Goal: Task Accomplishment & Management: Manage account settings

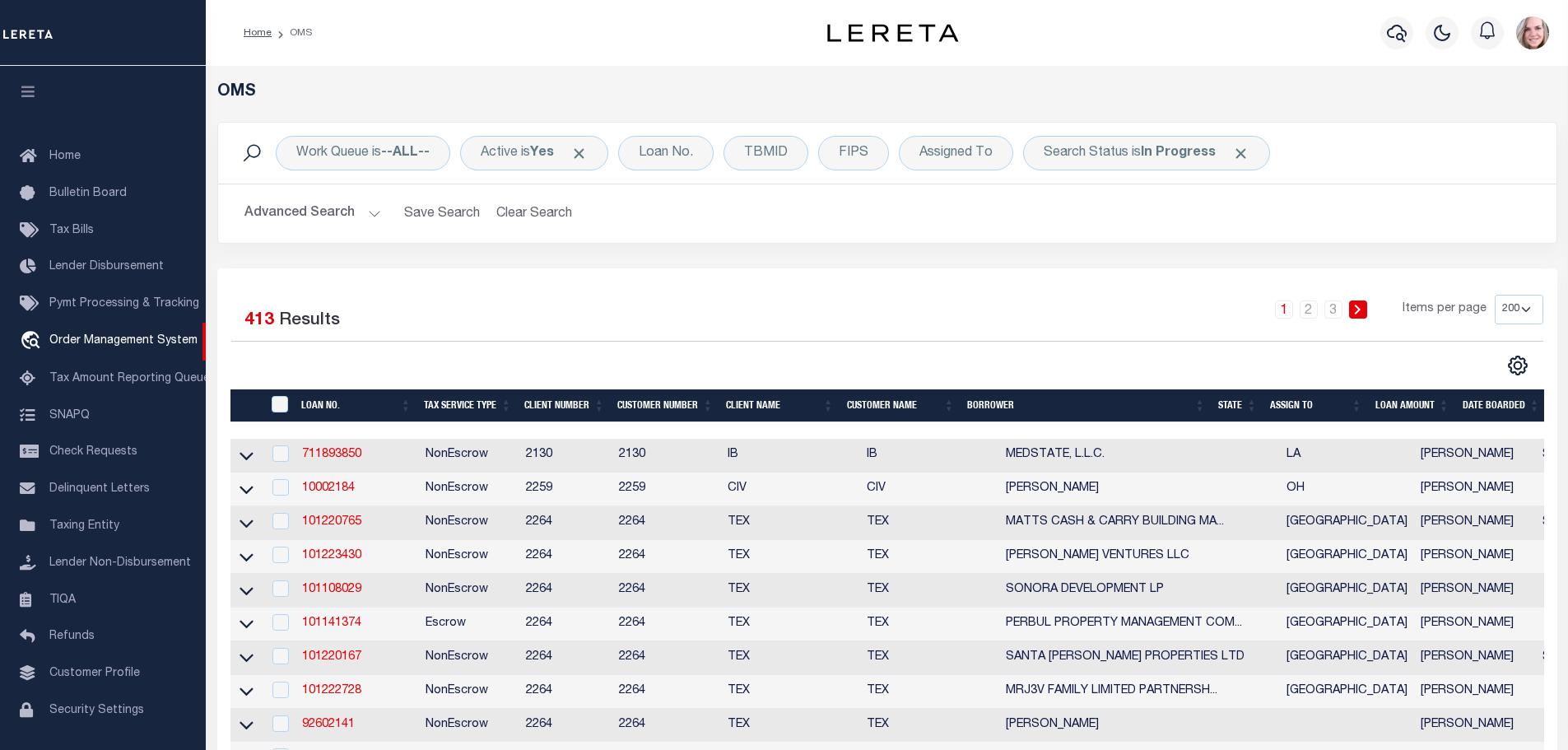
select select "200"
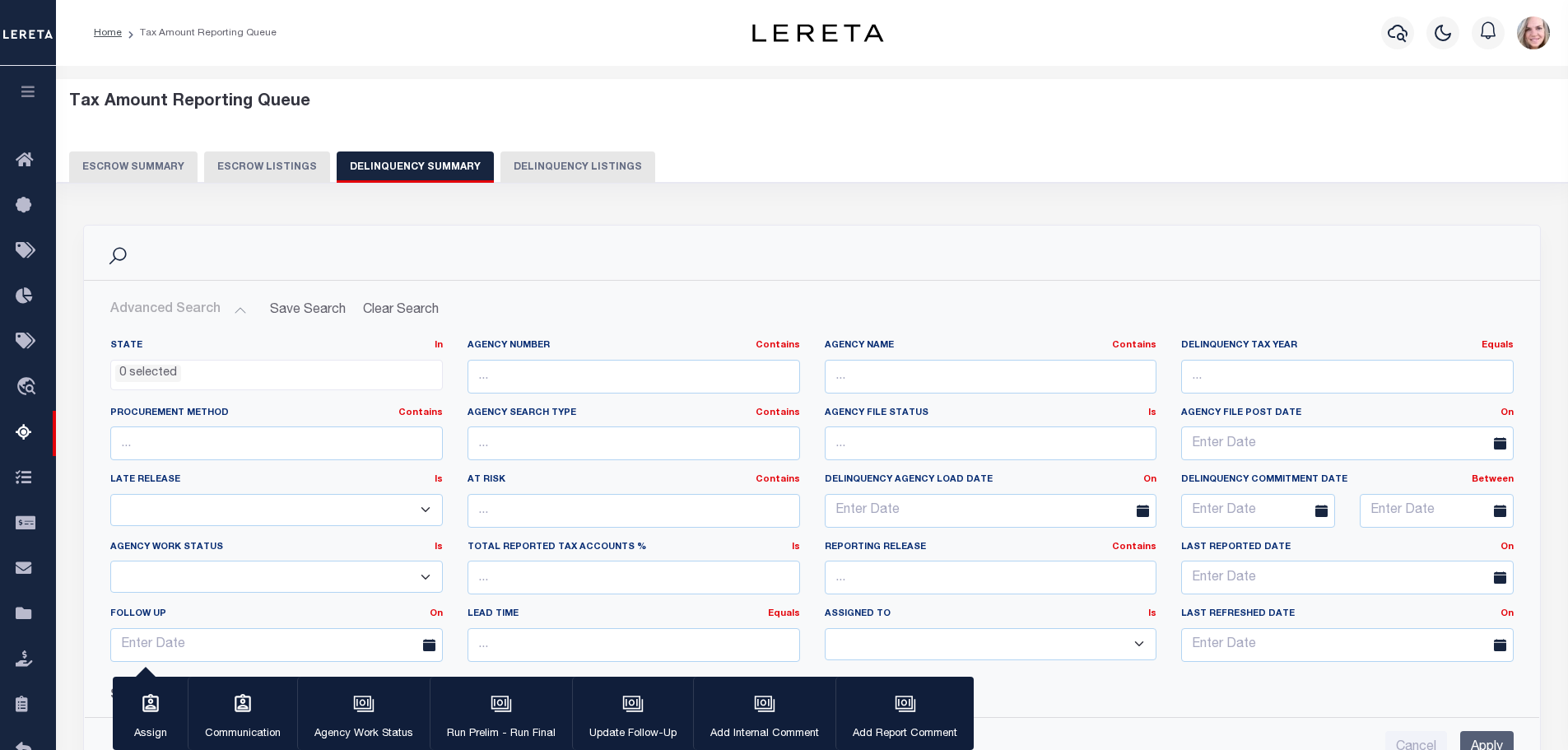
select select
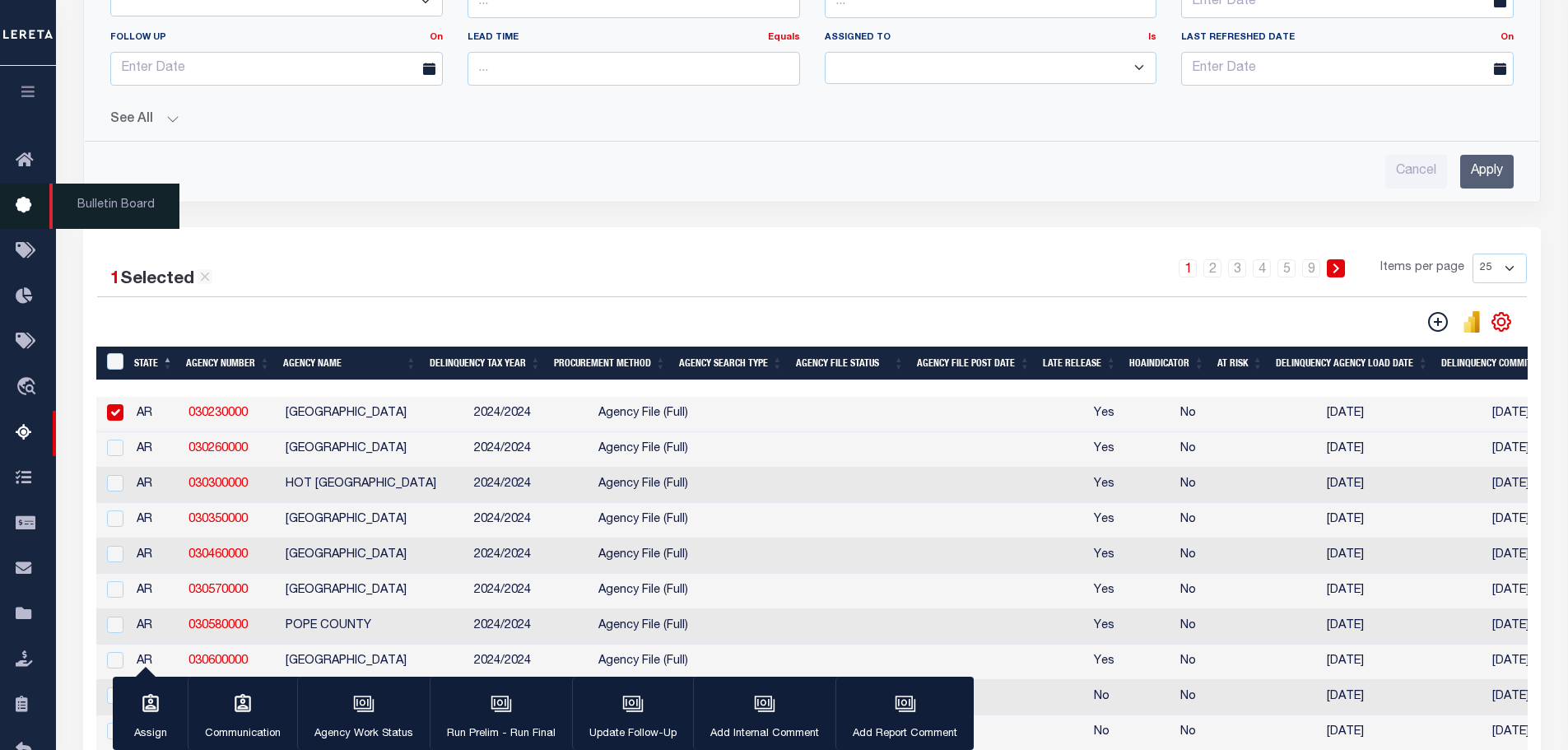
click at [131, 204] on span "Bulletin Board" at bounding box center [114, 207] width 130 height 46
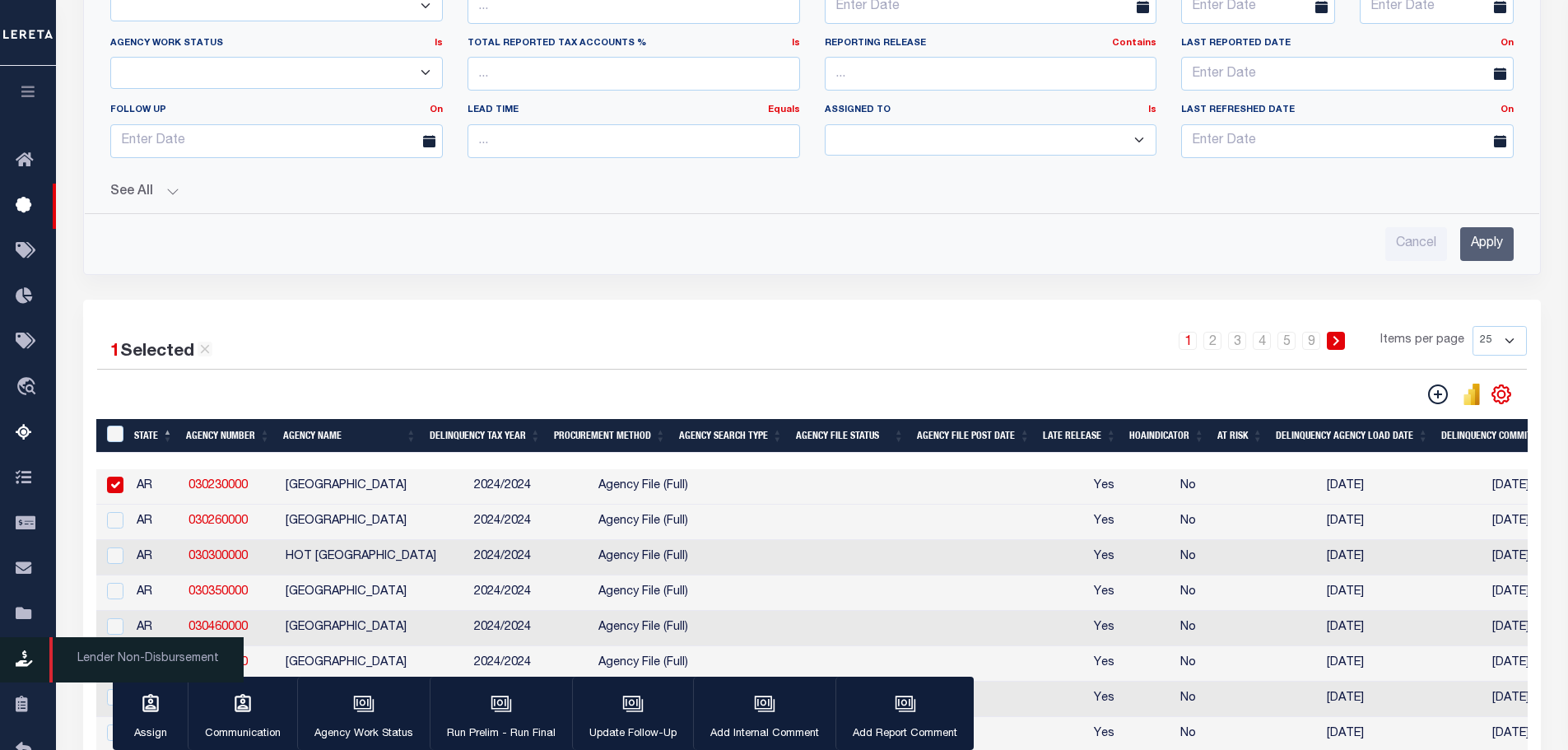
scroll to position [741, 0]
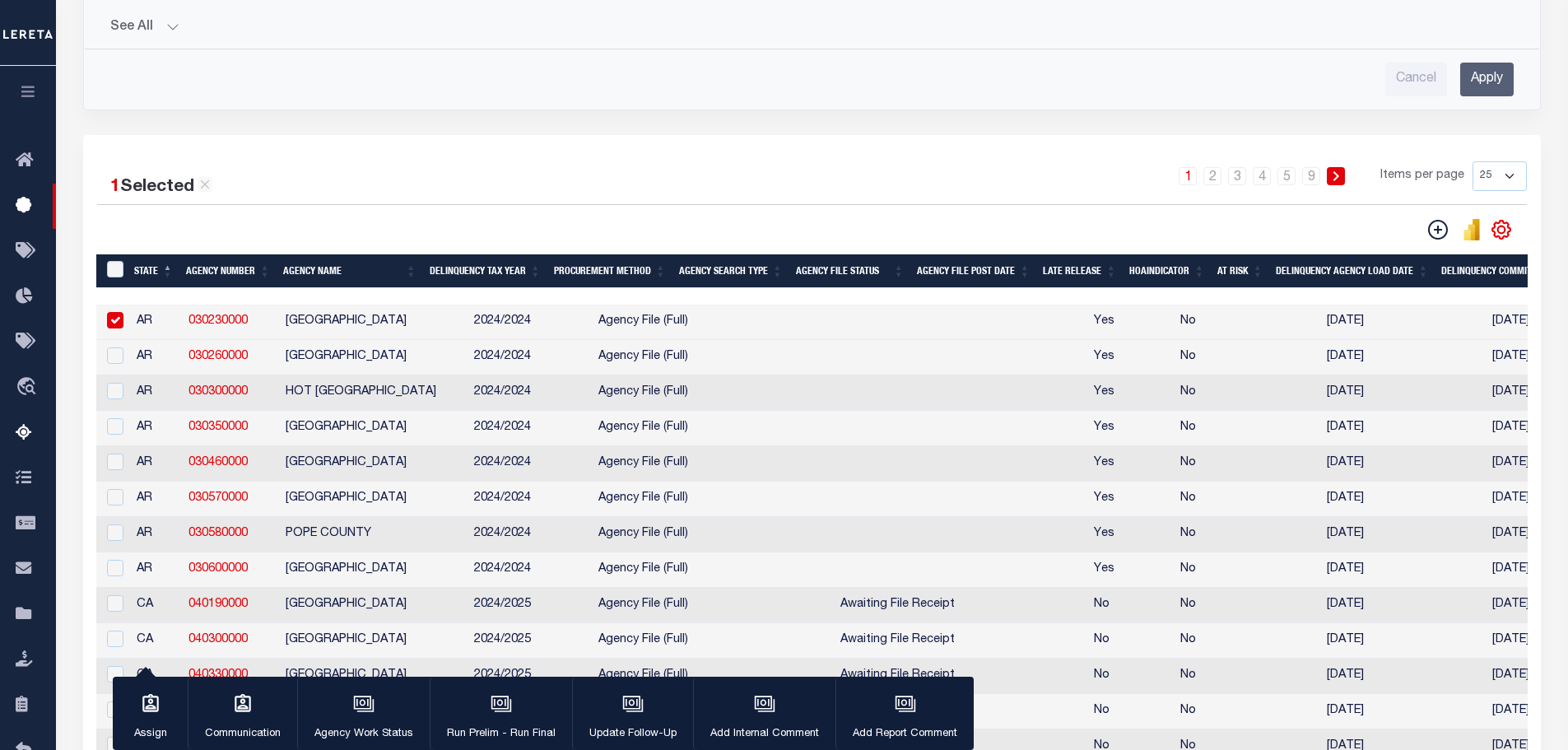
click at [29, 94] on icon "button" at bounding box center [28, 91] width 19 height 15
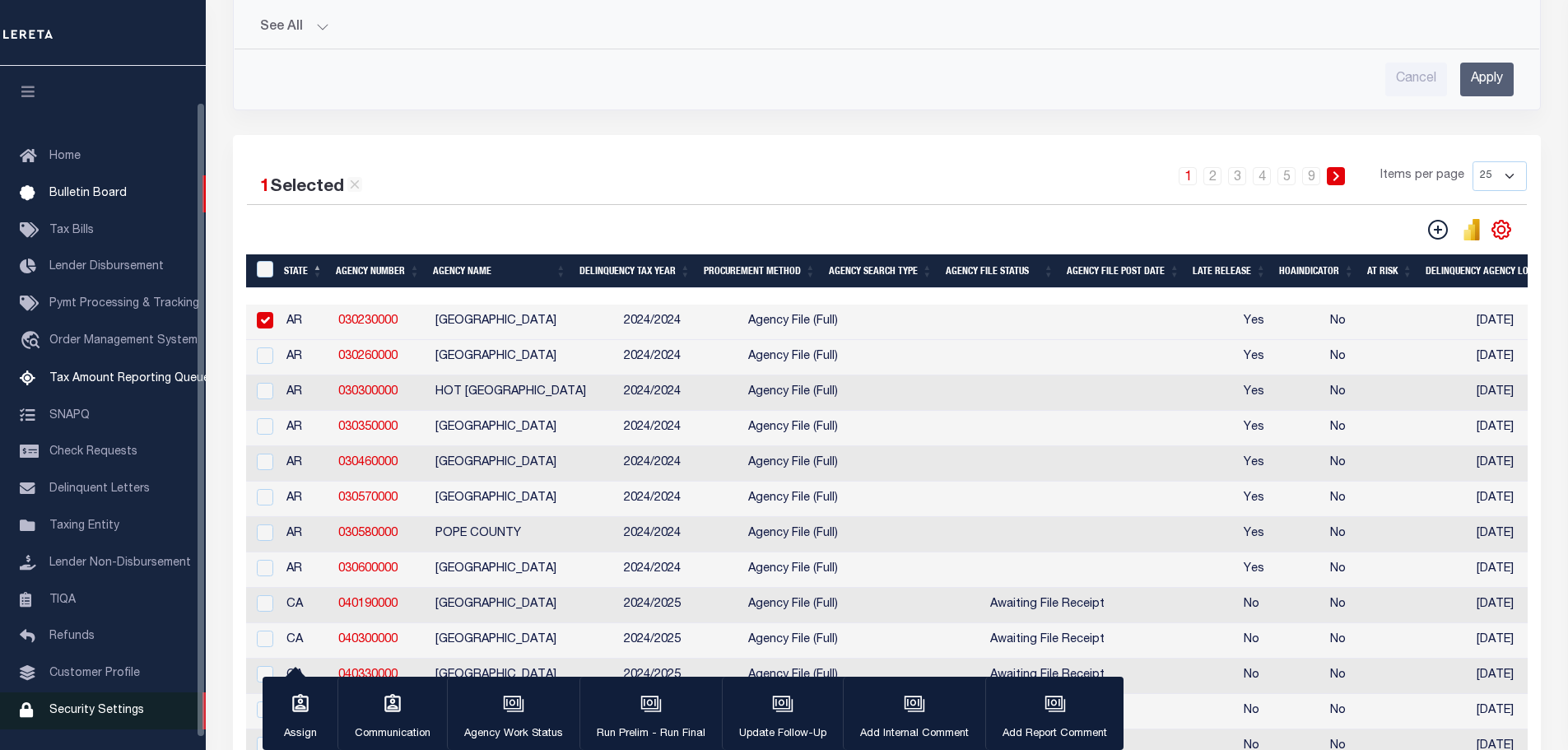
click at [107, 705] on span "Security Settings" at bounding box center [96, 711] width 94 height 12
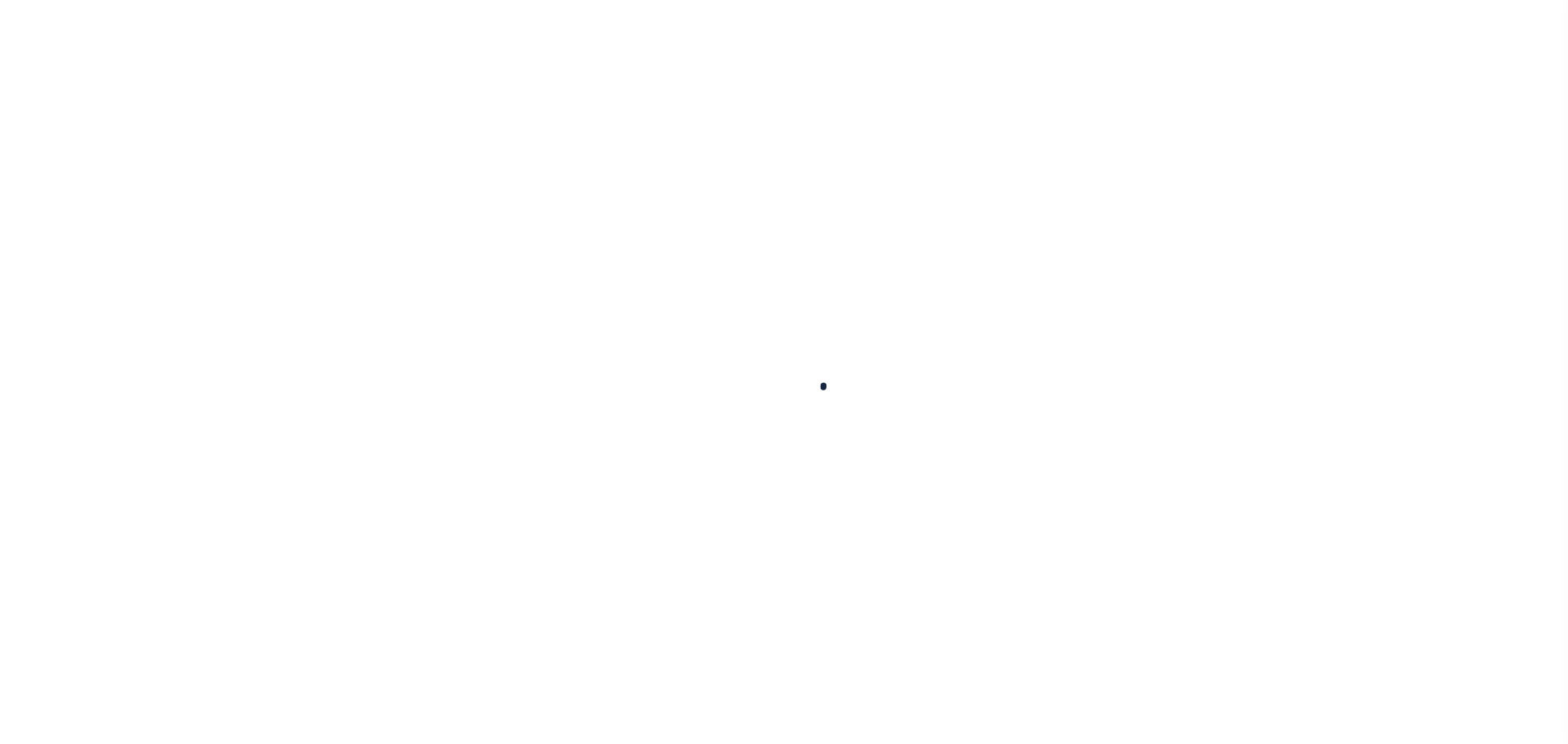
select select "100"
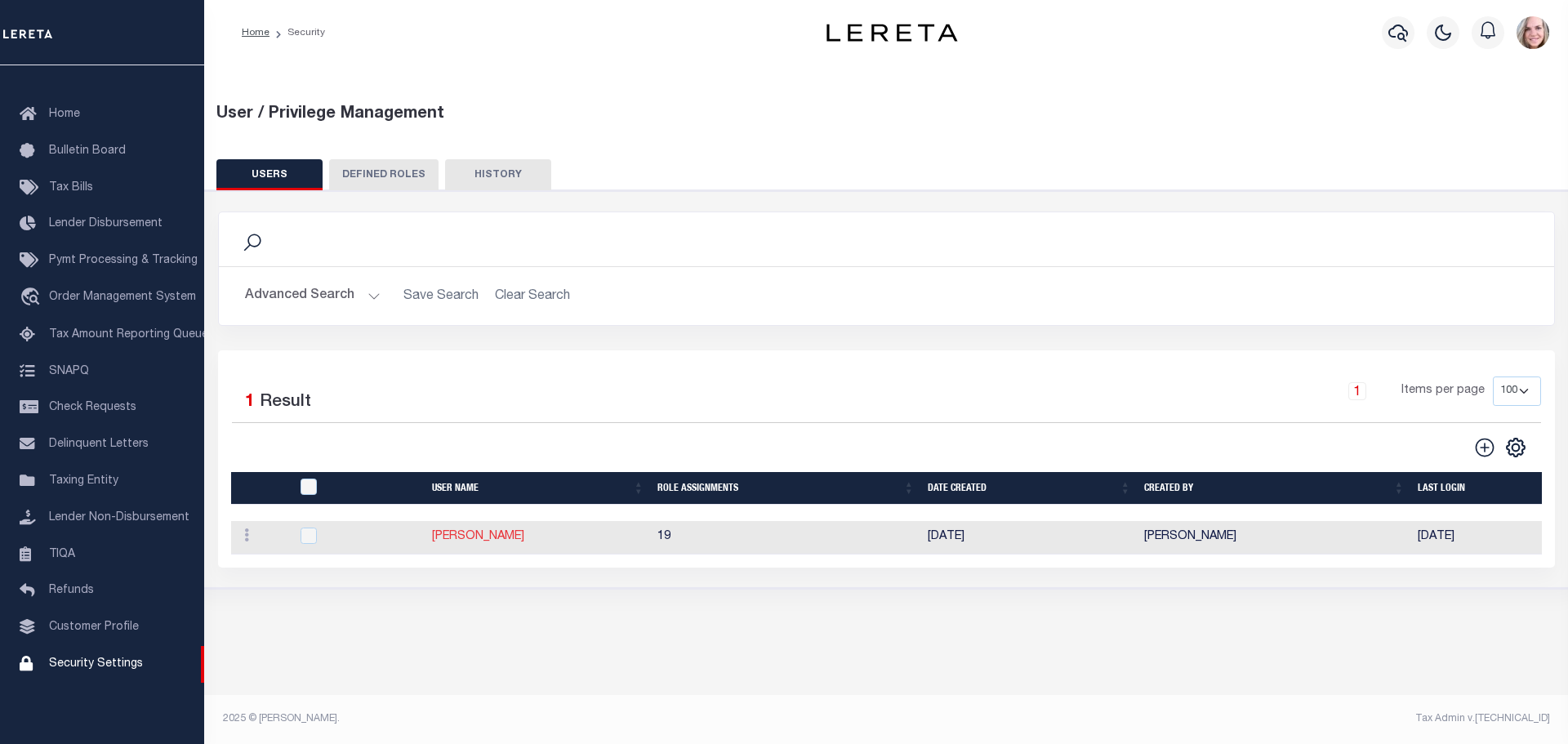
click at [459, 543] on link "Graham, Della" at bounding box center [478, 537] width 93 height 12
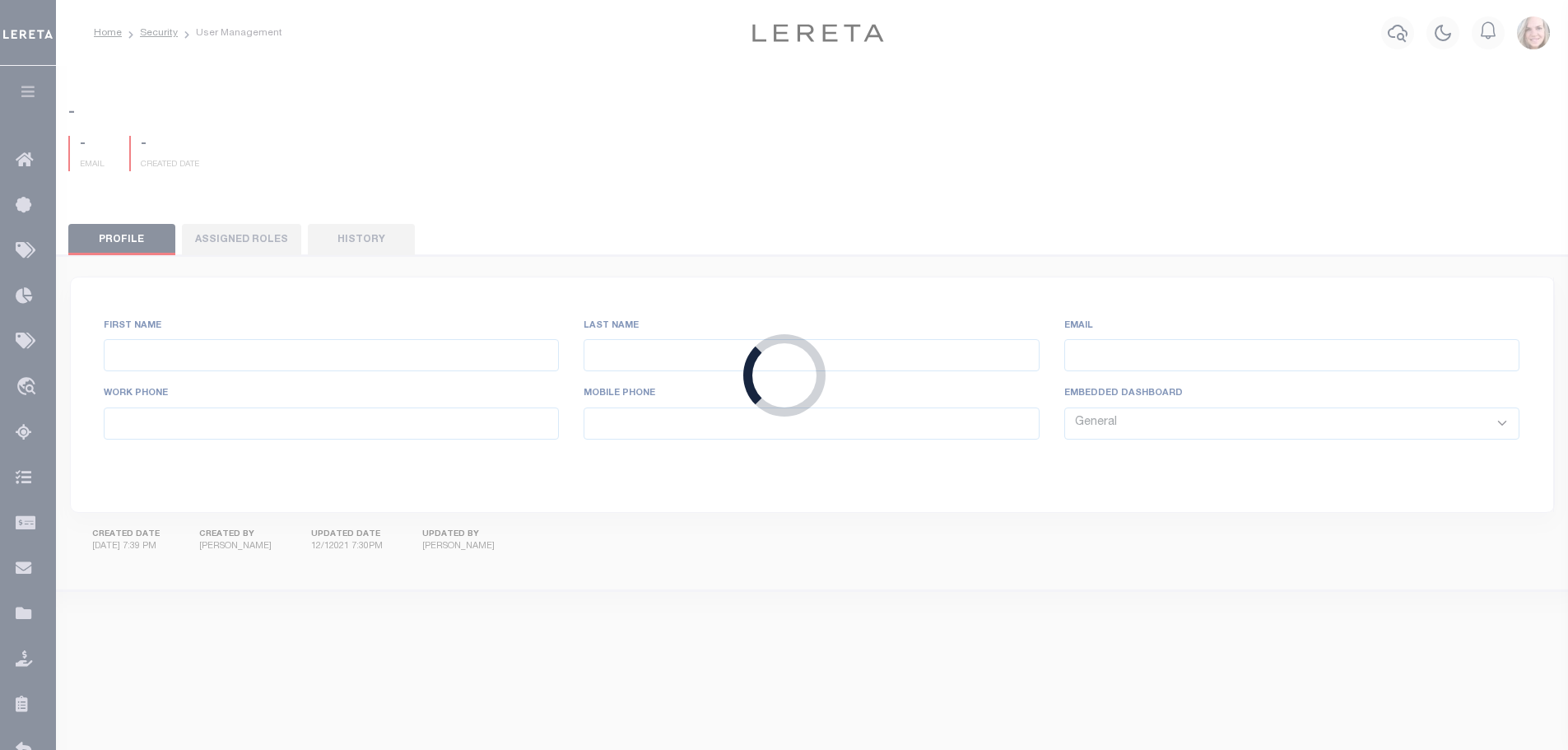
type input "Graham,"
type input "Della"
type input "dgraham@lereta.net"
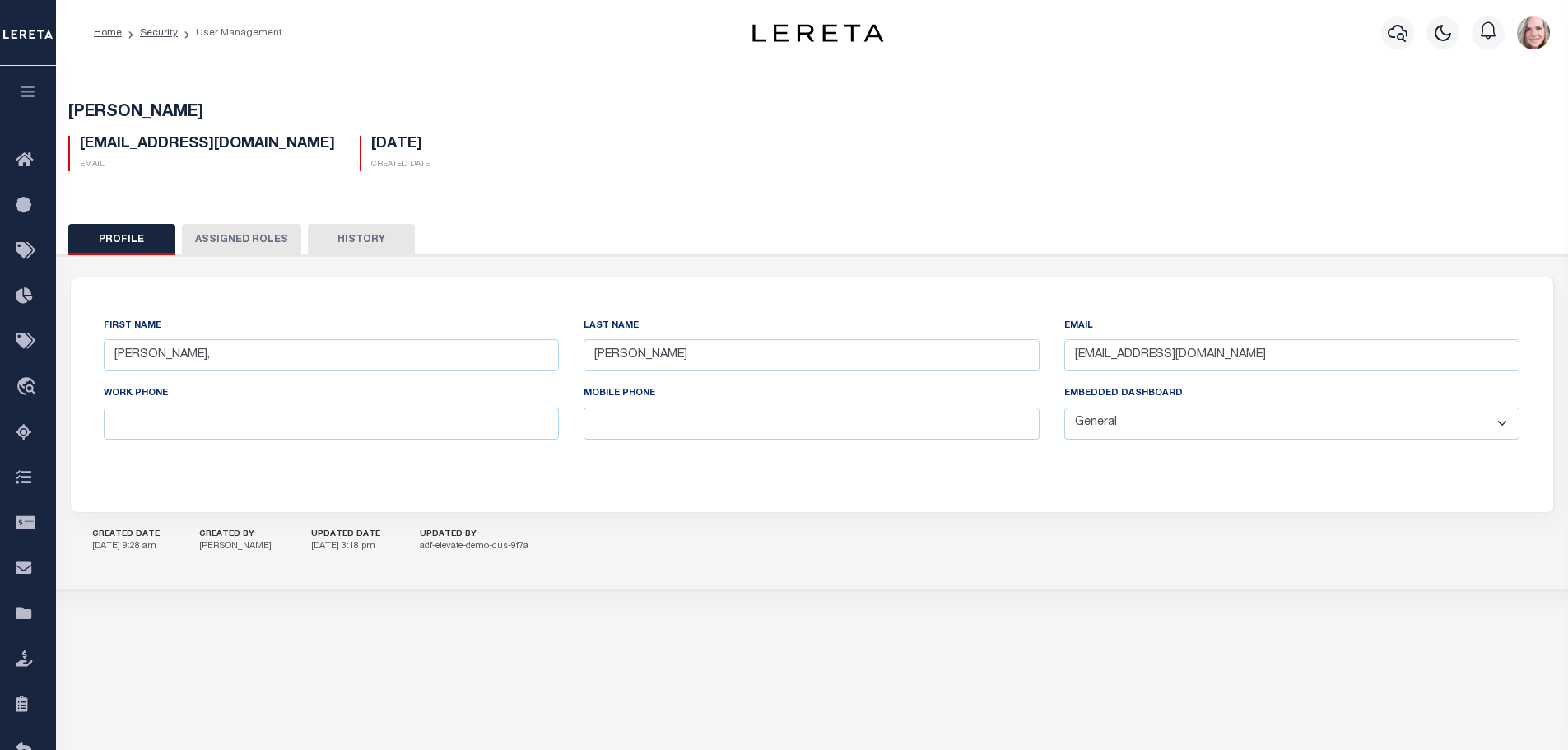
click at [217, 236] on button "Assigned Roles" at bounding box center [242, 239] width 119 height 31
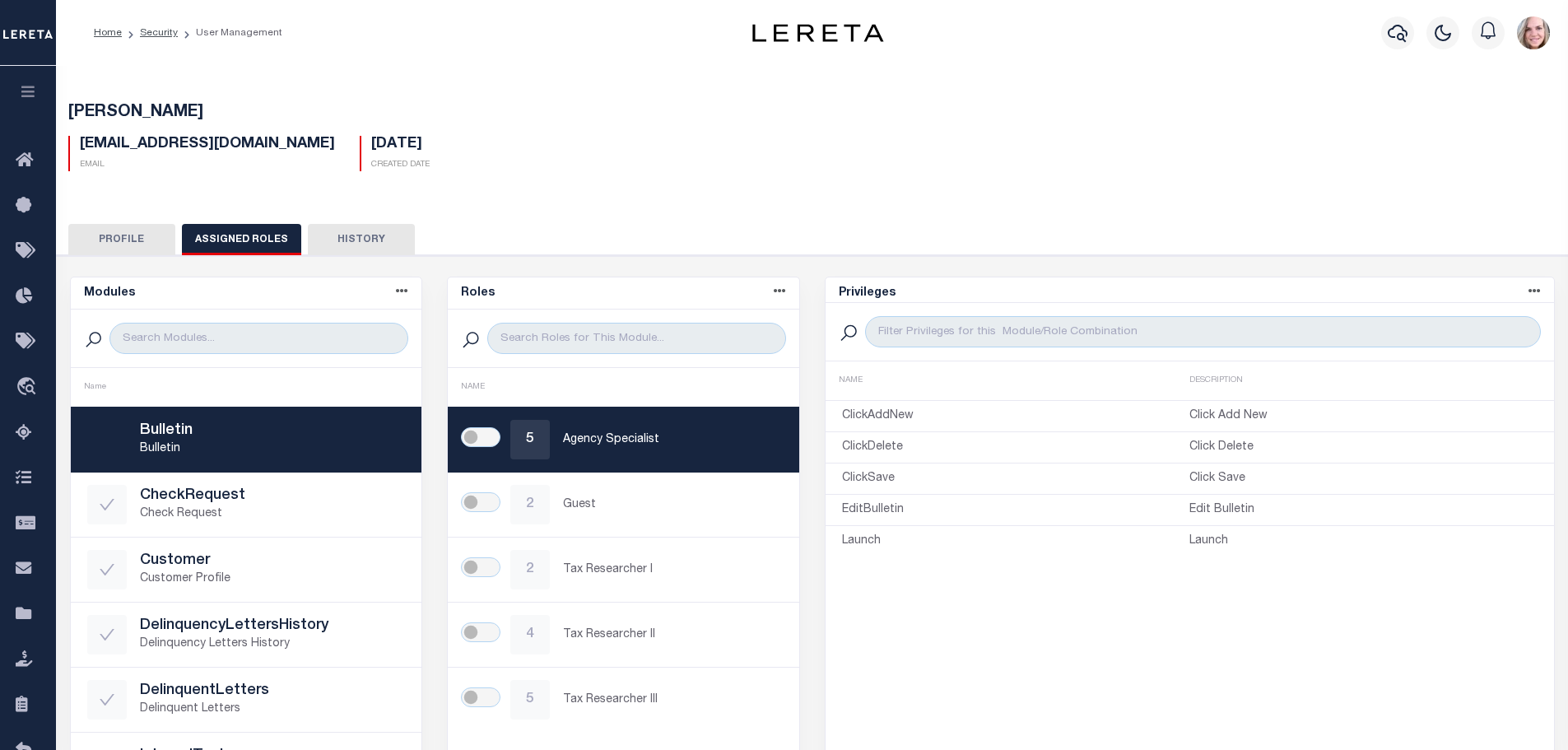
click at [112, 448] on div at bounding box center [107, 440] width 40 height 40
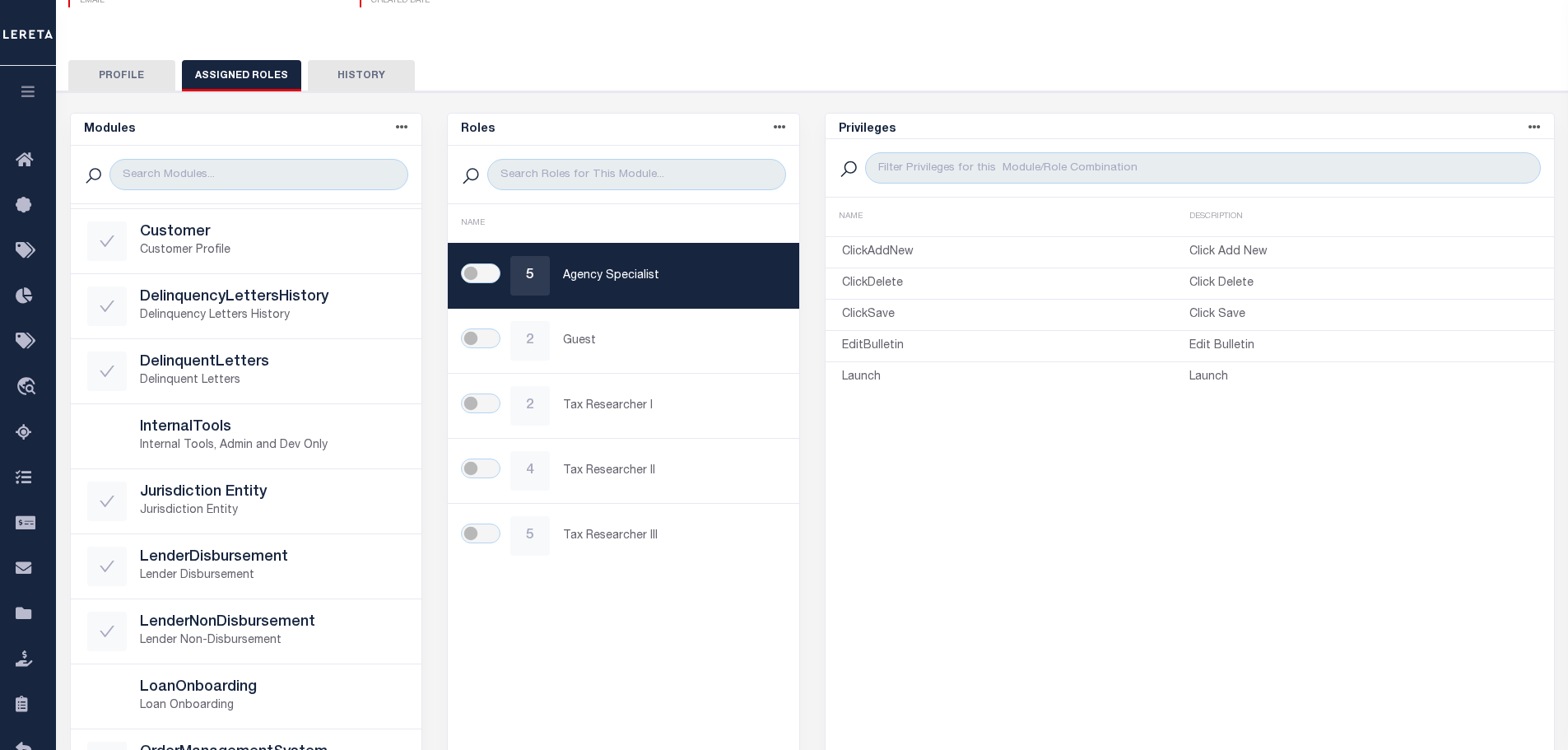
scroll to position [165, 0]
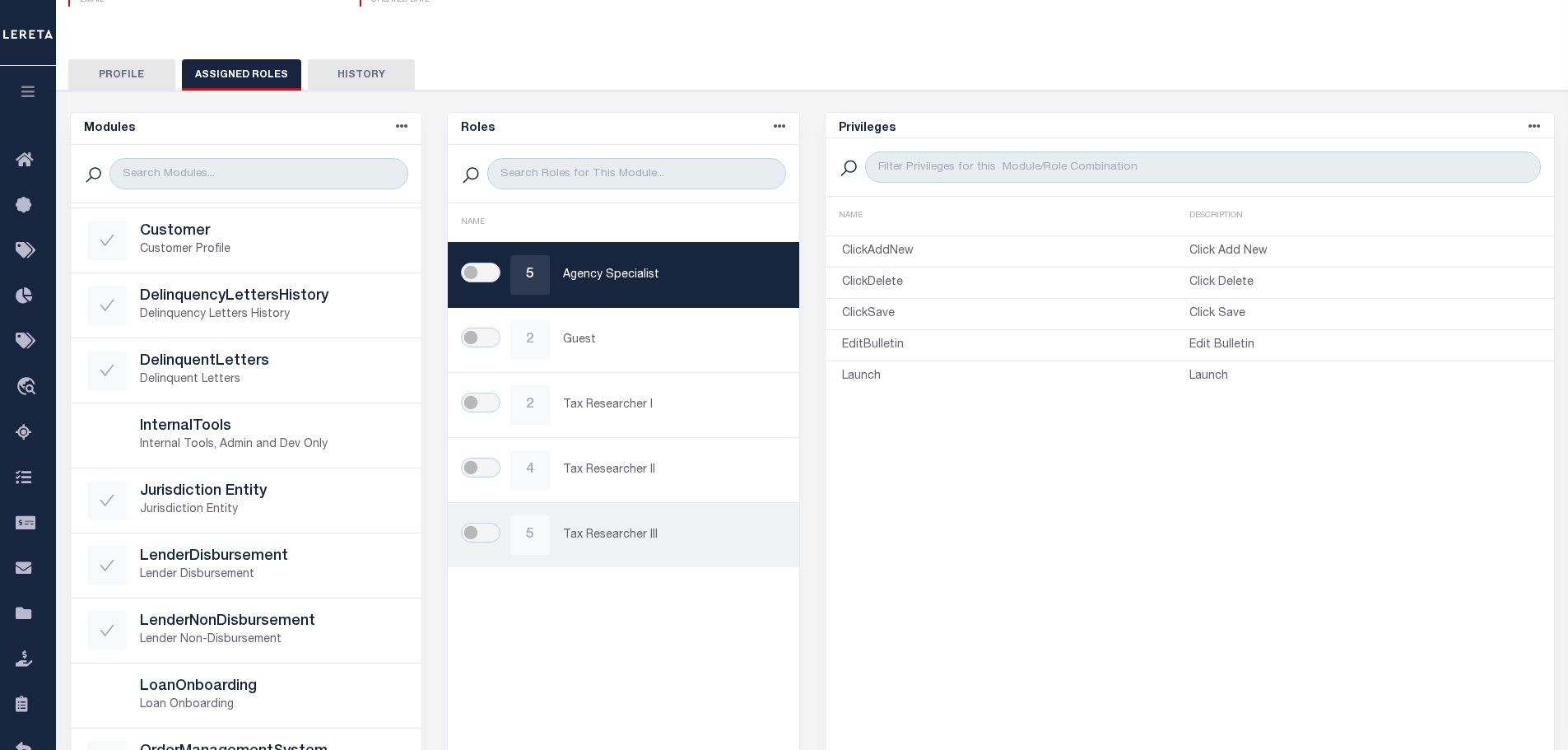
click at [473, 521] on div "5 Tax Researcher III" at bounding box center [623, 535] width 318 height 40
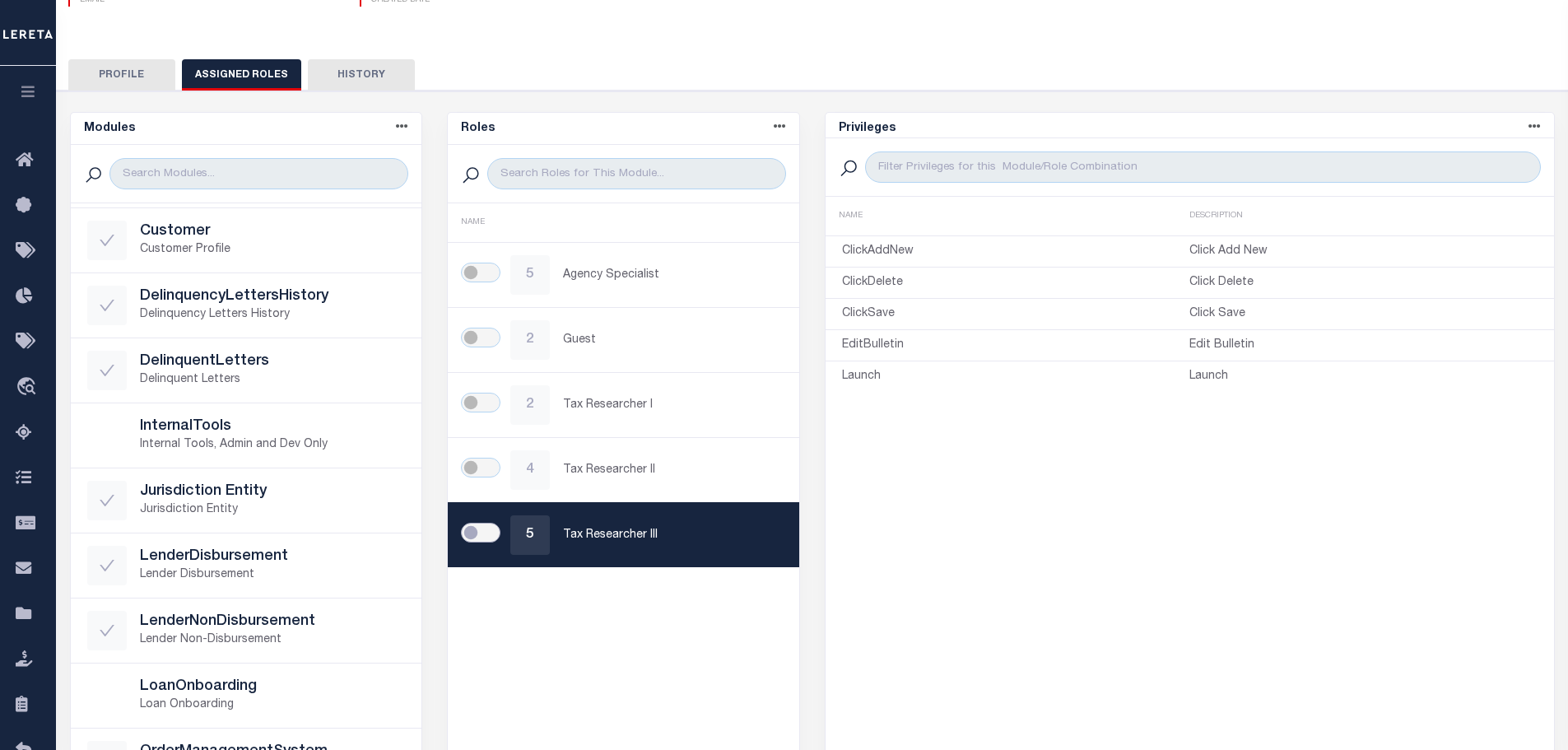
click at [490, 534] on input "checkbox" at bounding box center [481, 533] width 40 height 20
checkbox input "true"
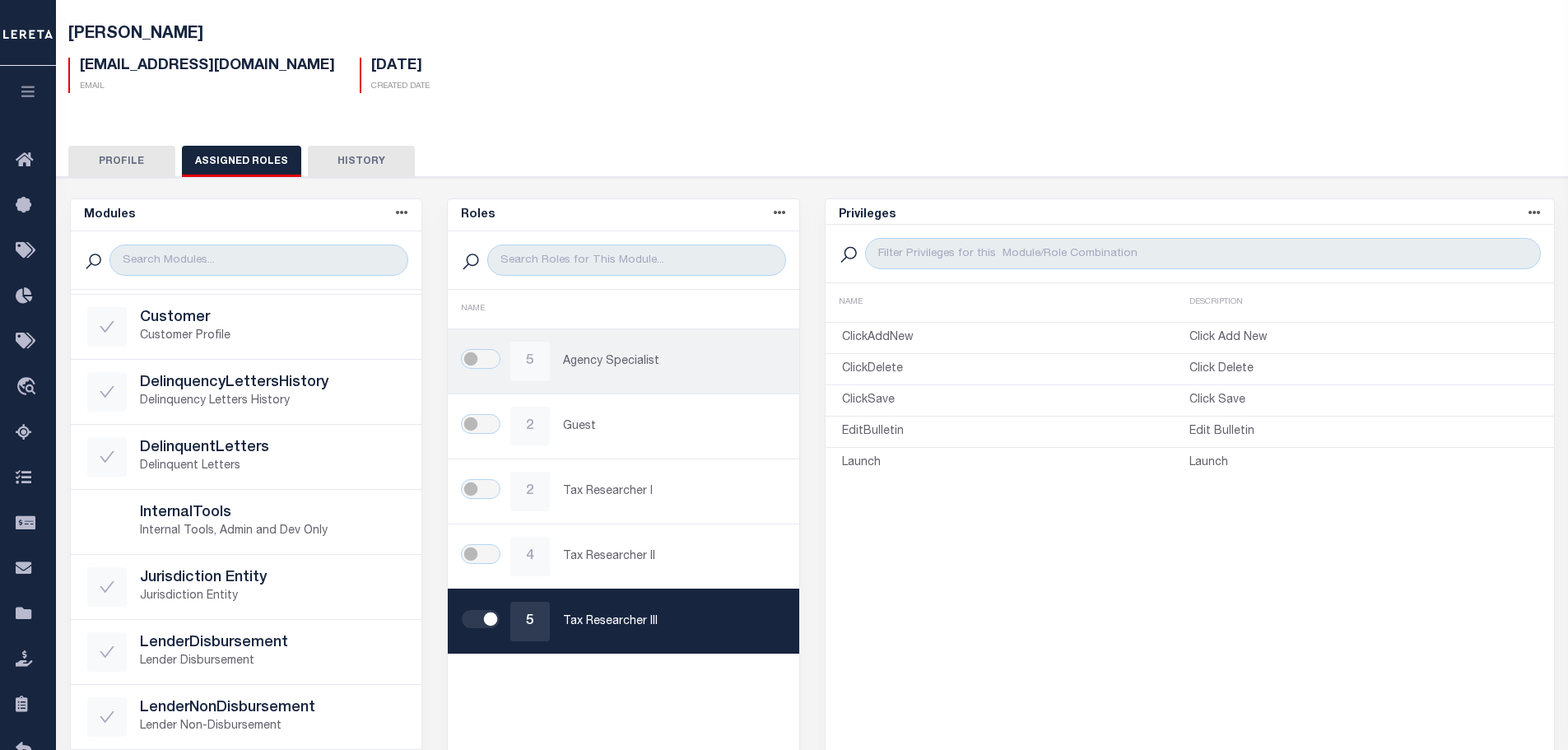
scroll to position [0, 0]
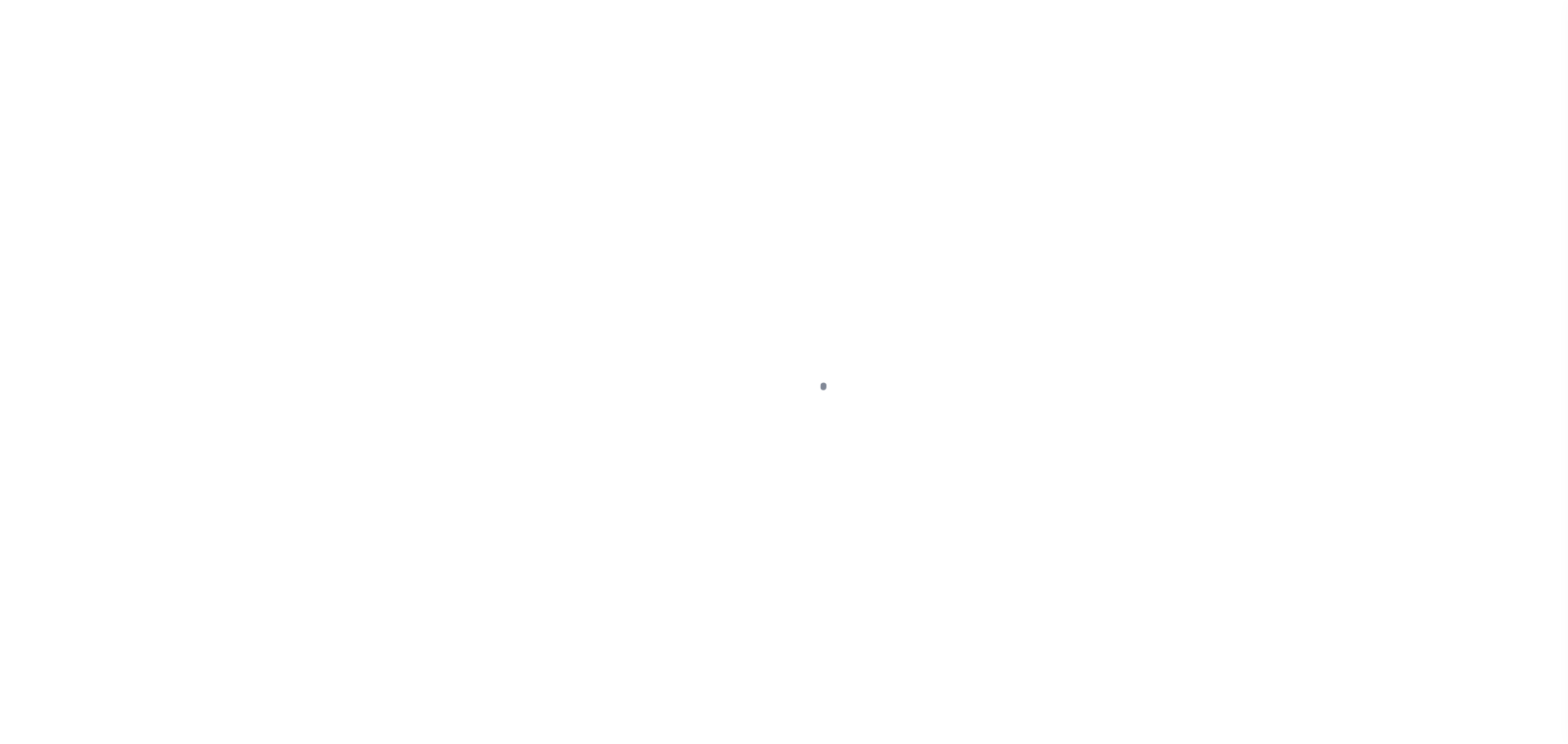
type input "[PERSON_NAME],"
type input "[PERSON_NAME]"
type input "[EMAIL_ADDRESS][DOMAIN_NAME]"
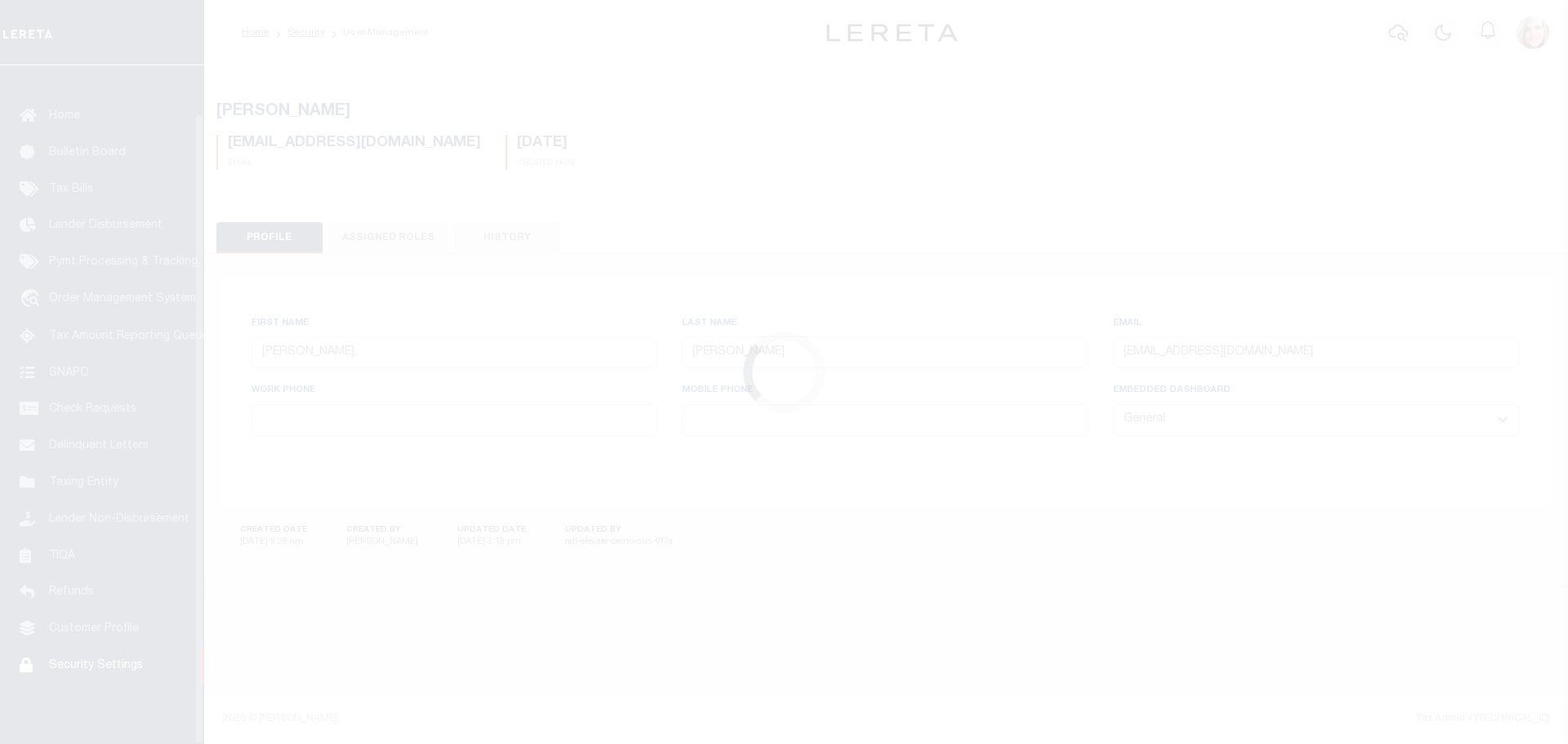
scroll to position [51, 0]
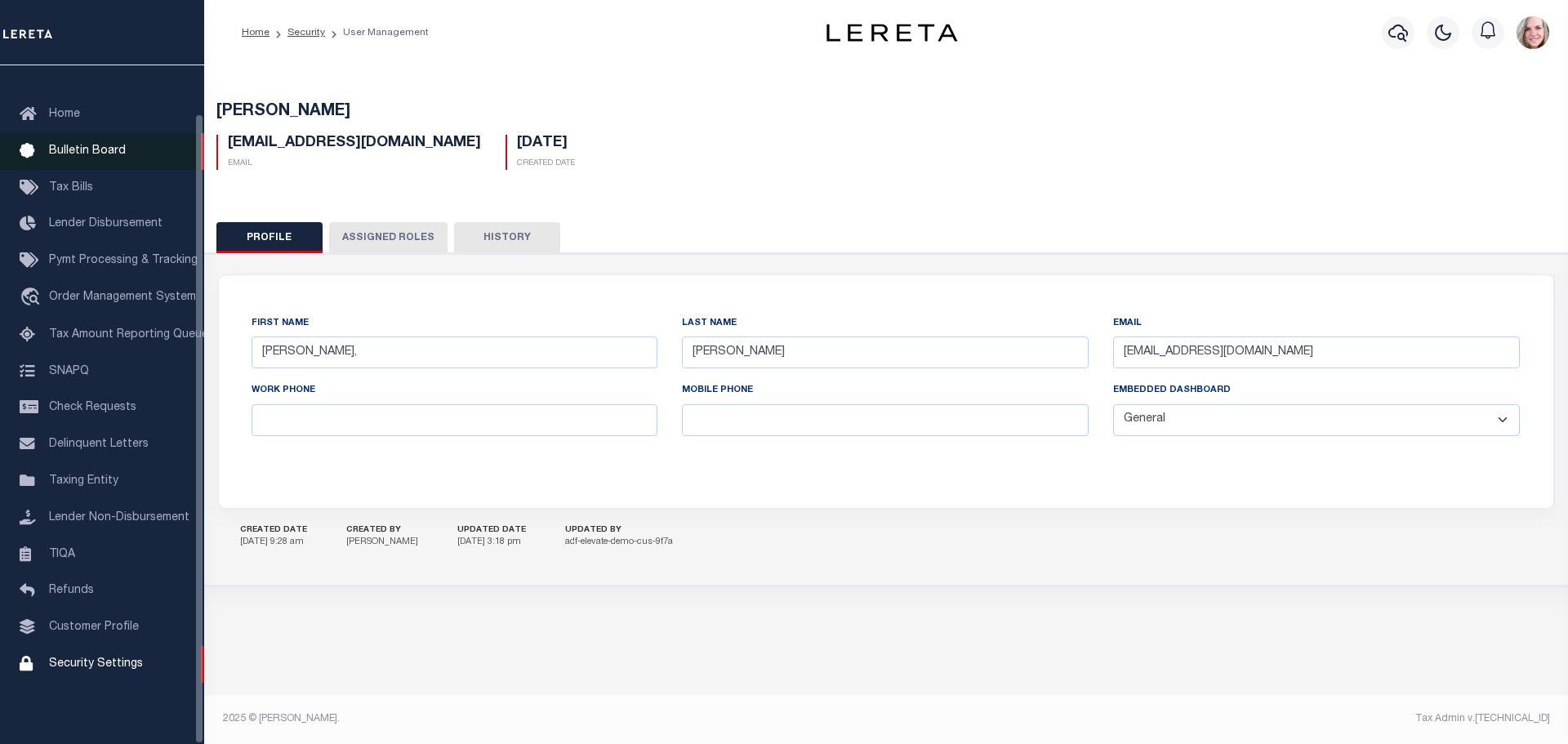
click at [77, 145] on span "Bulletin Board" at bounding box center [88, 151] width 77 height 12
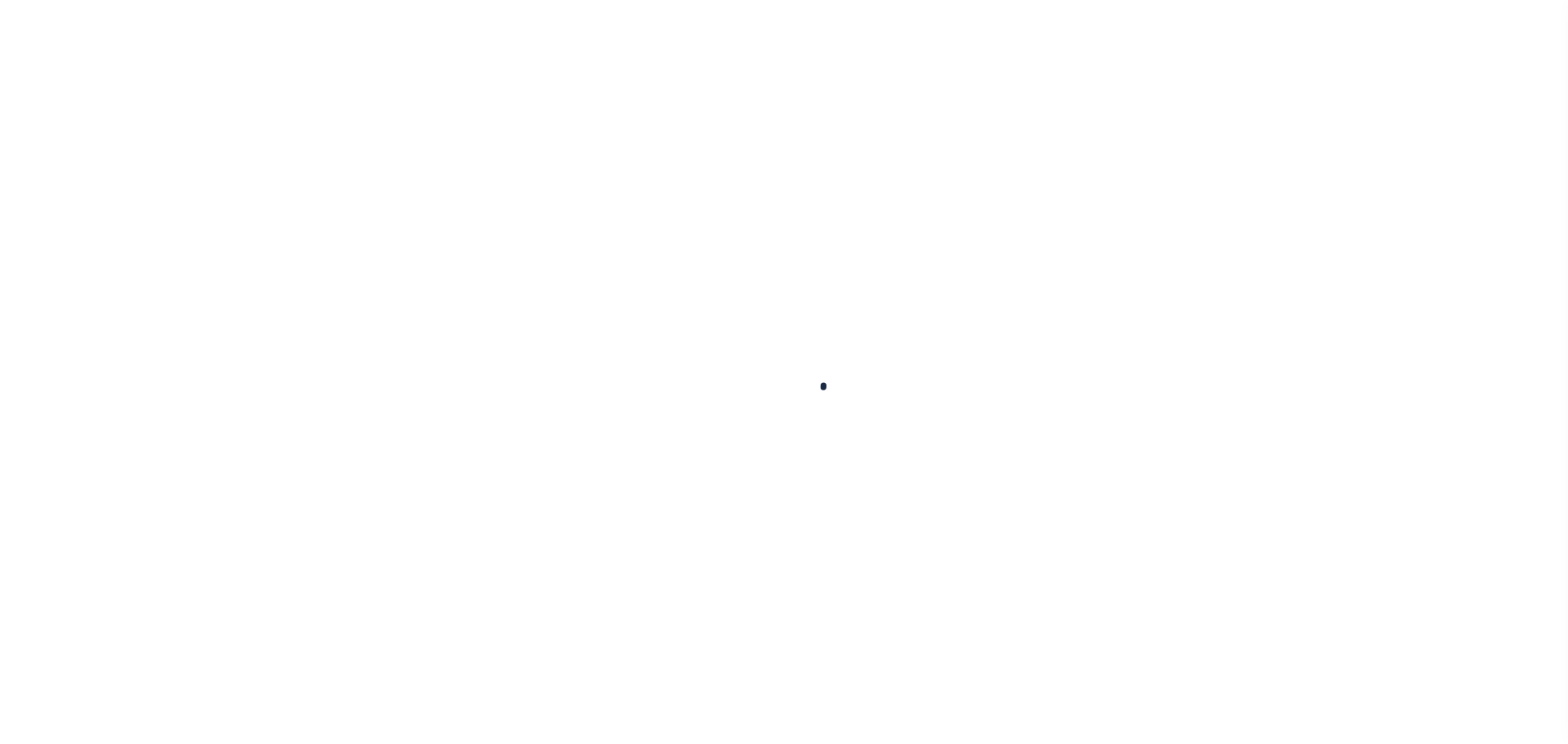
select select "50"
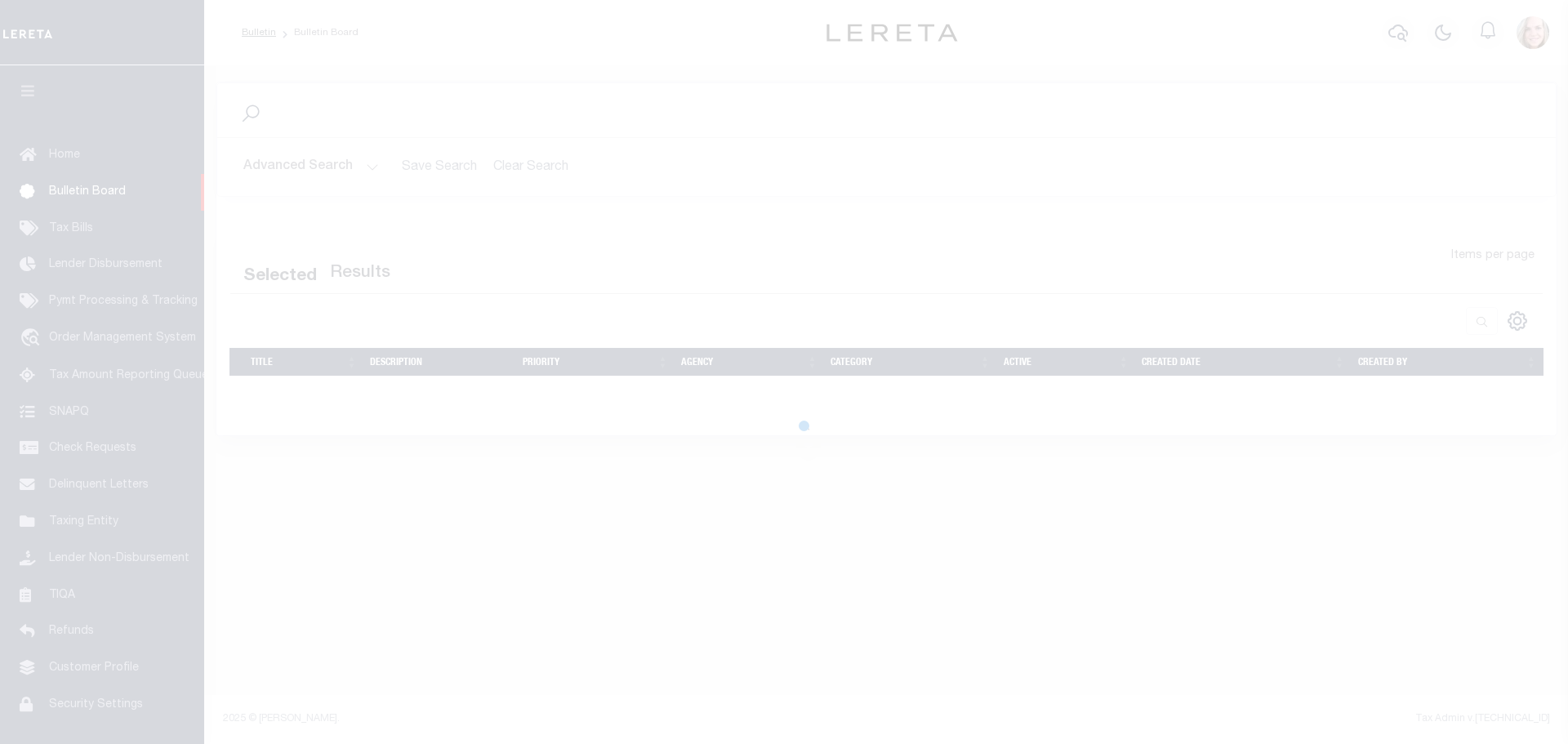
select select "50"
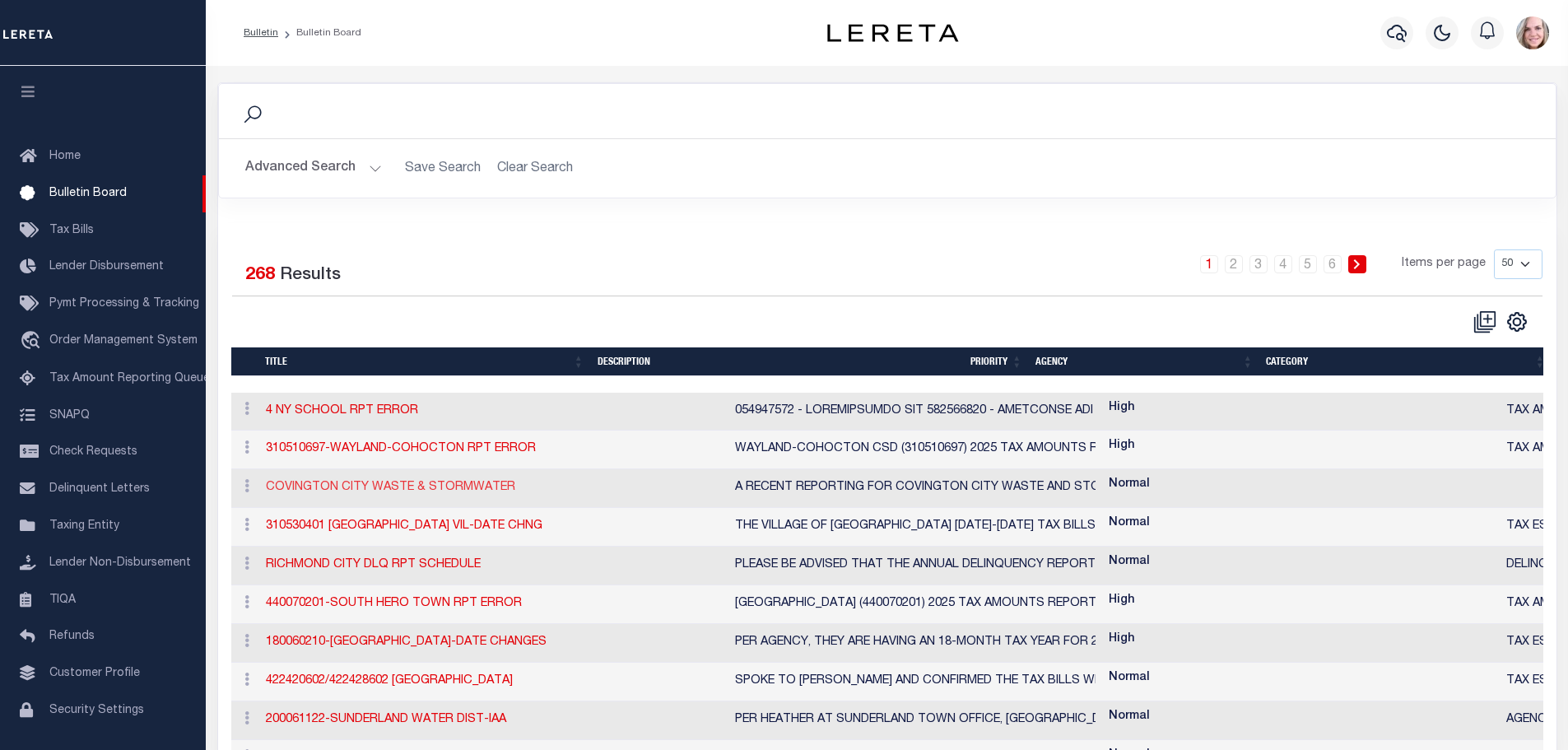
click at [408, 491] on link "COVINGTON CITY WASTE & STORMWATER" at bounding box center [390, 487] width 250 height 12
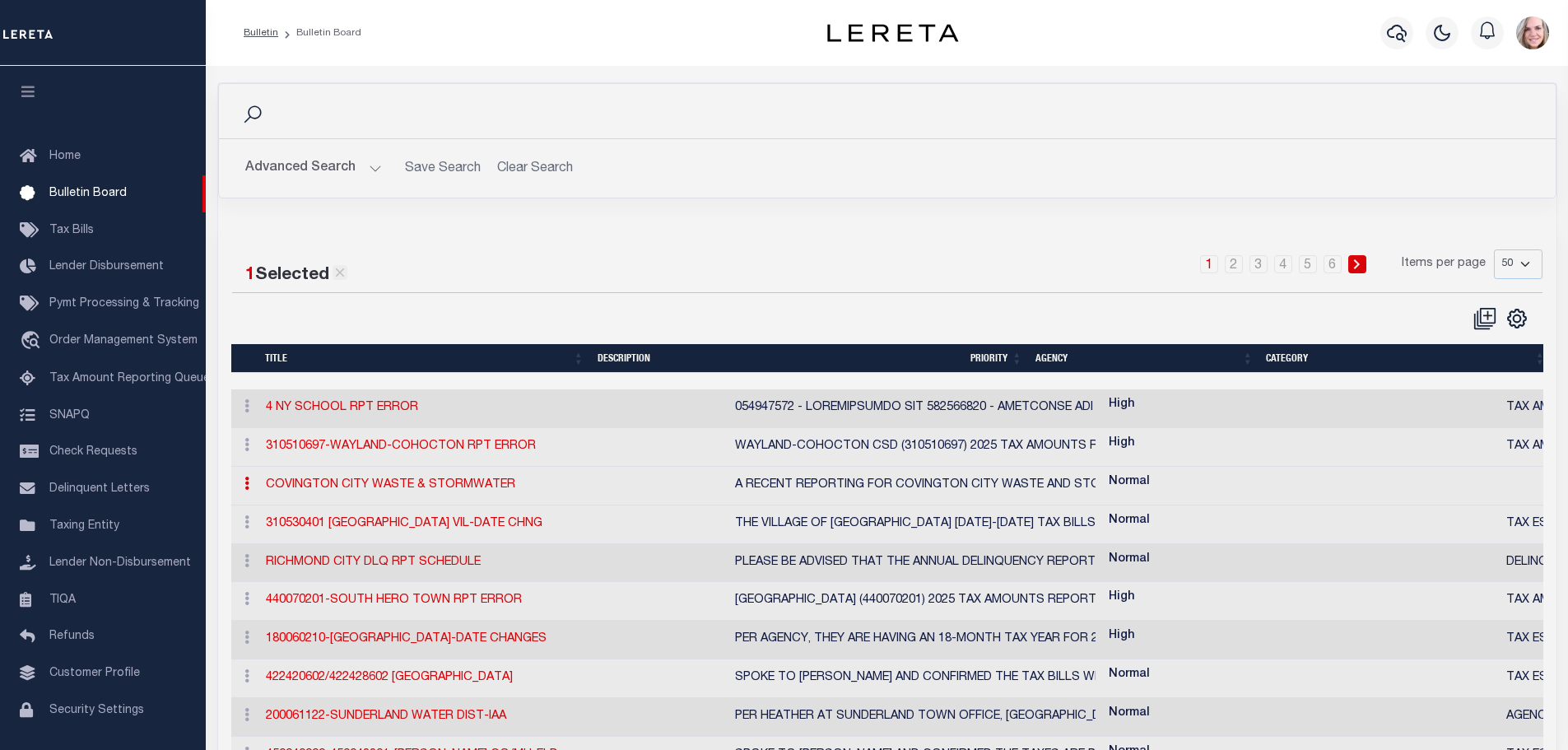
checkbox input "false"
checkbox input "true"
type input "COVINGTON CITY WASTE & STORMWATER"
type textarea "A RECENT REPORTING FOR COVINGTON CITY WASTE AND STORMWATER REPORTED ON [DATE] U…"
select select "KY"
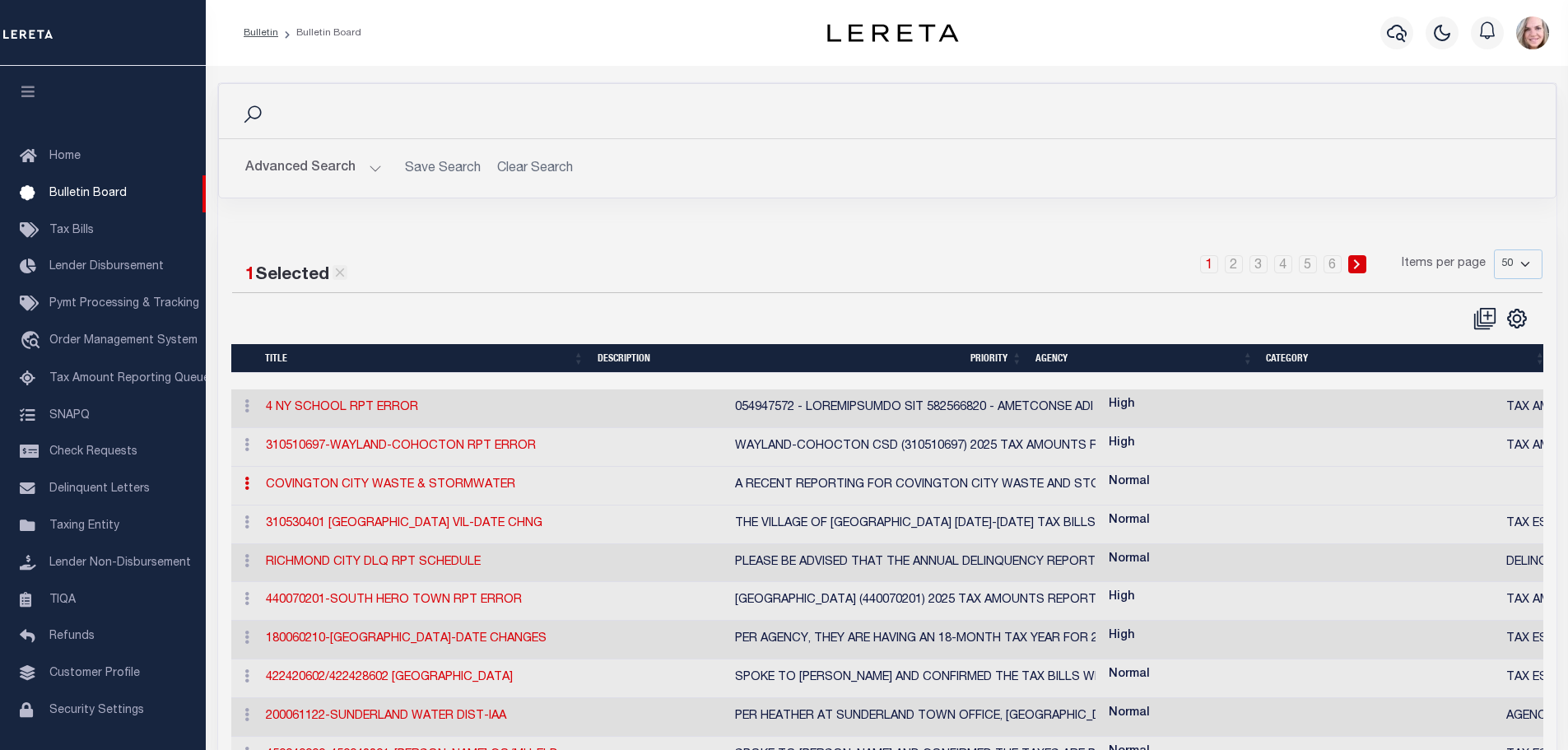
select select
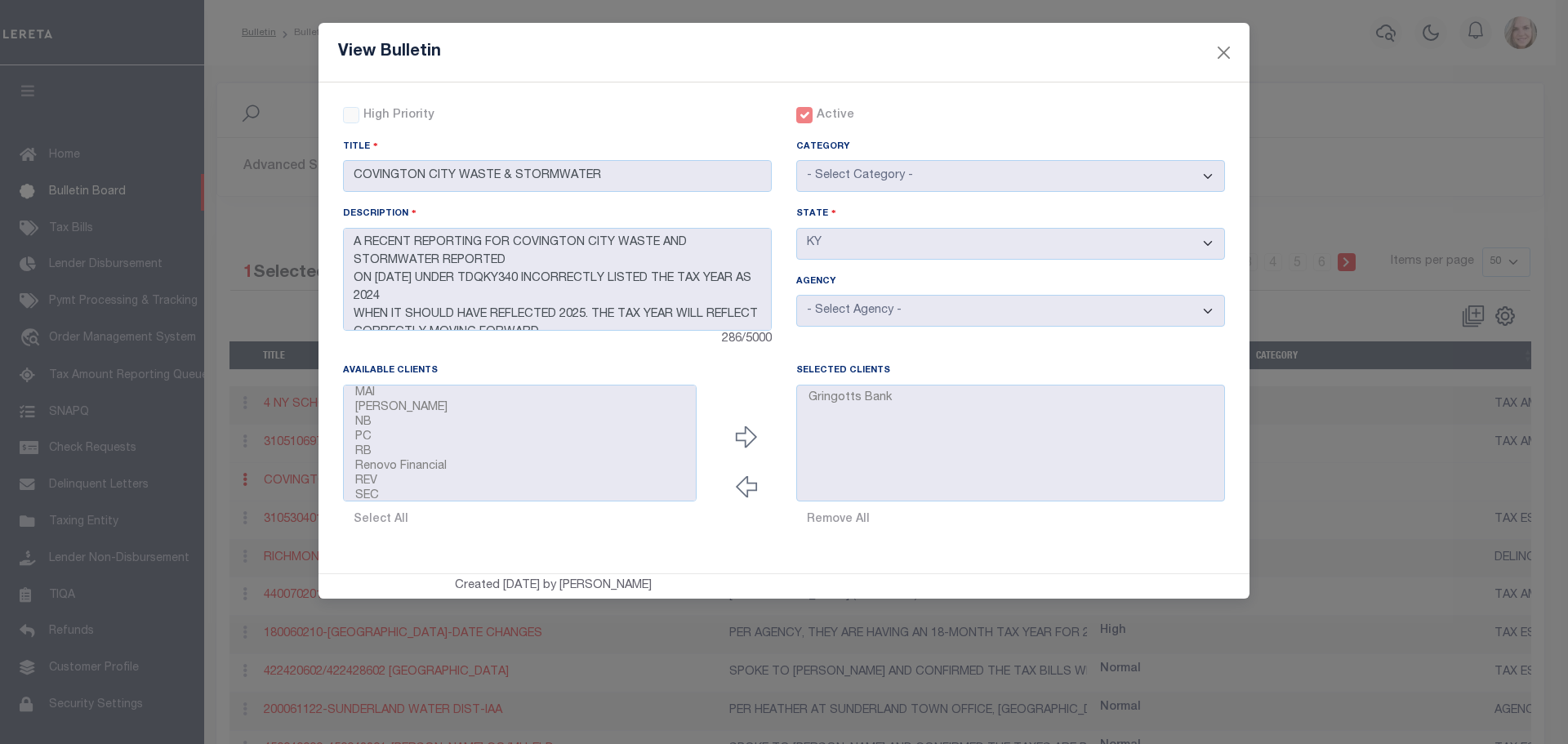
scroll to position [366, 0]
click at [313, 122] on div "View Bulletin High Priority Active Title Category" at bounding box center [784, 372] width 1568 height 744
click at [1229, 56] on button "Close" at bounding box center [1224, 52] width 22 height 22
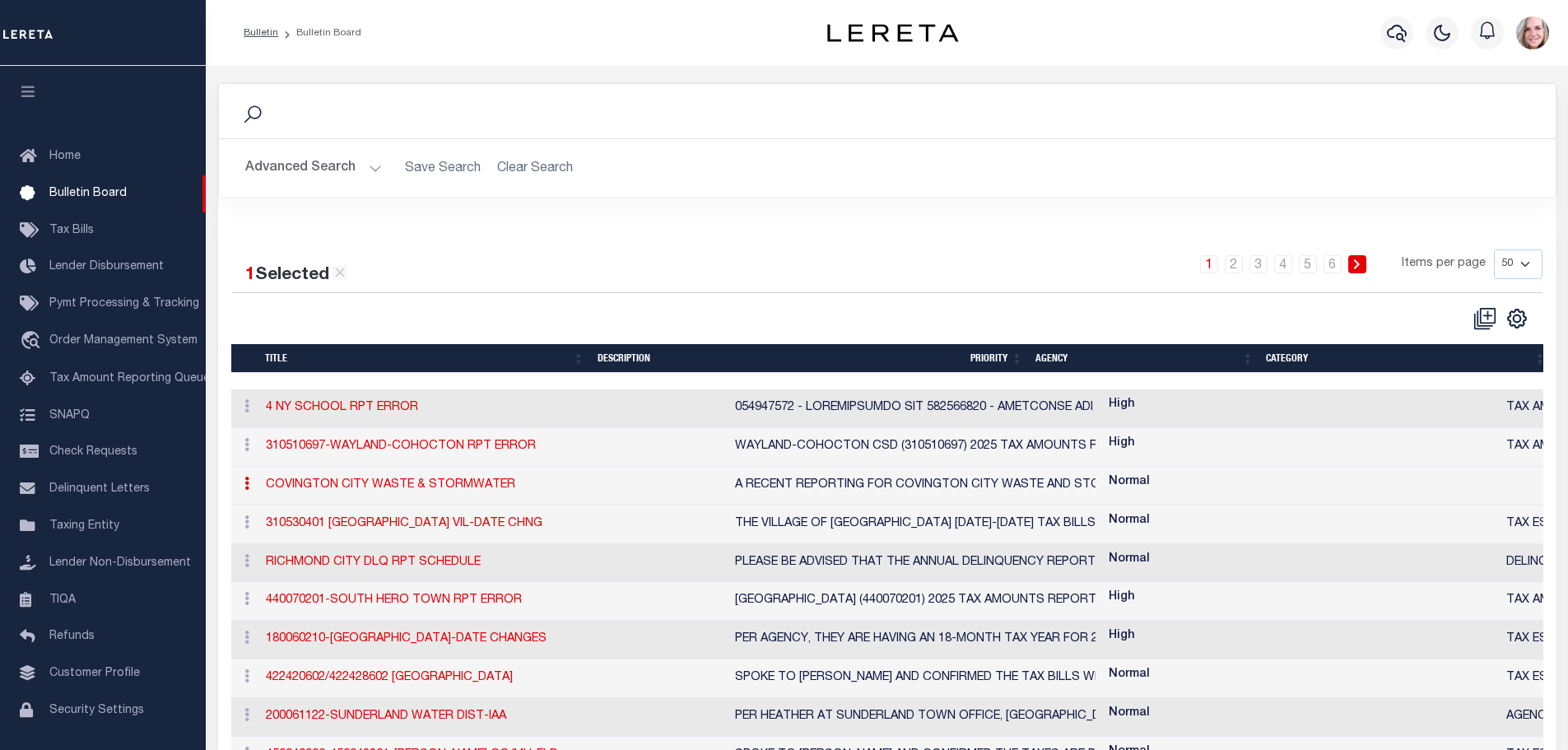
click at [245, 488] on icon at bounding box center [247, 482] width 5 height 13
click at [269, 539] on link "Edit" at bounding box center [277, 536] width 79 height 27
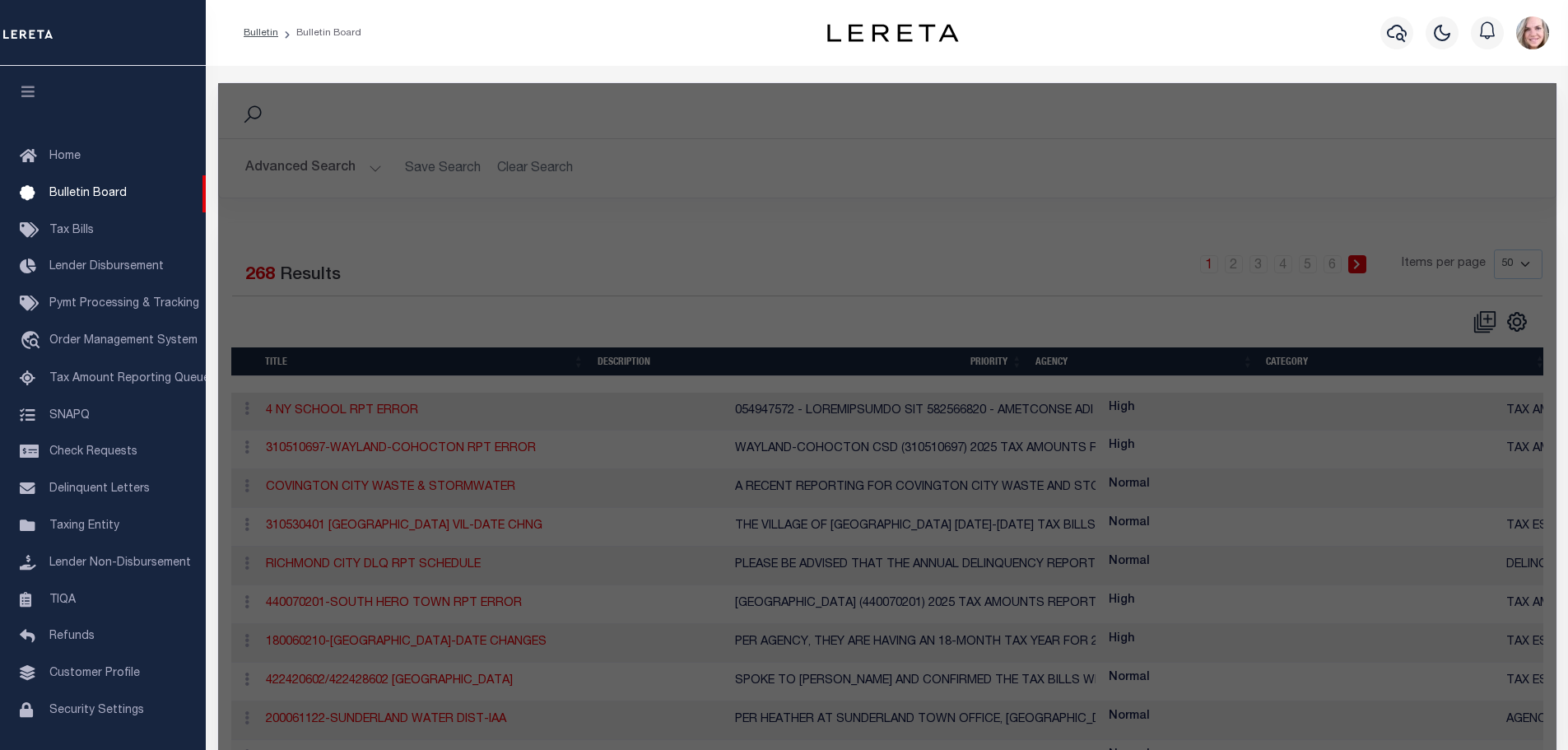
checkbox input "false"
checkbox input "true"
type input "COVINGTON CITY WASTE & STORMWATER"
type textarea "A RECENT REPORTING FOR COVINGTON CITY WASTE AND STORMWATER REPORTED ON [DATE] U…"
select select "KY"
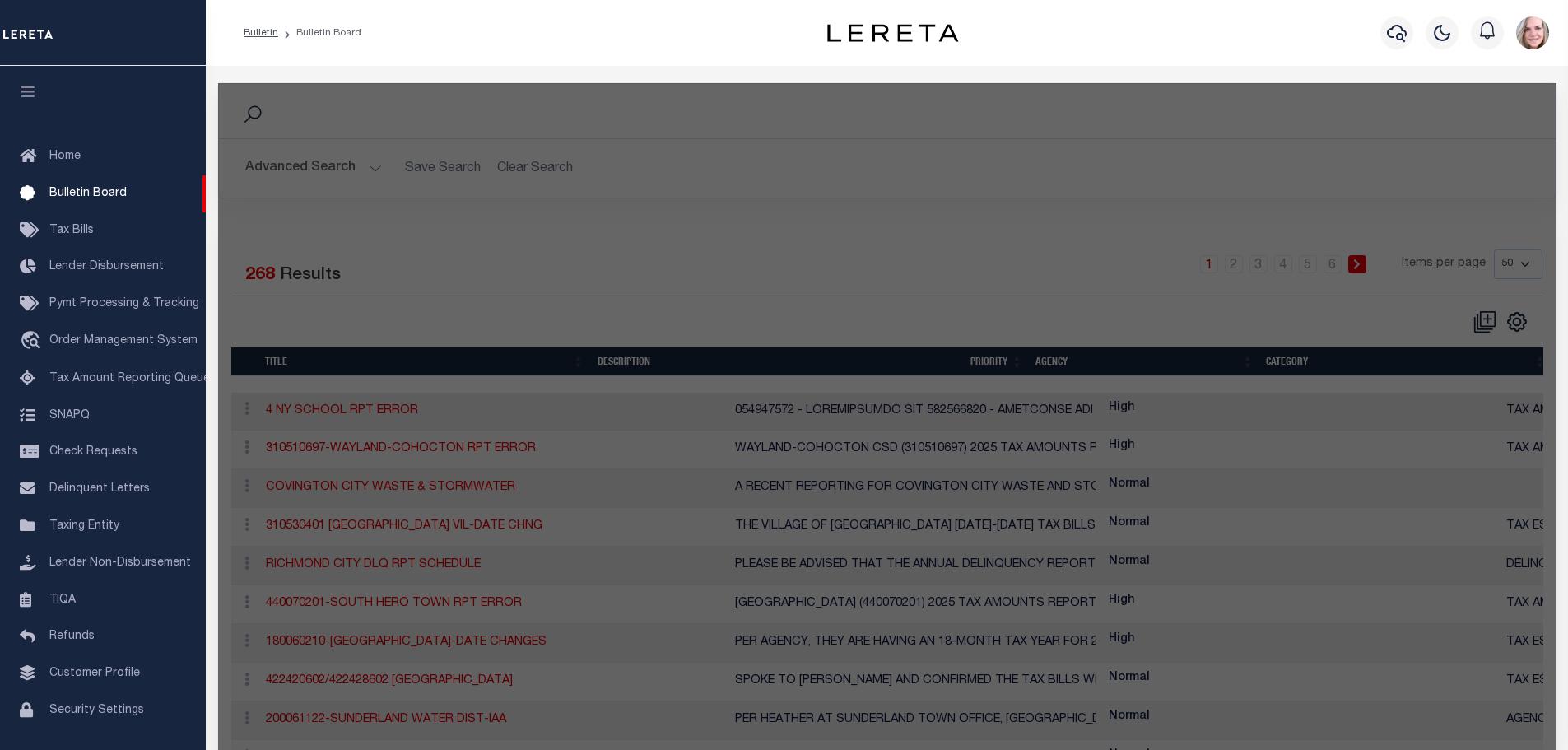
select select
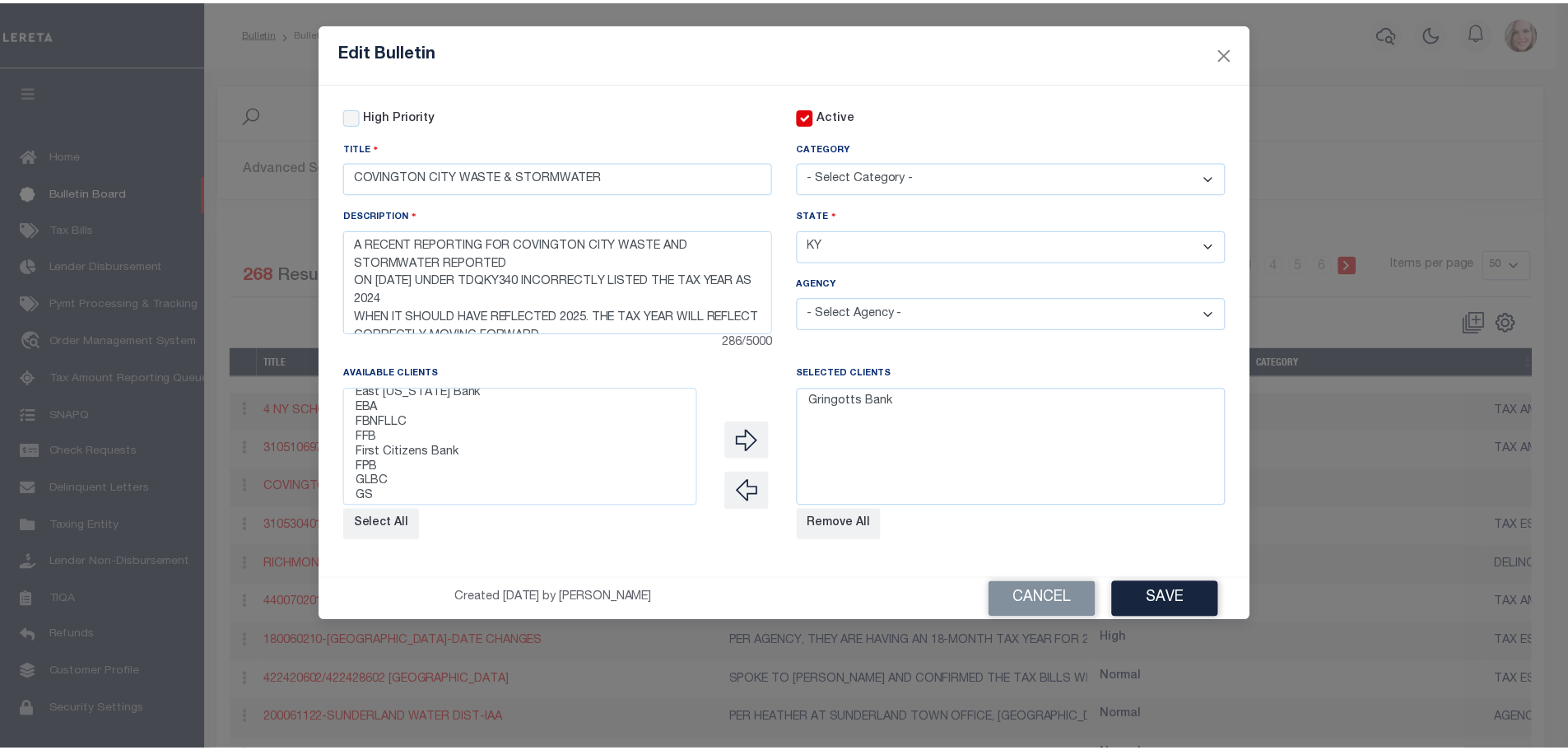
scroll to position [412, 0]
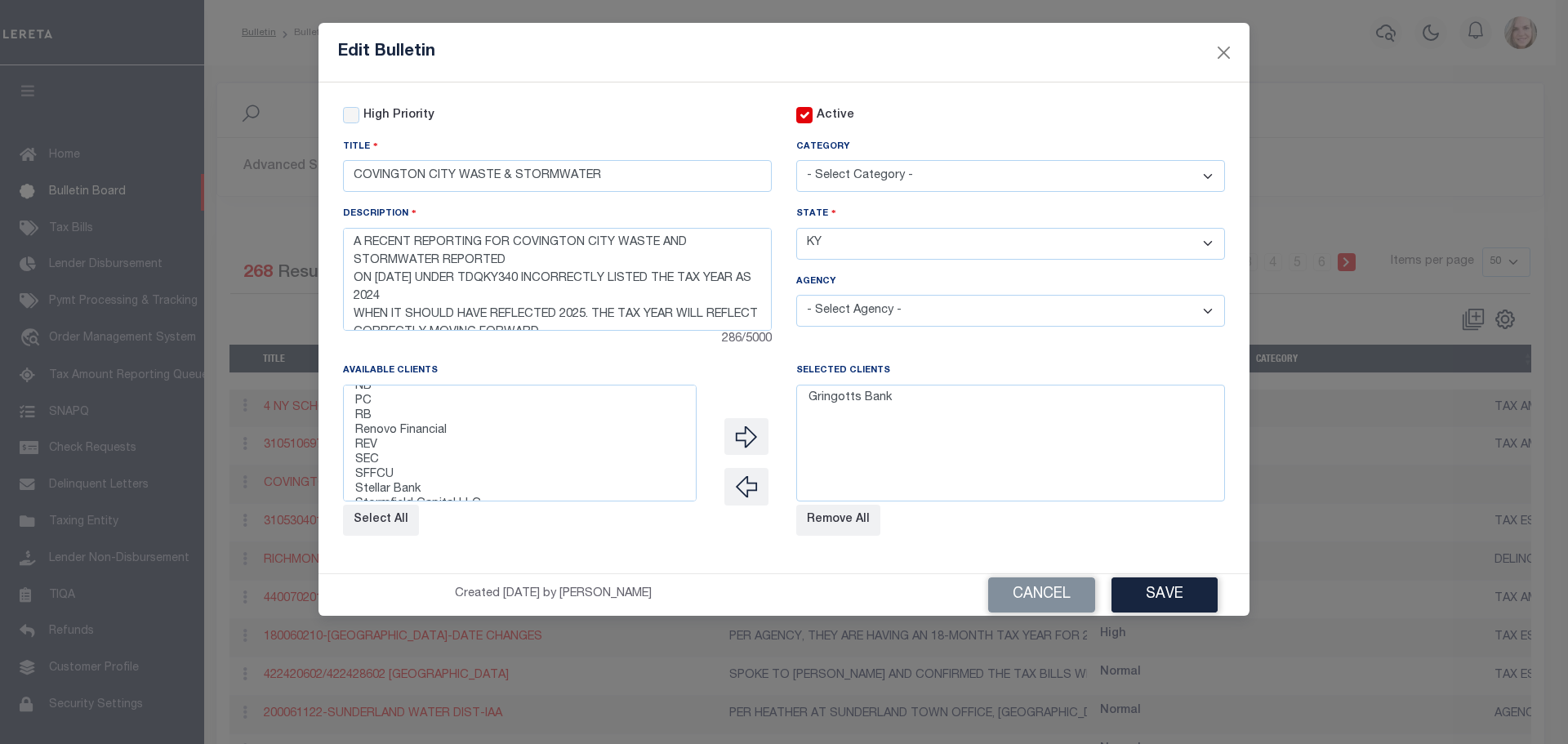
select select "2241"
click at [439, 436] on option "Renovo Financial" at bounding box center [520, 431] width 332 height 15
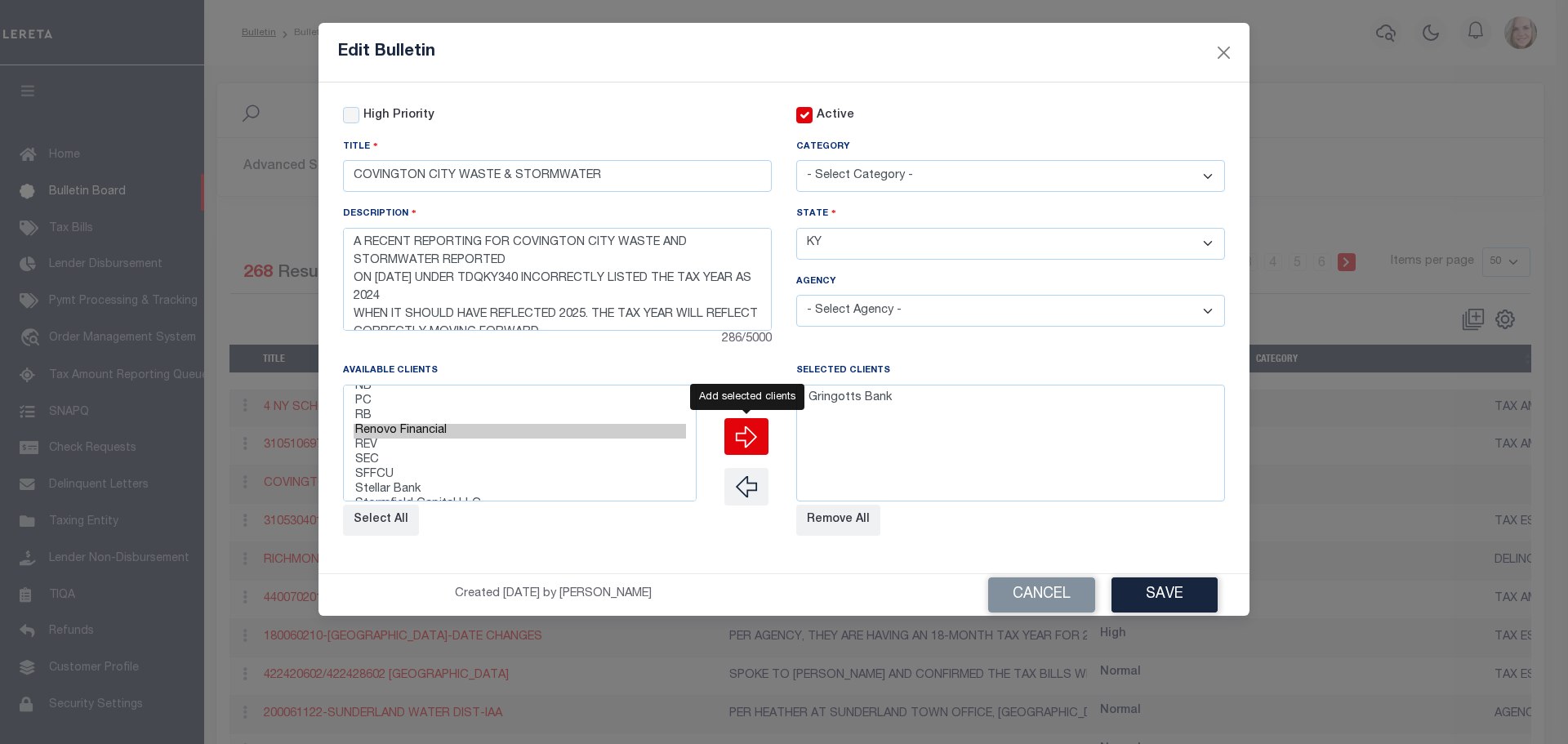
click at [752, 443] on icon "" at bounding box center [747, 437] width 22 height 22
select select
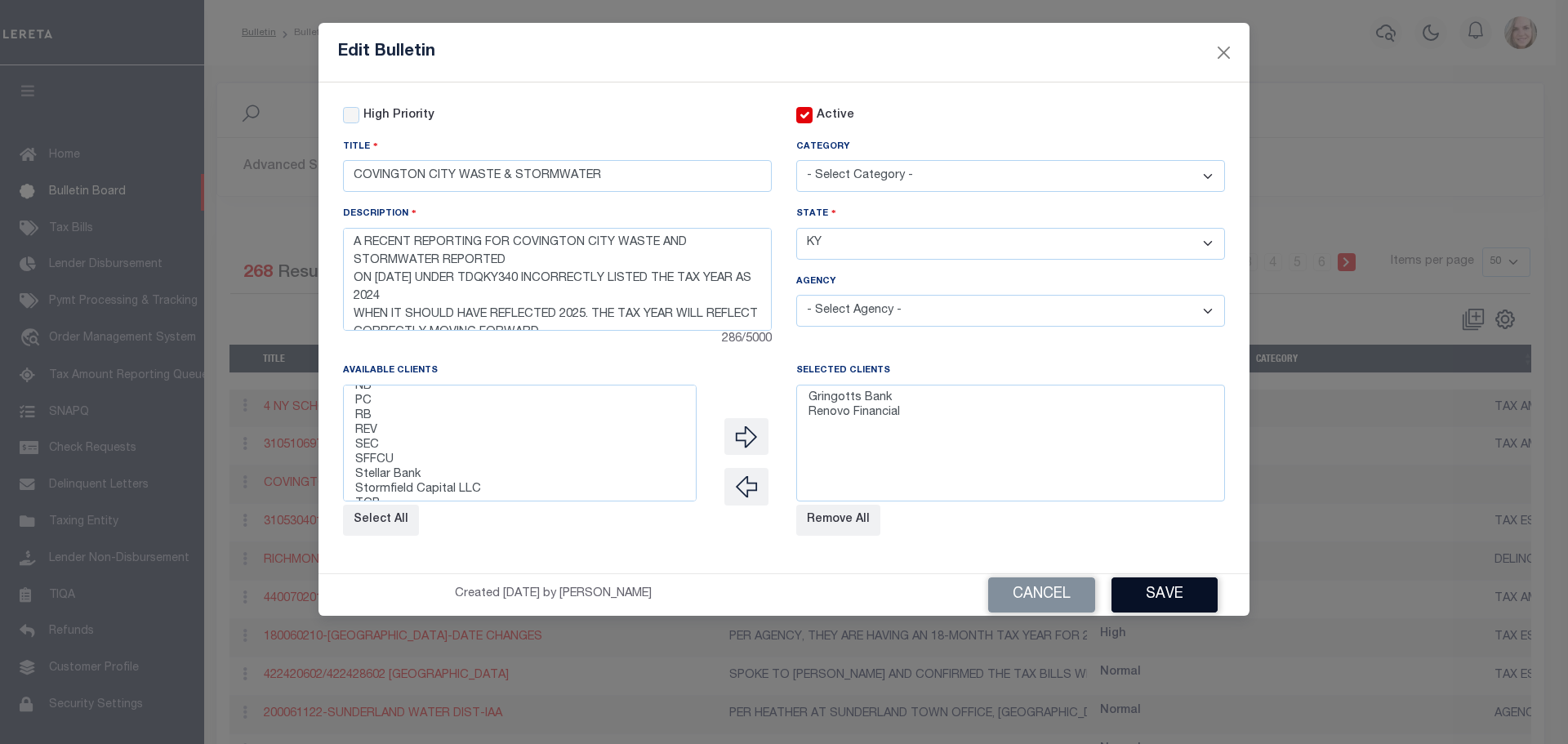
click at [1184, 596] on button "Save" at bounding box center [1165, 595] width 107 height 36
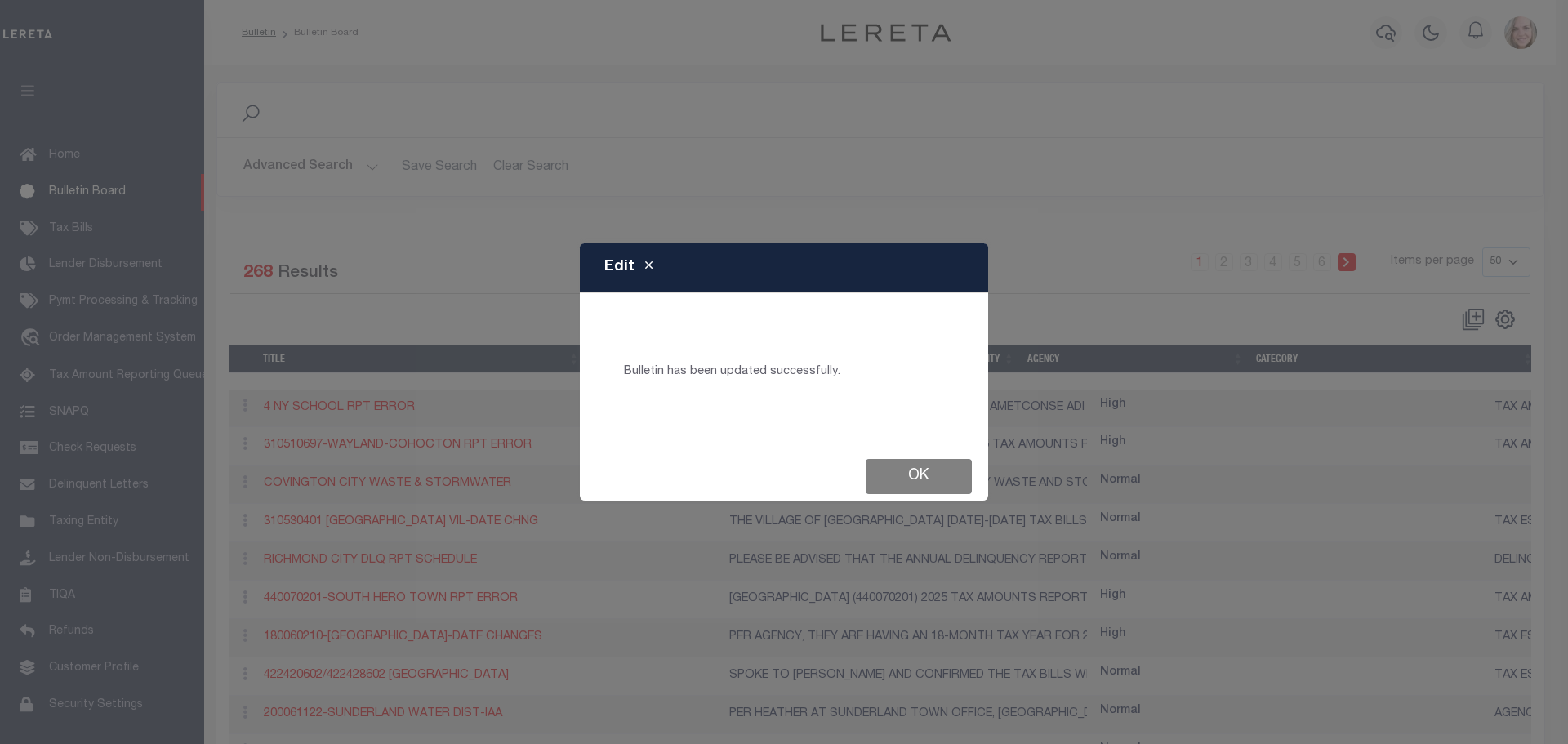
click at [919, 478] on button "Ok" at bounding box center [919, 477] width 107 height 36
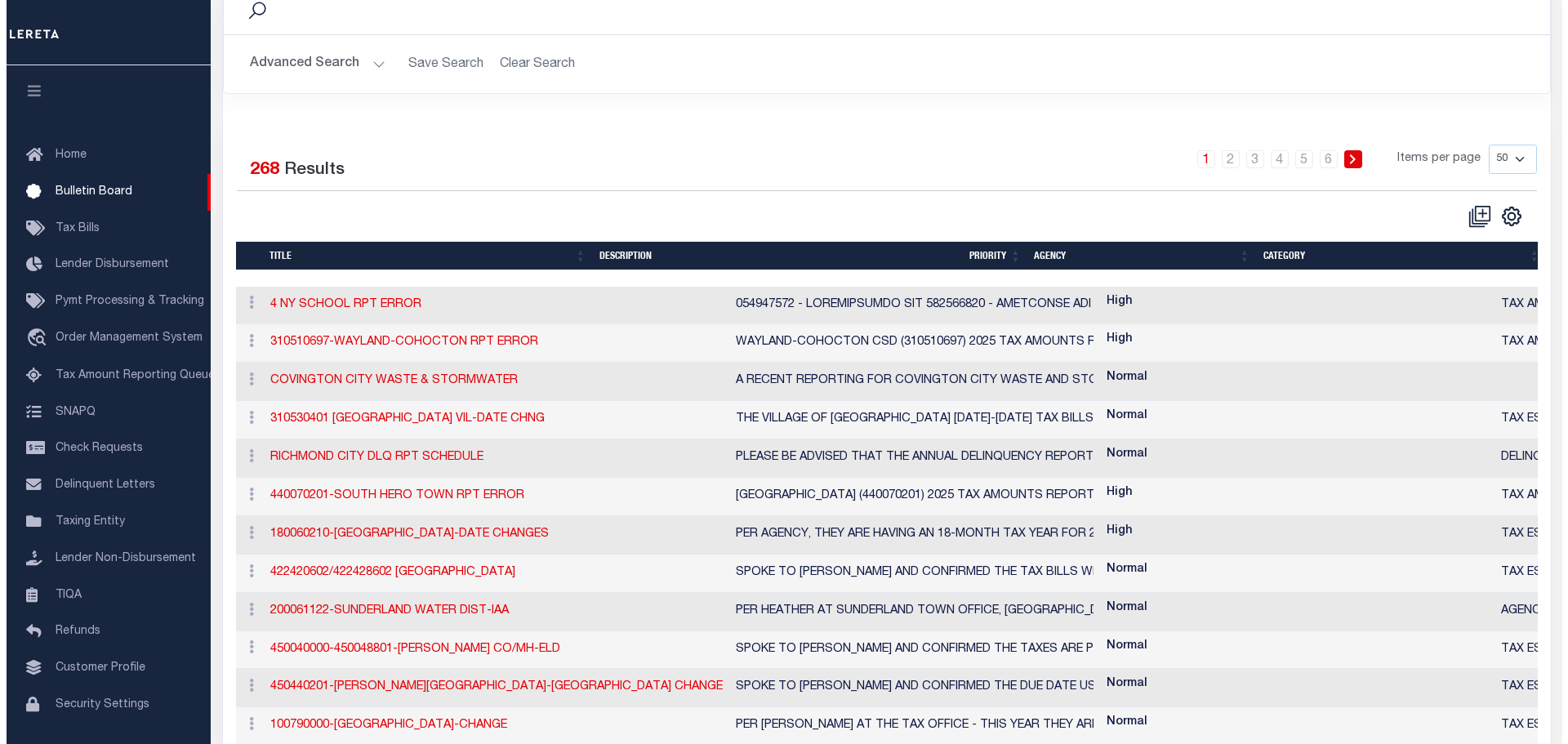
scroll to position [164, 0]
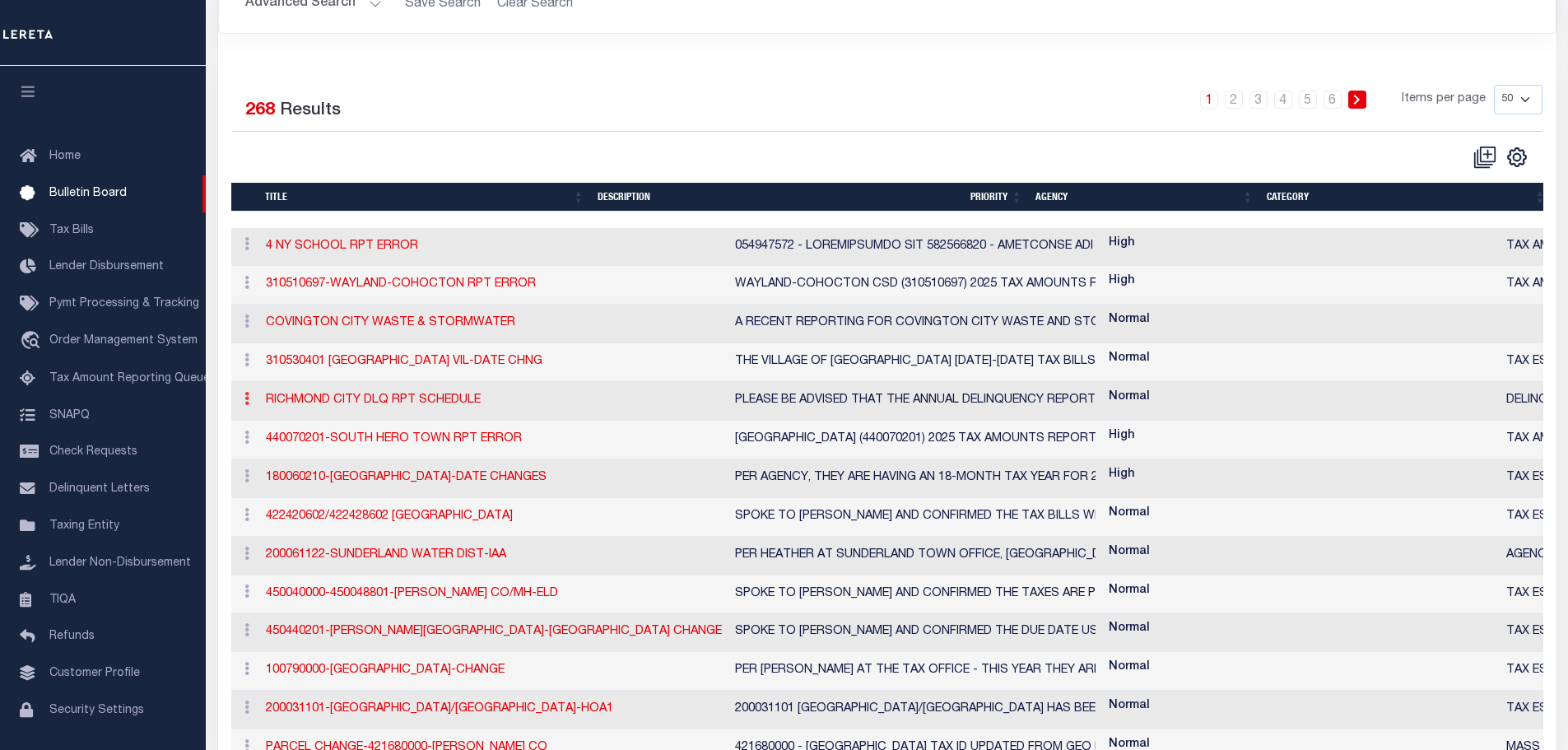
click at [246, 404] on icon at bounding box center [247, 398] width 5 height 13
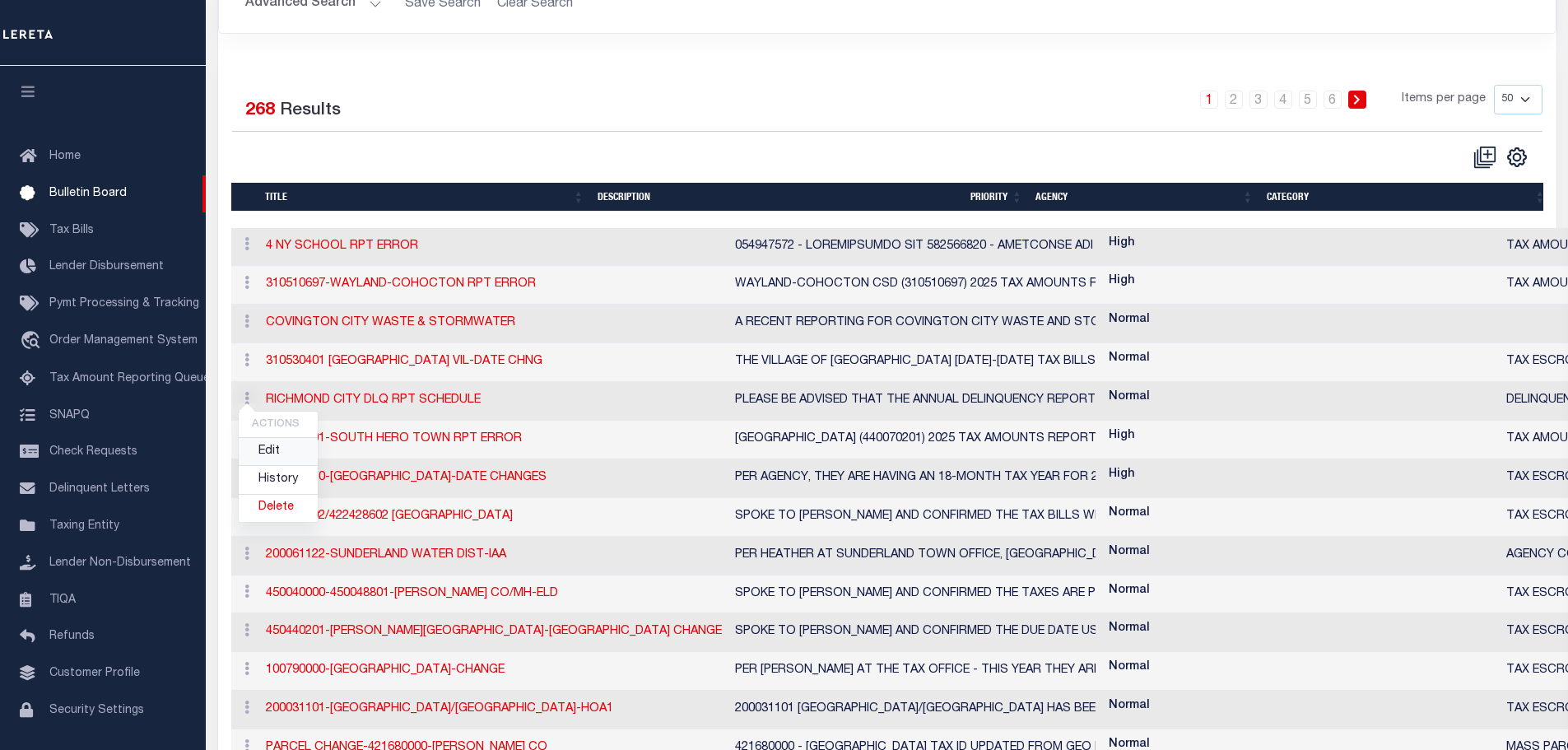
click at [267, 452] on link "Edit" at bounding box center [277, 452] width 79 height 27
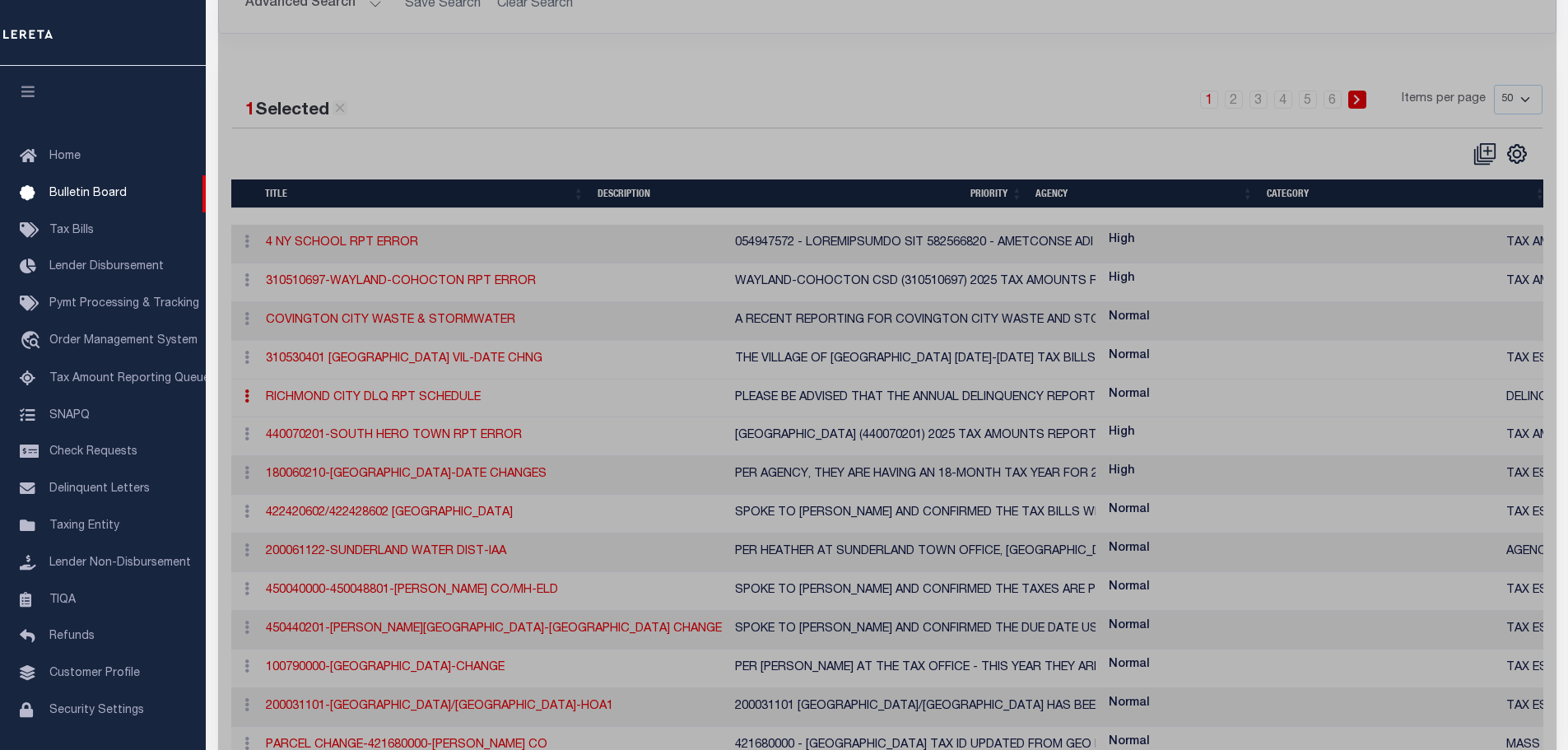
checkbox input "false"
checkbox input "true"
type input "RICHMOND CITY DLQ RPT SCHEDULE"
type textarea "PLEASE BE ADVISED THAT THE ANNUAL DELINQUENCY REPORTING FOR RICHMOND CITY VA (4…"
select select "VA"
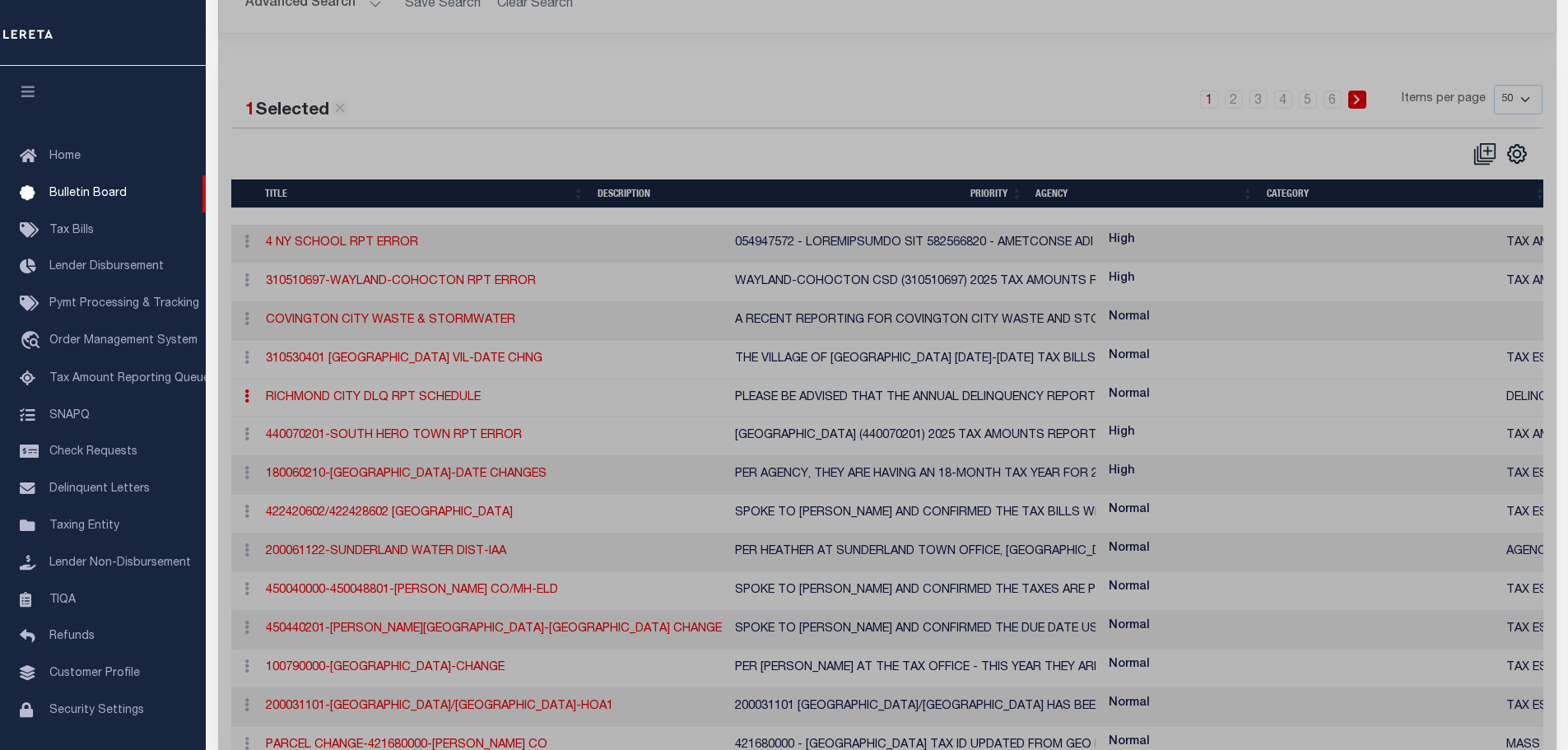
select select
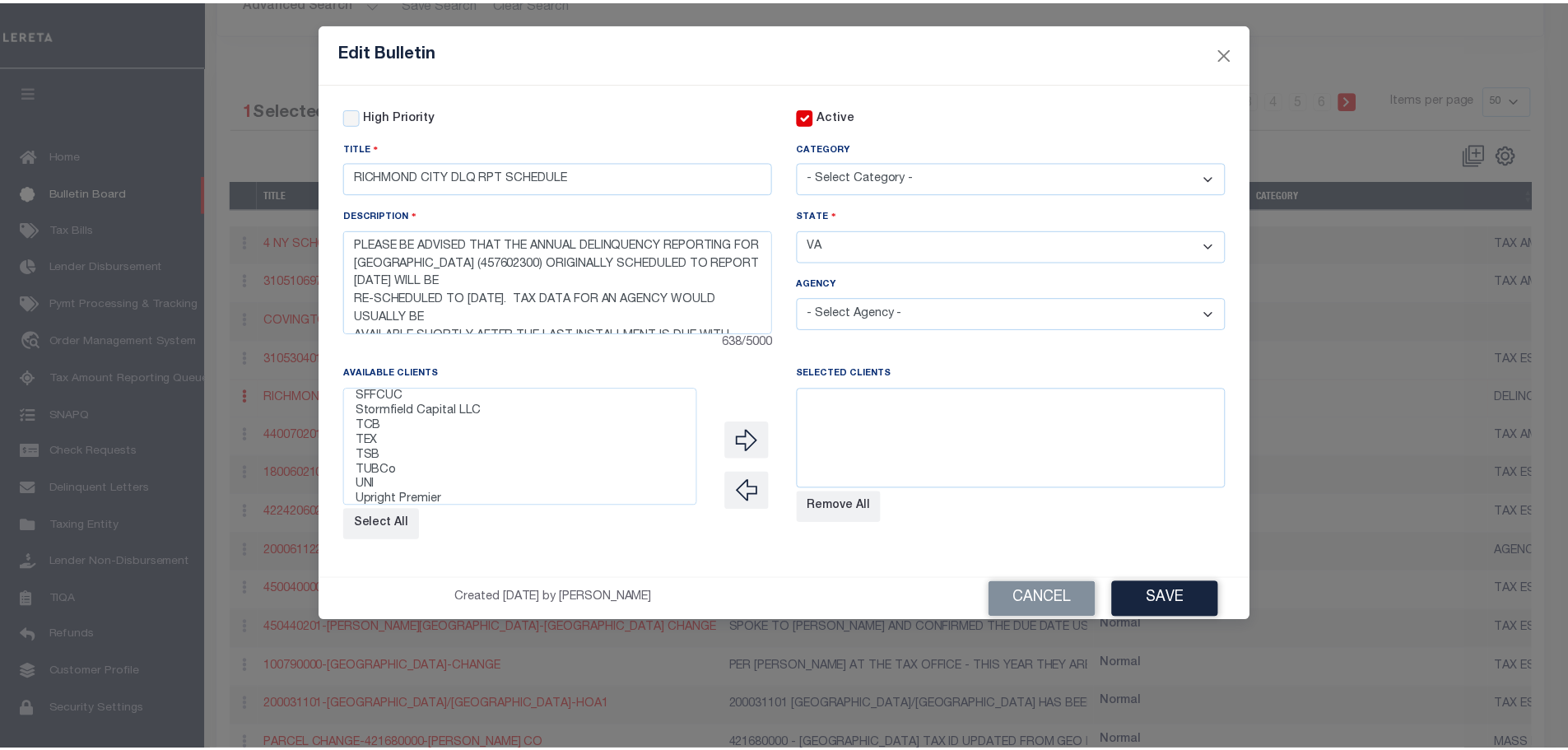
scroll to position [532, 0]
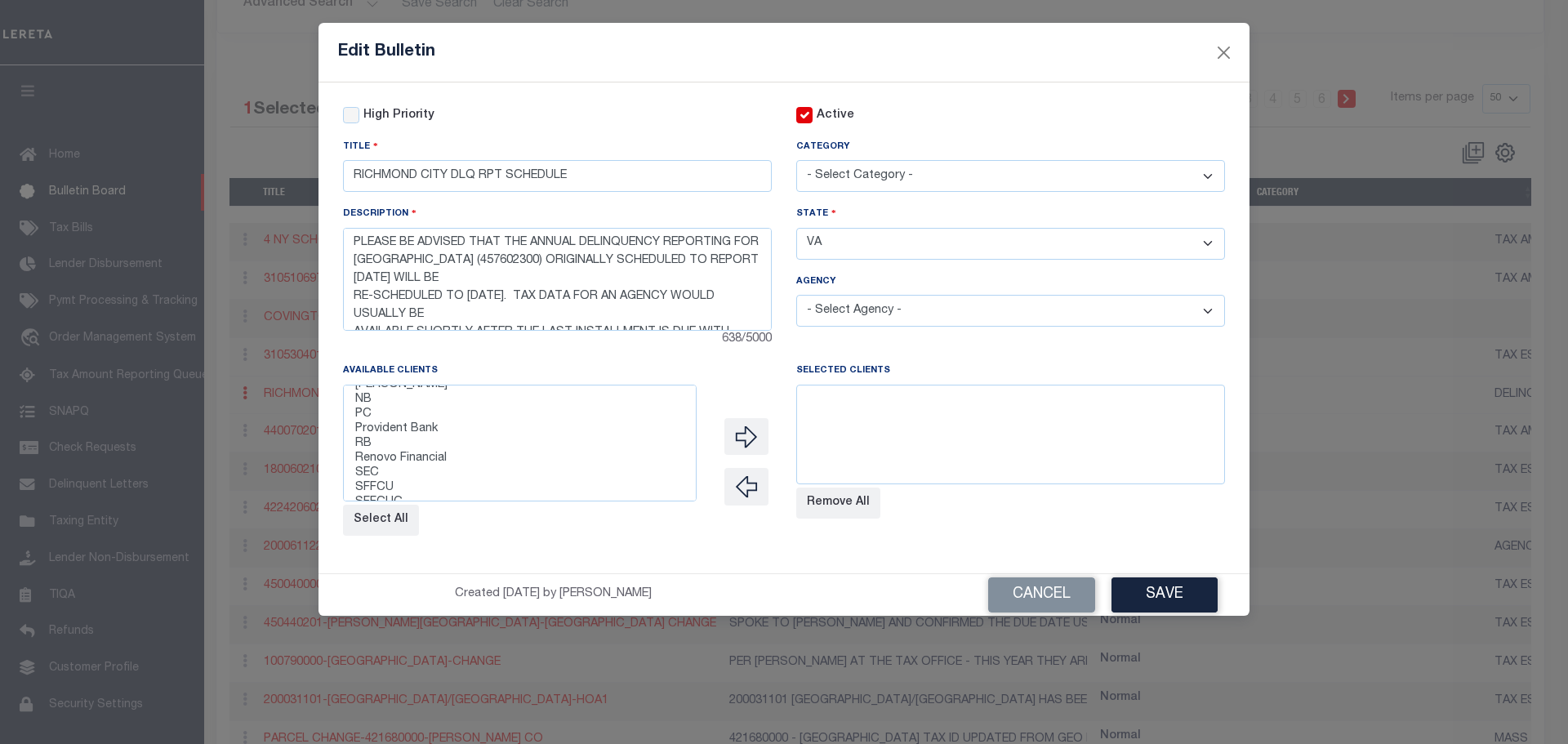
select select "2241"
click at [391, 463] on option "Renovo Financial" at bounding box center [520, 459] width 332 height 15
click at [752, 431] on icon "" at bounding box center [746, 436] width 23 height 23
select select
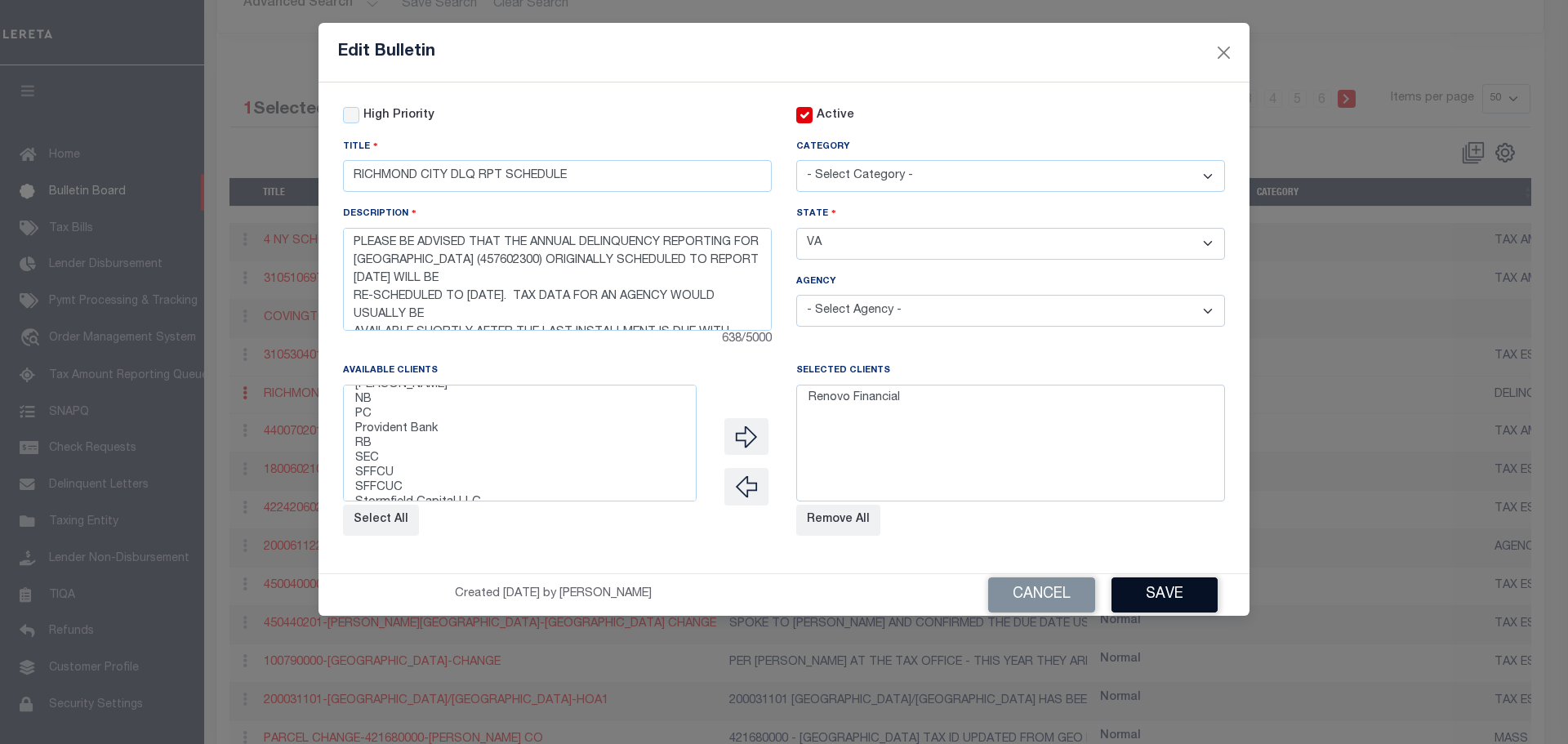
click at [1169, 591] on button "Save" at bounding box center [1165, 595] width 107 height 36
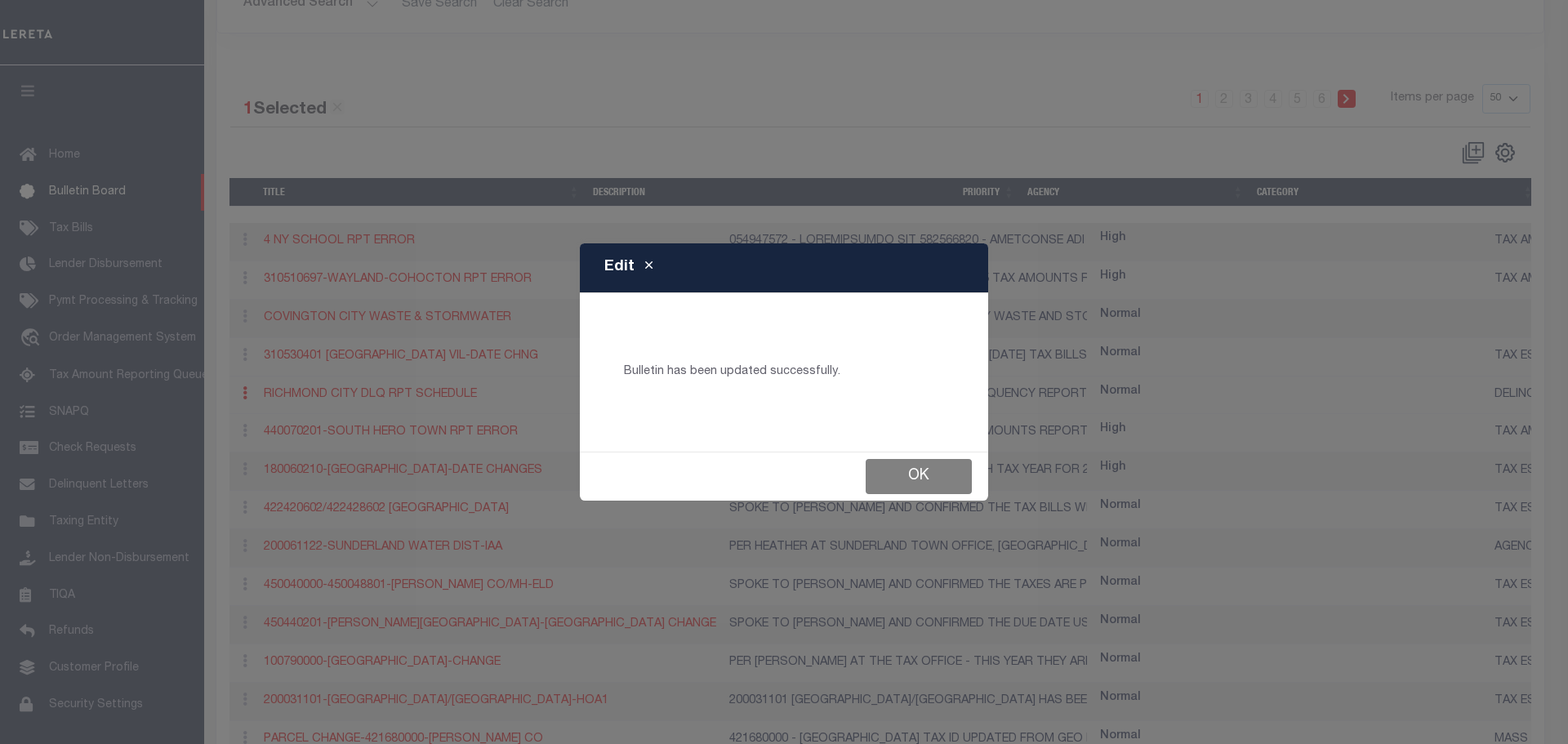
click at [926, 459] on button "Ok" at bounding box center [919, 477] width 107 height 36
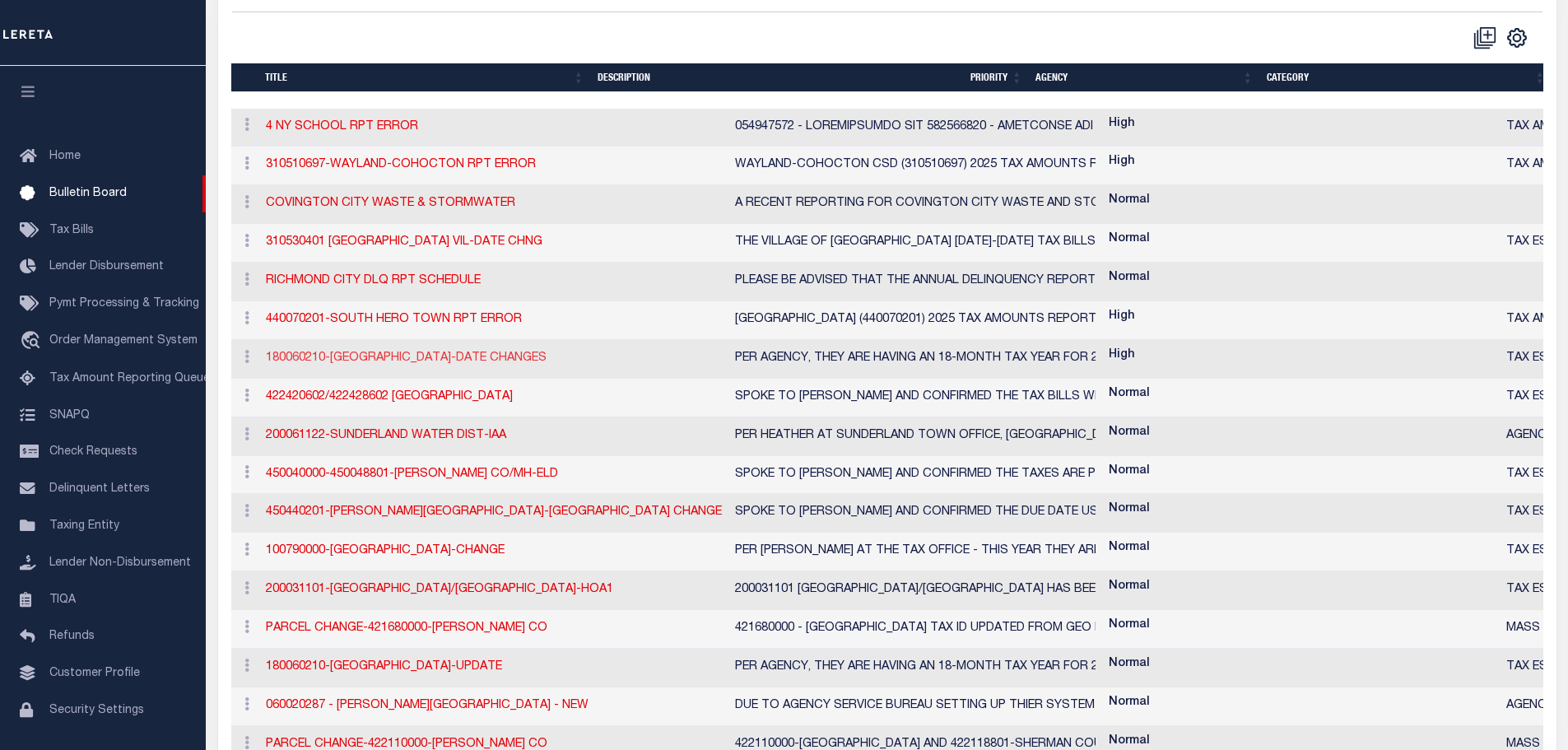
scroll to position [329, 0]
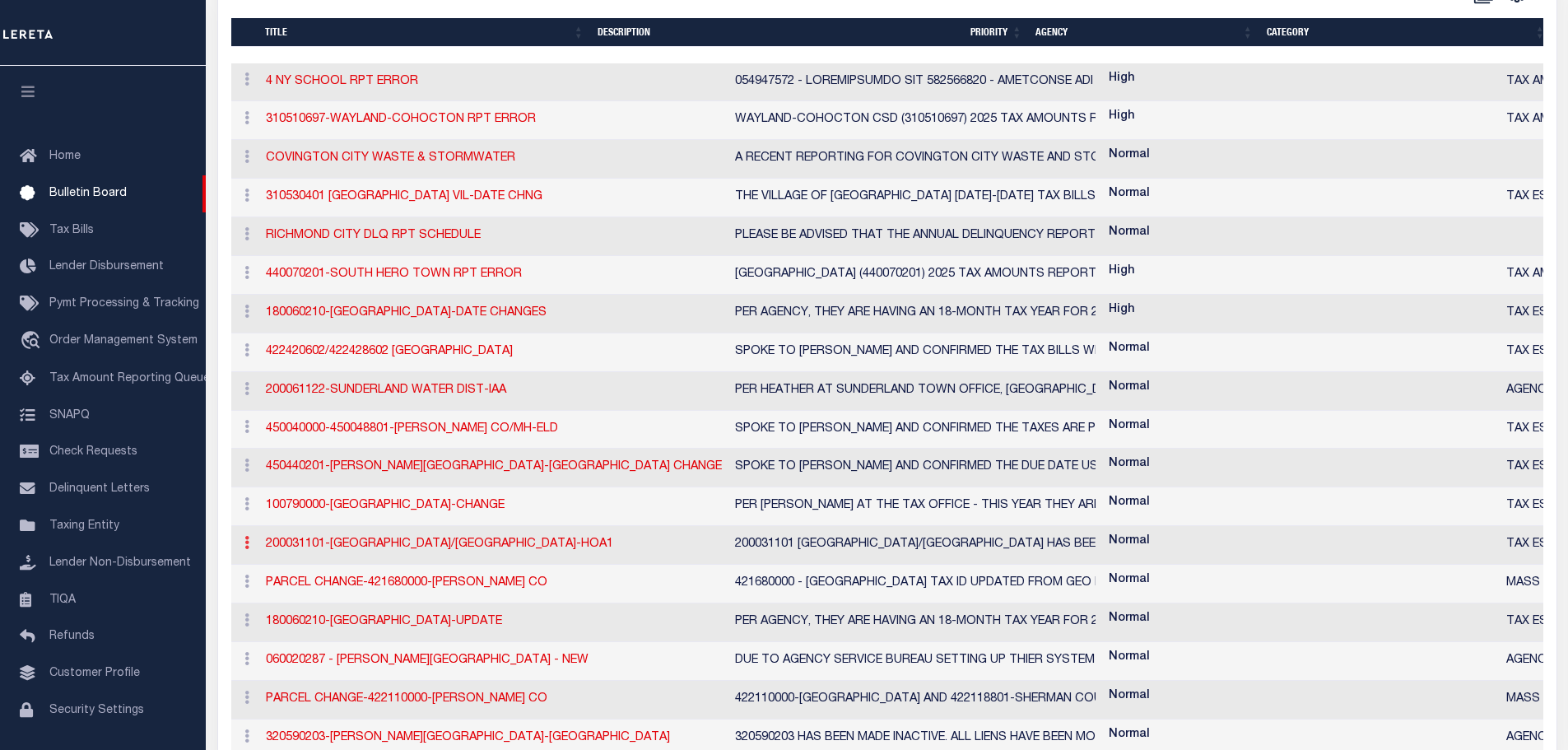
click at [245, 546] on icon at bounding box center [247, 542] width 5 height 13
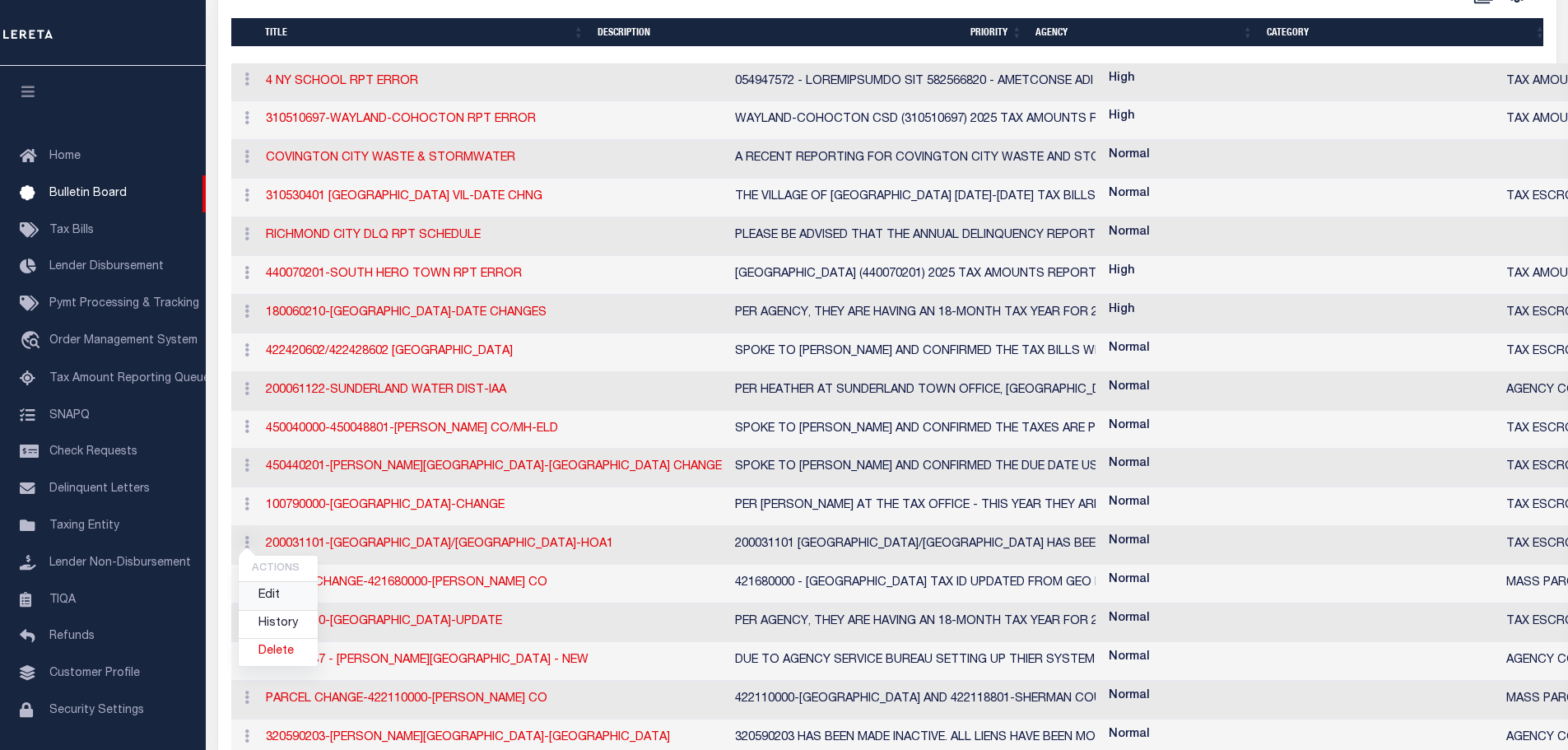
click at [286, 601] on link "Edit" at bounding box center [277, 595] width 79 height 27
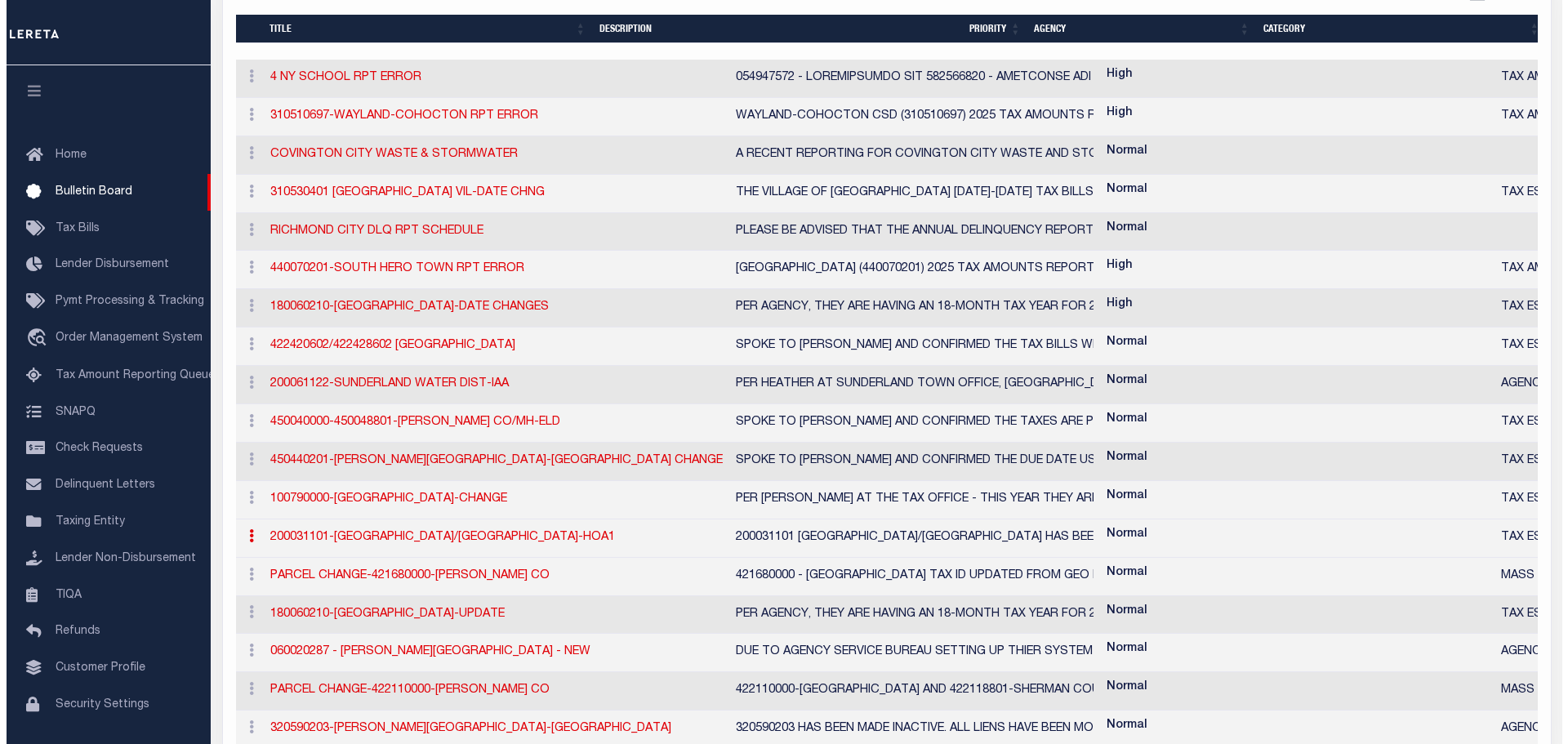
scroll to position [324, 0]
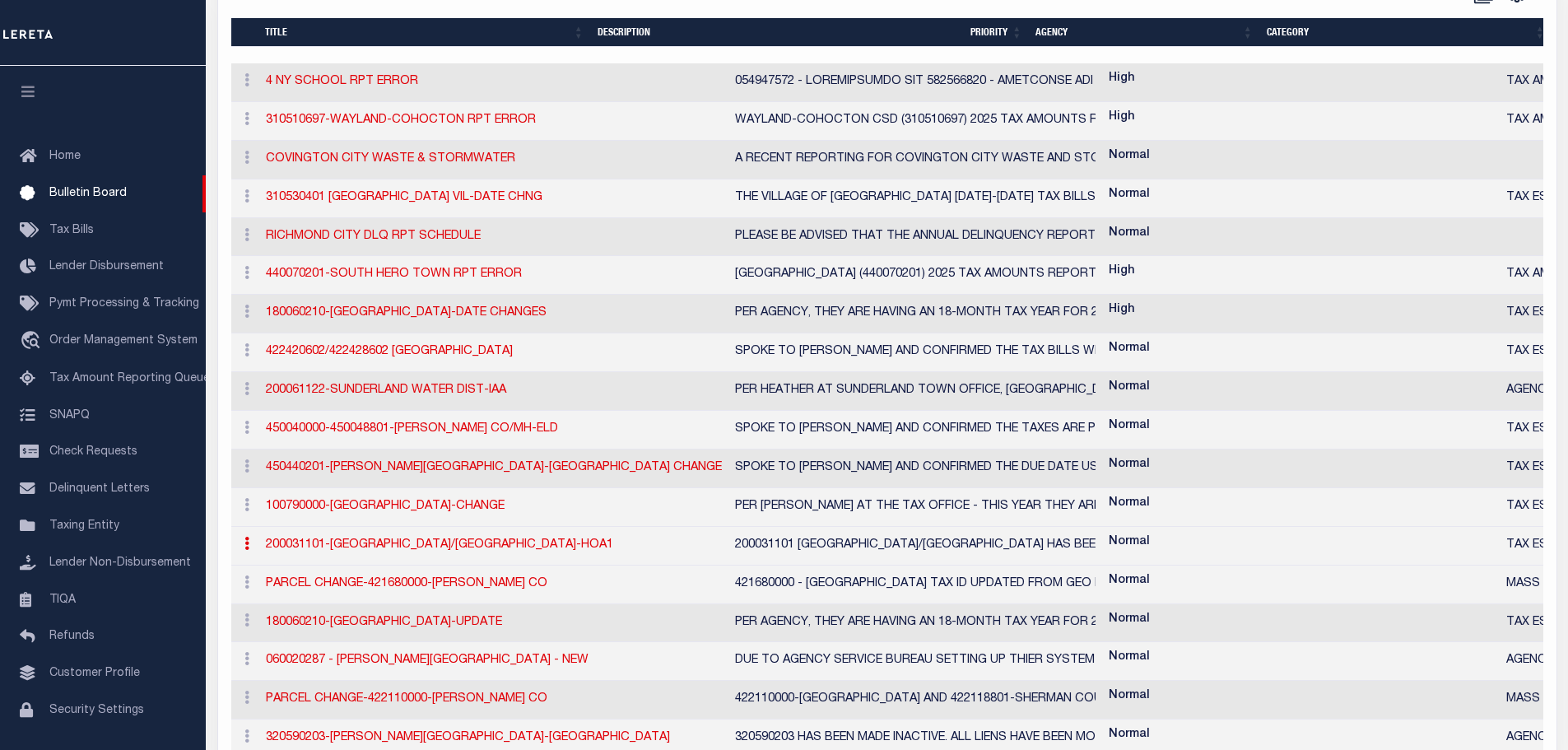
checkbox input "false"
checkbox input "true"
type input "200031101-EASTON TOWN WATER/SEW-HOA1"
type textarea "200031101 EASTON TOWN WATER/SEWER HAS BEEN MADE HOA1"
select select "MA"
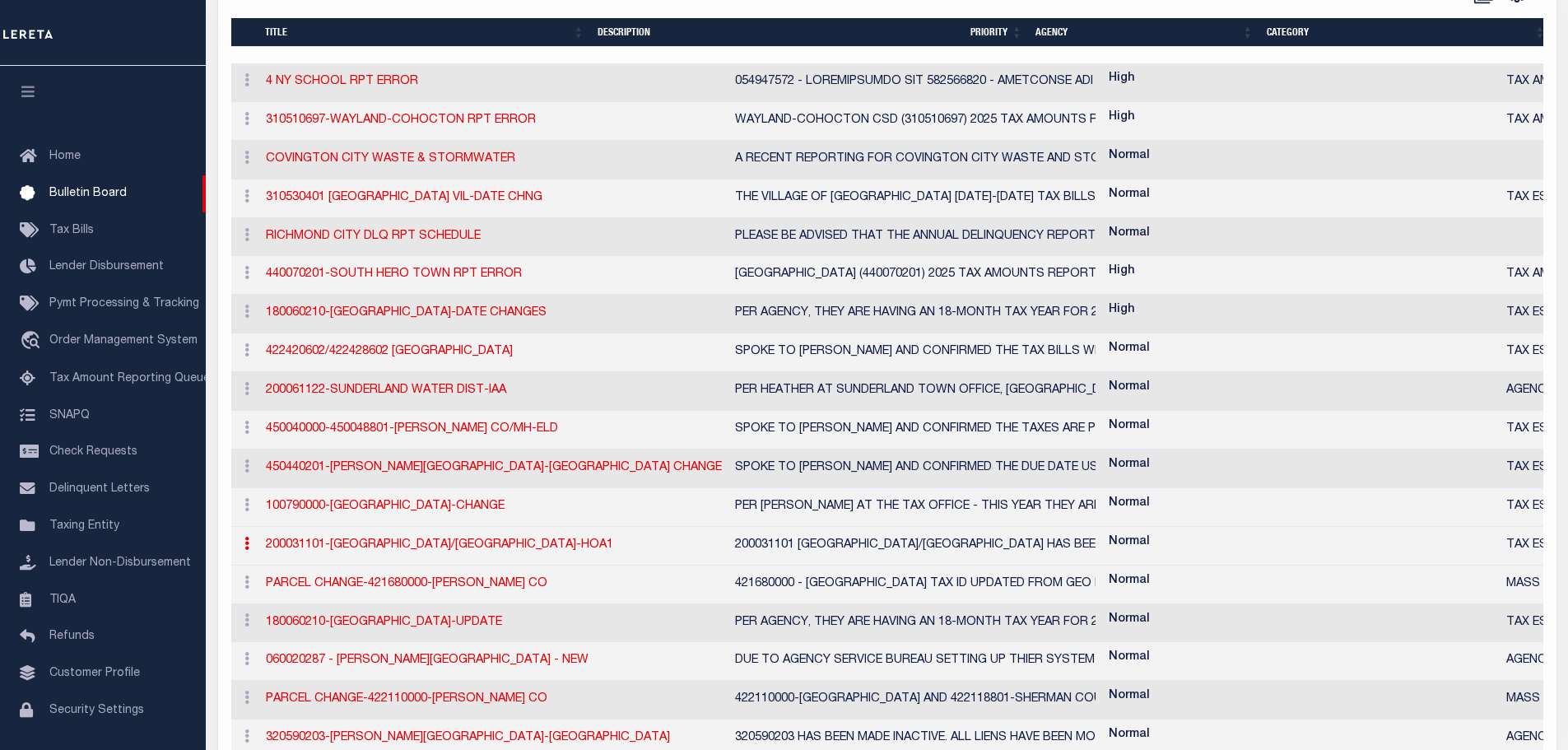
select select
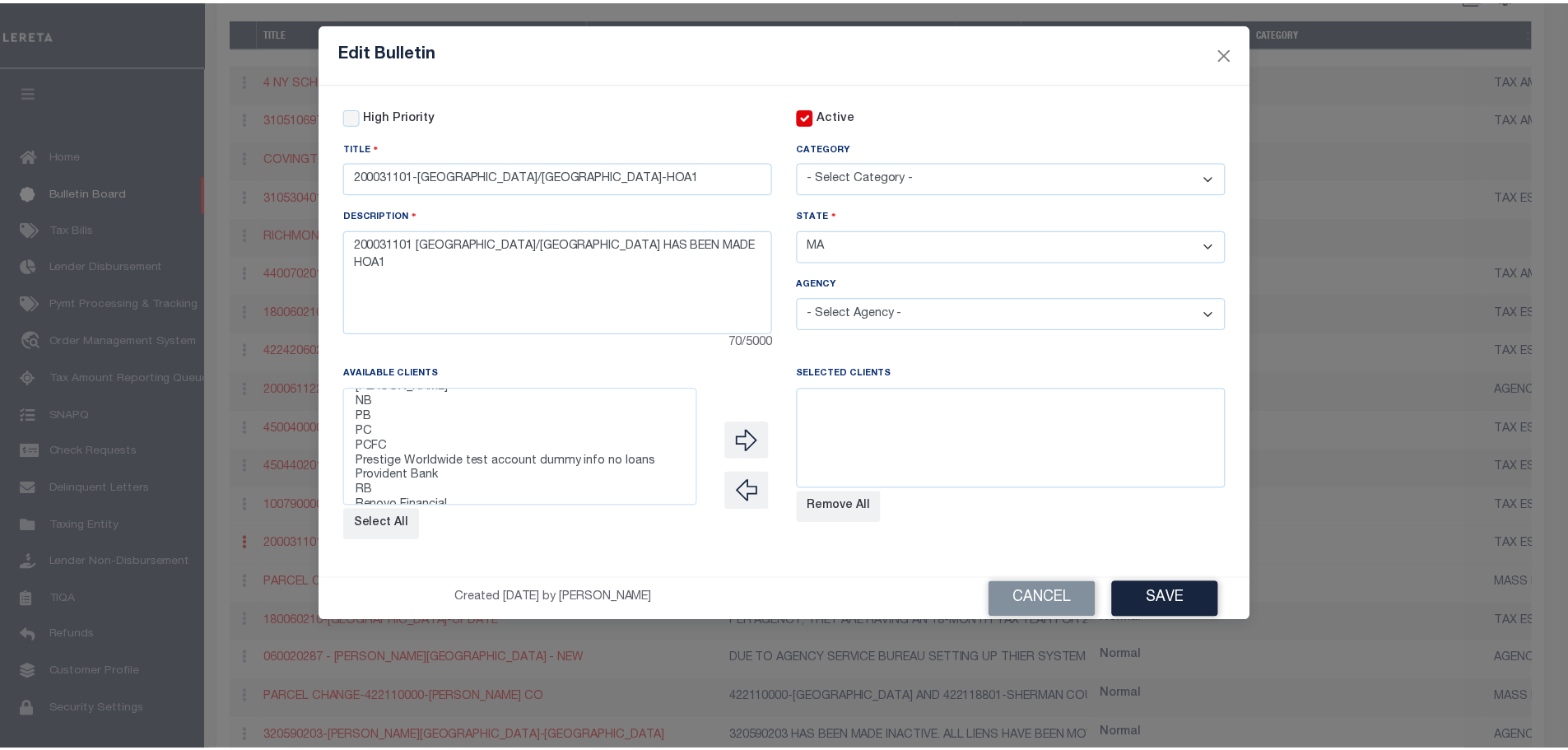
scroll to position [412, 0]
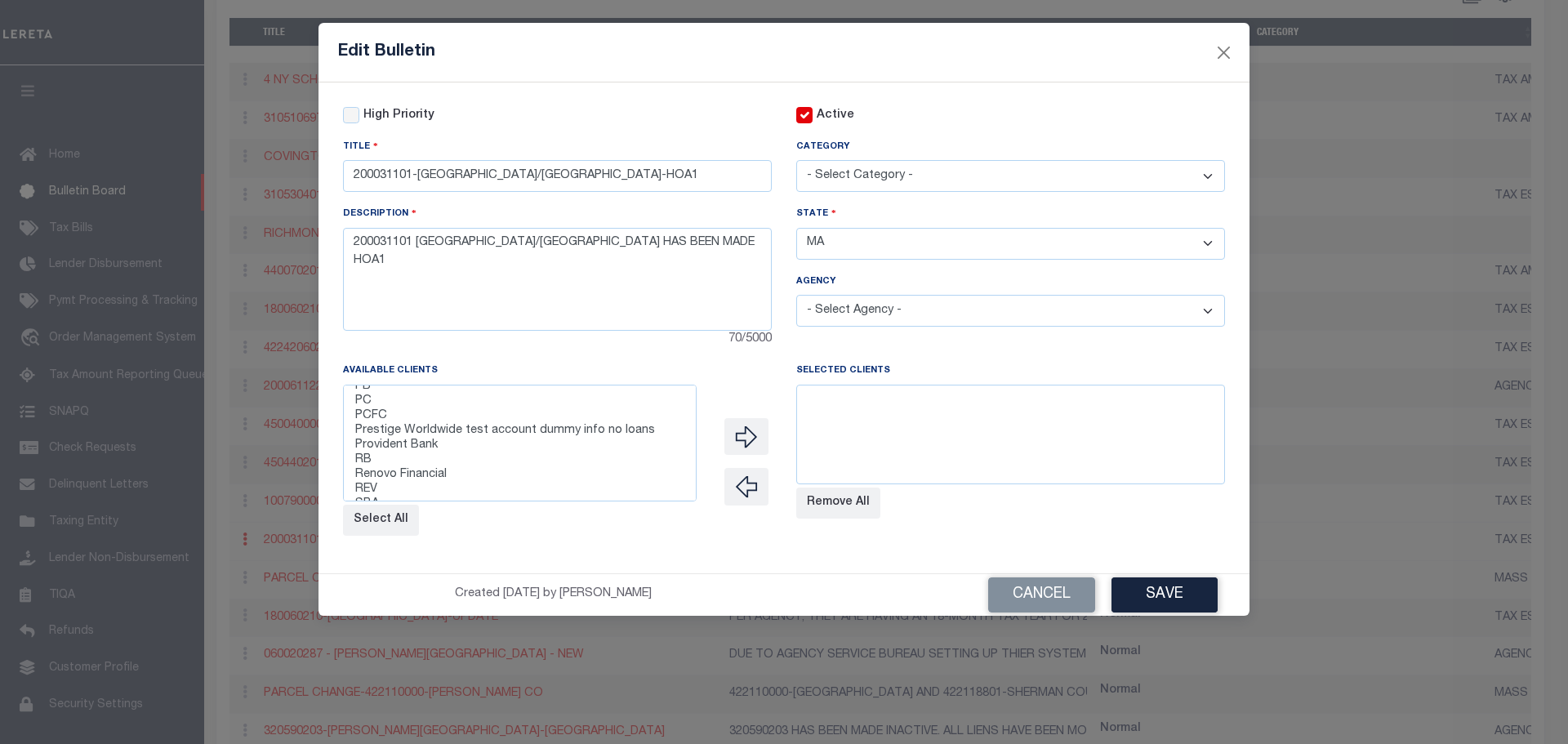
select select "2241"
click at [396, 476] on option "Renovo Financial" at bounding box center [520, 475] width 332 height 15
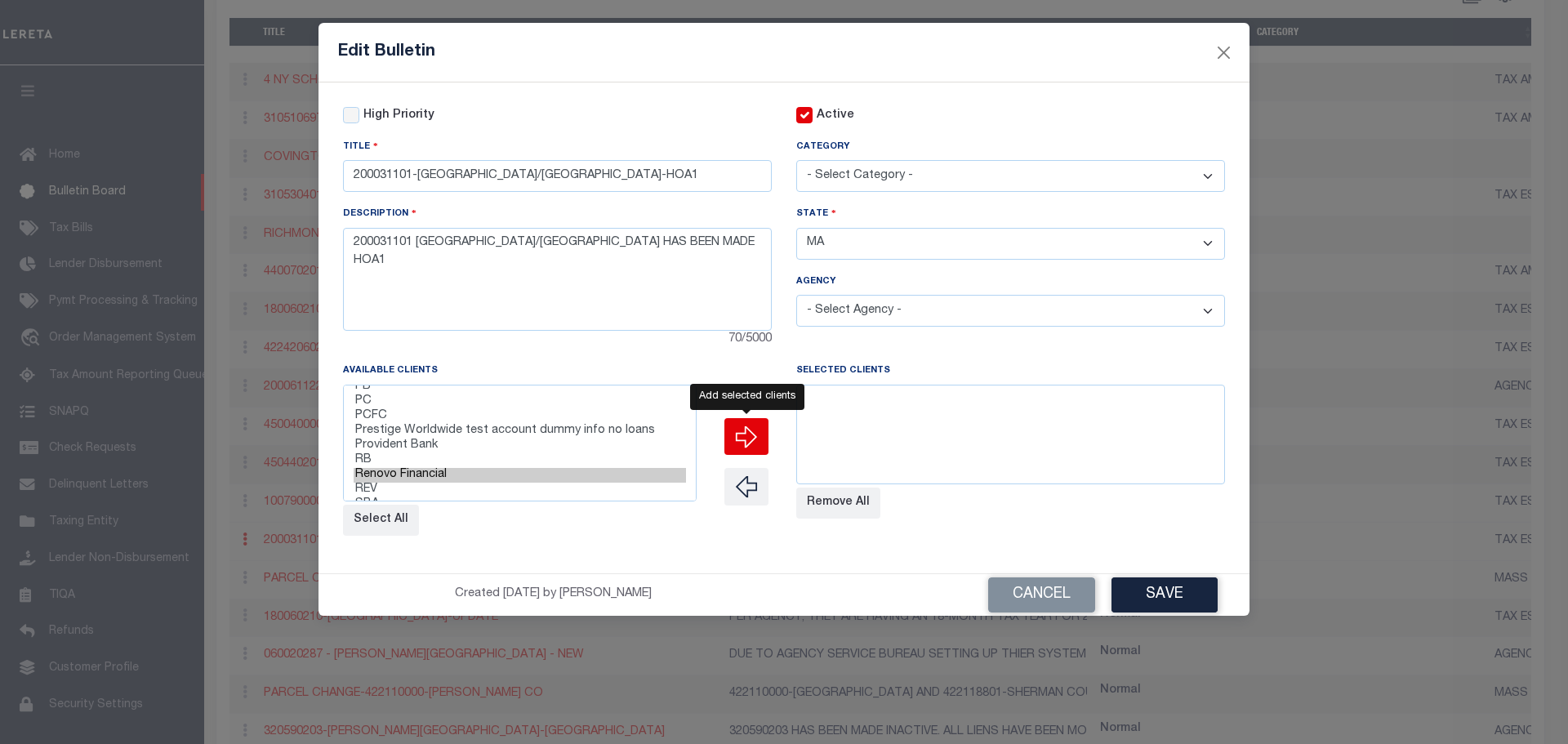
click at [739, 432] on icon "" at bounding box center [746, 436] width 23 height 23
select select
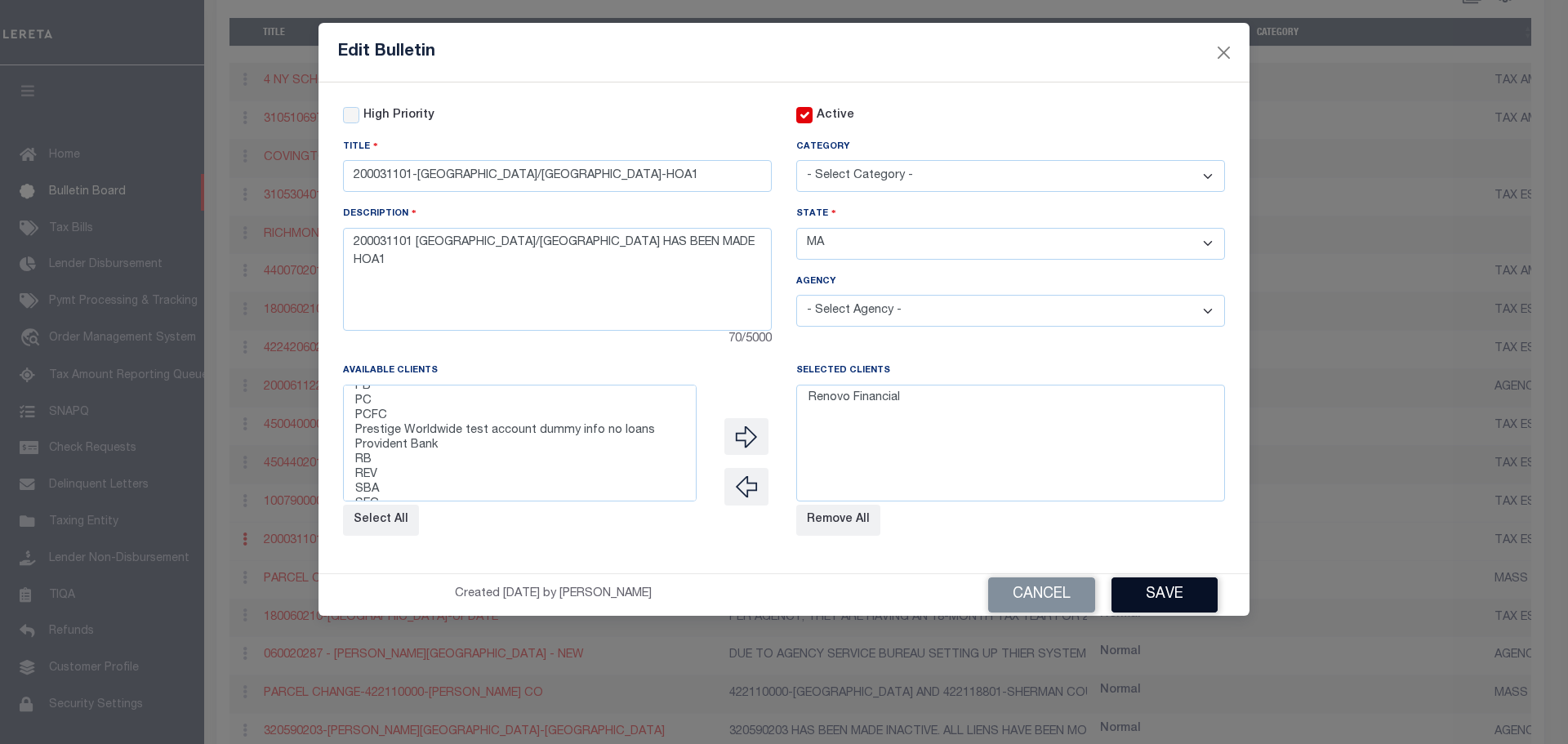
click at [1177, 605] on button "Save" at bounding box center [1165, 595] width 107 height 36
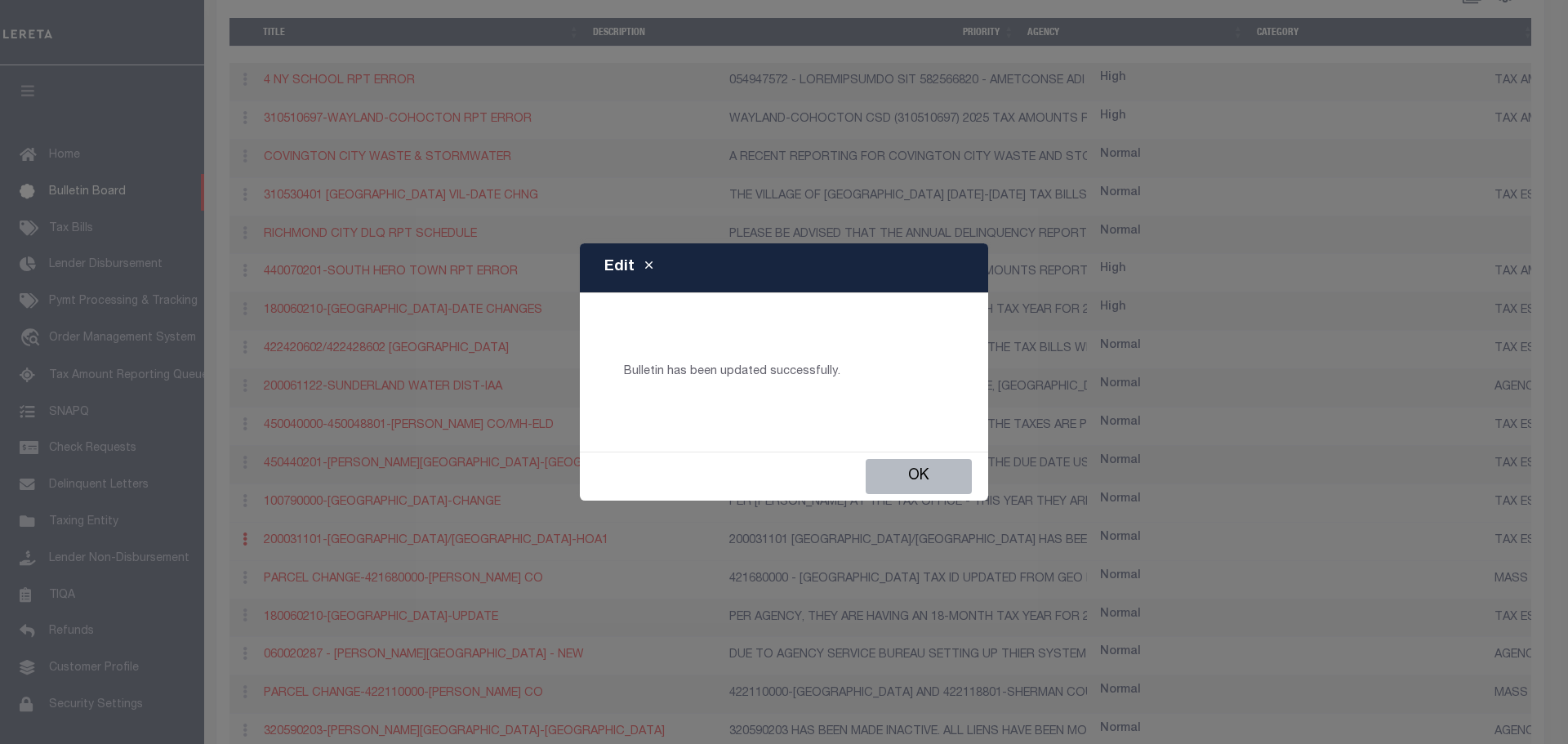
click at [922, 478] on button "Ok" at bounding box center [919, 477] width 107 height 36
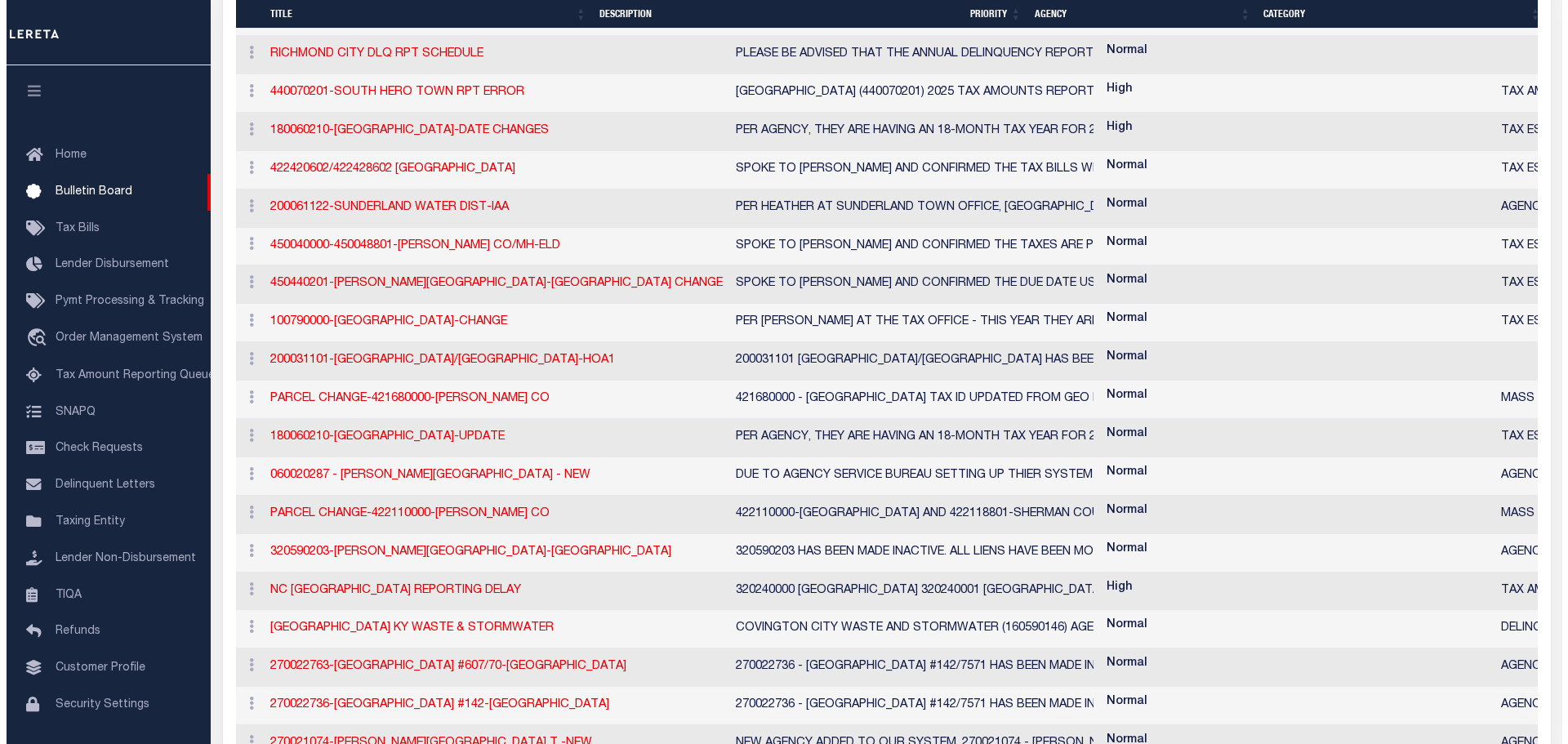
scroll to position [572, 0]
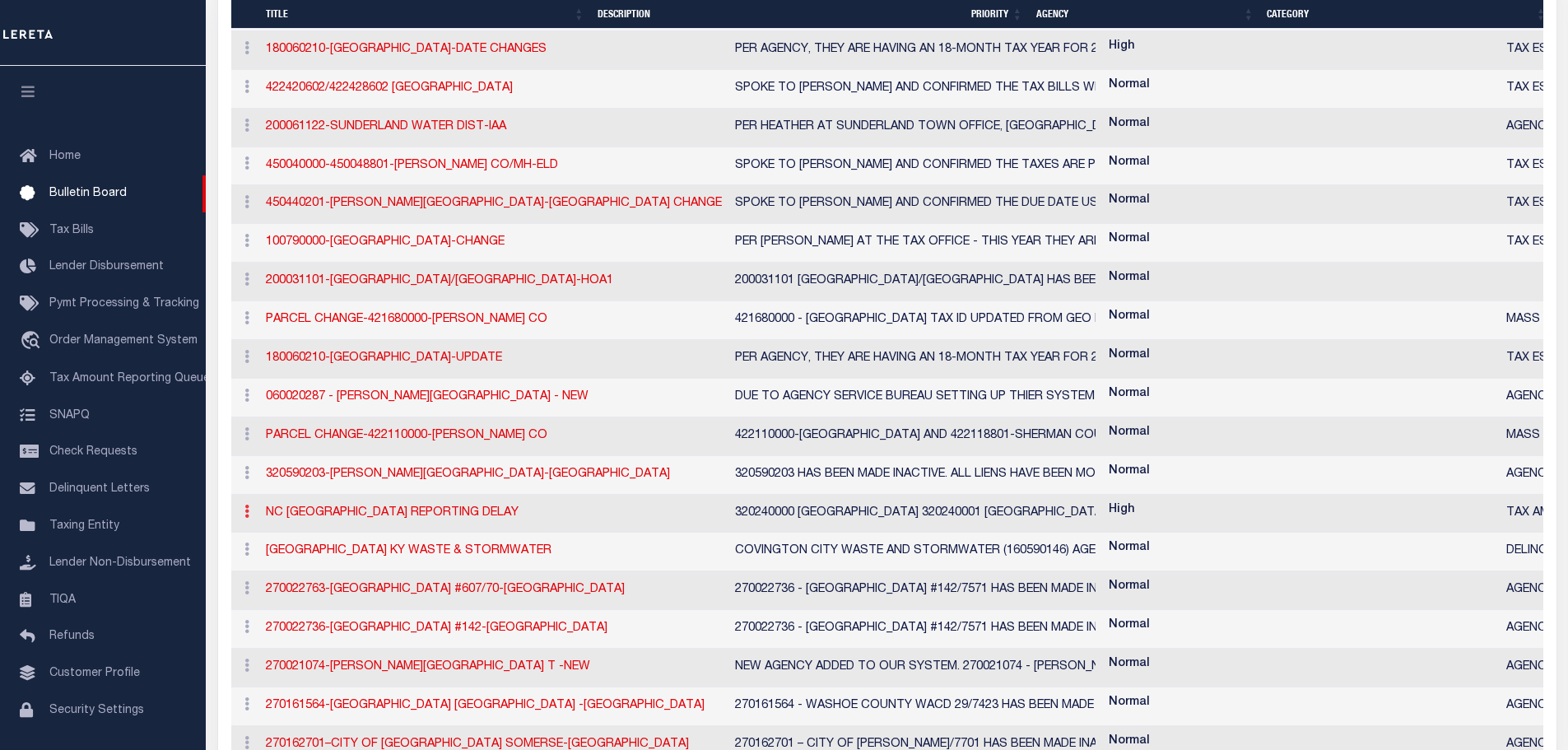
click at [248, 518] on icon at bounding box center [247, 511] width 5 height 13
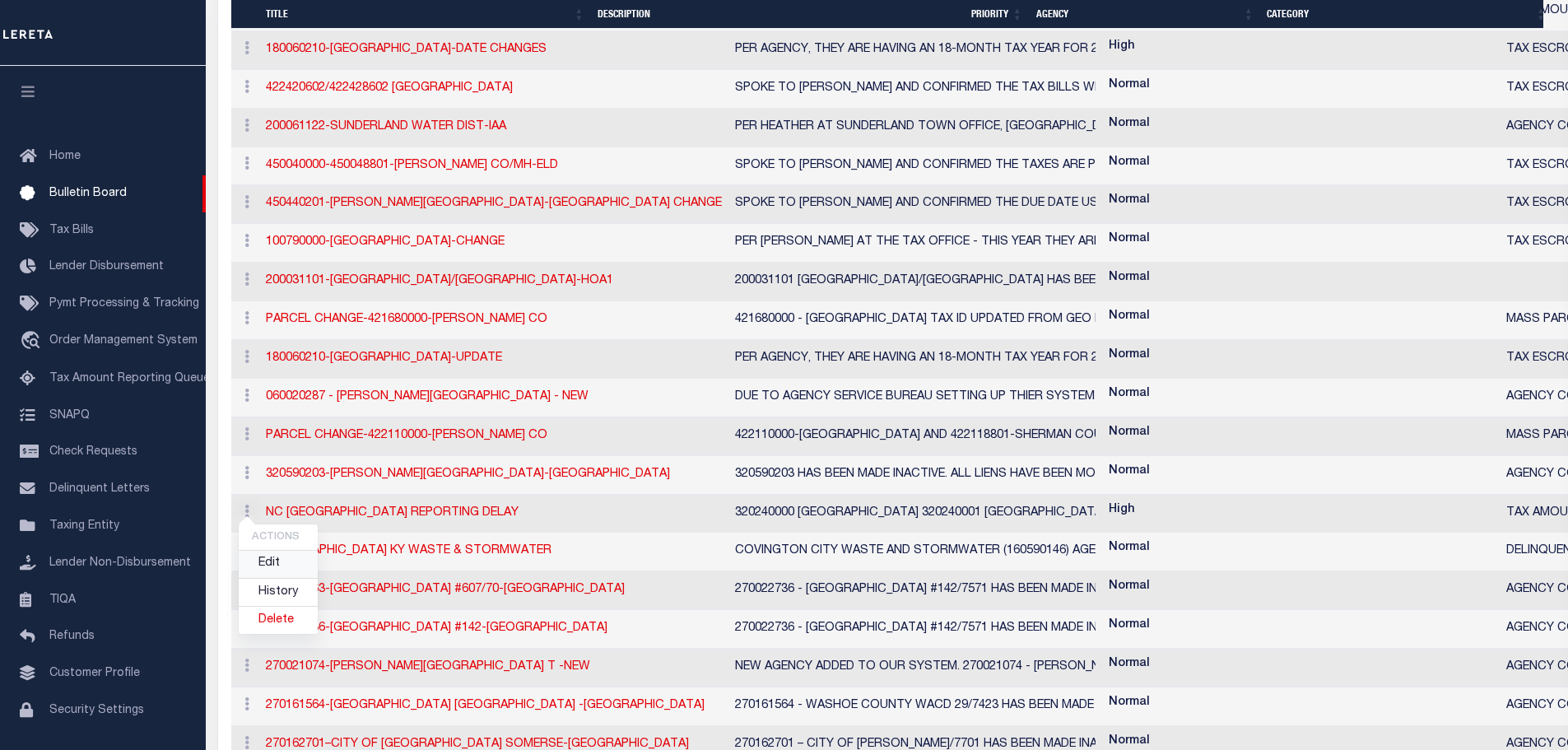
click at [270, 567] on link "Edit" at bounding box center [277, 564] width 79 height 27
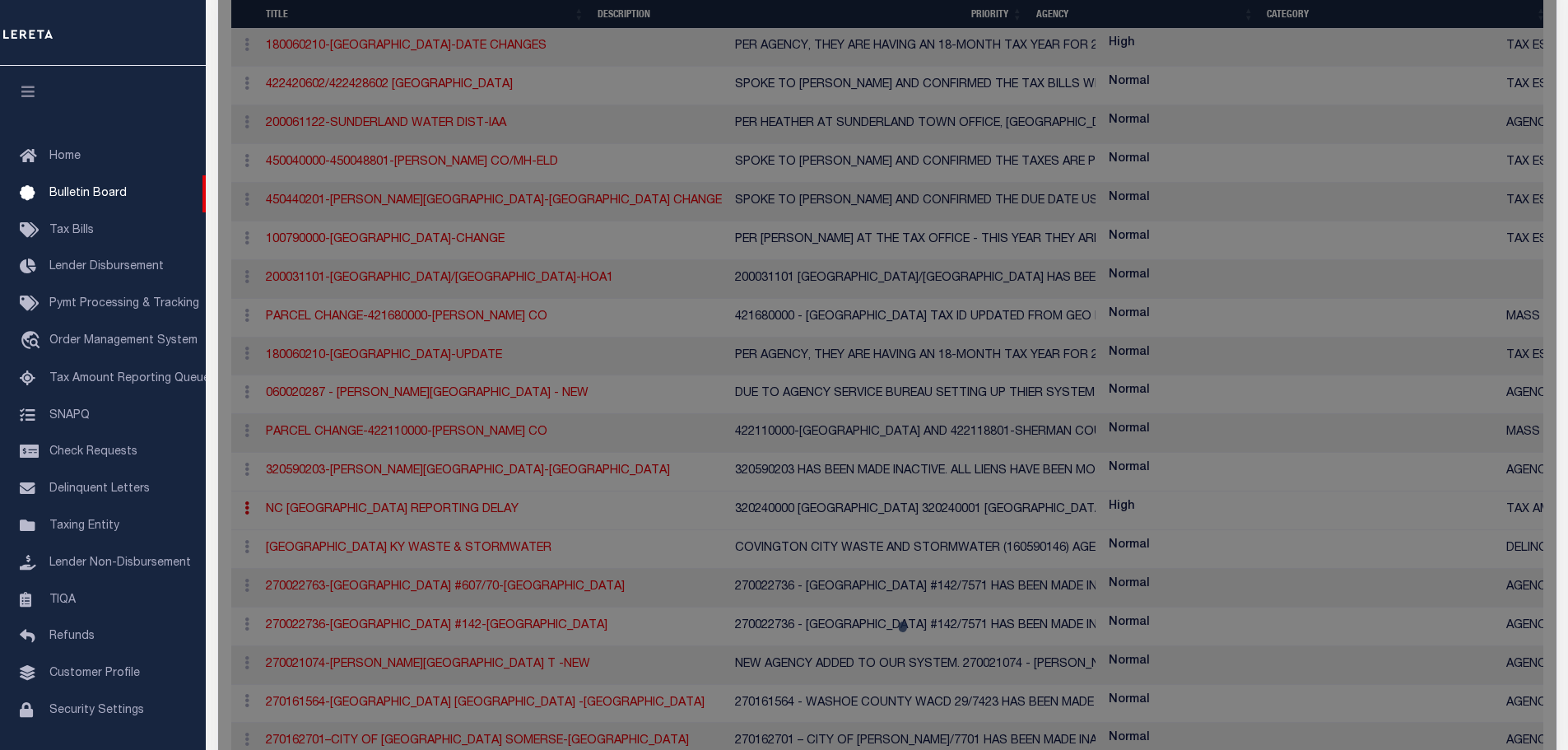
checkbox input "true"
checkbox input "false"
type input "NC COLUMBUS COUNTY REPORTING DELAY"
type textarea "320240000 COLUMBUS COUNTY 320240001 CHADBOURN TOWN (COLUMBUS COUNTY) LERETA WIL…"
select select "NC"
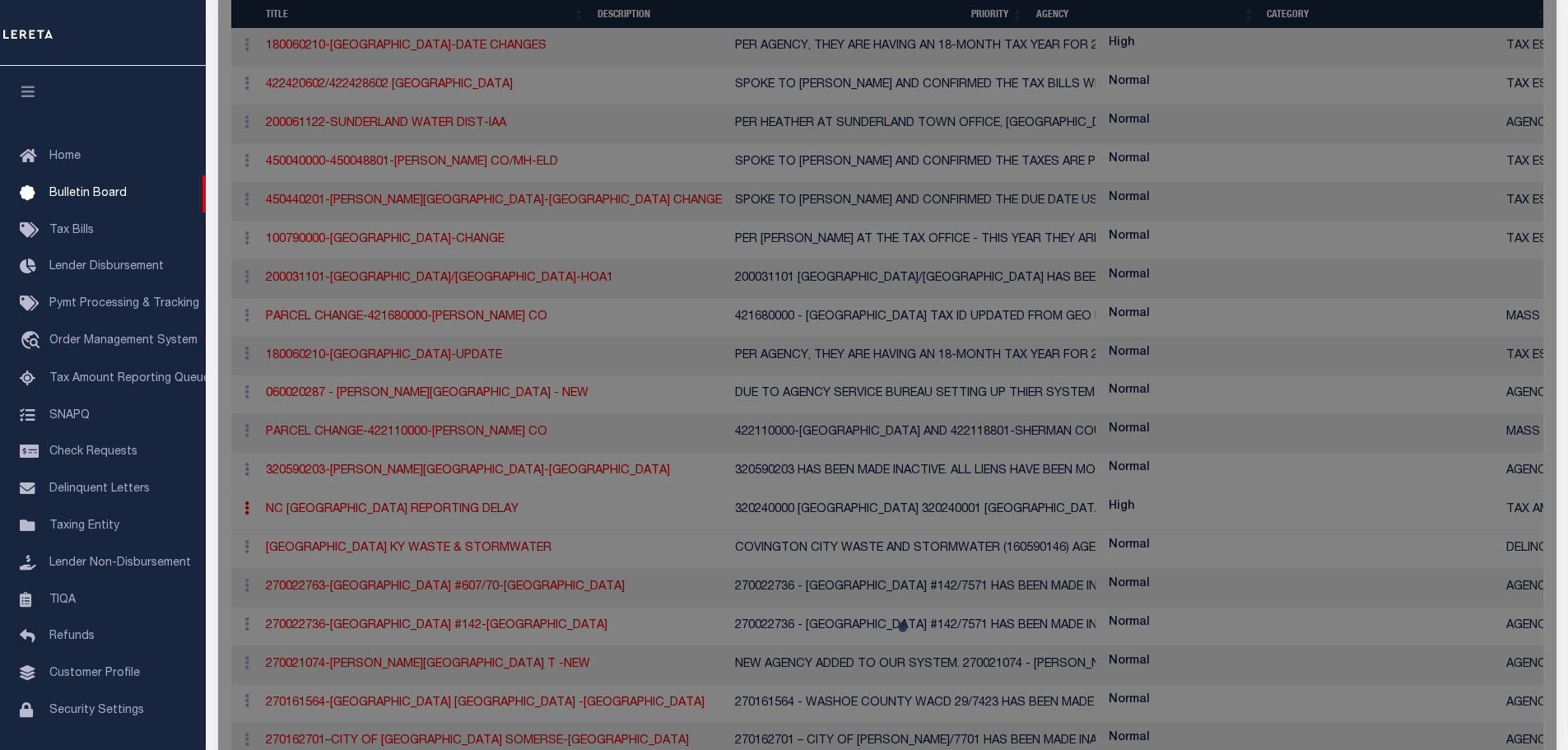
select select
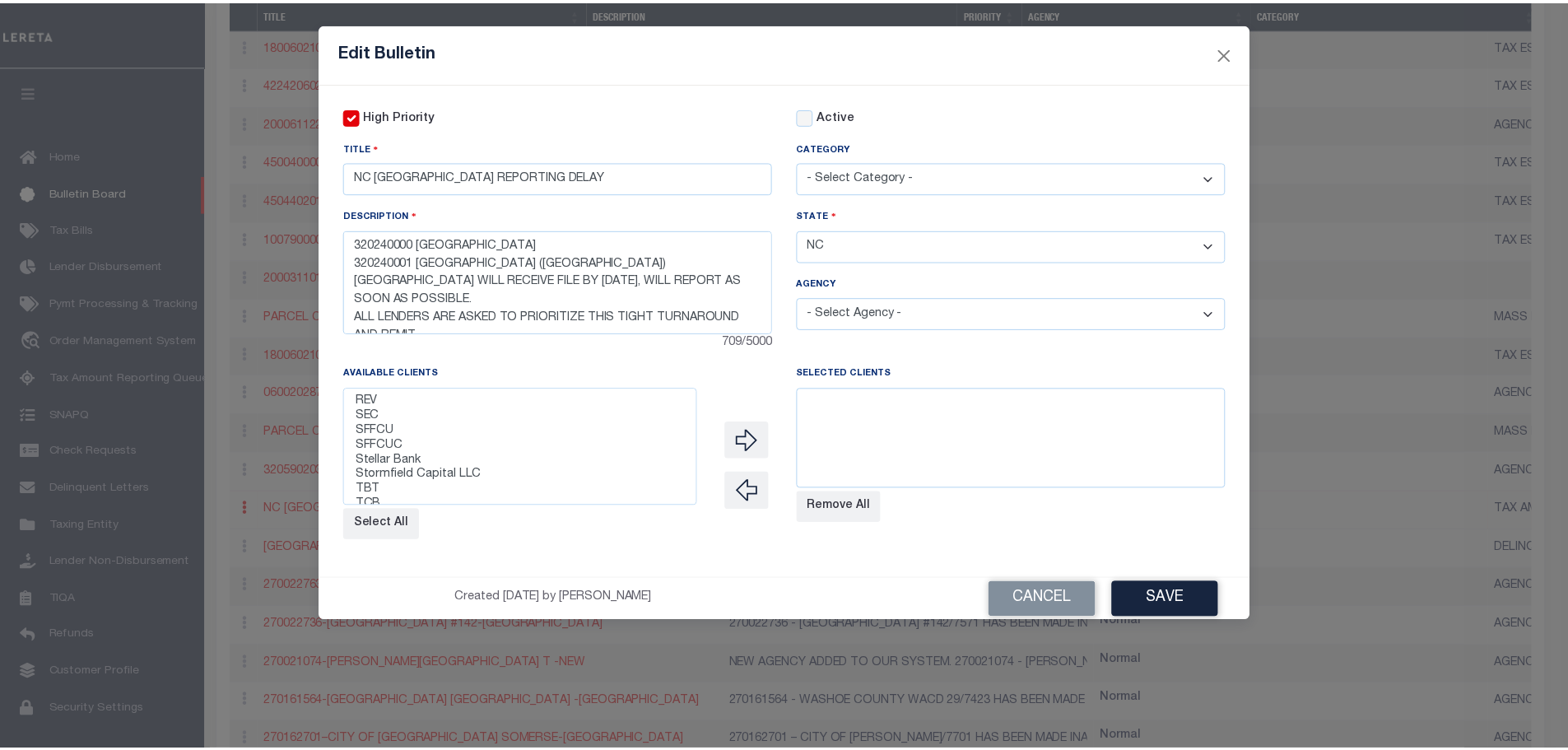
scroll to position [658, 0]
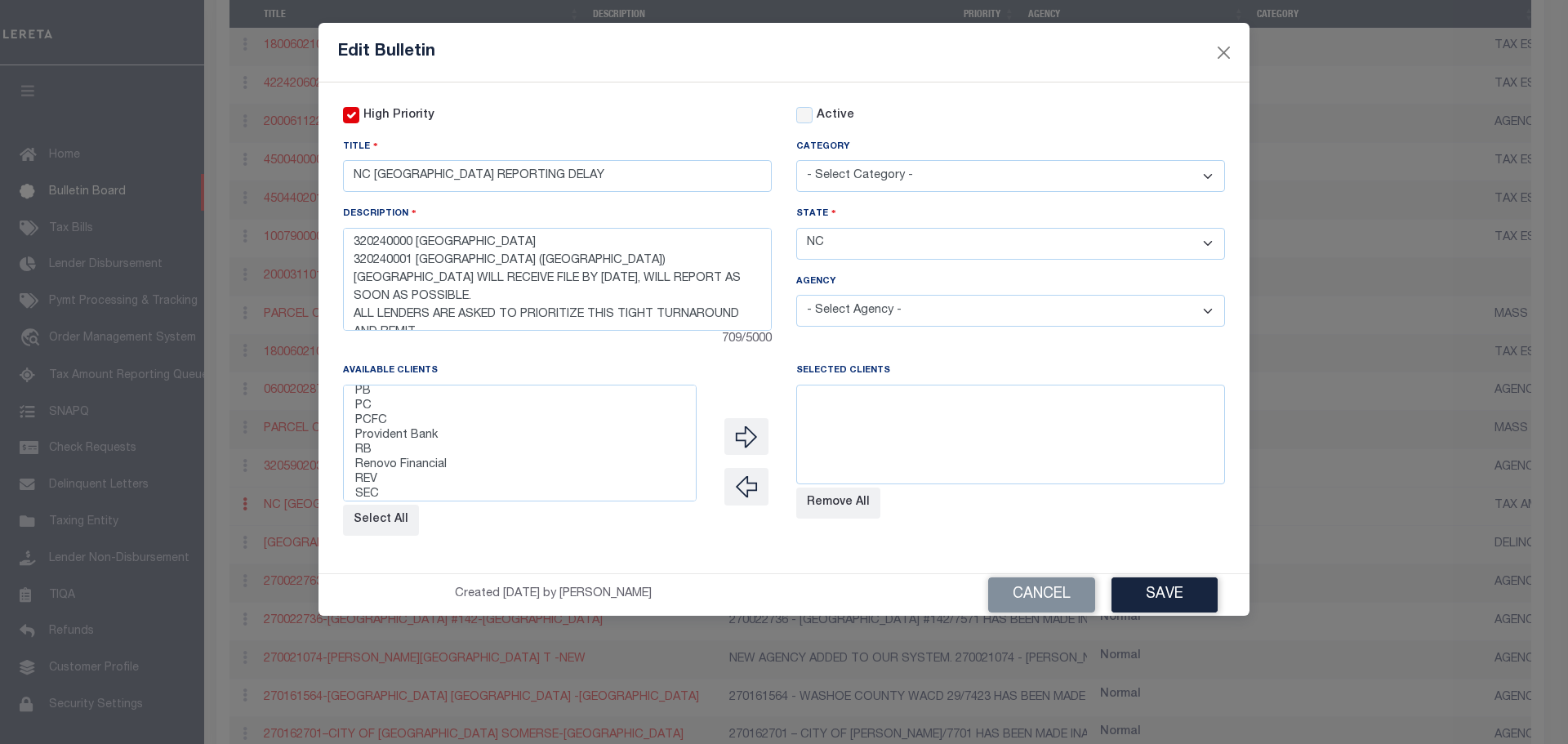
select select "2241"
click at [401, 468] on option "Renovo Financial" at bounding box center [520, 466] width 332 height 15
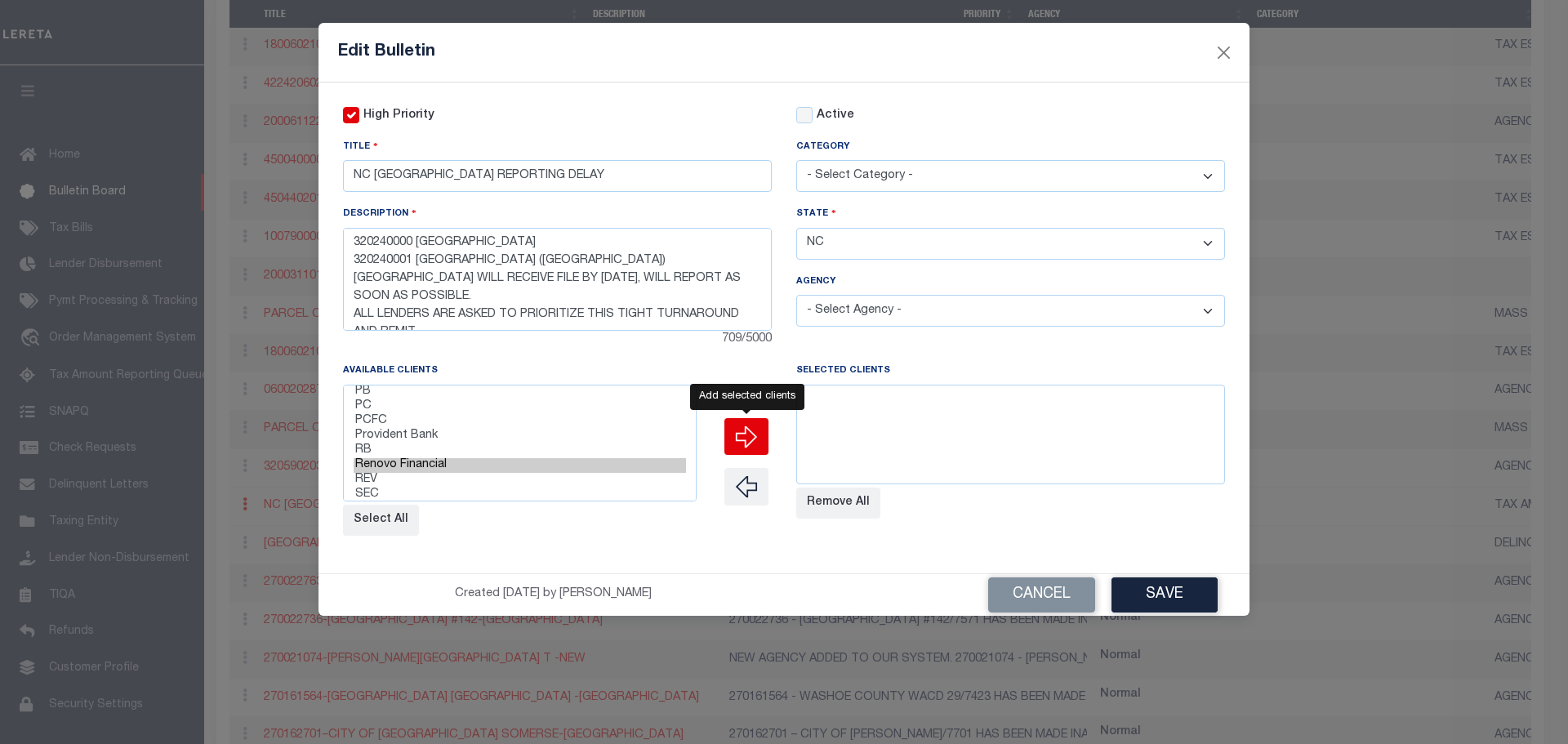
click at [745, 432] on icon "" at bounding box center [746, 436] width 23 height 23
select select
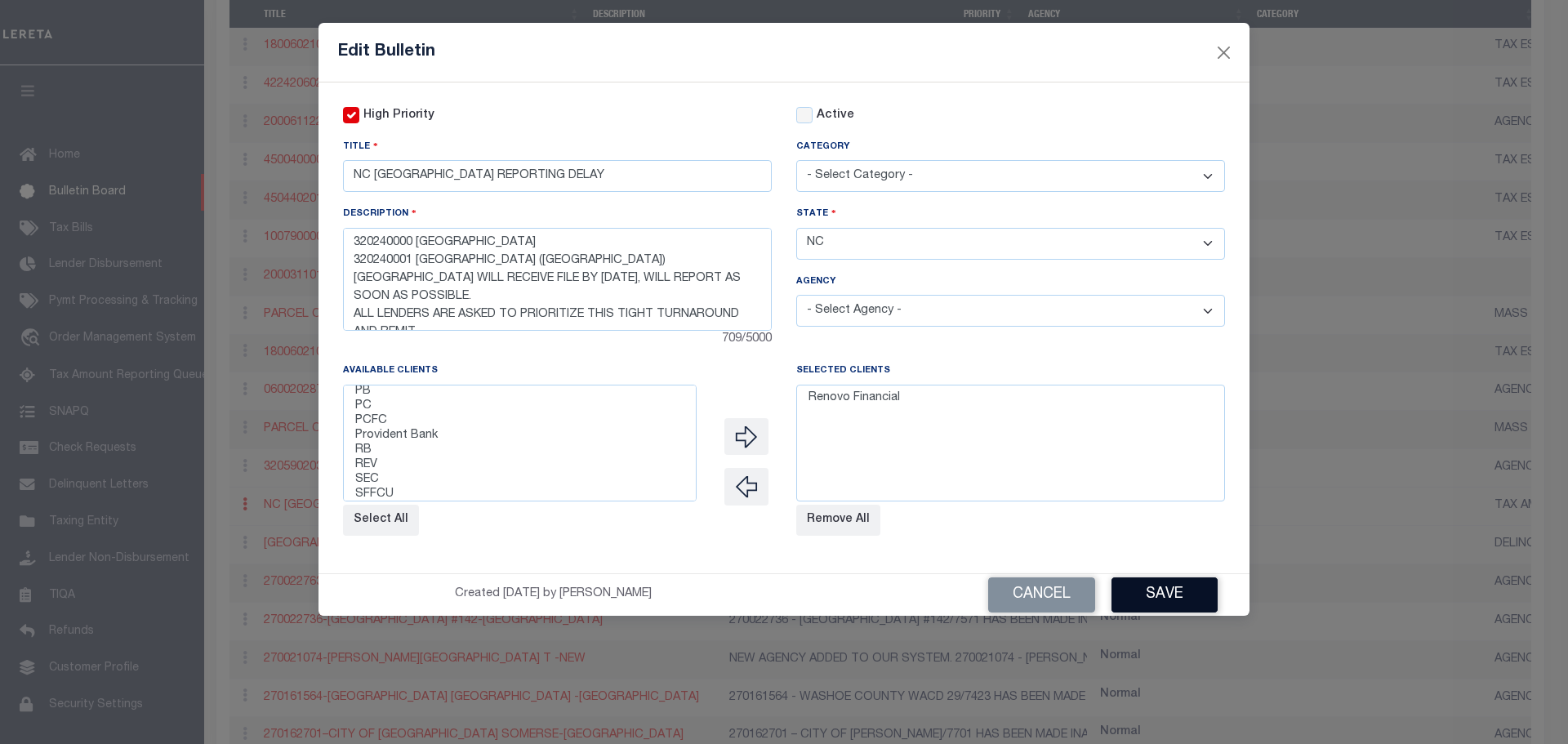
click at [1179, 596] on button "Save" at bounding box center [1165, 595] width 107 height 36
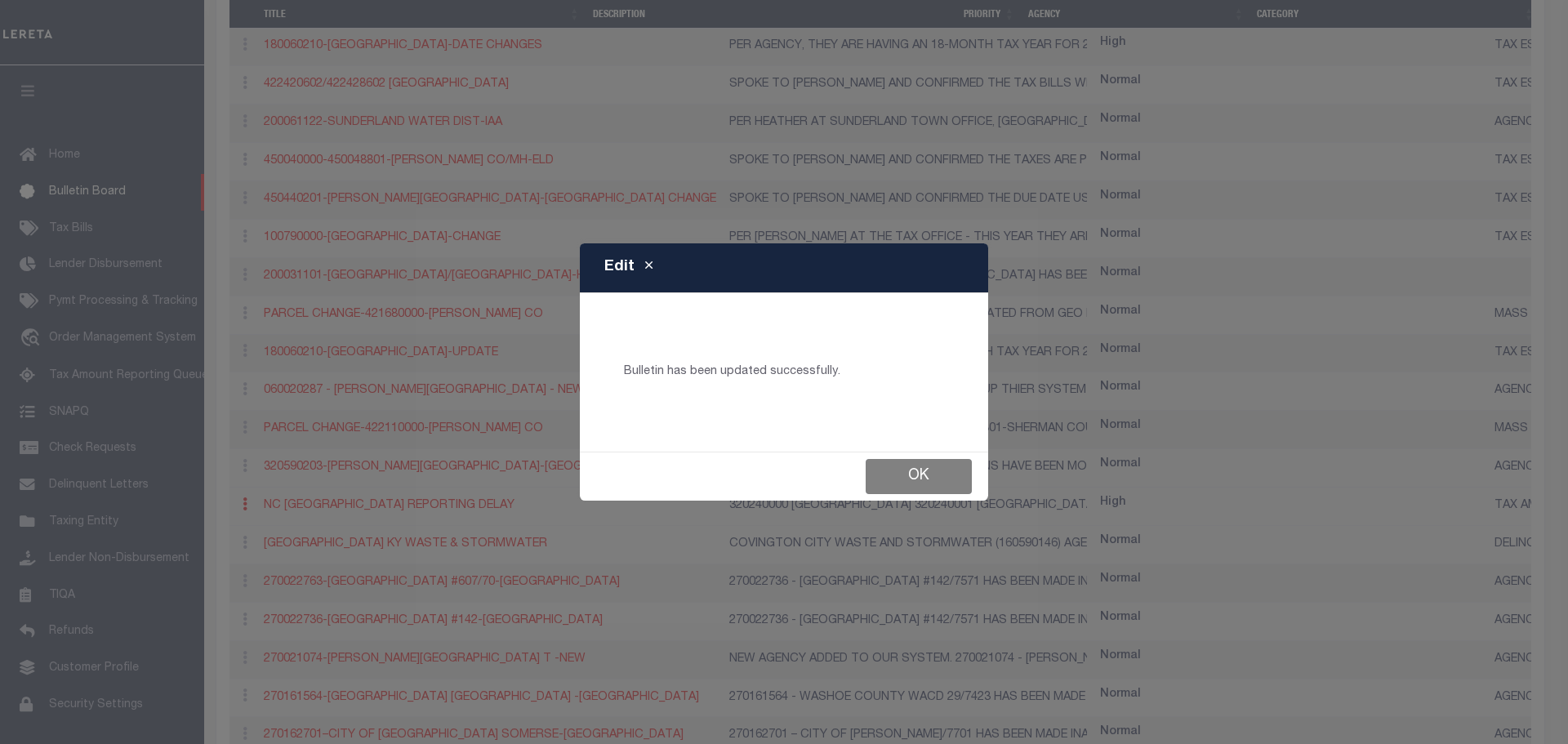
click at [937, 481] on button "Ok" at bounding box center [919, 477] width 107 height 36
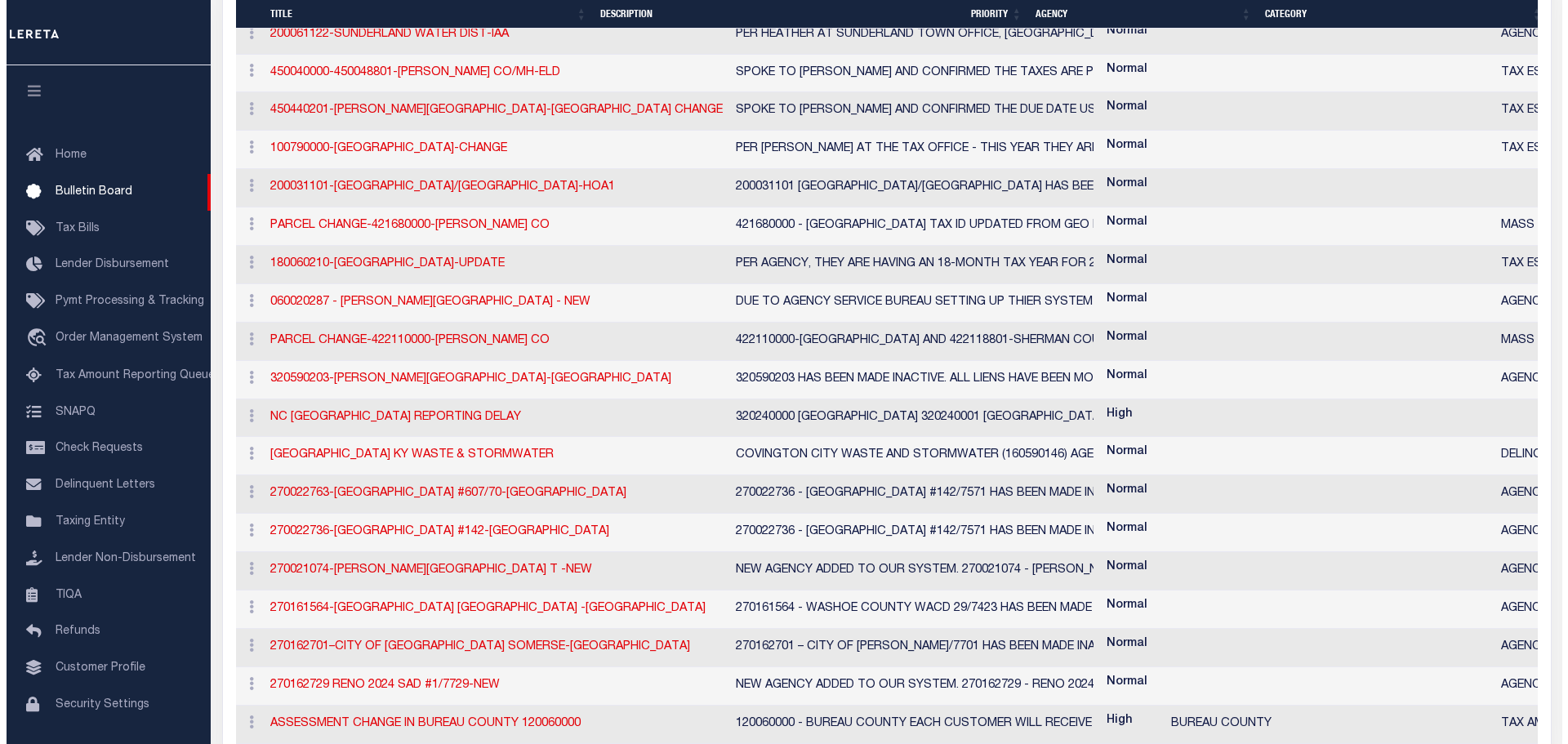
scroll to position [817, 0]
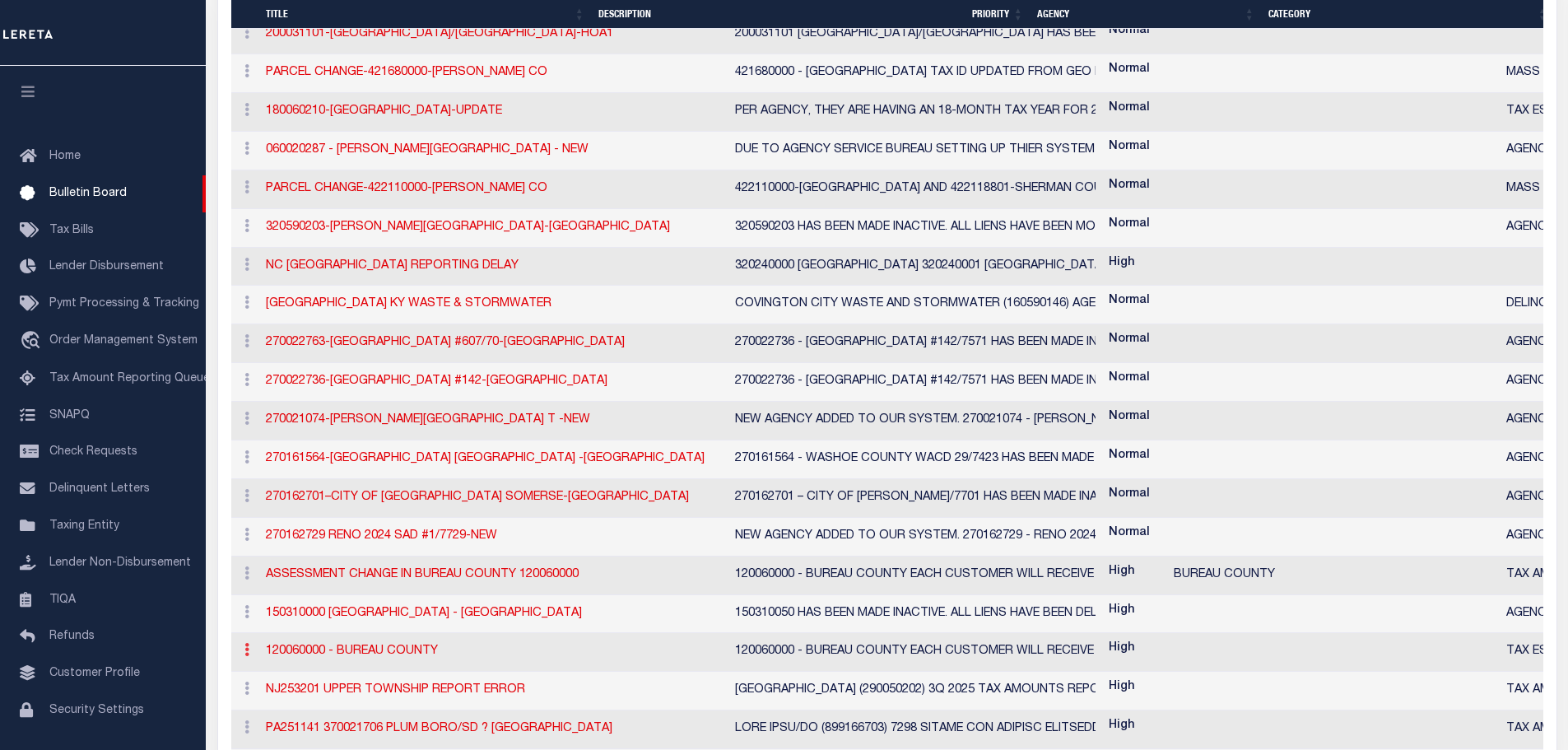
click at [252, 654] on link at bounding box center [247, 652] width 18 height 13
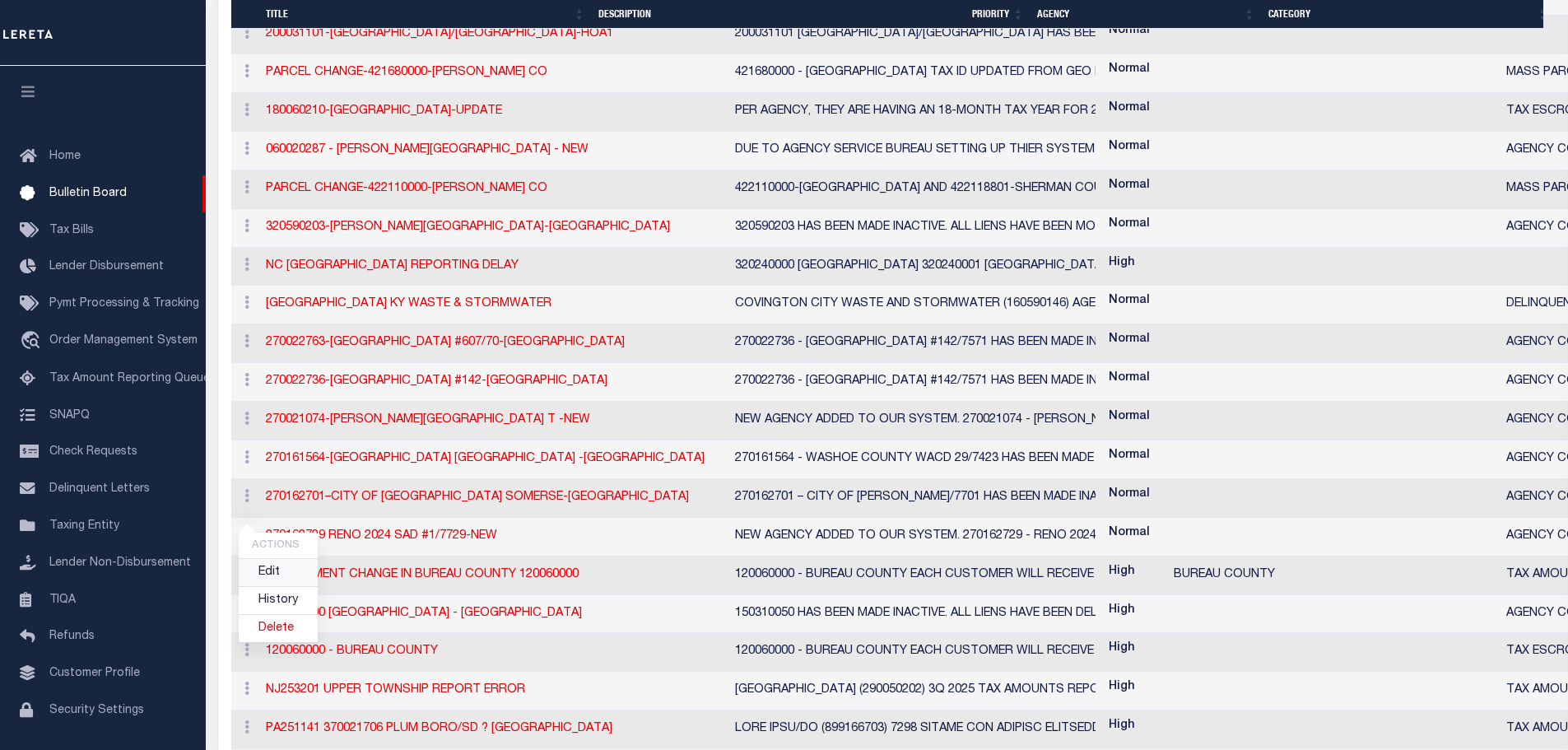
click at [282, 576] on link "Edit" at bounding box center [277, 572] width 79 height 27
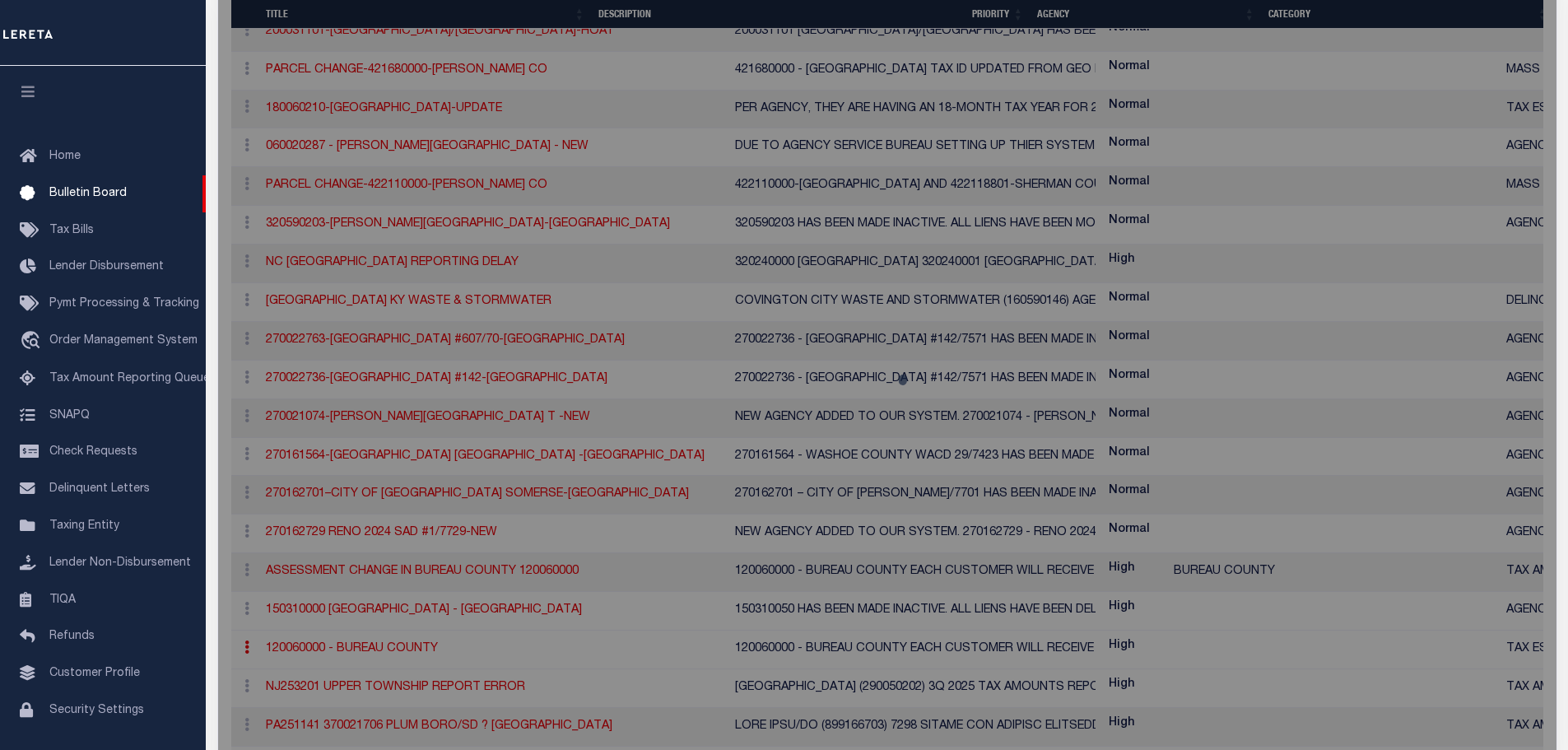
checkbox input "true"
checkbox input "false"
type input "120060000 - BUREAU COUNTY"
type textarea "120060000 - BUREAU COUNTY EACH CUSTOMER WILL RECEIVE SPECIFIC LOAN DETAIL ON TA…"
select select "IL"
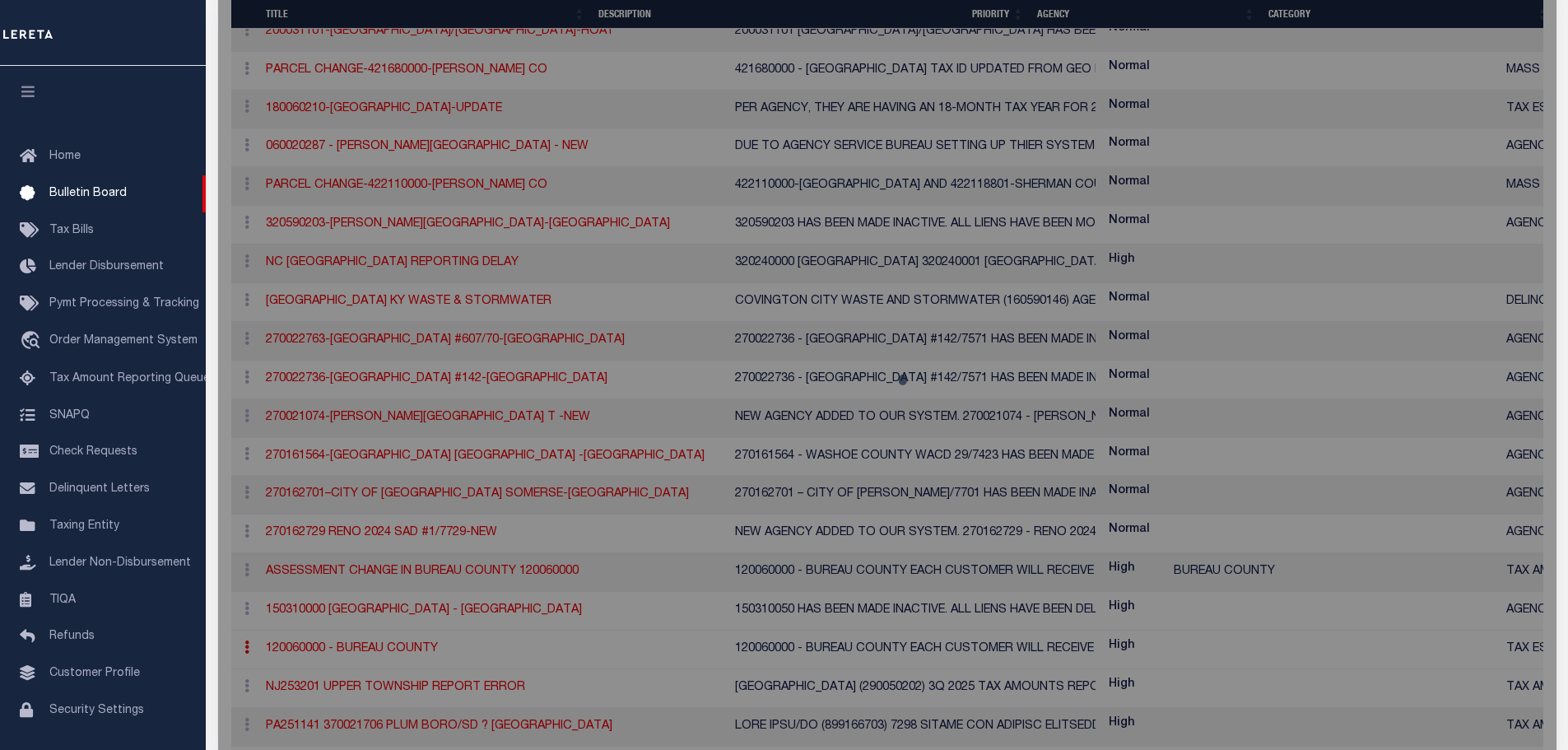
select select
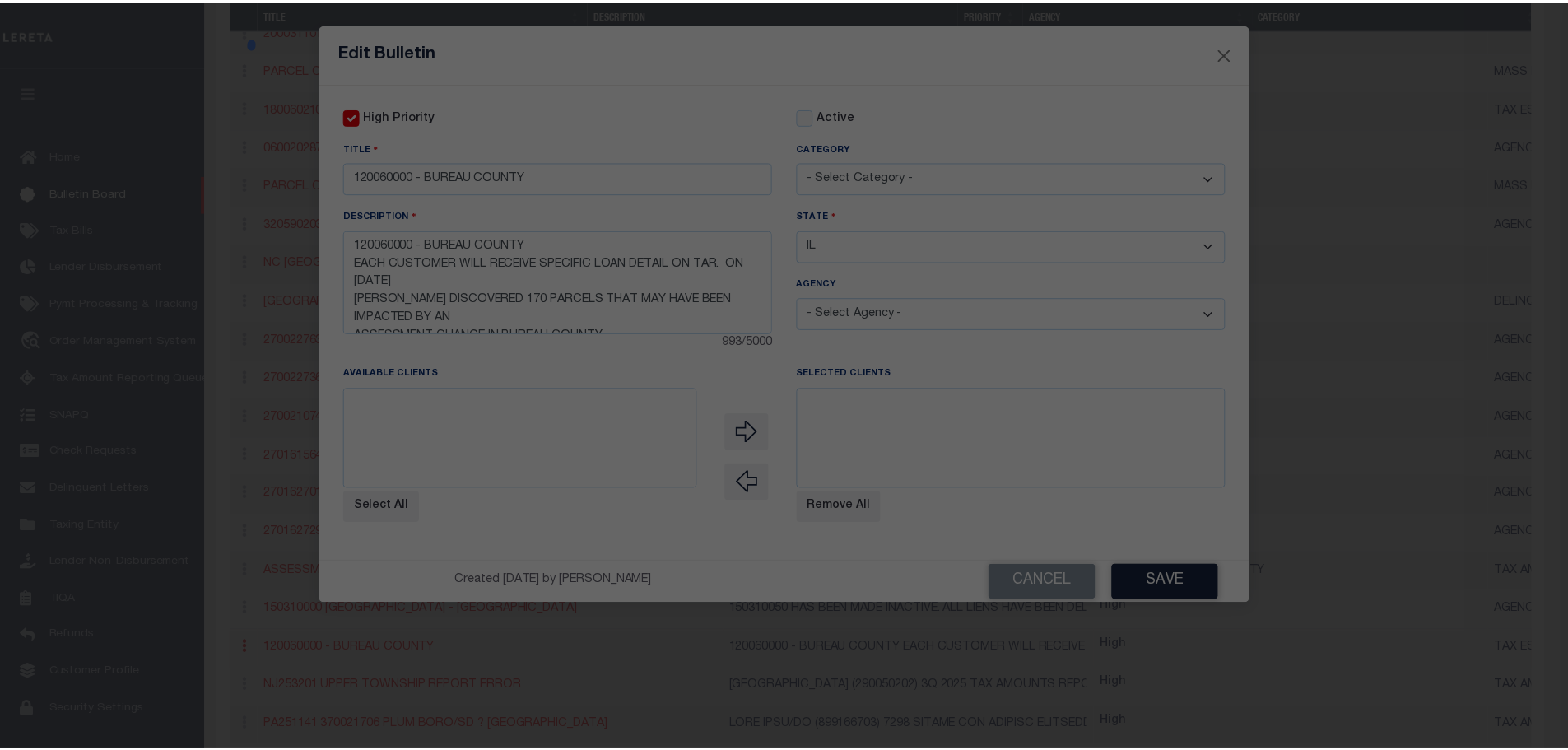
scroll to position [0, 0]
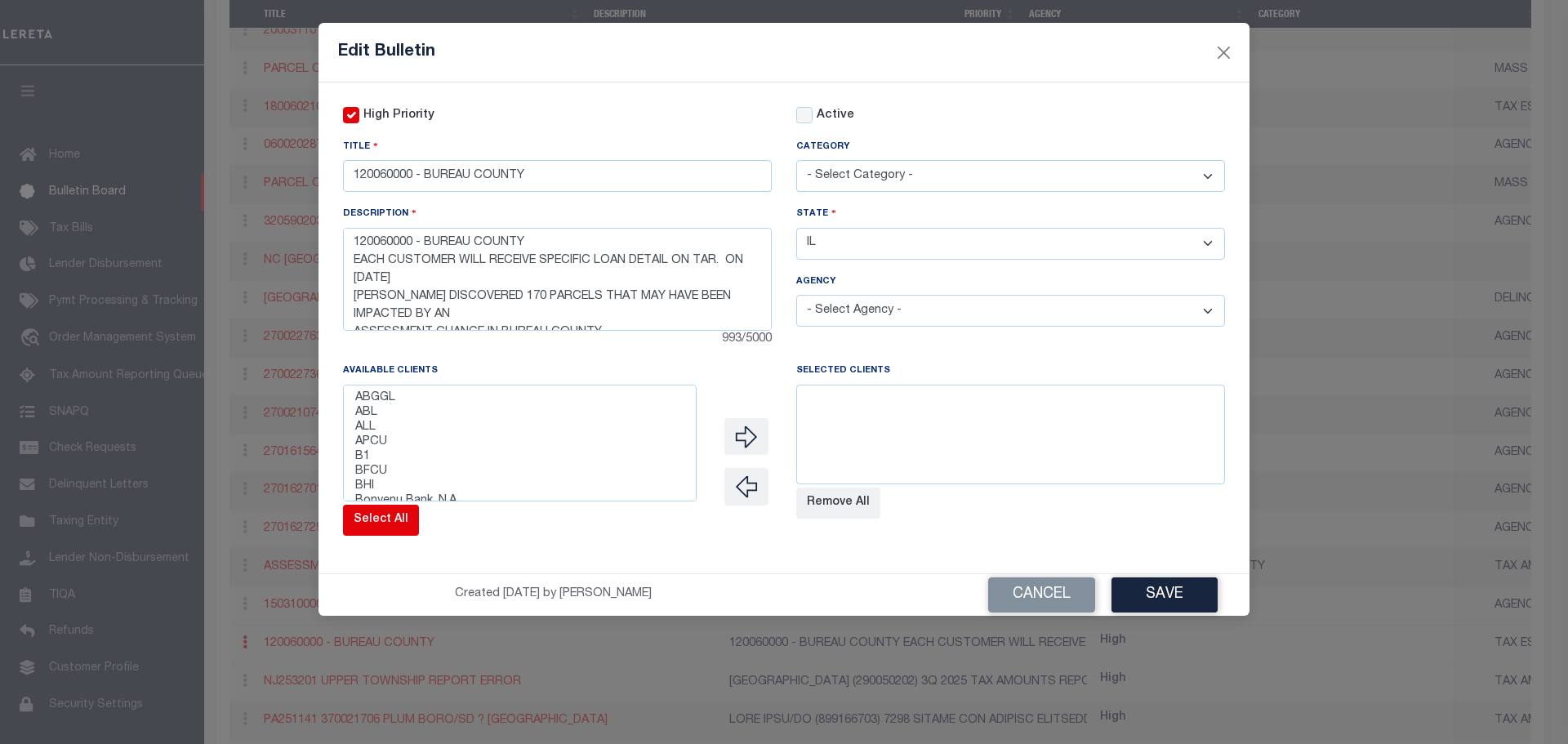
click at [360, 528] on button "Select All" at bounding box center [381, 520] width 76 height 31
select select
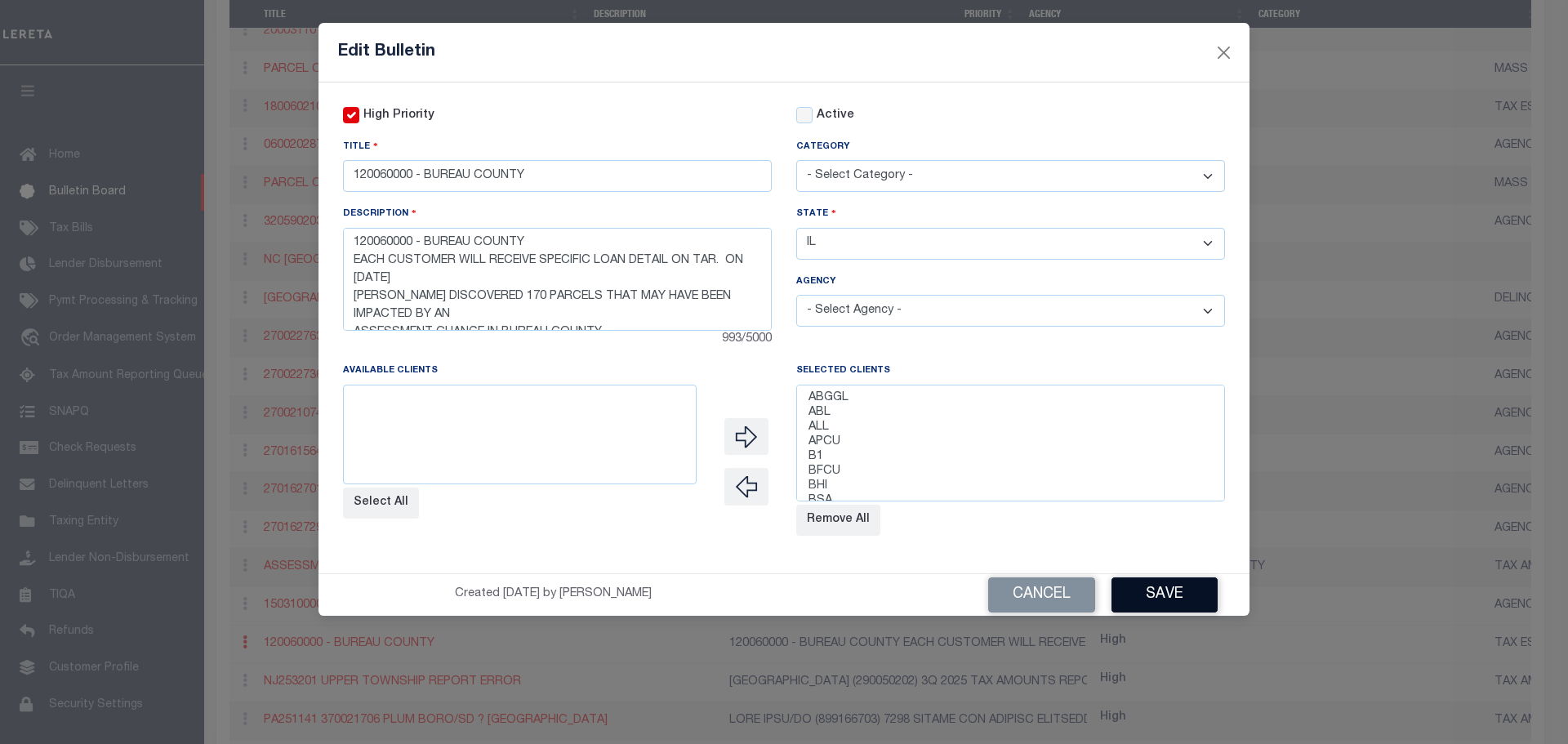
click at [1133, 587] on button "Save" at bounding box center [1165, 595] width 107 height 36
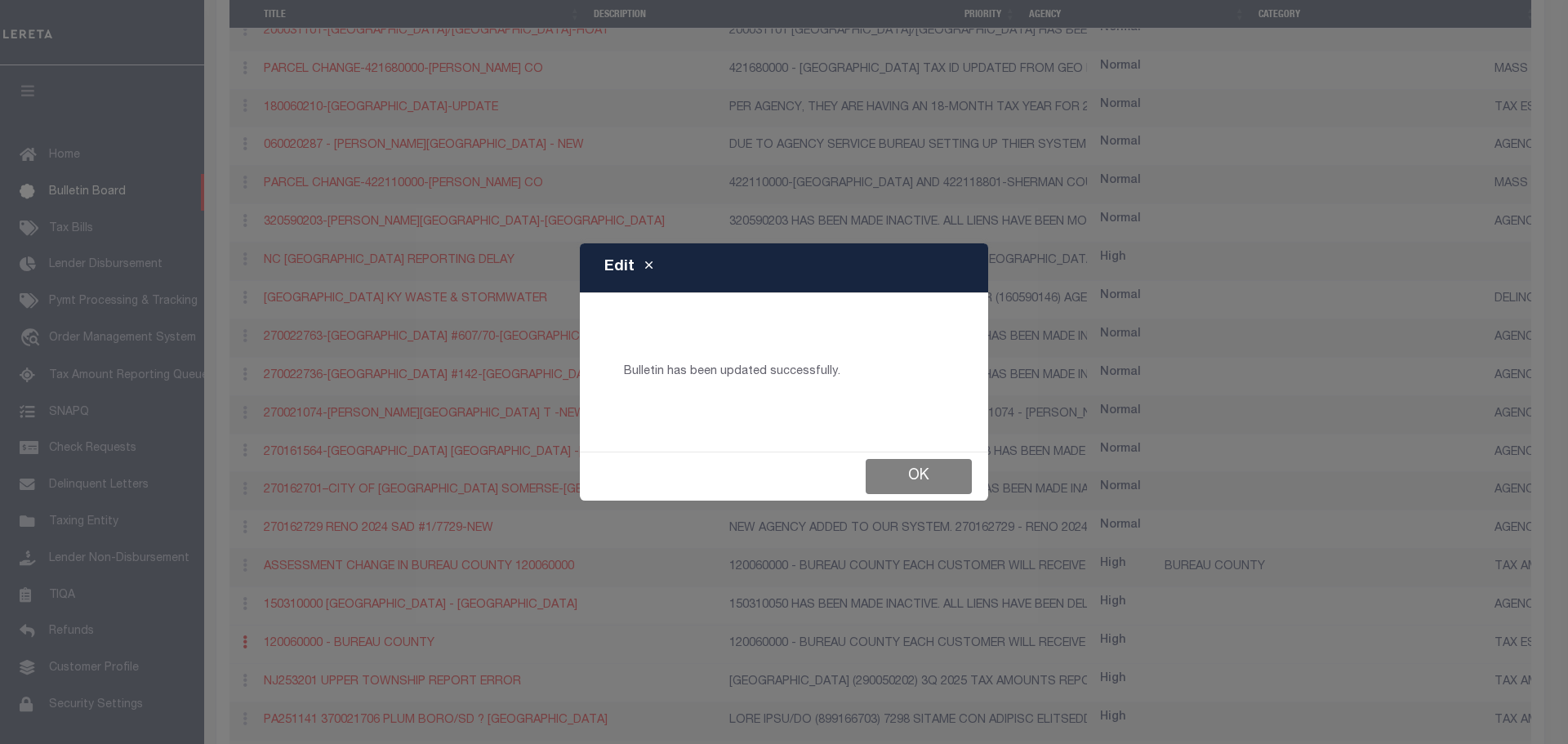
click at [943, 481] on button "Ok" at bounding box center [919, 477] width 107 height 36
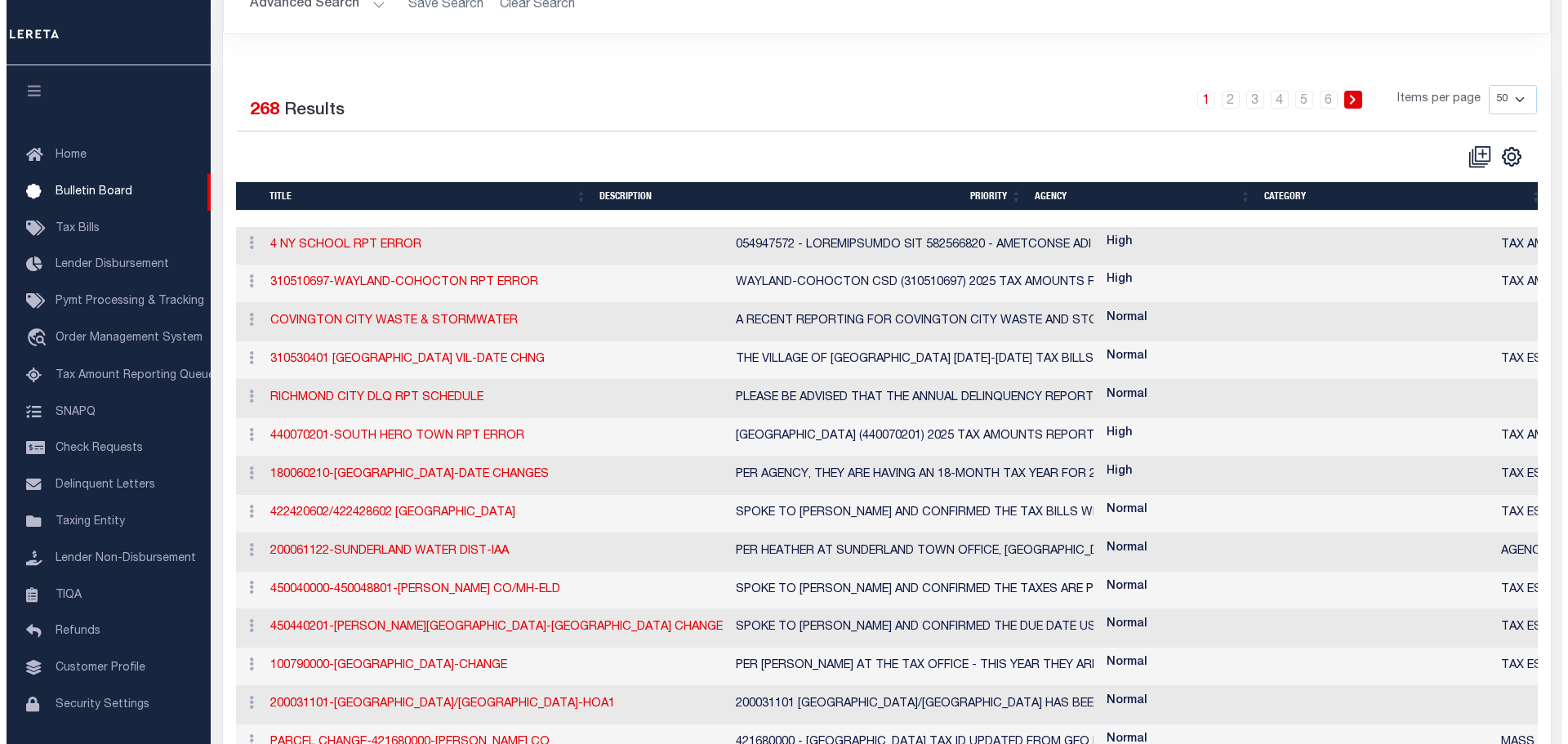
scroll to position [164, 0]
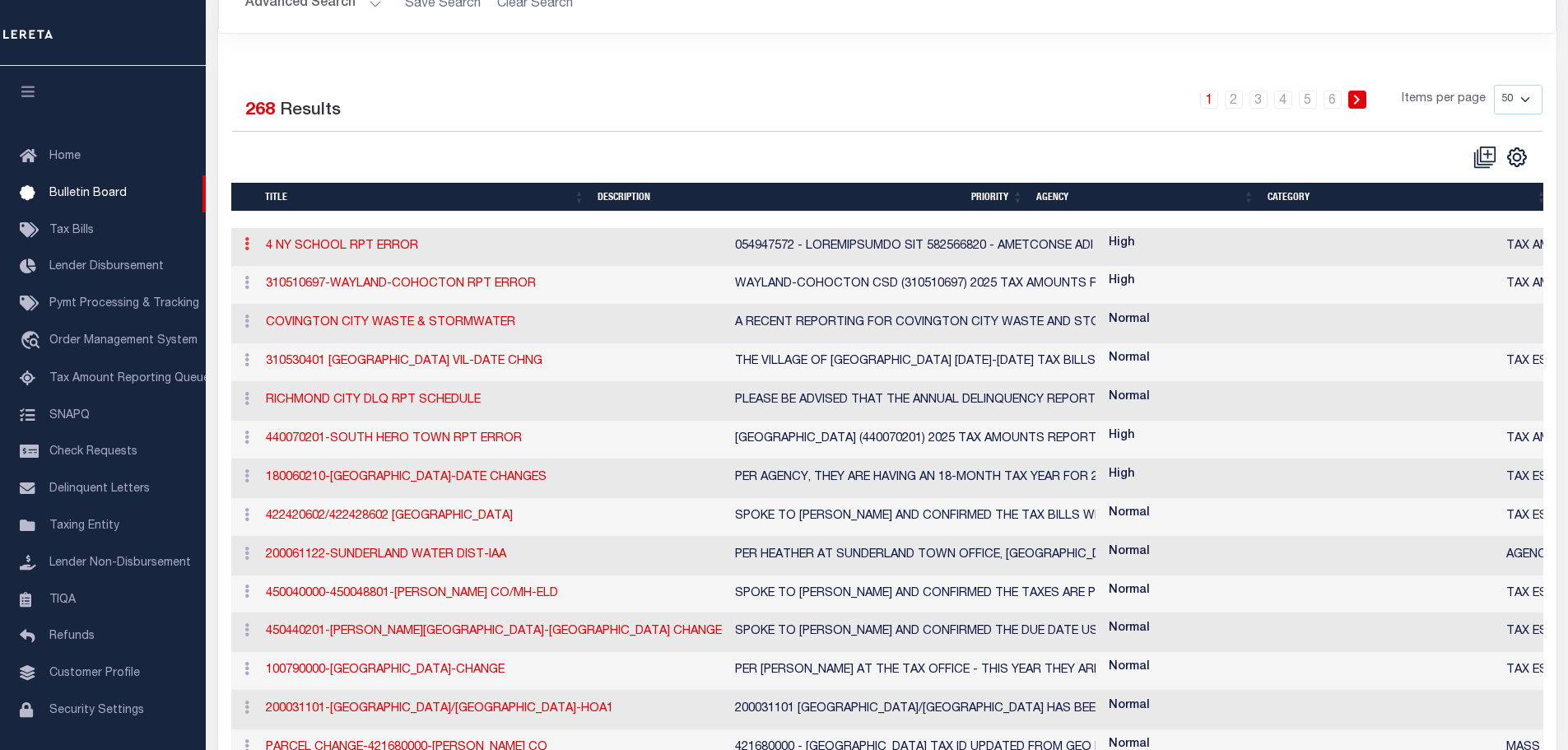
click at [246, 250] on icon at bounding box center [247, 243] width 5 height 13
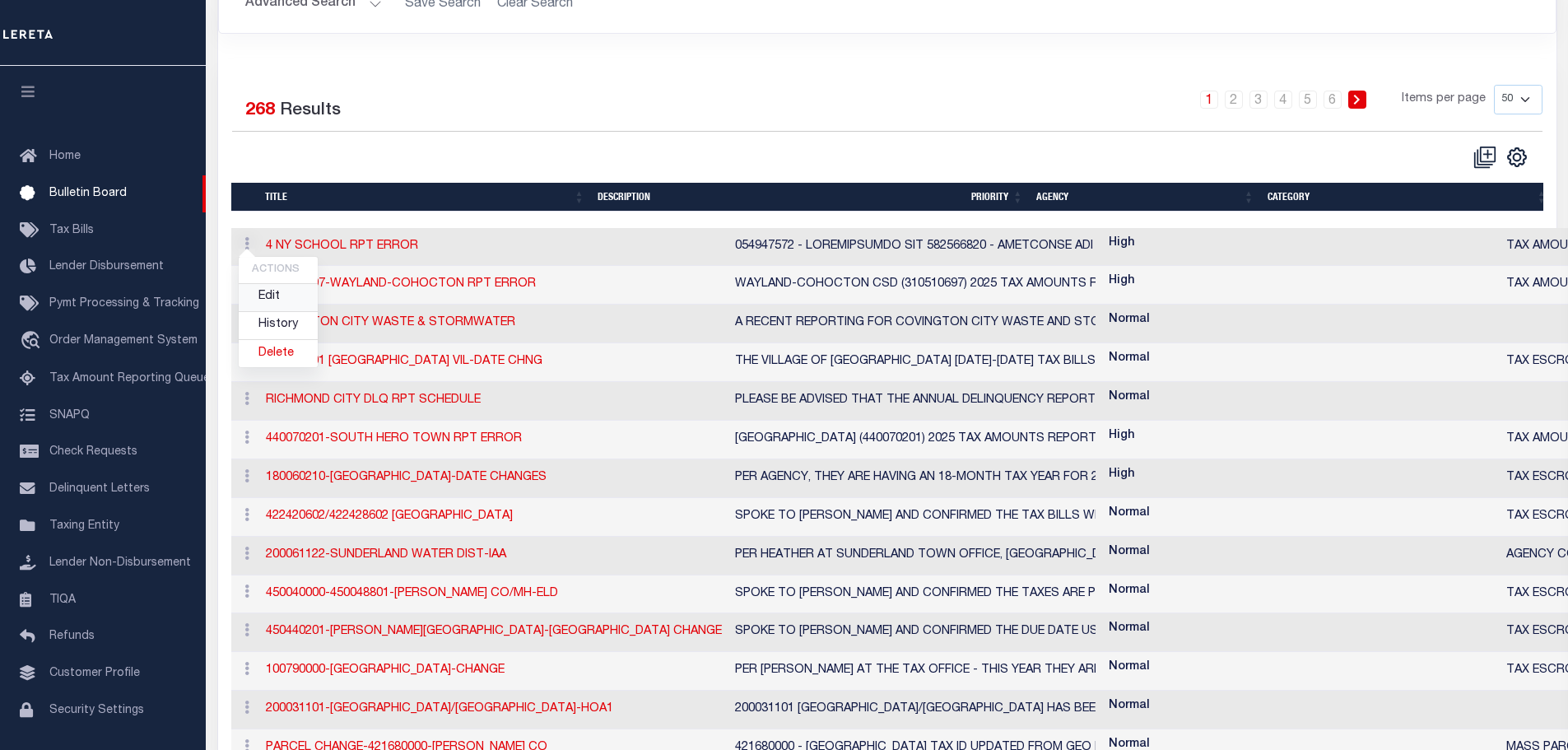
click at [258, 300] on link "Edit" at bounding box center [277, 297] width 79 height 27
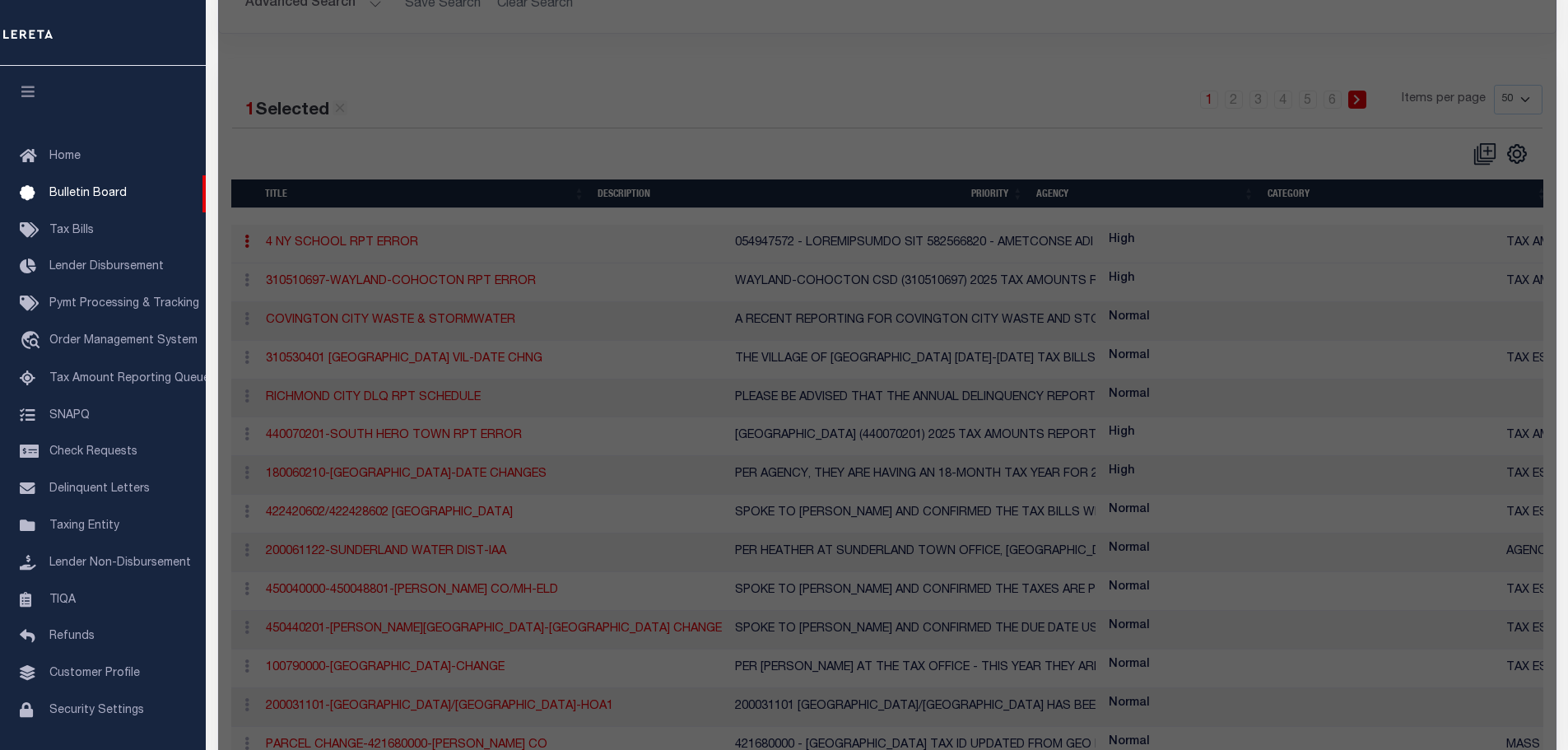
checkbox input "true"
checkbox input "false"
type input "4 NY SCHOOL RPT ERROR"
type textarea "310070610 - SOUTHWESTERN CSD 310070612 - FREWSBURG CSD 310070648 - JAMESTOWN CS…"
select select "NY"
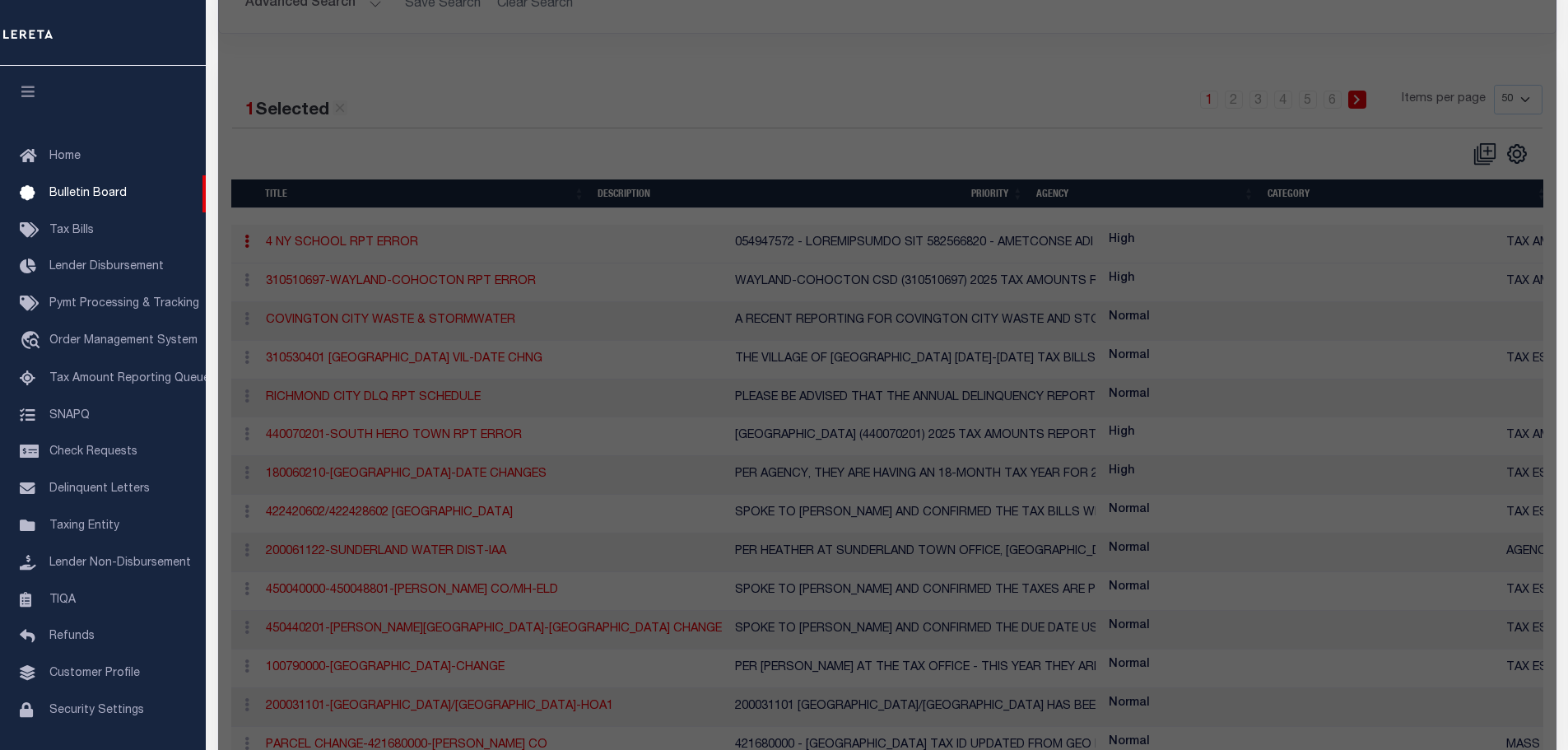
select select
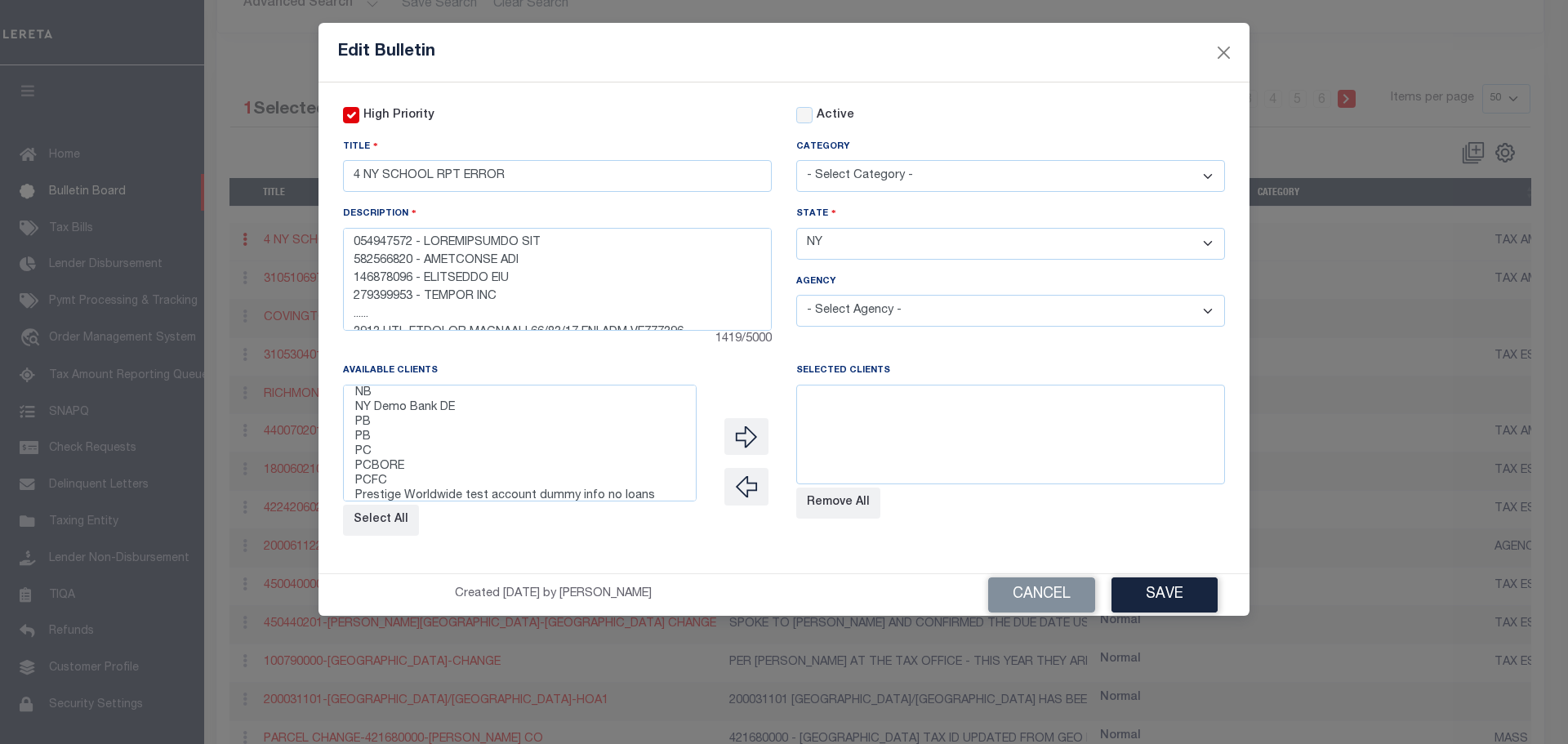
scroll to position [660, 0]
click at [546, 557] on div "High Priority Active Title 4 NY SCHOOL RPT ERROR Category - Select Category - A…" at bounding box center [784, 329] width 931 height 491
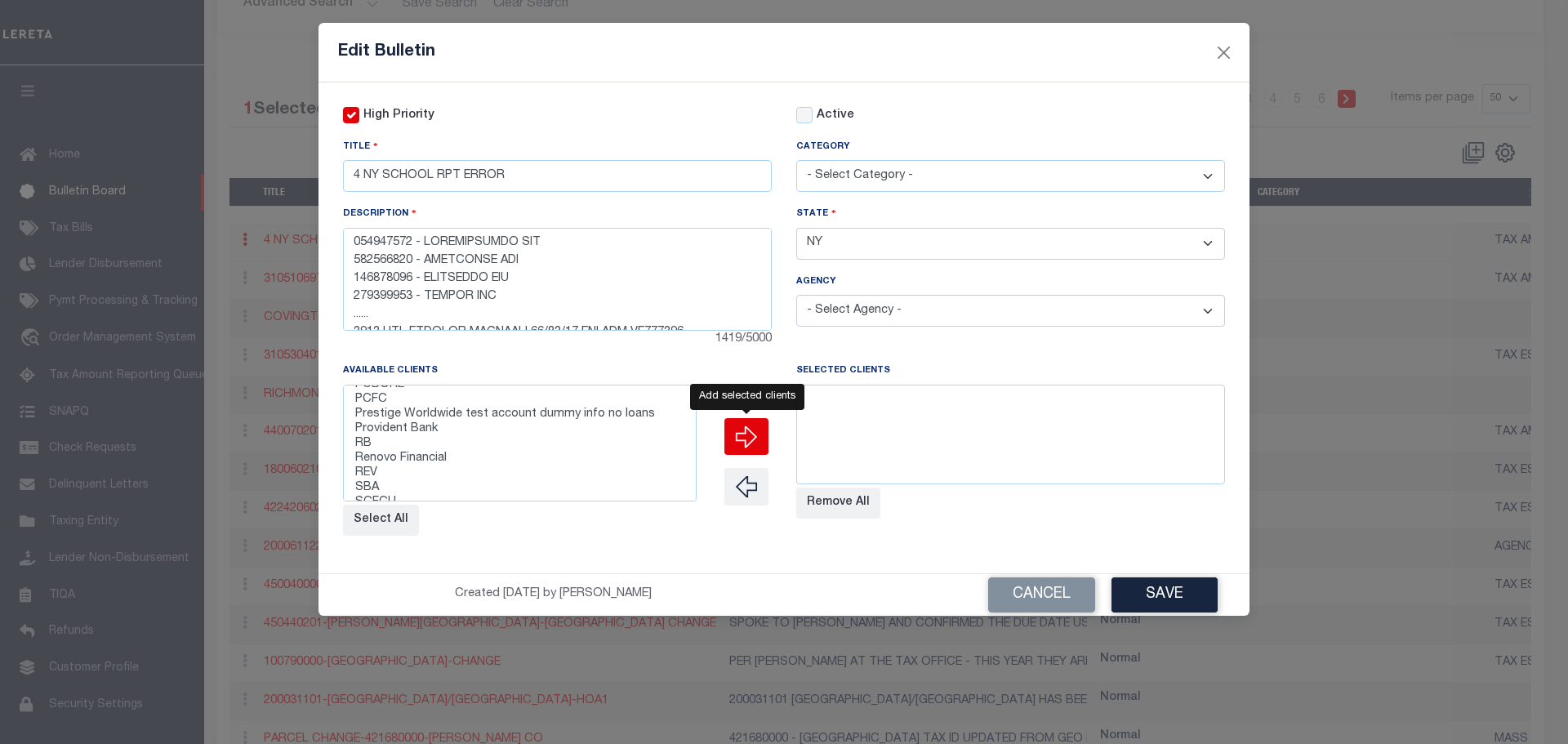
click at [742, 444] on icon "" at bounding box center [746, 436] width 23 height 23
select select
click at [745, 441] on icon "" at bounding box center [746, 436] width 23 height 23
select select
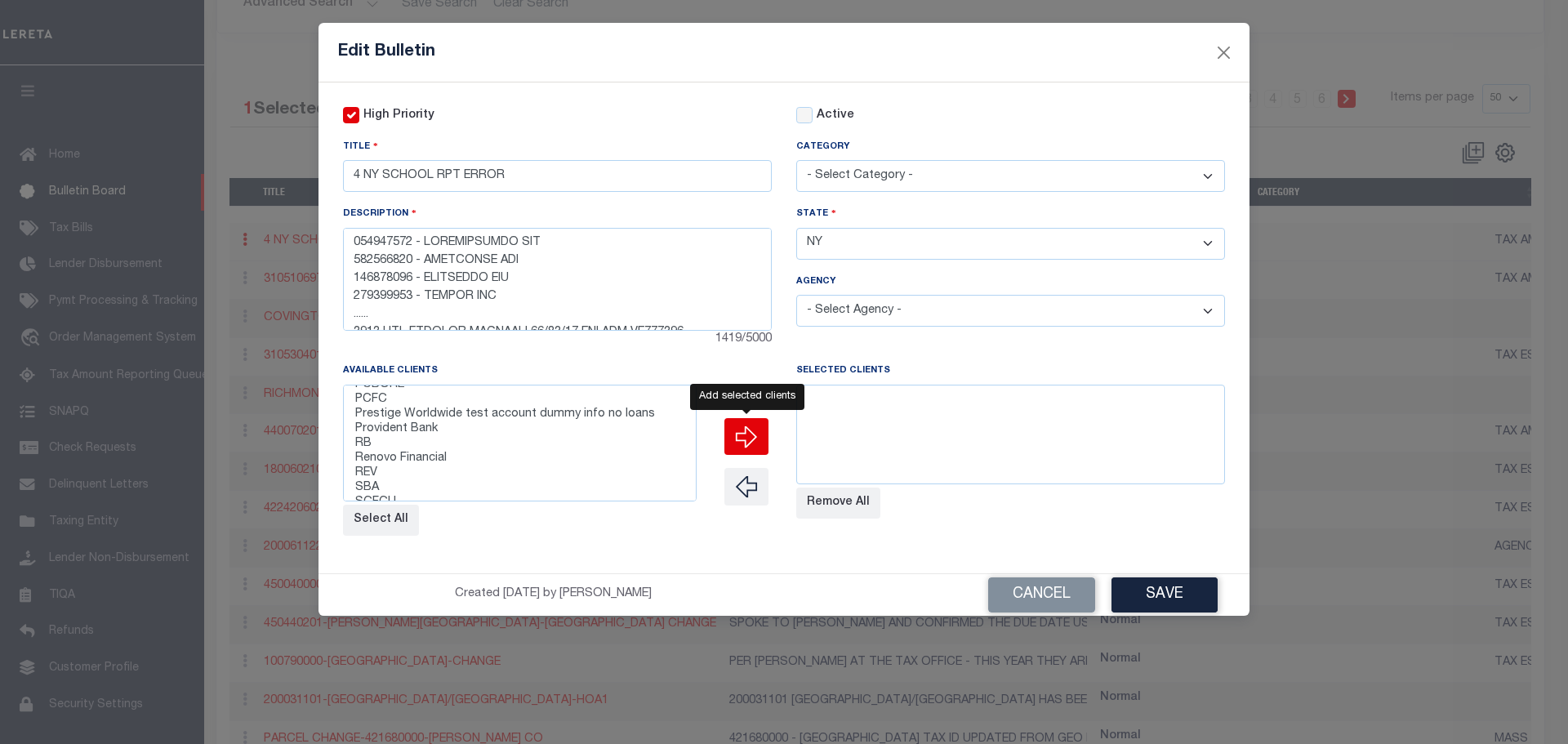
select select
click at [387, 522] on button "Select All" at bounding box center [381, 520] width 76 height 31
select select
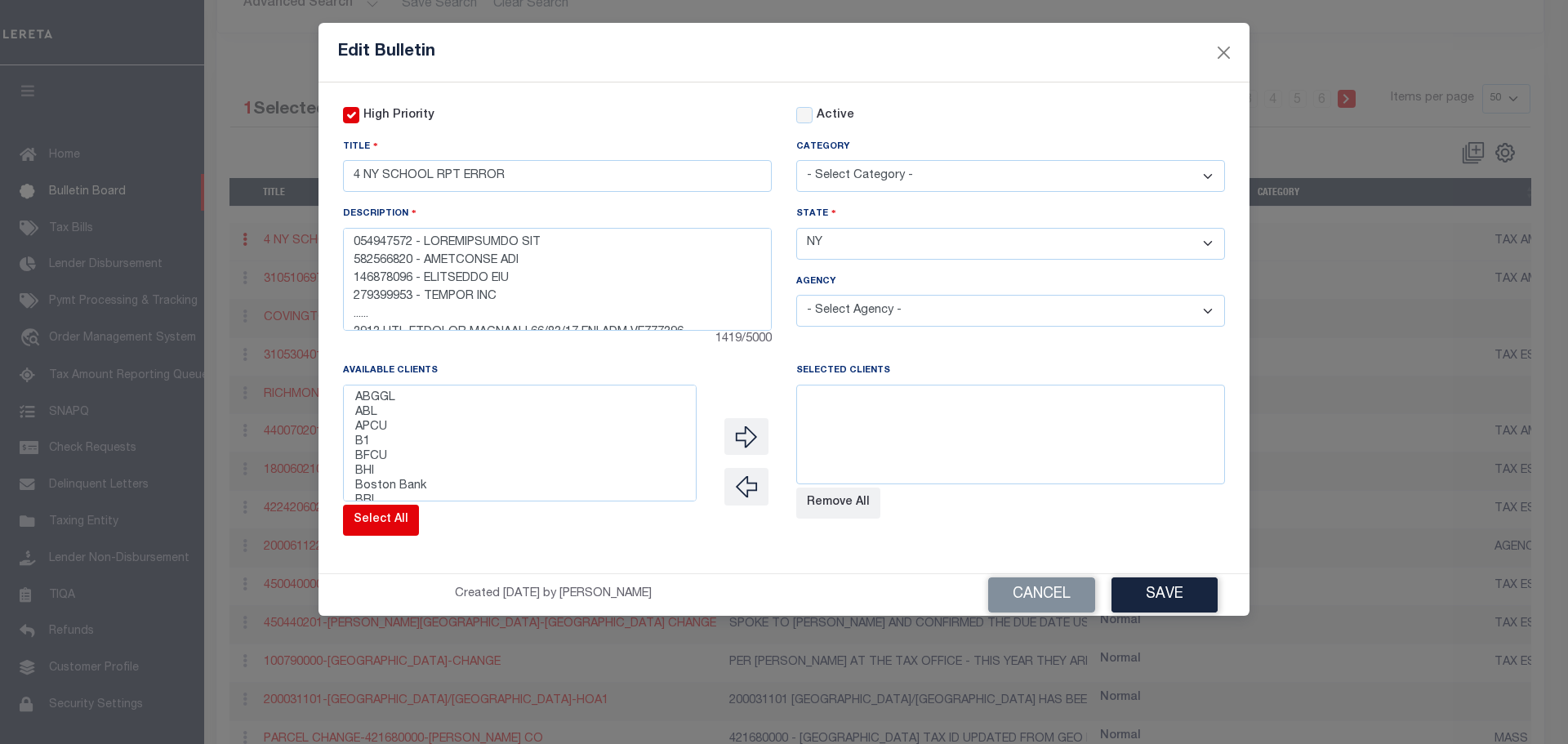
select select
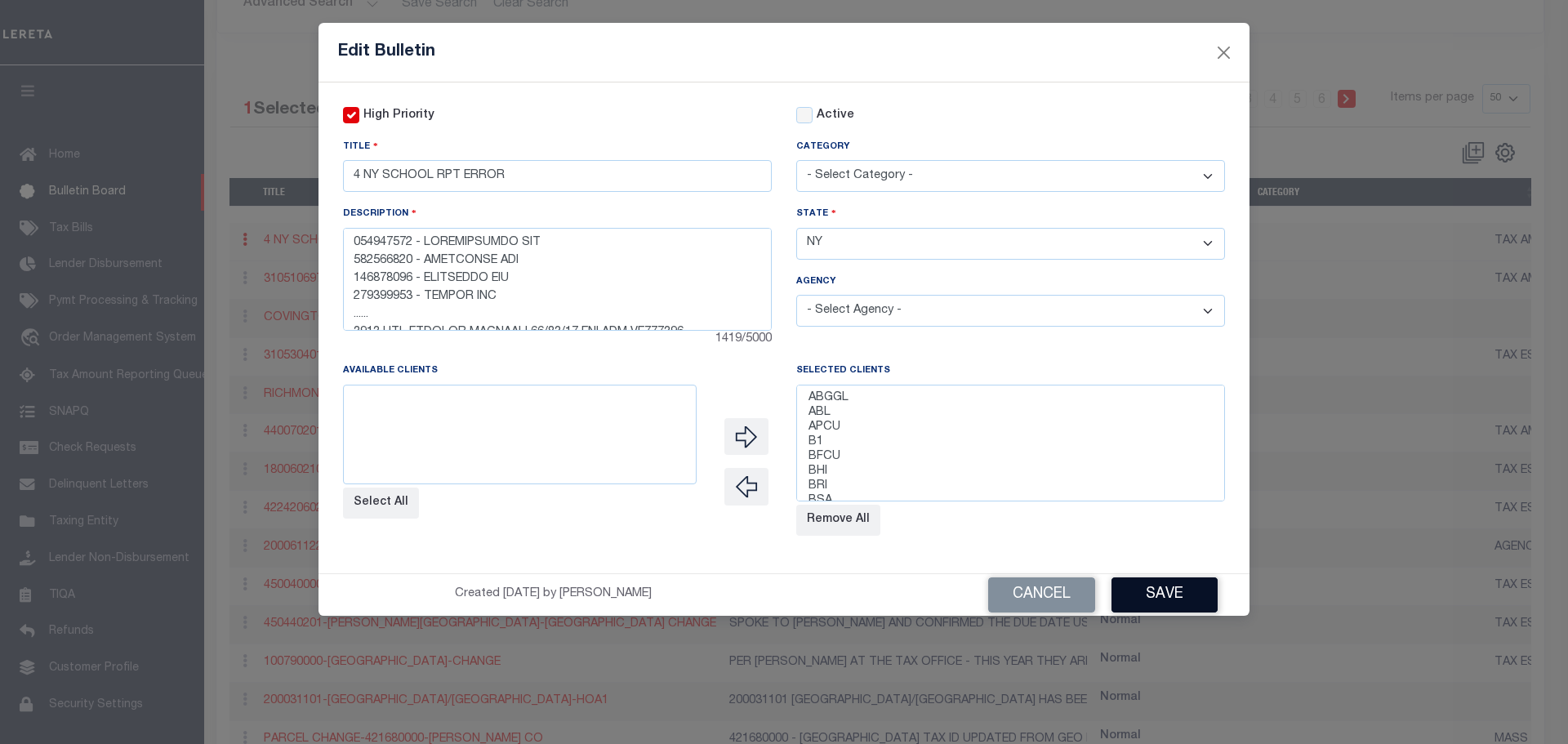
click at [1160, 591] on button "Save" at bounding box center [1165, 595] width 107 height 36
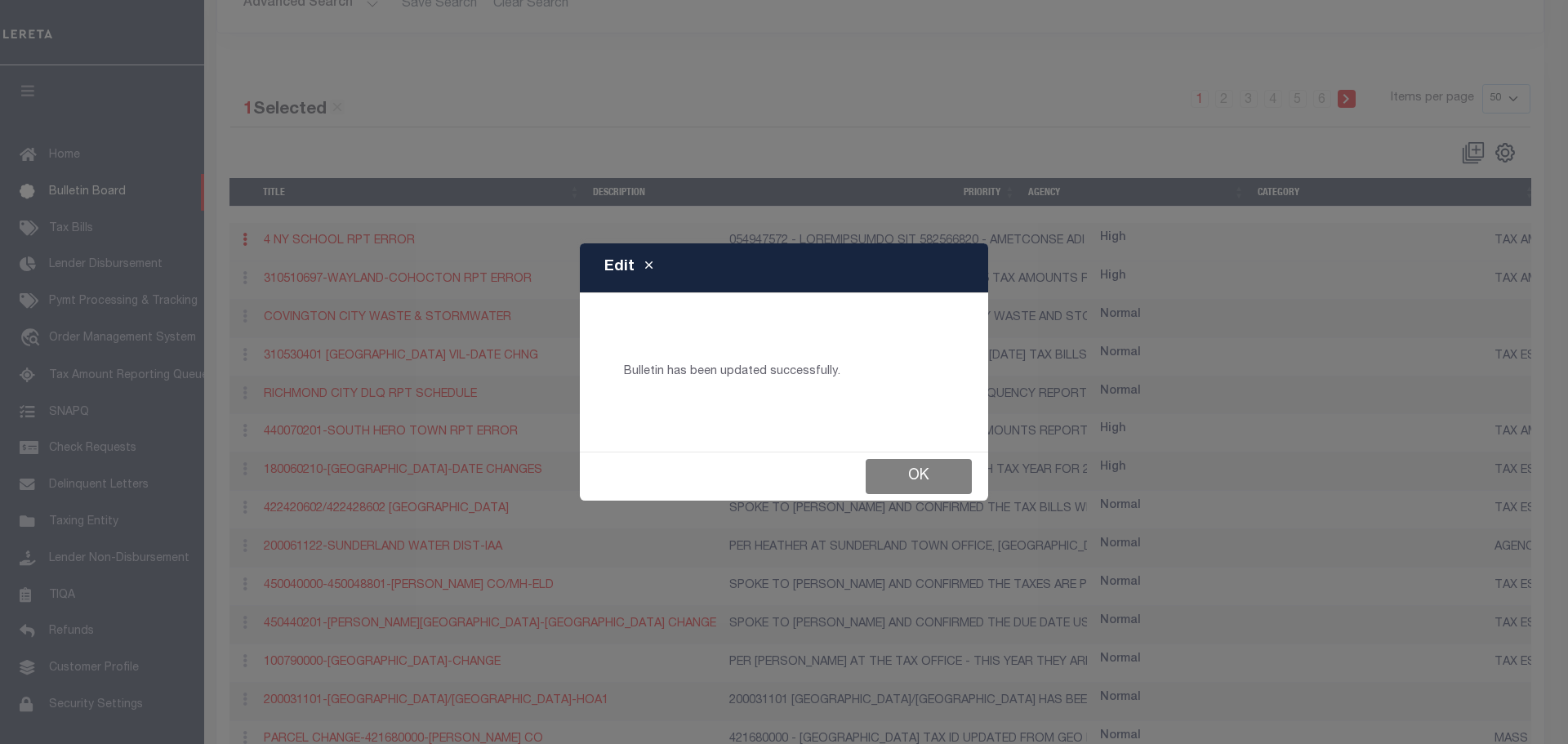
click at [936, 469] on button "Ok" at bounding box center [919, 477] width 107 height 36
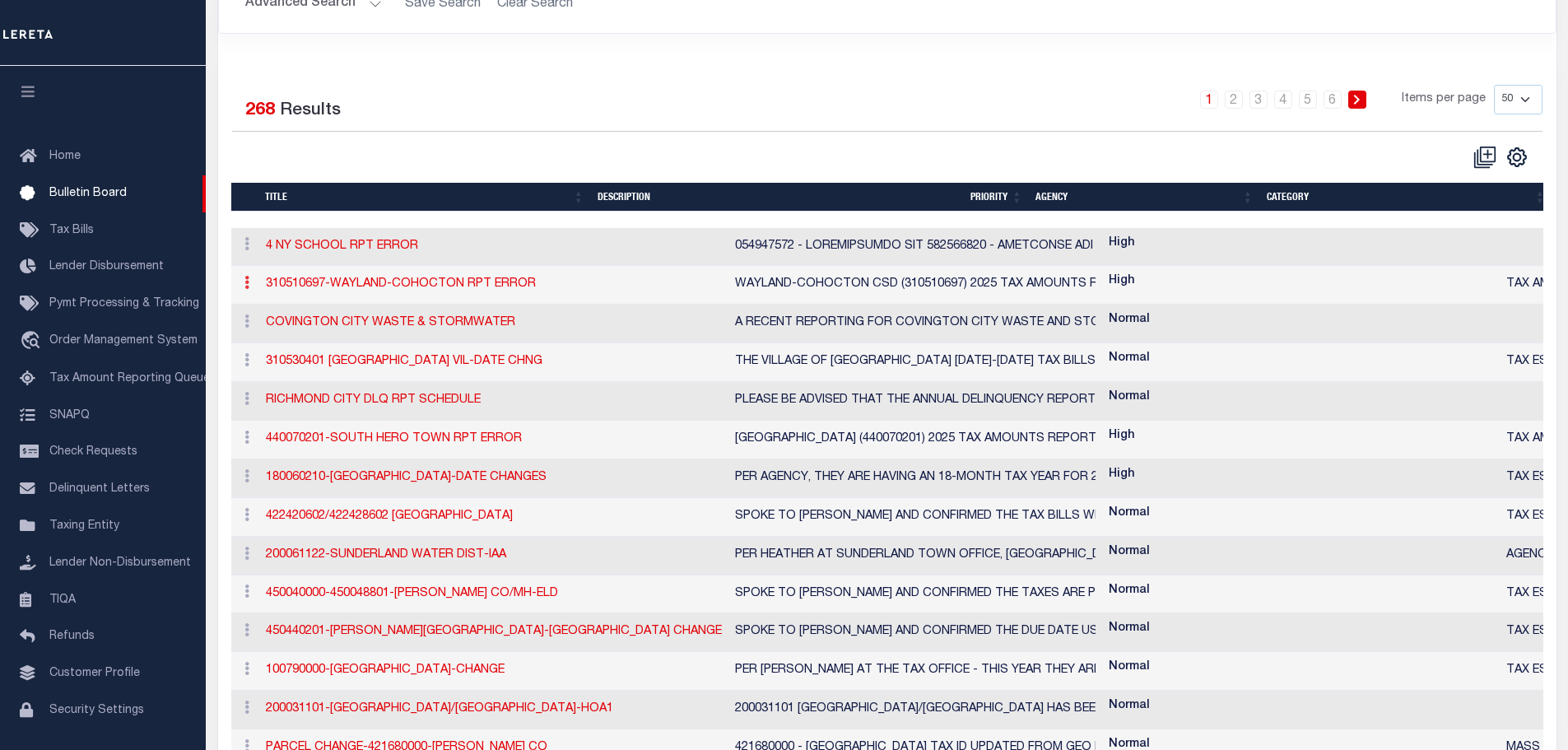
click at [247, 285] on icon at bounding box center [247, 281] width 5 height 13
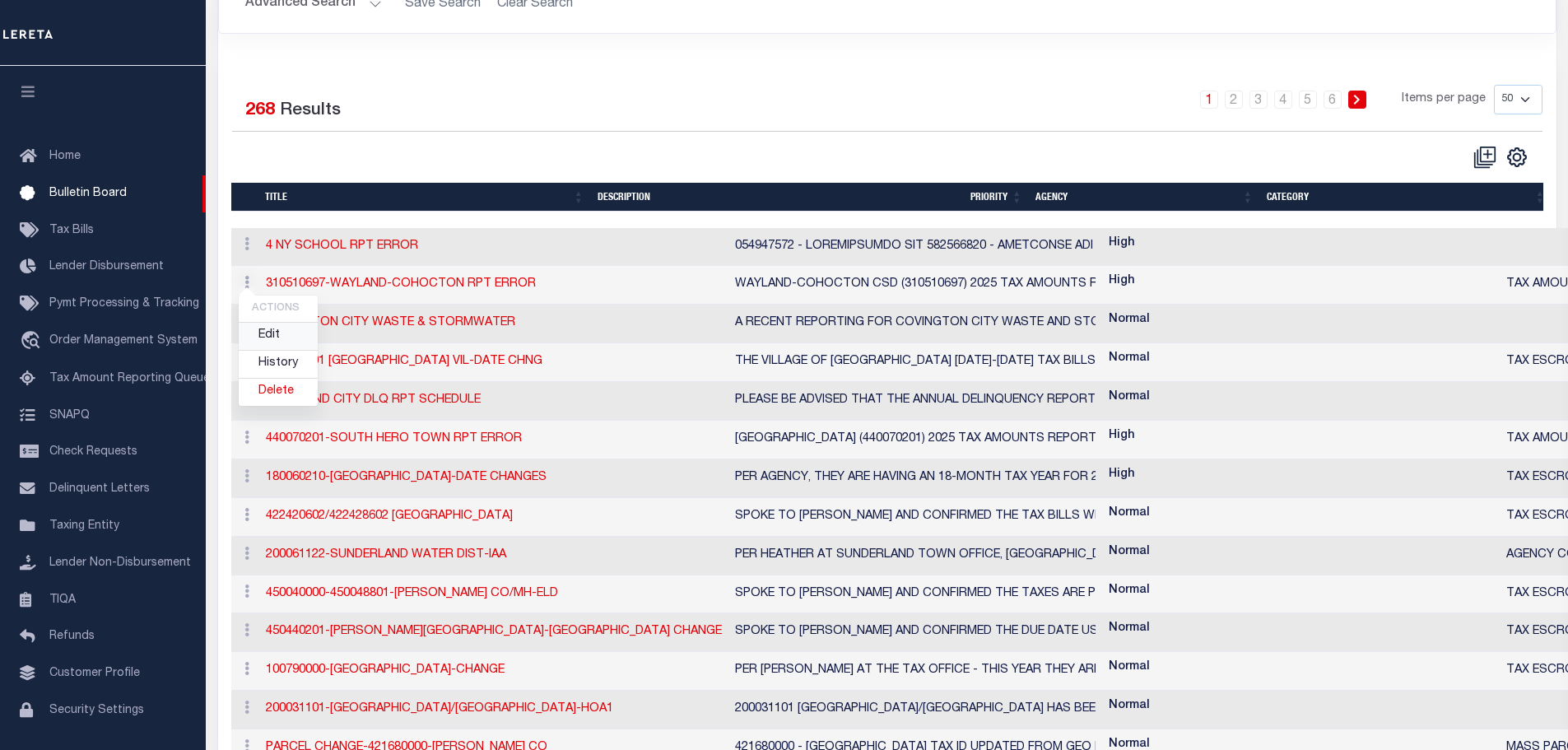
click at [284, 341] on link "Edit" at bounding box center [277, 336] width 79 height 27
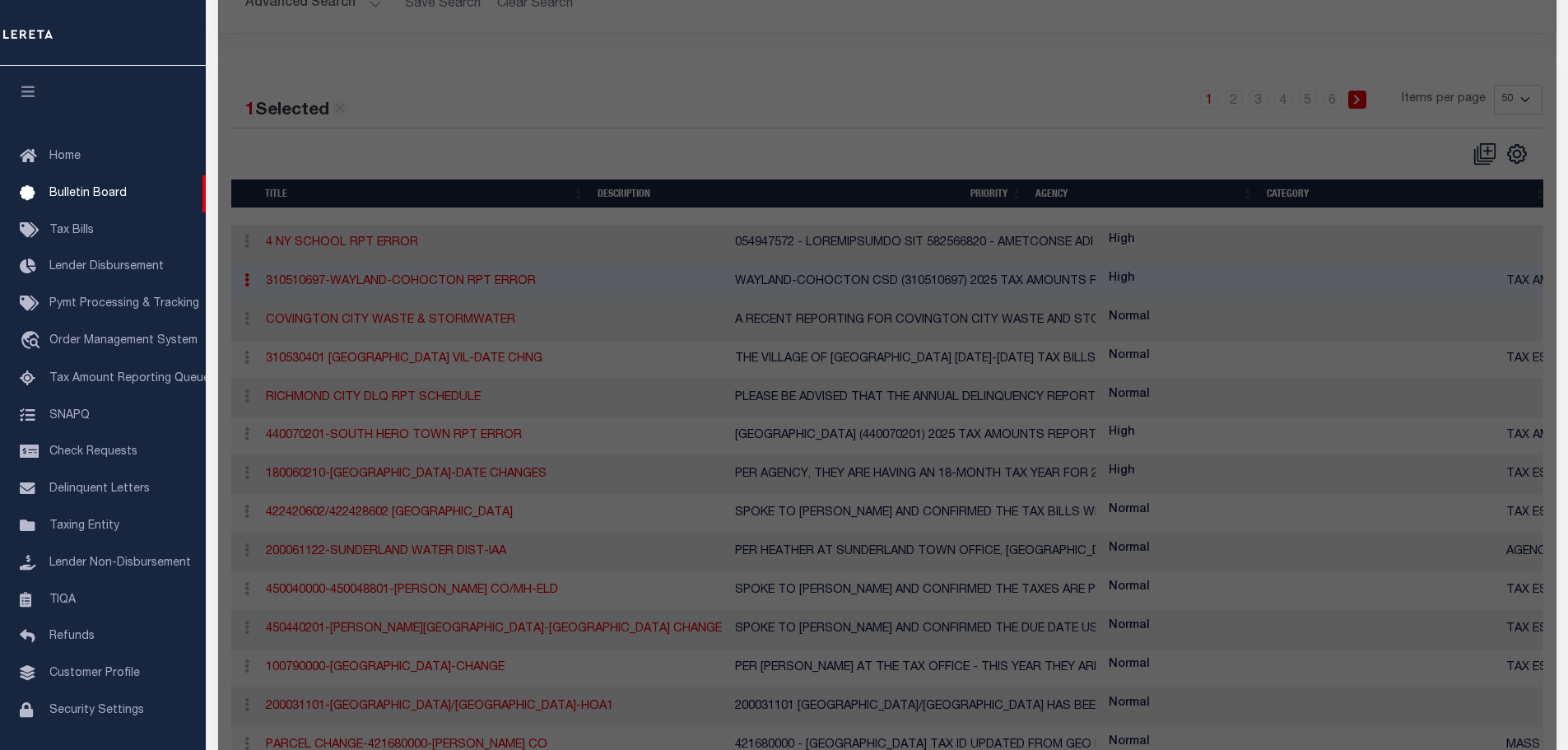
checkbox input "true"
checkbox input "false"
type input "310510697-WAYLAND-COHOCTON RPT ERROR"
type textarea "WAYLAND-COHOCTON CSD (310510697) 2025 TAX AMOUNTS REPORTED 09/08/25 VI NY251453…"
select select "NY"
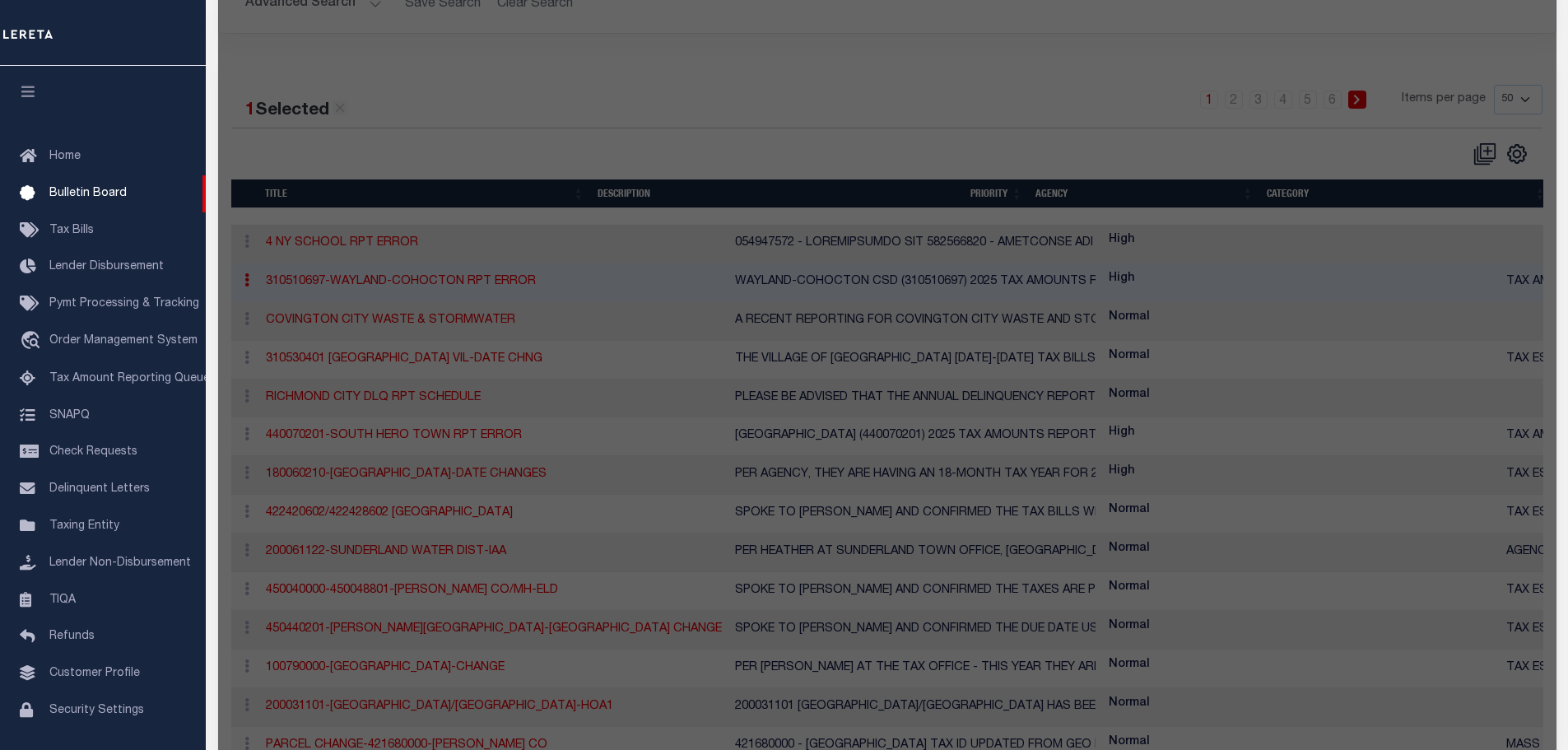
select select
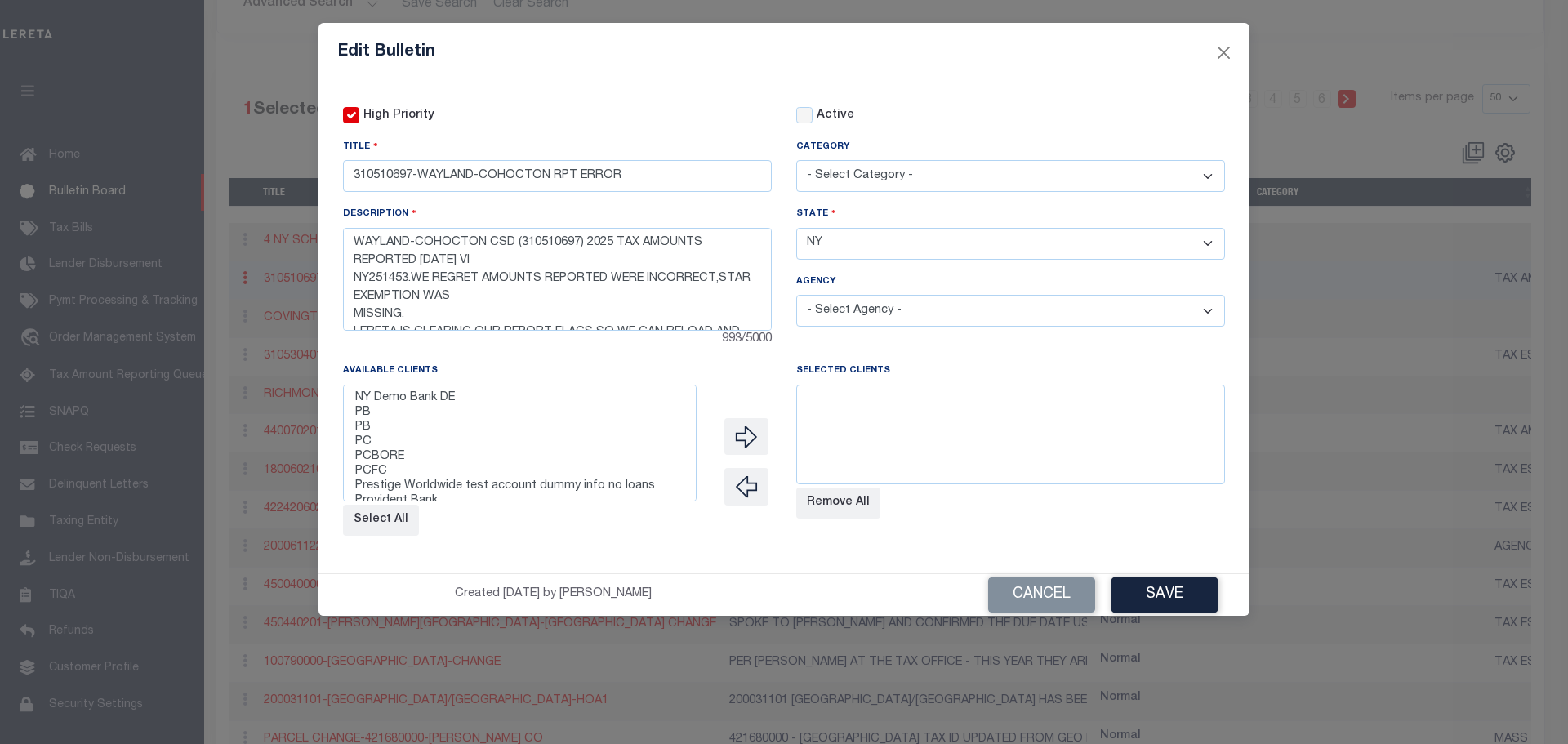
scroll to position [572, 0]
click at [380, 525] on button "Select All" at bounding box center [381, 520] width 76 height 31
select select
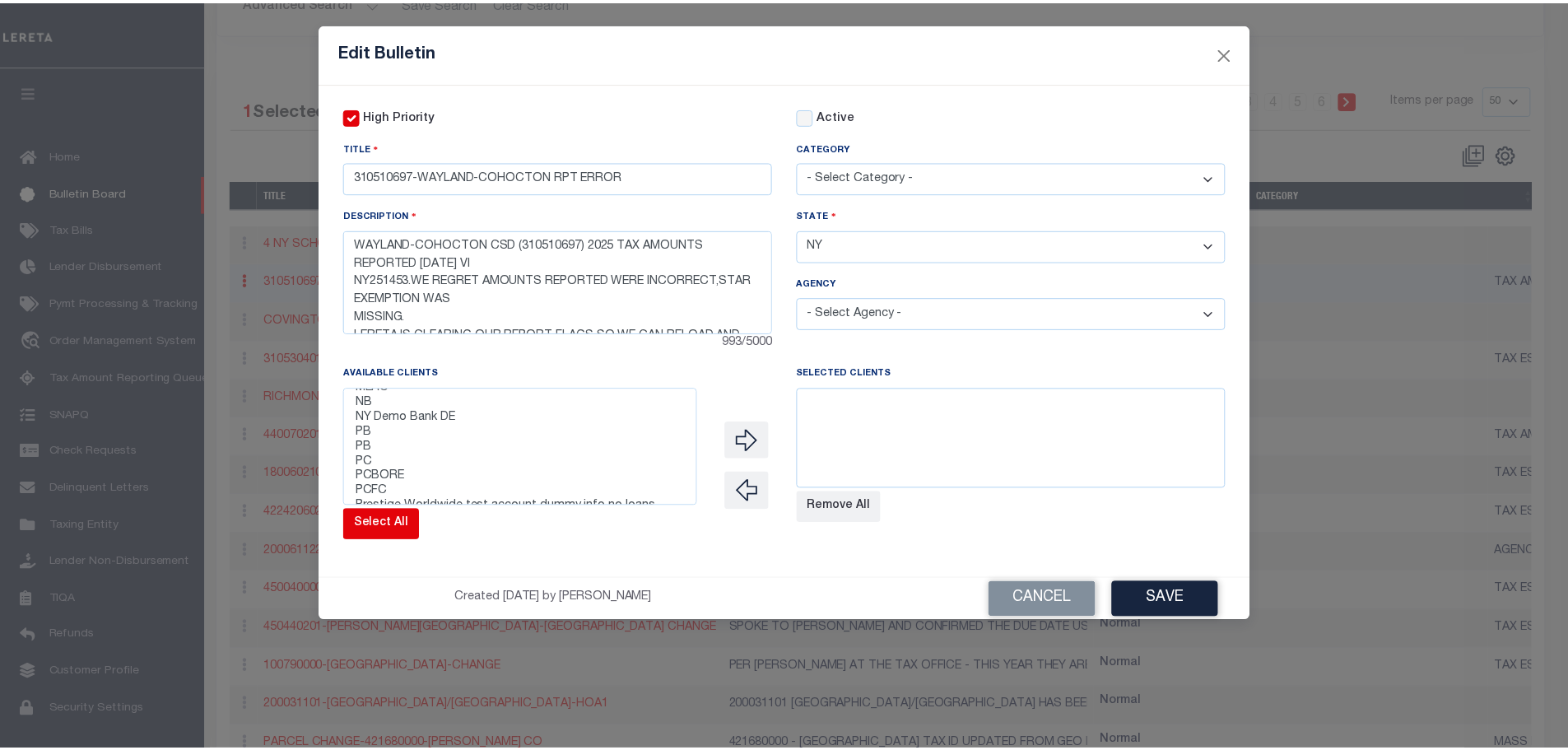
scroll to position [0, 0]
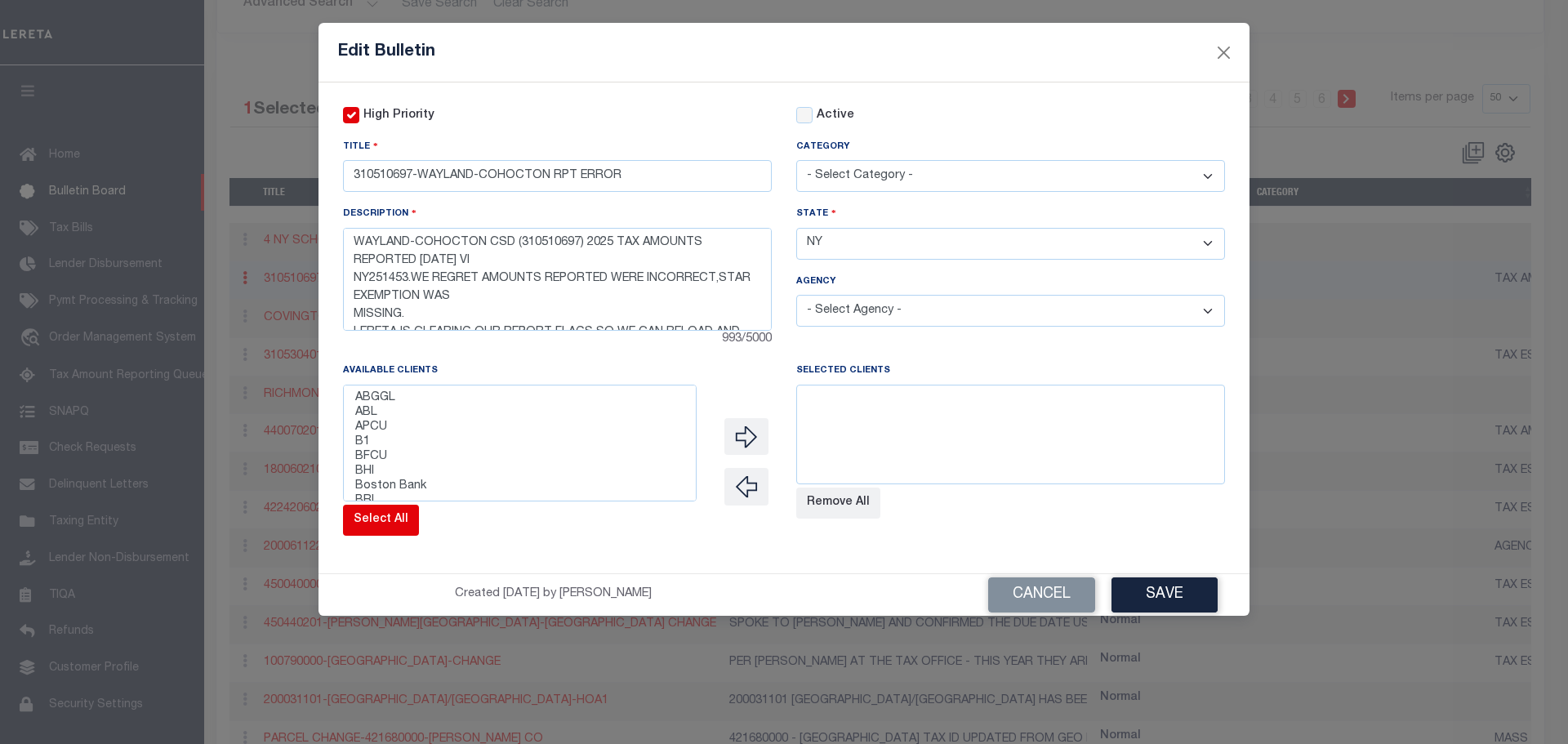
select select
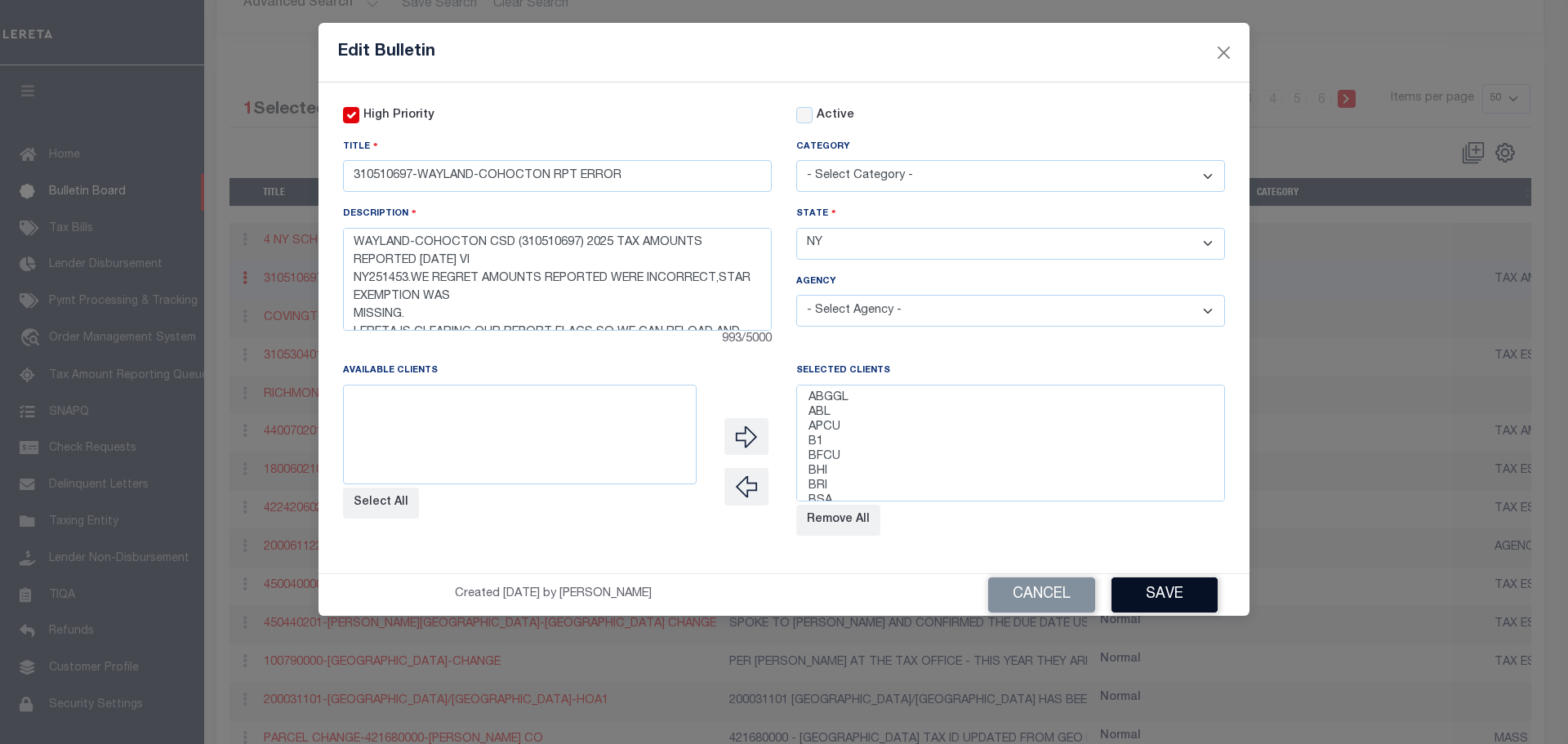
click at [1157, 590] on button "Save" at bounding box center [1165, 595] width 107 height 36
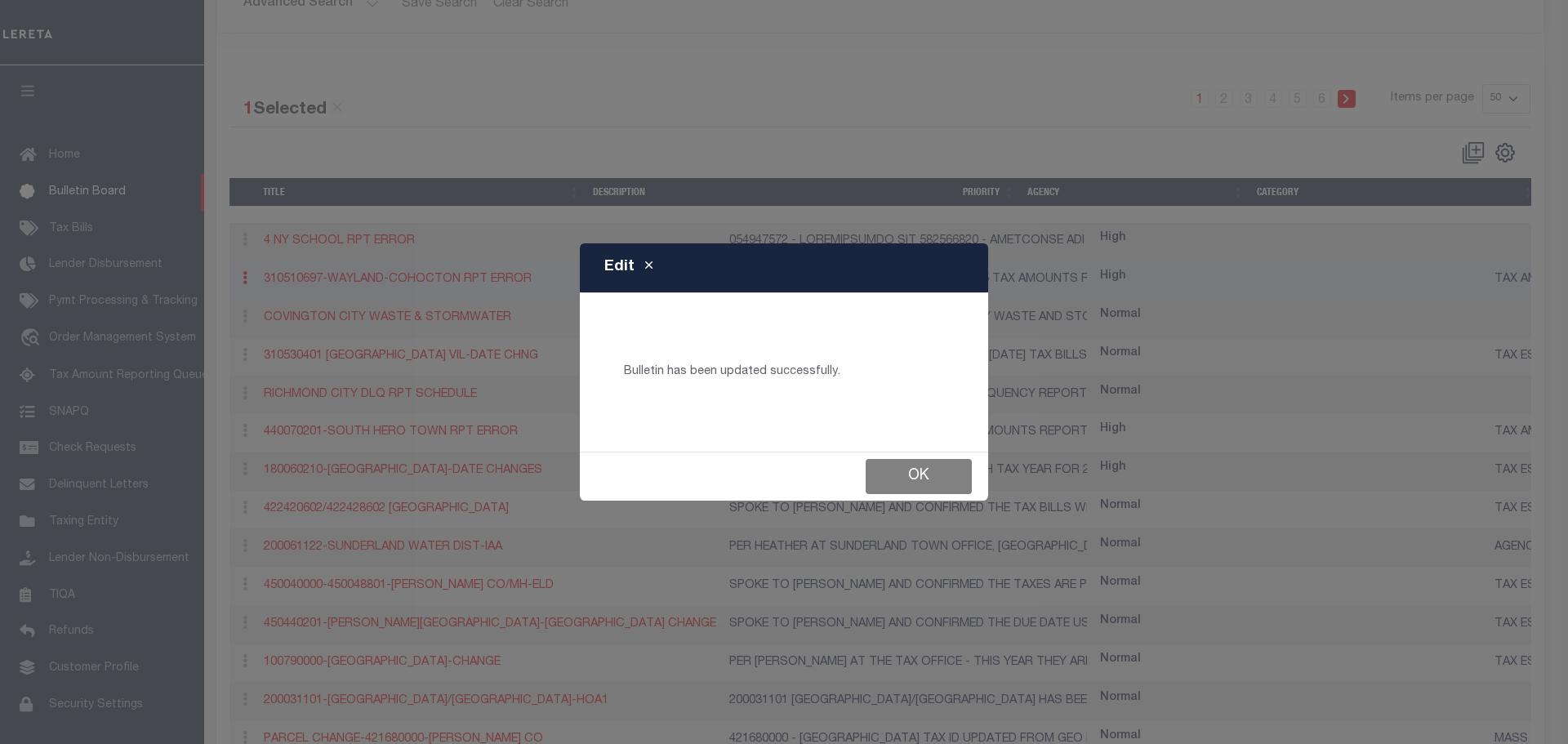
click at [932, 480] on button "Ok" at bounding box center [919, 477] width 107 height 36
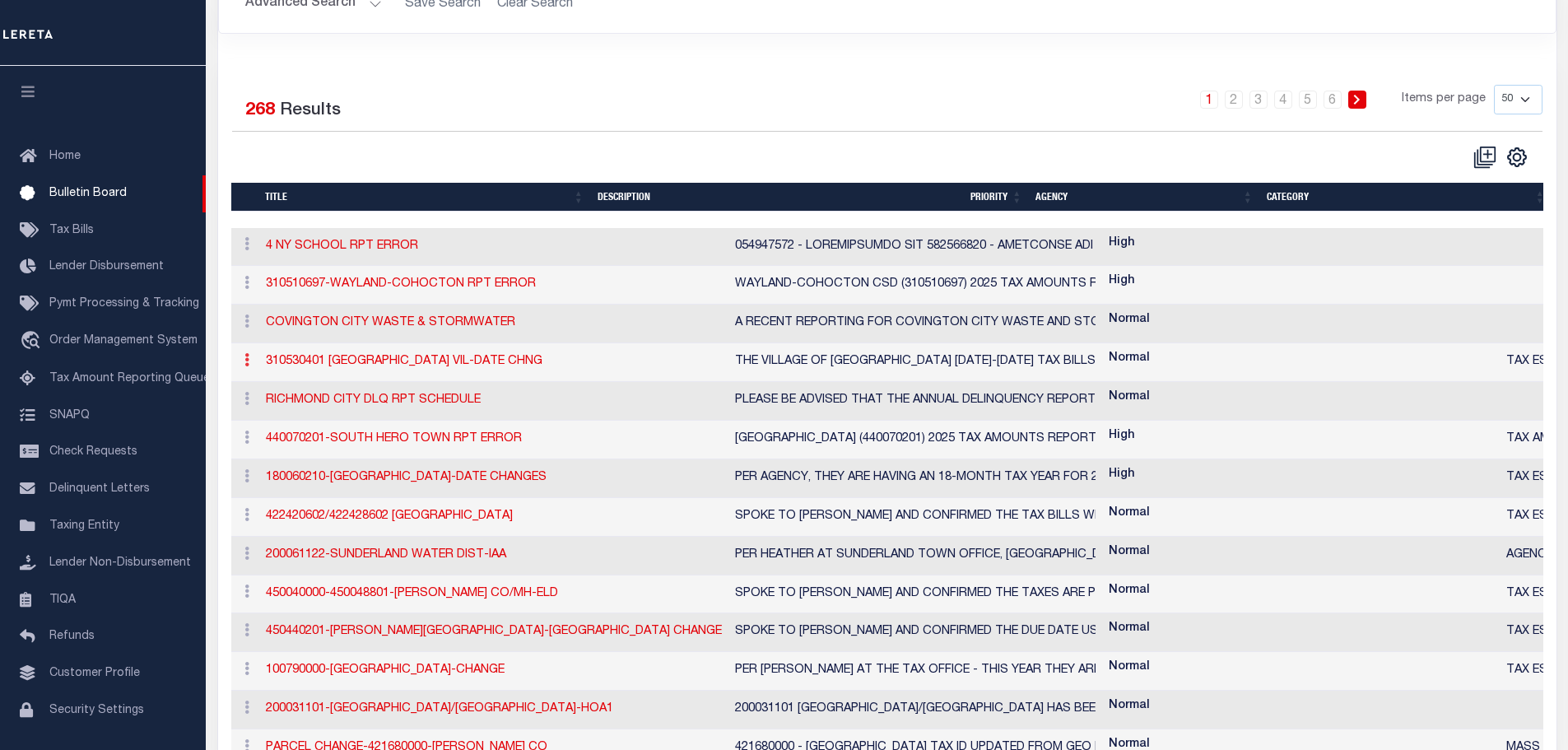
click at [247, 362] on icon at bounding box center [247, 359] width 5 height 13
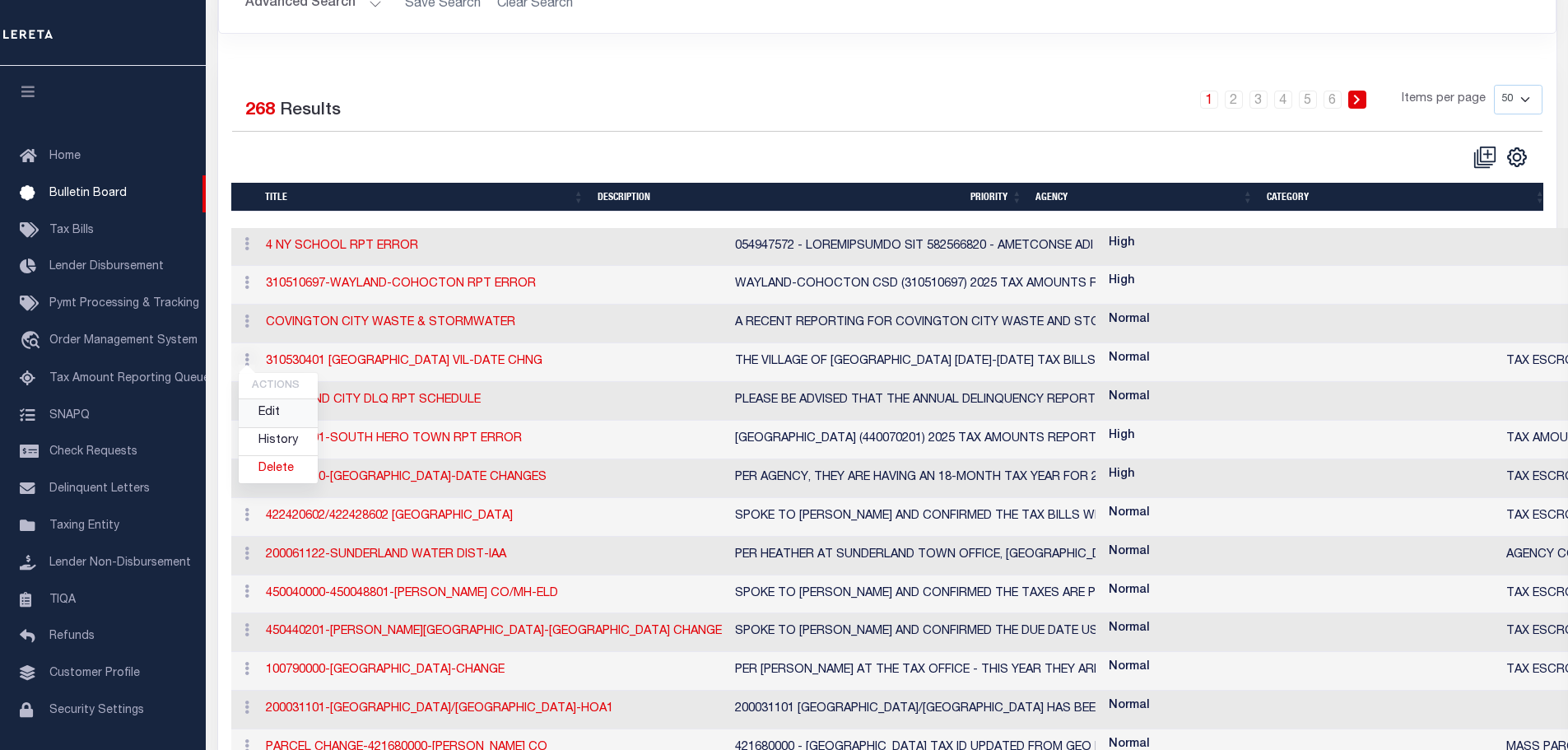
click at [280, 420] on link "Edit" at bounding box center [277, 413] width 79 height 27
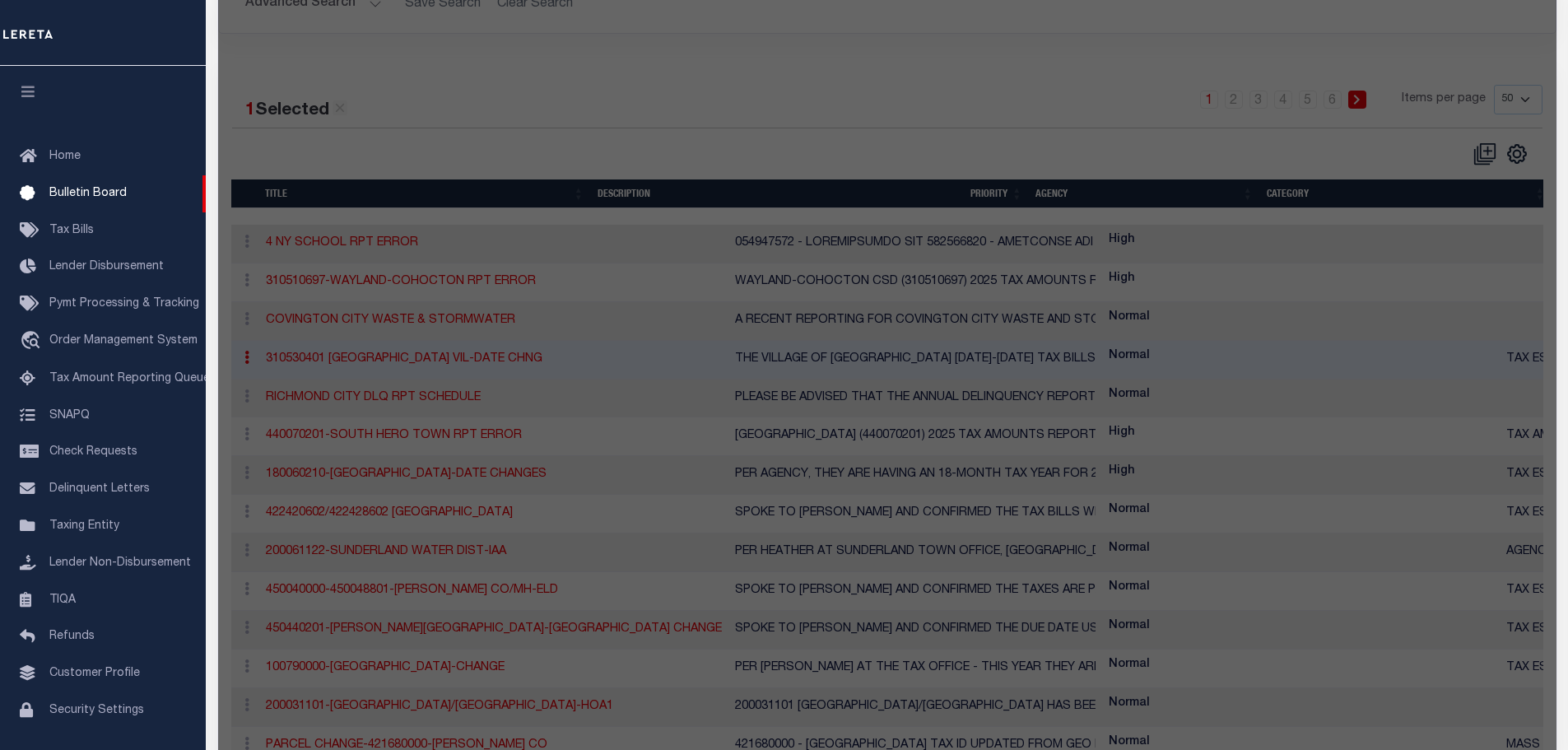
checkbox input "false"
checkbox input "true"
type input "310530401 BLOOMINGBURG VIL-DATE CHNG"
type textarea "THE VILLAGE OF BLOOMINGBURG 2025-2026 TAX BILLS WERE MAILED OUT ON 08/01/2025. …"
select select "NY"
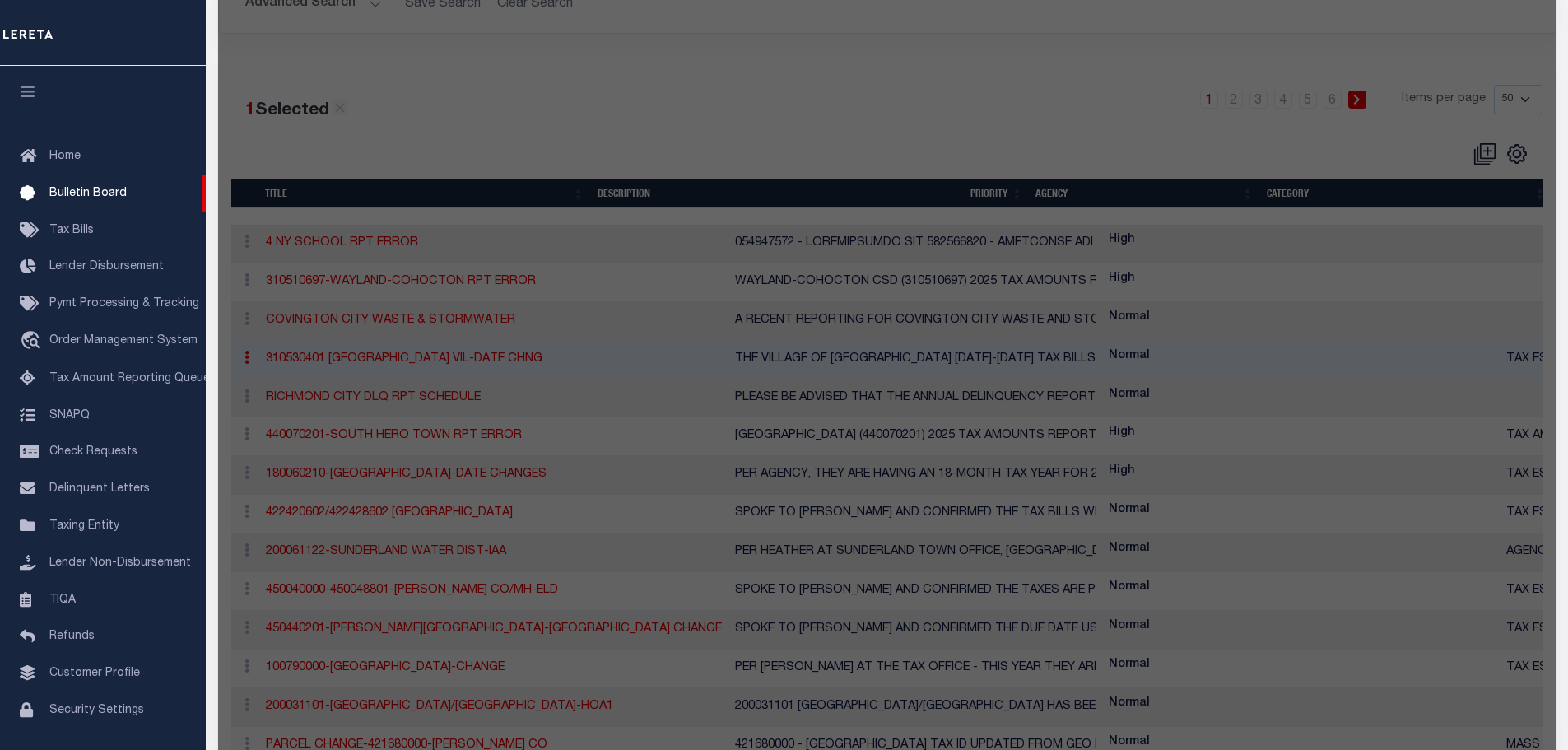
select select
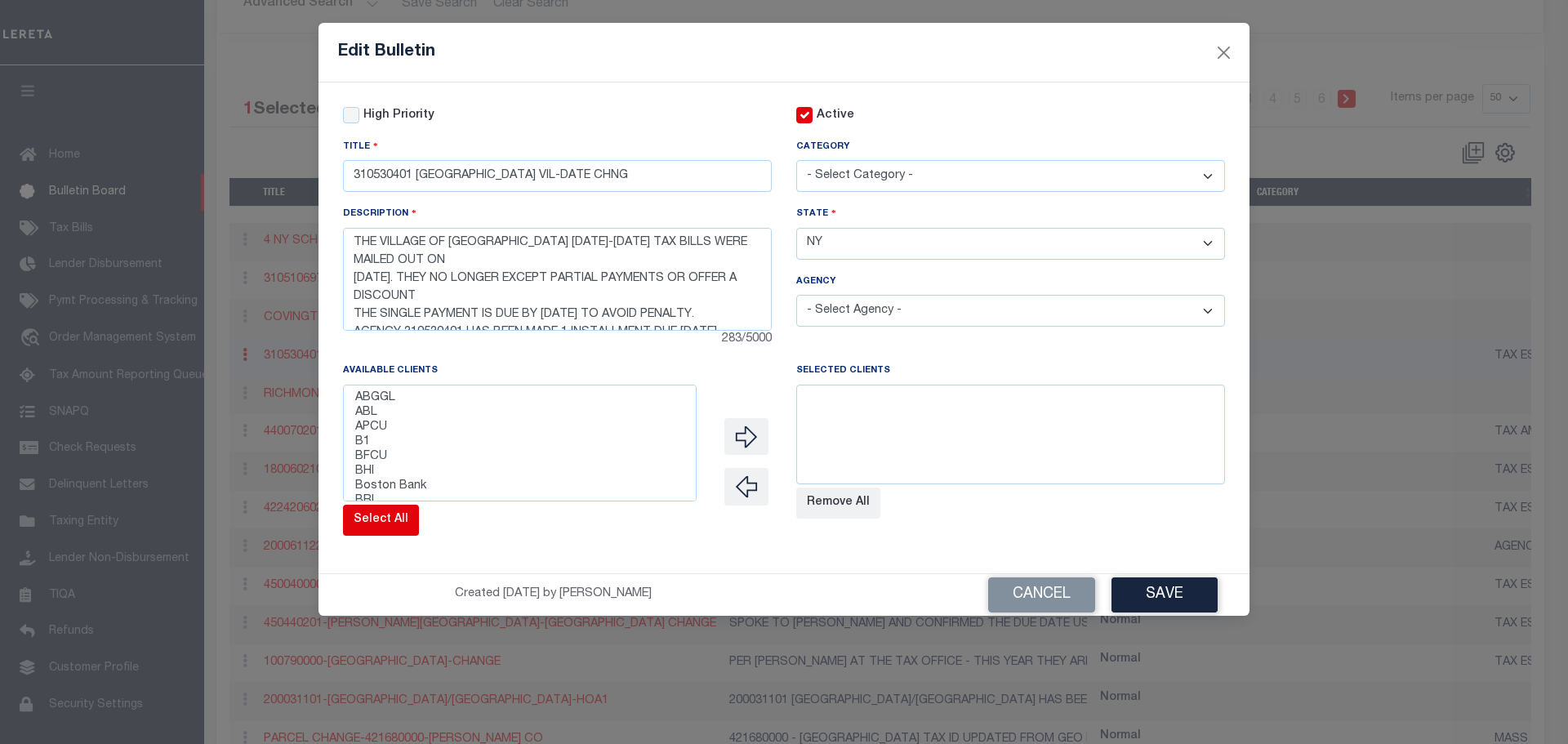
click at [382, 516] on button "Select All" at bounding box center [381, 520] width 76 height 31
select select
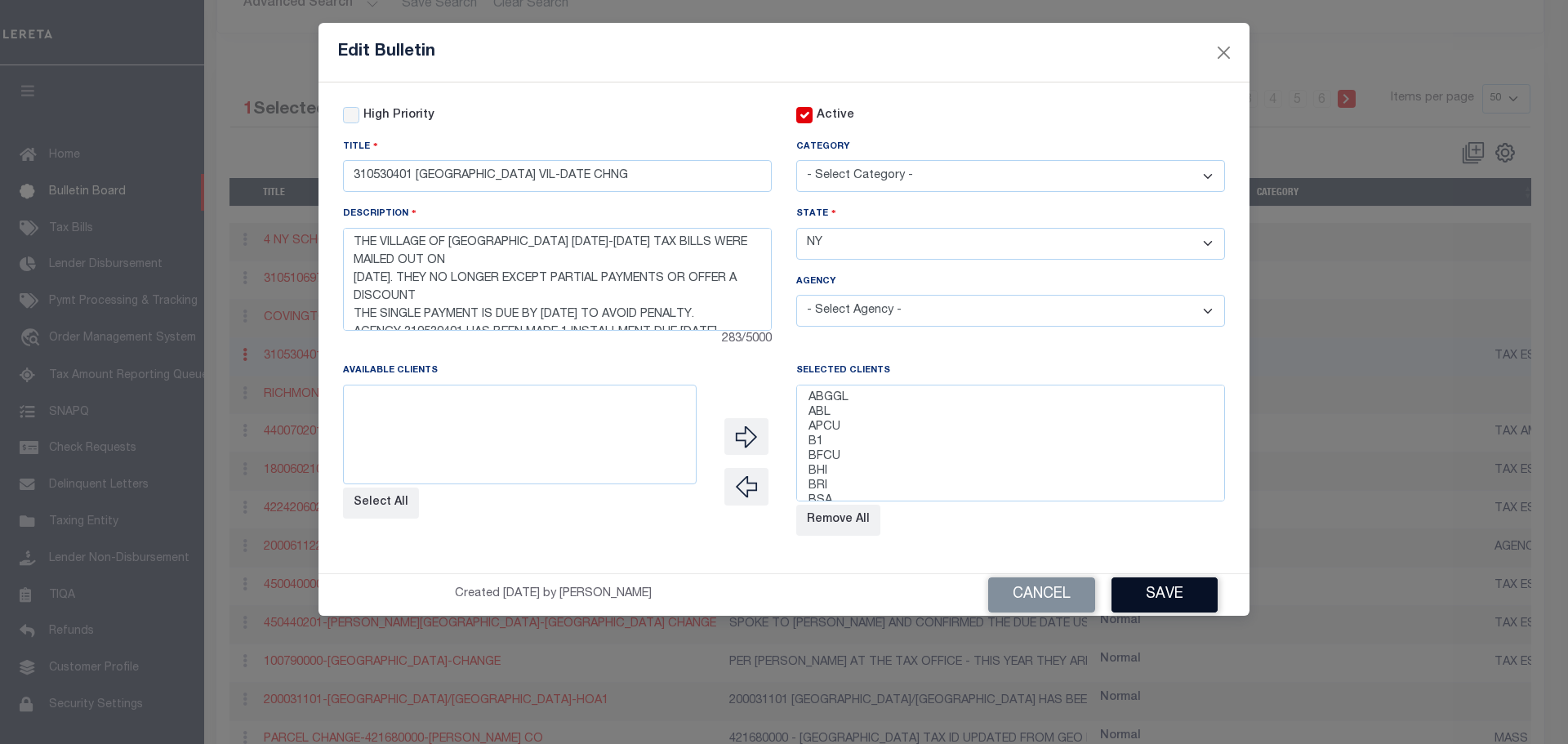
click at [1164, 592] on button "Save" at bounding box center [1165, 595] width 107 height 36
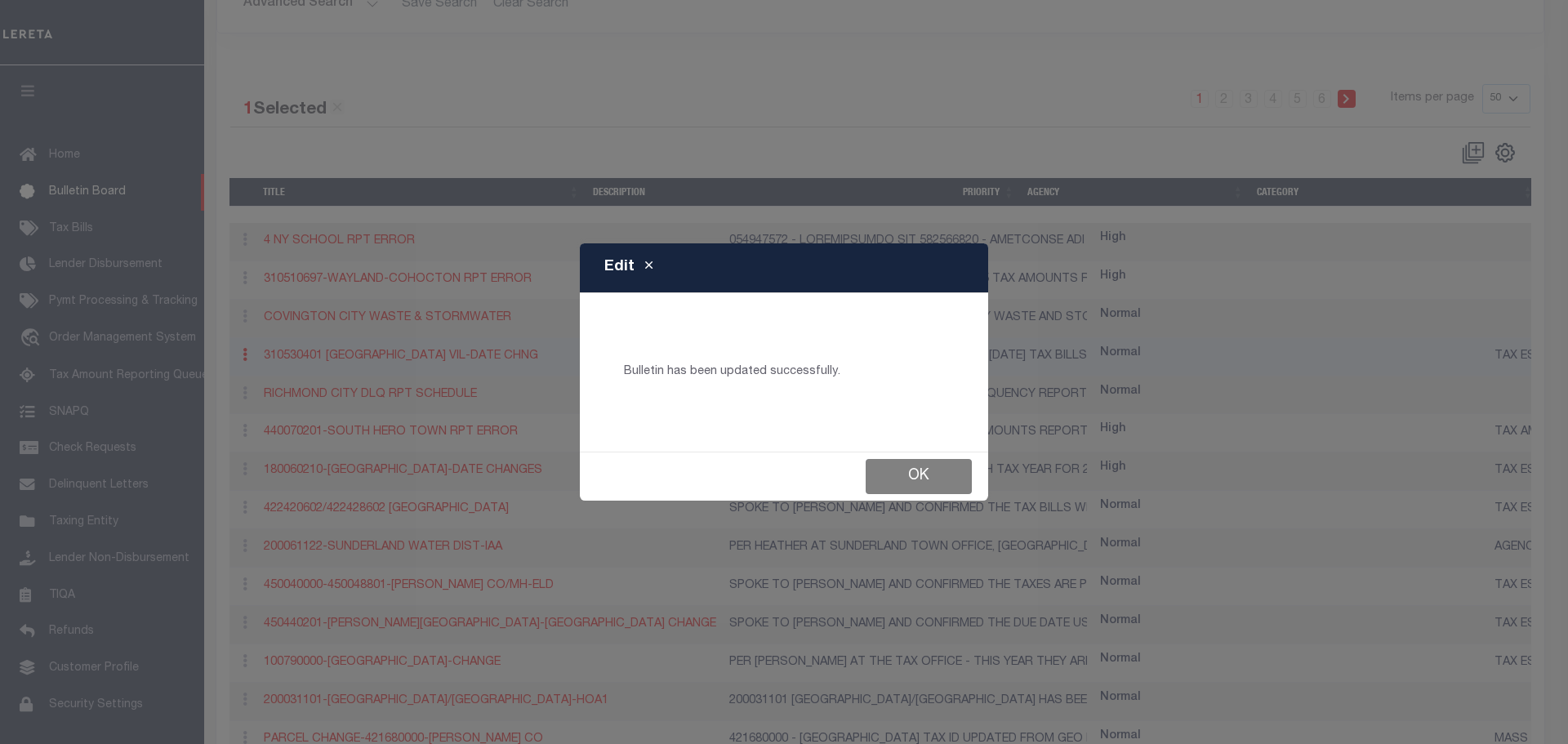
click at [887, 484] on button "Ok" at bounding box center [919, 477] width 107 height 36
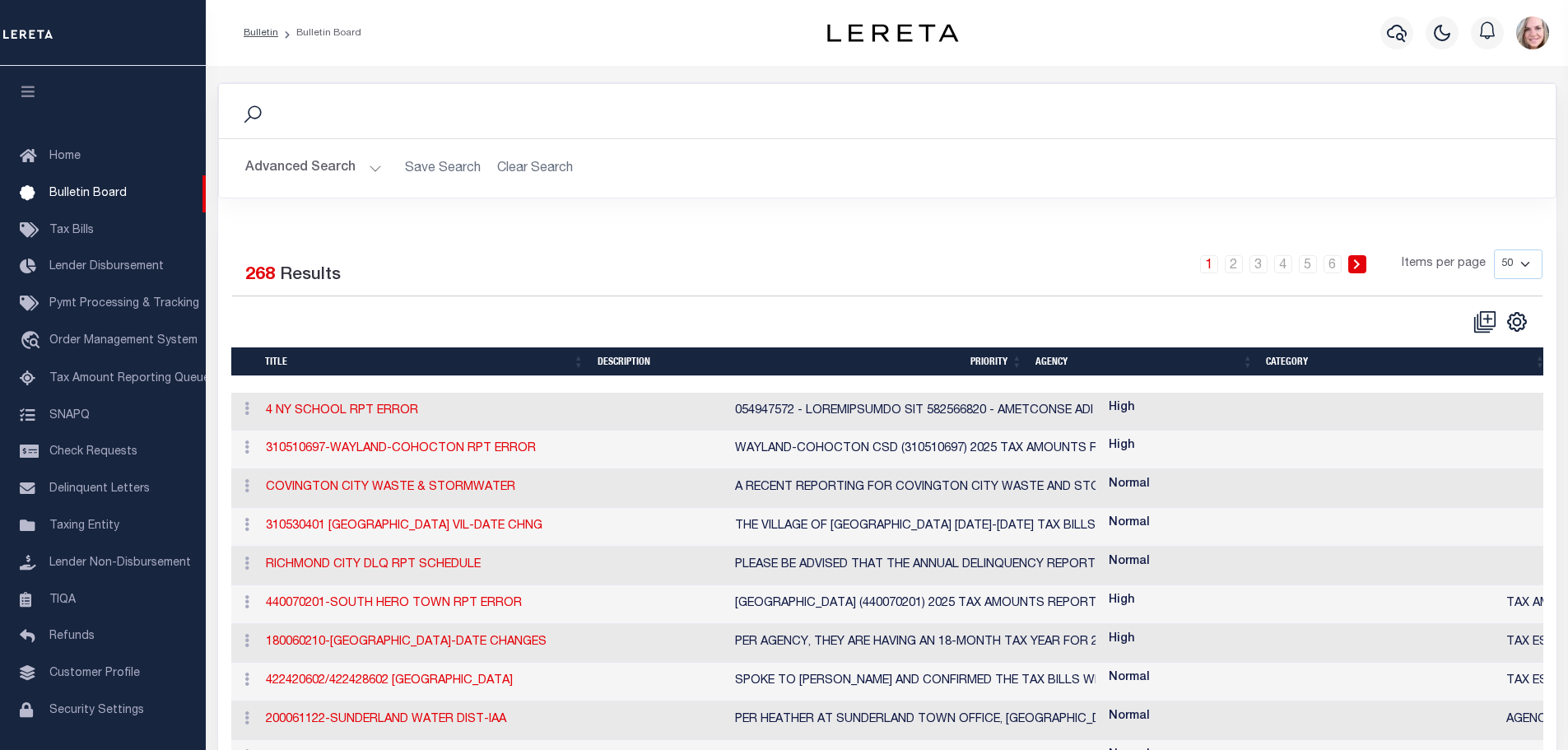
scroll to position [165, 0]
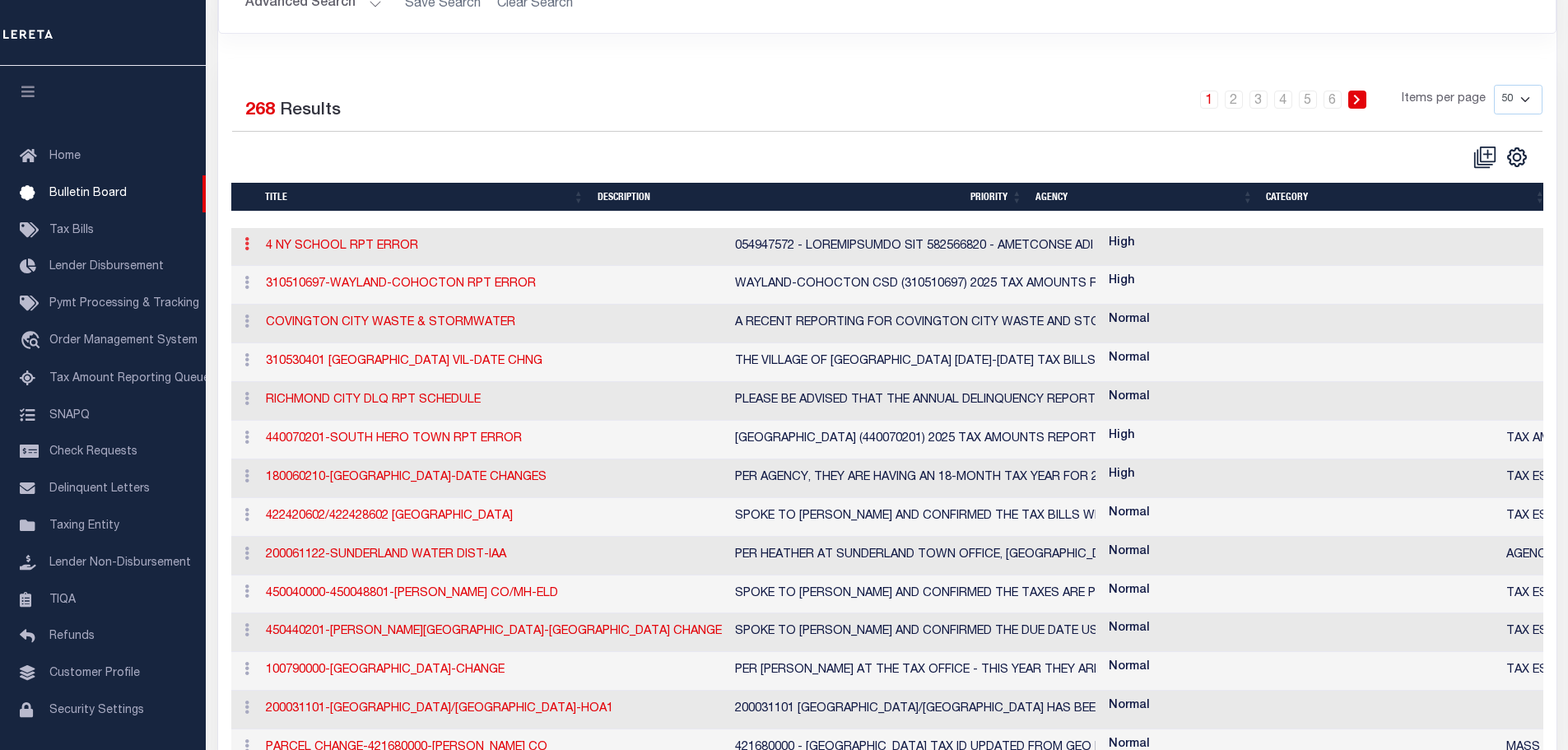
click at [245, 248] on icon at bounding box center [247, 243] width 5 height 13
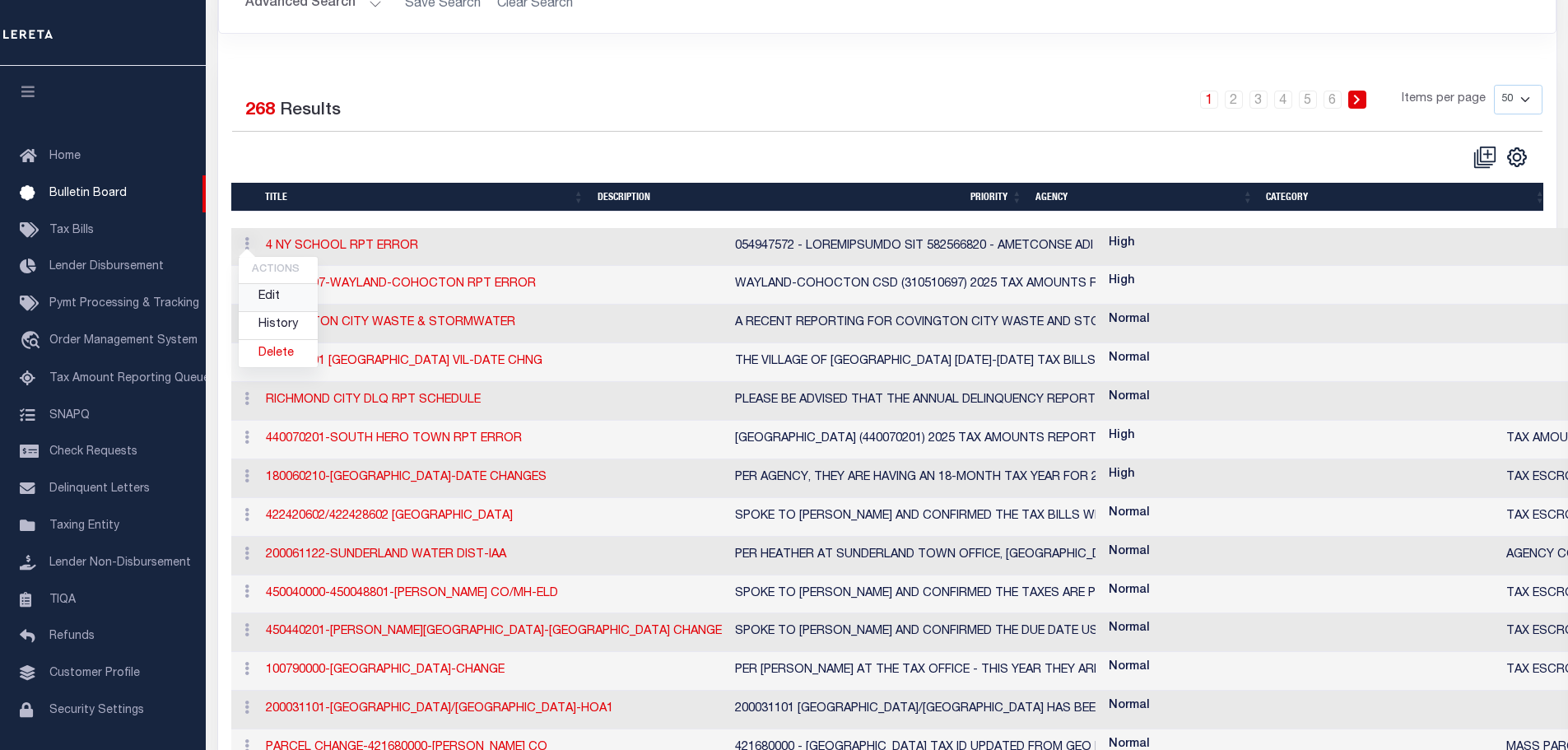
click at [266, 302] on link "Edit" at bounding box center [277, 297] width 79 height 27
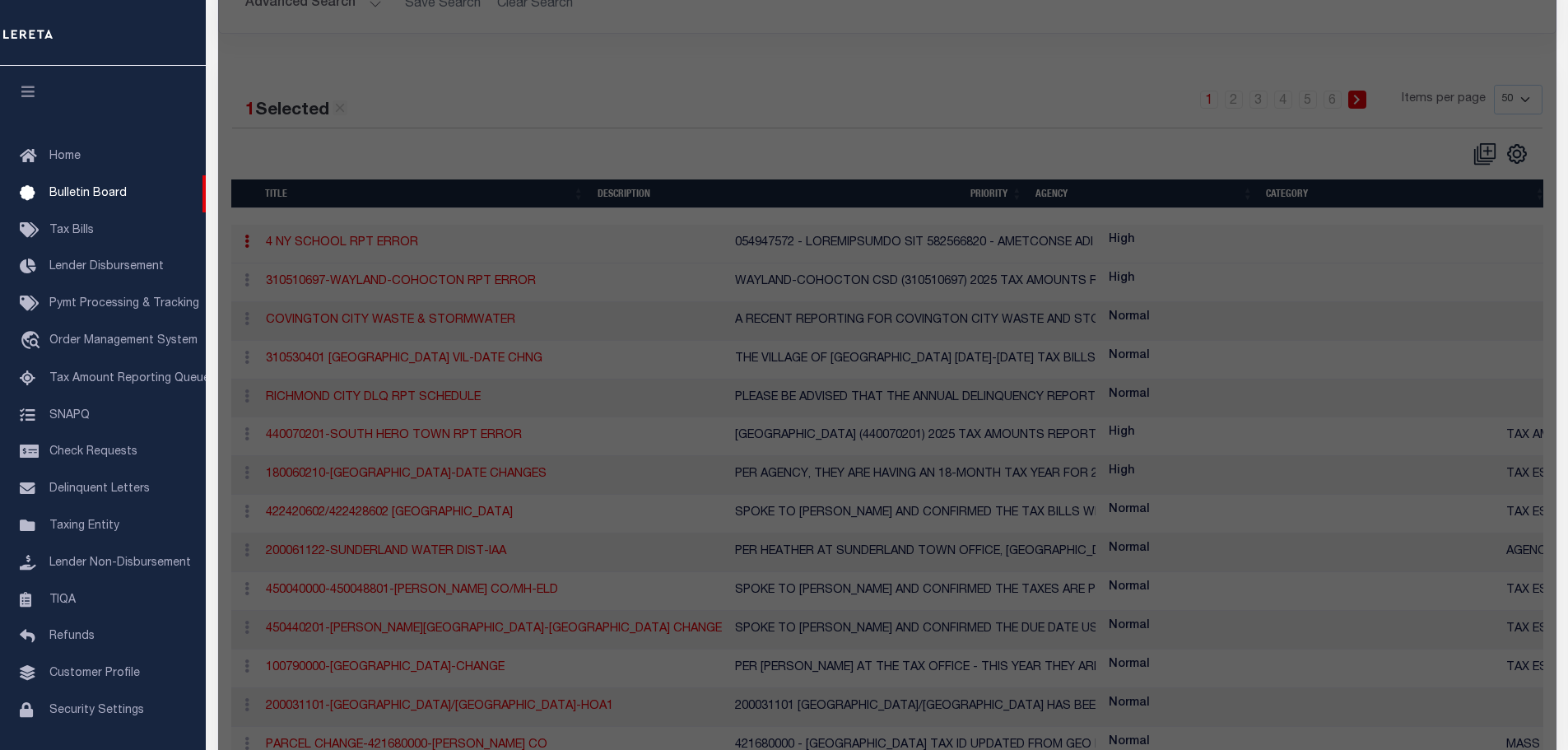
checkbox input "true"
checkbox input "false"
type input "4 NY SCHOOL RPT ERROR"
type textarea "310070610 - SOUTHWESTERN CSD 310070612 - FREWSBURG CSD 310070648 - JAMESTOWN CS…"
select select "NY"
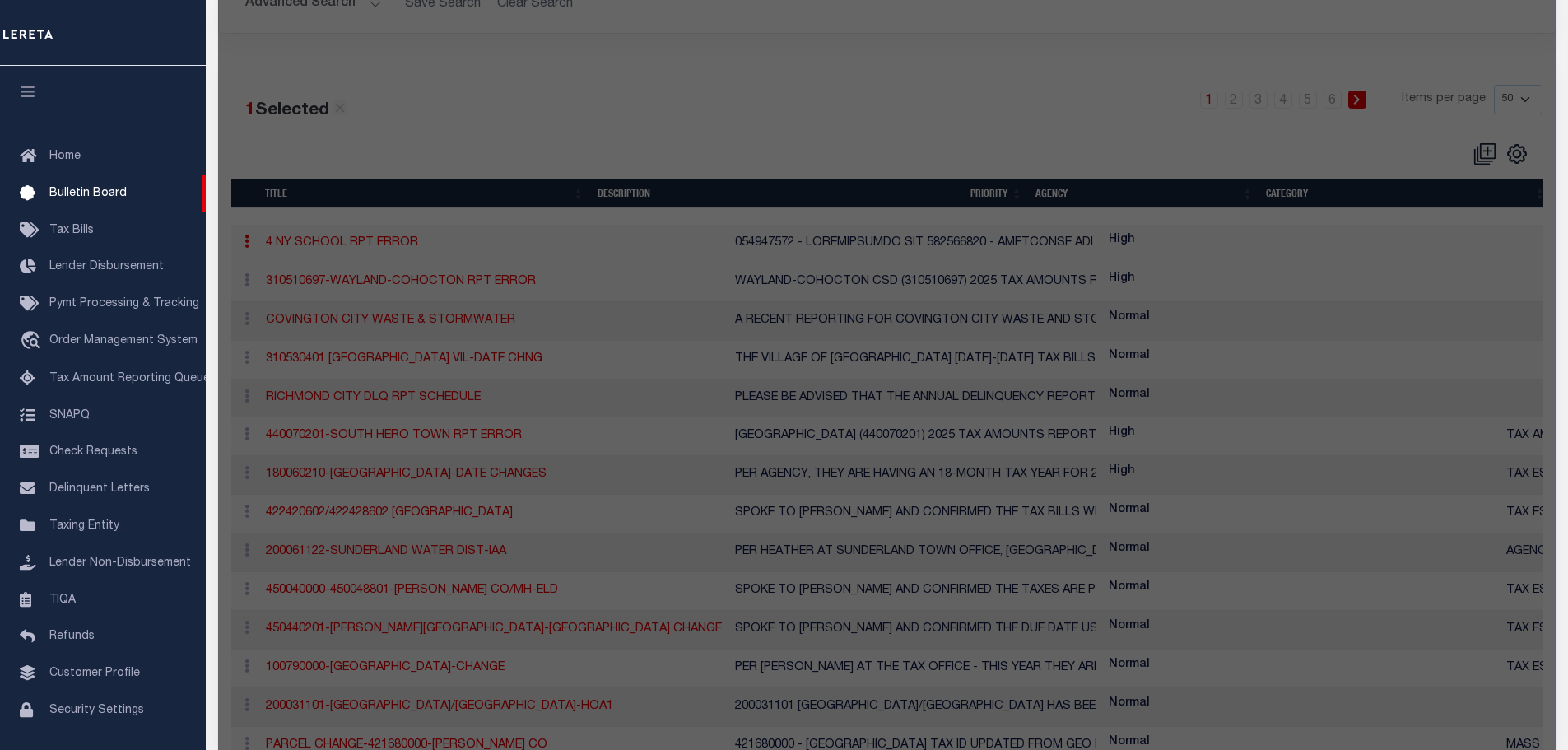
select select
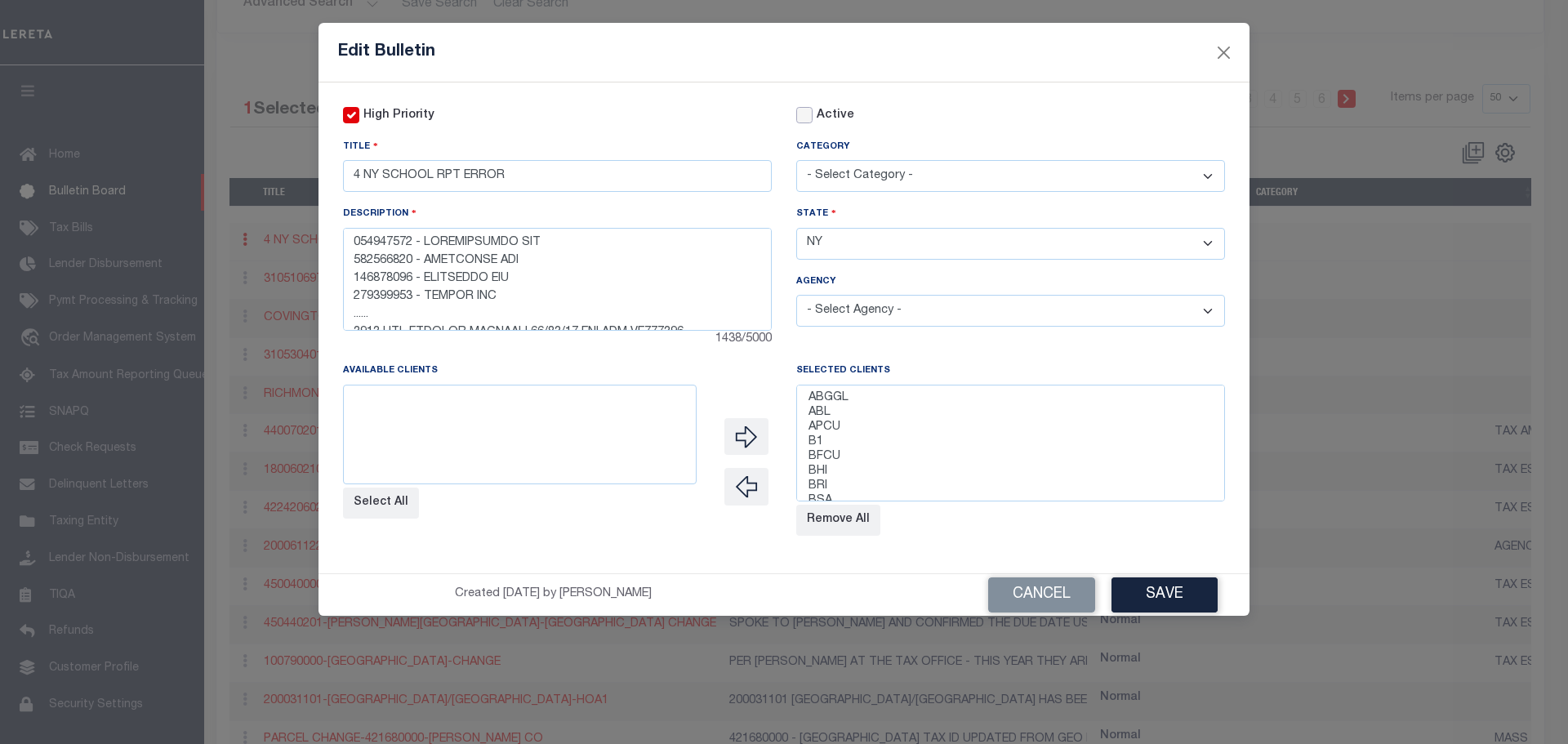
click at [806, 113] on input "Active" at bounding box center [804, 114] width 17 height 17
checkbox input "true"
click at [1160, 596] on button "Save" at bounding box center [1165, 595] width 107 height 36
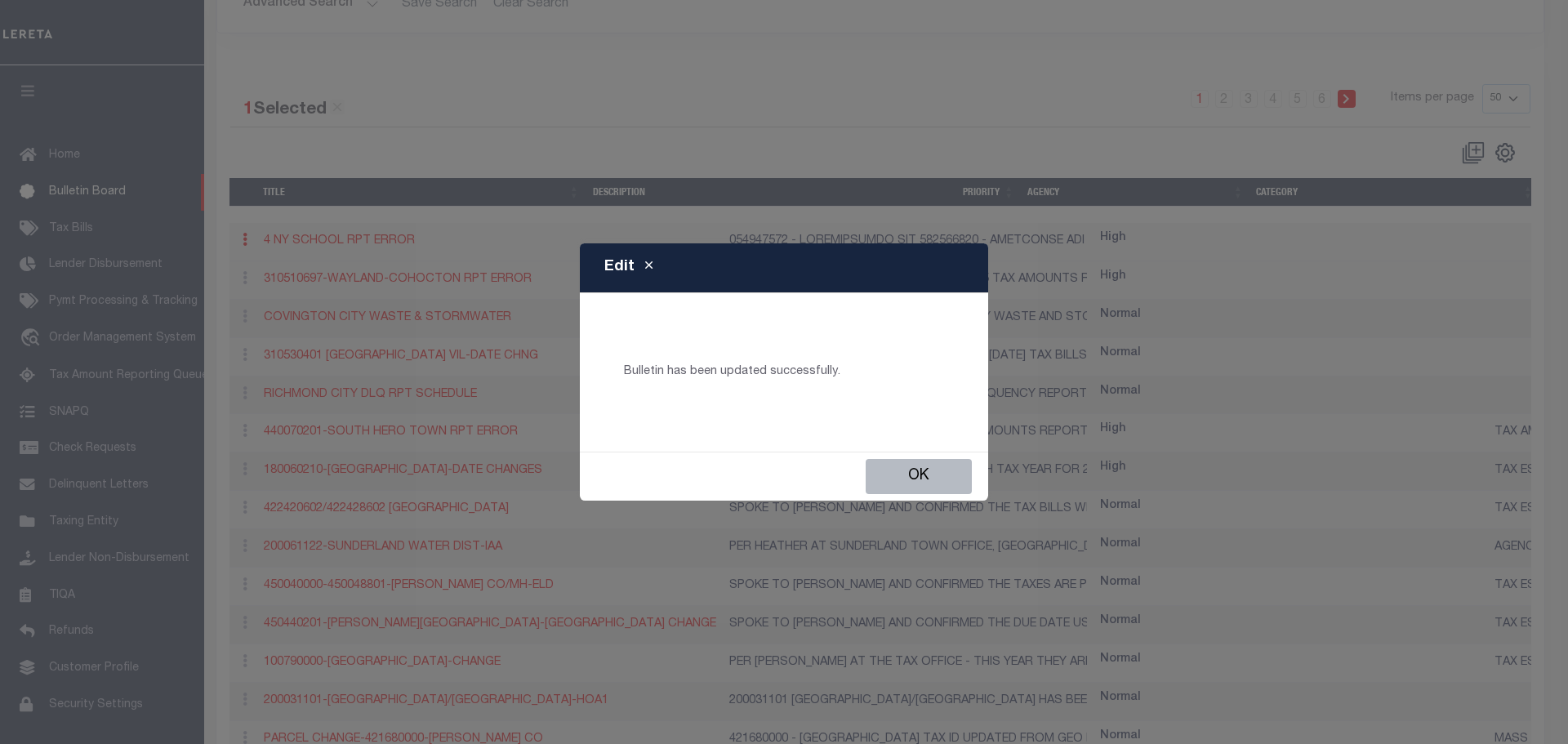
click at [910, 478] on button "Ok" at bounding box center [919, 477] width 107 height 36
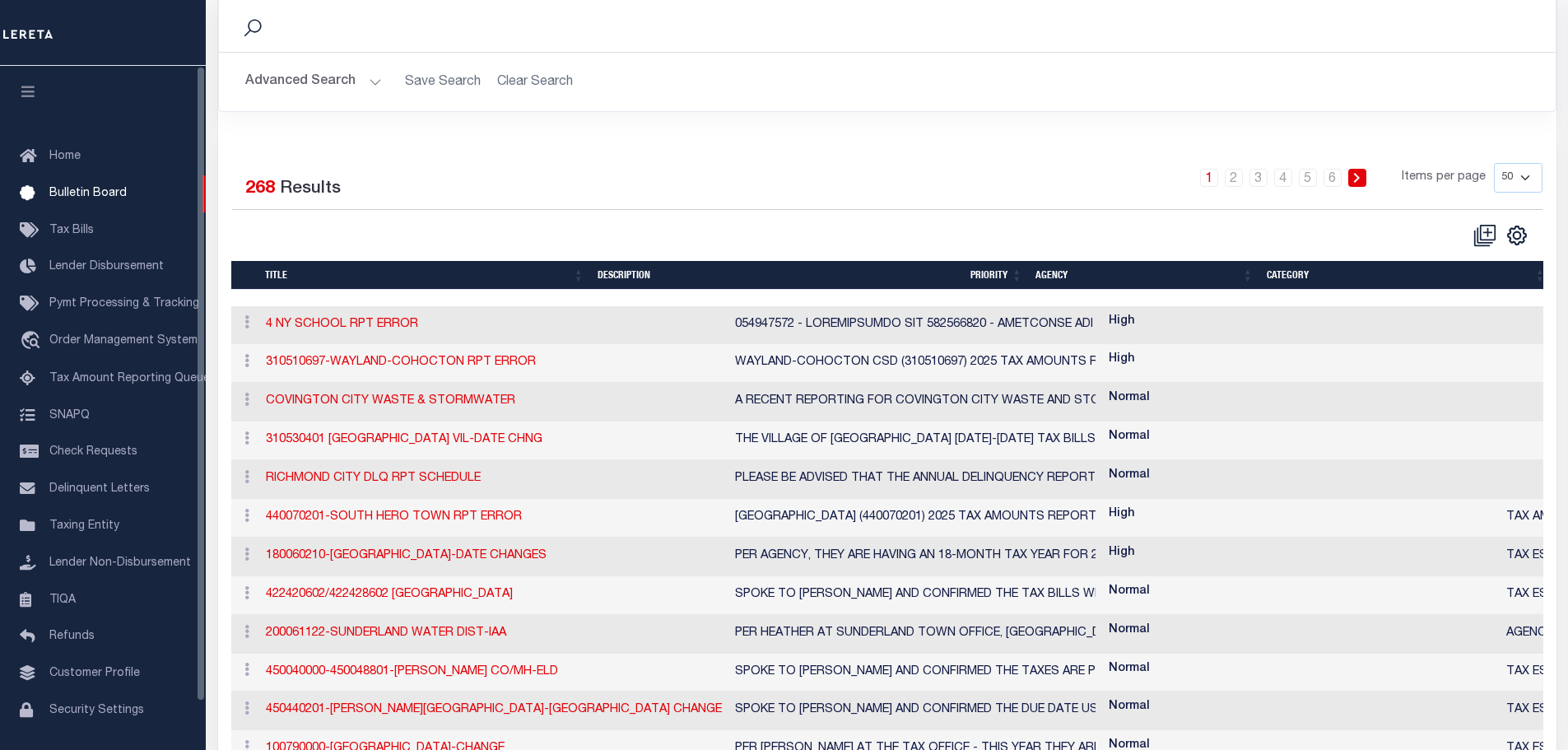
scroll to position [83, 0]
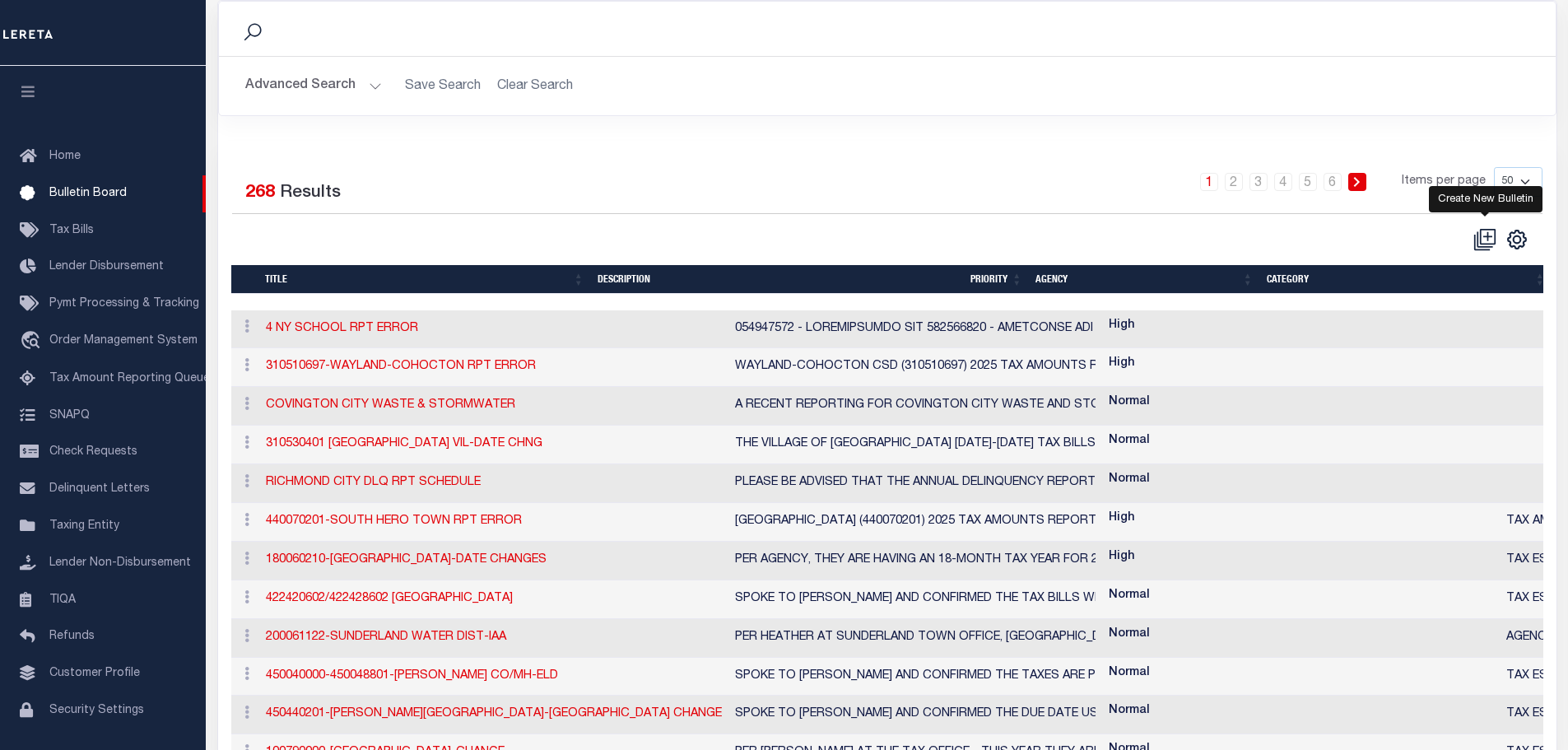
click at [1481, 244] on icon at bounding box center [1487, 236] width 16 height 16
checkbox input "false"
checkbox input "true"
select select
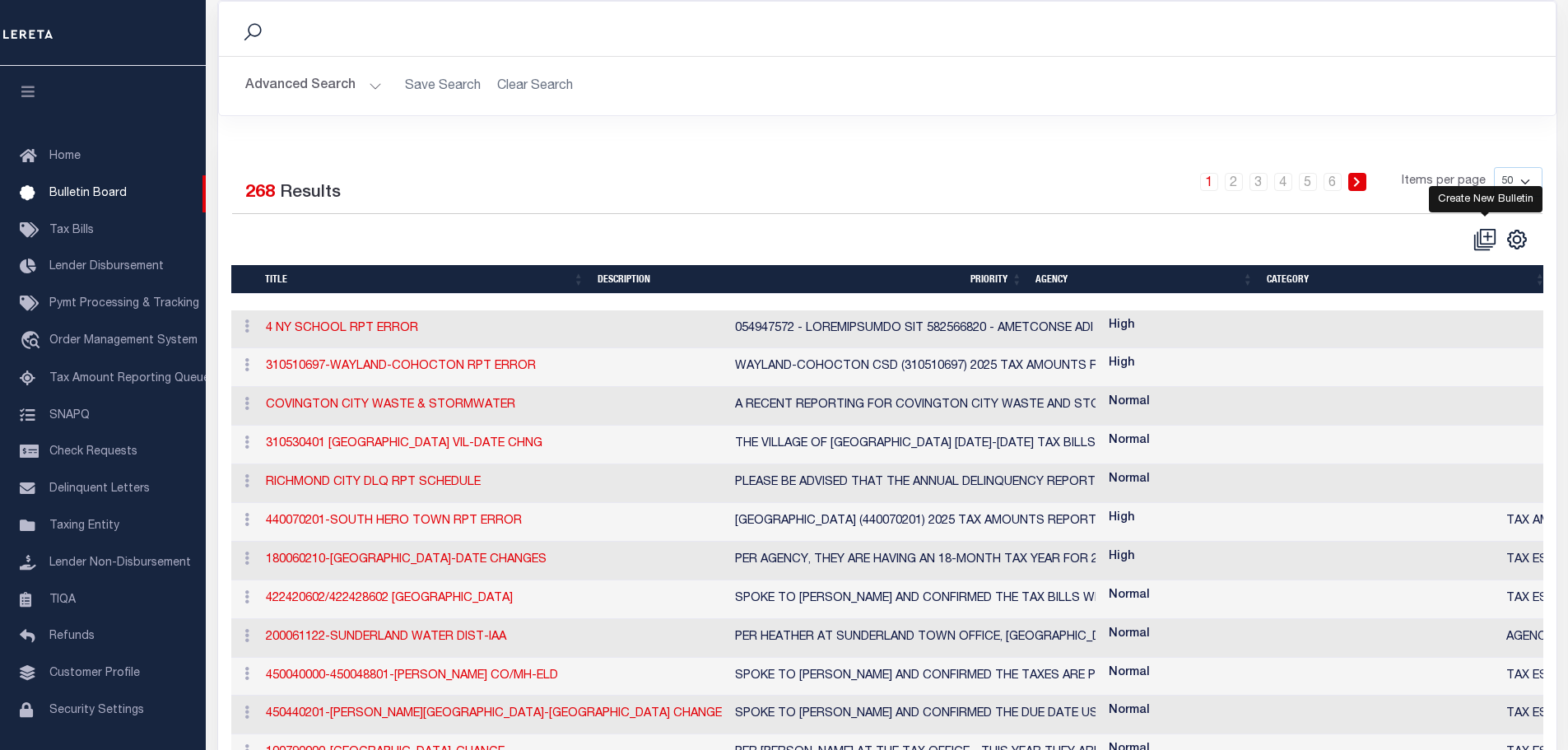
select select
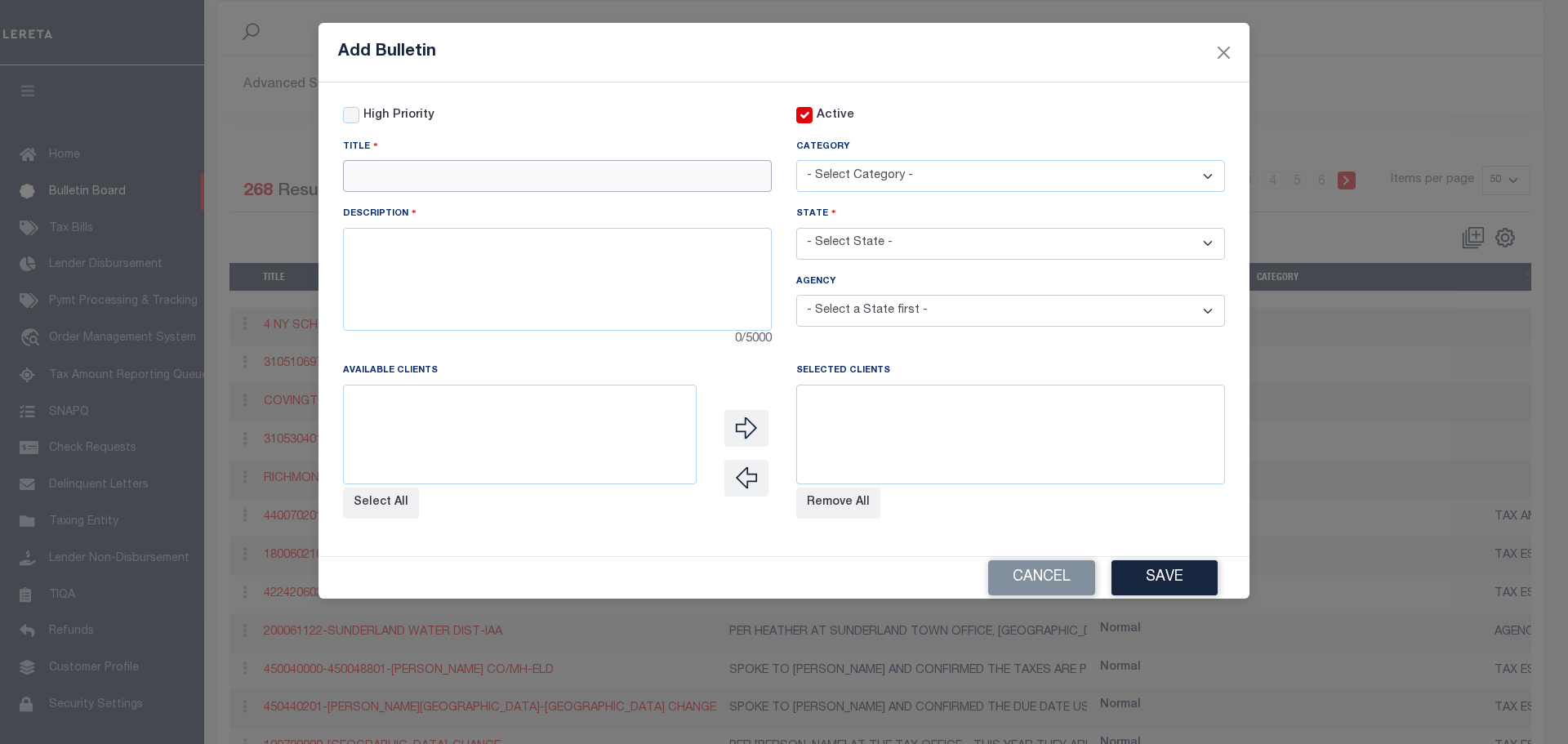
click at [383, 175] on input "text" at bounding box center [557, 176] width 429 height 32
click at [359, 275] on textarea at bounding box center [557, 279] width 429 height 103
click at [389, 185] on input "text" at bounding box center [557, 176] width 429 height 32
click at [435, 224] on div "Description 0/5000" at bounding box center [557, 277] width 429 height 144
click at [441, 253] on textarea at bounding box center [557, 279] width 429 height 103
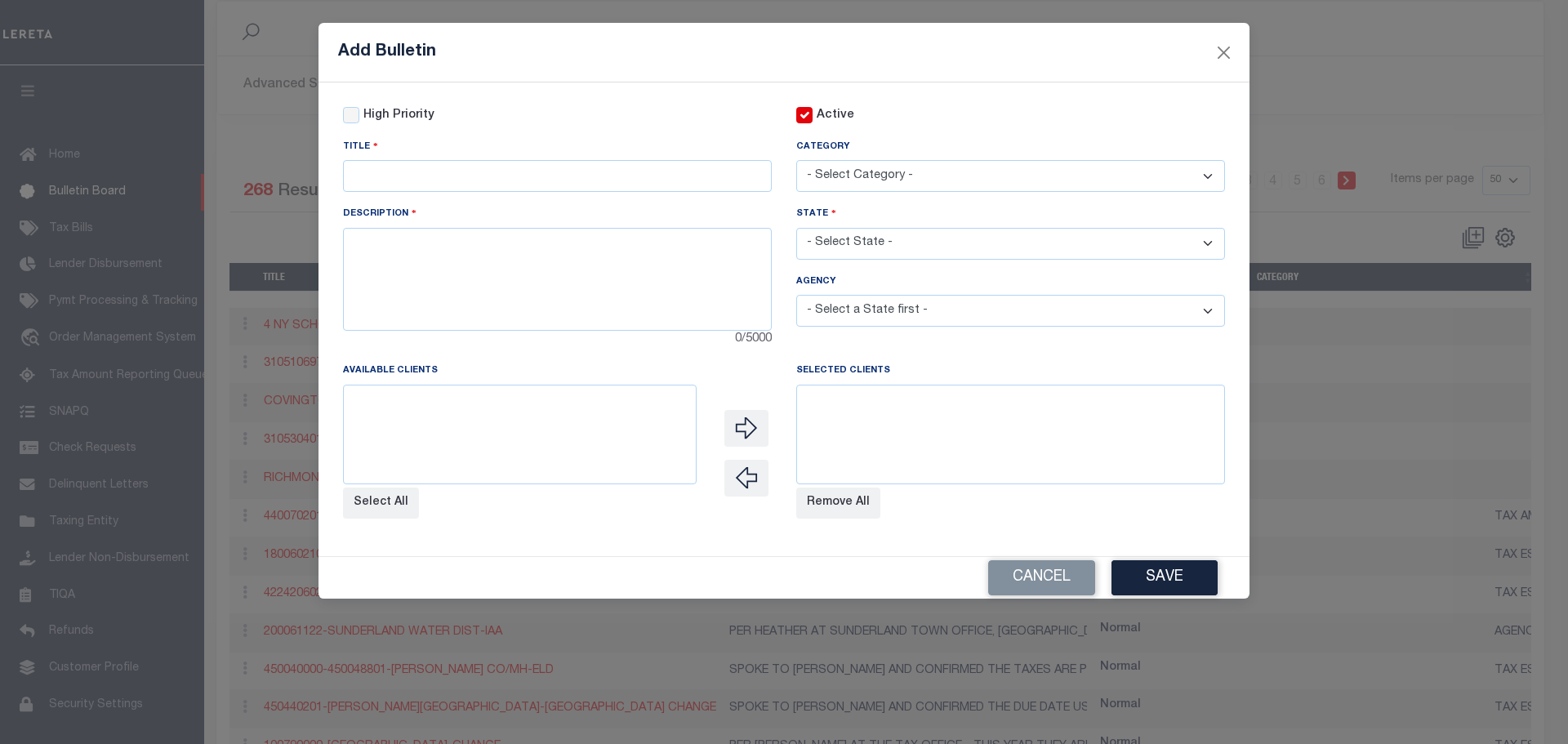
click at [1004, 165] on select "- Select Category - AGENCY CONSOLIDATIONS/SPLITS/INACTIVE DELINQUENCY REPORTING…" at bounding box center [1010, 176] width 429 height 32
click at [990, 122] on div "Active" at bounding box center [1010, 115] width 429 height 18
click at [936, 246] on select "- Select State - AK AL AR AZ CA CO CT DC DE FL GA GU HI IA ID IL IN KS KY LA MA…" at bounding box center [1010, 244] width 429 height 32
click at [975, 149] on div "Category - Select Category - AGENCY CONSOLIDATIONS/SPLITS/INACTIVE DELINQUENCY …" at bounding box center [1010, 165] width 429 height 54
click at [905, 322] on select "- Select a State first -" at bounding box center [1010, 311] width 429 height 32
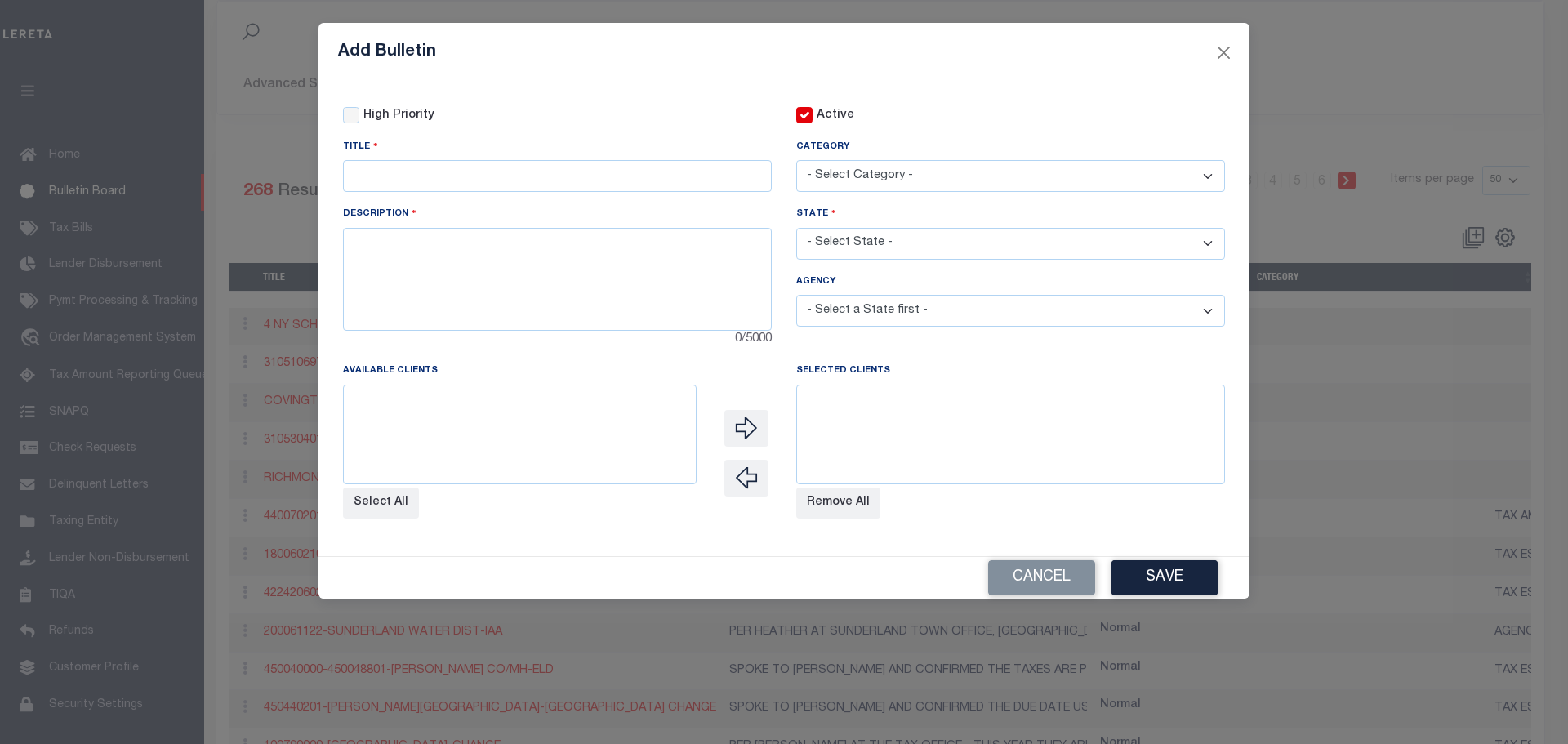
click at [921, 236] on select "- Select State - AK AL AR AZ CA CO CT DC DE FL GA GU HI IA ID IL IN KS KY LA MA…" at bounding box center [1010, 244] width 429 height 32
select select "AZ"
click at [796, 229] on select "- Select State - AK AL AR AZ CA CO CT DC DE FL GA GU HI IA ID IL IN KS KY LA MA…" at bounding box center [1010, 244] width 429 height 32
select select
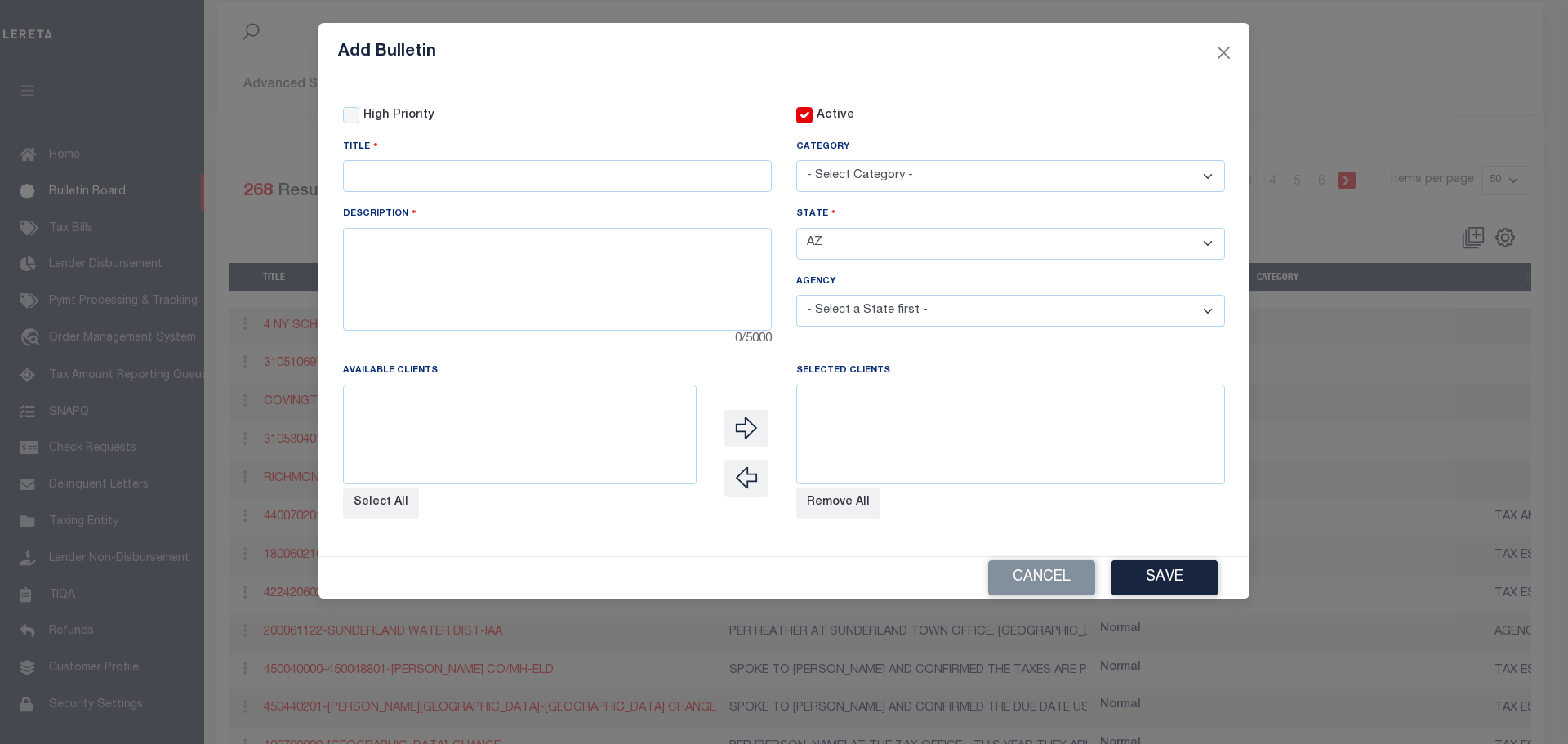
select select
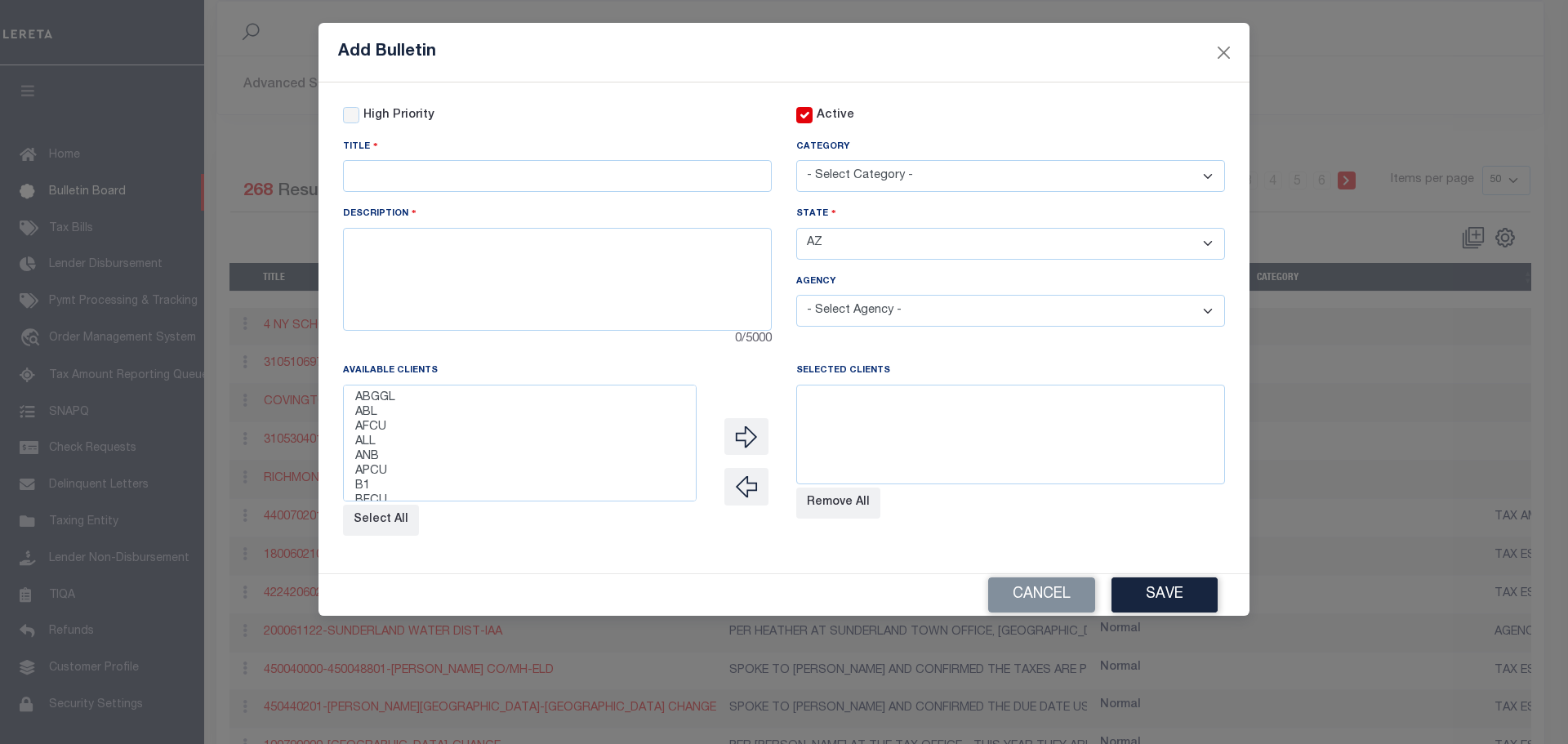
click at [880, 300] on select "- Select Agency - APACHE COUNTY APACHE COUNTY MOBILE BUCKEYE CITY CFD BULLHEAD …" at bounding box center [1010, 311] width 429 height 32
click at [642, 286] on textarea at bounding box center [557, 279] width 429 height 103
click at [383, 181] on input "text" at bounding box center [557, 176] width 429 height 32
drag, startPoint x: 362, startPoint y: 180, endPoint x: 593, endPoint y: 245, distance: 240.0
click at [748, 183] on input "text" at bounding box center [557, 176] width 429 height 32
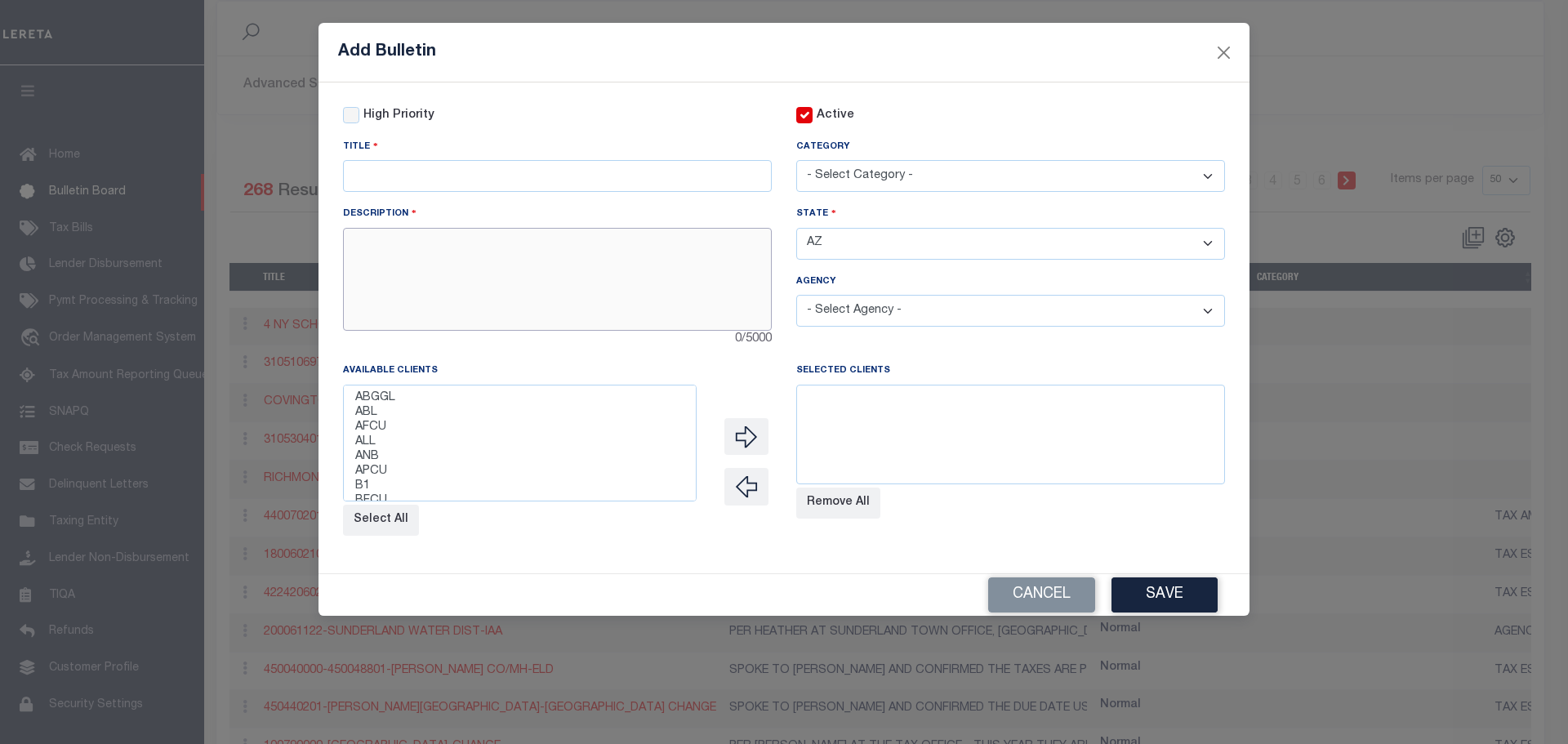
click at [390, 287] on textarea at bounding box center [557, 279] width 429 height 103
click at [914, 185] on select "- Select Category - AGENCY CONSOLIDATIONS/SPLITS/INACTIVE DELINQUENCY REPORTING…" at bounding box center [1010, 176] width 429 height 32
click at [983, 72] on div "Add Bulletin" at bounding box center [784, 52] width 931 height 59
click at [871, 312] on select "- Select Agency - APACHE COUNTY APACHE COUNTY MOBILE BUCKEYE CITY CFD BULLHEAD …" at bounding box center [1010, 311] width 429 height 32
select select "400700000"
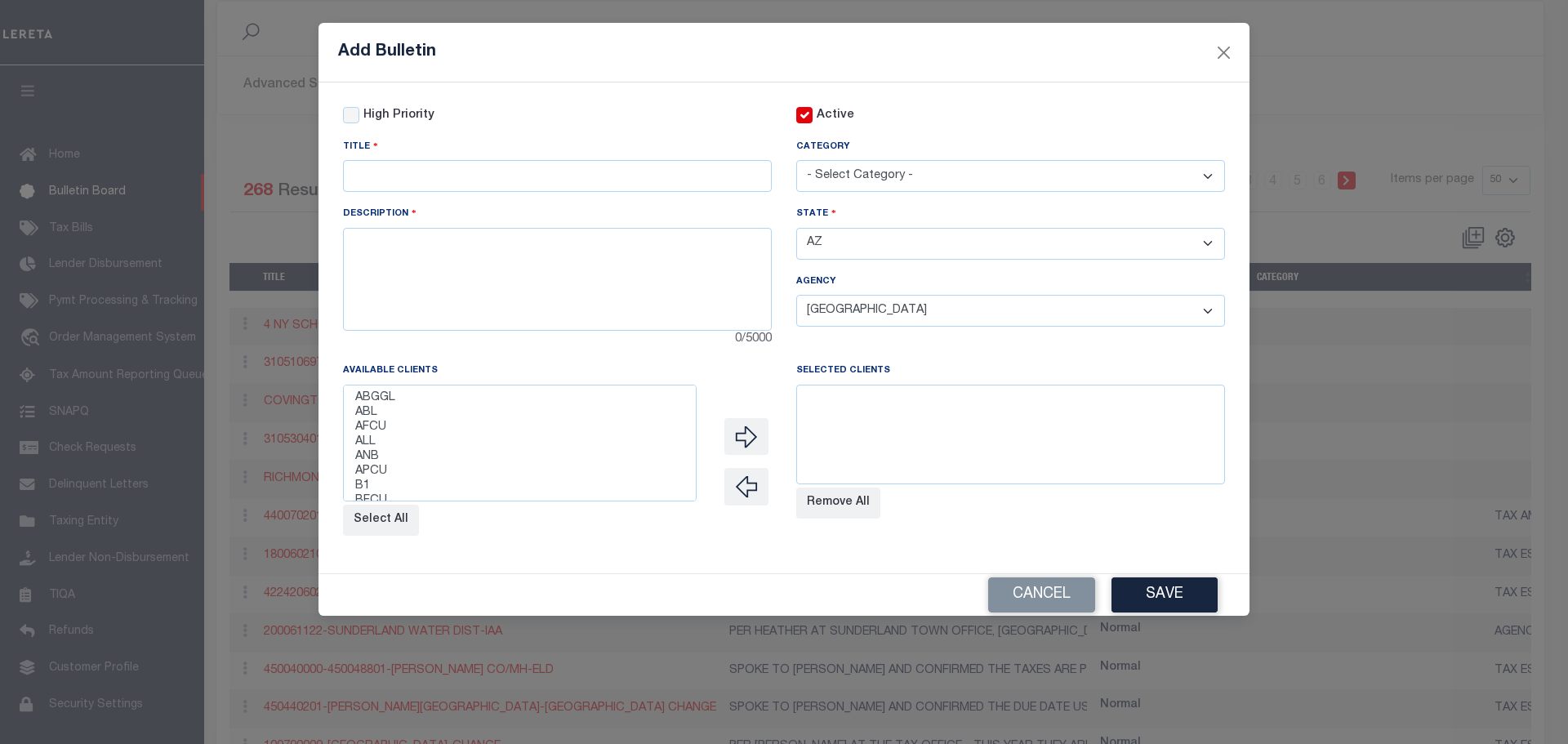
click at [796, 297] on select "- Select Agency - APACHE COUNTY APACHE COUNTY MOBILE BUCKEYE CITY CFD BULLHEAD …" at bounding box center [1010, 311] width 429 height 32
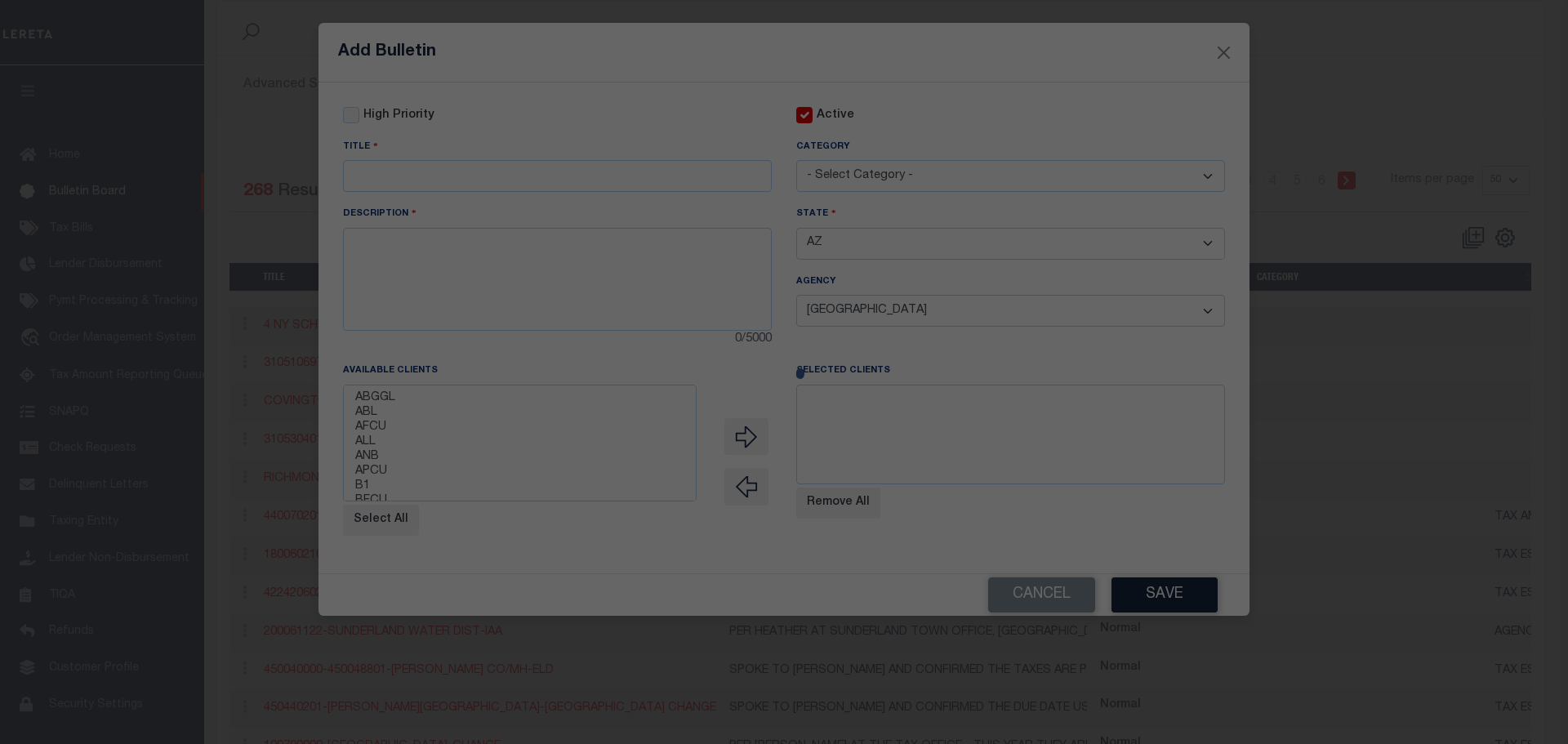
select select
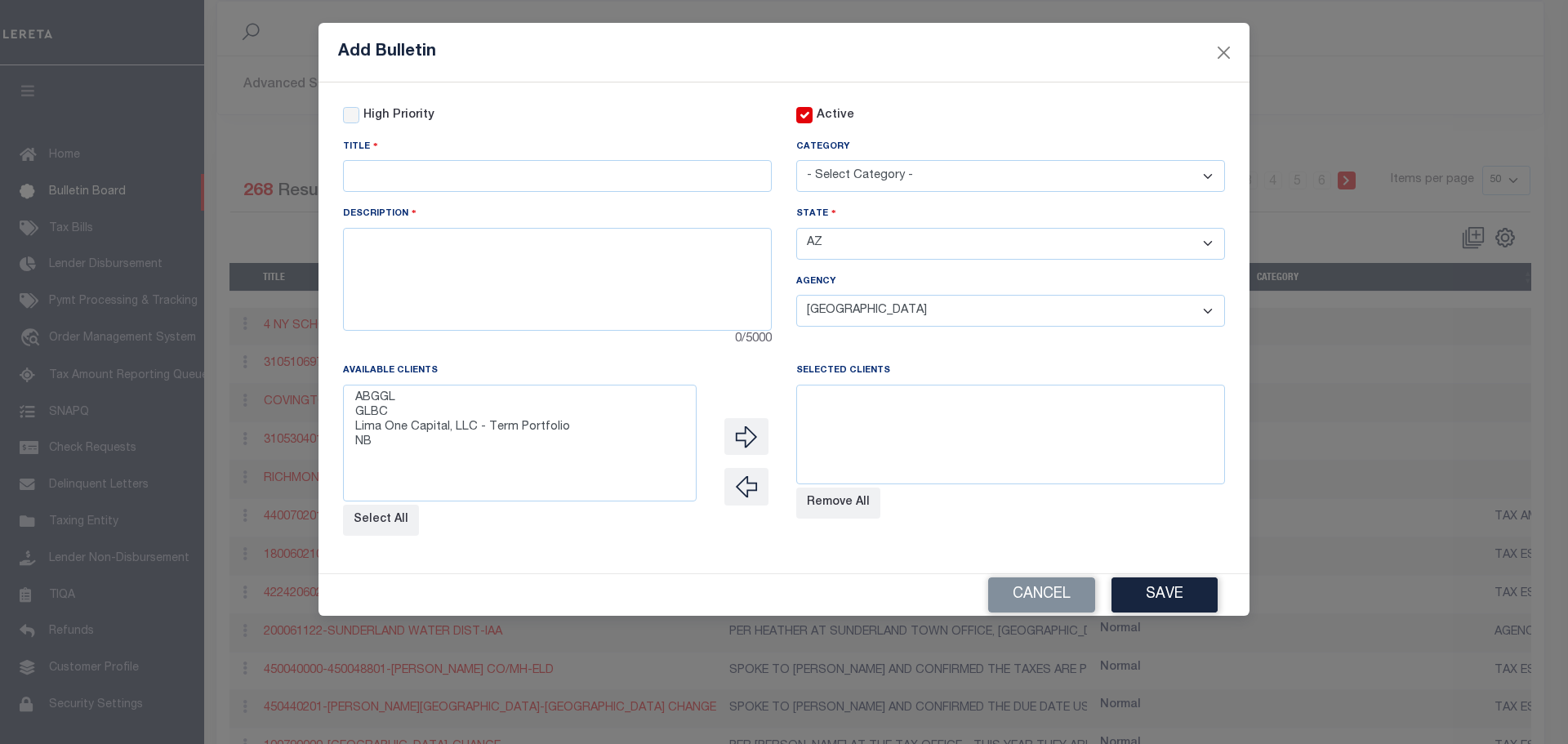
select select "1069"
click at [410, 450] on option "NB" at bounding box center [520, 442] width 332 height 15
click at [567, 481] on select "ABGGL GLBC Lima One Capital, LLC - Term Portfolio NB" at bounding box center [520, 443] width 354 height 116
click at [511, 345] on div "0/5000" at bounding box center [557, 339] width 429 height 18
click at [739, 437] on icon "" at bounding box center [746, 436] width 23 height 23
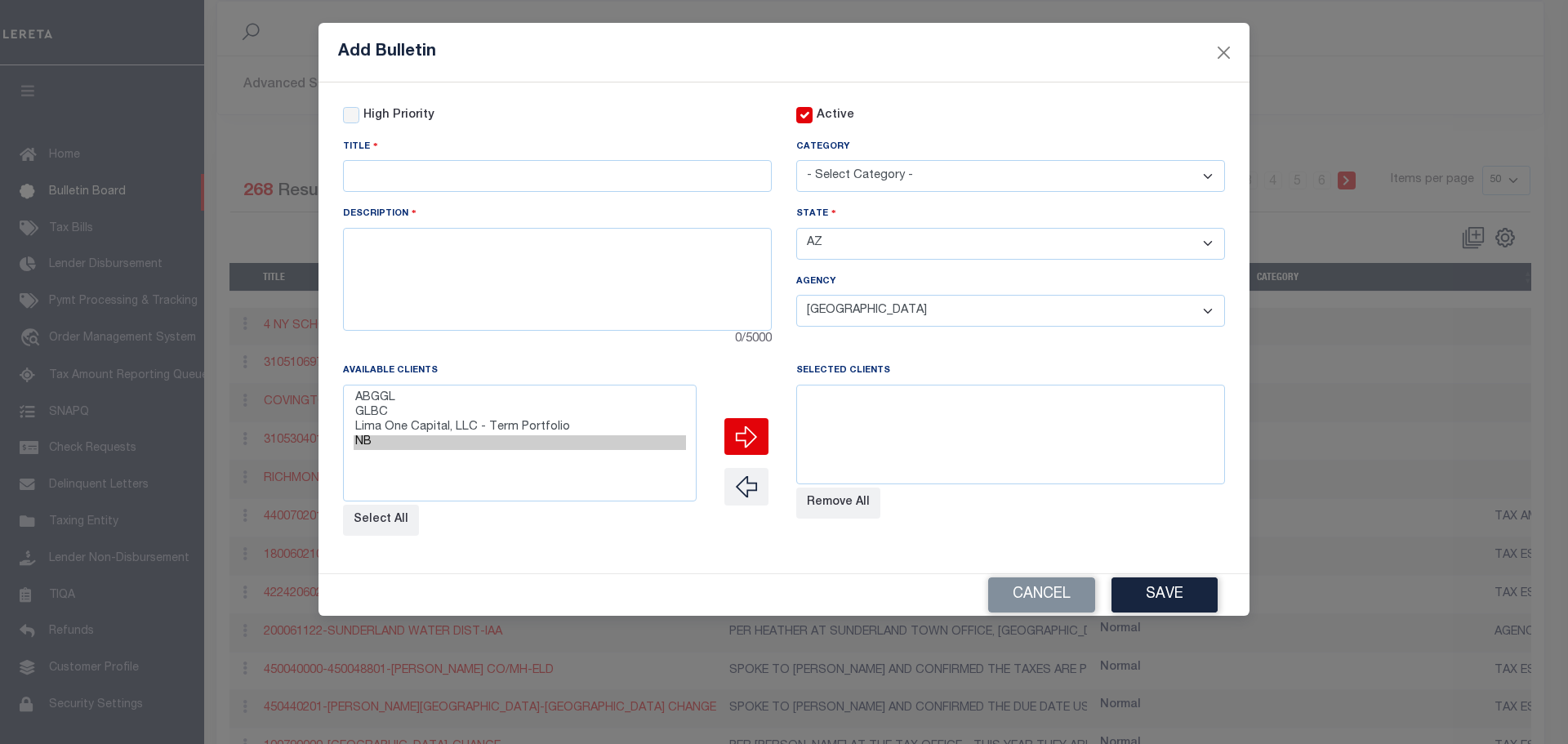
select select
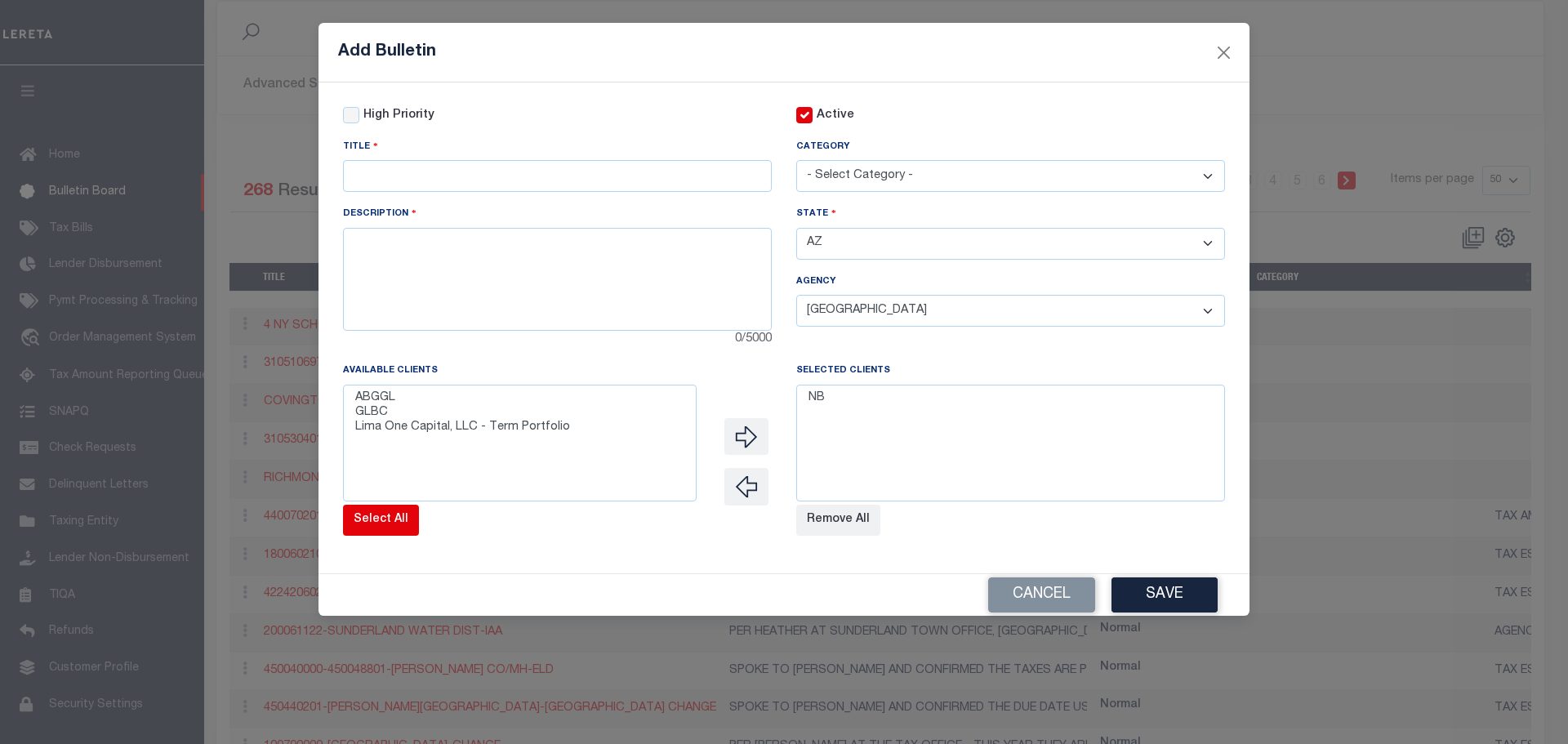
click at [362, 524] on button "Select All" at bounding box center [381, 520] width 76 height 31
select select
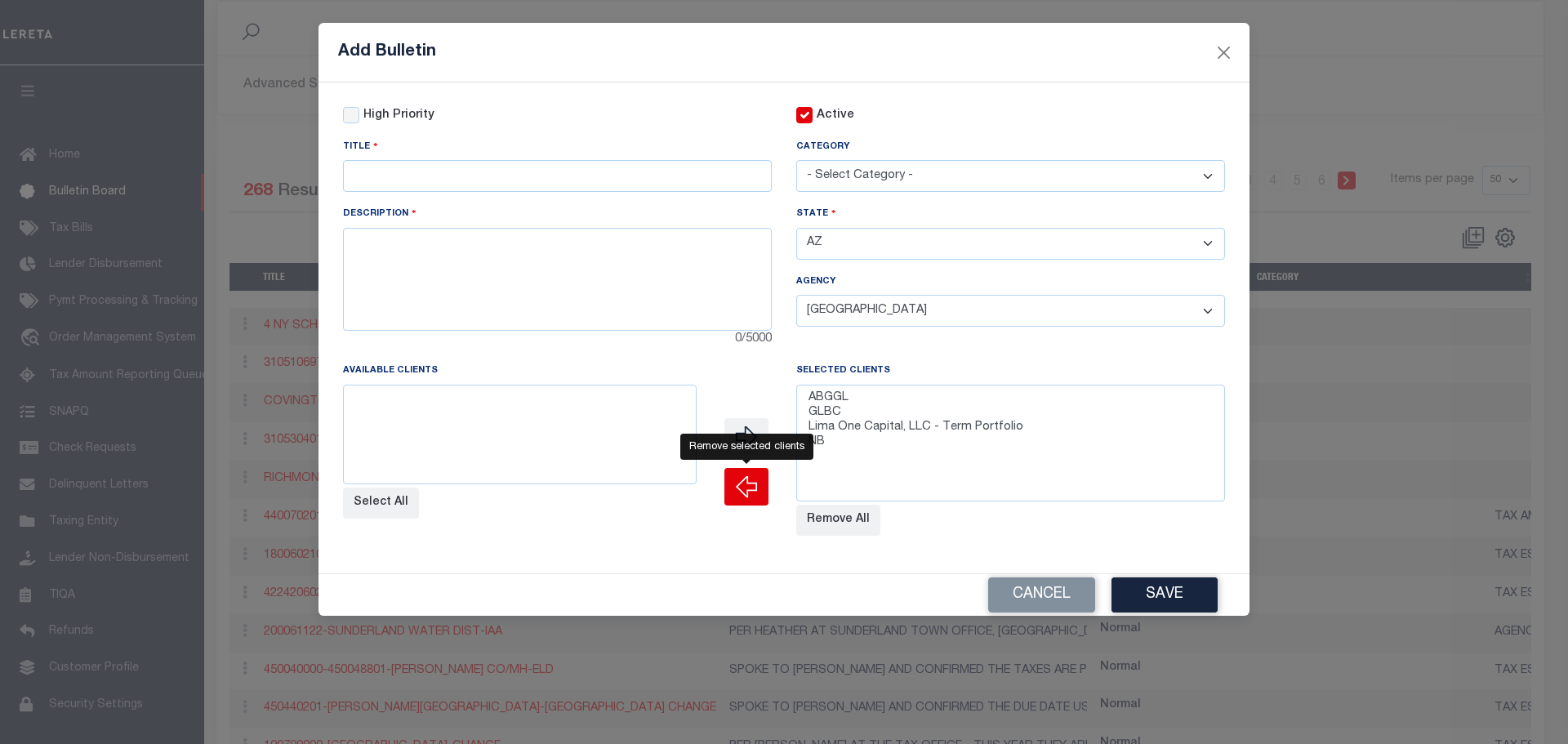
click at [739, 484] on icon "" at bounding box center [746, 486] width 23 height 23
select select
click at [855, 513] on button "Remove All" at bounding box center [837, 520] width 84 height 31
select select
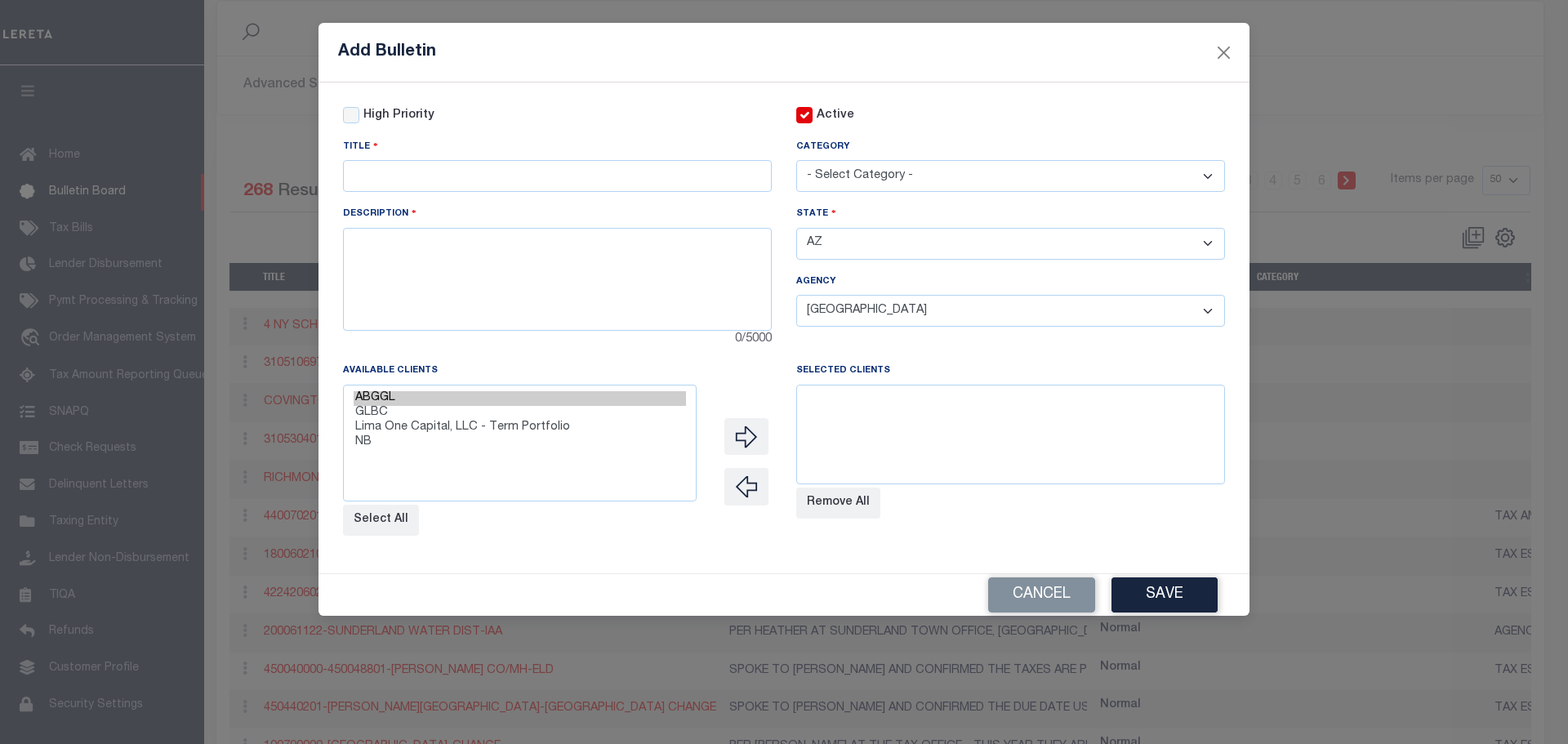
click at [383, 401] on option "ABGGL" at bounding box center [520, 399] width 332 height 15
click at [386, 413] on option "GLBC" at bounding box center [520, 413] width 332 height 15
select select "2283"
click at [444, 424] on option "Lima One Capital, LLC - Term Portfolio" at bounding box center [520, 427] width 332 height 15
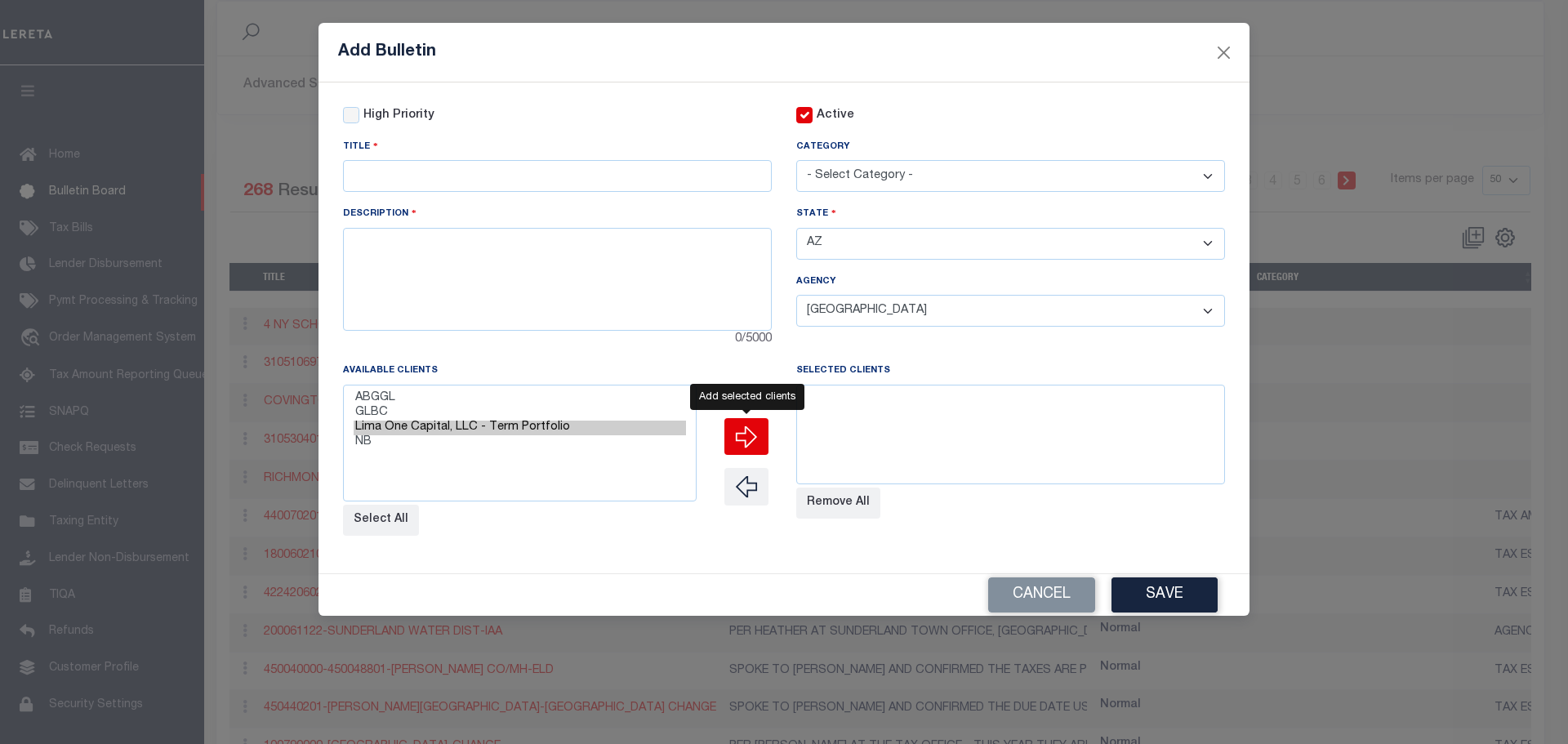
click at [740, 437] on icon "" at bounding box center [746, 436] width 23 height 23
select select
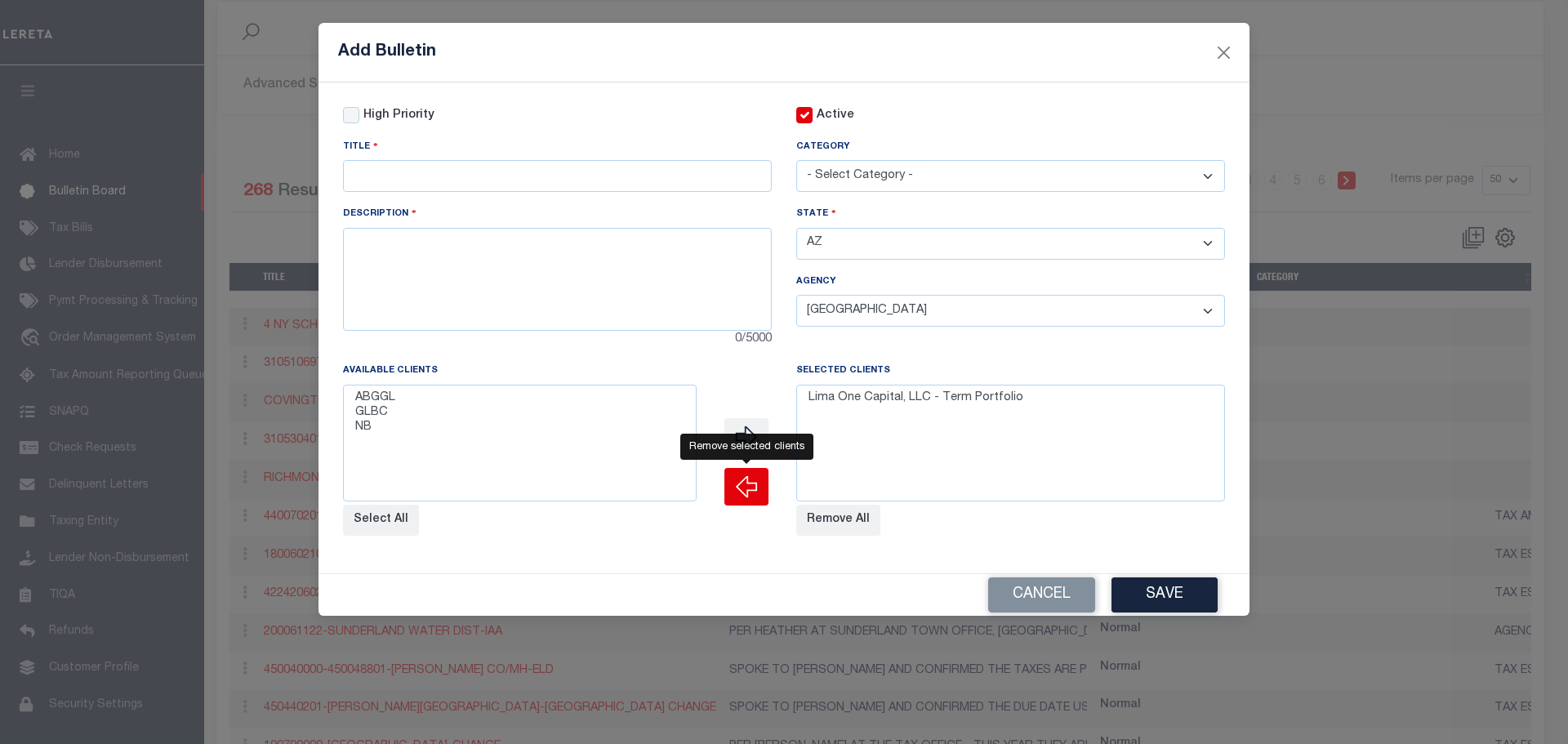
click at [752, 484] on icon "" at bounding box center [746, 486] width 23 height 23
select select
select select "2283"
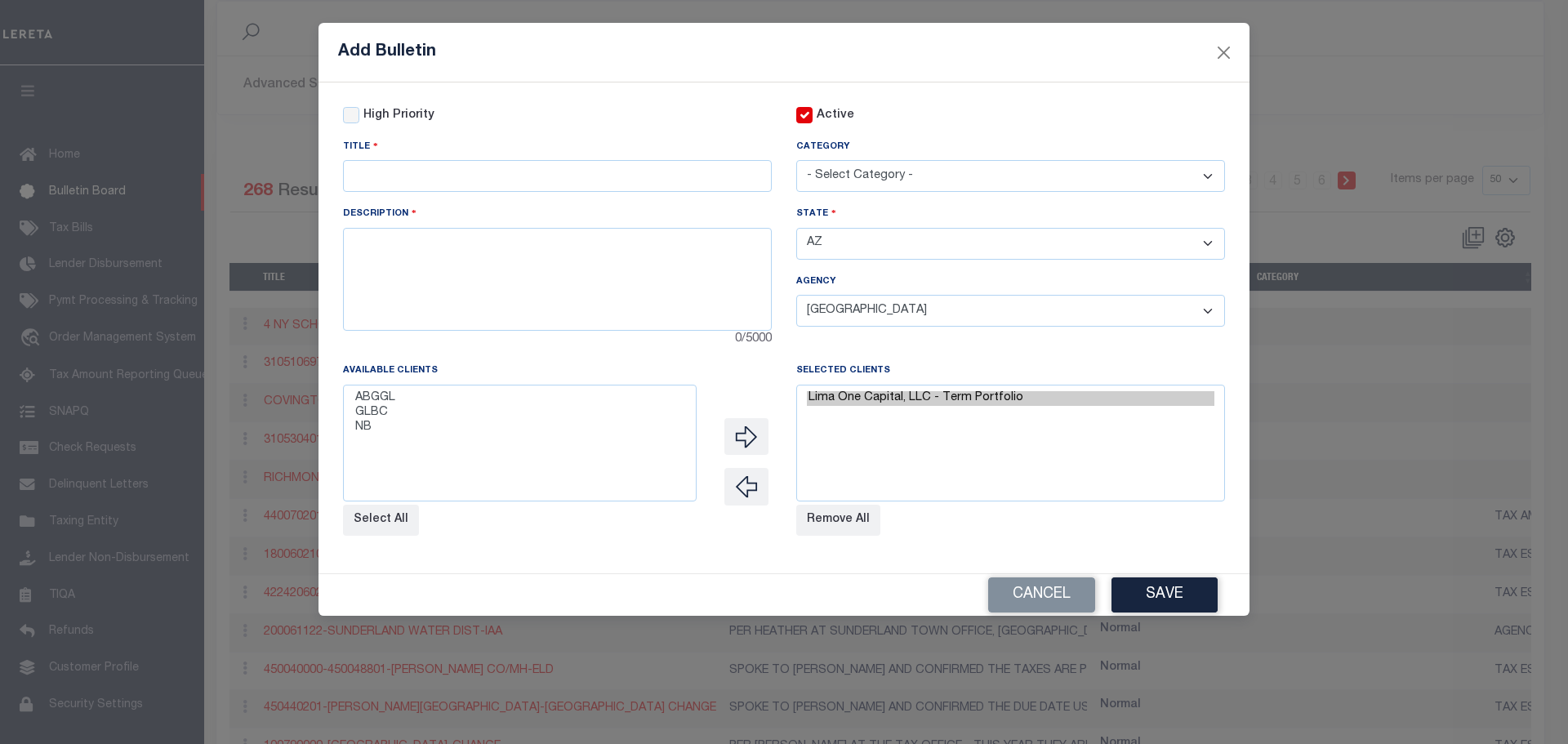
click at [850, 396] on option "Lima One Capital, LLC - Term Portfolio" at bounding box center [1010, 399] width 407 height 15
click at [755, 491] on icon "" at bounding box center [746, 486] width 23 height 23
select select
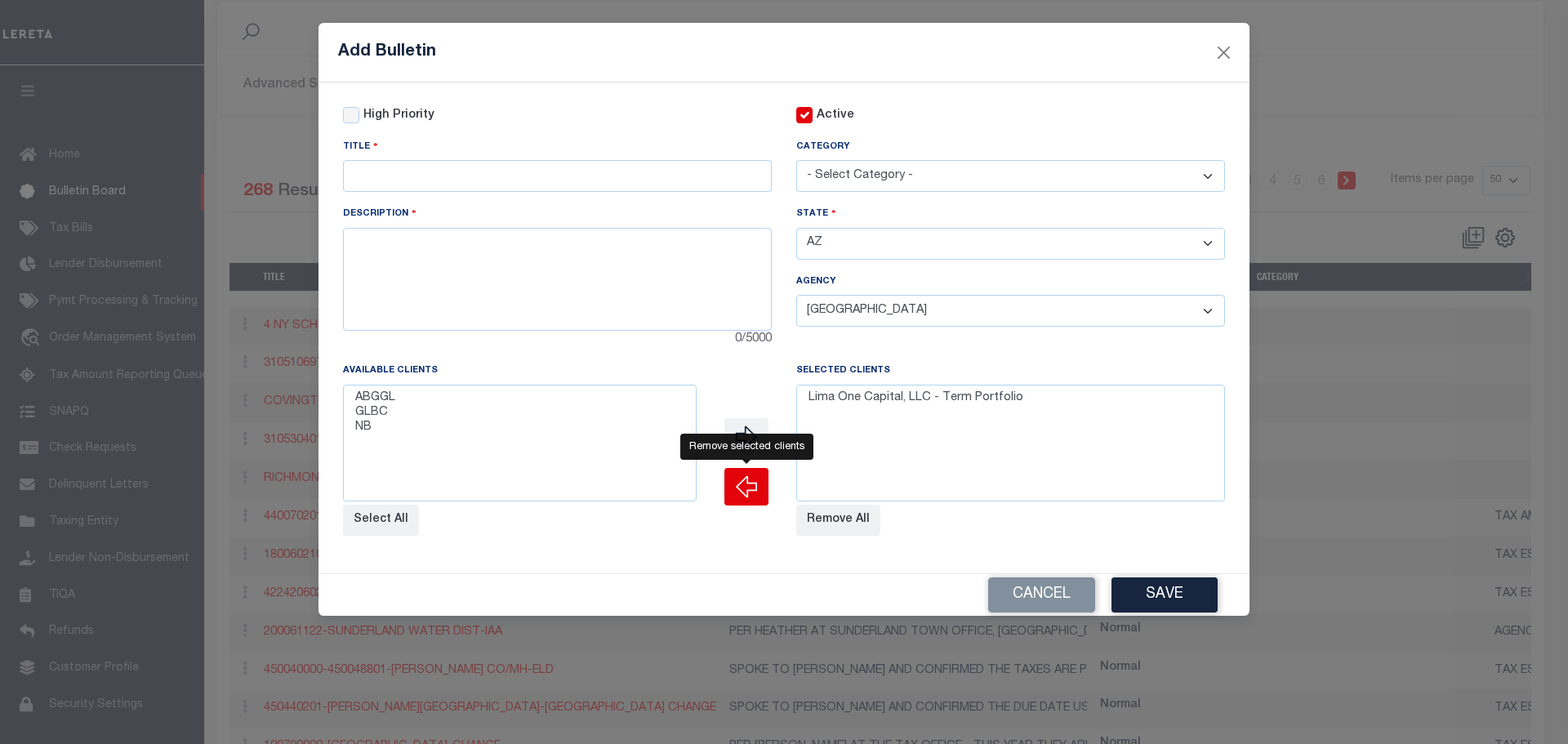
select select
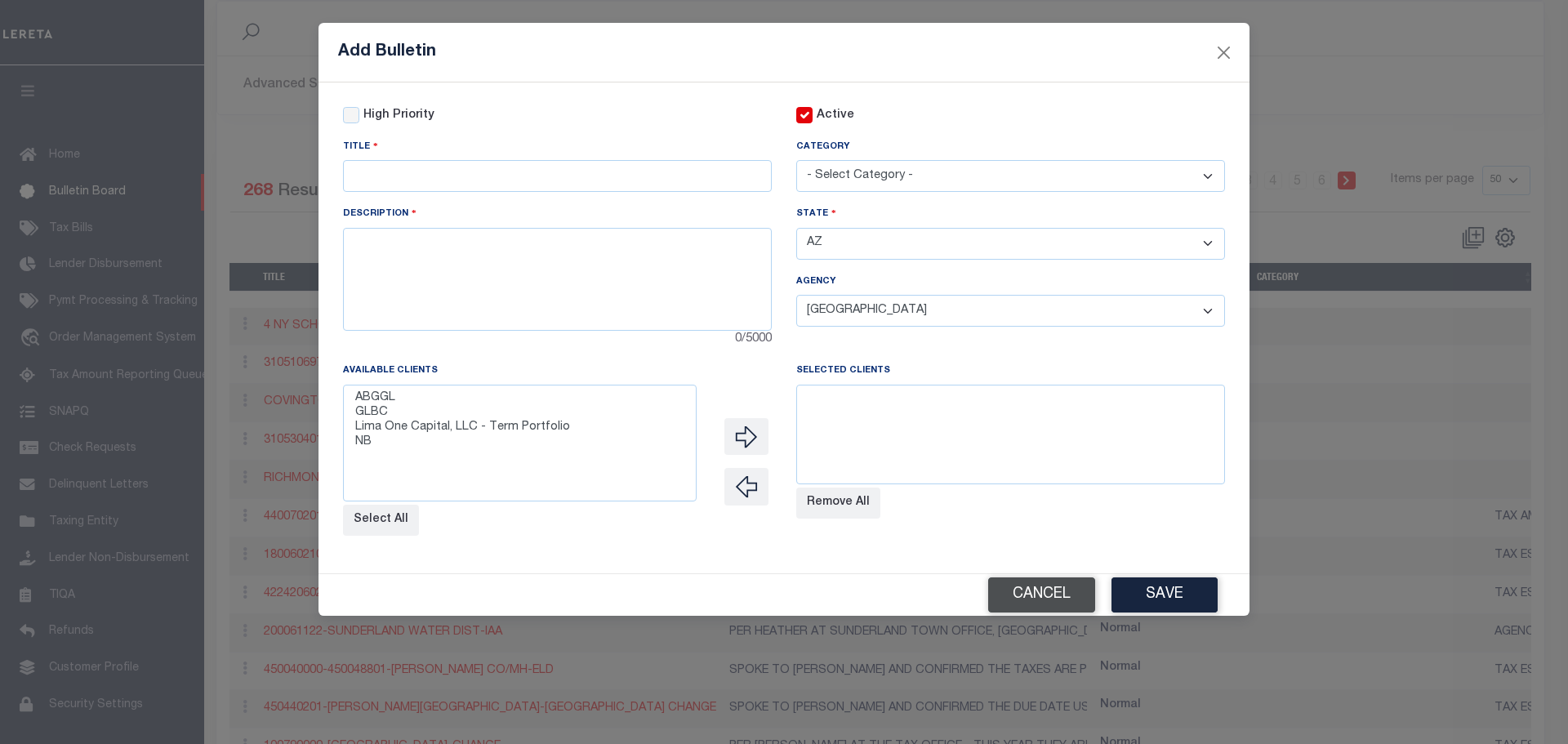
click at [1066, 596] on button "Cancel" at bounding box center [1041, 595] width 107 height 36
select select
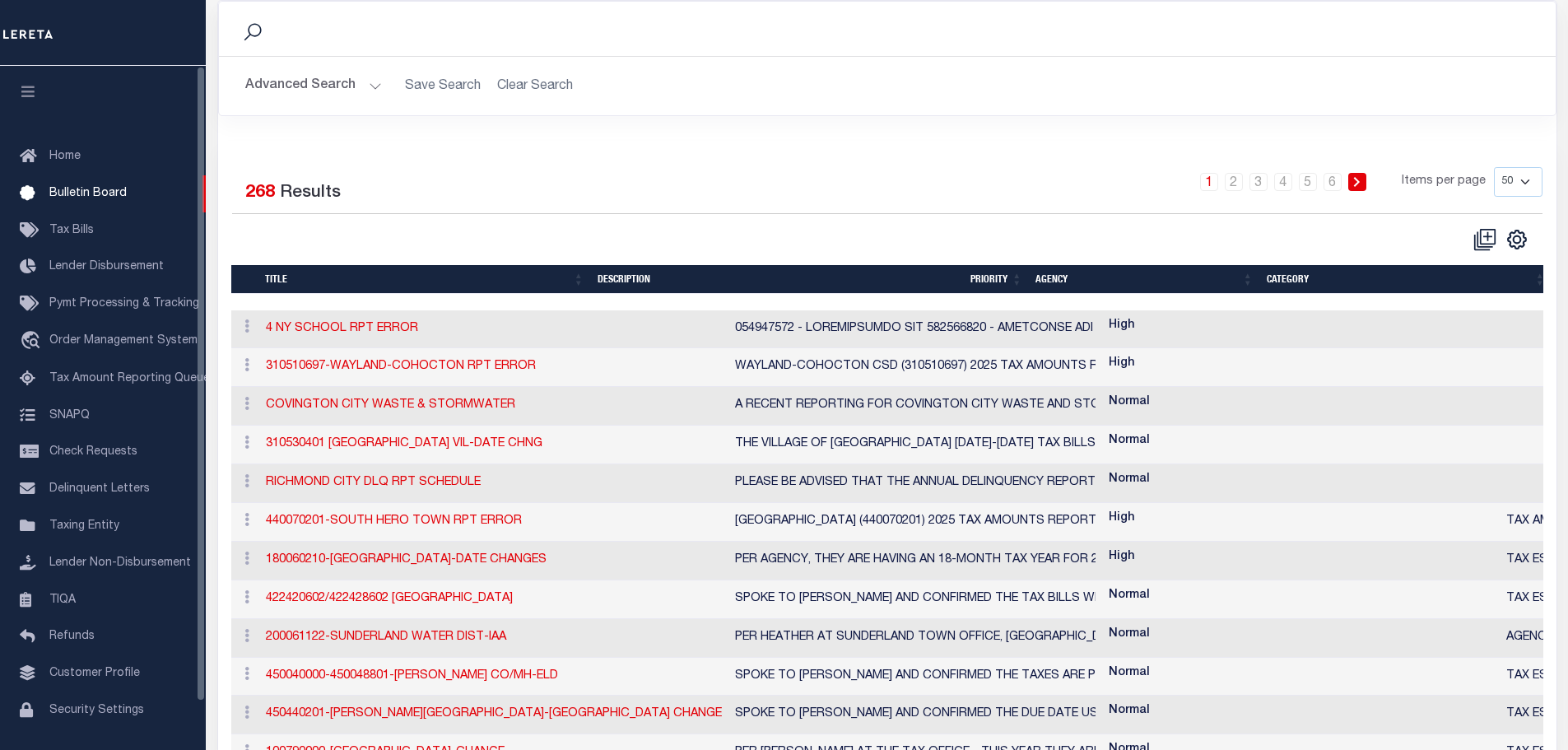
click at [126, 373] on link "Tax Amount Reporting Queue" at bounding box center [102, 379] width 206 height 37
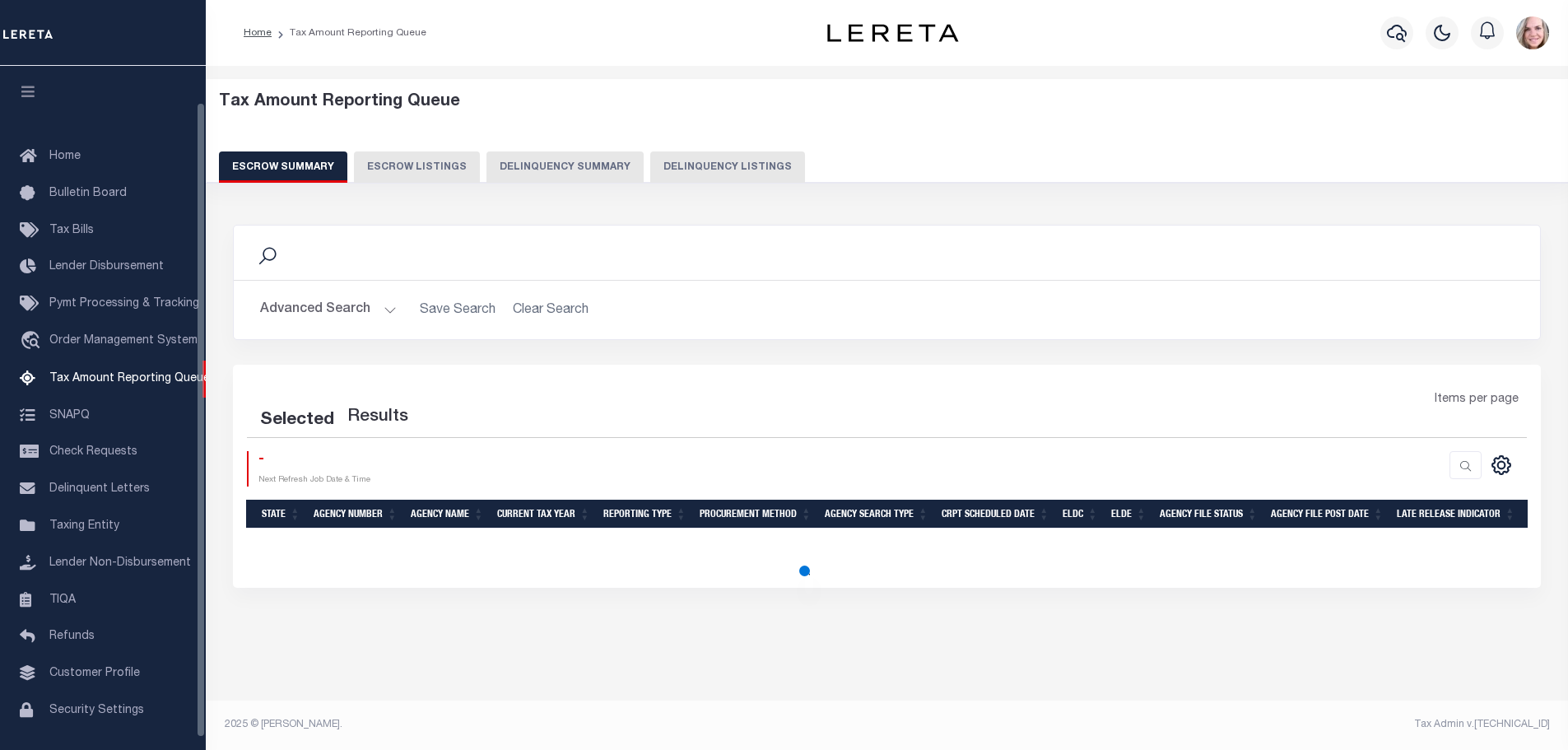
select select "100"
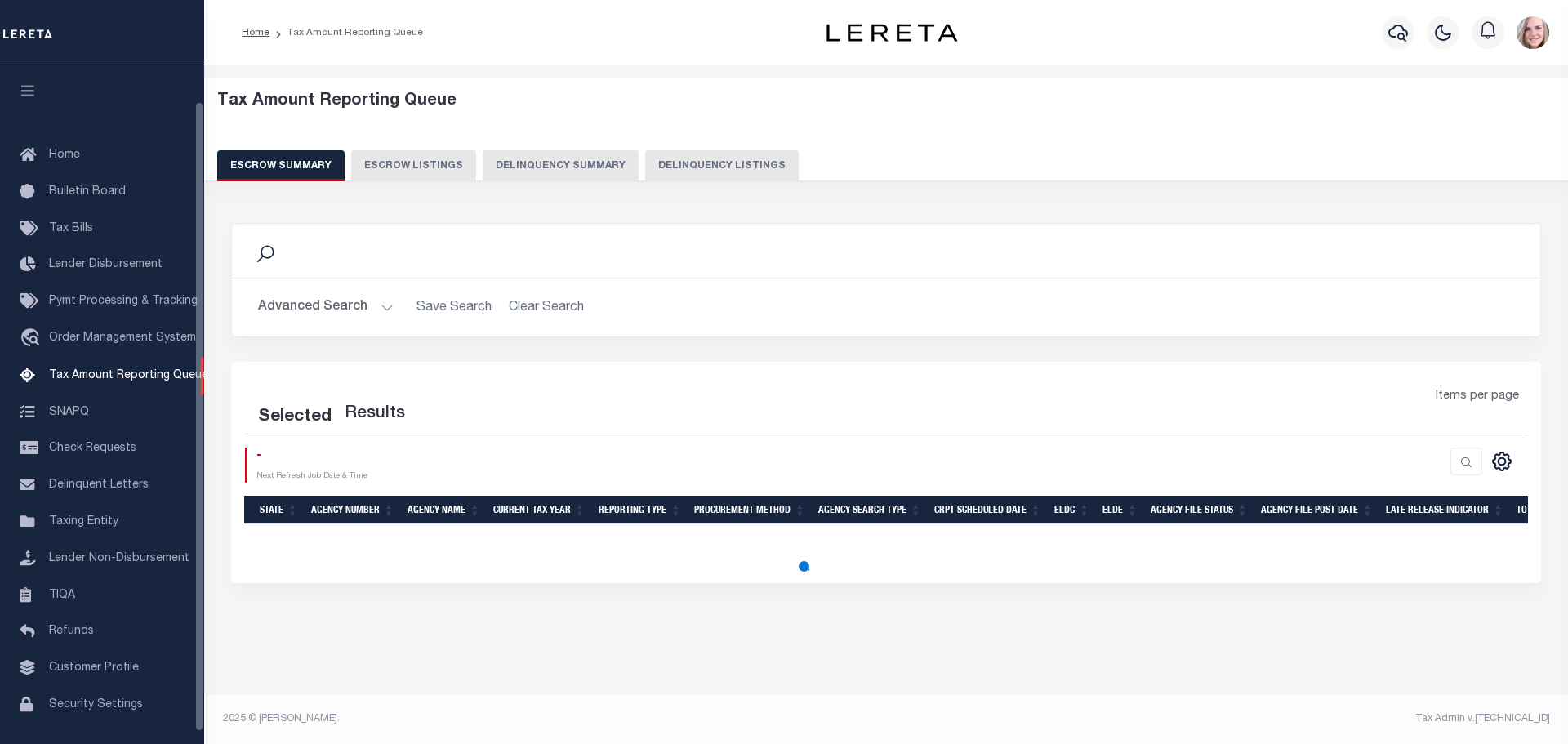
select select "100"
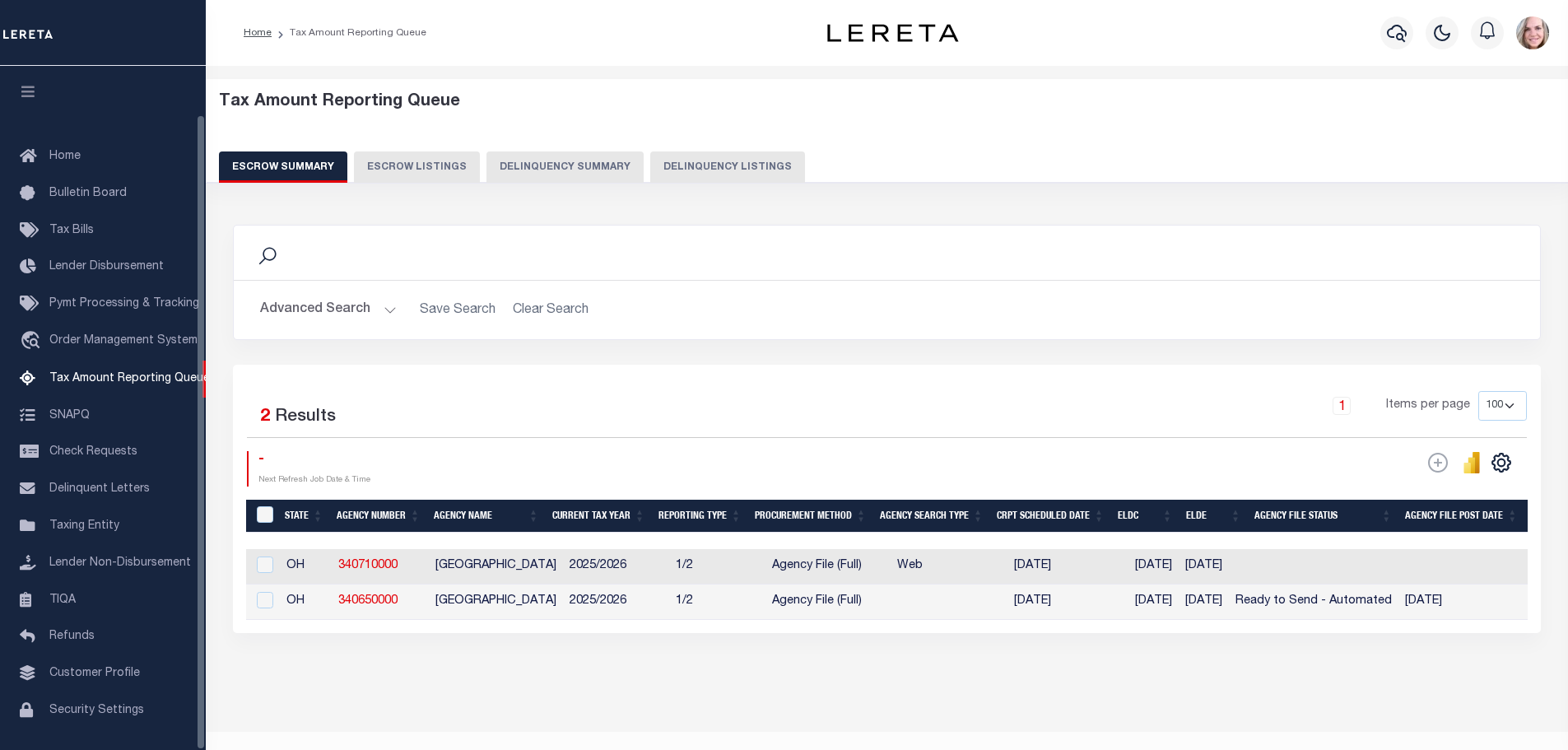
scroll to position [52, 0]
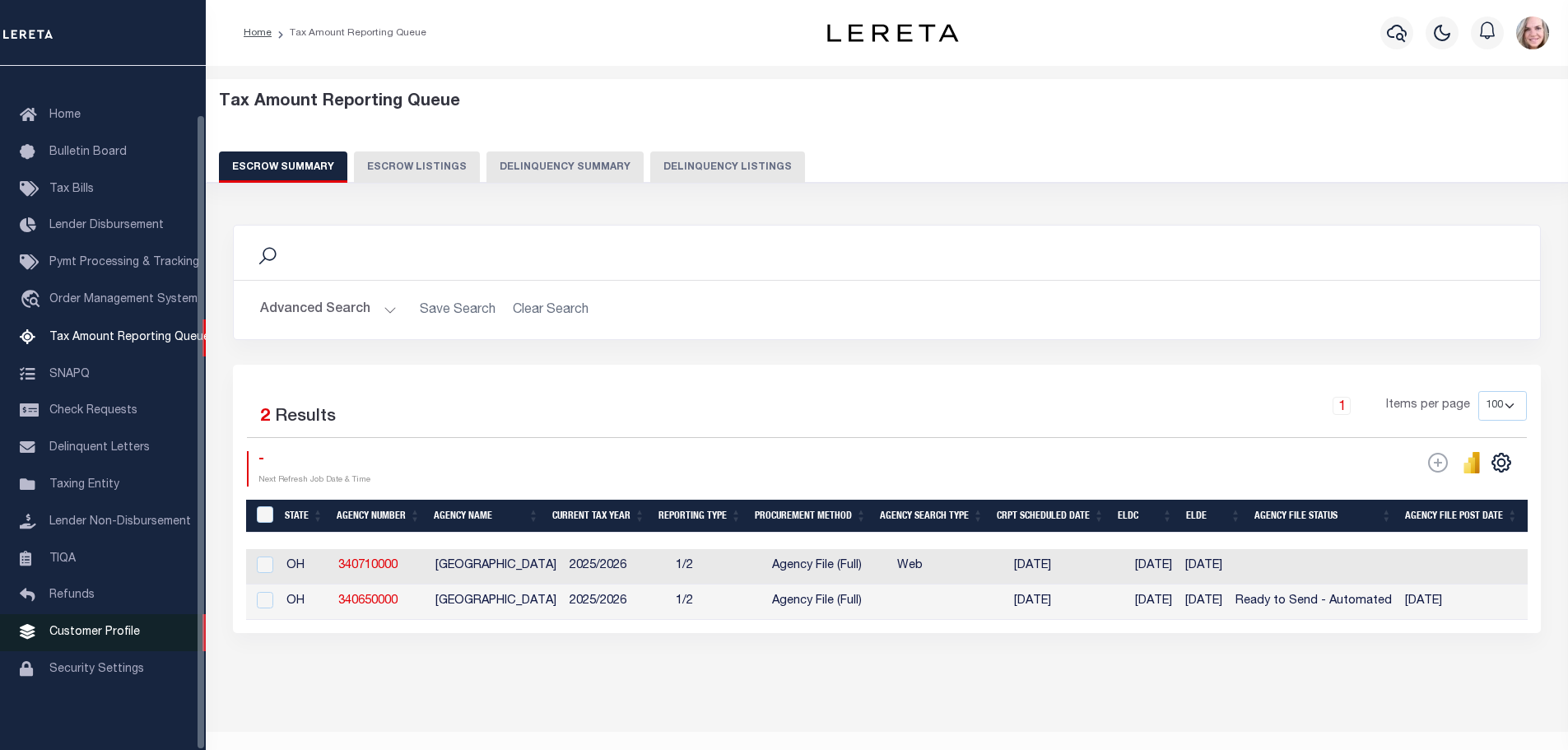
click at [113, 623] on link "Customer Profile" at bounding box center [102, 633] width 206 height 37
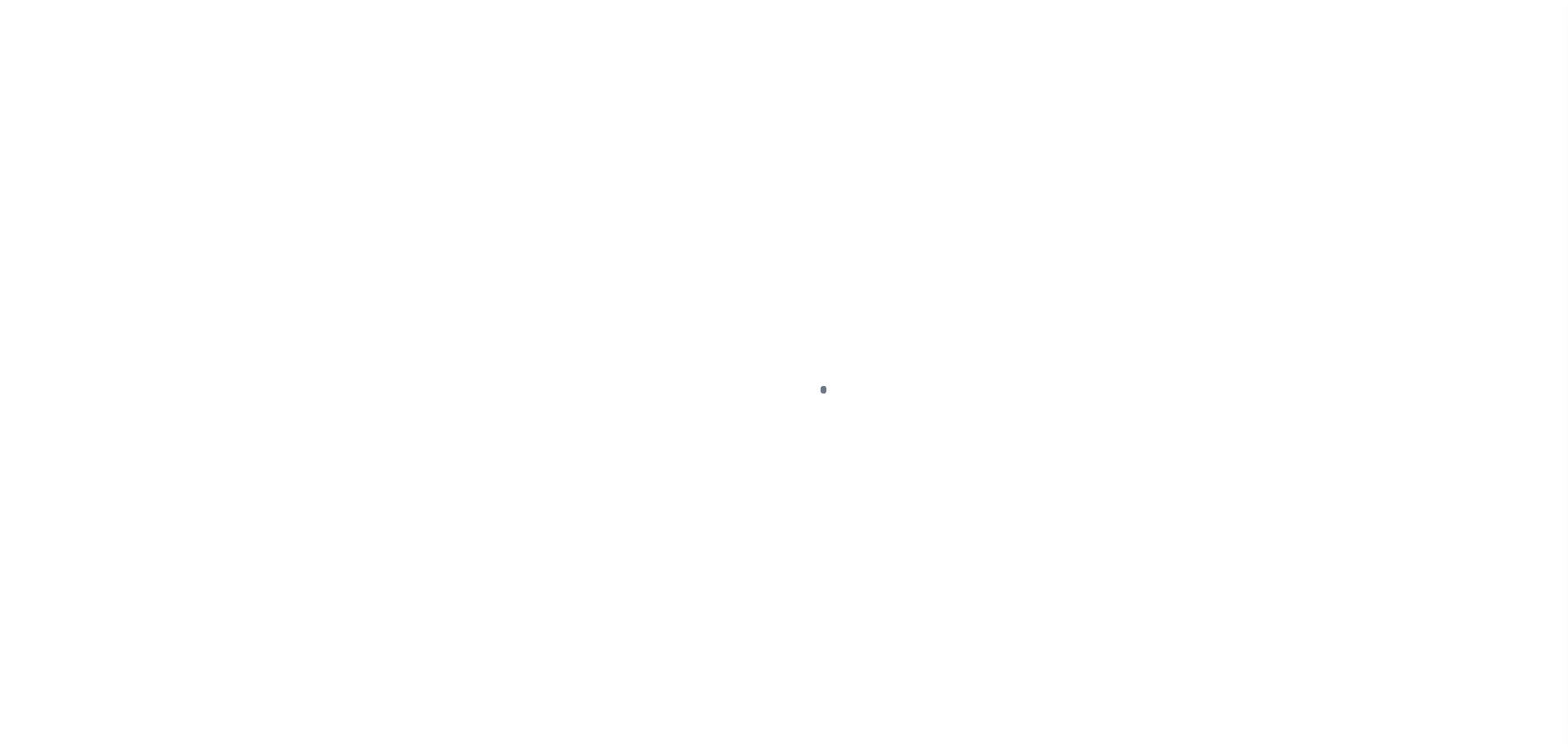
scroll to position [52, 0]
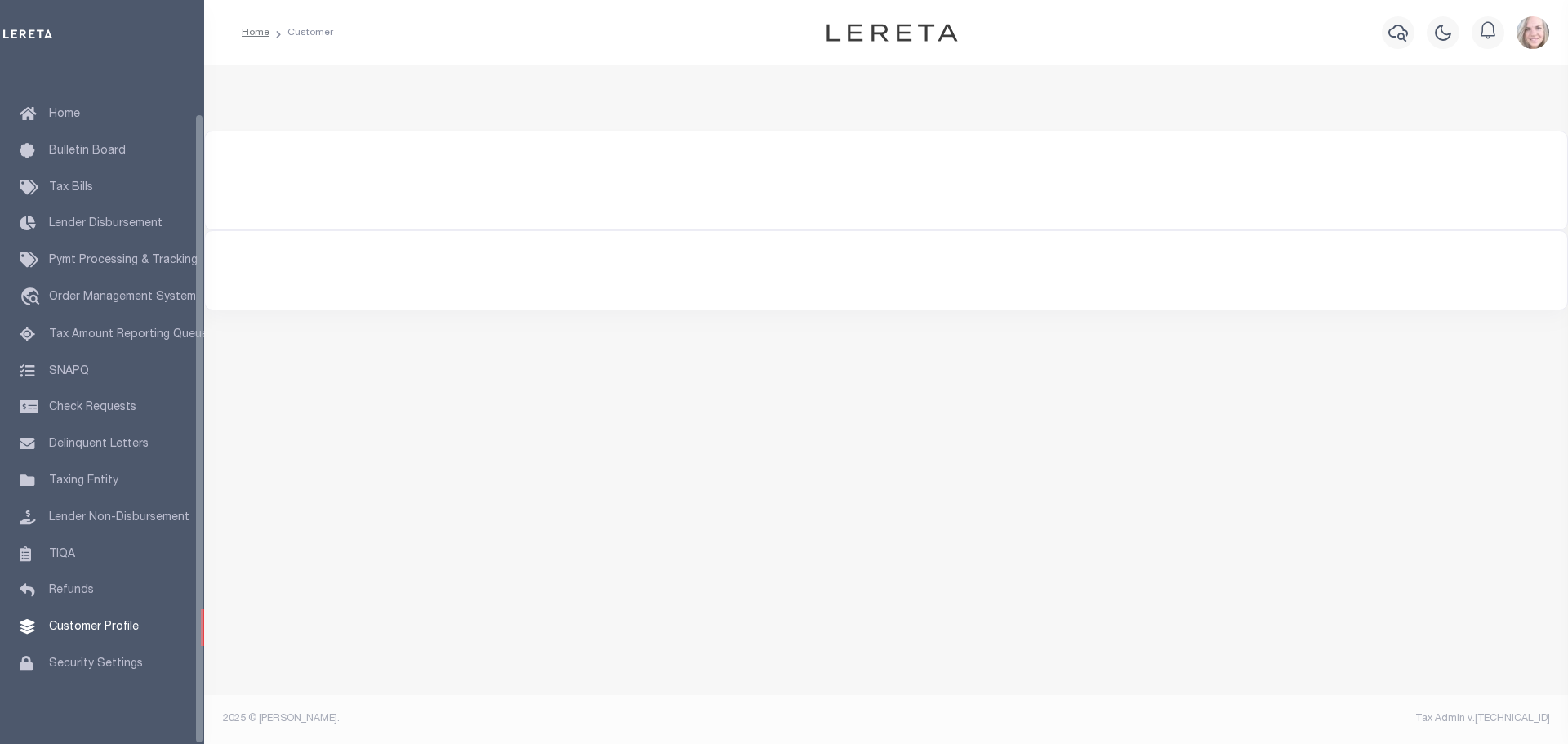
type input "g"
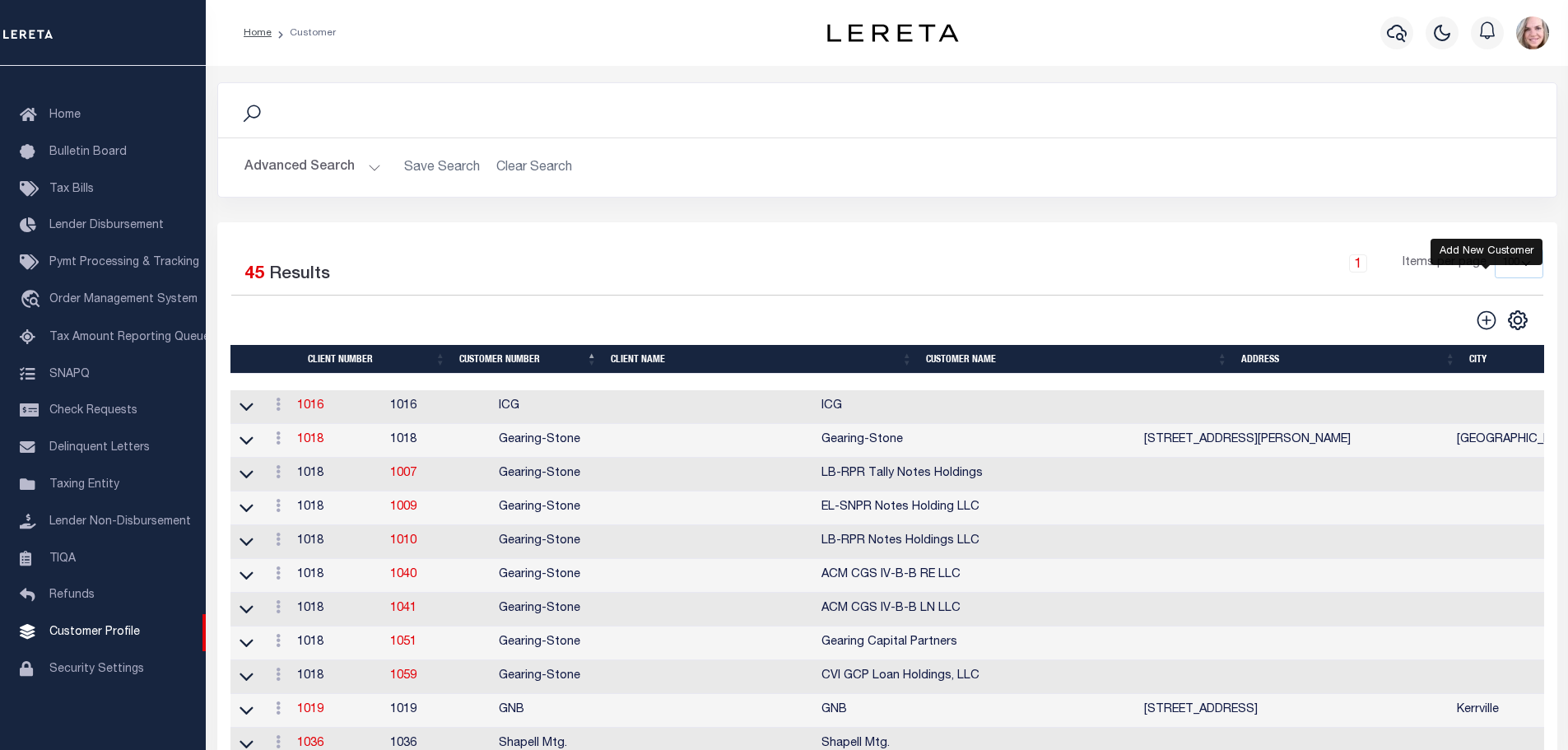
click at [1483, 325] on icon at bounding box center [1487, 320] width 22 height 22
type input "0"
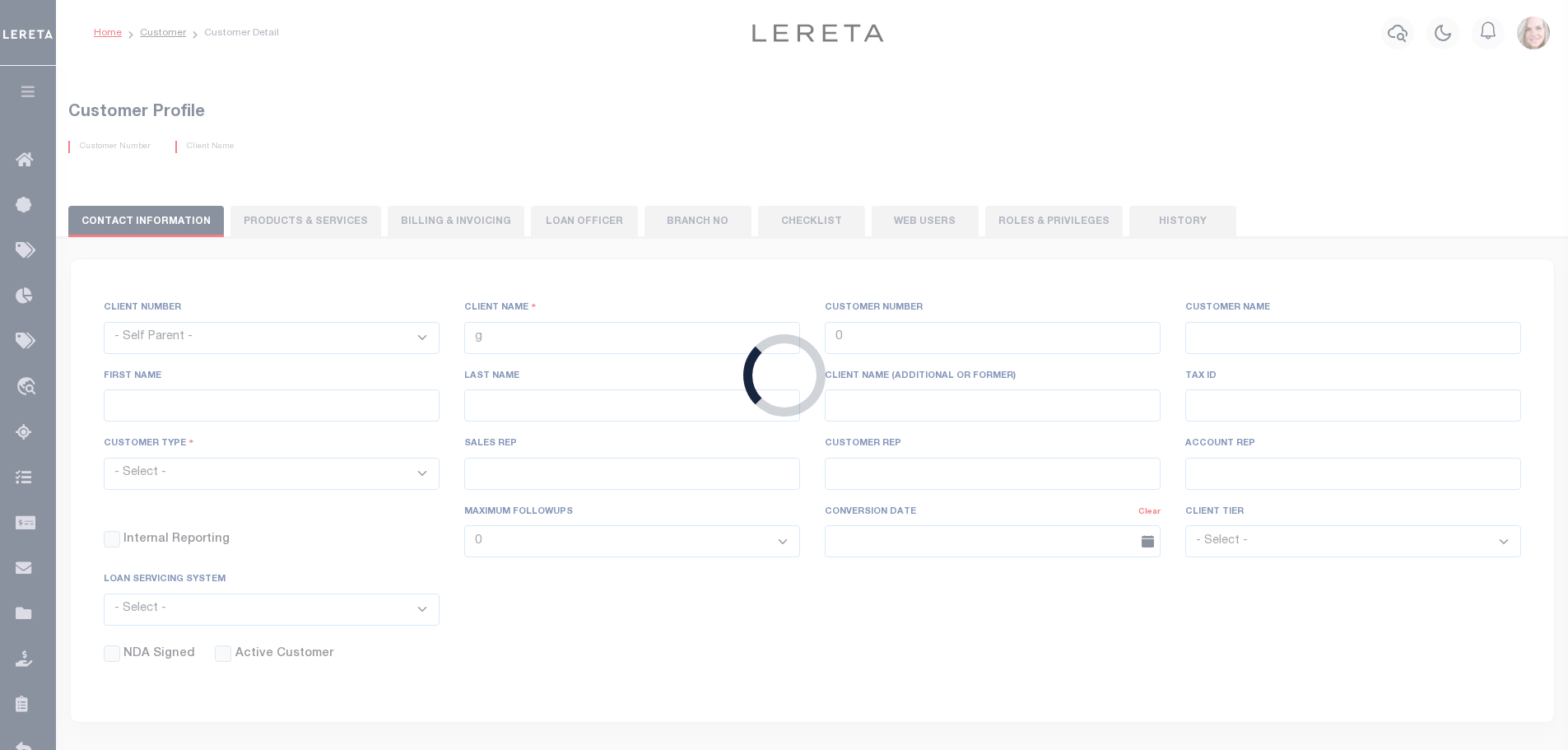
checkbox input "false"
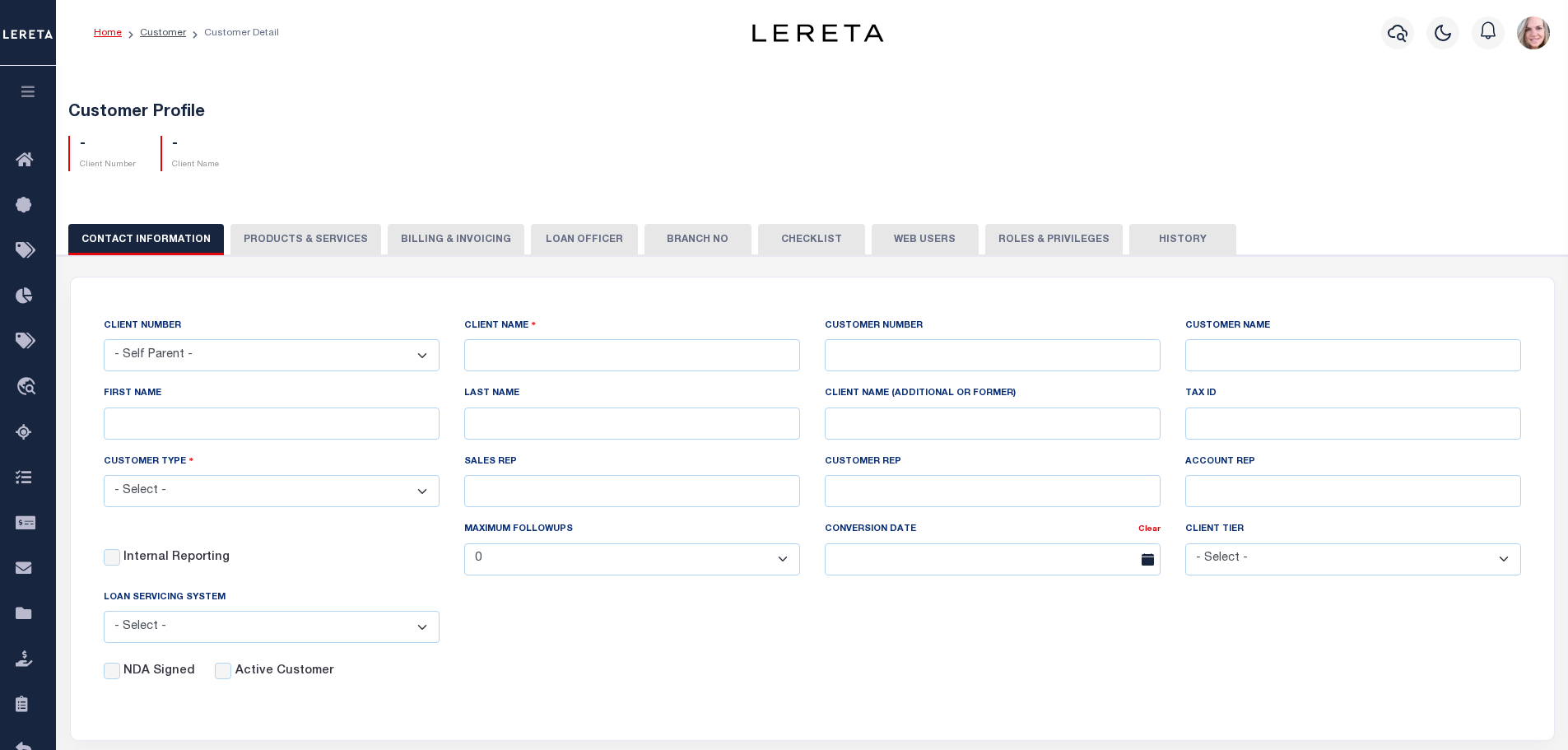
click at [365, 356] on select "- Self Parent - 1011 1012 1013 1014 1016 1017 1018 1019 1035 1036 1037 1038 104…" at bounding box center [271, 355] width 336 height 32
click at [840, 102] on div "Customer Profile - Client Number - Client Name" at bounding box center [812, 134] width 1528 height 101
click at [294, 346] on select "- Self Parent - 1011 1012 1013 1014 1016 1017 1018 1019 1035 1036 1037 1038 104…" at bounding box center [271, 355] width 336 height 32
click at [103, 340] on select "- Self Parent - 1011 1012 1013 1014 1016 1017 1018 1019 1035 1036 1037 1038 104…" at bounding box center [271, 355] width 336 height 32
click at [511, 373] on div "CLIENT NAME" at bounding box center [632, 351] width 361 height 68
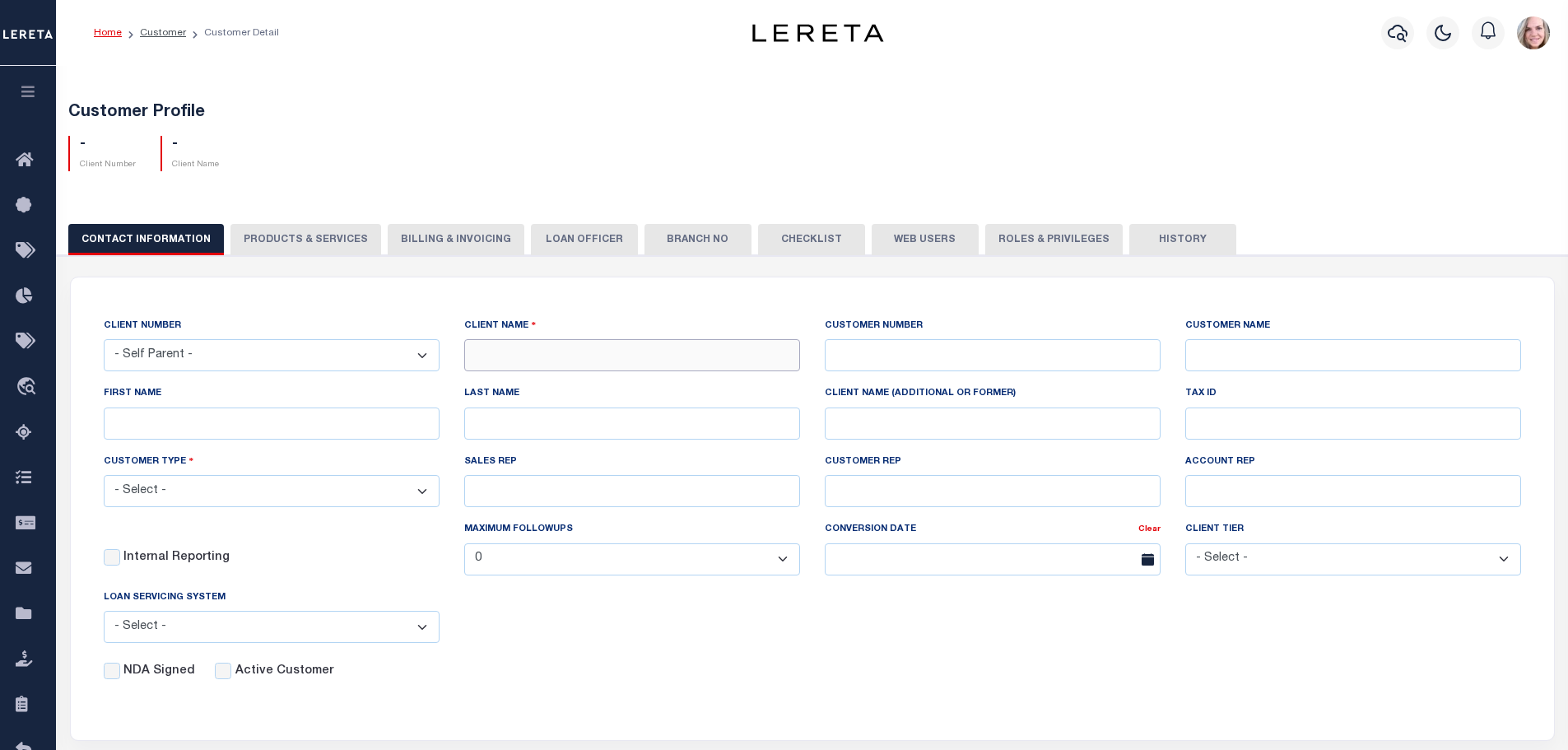
click at [511, 362] on input "text" at bounding box center [632, 355] width 336 height 32
click at [400, 59] on div "Home Customer Customer Detail Profile Sign out" at bounding box center [811, 33] width 1512 height 66
click at [169, 36] on link "Customer" at bounding box center [163, 33] width 46 height 10
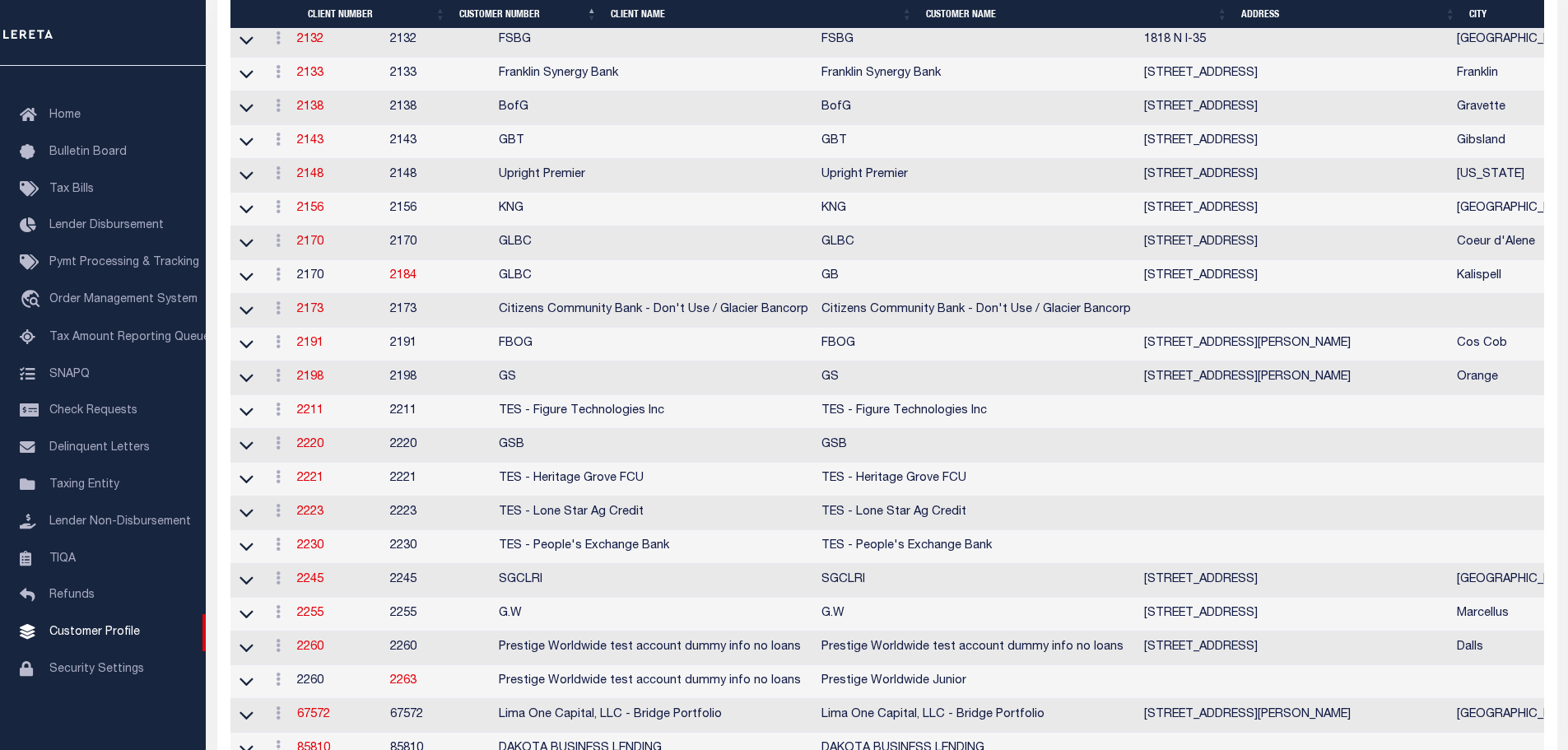
scroll to position [1235, 0]
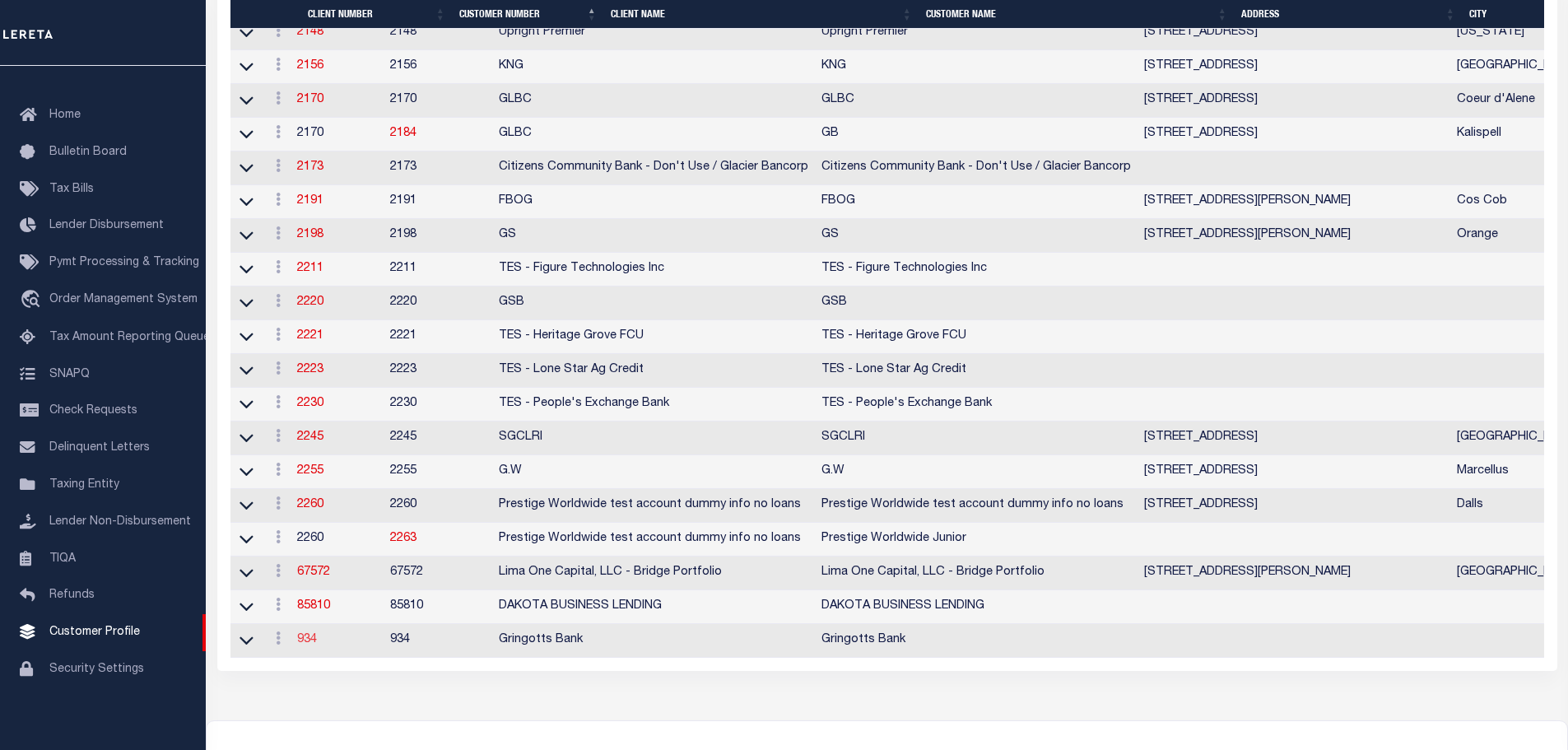
click at [317, 646] on link "934" at bounding box center [307, 641] width 20 height 12
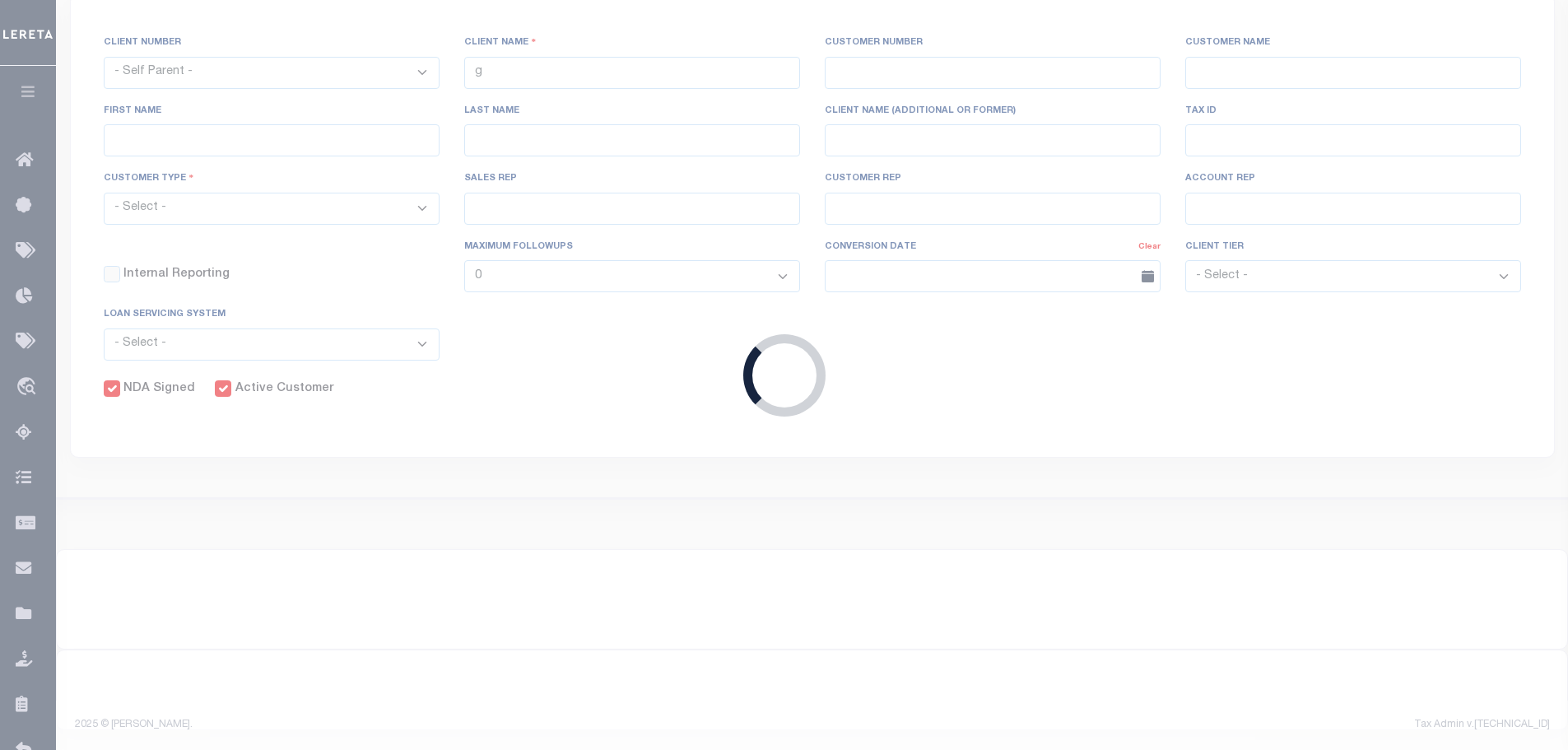
select select
type input "Gringotts Bank"
type input "934"
type input "Gringotts Bank"
select select "Mixed Portfolio"
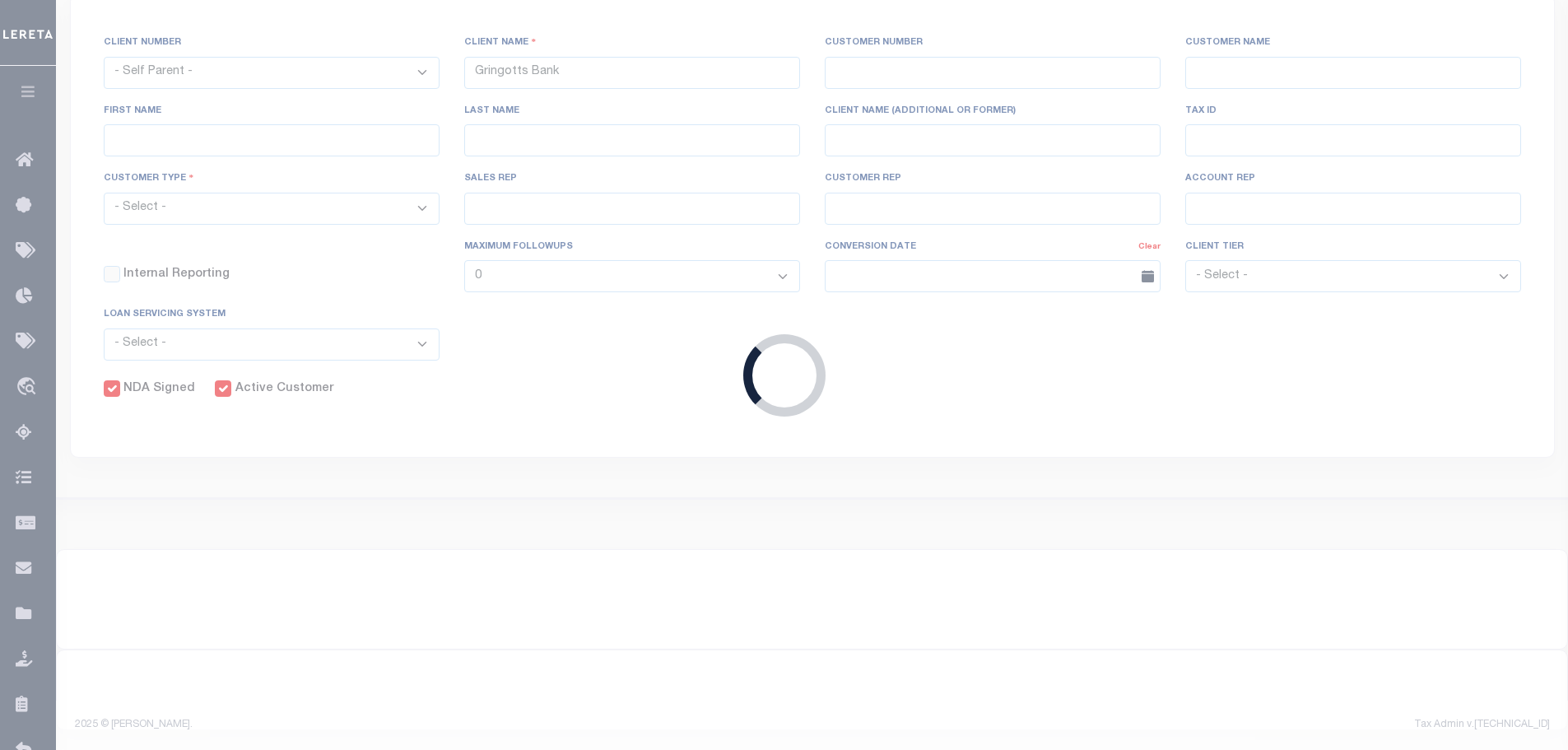
type input "[PERSON_NAME]"
type input "08/22/2025"
select select "Tier 1"
select select "FIC"
checkbox input "true"
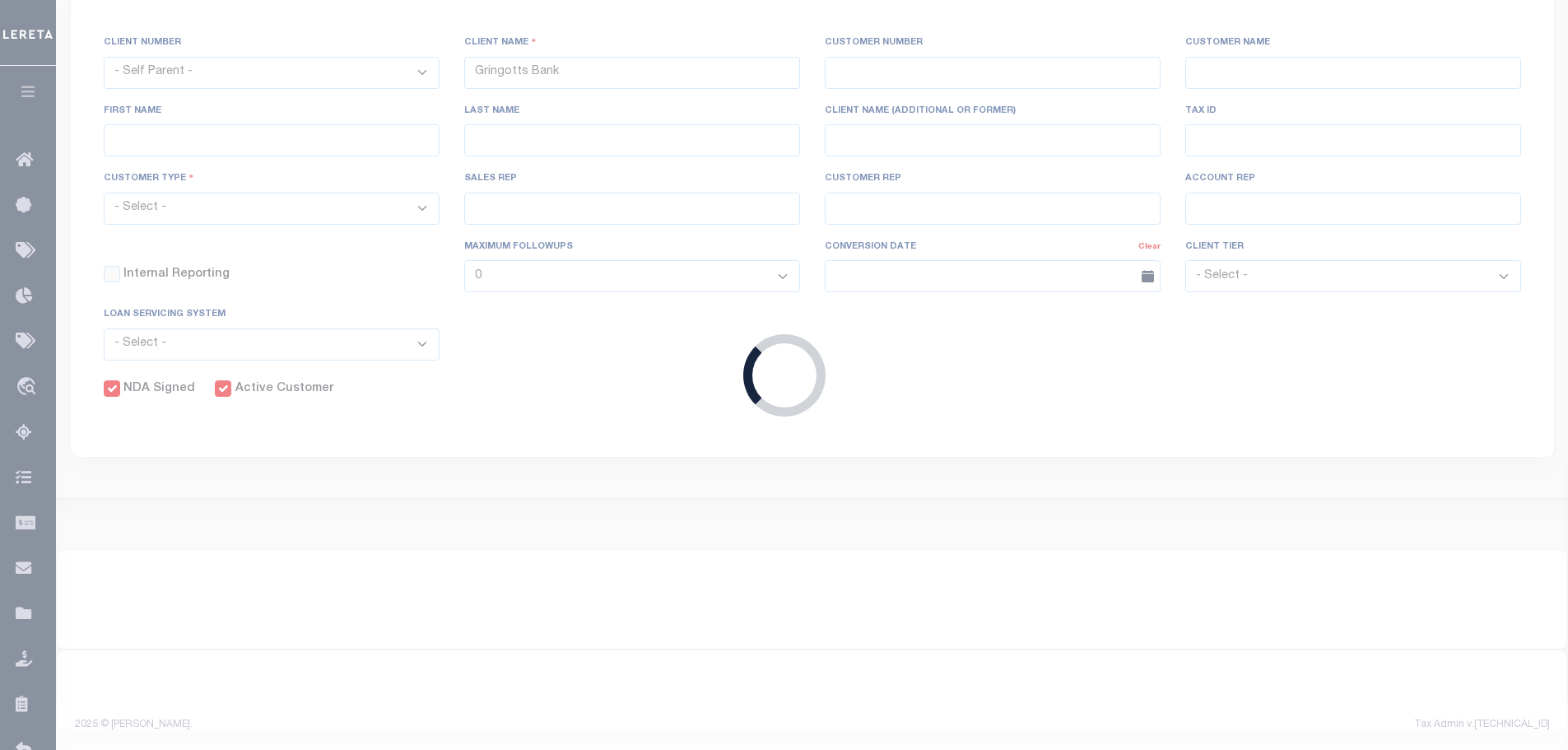
checkbox input "true"
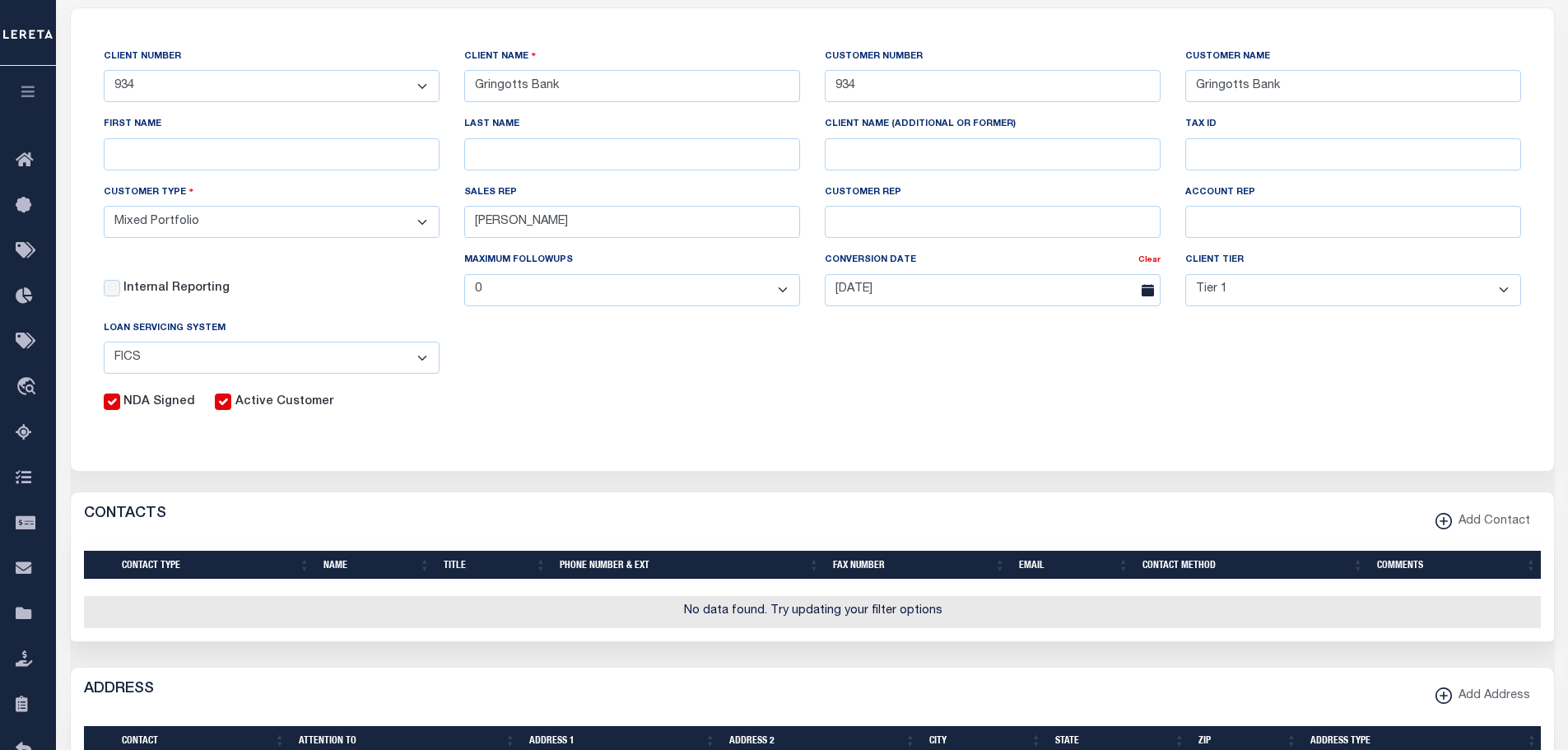
scroll to position [0, 0]
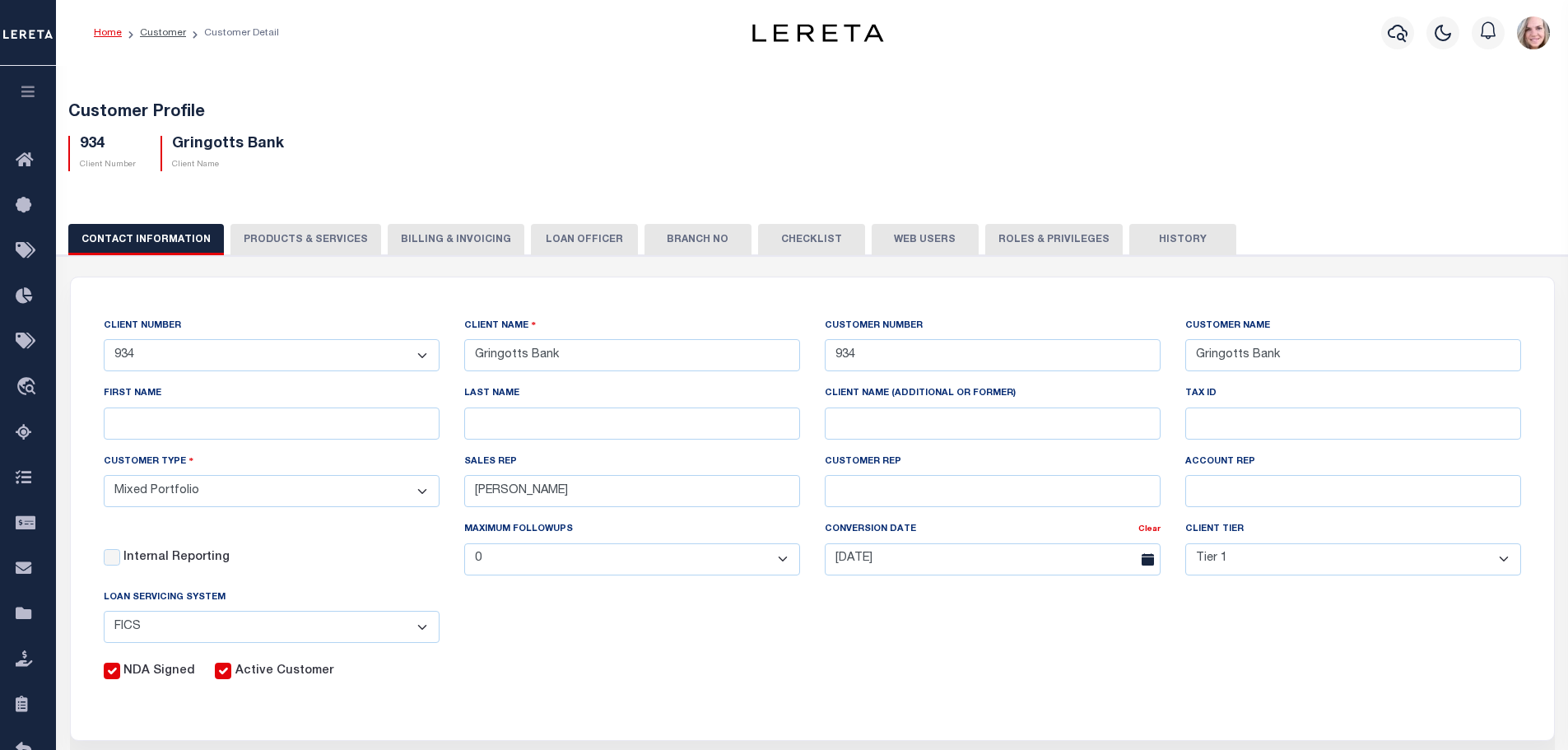
click at [337, 229] on button "PRODUCTS & SERVICES" at bounding box center [306, 239] width 151 height 31
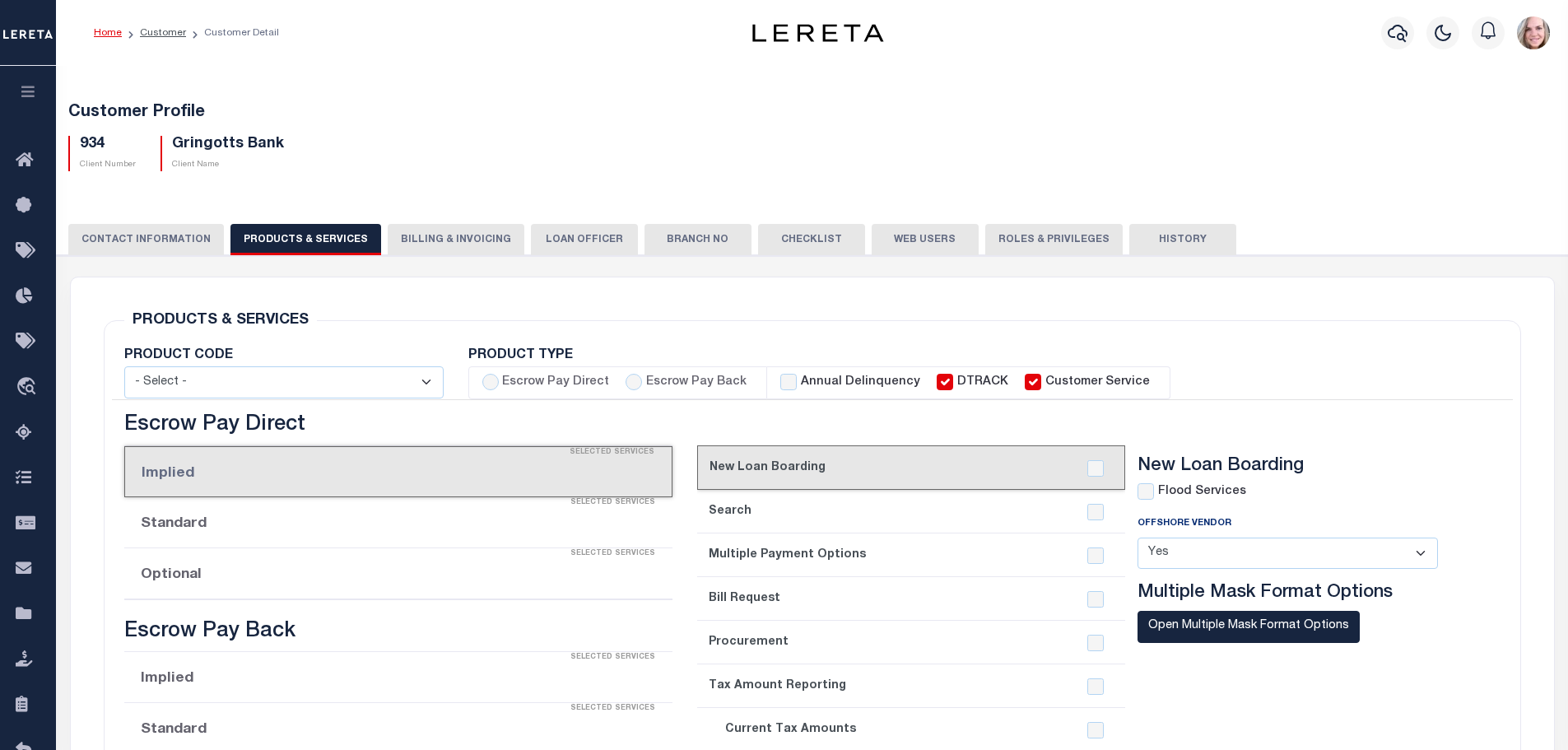
select select "STX"
radio input "true"
checkbox input "true"
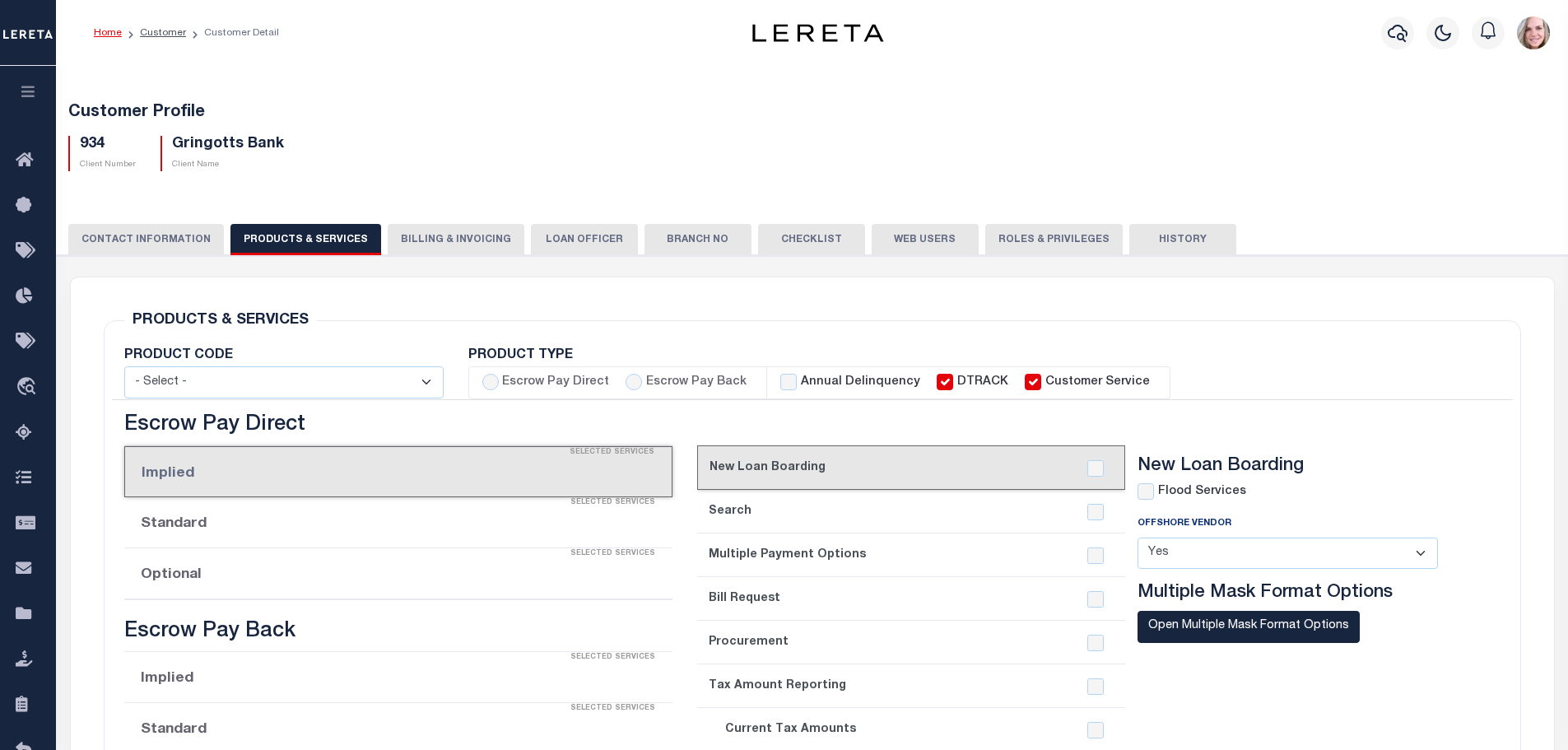
checkbox input "true"
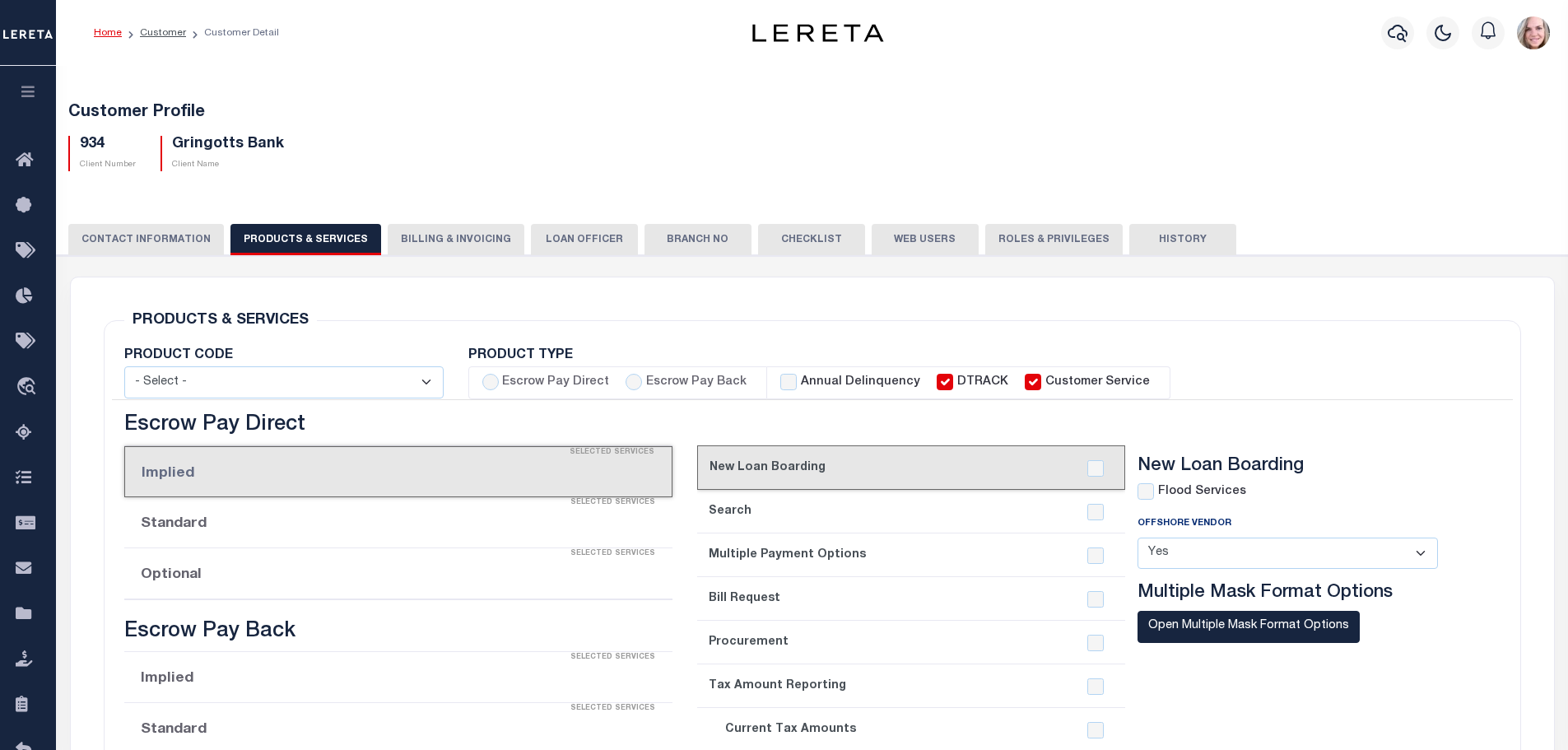
checkbox input "true"
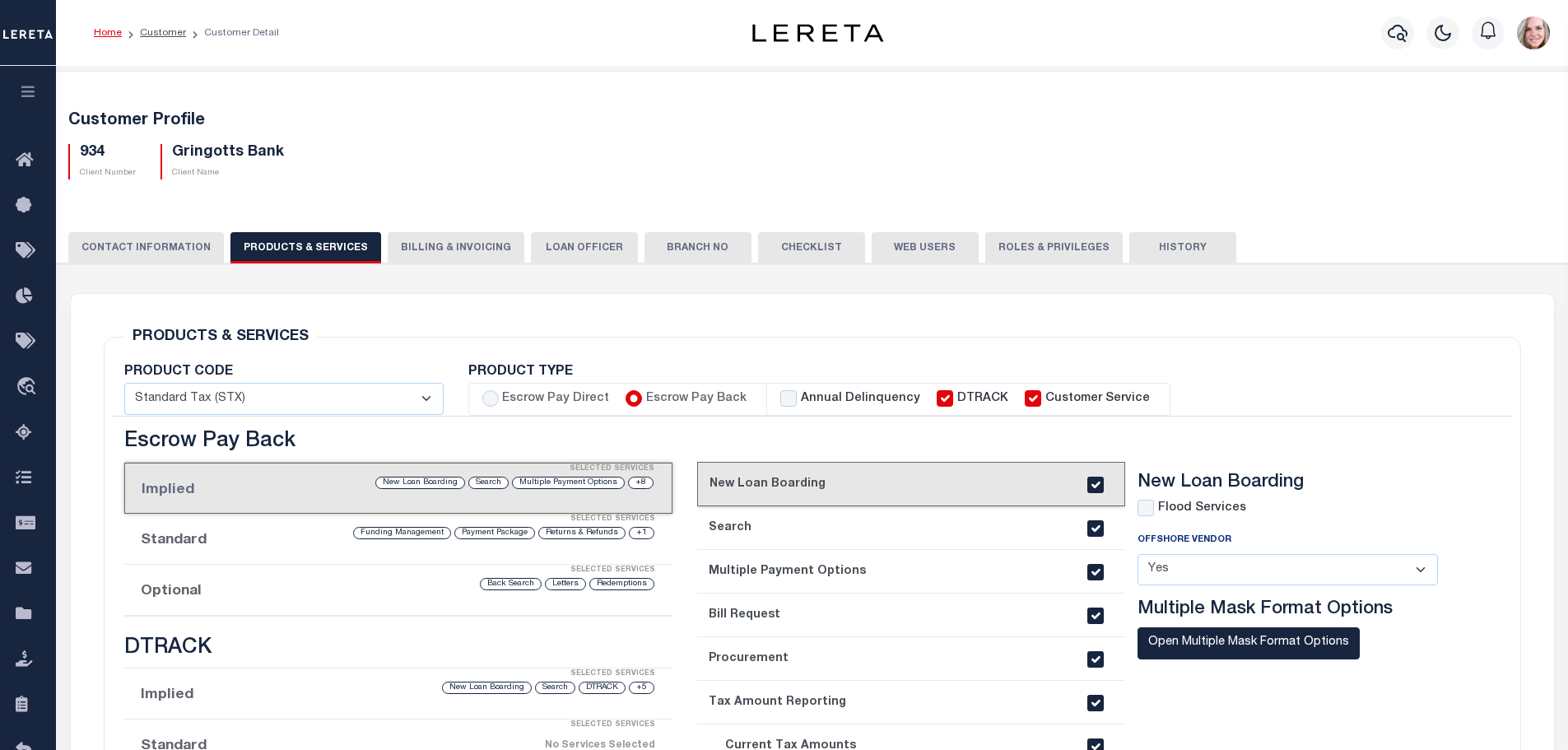
click at [414, 245] on button "Billing & Invoicing" at bounding box center [455, 248] width 136 height 31
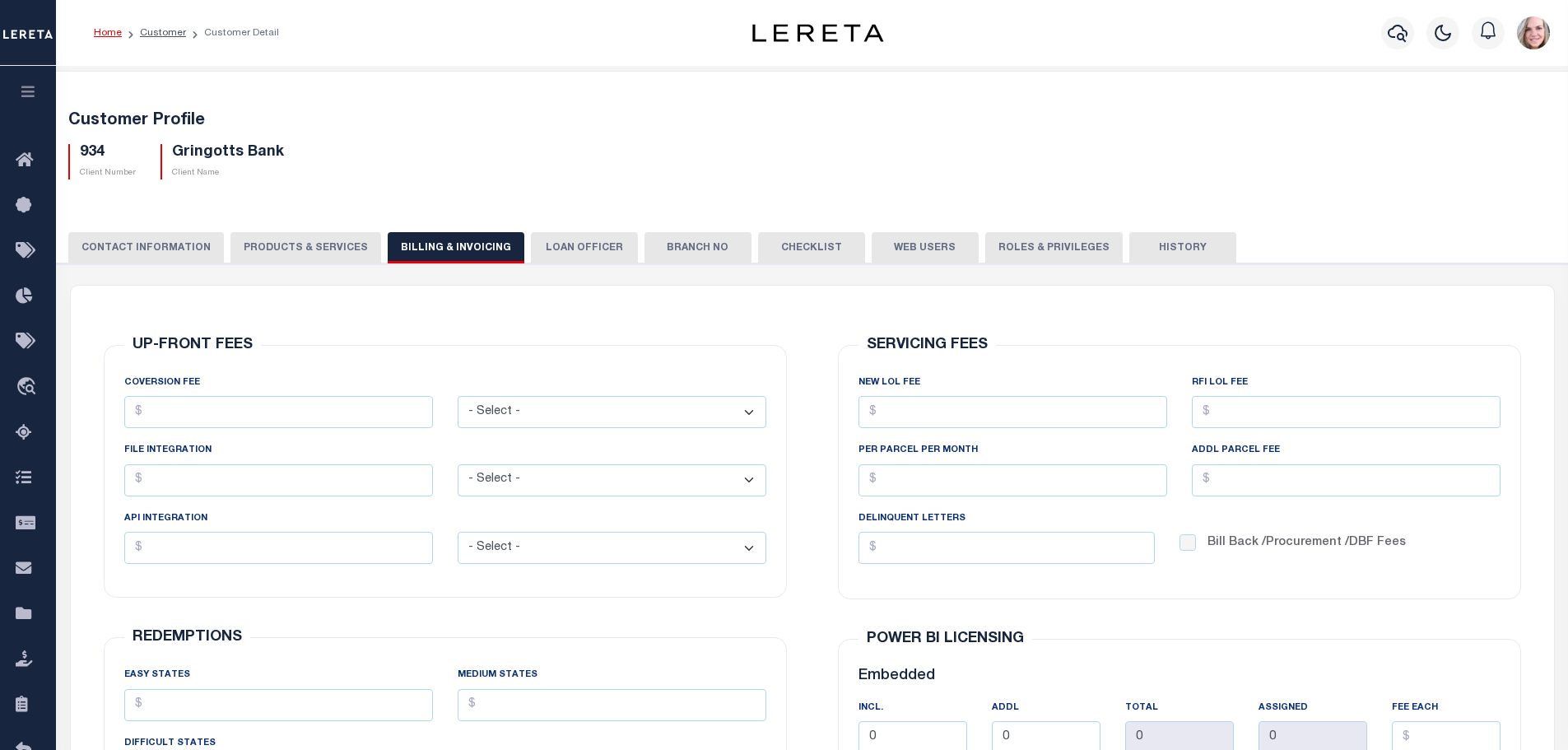
click at [337, 254] on button "PRODUCTS & SERVICES" at bounding box center [306, 248] width 151 height 31
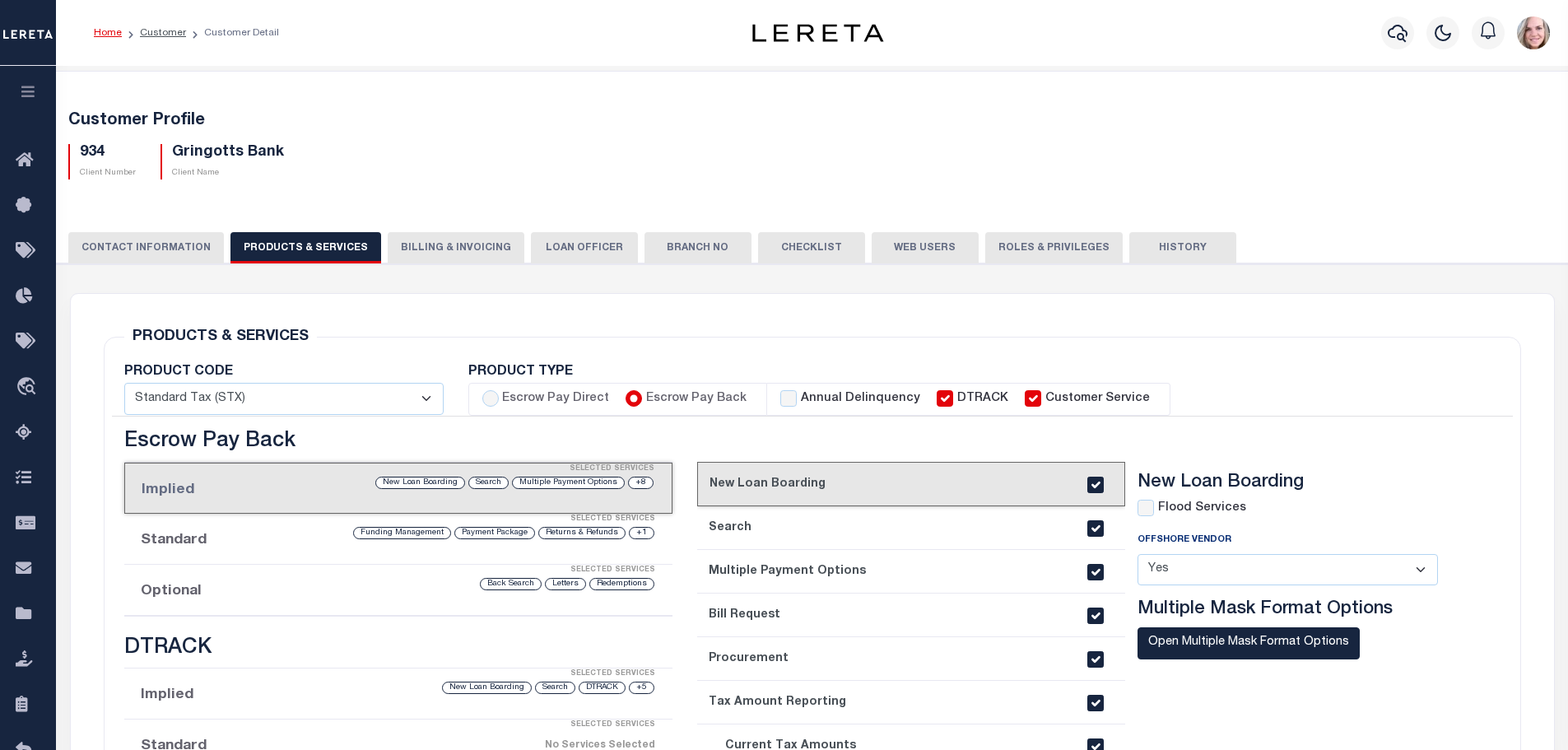
select select "STX"
click at [172, 29] on link "Customer" at bounding box center [163, 33] width 46 height 10
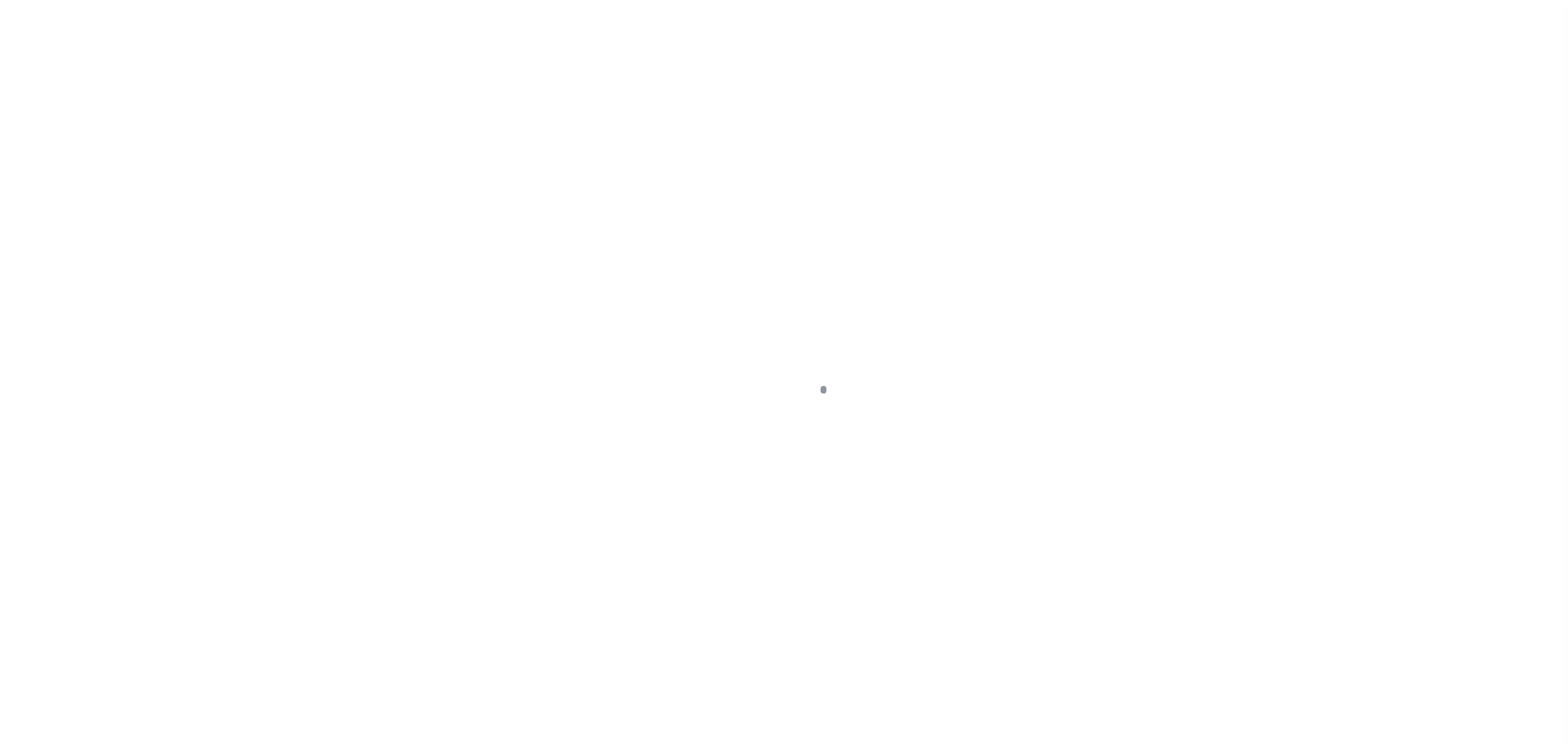
scroll to position [52, 0]
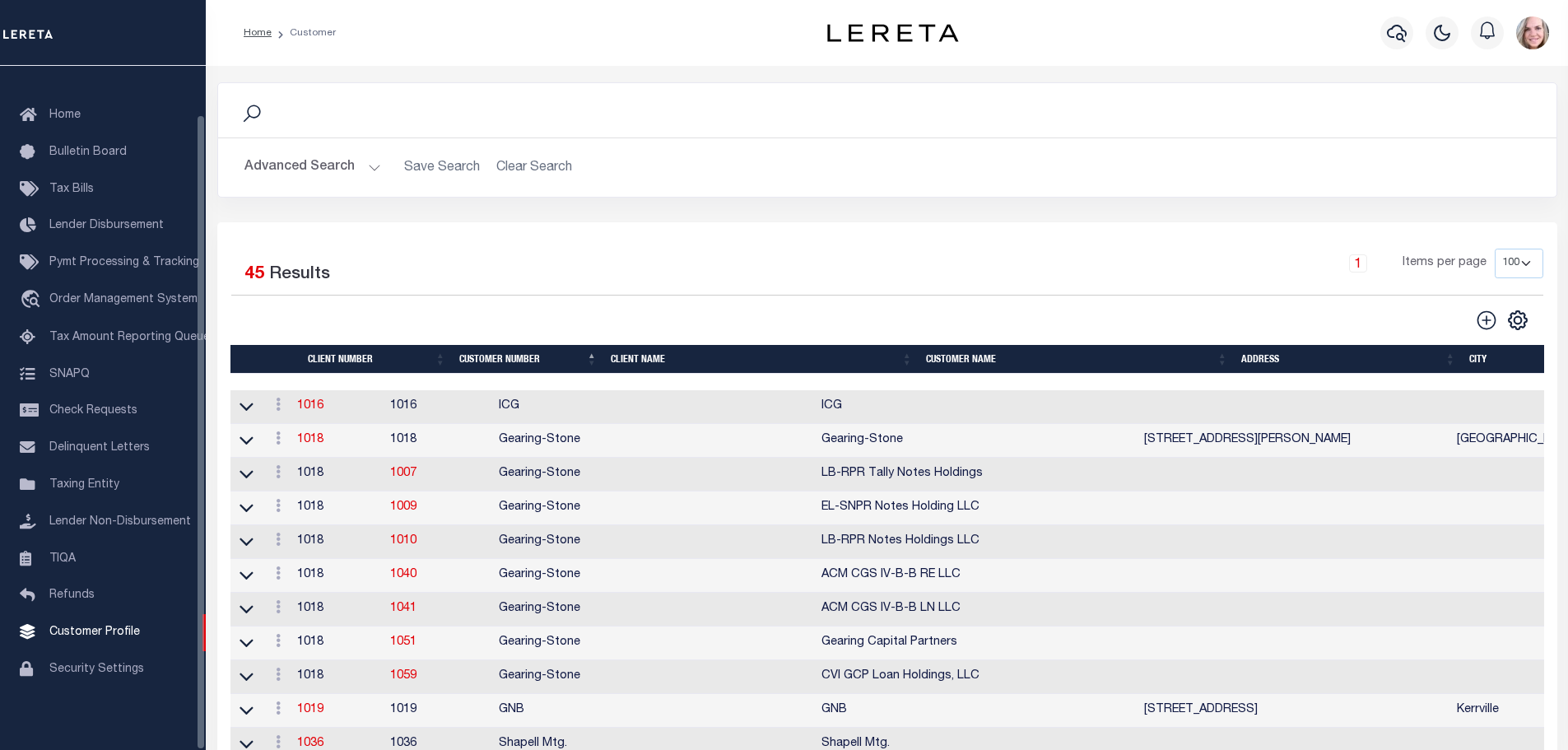
click at [928, 221] on div "Search Advanced Search Save Search Clear Search CustomerSearchGridWrapper_dynam…" at bounding box center [887, 152] width 1365 height 140
click at [118, 332] on span "Tax Amount Reporting Queue" at bounding box center [129, 338] width 160 height 12
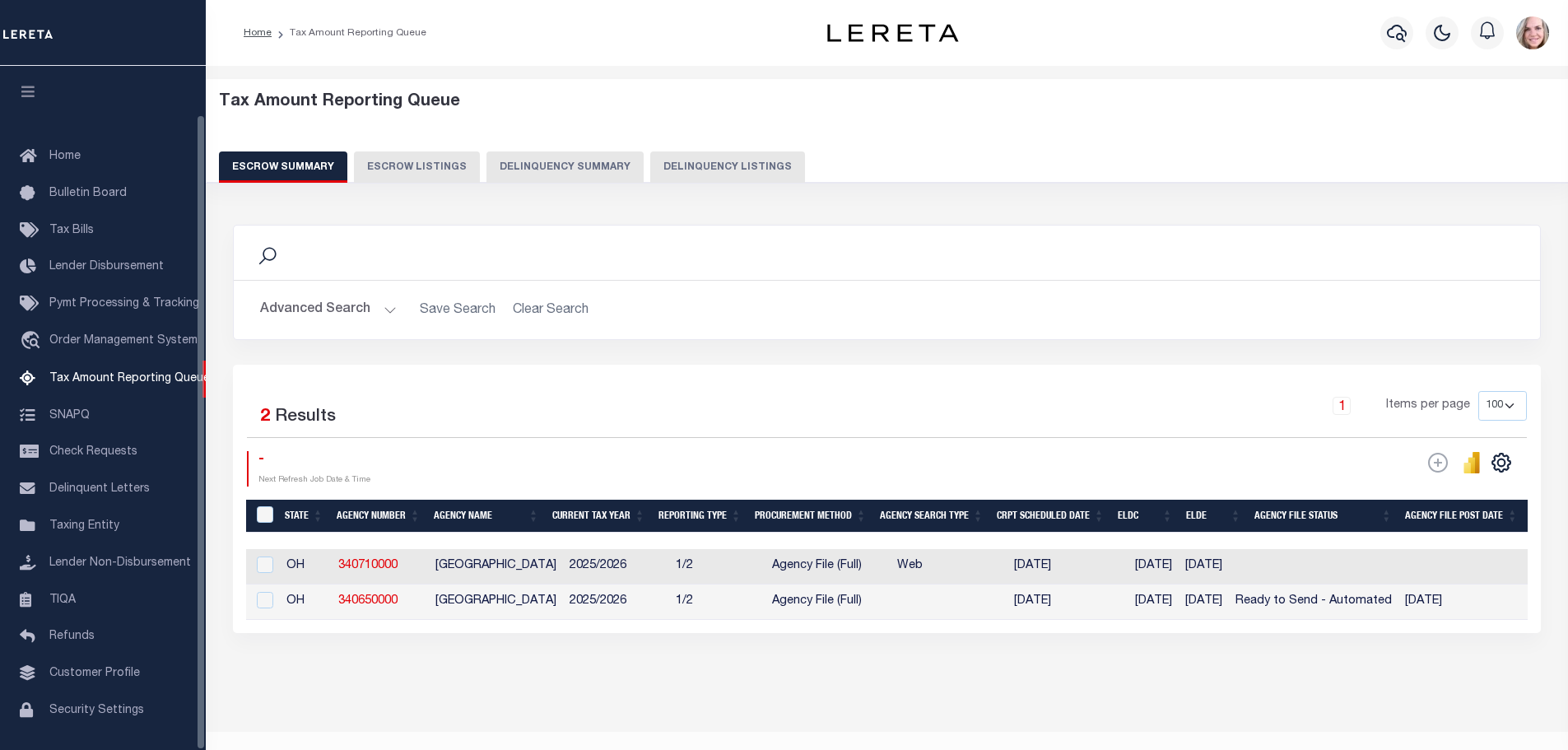
select select "100"
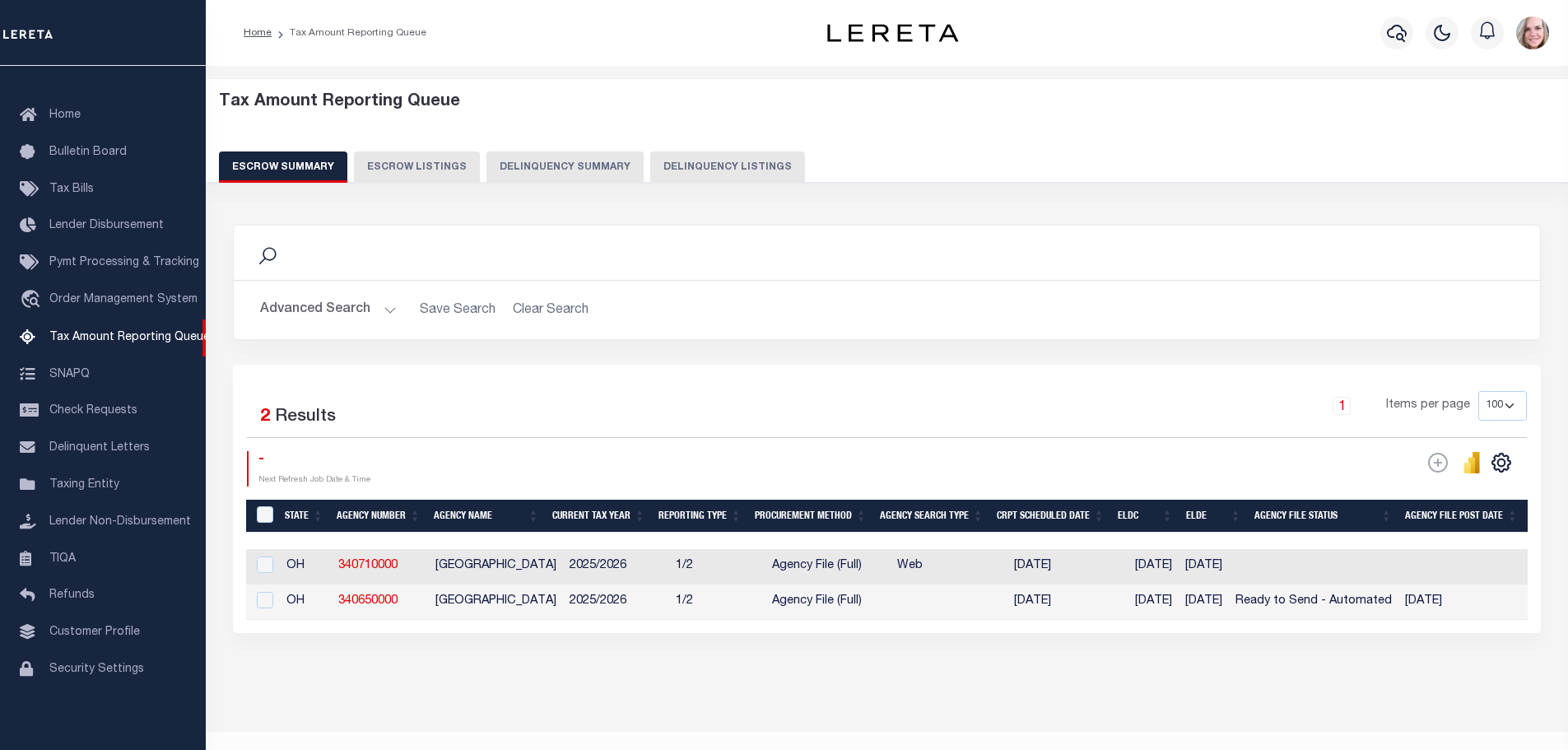
click at [336, 309] on button "Advanced Search" at bounding box center [328, 310] width 136 height 32
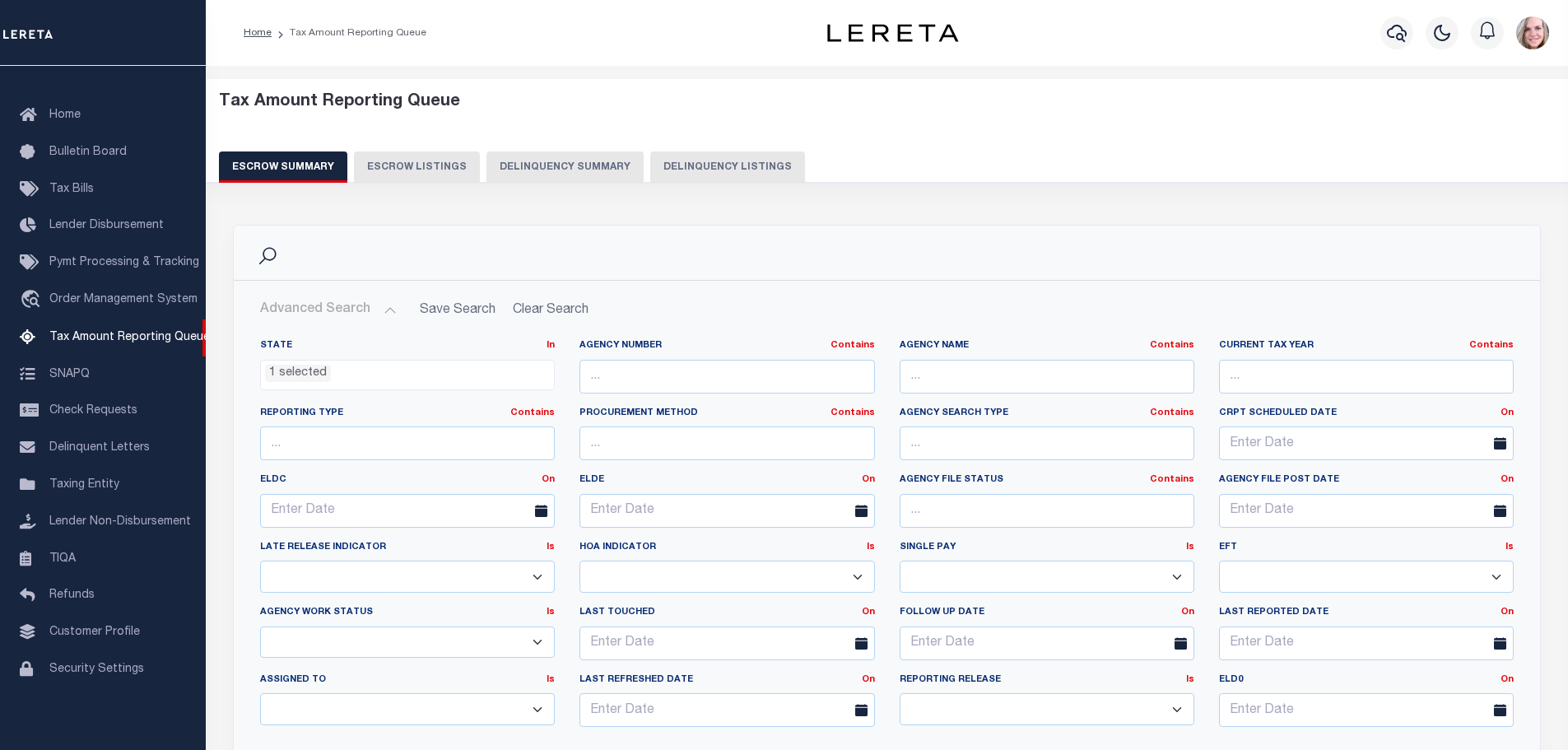
click at [351, 379] on ul "1 selected" at bounding box center [407, 372] width 293 height 22
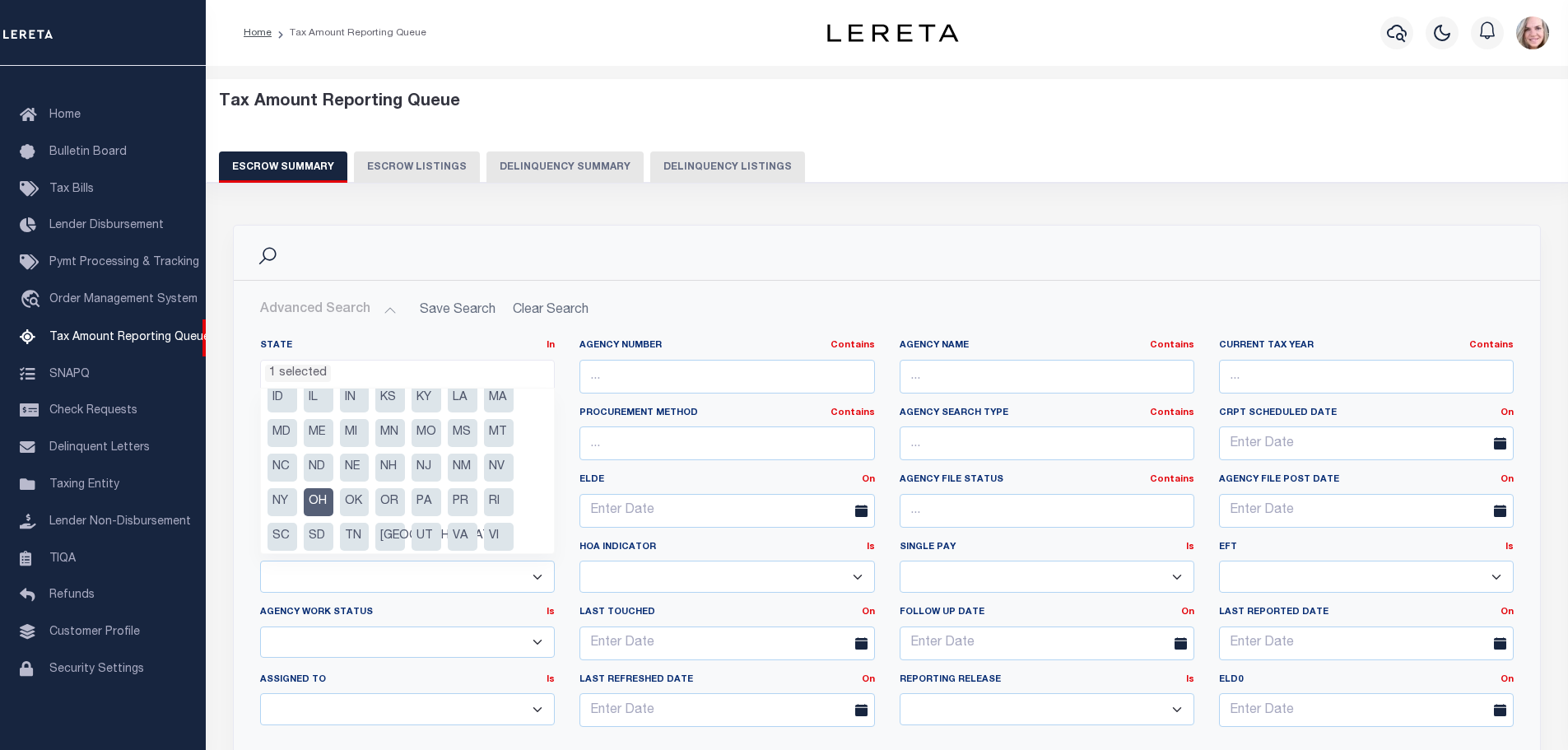
scroll to position [117, 0]
click at [313, 458] on li "OH" at bounding box center [319, 465] width 30 height 28
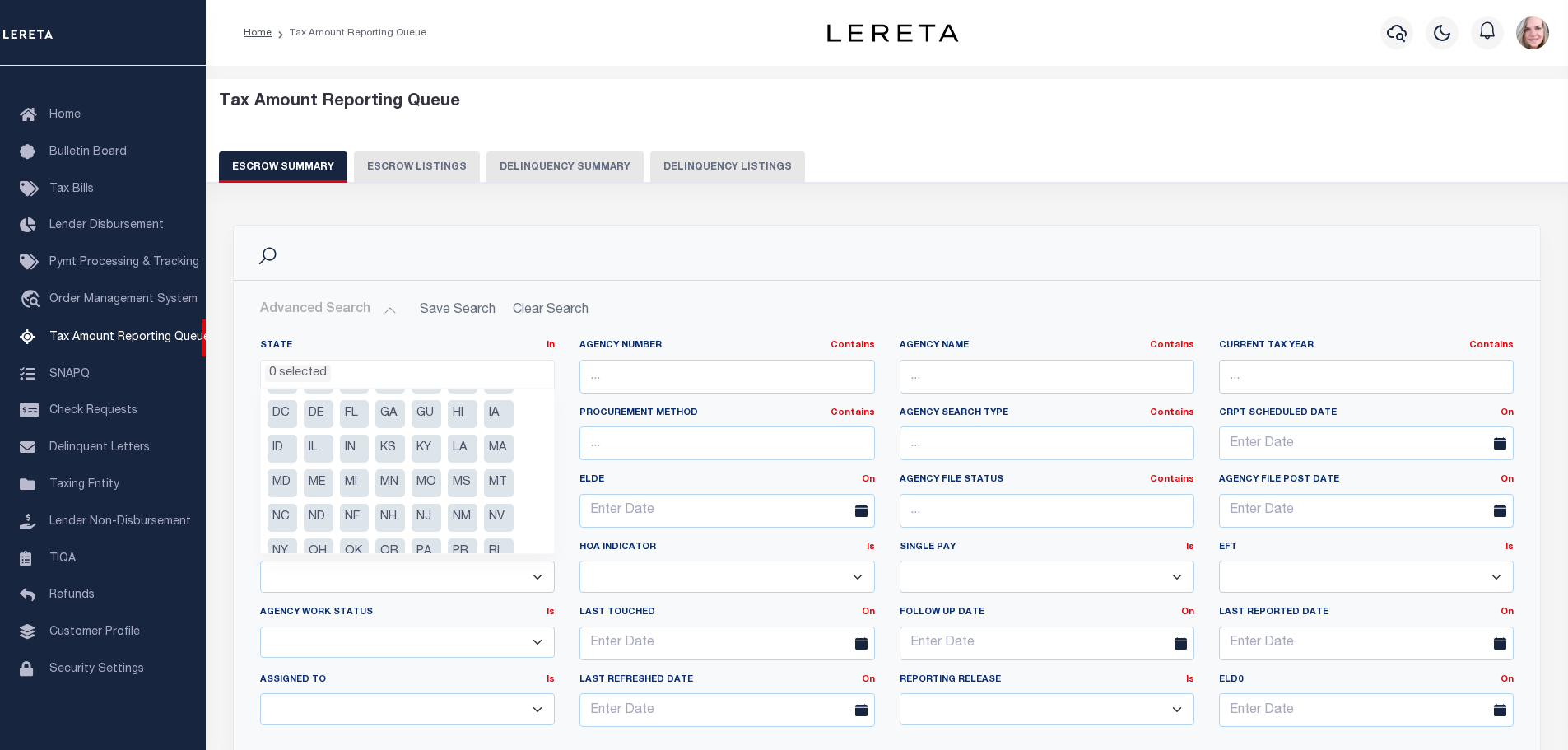
scroll to position [0, 0]
click at [347, 410] on li "AR" at bounding box center [355, 409] width 30 height 28
select select "AR"
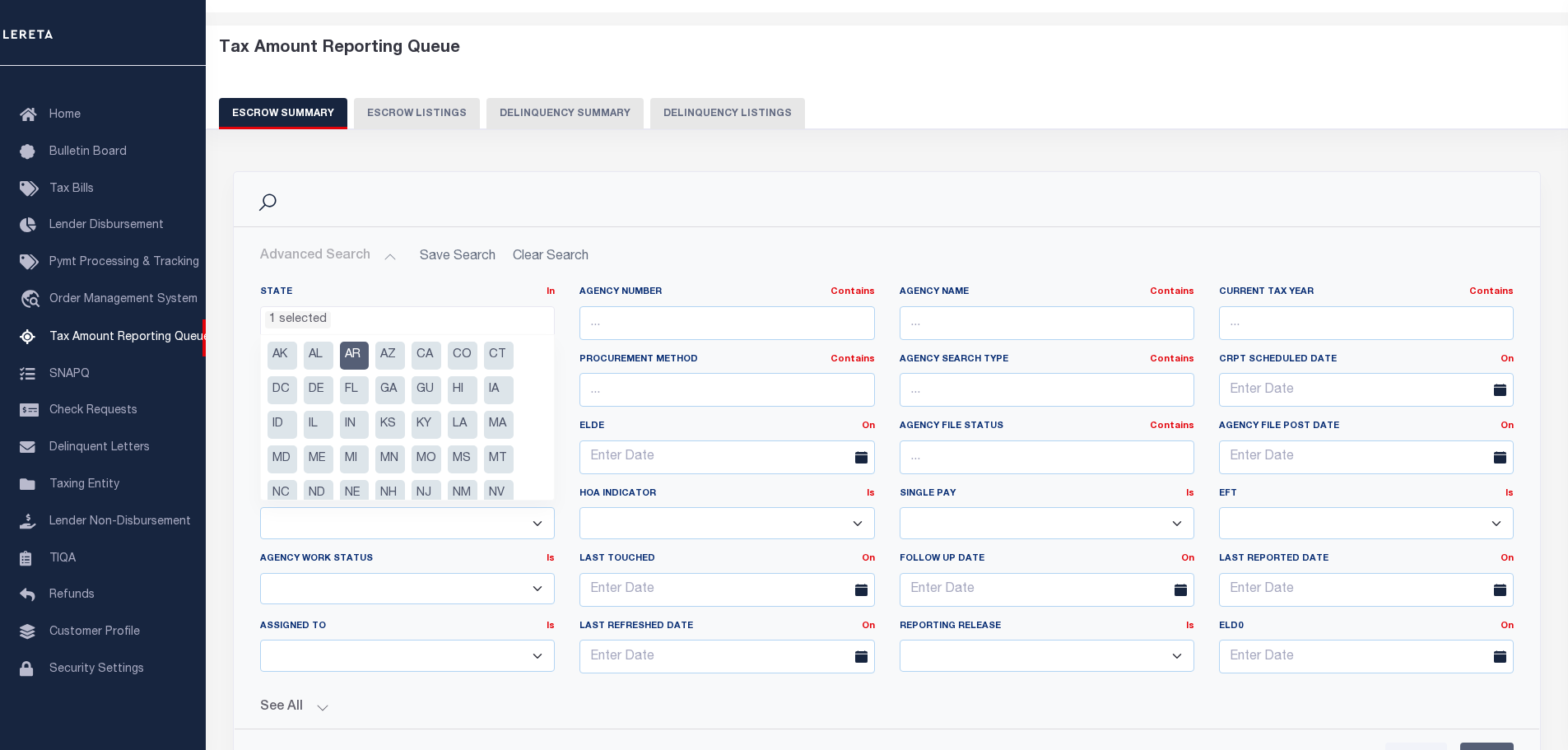
scroll to position [83, 0]
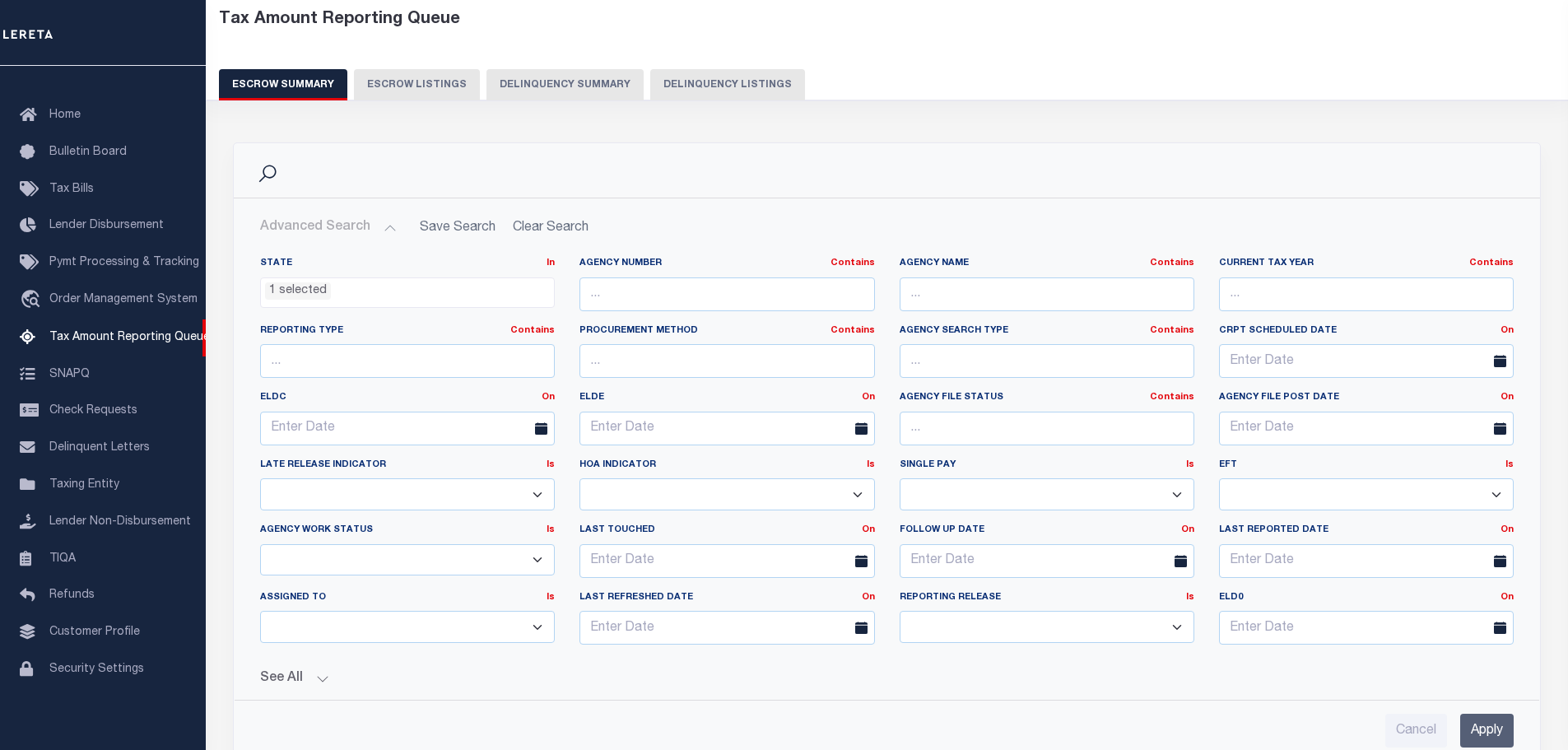
click at [710, 677] on button "See All" at bounding box center [887, 679] width 1254 height 16
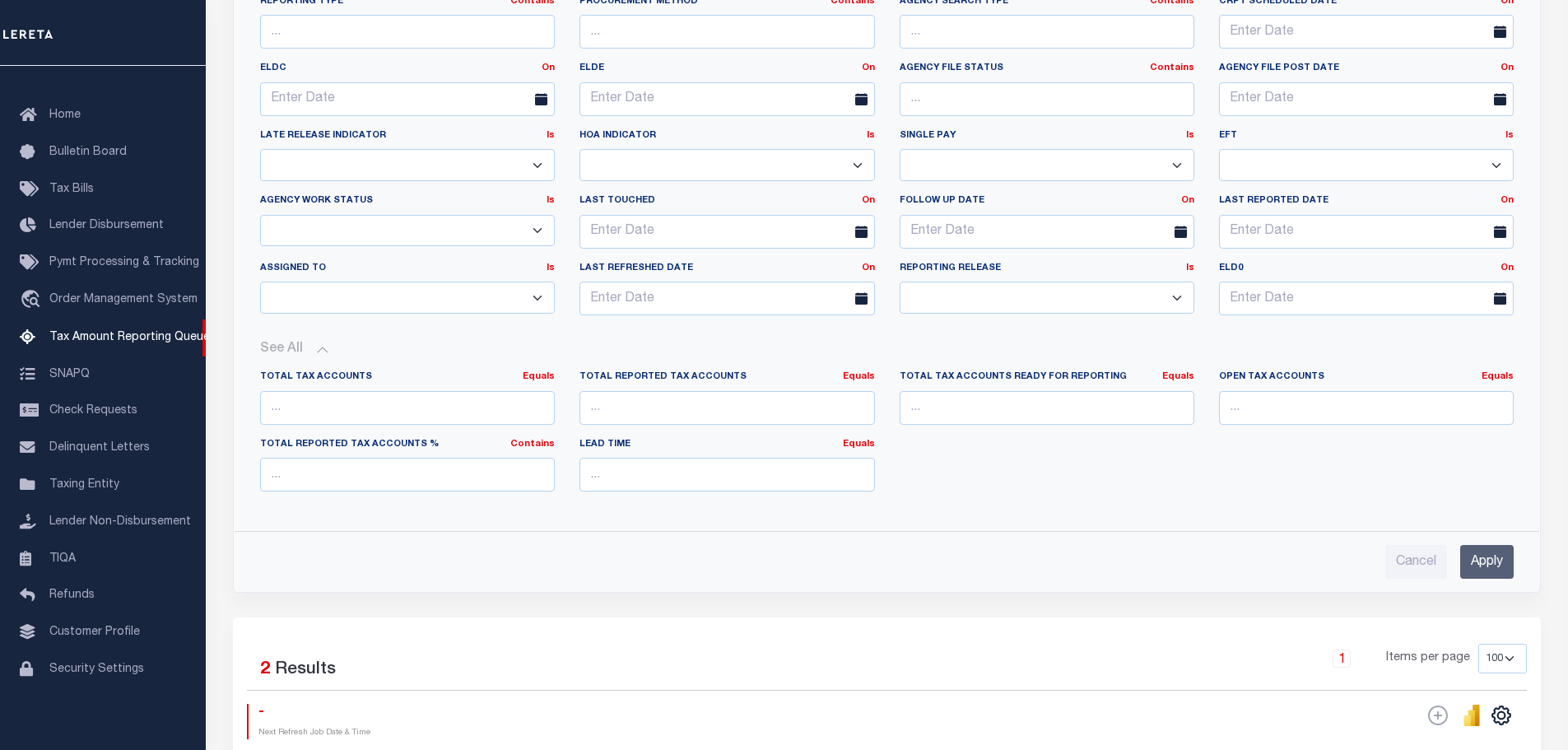
click at [1503, 555] on input "Apply" at bounding box center [1487, 562] width 54 height 34
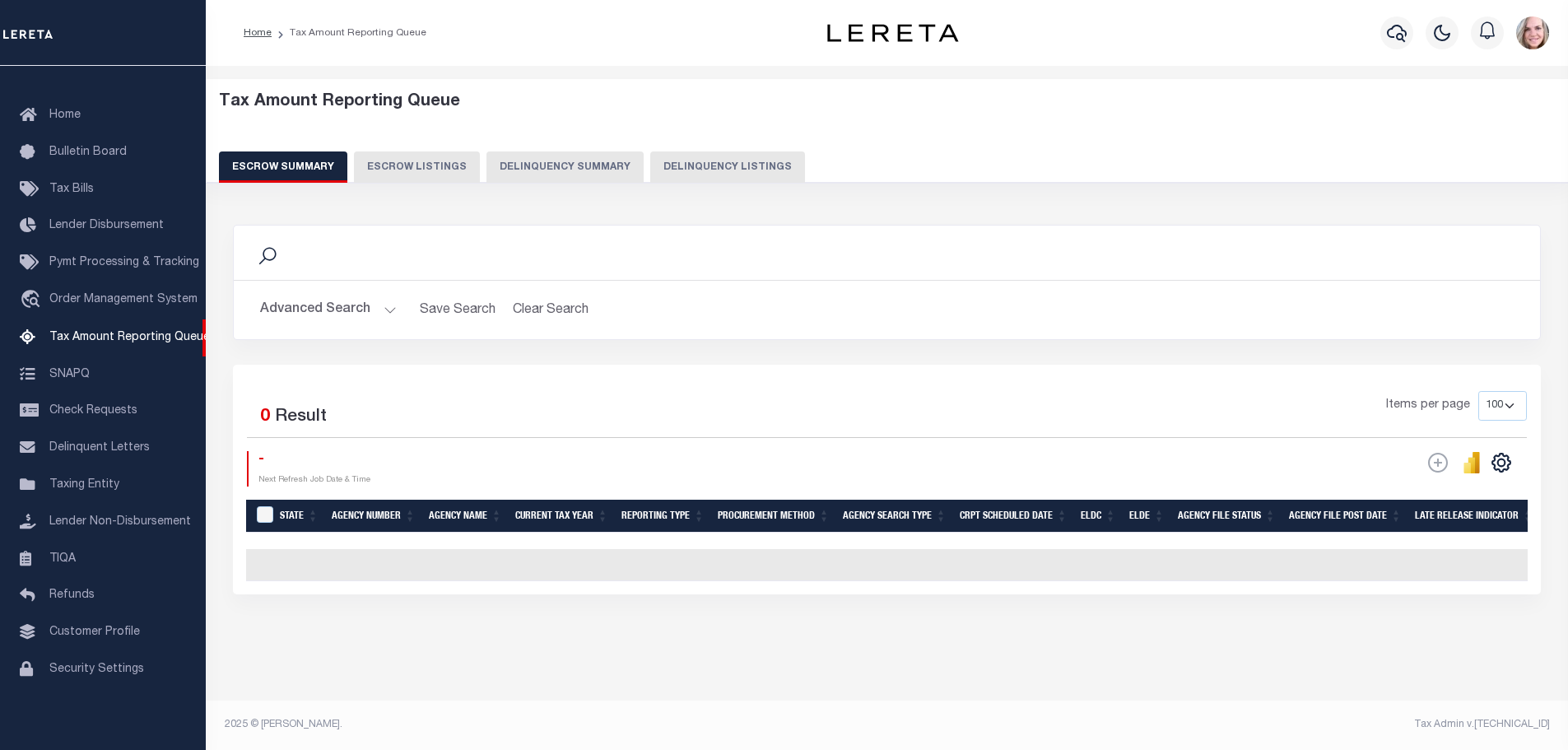
scroll to position [3, 0]
click at [317, 295] on button "Advanced Search" at bounding box center [328, 310] width 136 height 32
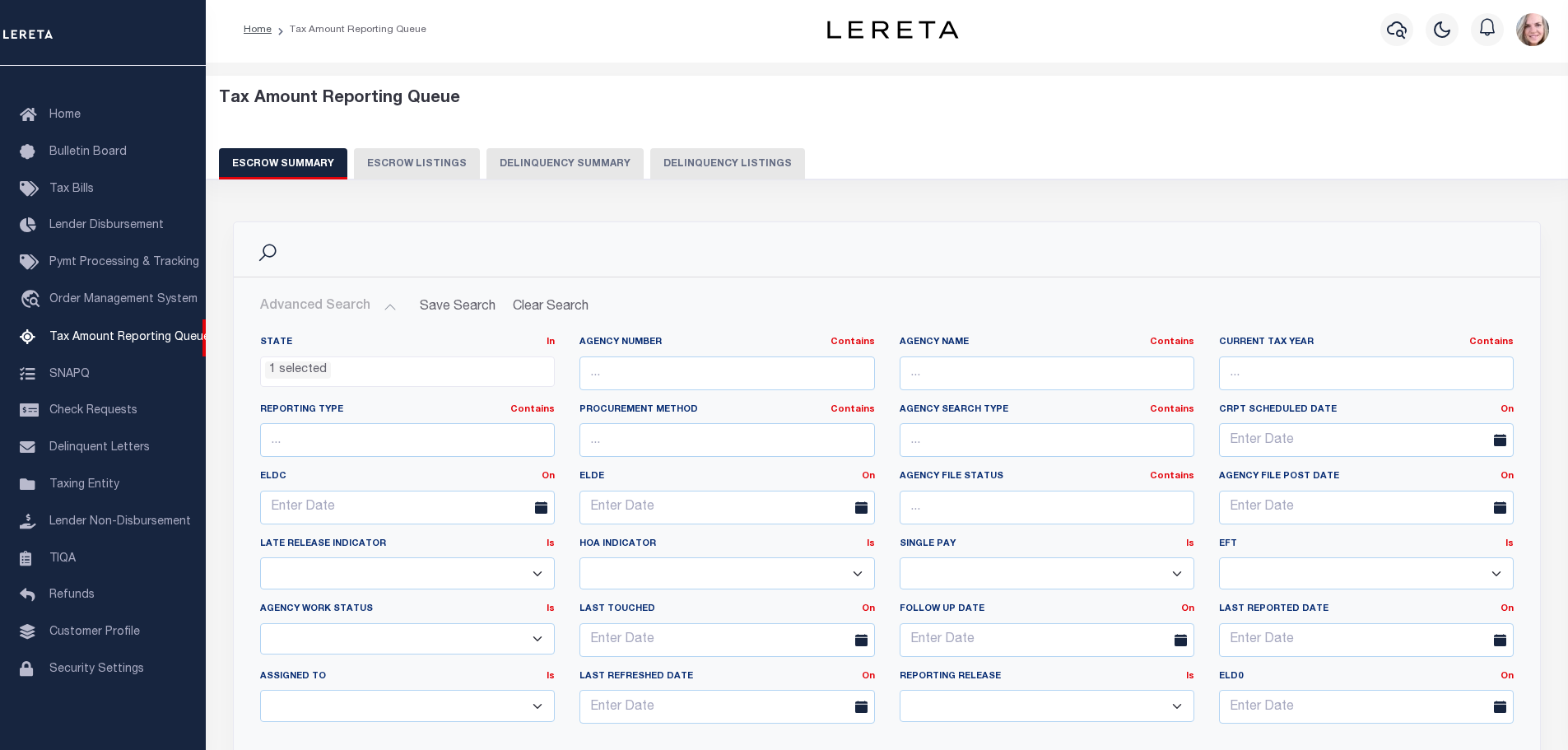
click at [560, 163] on button "Delinquency Summary" at bounding box center [565, 163] width 157 height 31
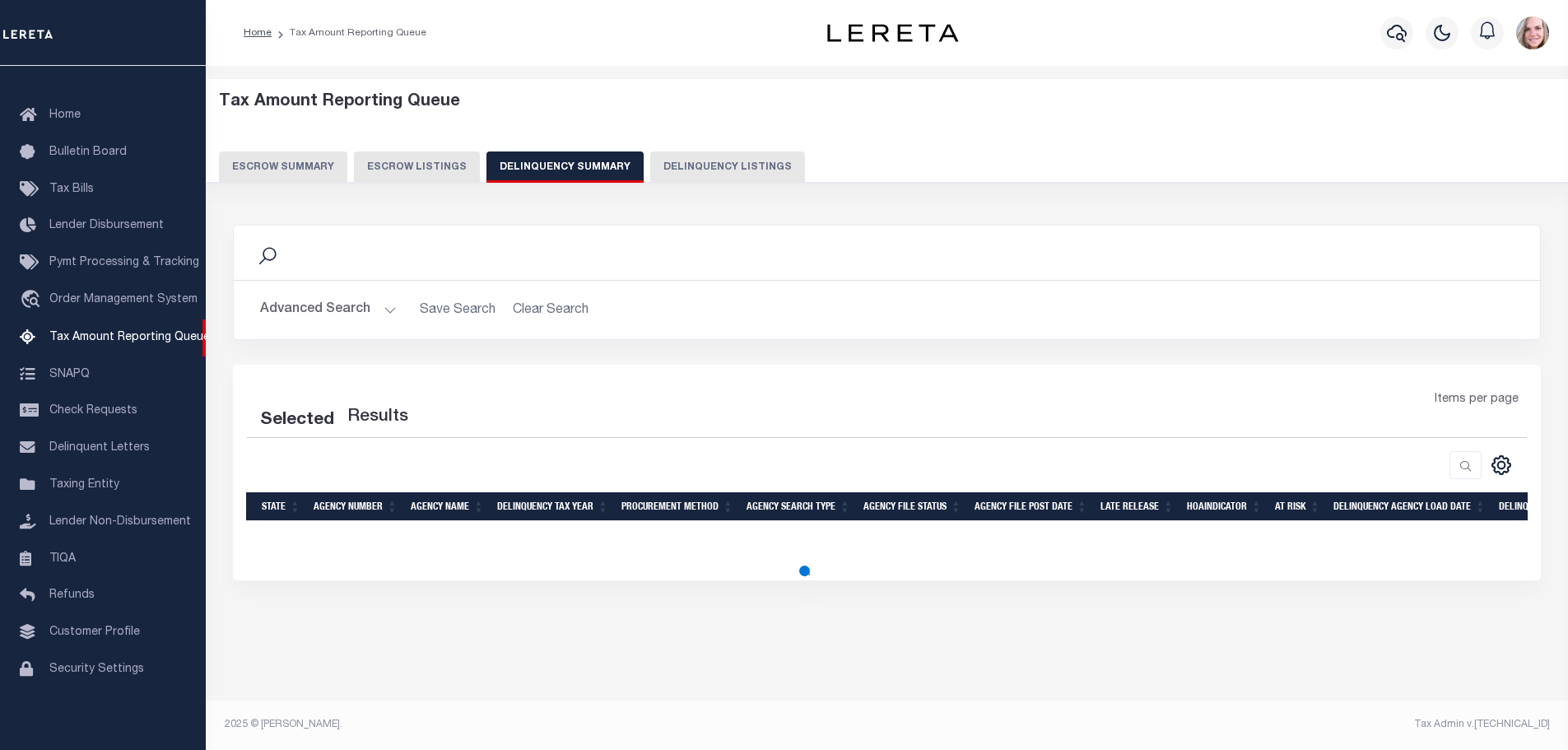
scroll to position [0, 0]
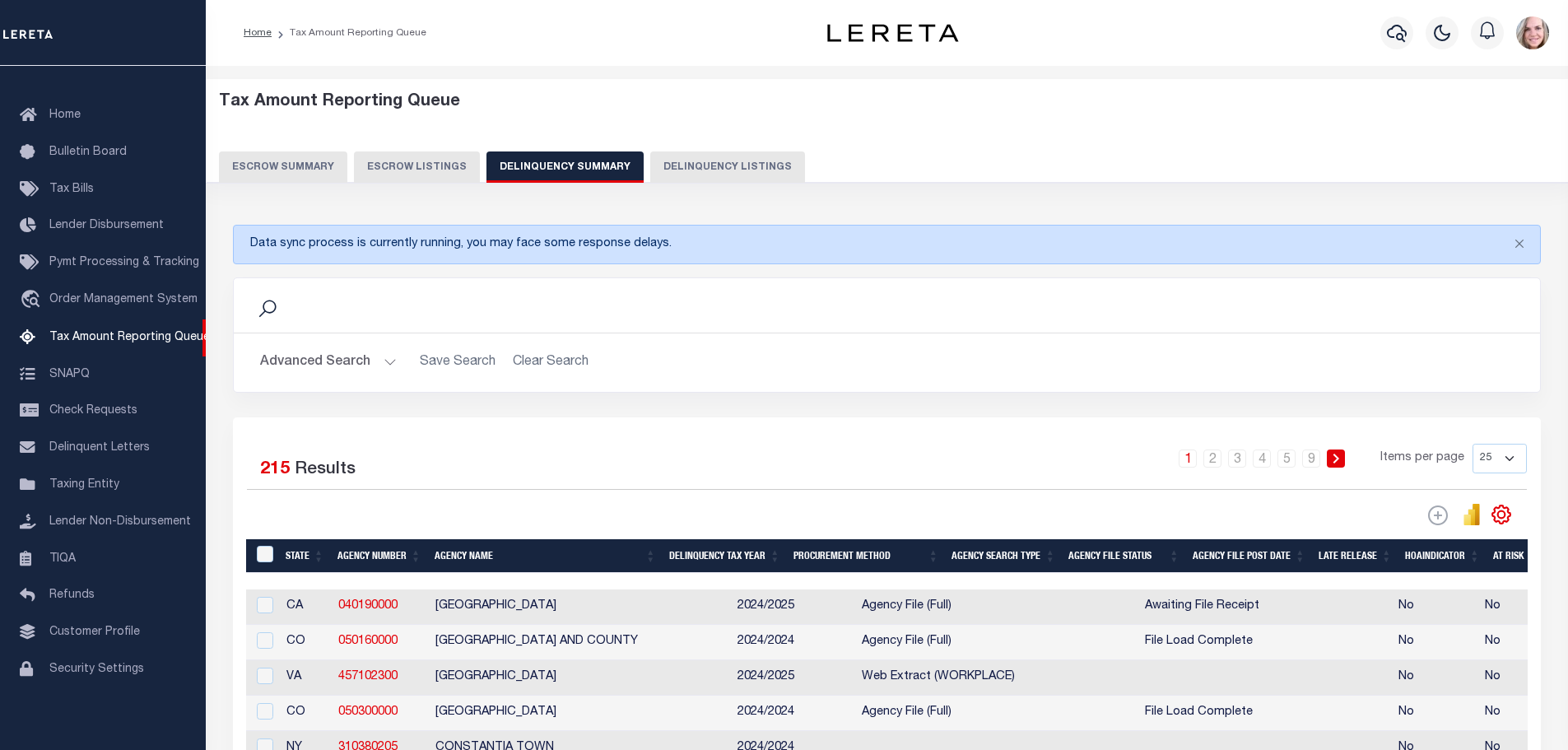
click at [309, 367] on button "Advanced Search" at bounding box center [328, 363] width 136 height 32
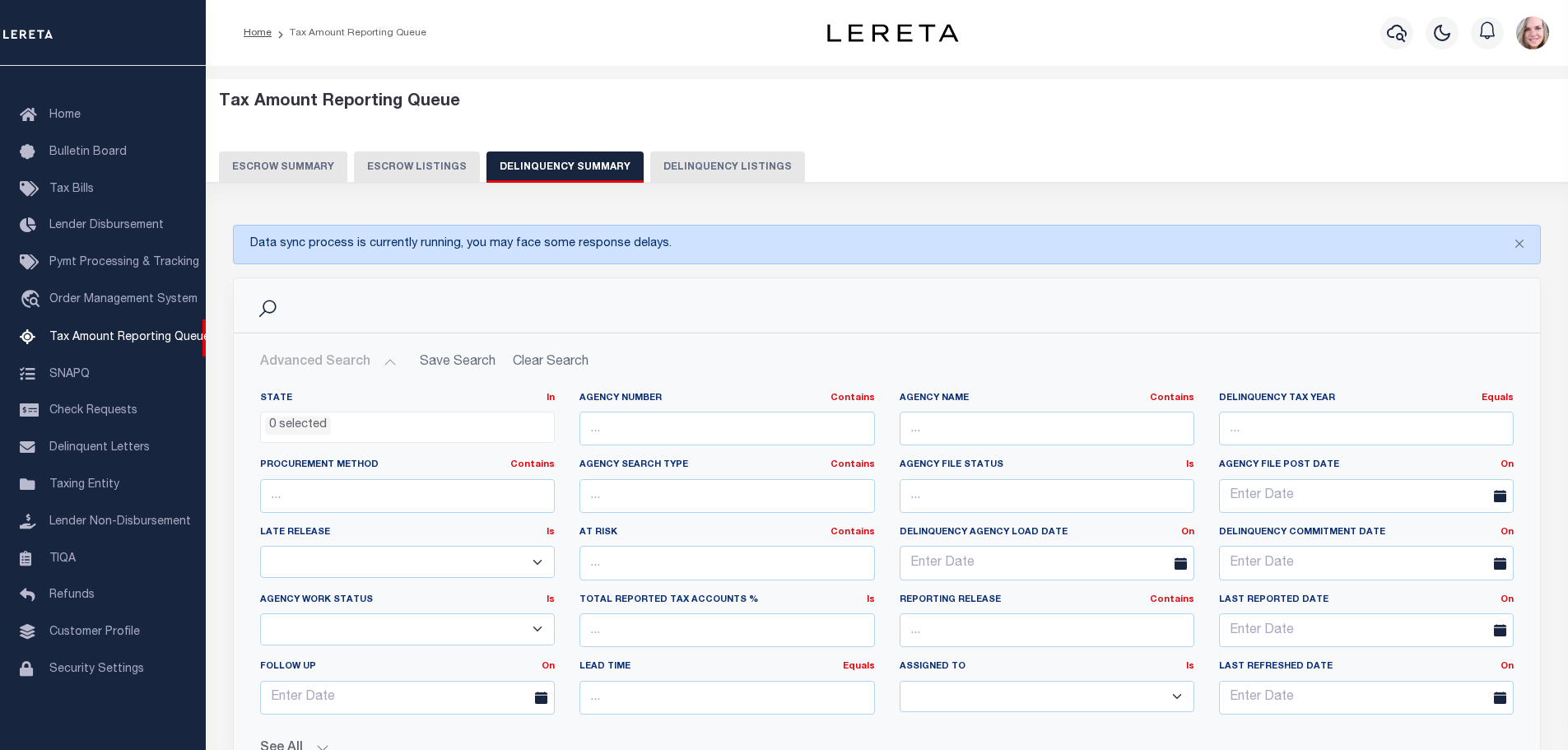
click at [305, 427] on li "0 selected" at bounding box center [298, 426] width 66 height 18
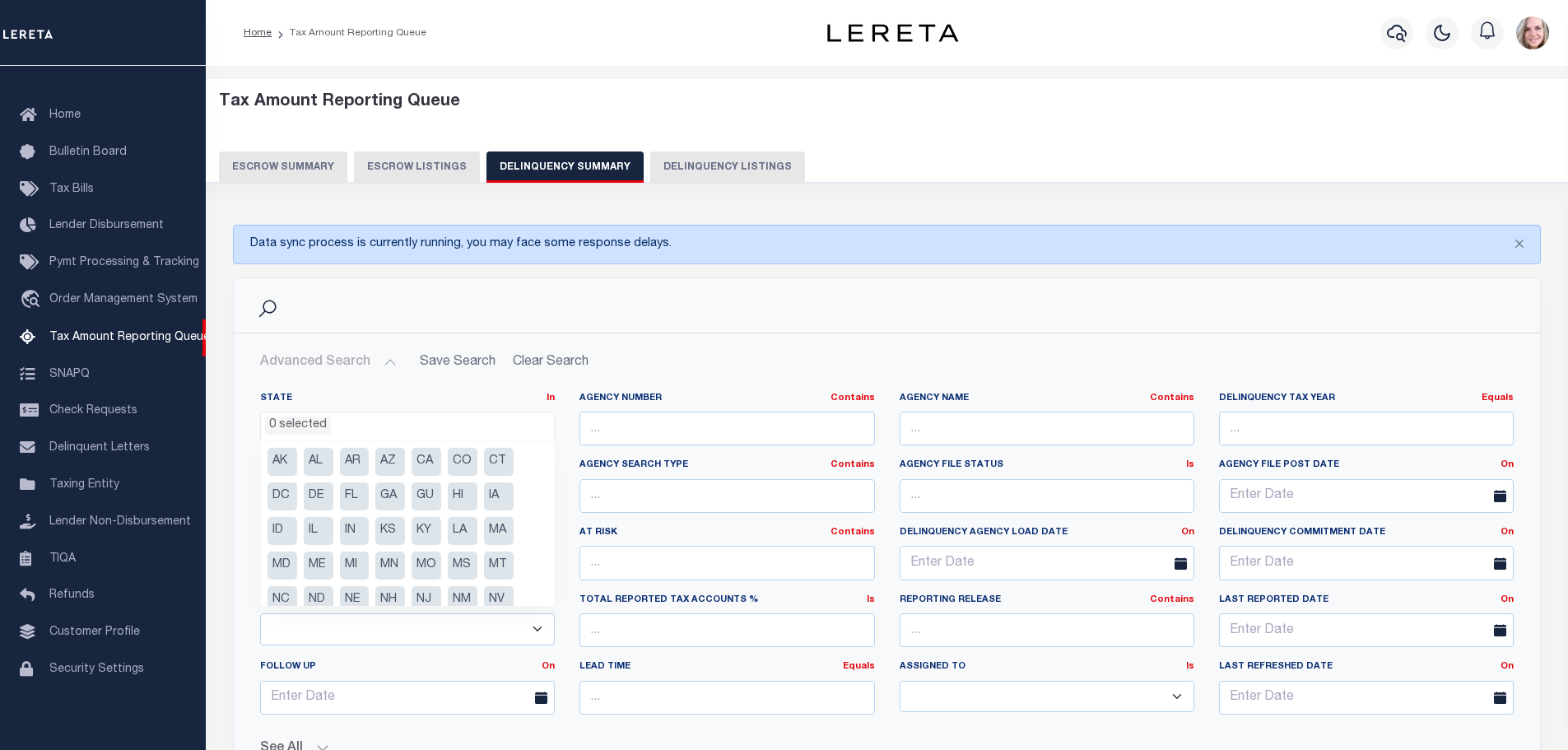
click at [362, 457] on li "AR" at bounding box center [355, 462] width 30 height 28
select select "AR"
click at [692, 304] on div "Search" at bounding box center [887, 305] width 1281 height 28
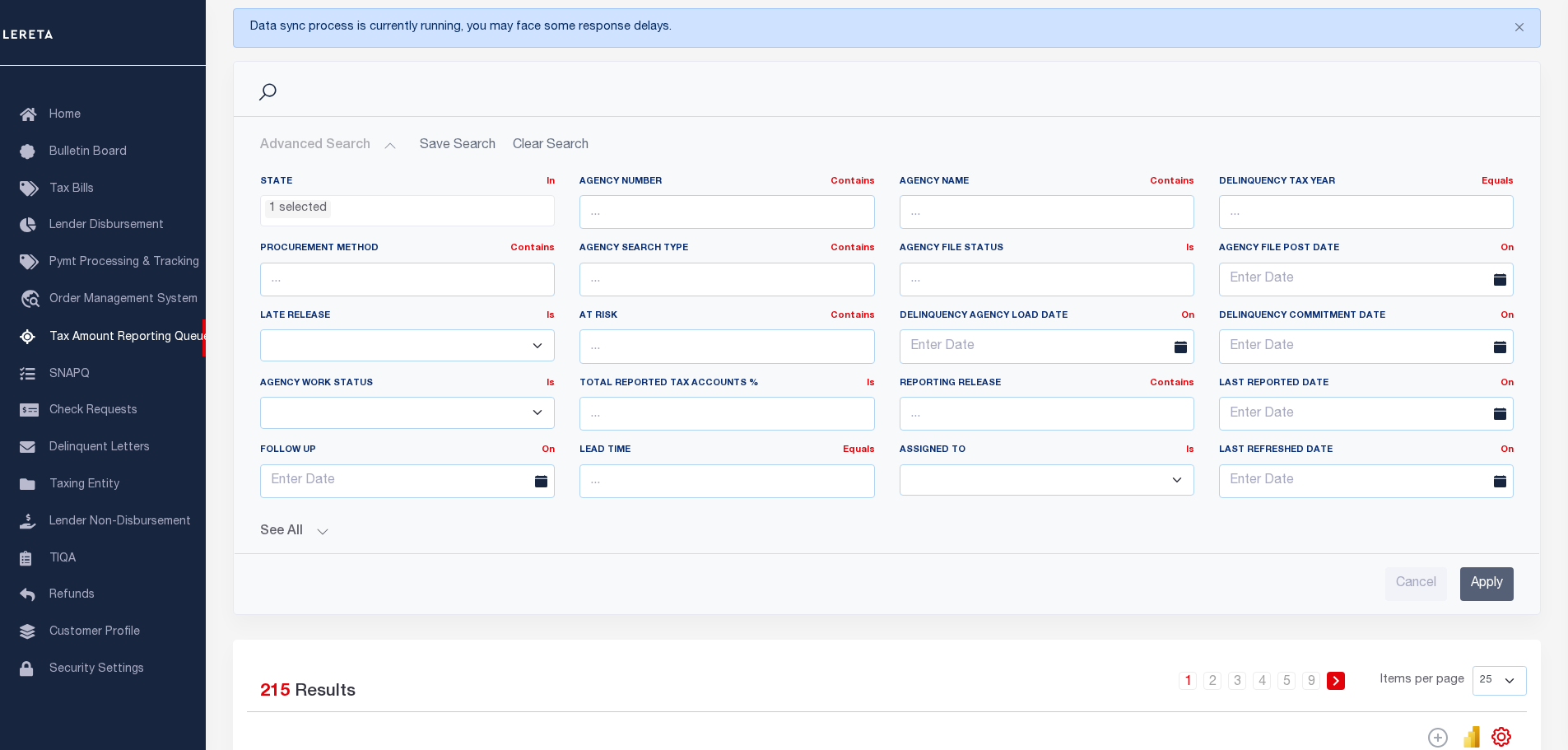
scroll to position [329, 0]
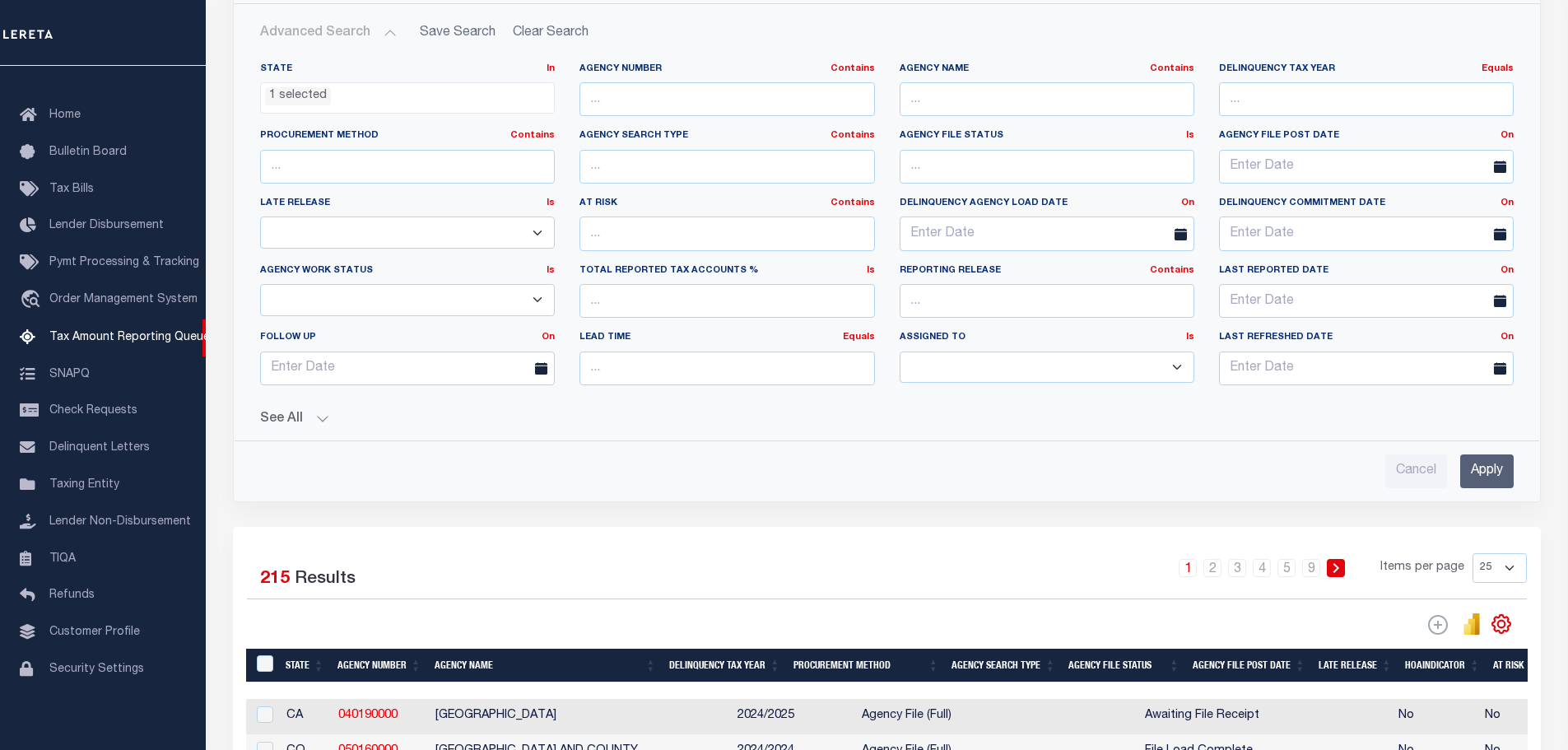
click at [1472, 472] on input "Apply" at bounding box center [1487, 471] width 54 height 34
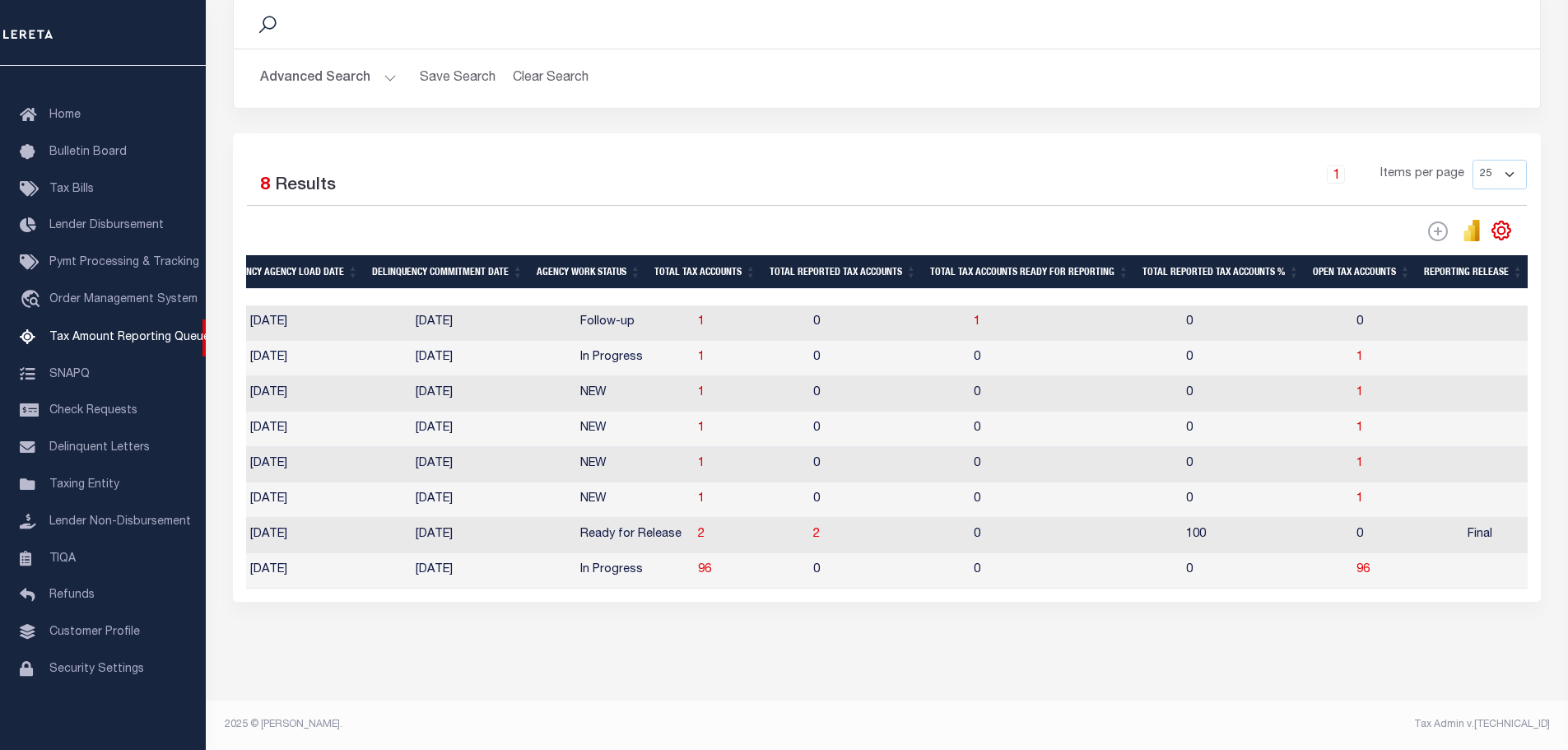
scroll to position [0, 0]
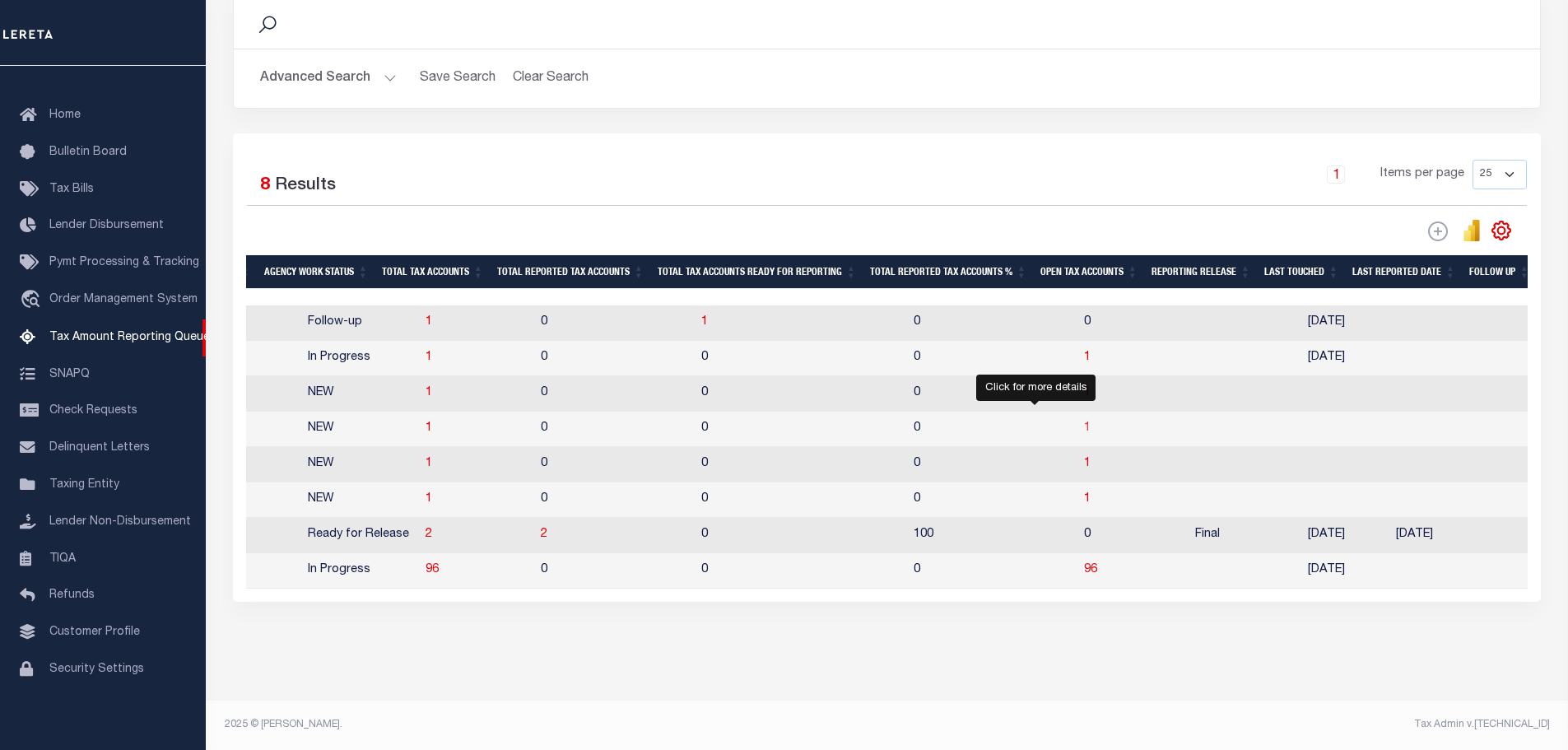
click at [1085, 423] on span "1" at bounding box center [1088, 429] width 7 height 12
select select "100"
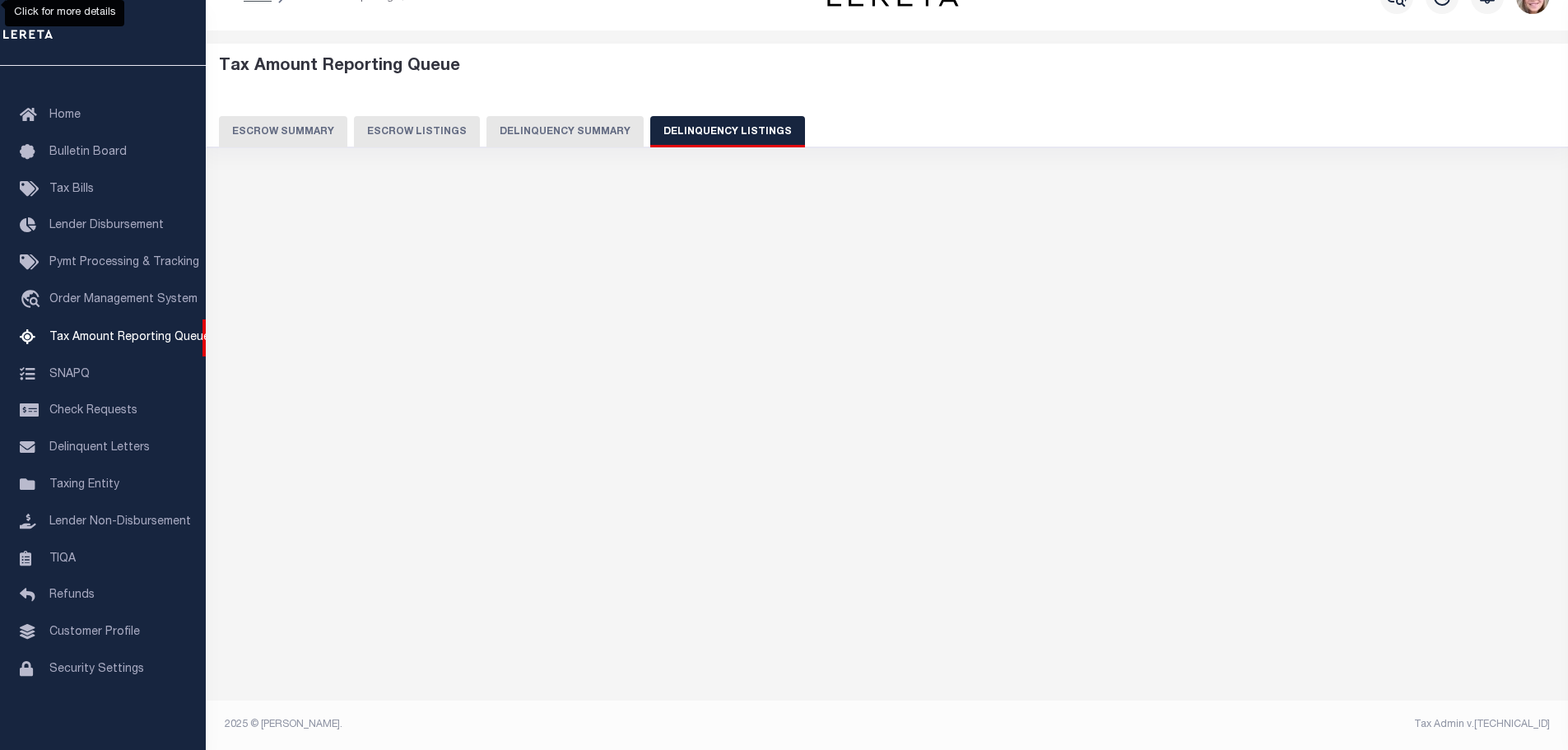
scroll to position [36, 0]
select select "100"
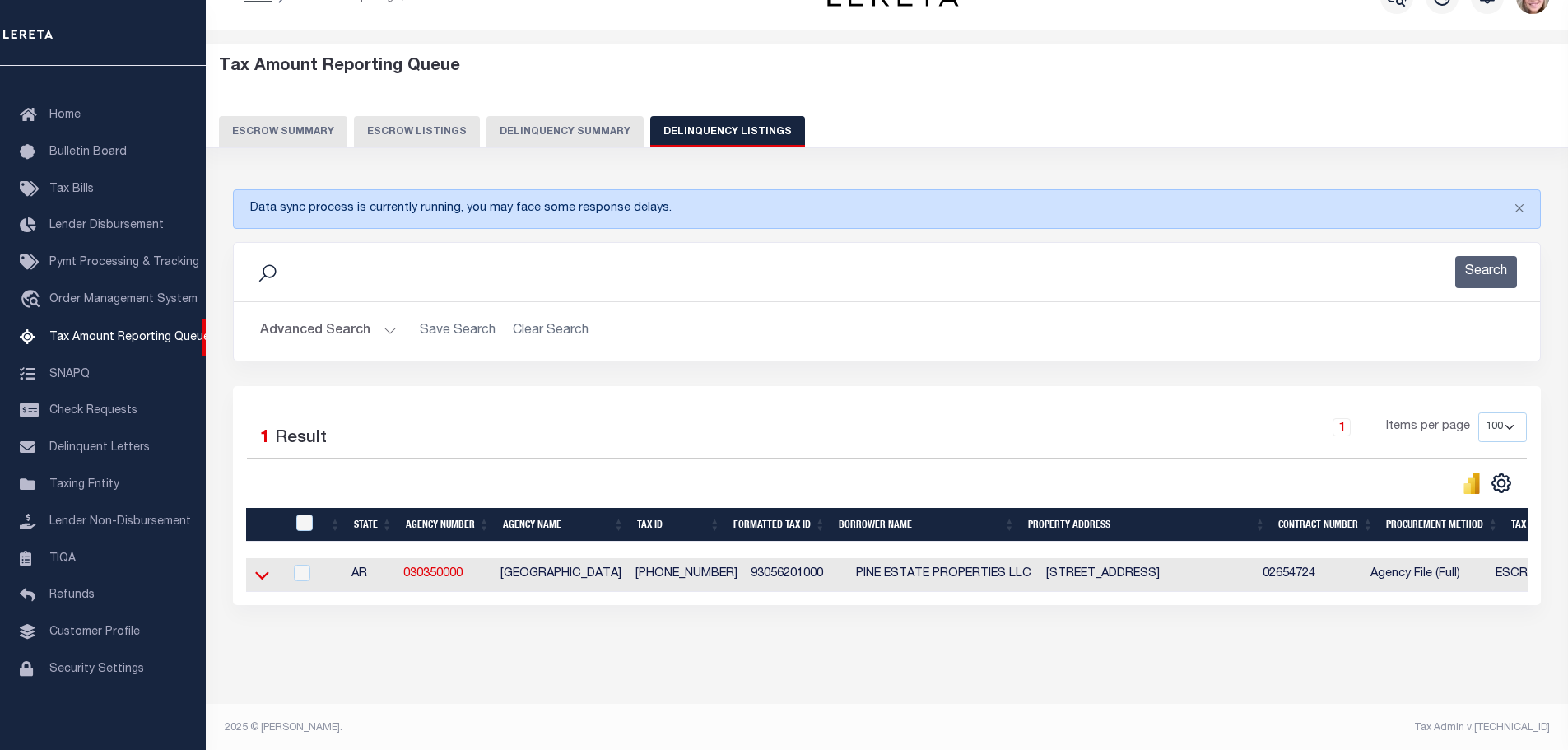
click at [265, 580] on icon at bounding box center [262, 576] width 14 height 8
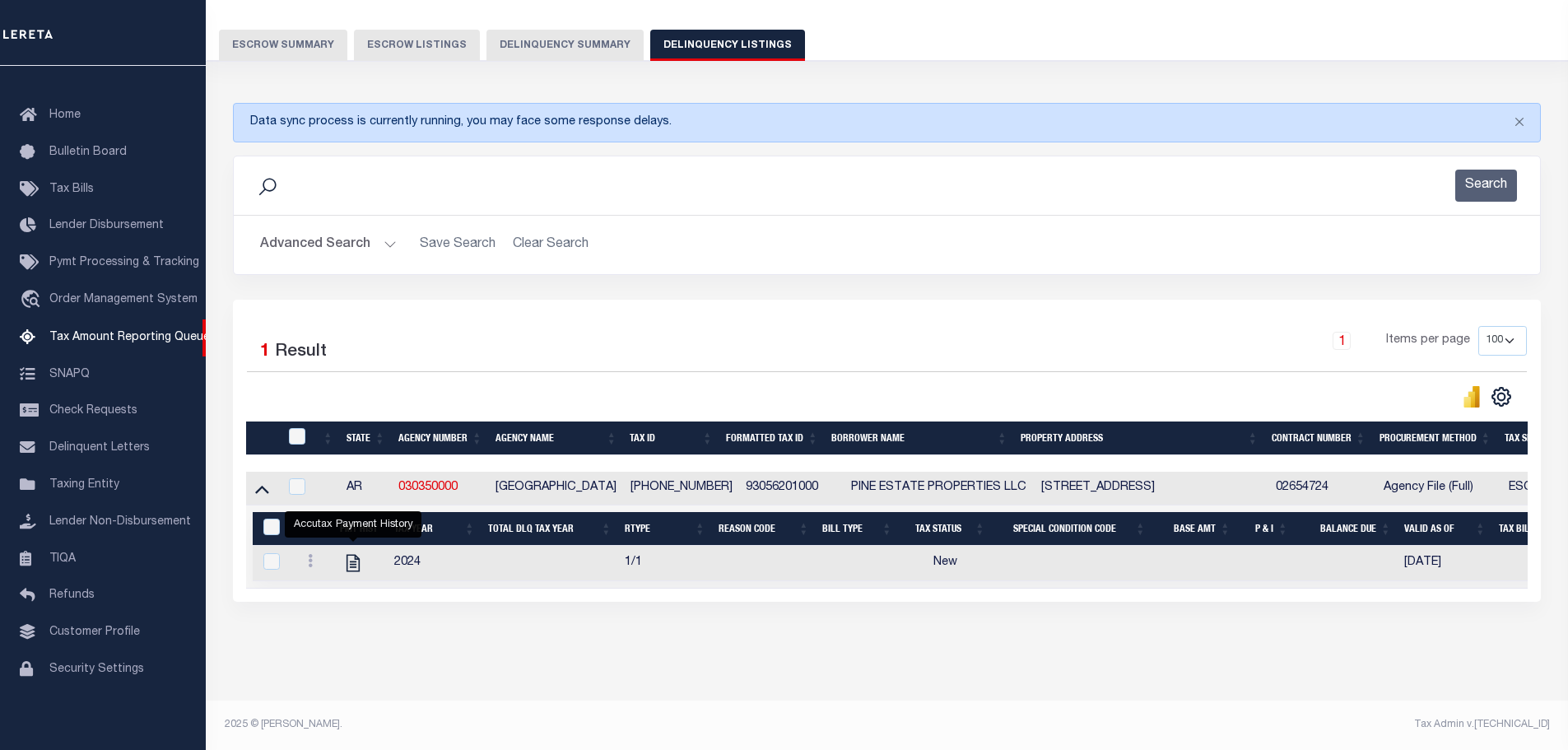
scroll to position [136, 0]
click at [299, 478] on input "checkbox" at bounding box center [297, 486] width 17 height 17
checkbox input "true"
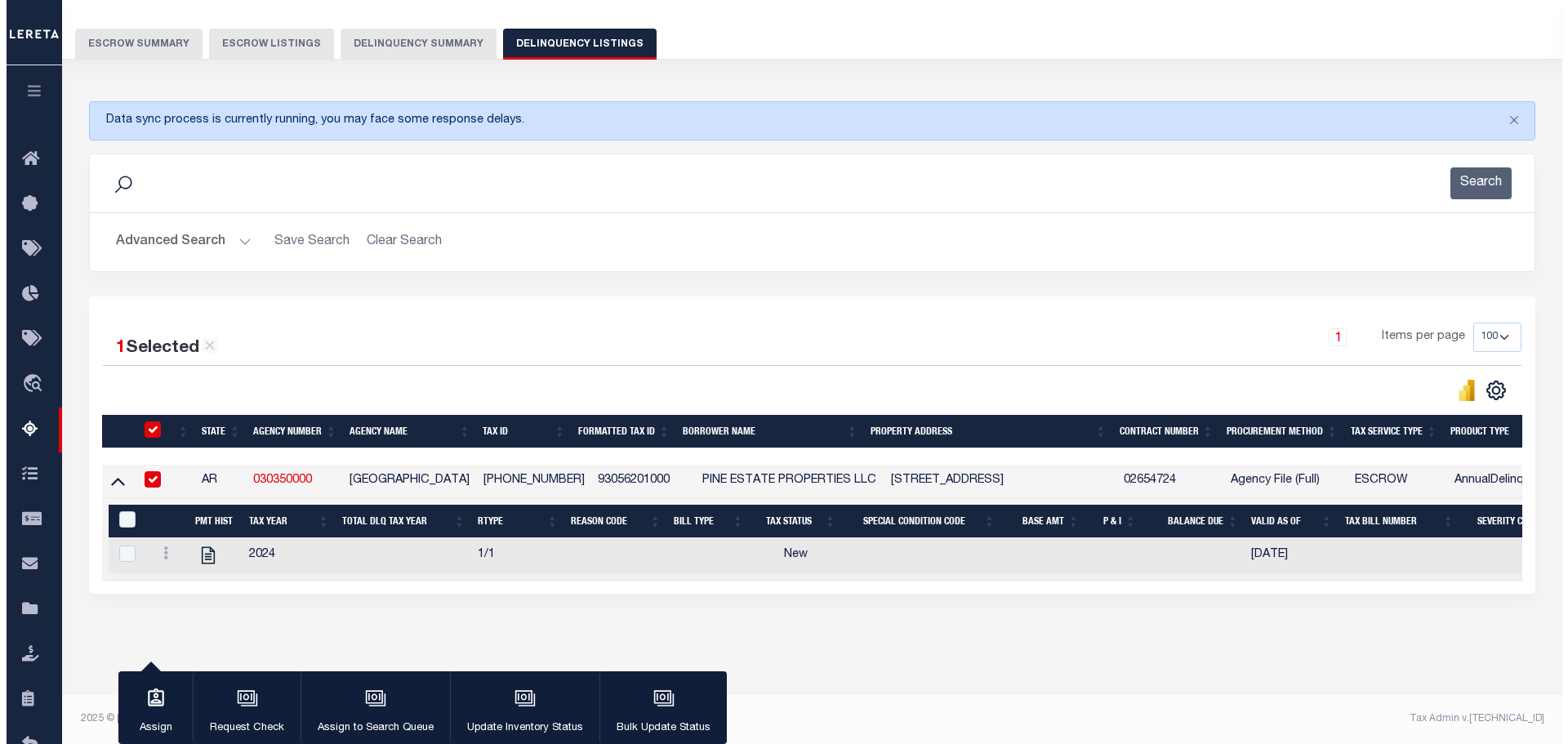
scroll to position [133, 0]
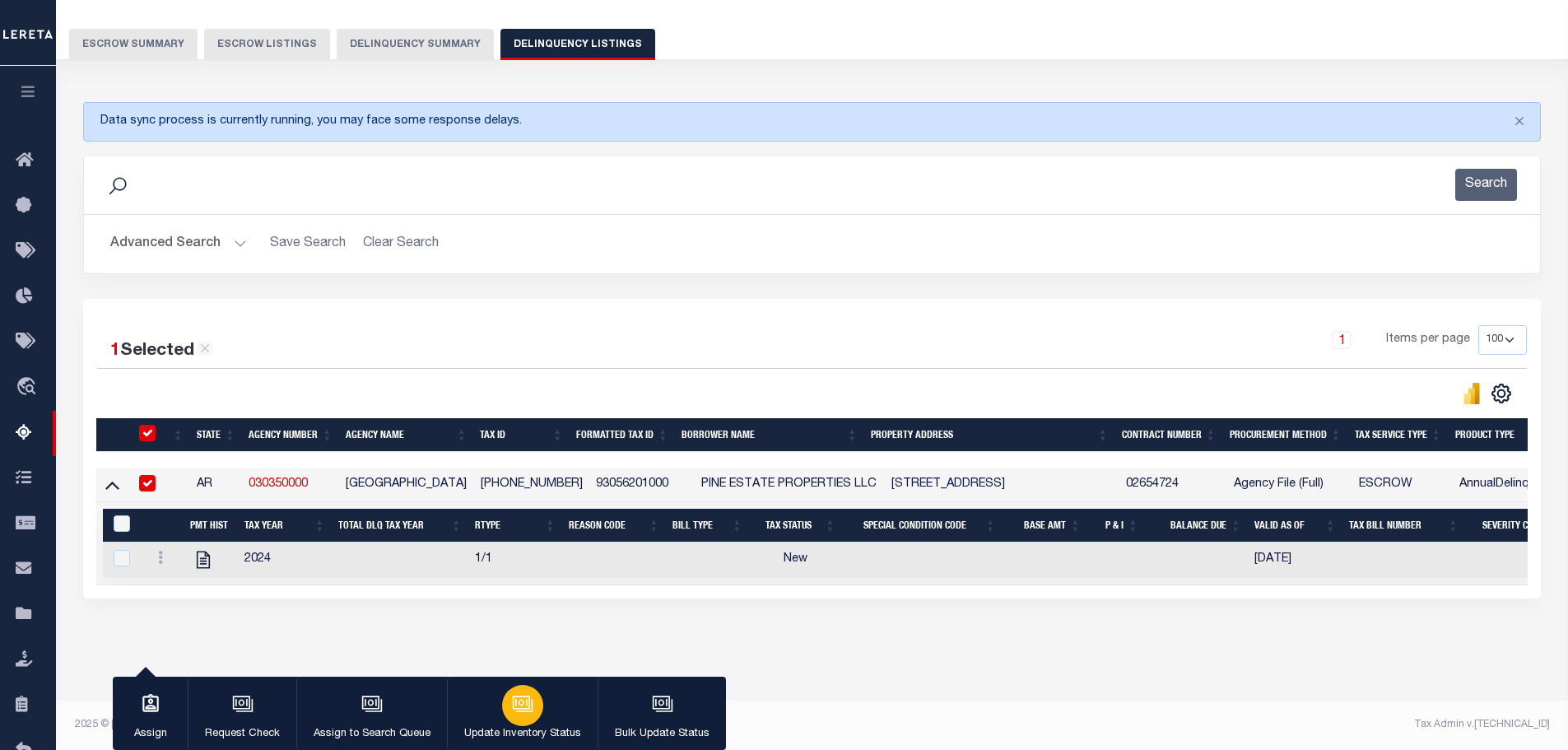
click at [538, 721] on button "Update Inventory Status" at bounding box center [523, 714] width 151 height 75
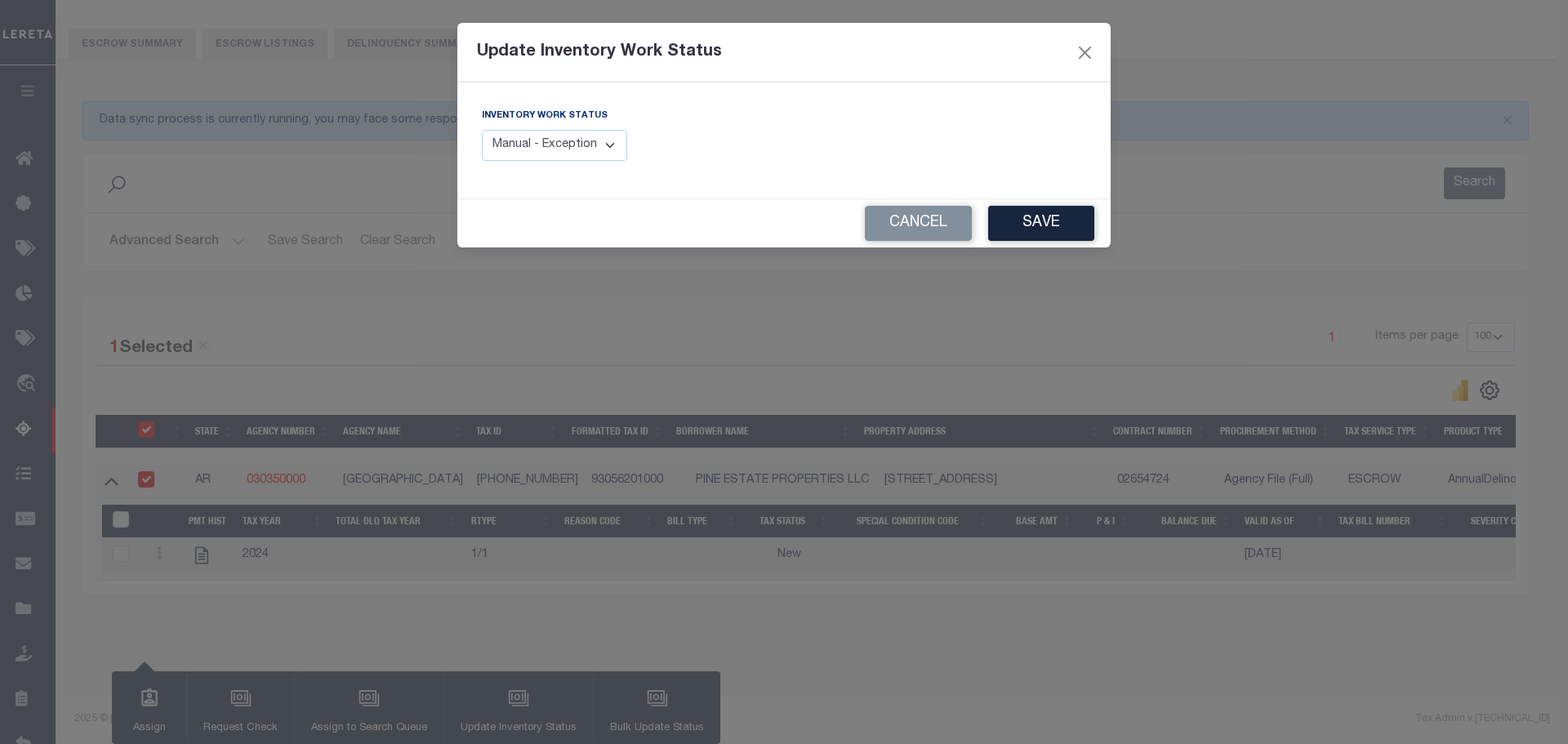
click at [553, 156] on select "Manual - Exception Pended - Awaiting Search Late Add Exception Completed" at bounding box center [554, 146] width 145 height 32
select select "4"
click at [482, 130] on select "Manual - Exception Pended - Awaiting Search Late Add Exception Completed" at bounding box center [554, 146] width 145 height 32
click at [1056, 217] on button "Save" at bounding box center [1041, 224] width 107 height 36
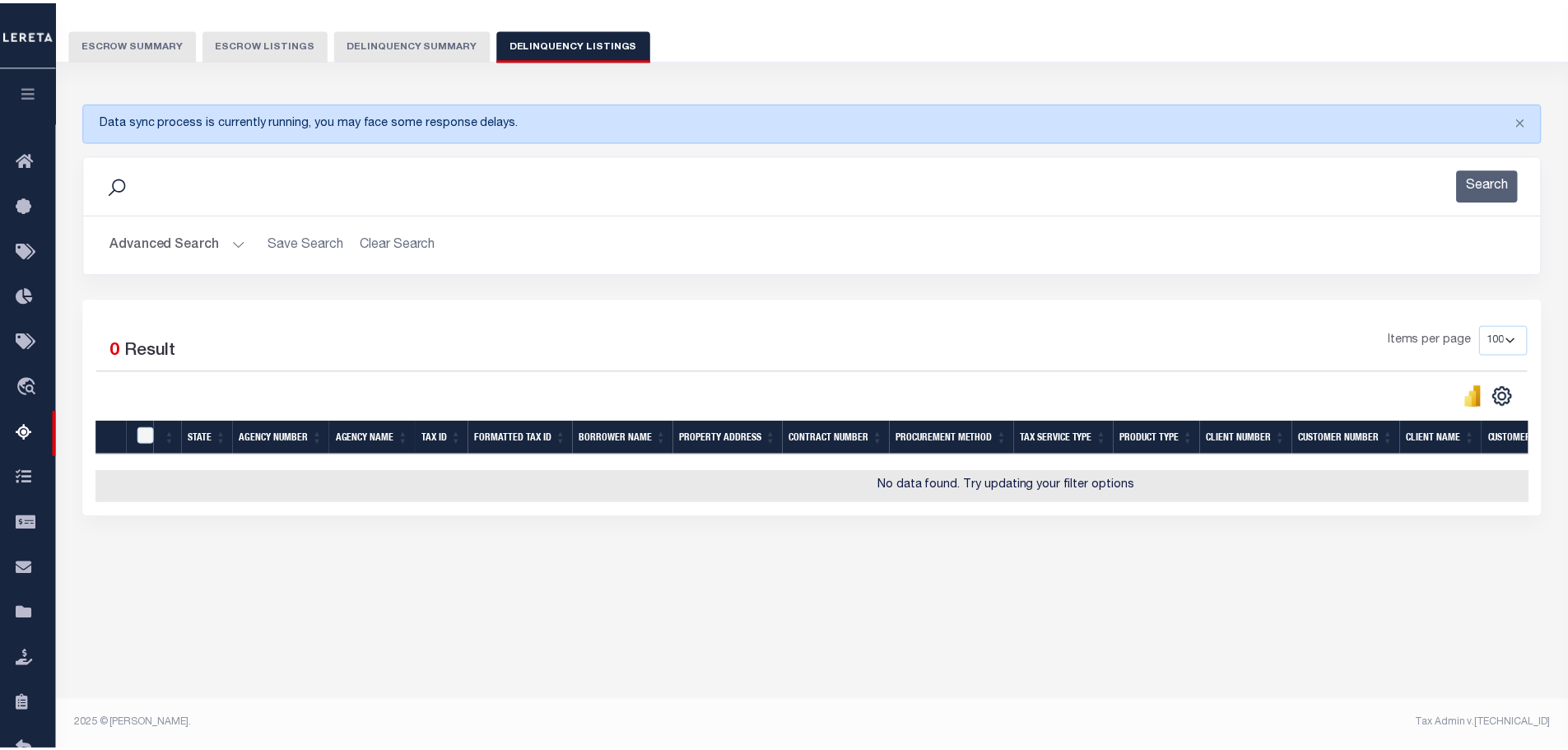
scroll to position [122, 0]
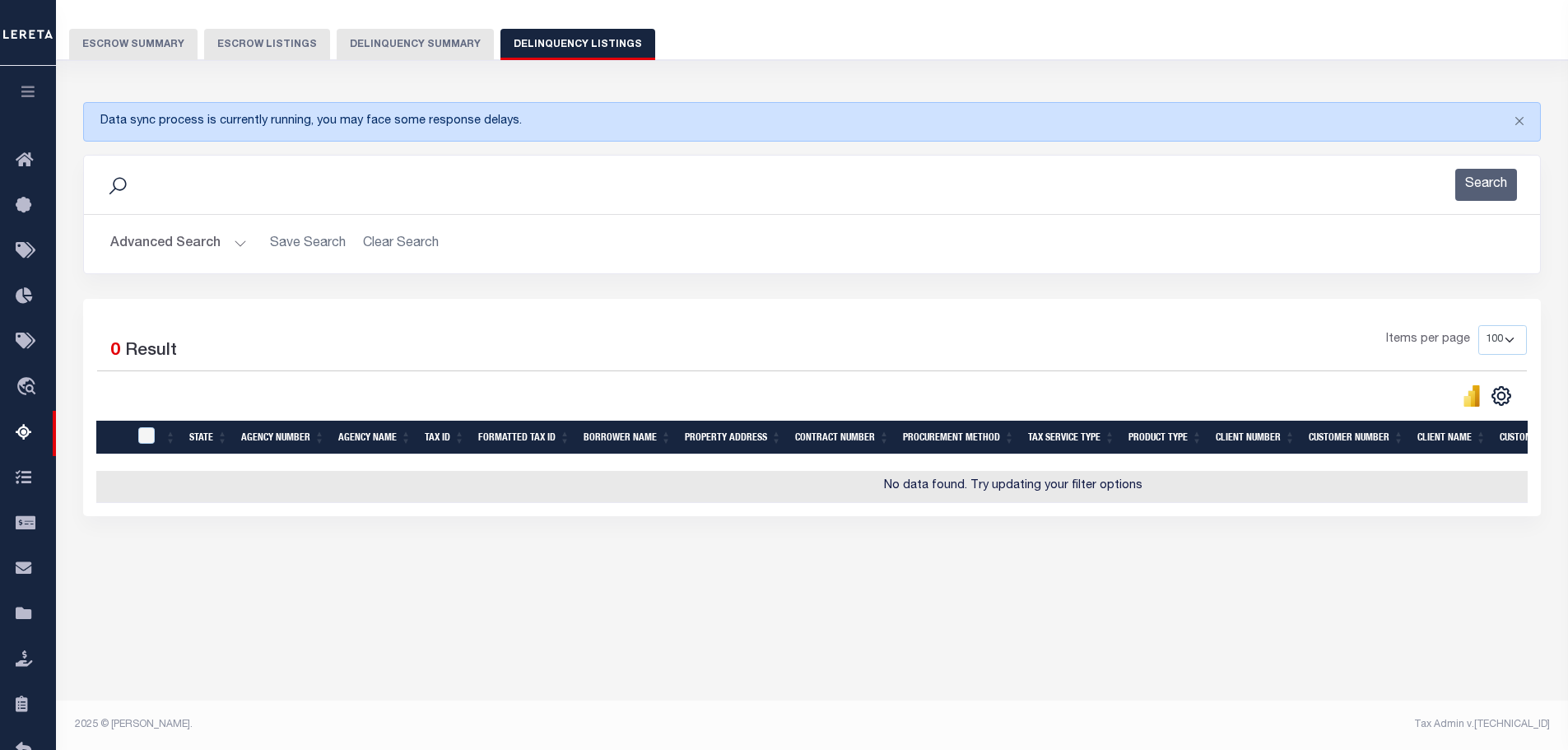
click at [377, 59] on button "Delinquency Summary" at bounding box center [416, 44] width 157 height 31
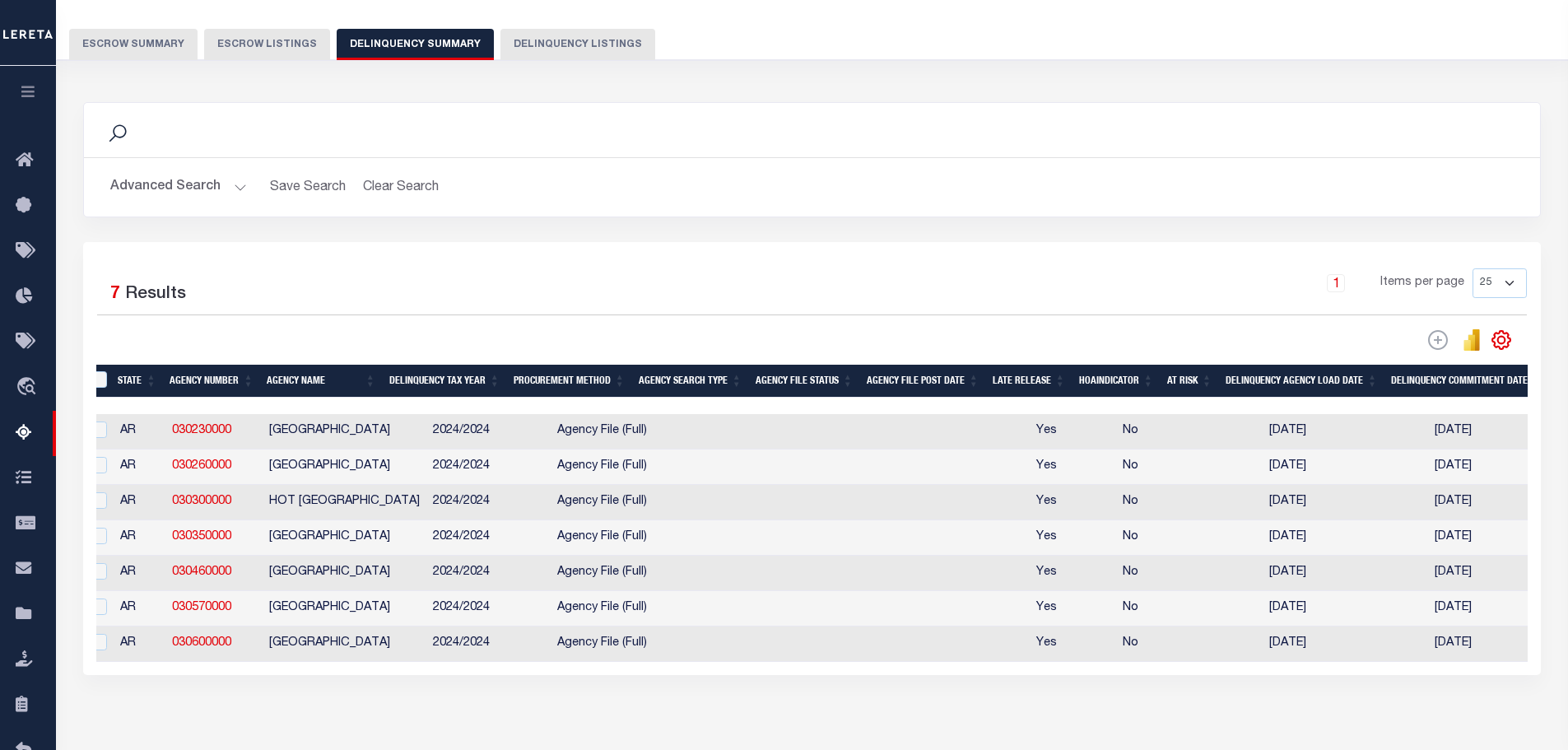
scroll to position [0, 0]
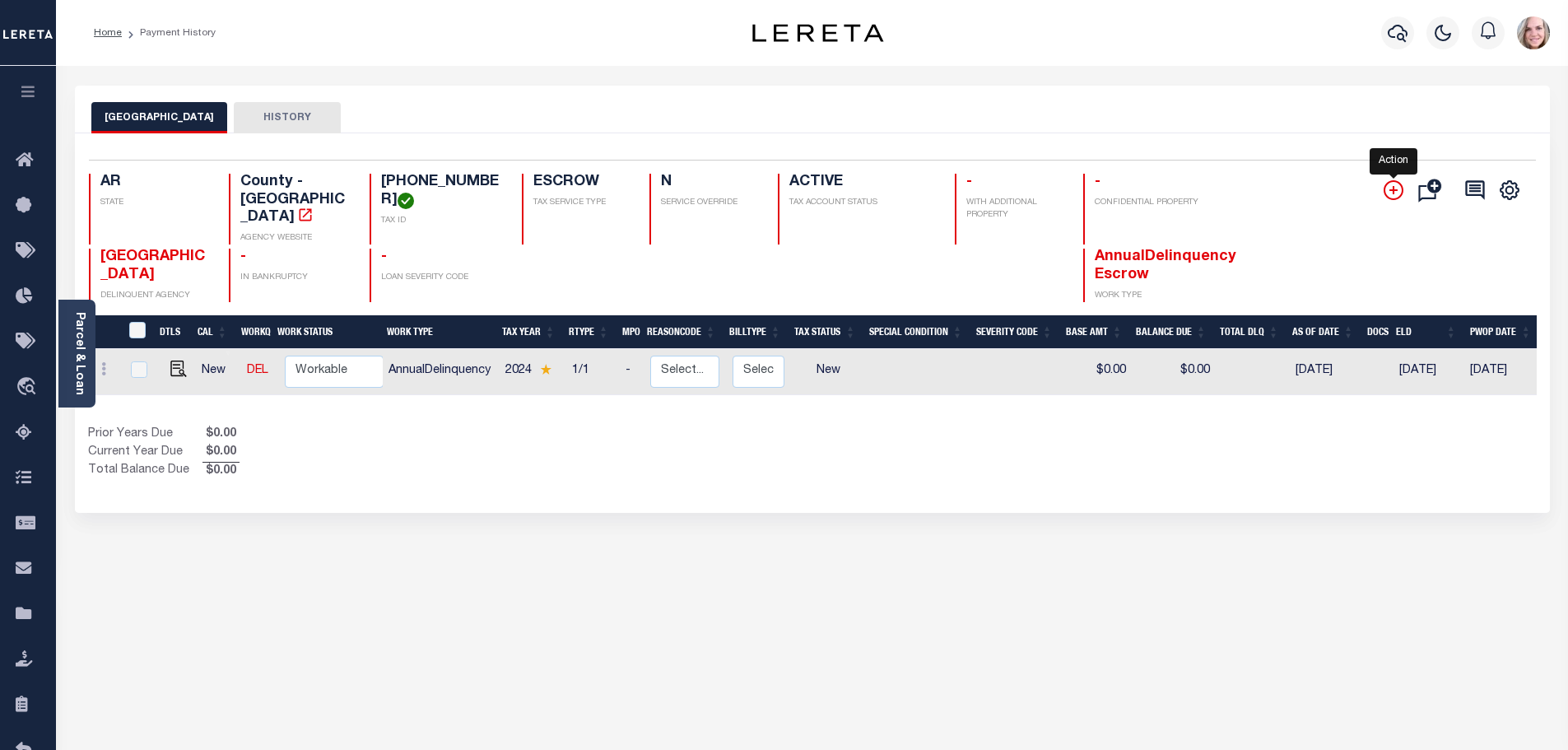
click at [1393, 193] on icon "" at bounding box center [1394, 190] width 8 height 8
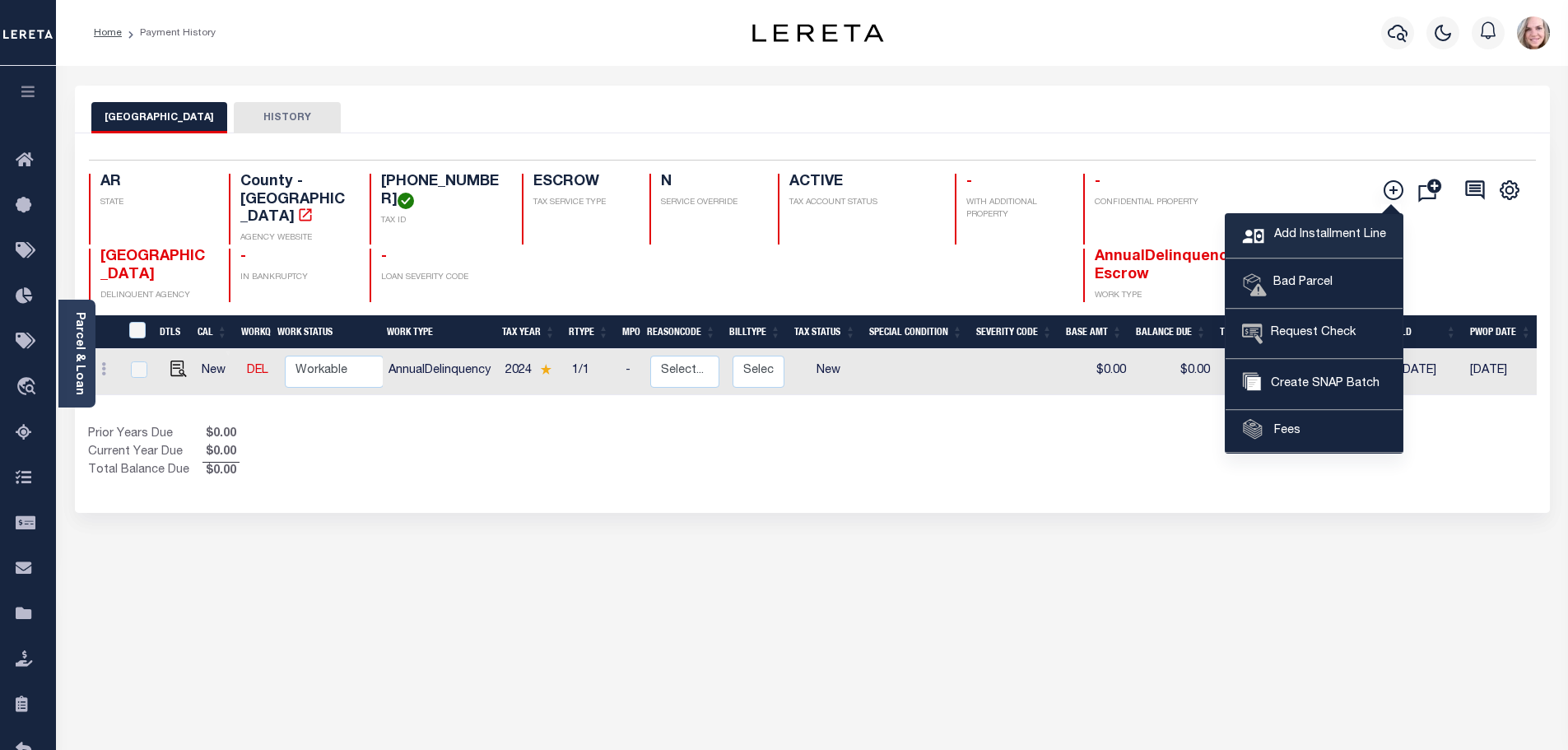
click at [1317, 237] on span "Add Installment Line" at bounding box center [1328, 236] width 116 height 18
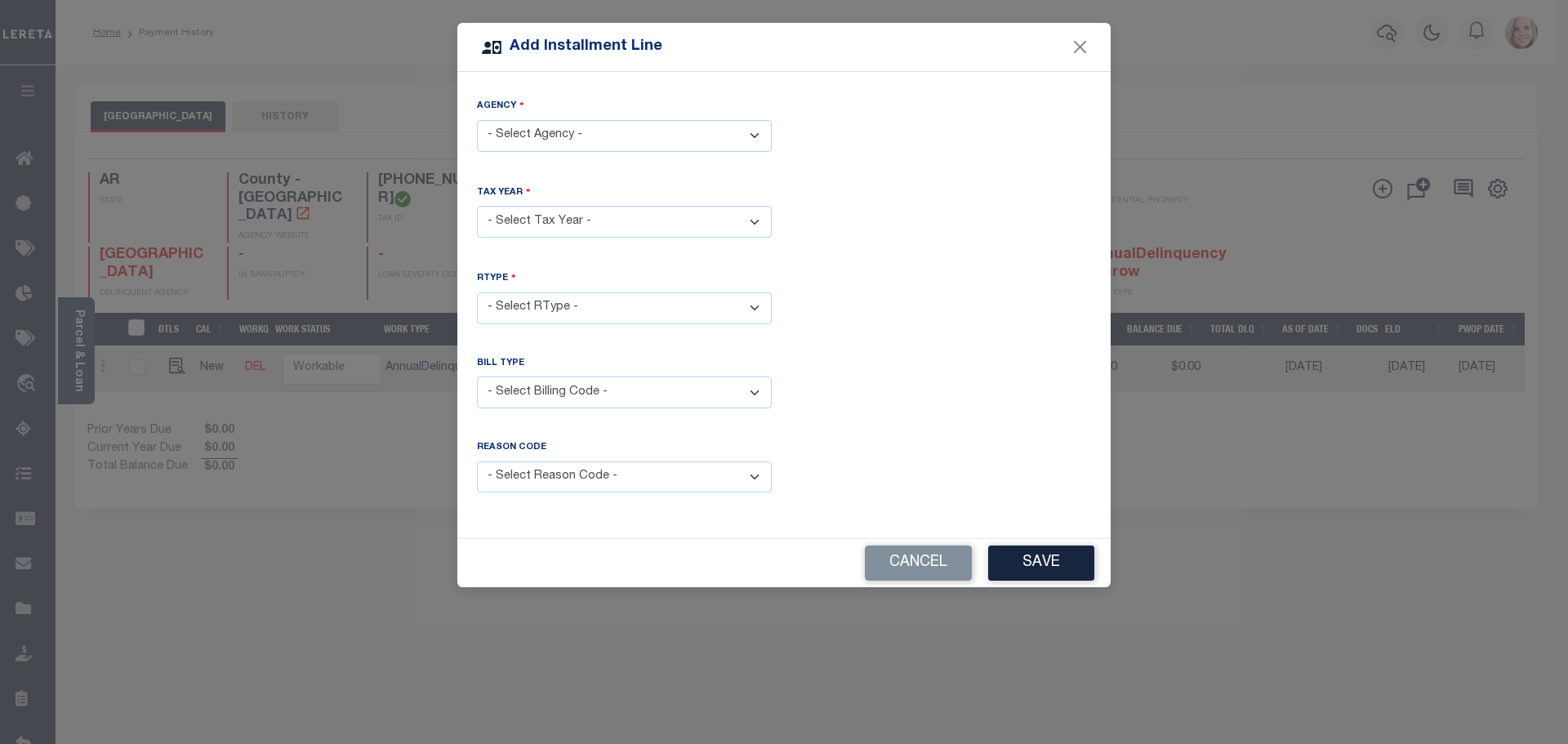
click at [573, 139] on select "- Select Agency - JEFFERSON COUNTY - County" at bounding box center [624, 136] width 295 height 32
select select "506900000"
click at [477, 120] on select "- Select Agency - JEFFERSON COUNTY - County" at bounding box center [624, 136] width 295 height 32
click at [557, 221] on select "- Select Year - 2005 2006 2007 2008 2009 2010 2011 2012 2013 2014 2015 2016 201…" at bounding box center [624, 222] width 295 height 32
select select "2024"
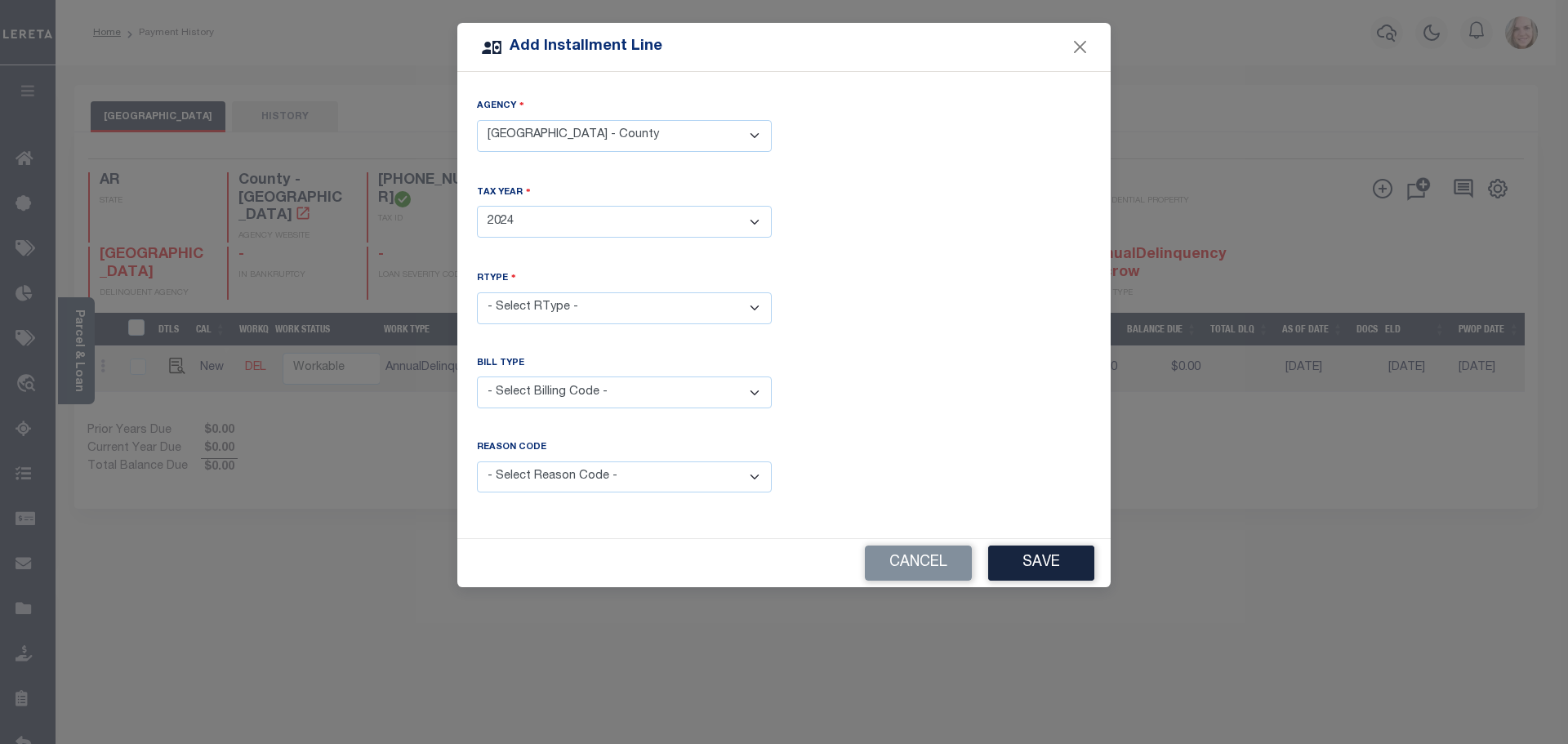
click at [477, 206] on select "- Select Year - 2005 2006 2007 2008 2009 2010 2011 2012 2013 2014 2015 2016 201…" at bounding box center [624, 222] width 295 height 32
click at [582, 301] on select "- Select RType - 1/1" at bounding box center [624, 308] width 295 height 32
select select "0"
click at [477, 292] on select "- Select RType - 1/1" at bounding box center [624, 308] width 295 height 32
click at [577, 389] on select "- Select Billing Code - Regular Delinquent Supplemental Corrected/Adjusted Bill…" at bounding box center [624, 393] width 295 height 32
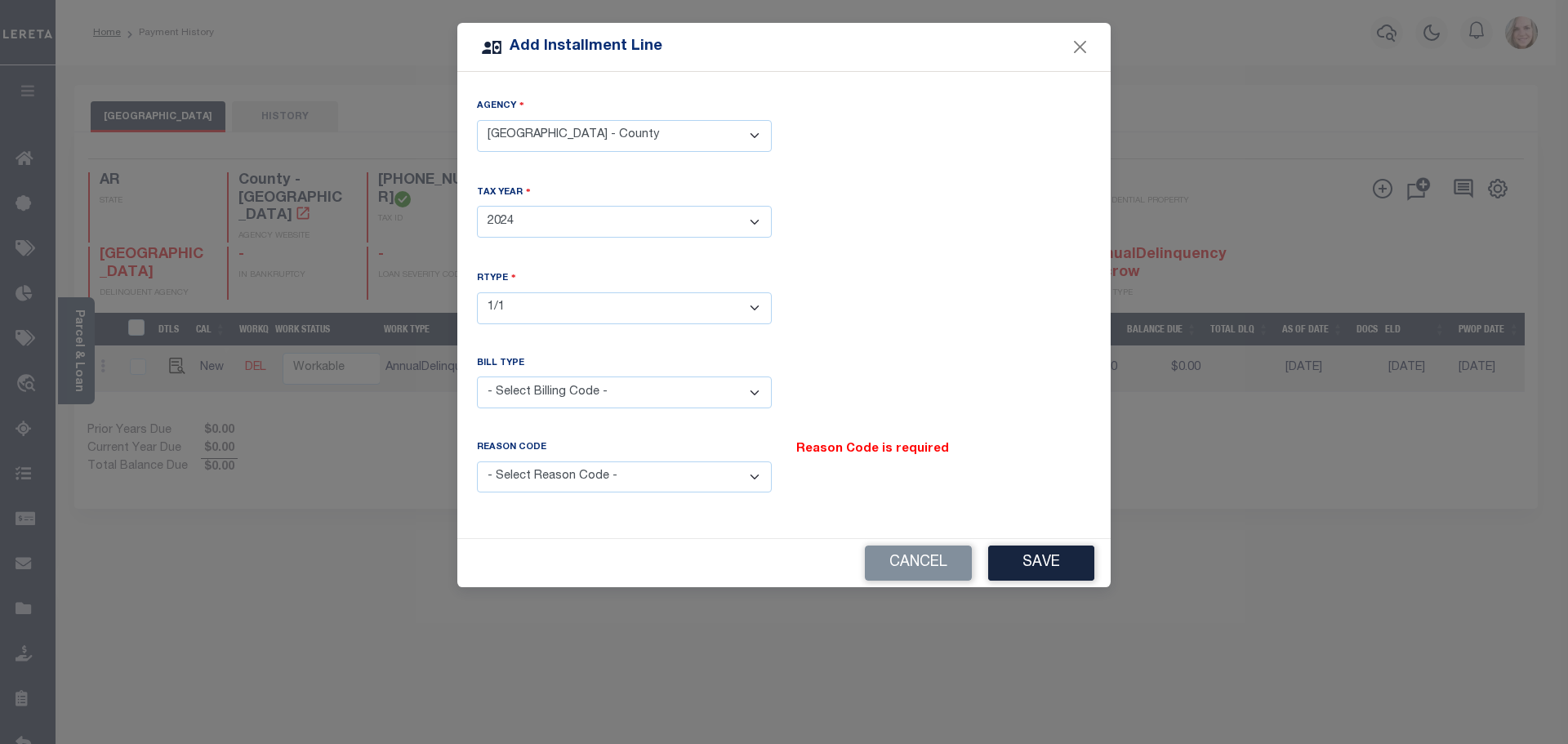
click at [477, 377] on select "- Select Billing Code - Regular Delinquent Supplemental Corrected/Adjusted Bill…" at bounding box center [624, 393] width 295 height 32
click at [569, 386] on select "- Select Billing Code - Regular Delinquent Supplemental Corrected/Adjusted Bill…" at bounding box center [624, 393] width 295 height 32
select select "1"
click at [477, 377] on select "- Select Billing Code - Regular Delinquent Supplemental Corrected/Adjusted Bill…" at bounding box center [624, 393] width 295 height 32
click at [1042, 478] on div "Reason Code is required" at bounding box center [944, 477] width 320 height 71
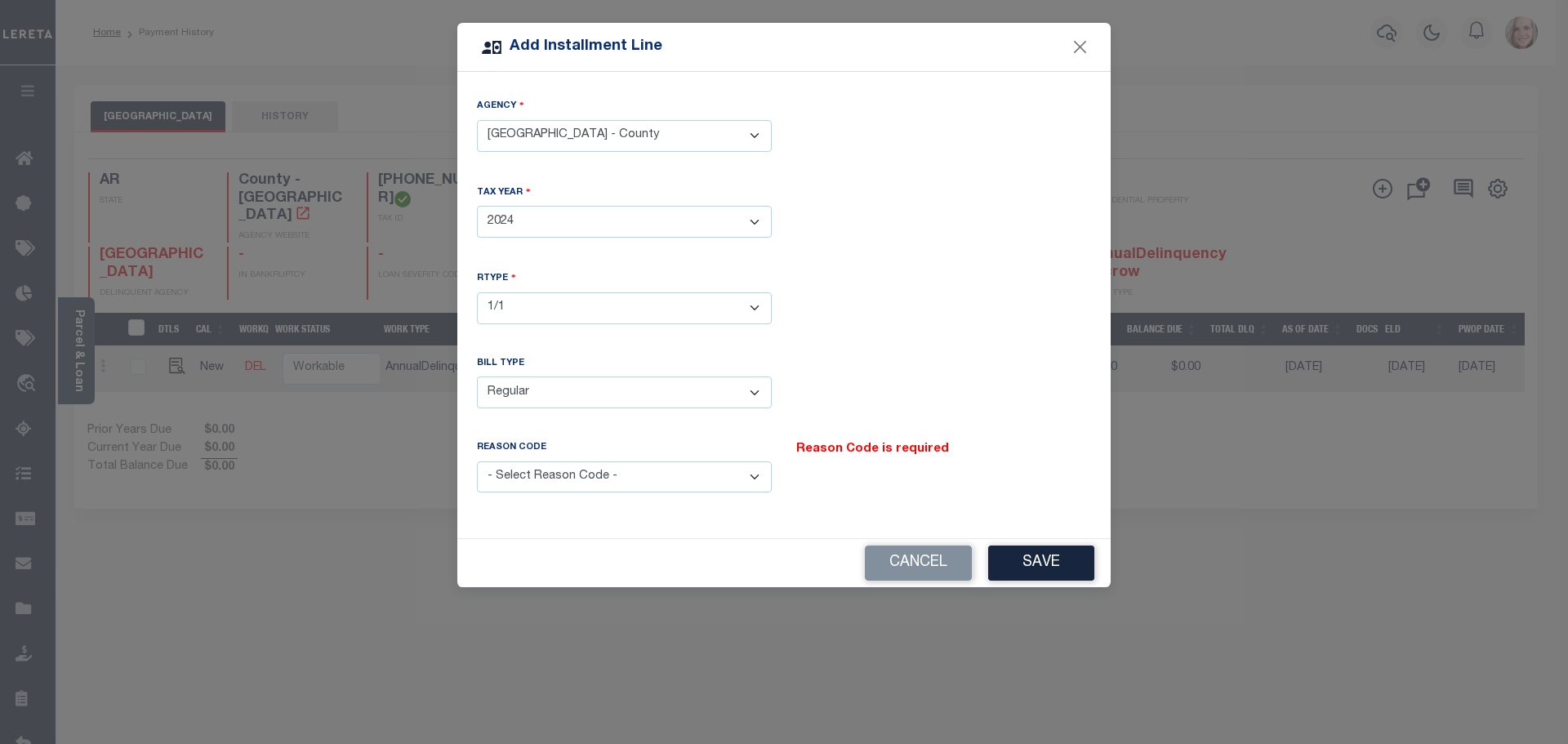
click at [653, 479] on select "- Select Reason Code - Payment Reversal Taxable Value Change Assessment Change …" at bounding box center [624, 478] width 295 height 32
select select "1"
click at [477, 462] on select "- Select Reason Code - Payment Reversal Taxable Value Change Assessment Change …" at bounding box center [624, 478] width 295 height 32
click at [1014, 561] on button "Save" at bounding box center [1041, 563] width 107 height 36
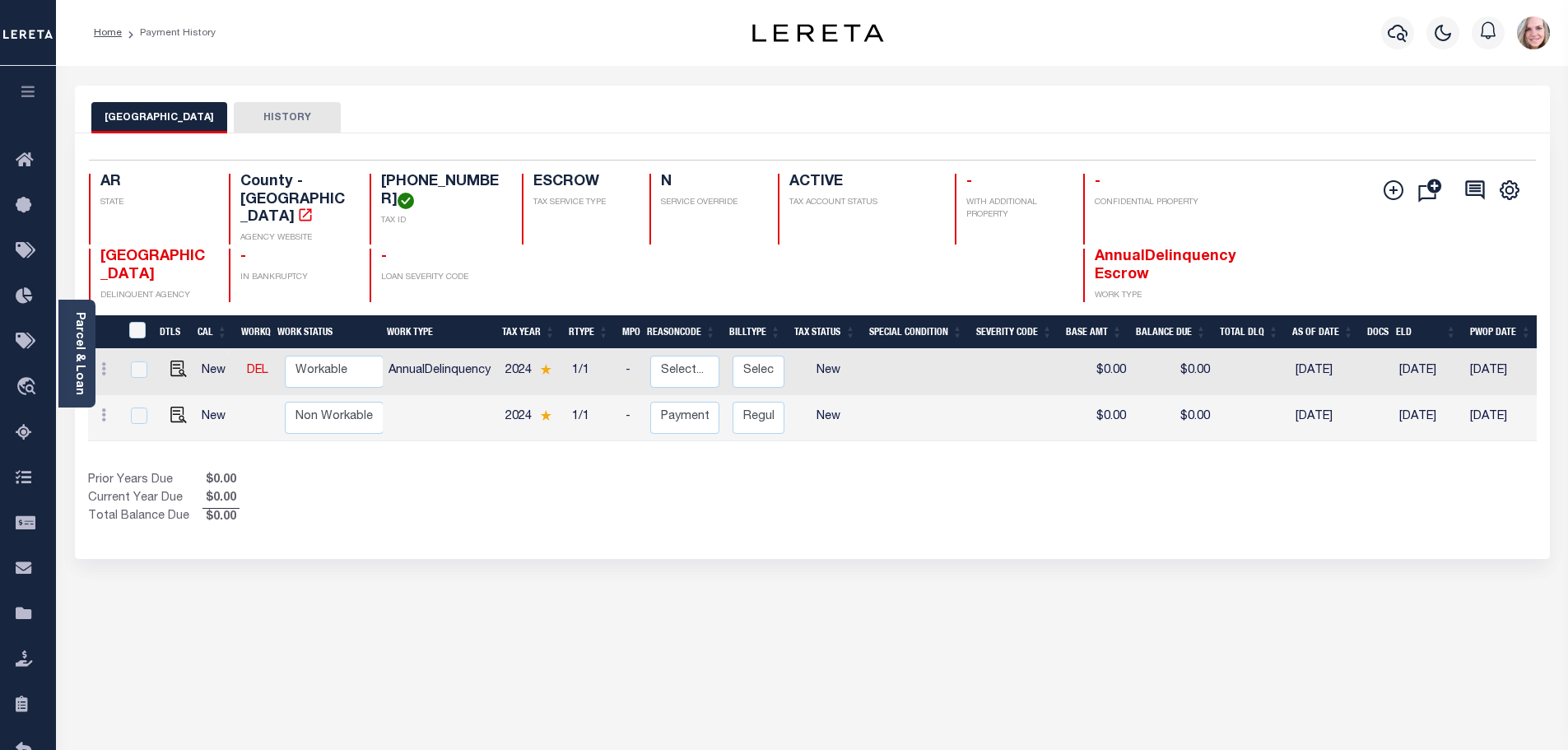
click at [1244, 598] on div "JEFFERSON COUNTY HISTORY Selected 2 Results" at bounding box center [812, 550] width 1500 height 930
click at [610, 638] on div "JEFFERSON COUNTY HISTORY Selected 2 Results" at bounding box center [812, 550] width 1500 height 930
click at [109, 22] on ol "Home Payment History" at bounding box center [154, 33] width 148 height 35
click at [114, 33] on link "Home" at bounding box center [107, 33] width 28 height 10
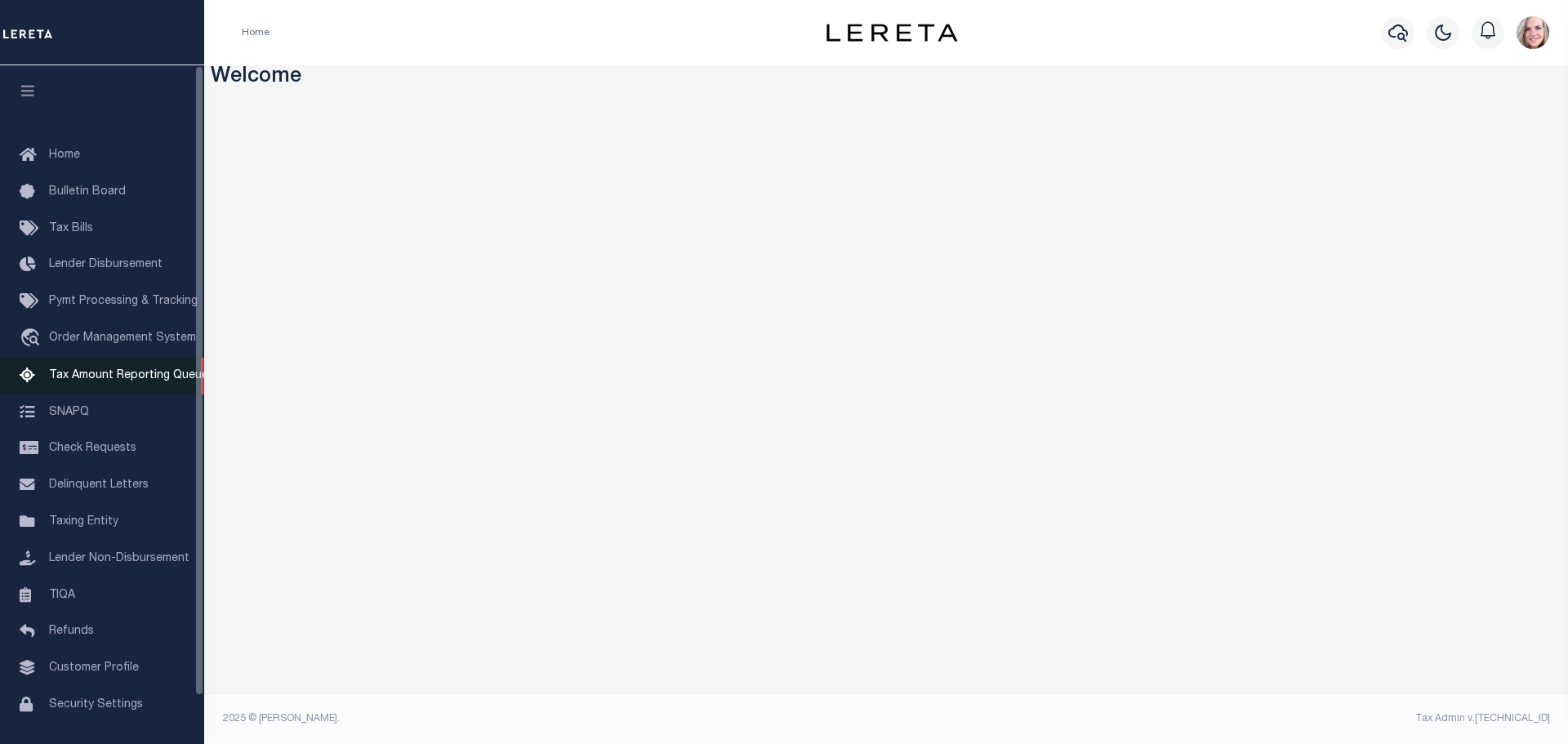
click at [154, 373] on span "Tax Amount Reporting Queue" at bounding box center [128, 376] width 159 height 12
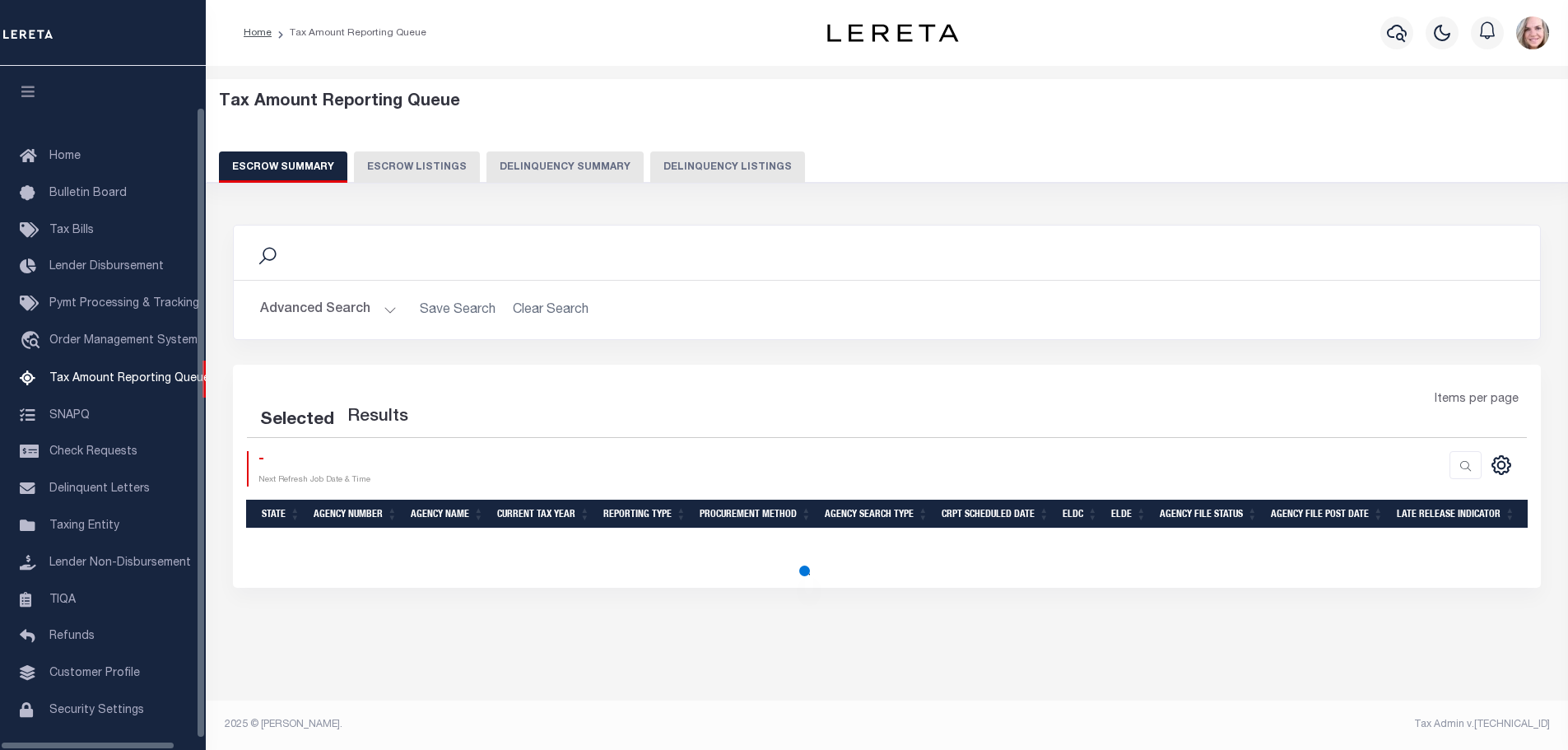
select select "100"
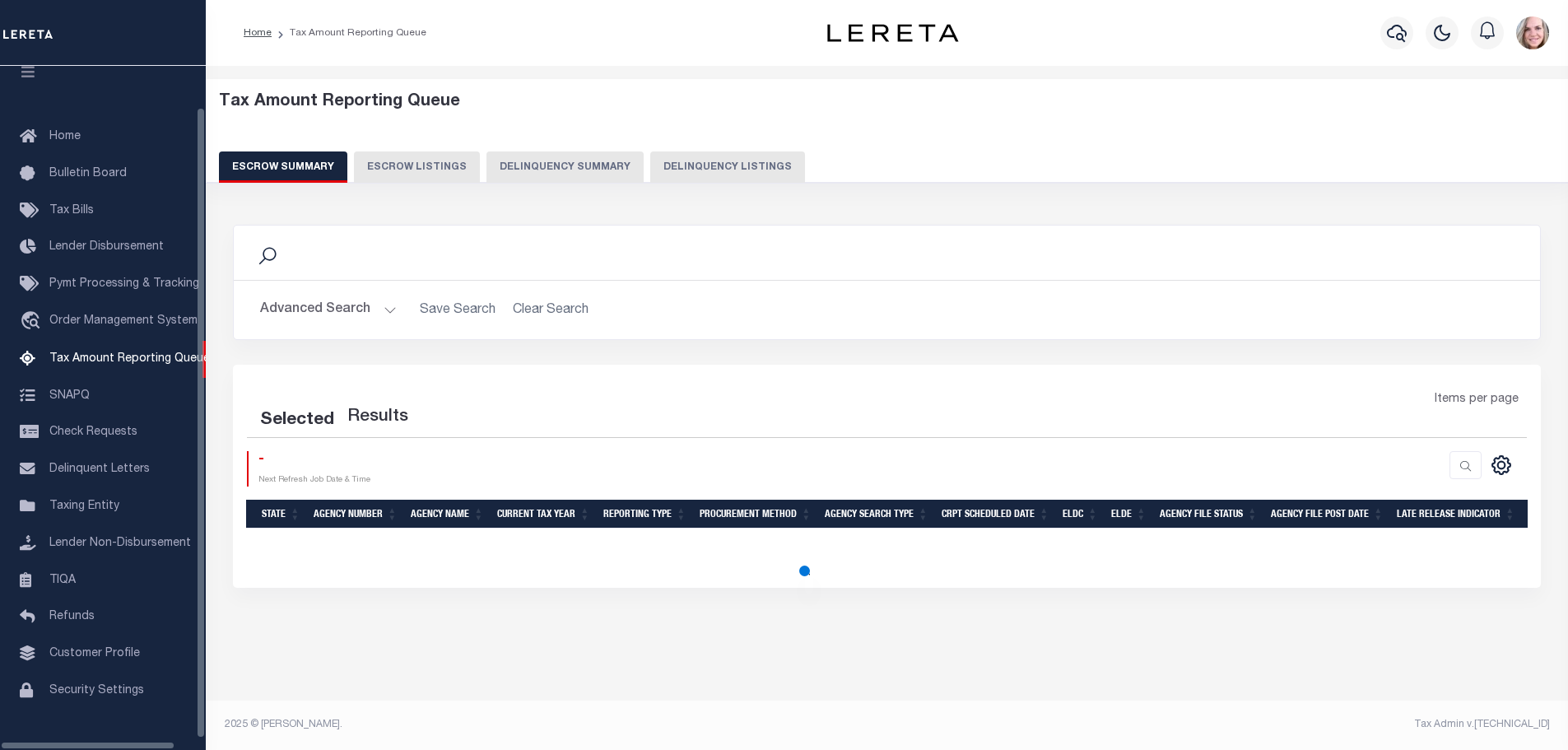
select select "100"
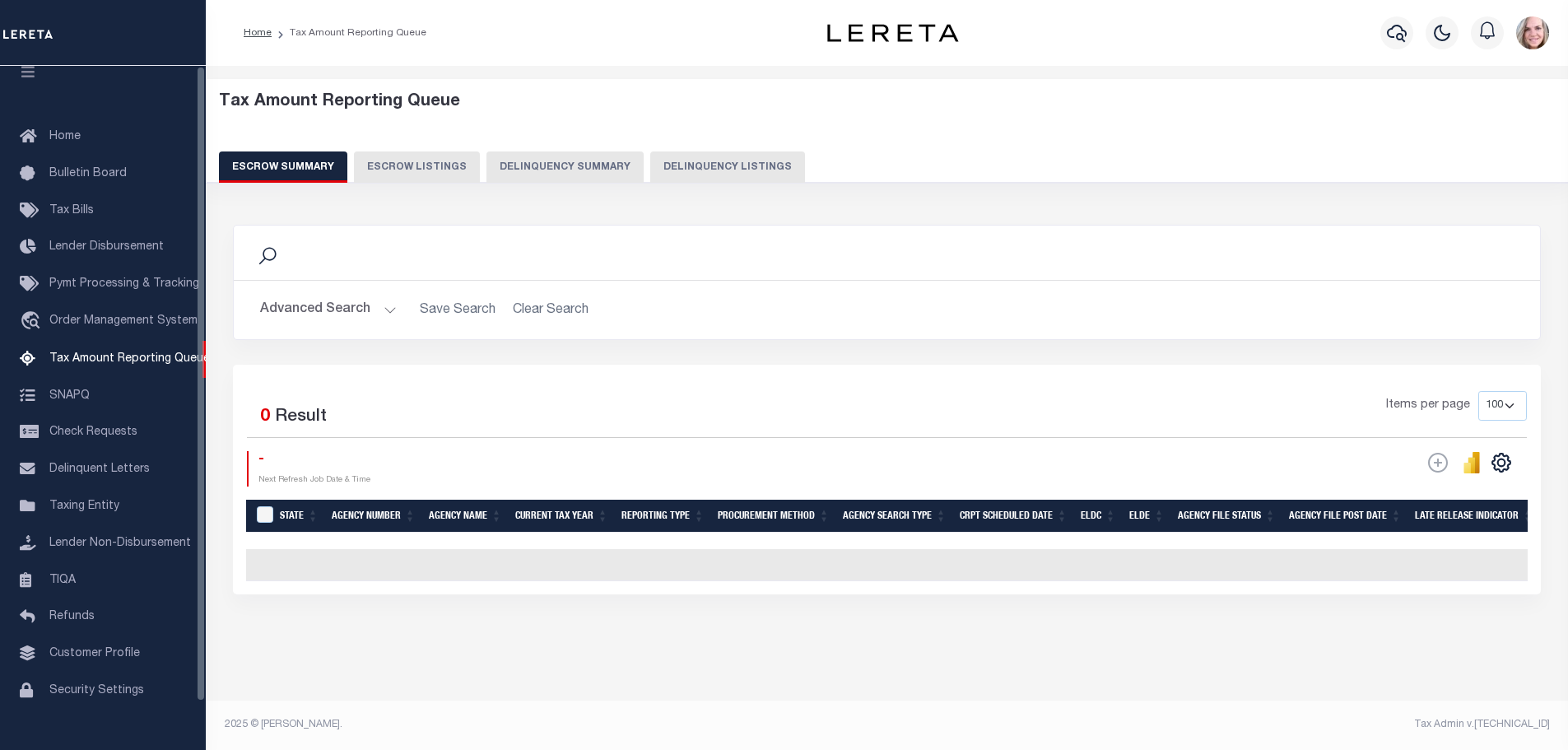
scroll to position [0, 0]
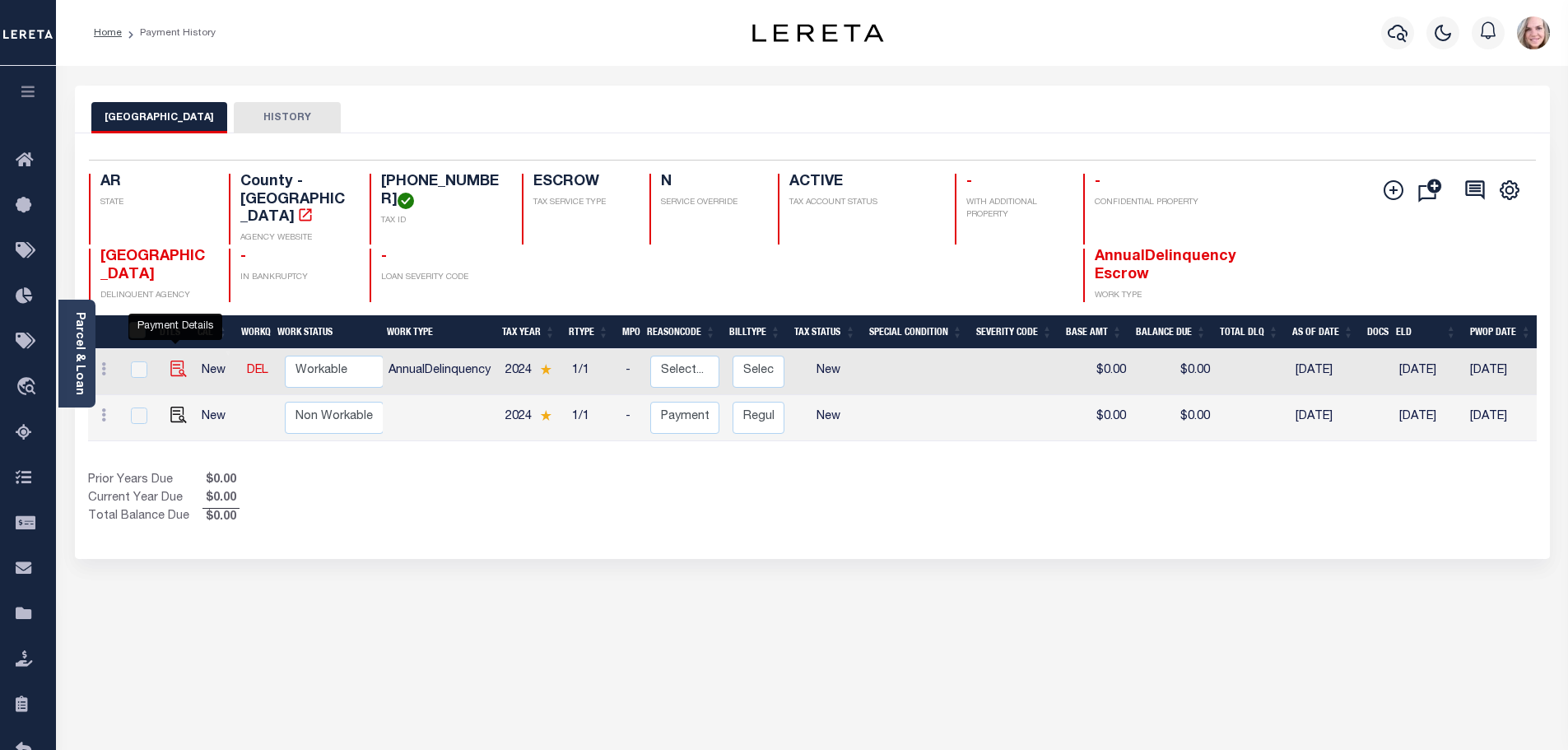
click at [175, 361] on img "" at bounding box center [178, 369] width 17 height 17
checkbox input "true"
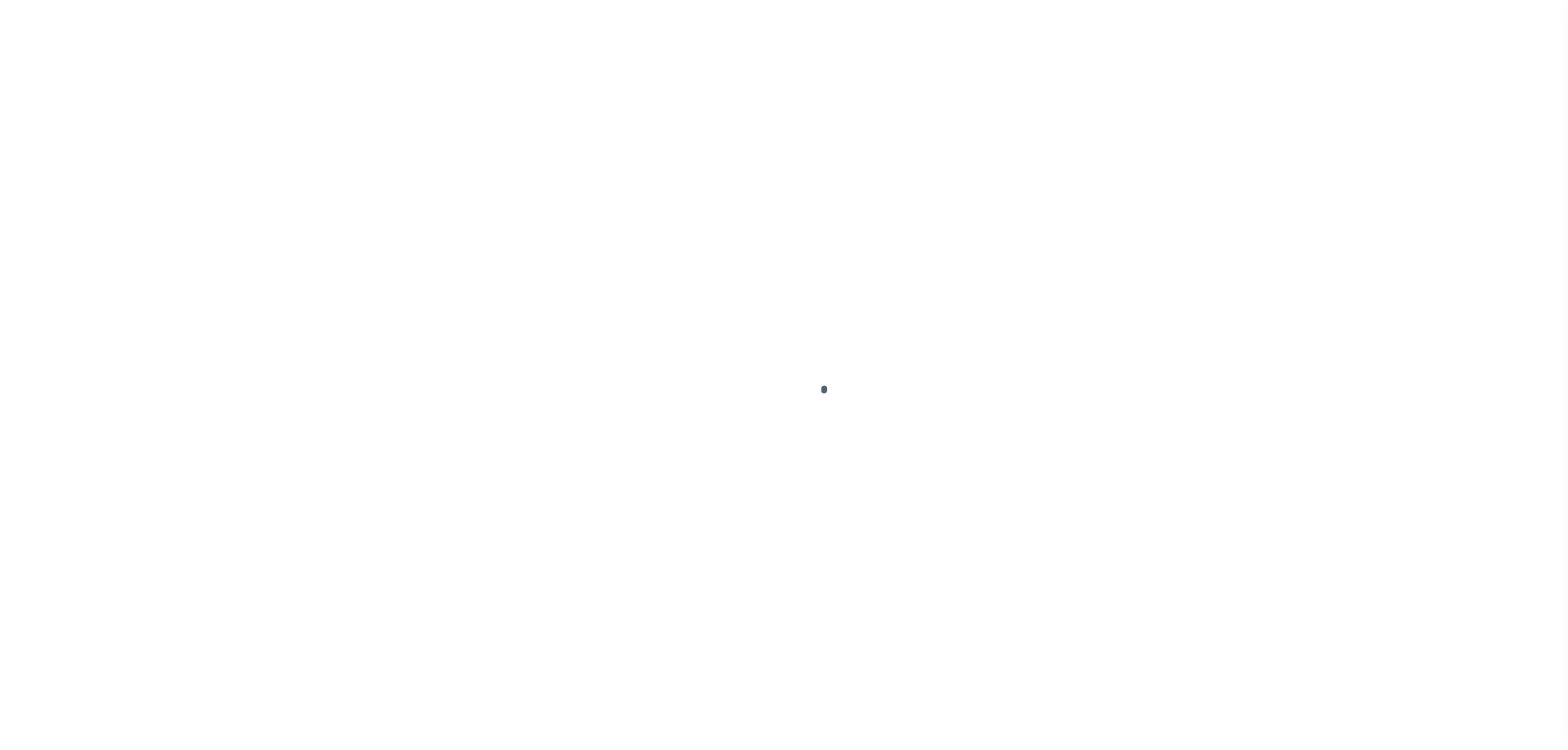
checkbox input "false"
type input "[DATE]"
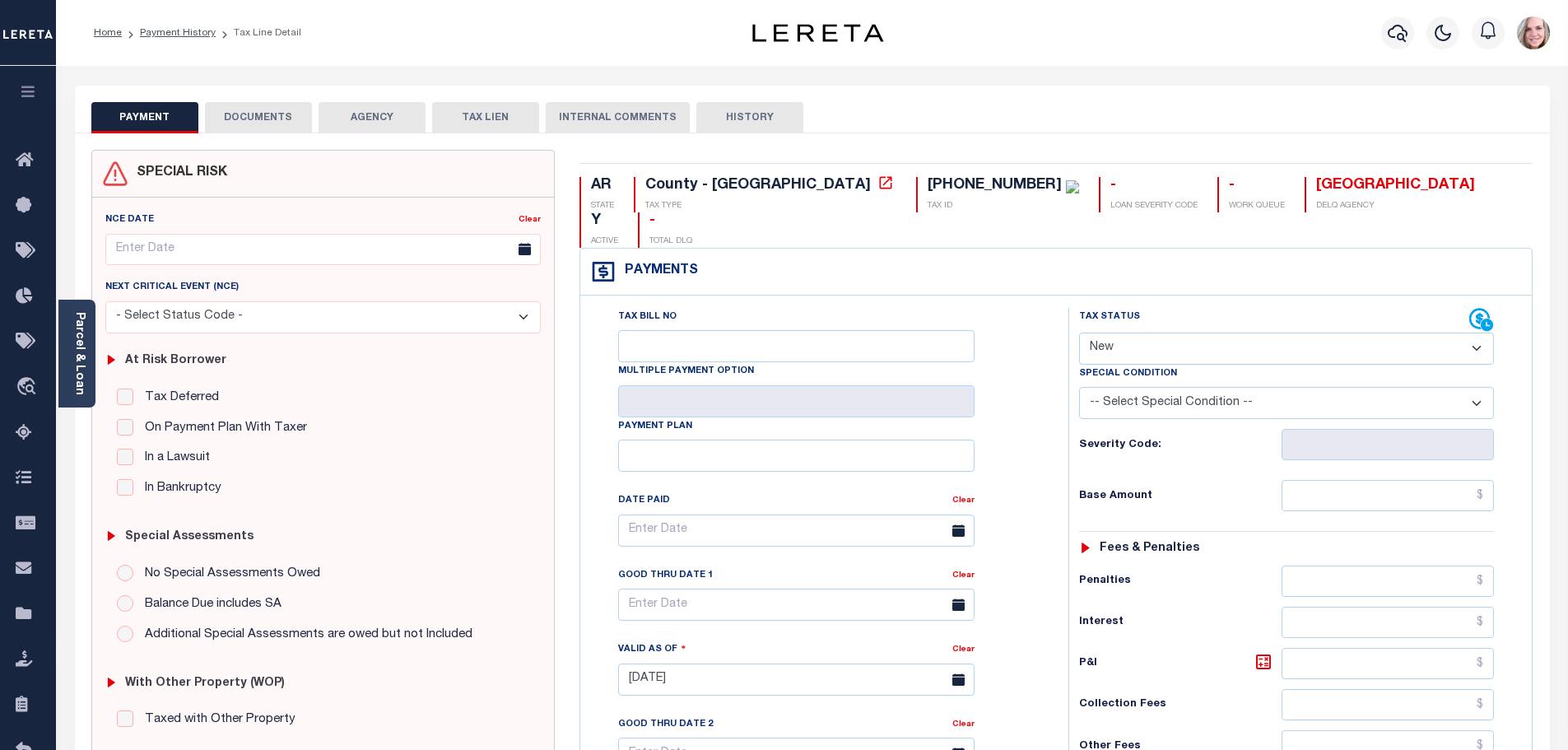
click at [1176, 333] on select "- Select Status Code - Open Due/Unpaid Paid Incomplete No Tax Due Internal Refu…" at bounding box center [1287, 349] width 415 height 32
select select "DUE"
click at [1080, 333] on select "- Select Status Code - Open Due/Unpaid Paid Incomplete No Tax Due Internal Refu…" at bounding box center [1287, 349] width 415 height 32
type input "[DATE]"
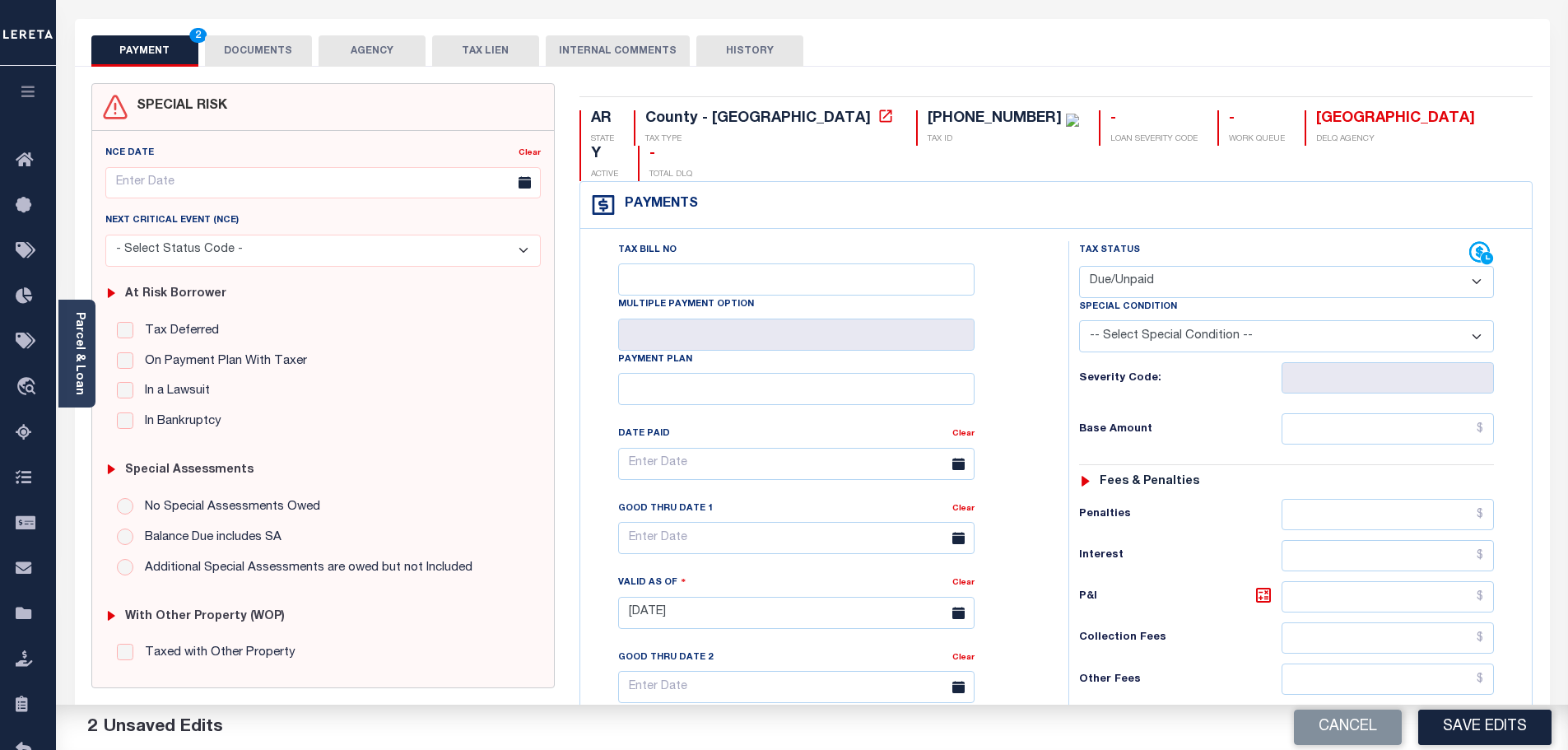
scroll to position [165, 0]
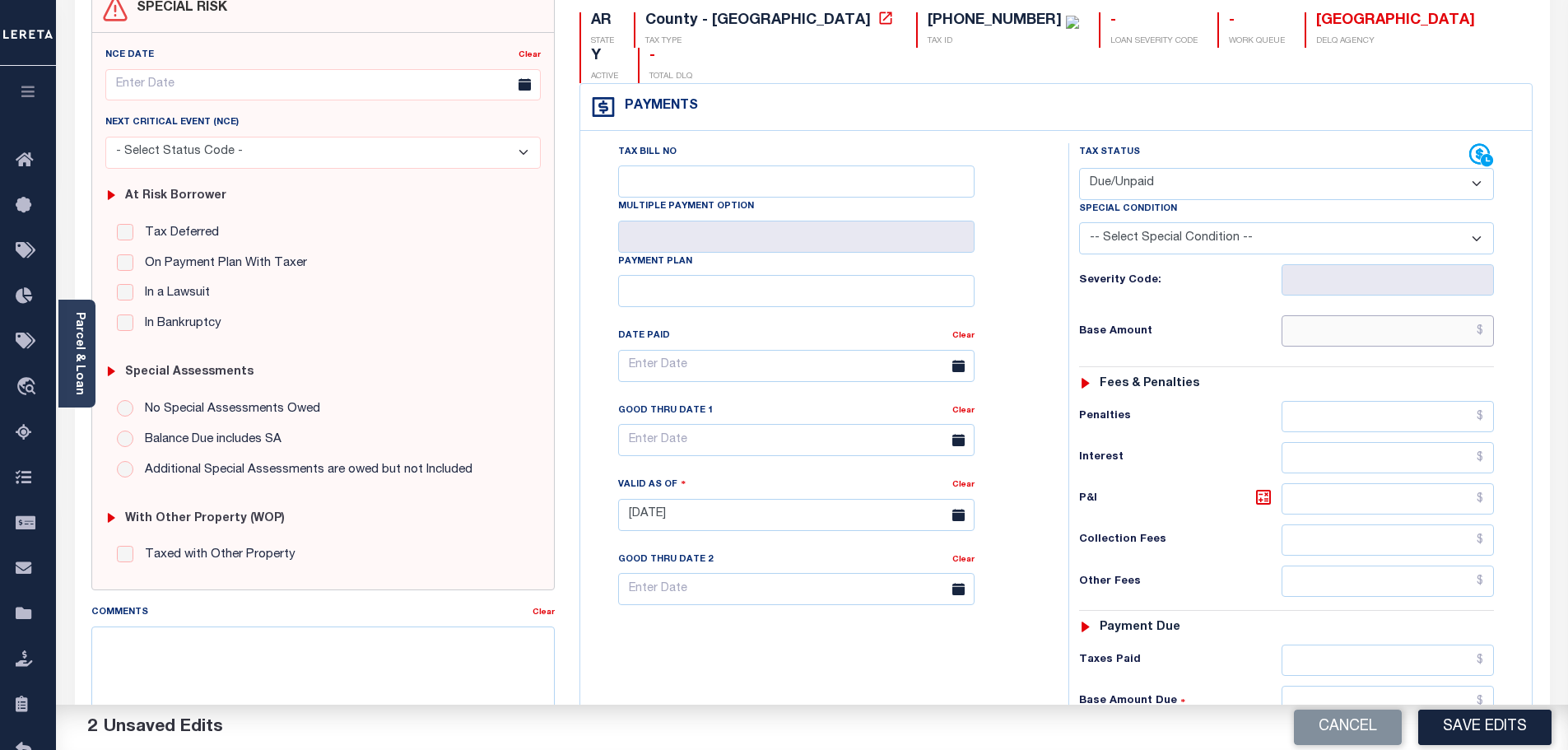
click at [1341, 315] on input "text" at bounding box center [1388, 330] width 213 height 31
click at [1342, 315] on input "text" at bounding box center [1388, 330] width 213 height 31
type input "$777.77"
click at [959, 670] on div "Tax Bill No Multiple Payment Option Payment Plan Clear" at bounding box center [820, 506] width 471 height 727
click at [1252, 649] on div "Tax Status Status - Select Status Code -" at bounding box center [1293, 506] width 447 height 727
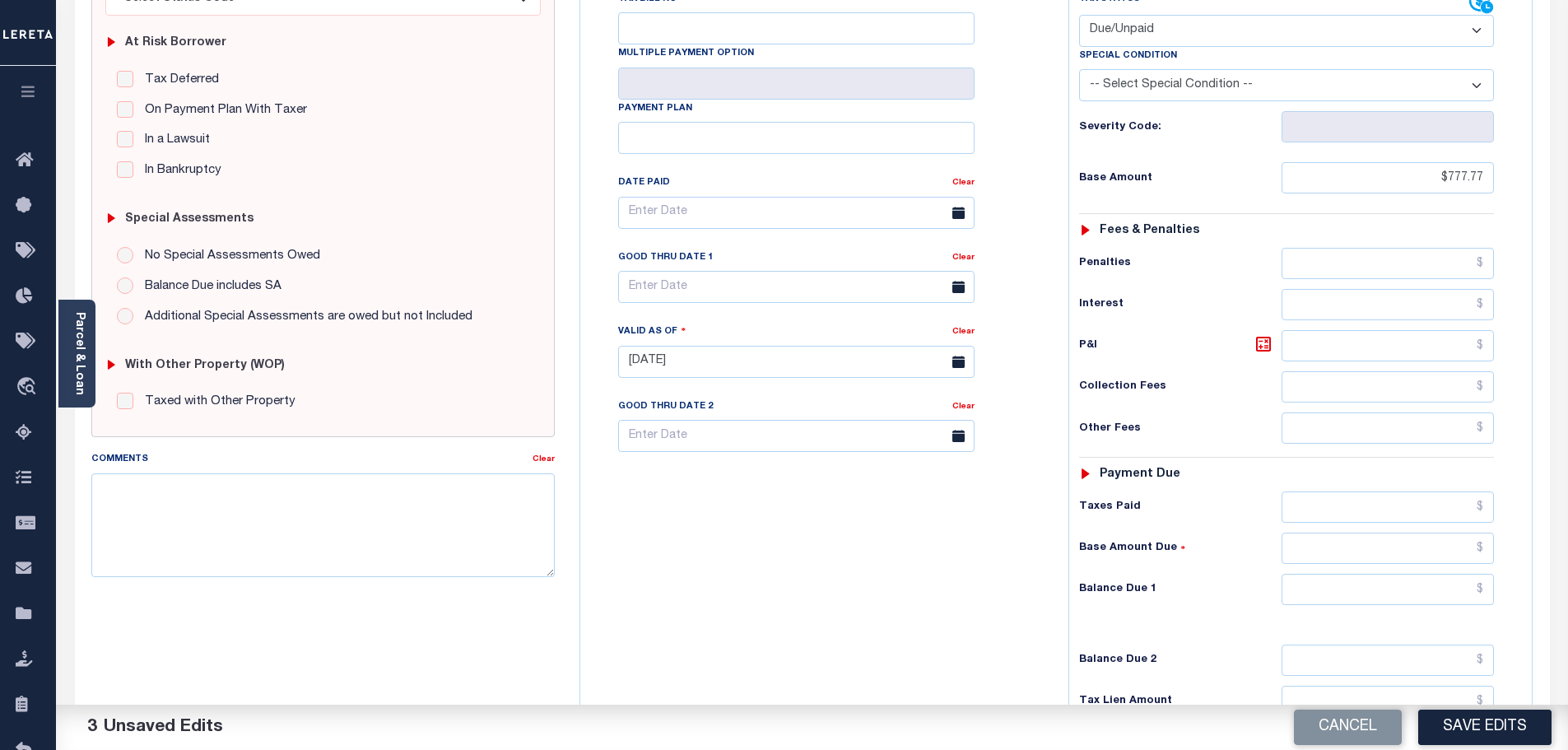
scroll to position [412, 0]
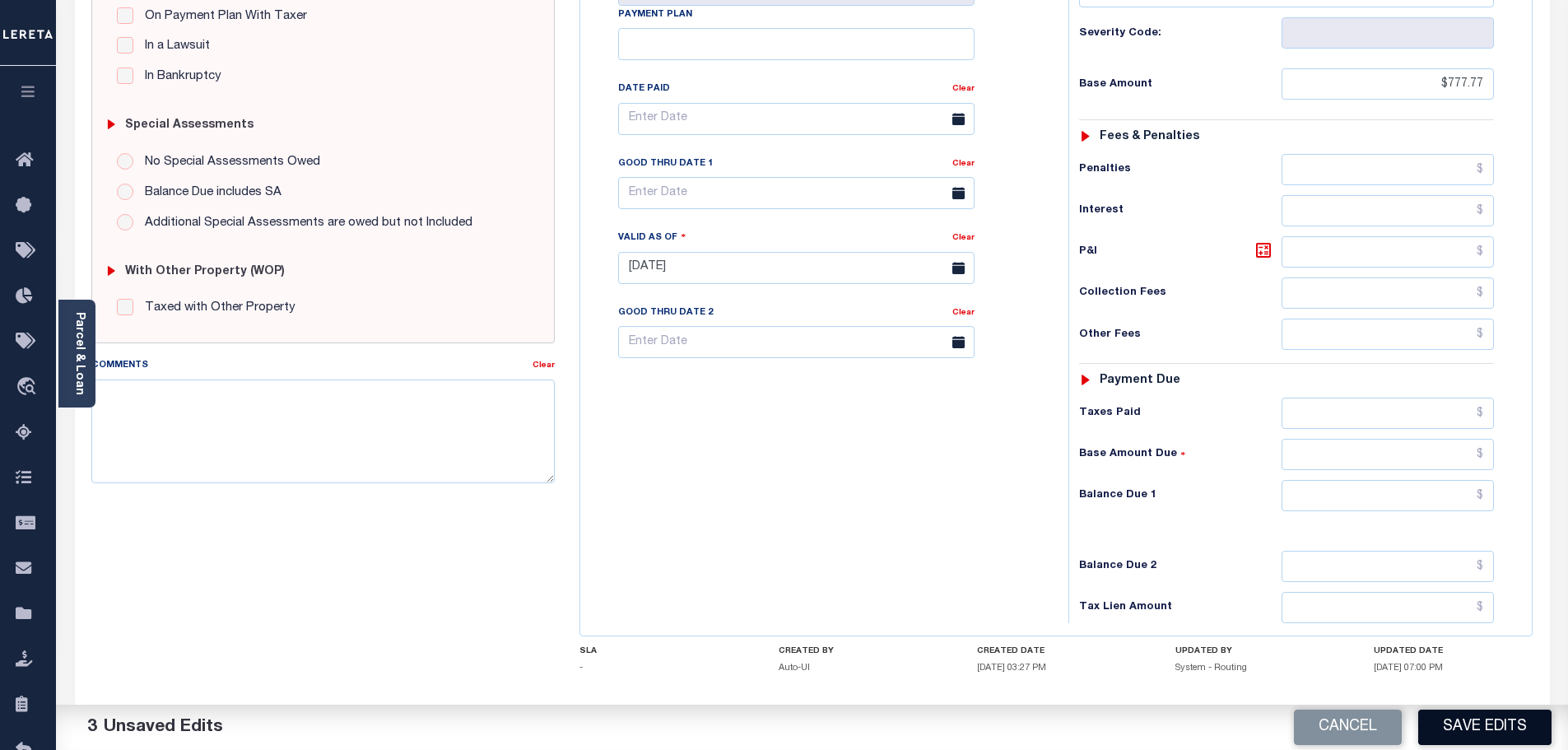
click at [1481, 730] on button "Save Edits" at bounding box center [1485, 728] width 133 height 36
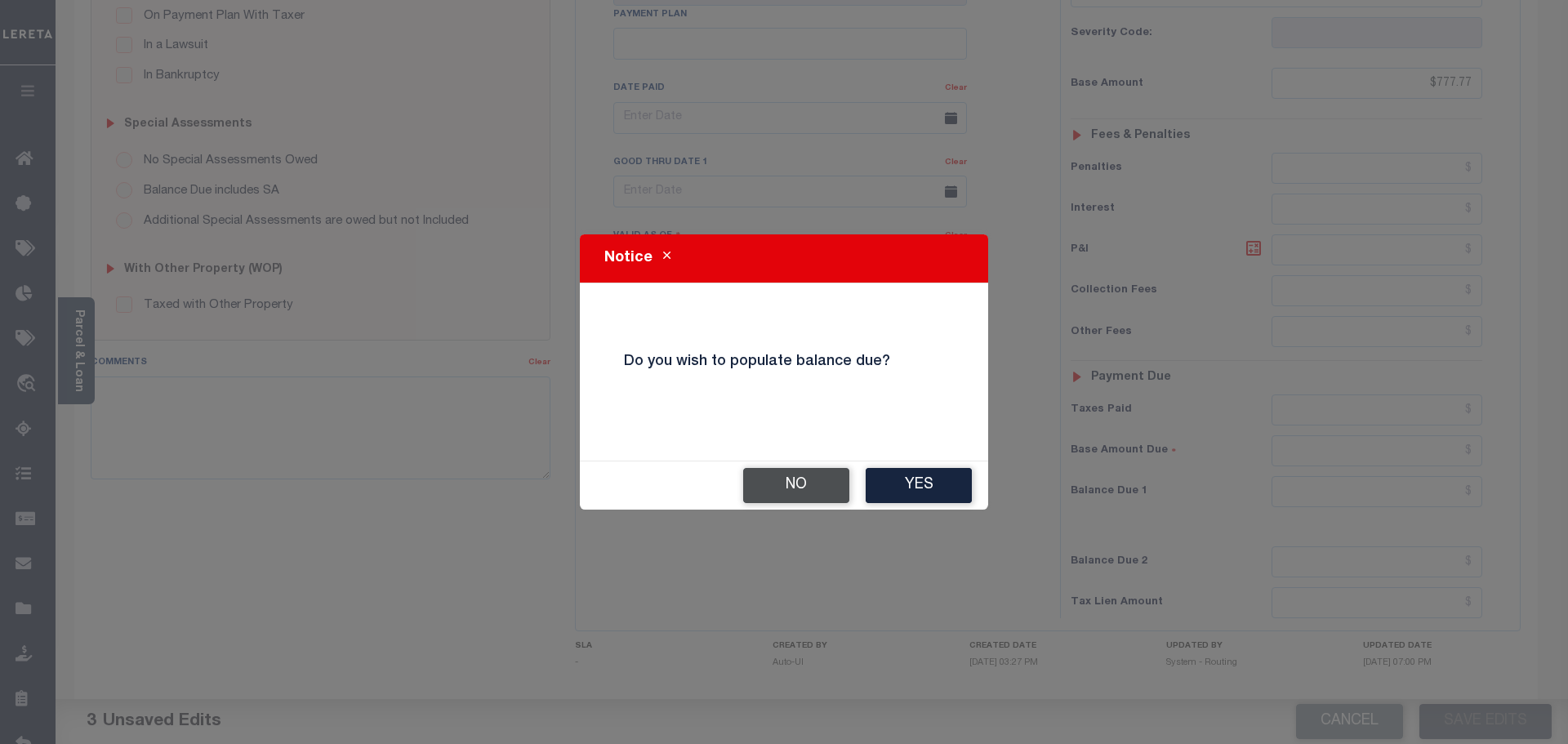
click at [833, 484] on button "No" at bounding box center [797, 485] width 107 height 36
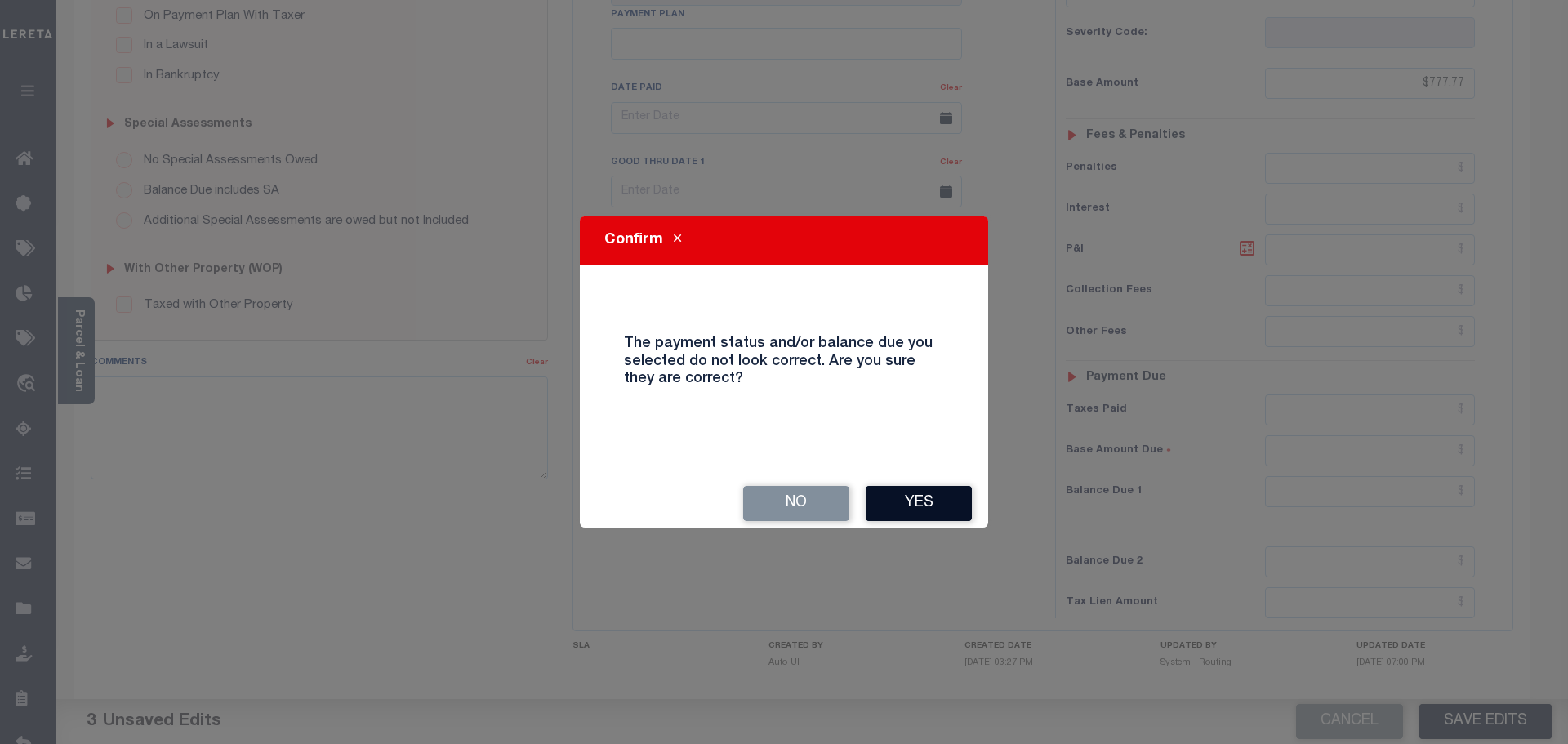
click at [946, 491] on button "Yes" at bounding box center [919, 504] width 107 height 36
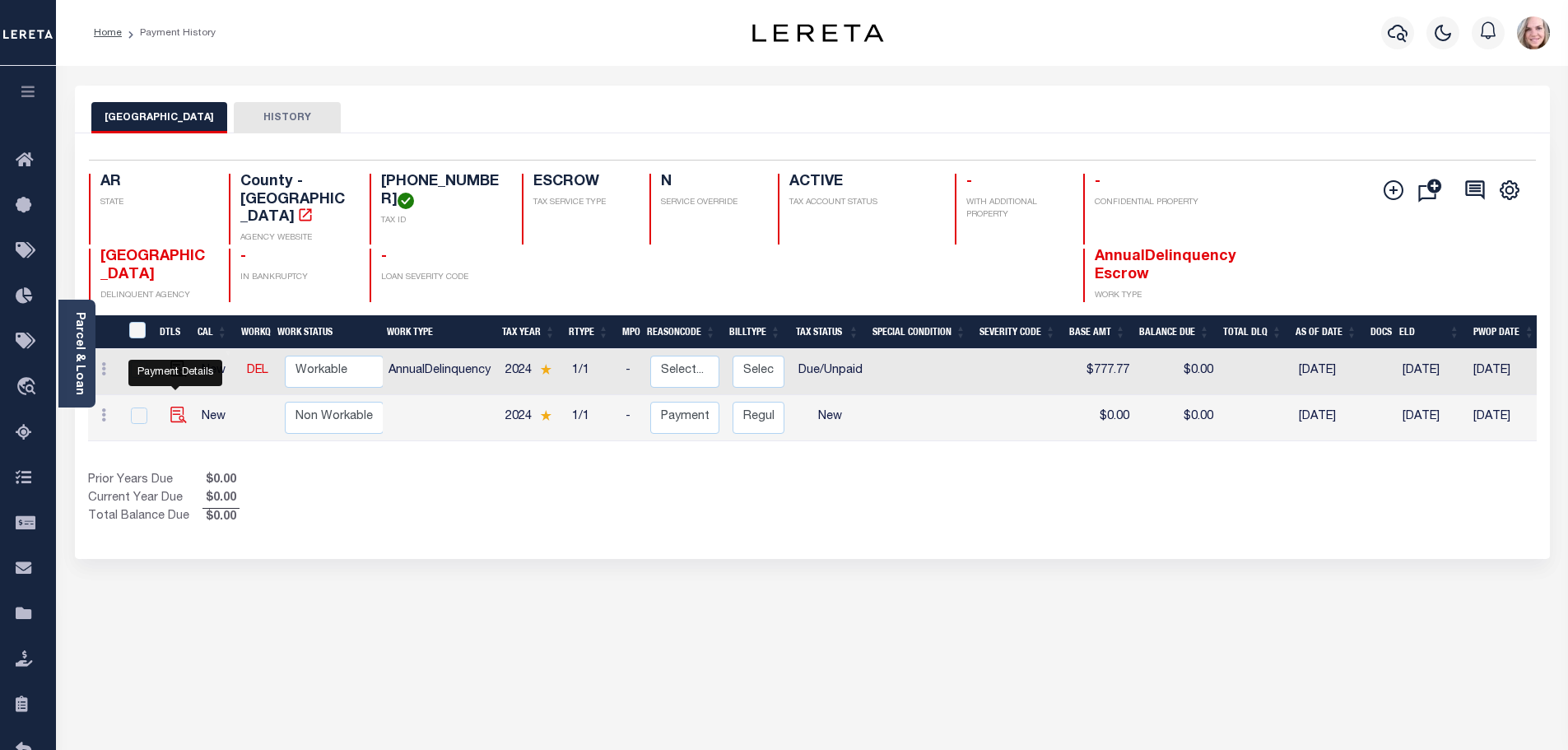
click at [177, 407] on img "" at bounding box center [178, 415] width 17 height 17
checkbox input "true"
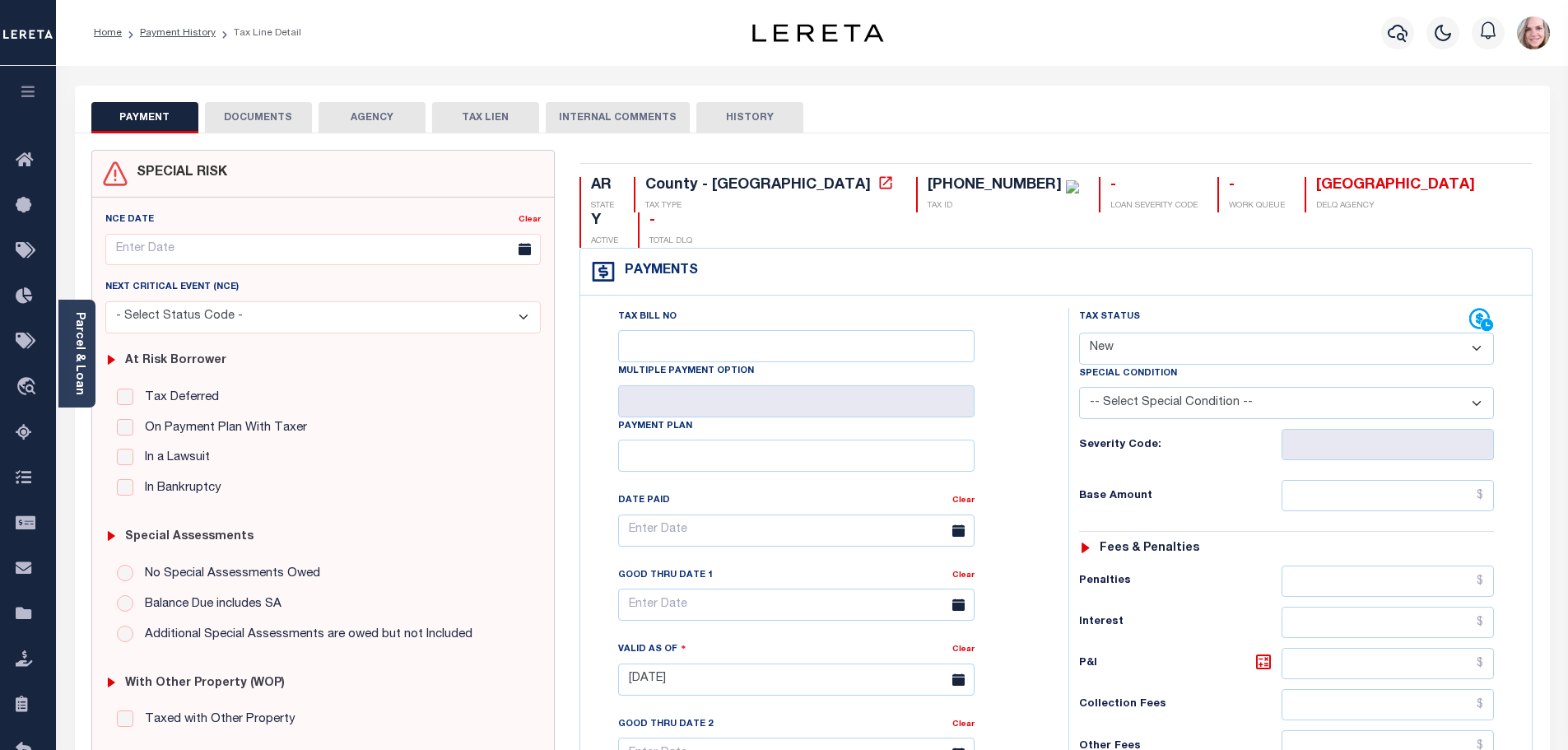
click at [1252, 333] on select "- Select Status Code - Open Due/Unpaid Paid Incomplete No Tax Due Internal Refu…" at bounding box center [1287, 349] width 415 height 32
select select "DUE"
click at [1080, 333] on select "- Select Status Code - Open Due/Unpaid Paid Incomplete No Tax Due Internal Refu…" at bounding box center [1287, 349] width 415 height 32
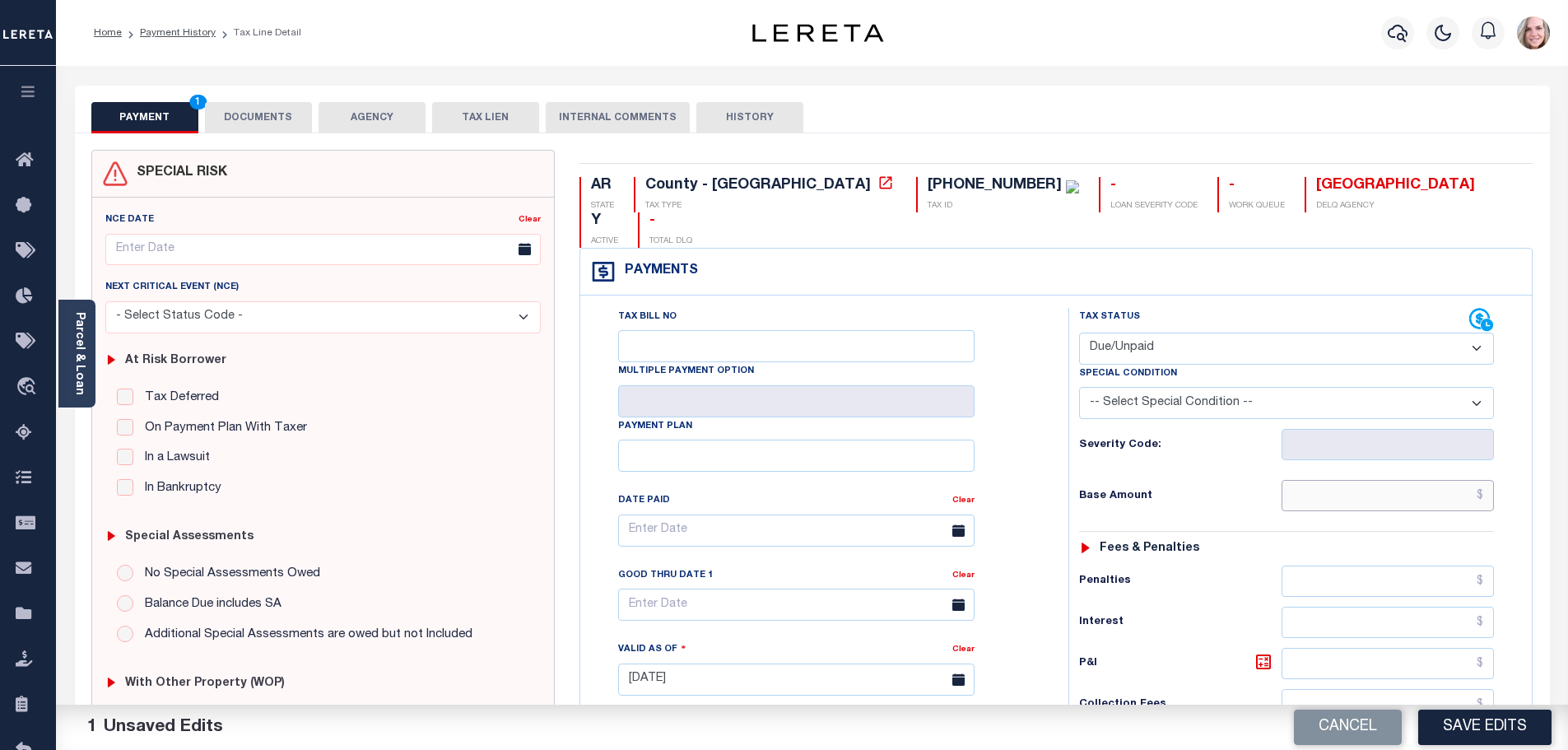
click at [1402, 480] on input "text" at bounding box center [1388, 495] width 213 height 31
type input "$666.66"
click at [1244, 503] on div "Tax Status Status - Select Status Code -" at bounding box center [1293, 671] width 447 height 727
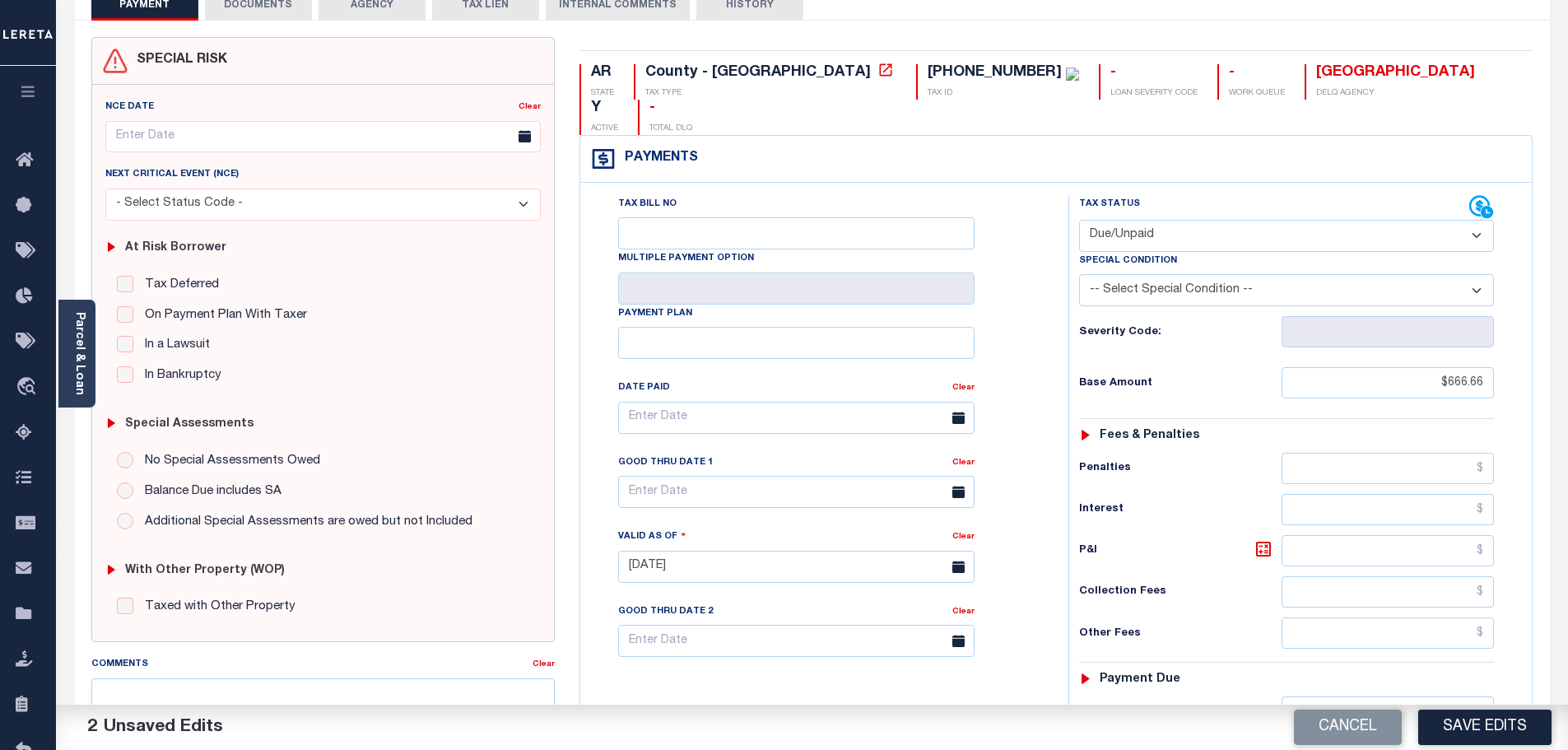
scroll to position [51, 0]
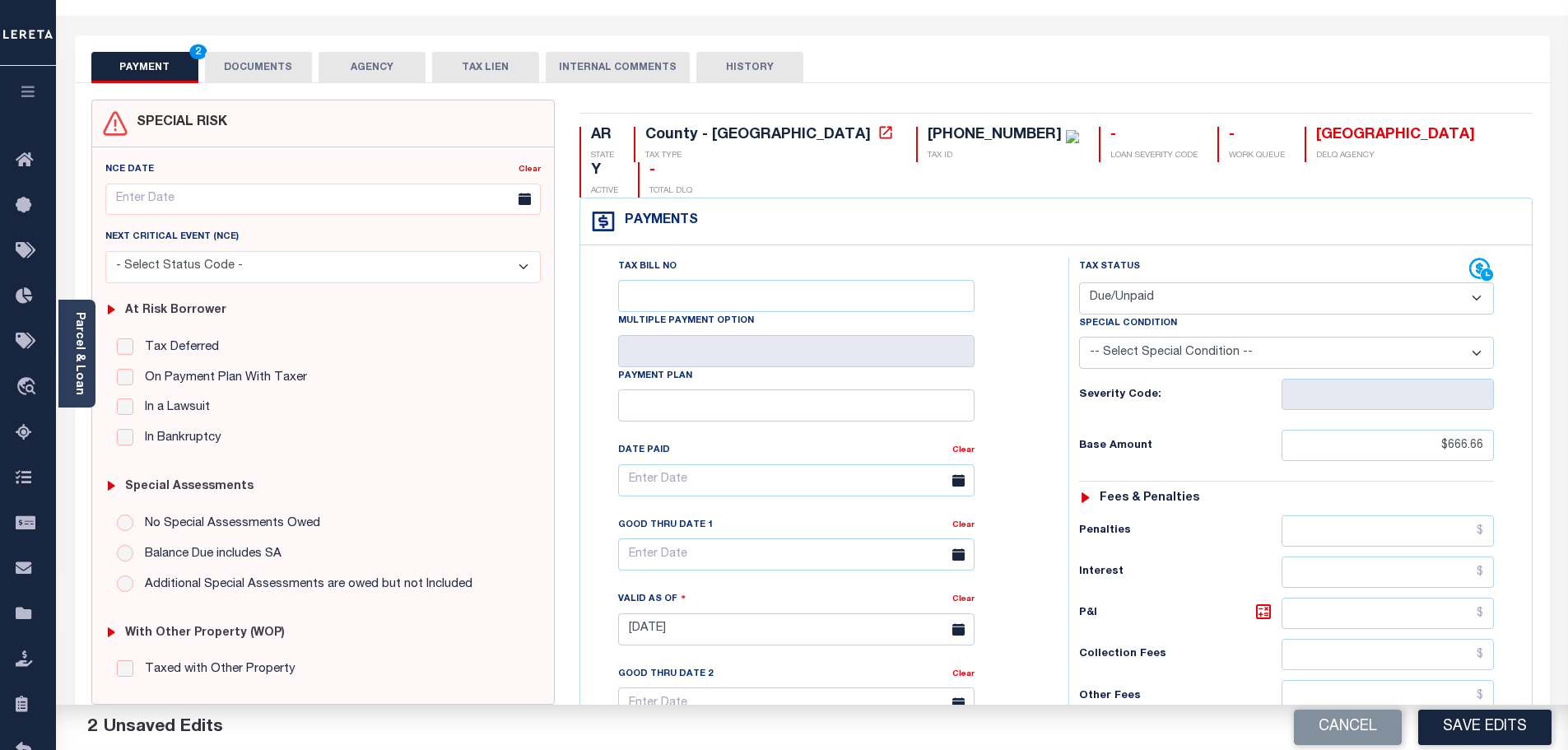
click at [1262, 337] on select "-- Select Special Condition -- 3RD PARTY TAX LIEN AGENCY TAX LIEN (A.K.A Inside…" at bounding box center [1287, 353] width 415 height 32
click at [855, 713] on div "Cancel Save Edits" at bounding box center [1190, 728] width 757 height 46
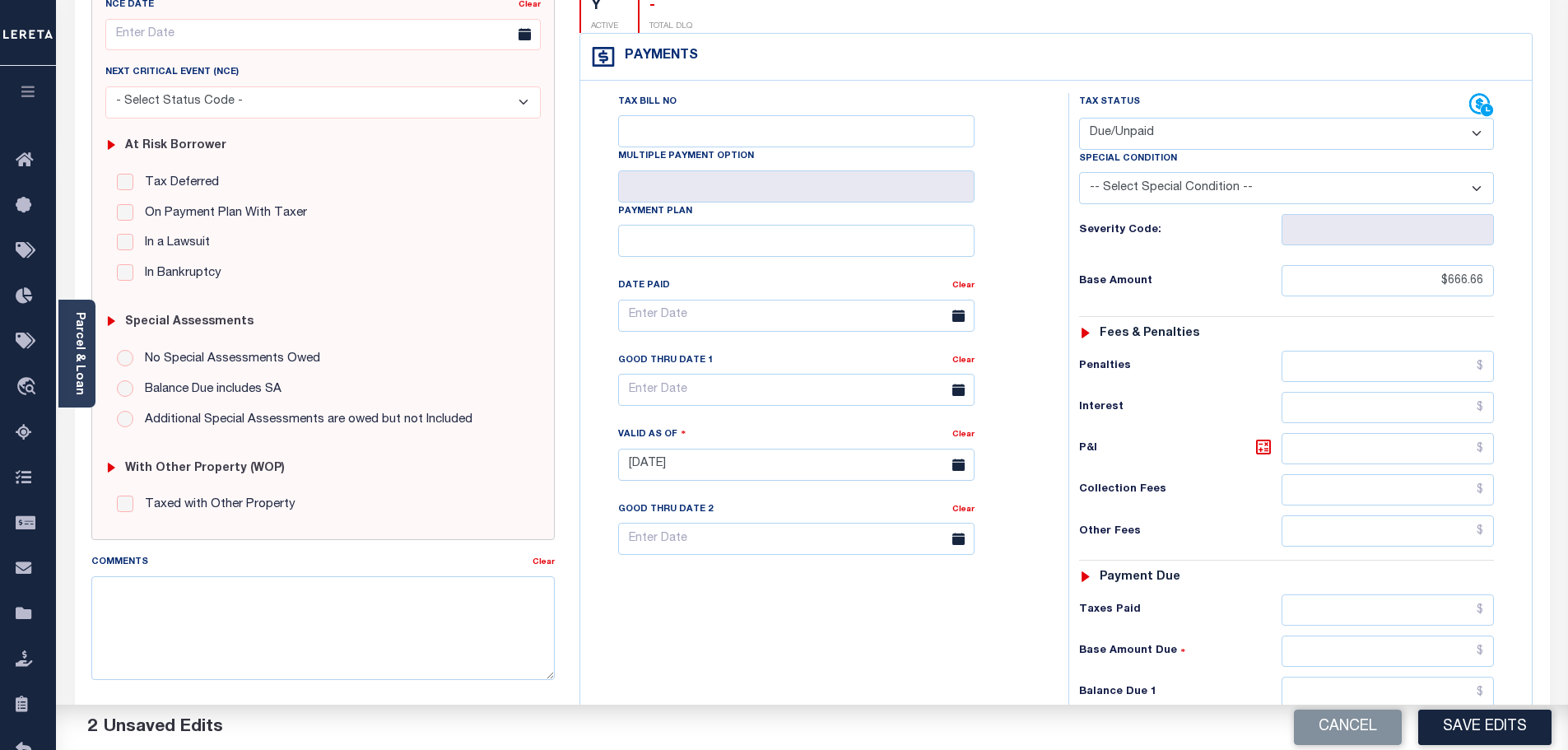
scroll to position [0, 0]
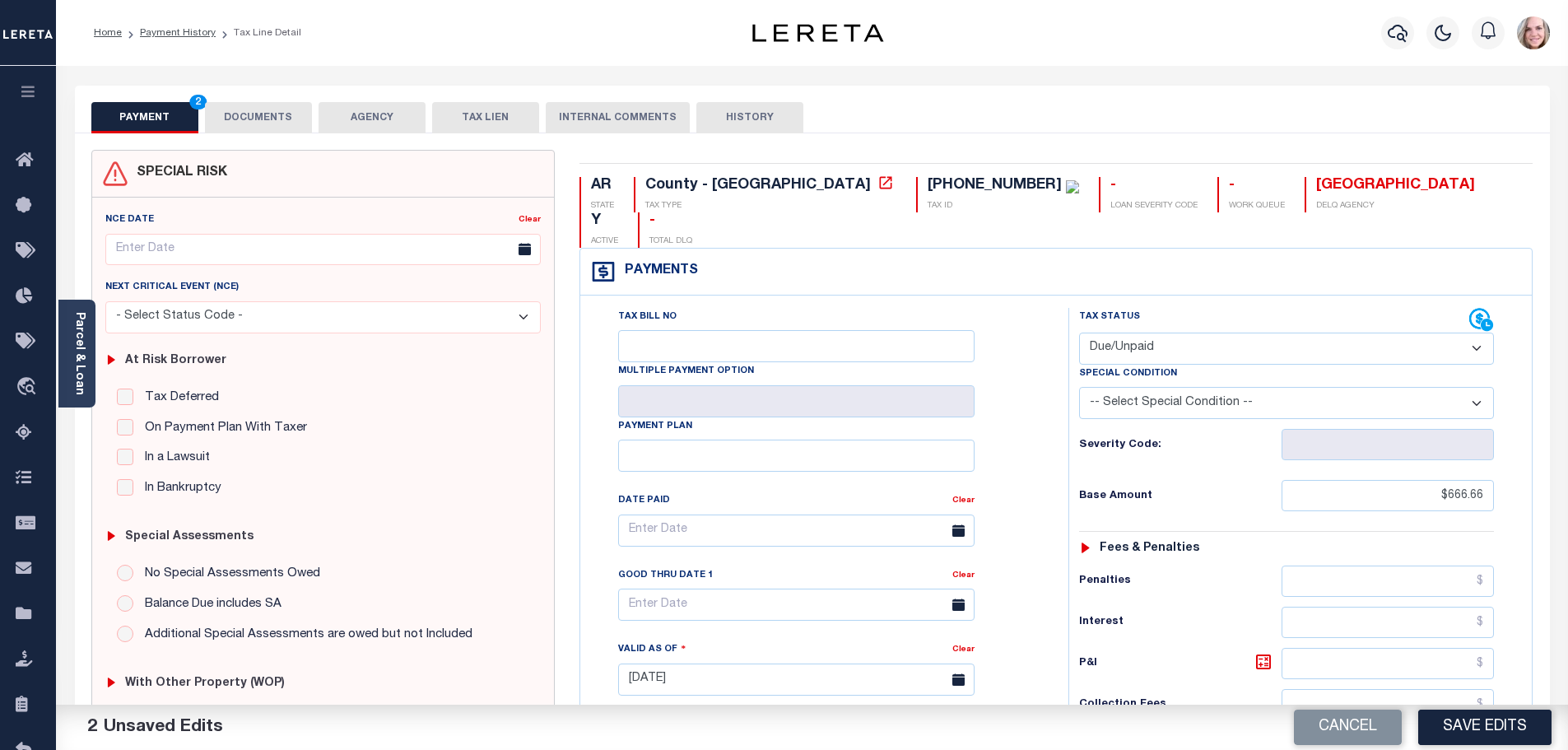
click at [1184, 387] on select "-- Select Special Condition -- 3RD PARTY TAX LIEN AGENCY TAX LIEN (A.K.A Inside…" at bounding box center [1287, 403] width 415 height 32
select select "29"
click at [1080, 387] on select "-- Select Special Condition -- 3RD PARTY TAX LIEN AGENCY TAX LIEN (A.K.A Inside…" at bounding box center [1287, 403] width 415 height 32
click at [1216, 481] on div "Tax Status Status - Select Status Code -" at bounding box center [1293, 671] width 447 height 727
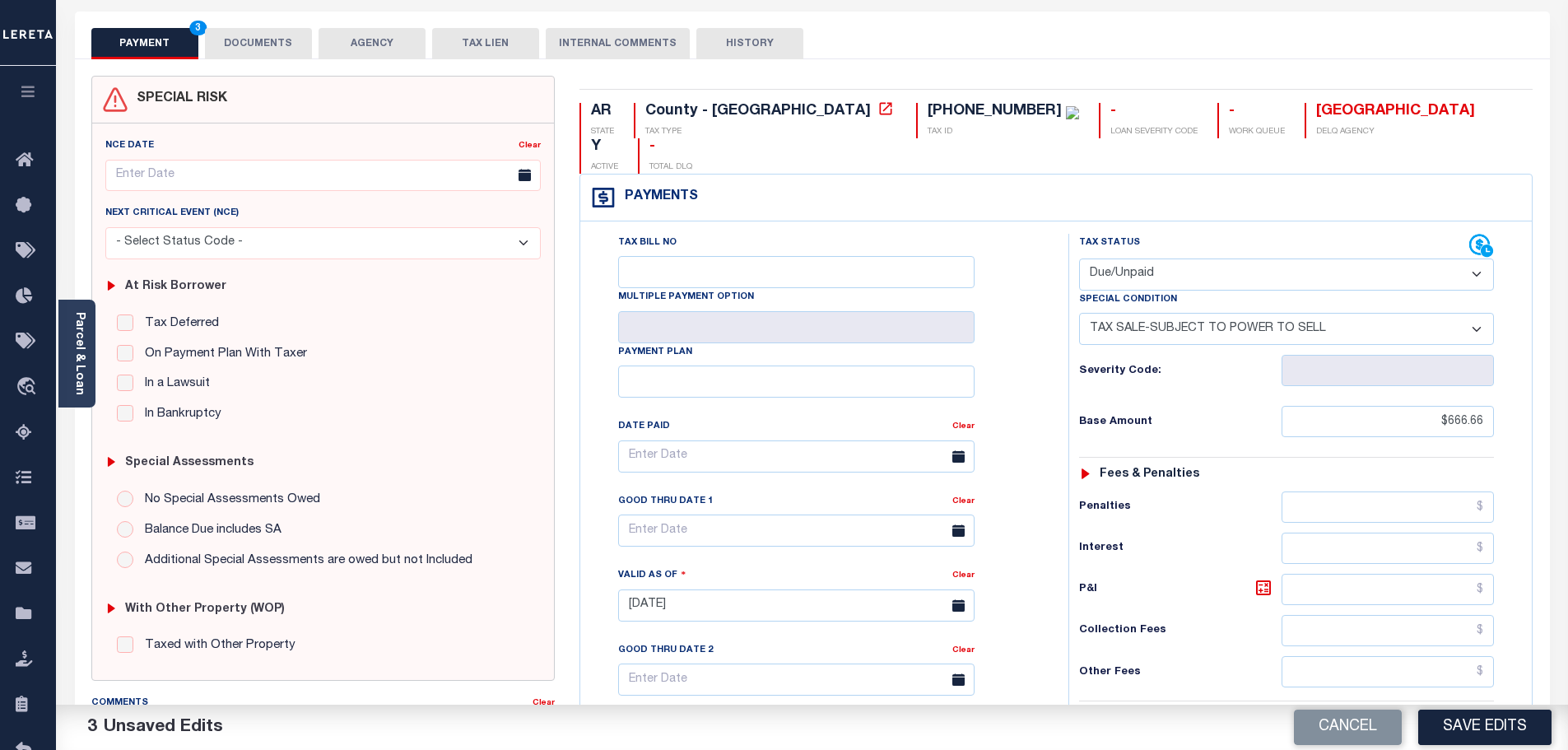
scroll to position [412, 0]
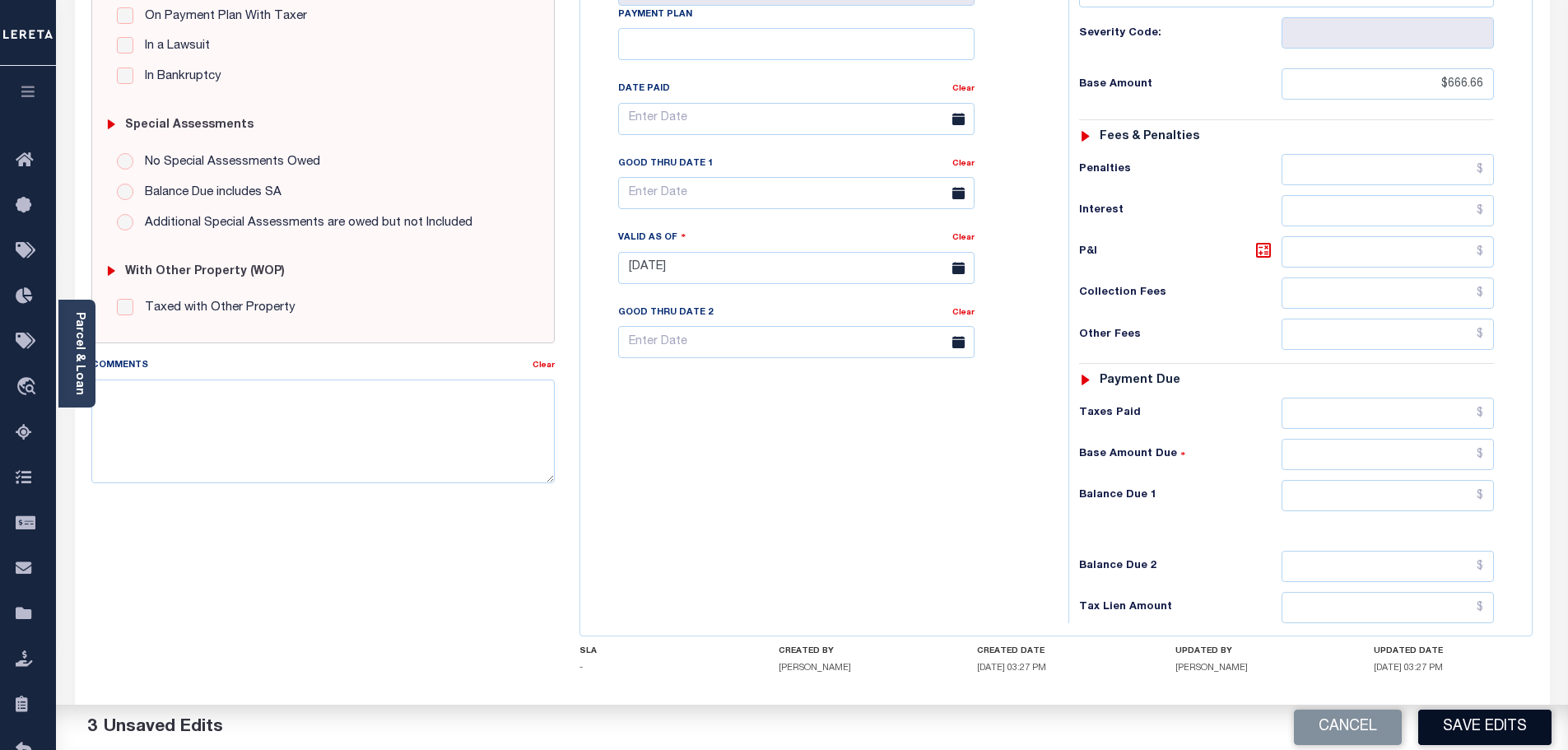
click at [1463, 729] on button "Save Edits" at bounding box center [1485, 728] width 133 height 36
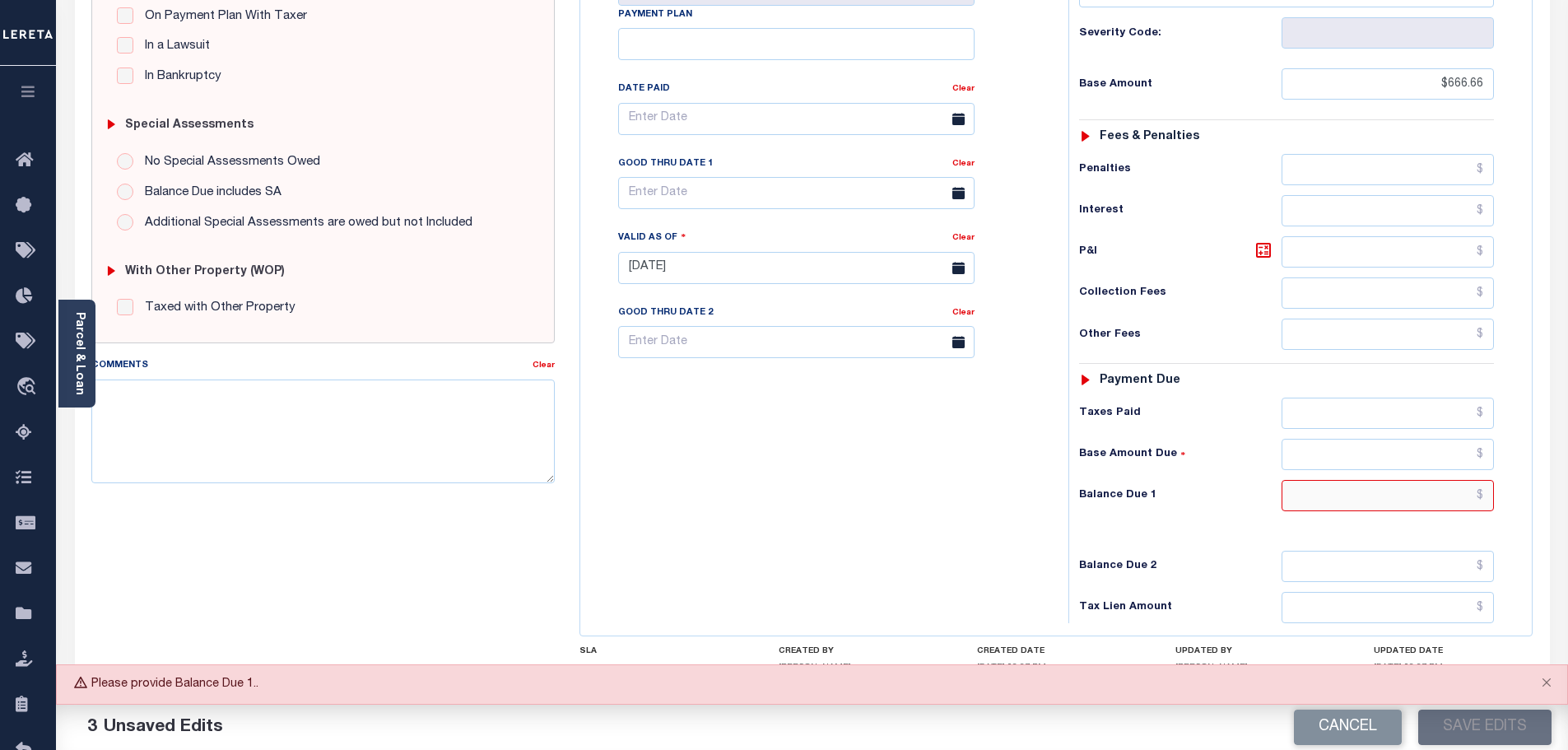
click at [1432, 480] on input "text" at bounding box center [1388, 495] width 213 height 31
type input "$666.66"
click at [1485, 745] on button "Save Edits" at bounding box center [1485, 728] width 133 height 36
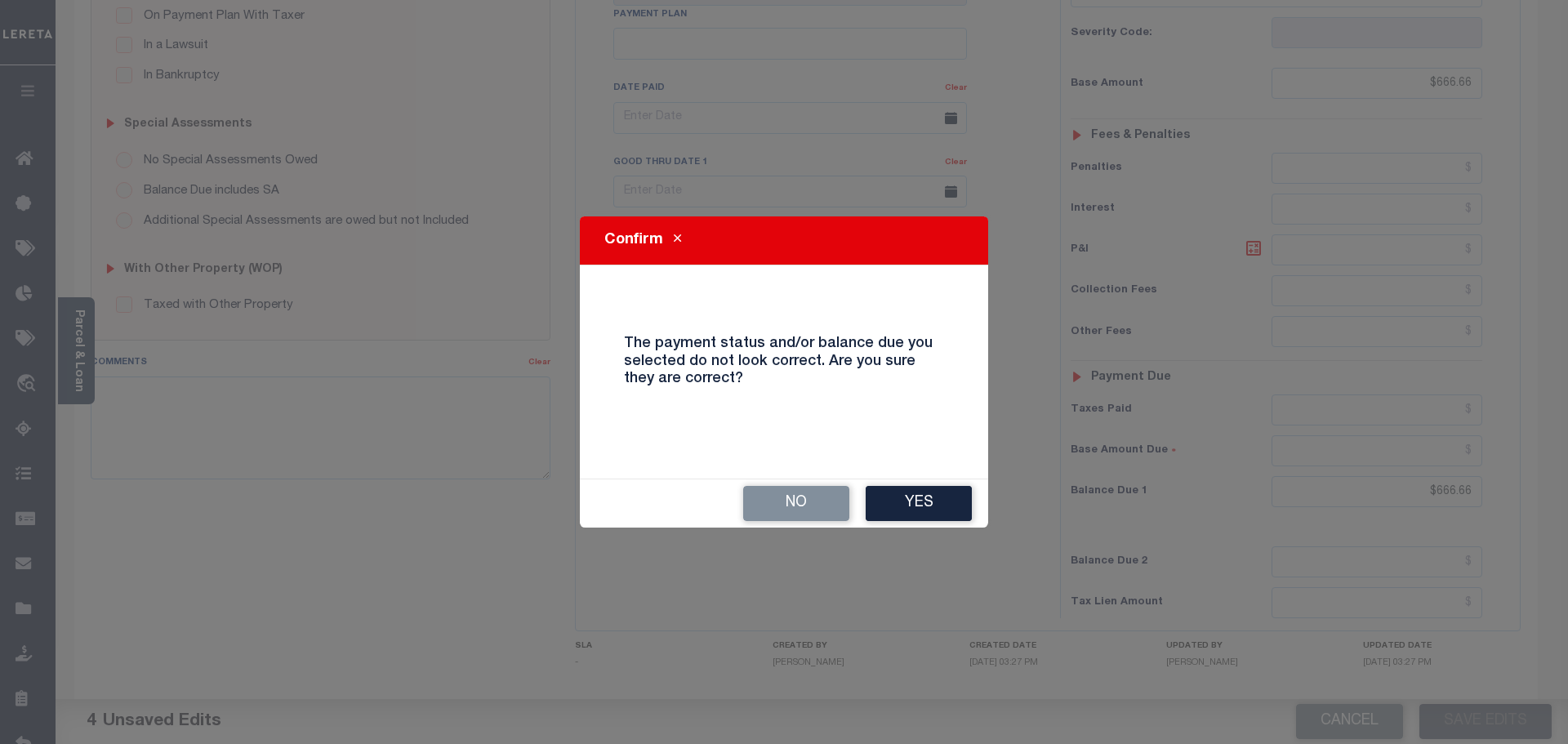
click at [930, 516] on button "Yes" at bounding box center [919, 504] width 107 height 36
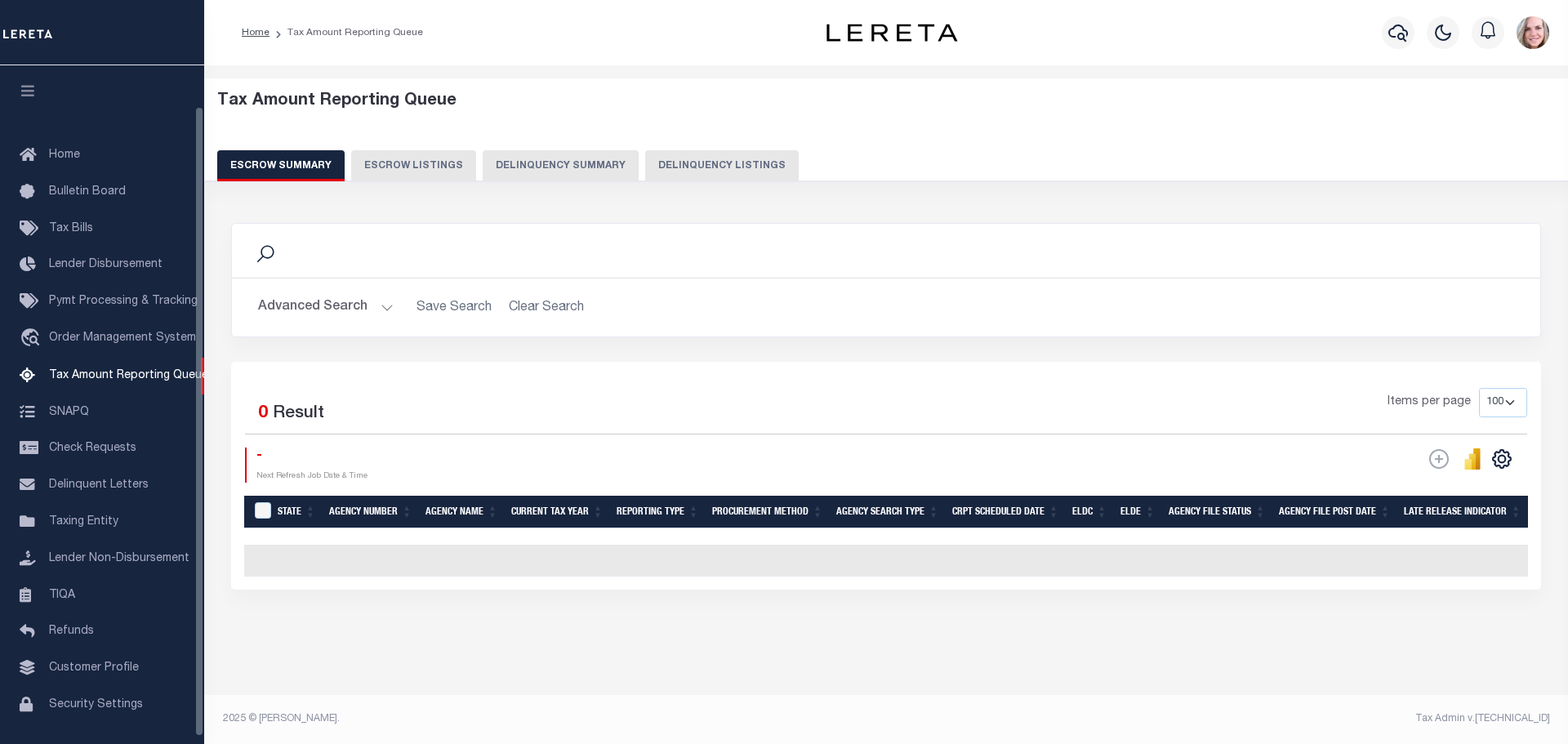
select select "100"
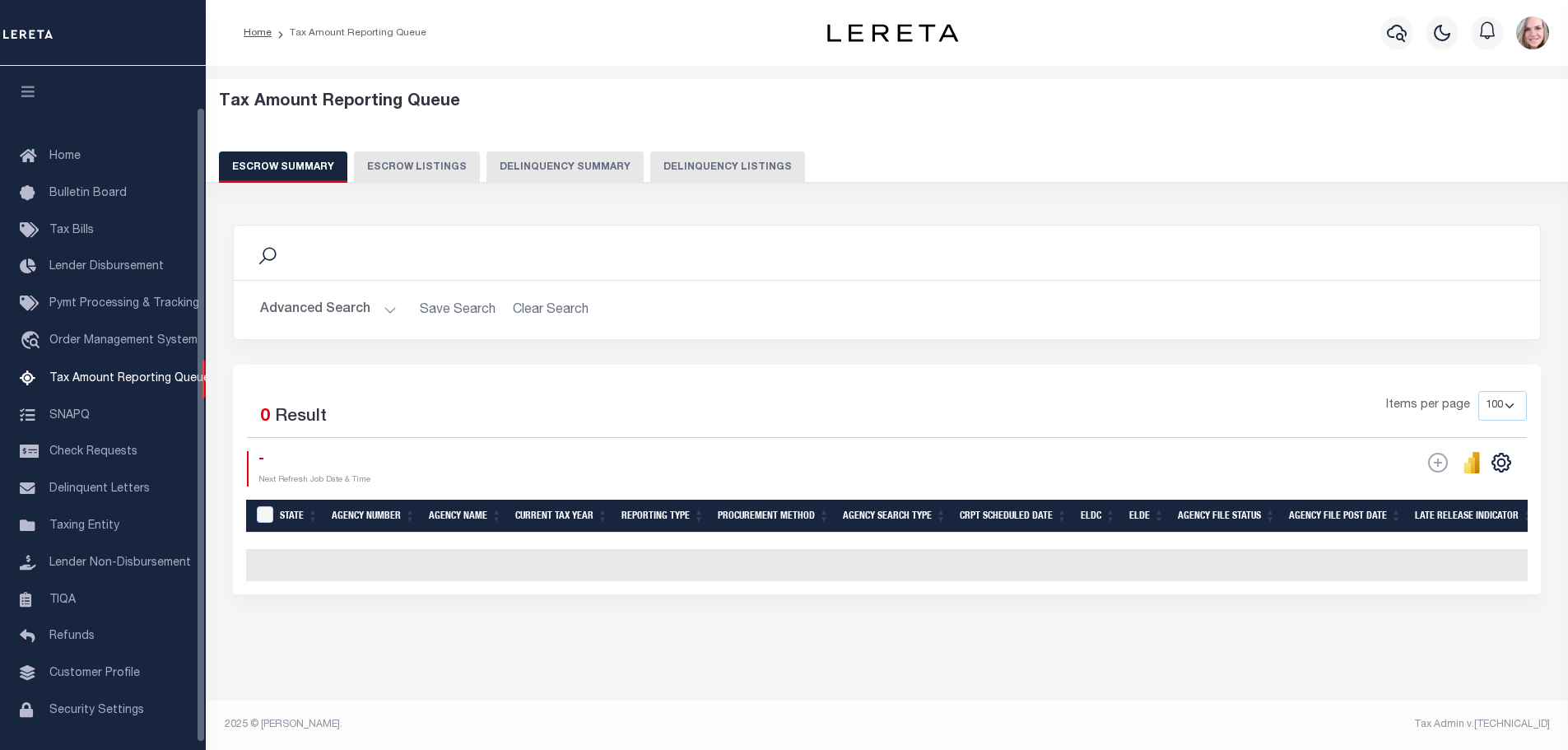
scroll to position [45, 0]
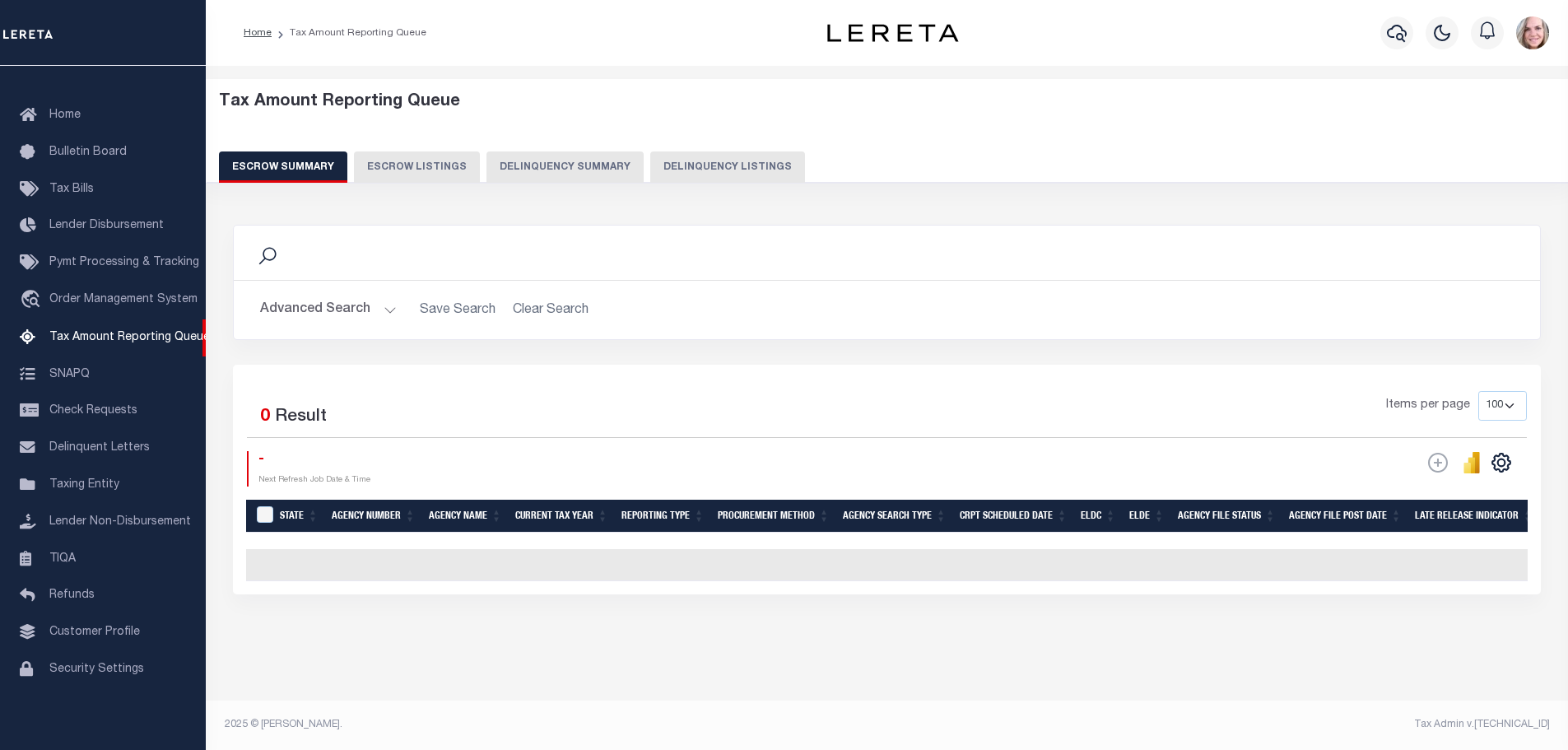
click at [526, 160] on button "Delinquency Summary" at bounding box center [565, 166] width 157 height 31
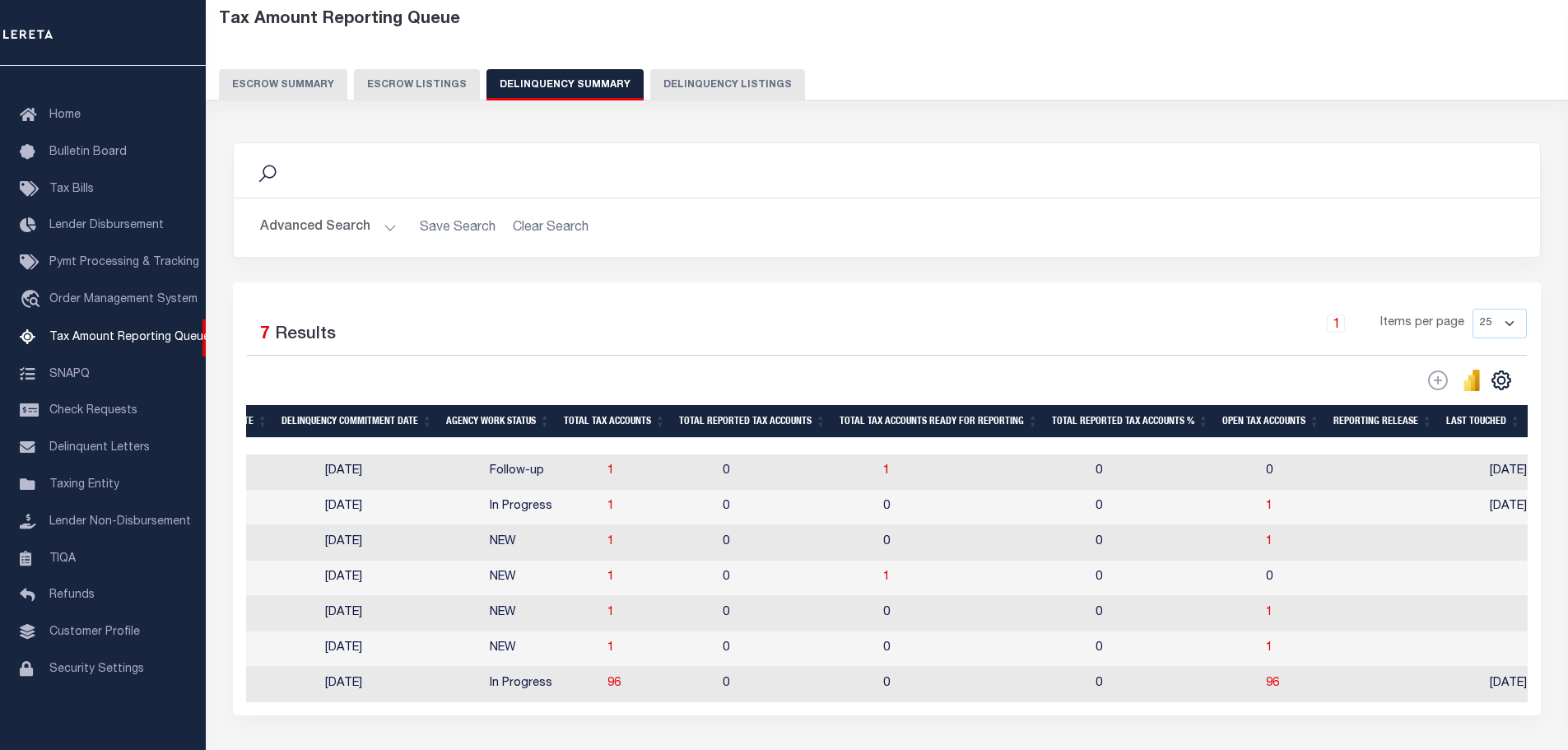
scroll to position [0, 0]
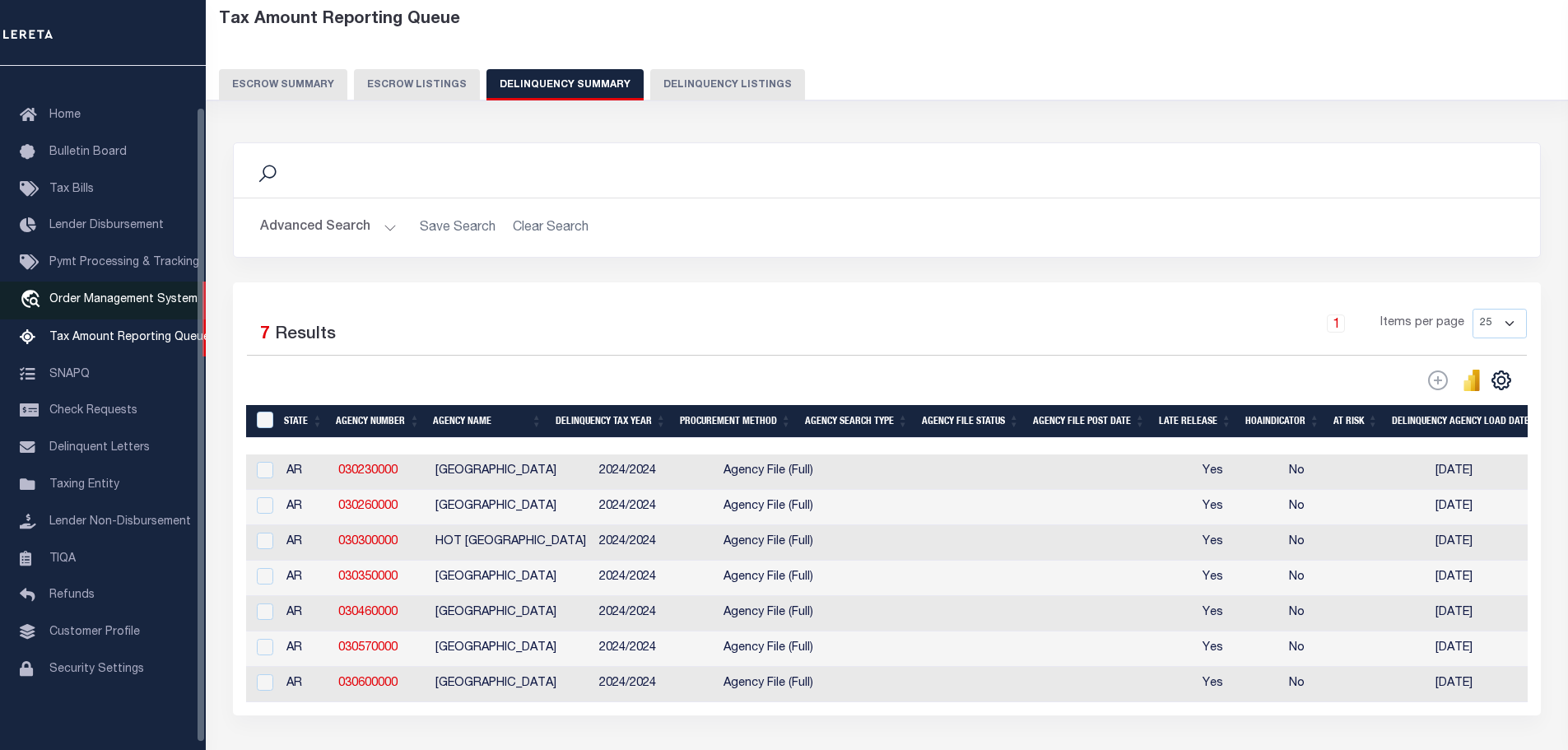
click at [99, 301] on span "Order Management System" at bounding box center [123, 300] width 148 height 12
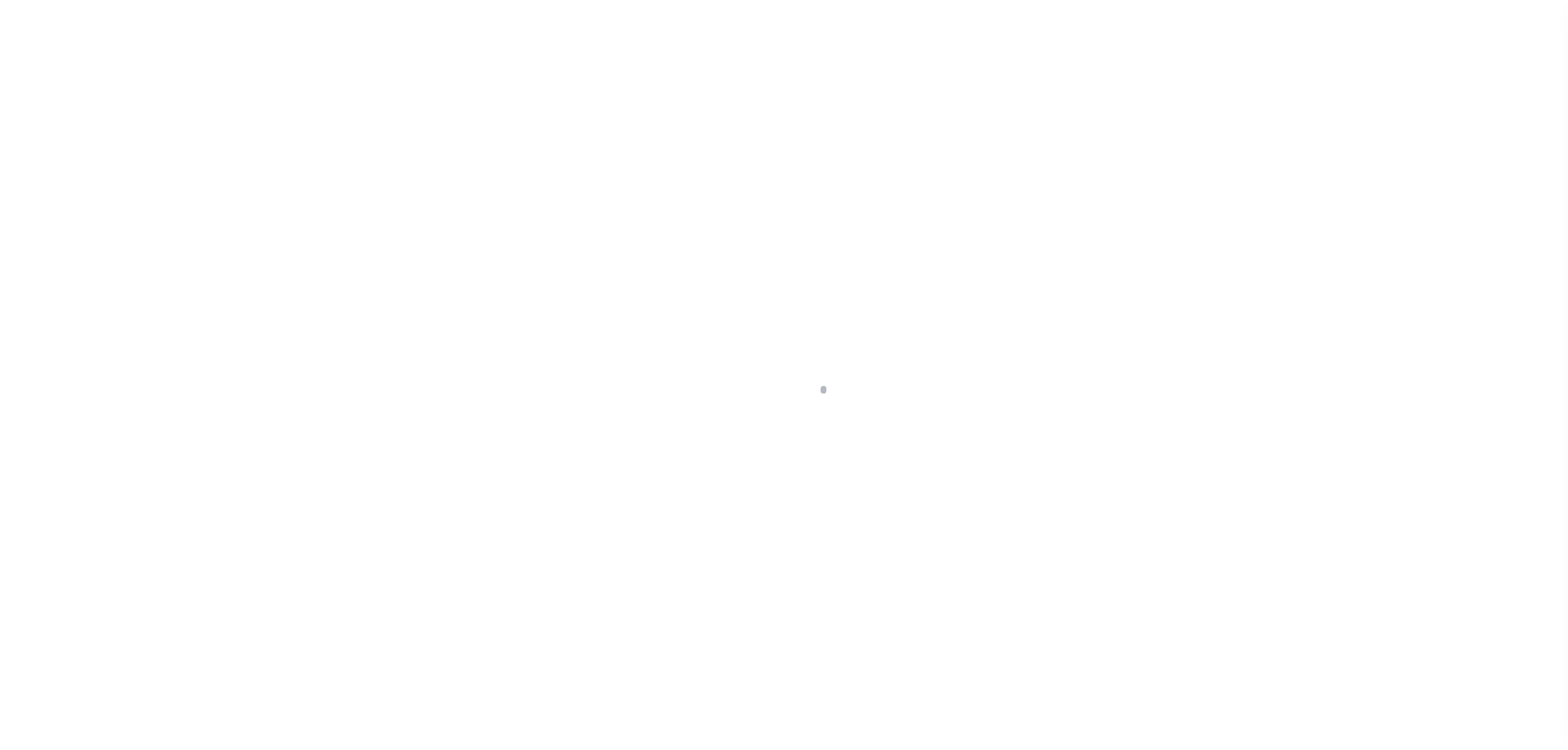
scroll to position [52, 0]
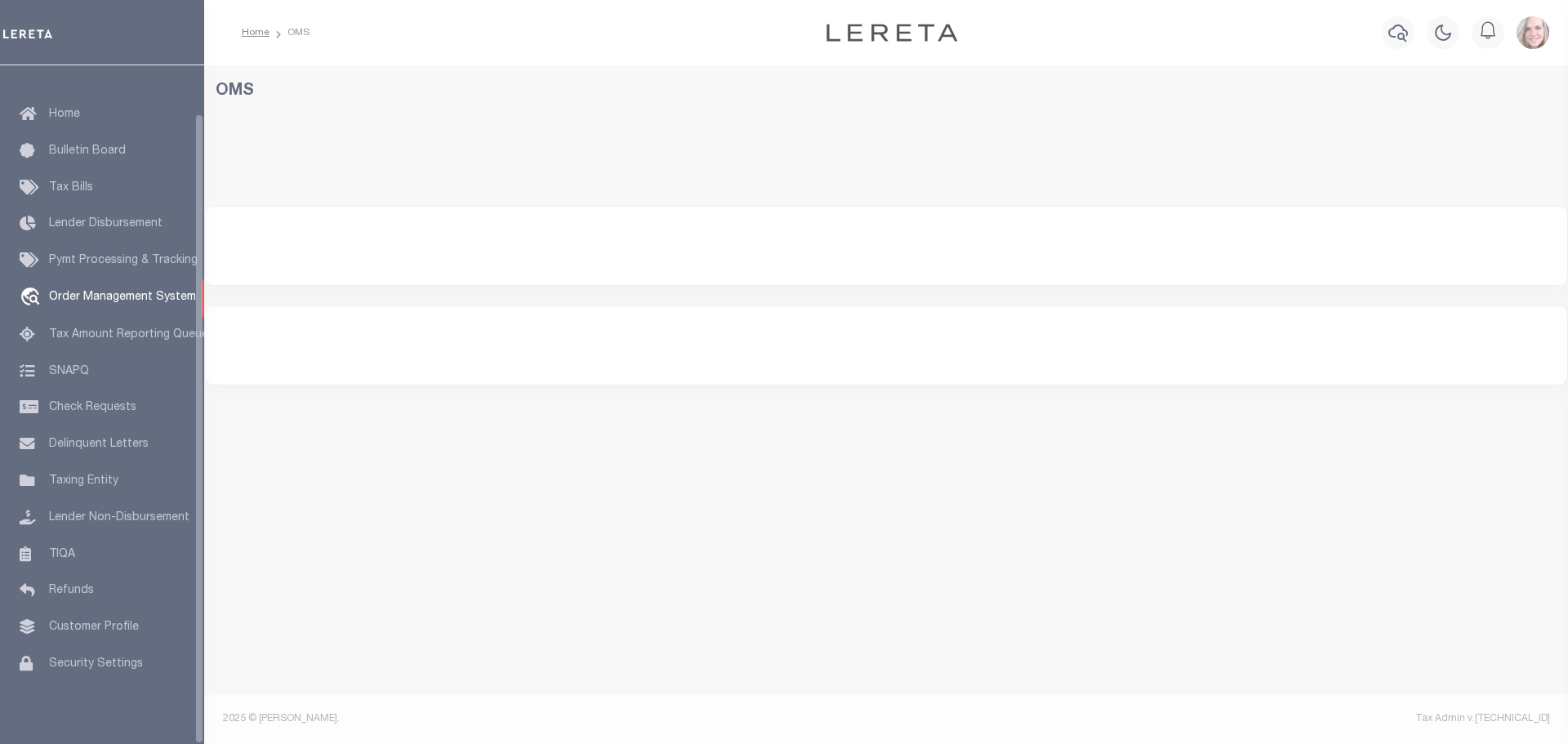
select select "200"
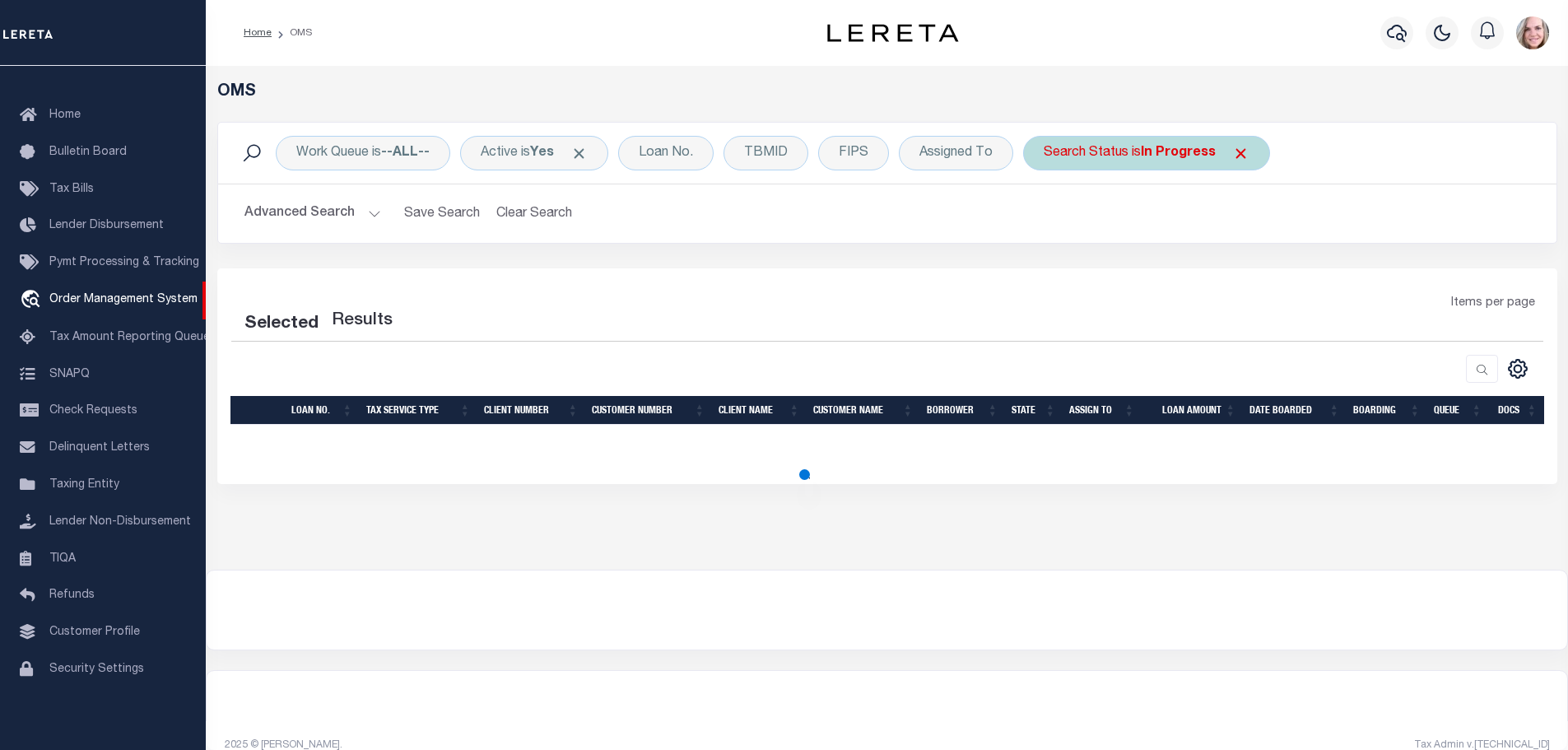
click at [1242, 146] on span at bounding box center [1241, 153] width 17 height 17
select select "200"
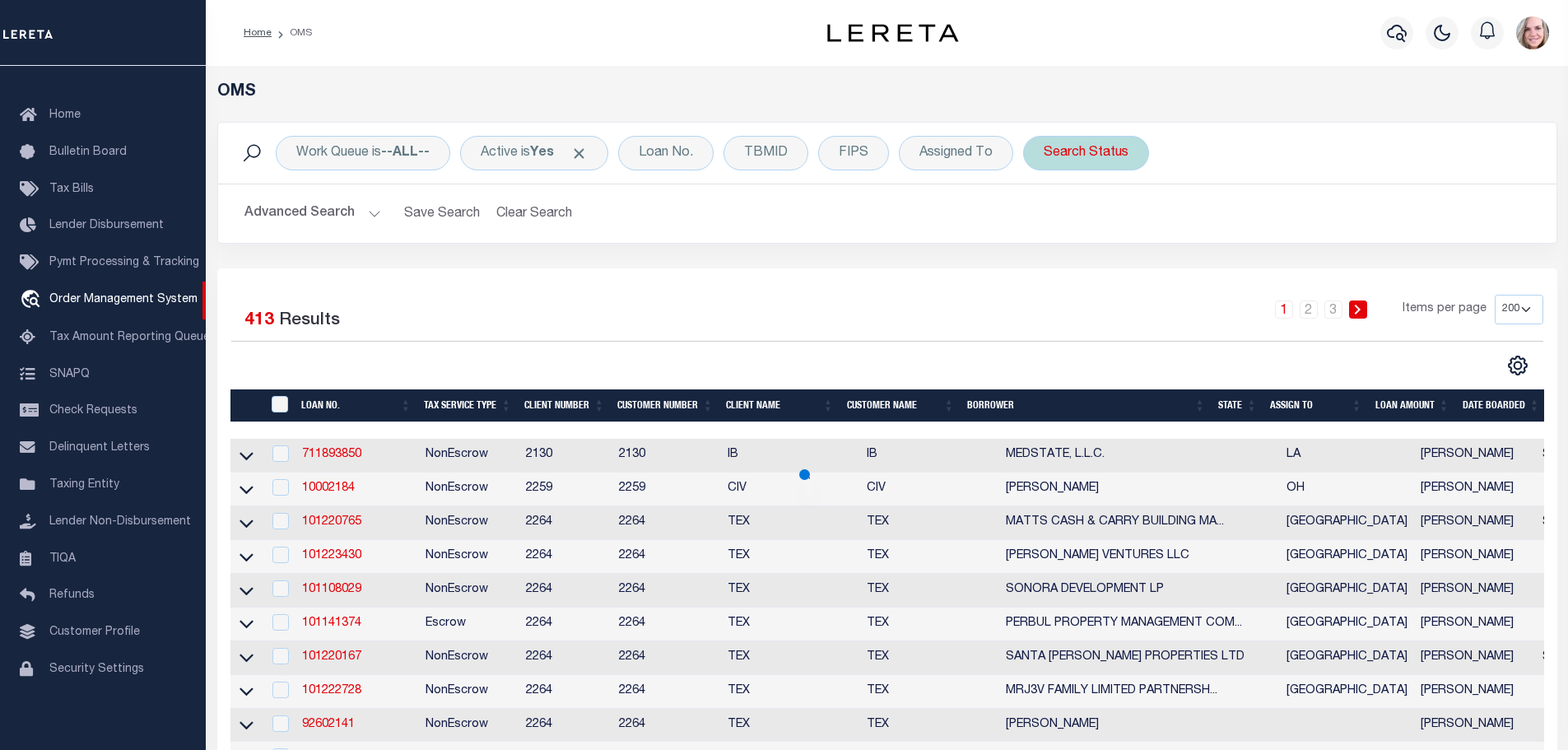
click at [1131, 154] on div "Search Status" at bounding box center [1086, 153] width 126 height 35
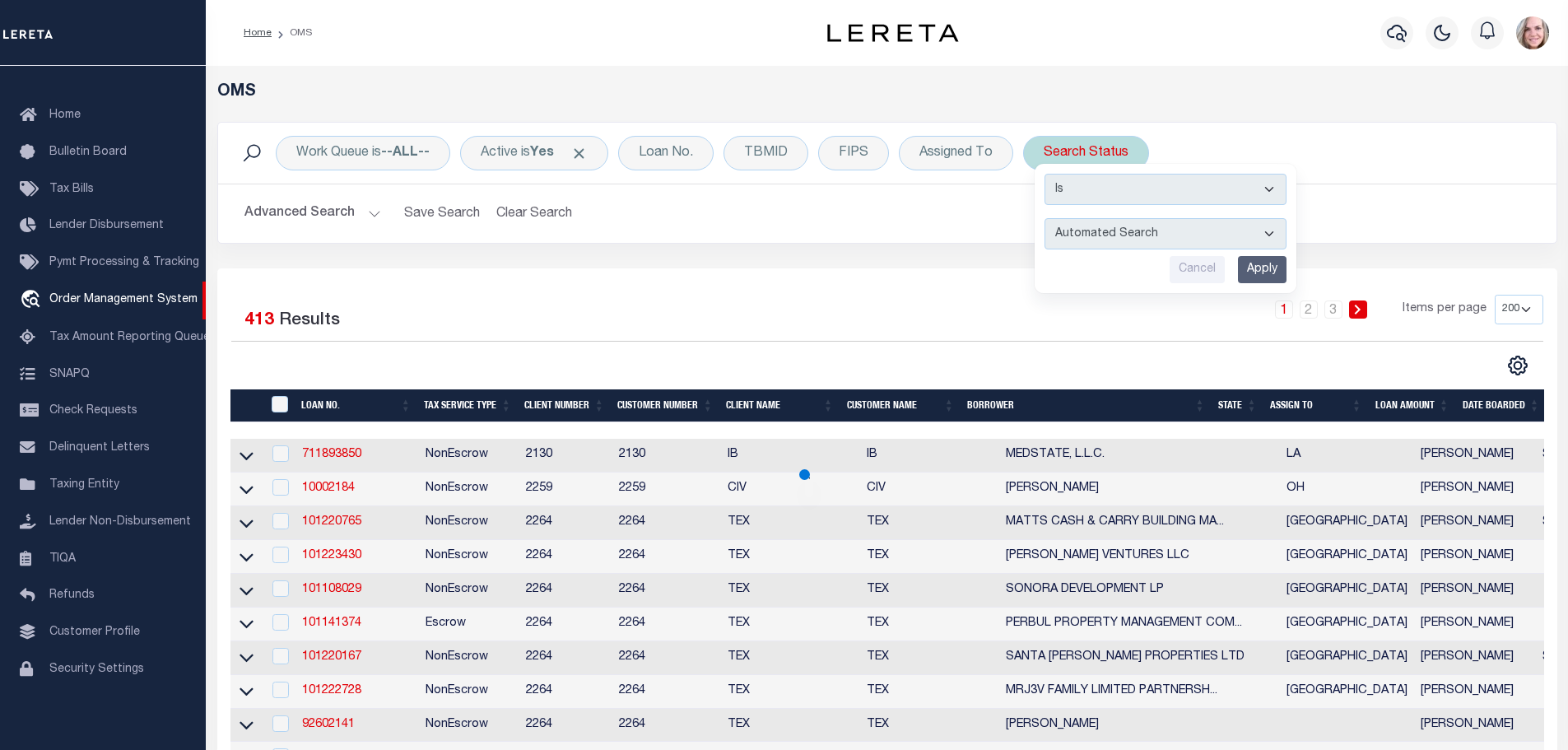
click at [1132, 233] on select "Automated Search Bad Parcel Complete Duplicate Parcel High Dollar Reporting In …" at bounding box center [1165, 233] width 242 height 31
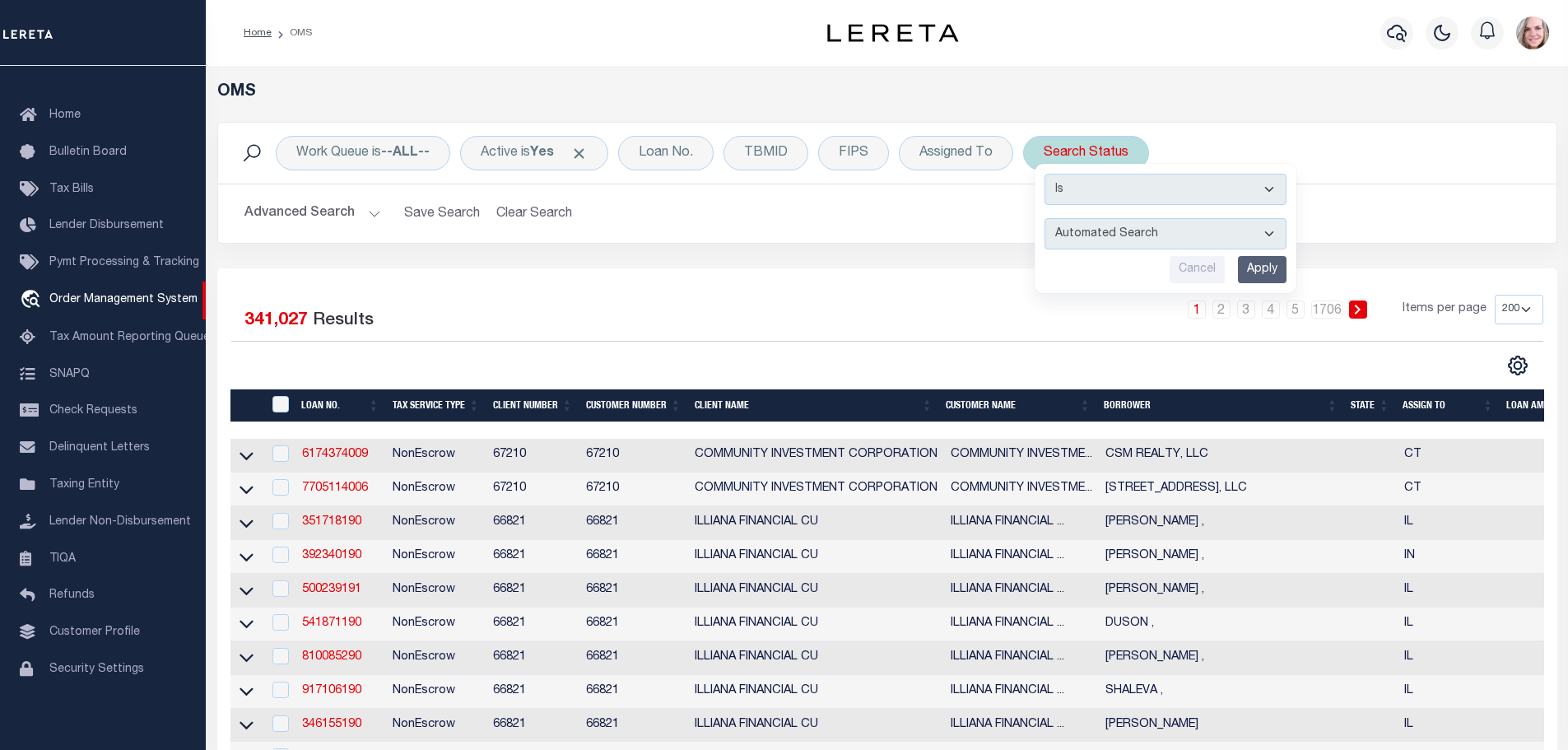
select select "BP"
click at [1046, 218] on select "Automated Search Bad Parcel Complete Duplicate Parcel High Dollar Reporting In …" at bounding box center [1165, 233] width 242 height 31
click at [1258, 272] on input "Apply" at bounding box center [1262, 270] width 49 height 27
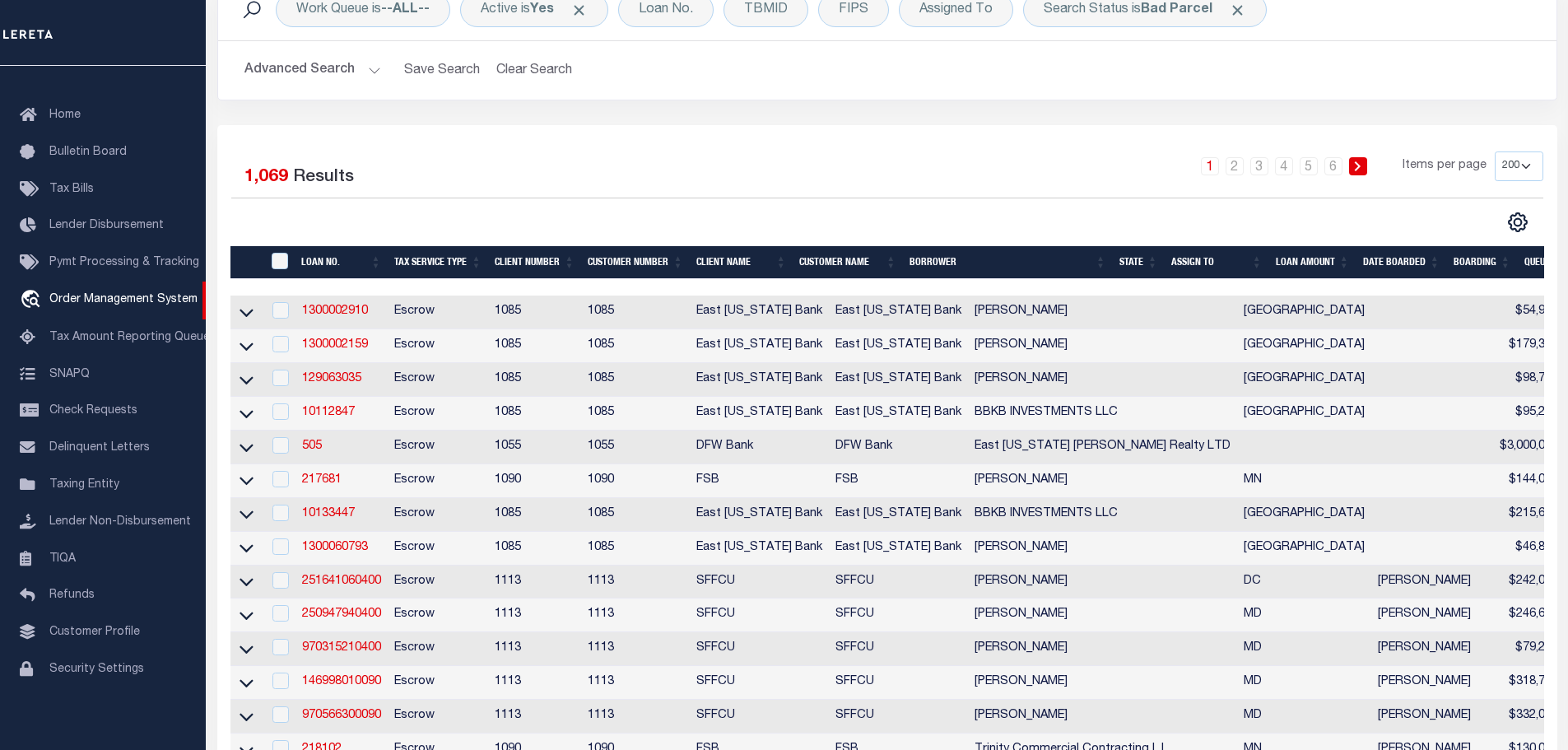
scroll to position [83, 0]
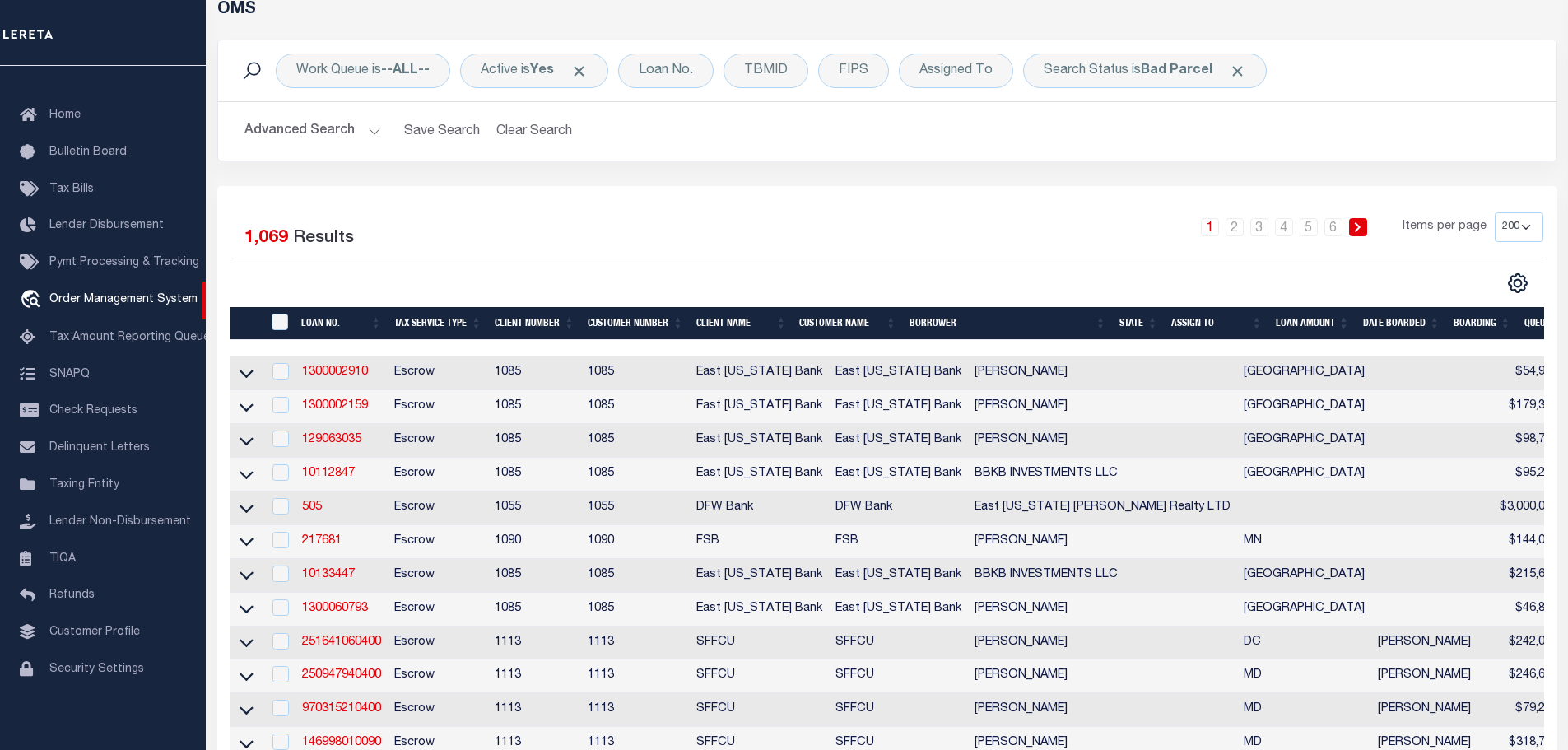
click at [321, 109] on div "Advanced Search Save Search Clear Search tblSearchTopScreen_dynamictable_____De…" at bounding box center [887, 131] width 1338 height 59
click at [322, 134] on button "Advanced Search" at bounding box center [312, 131] width 136 height 32
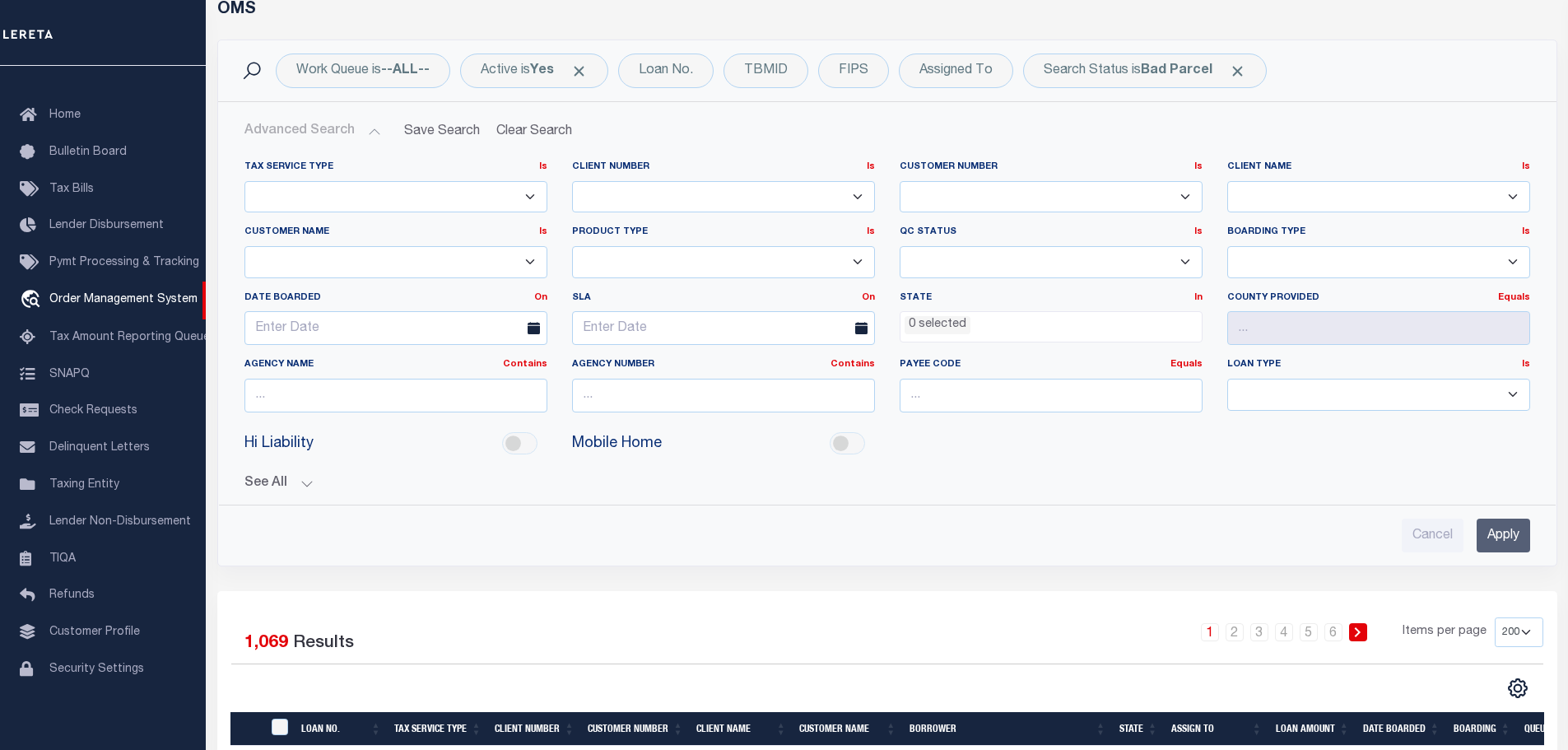
click at [1032, 328] on ul "0 selected" at bounding box center [1051, 323] width 301 height 22
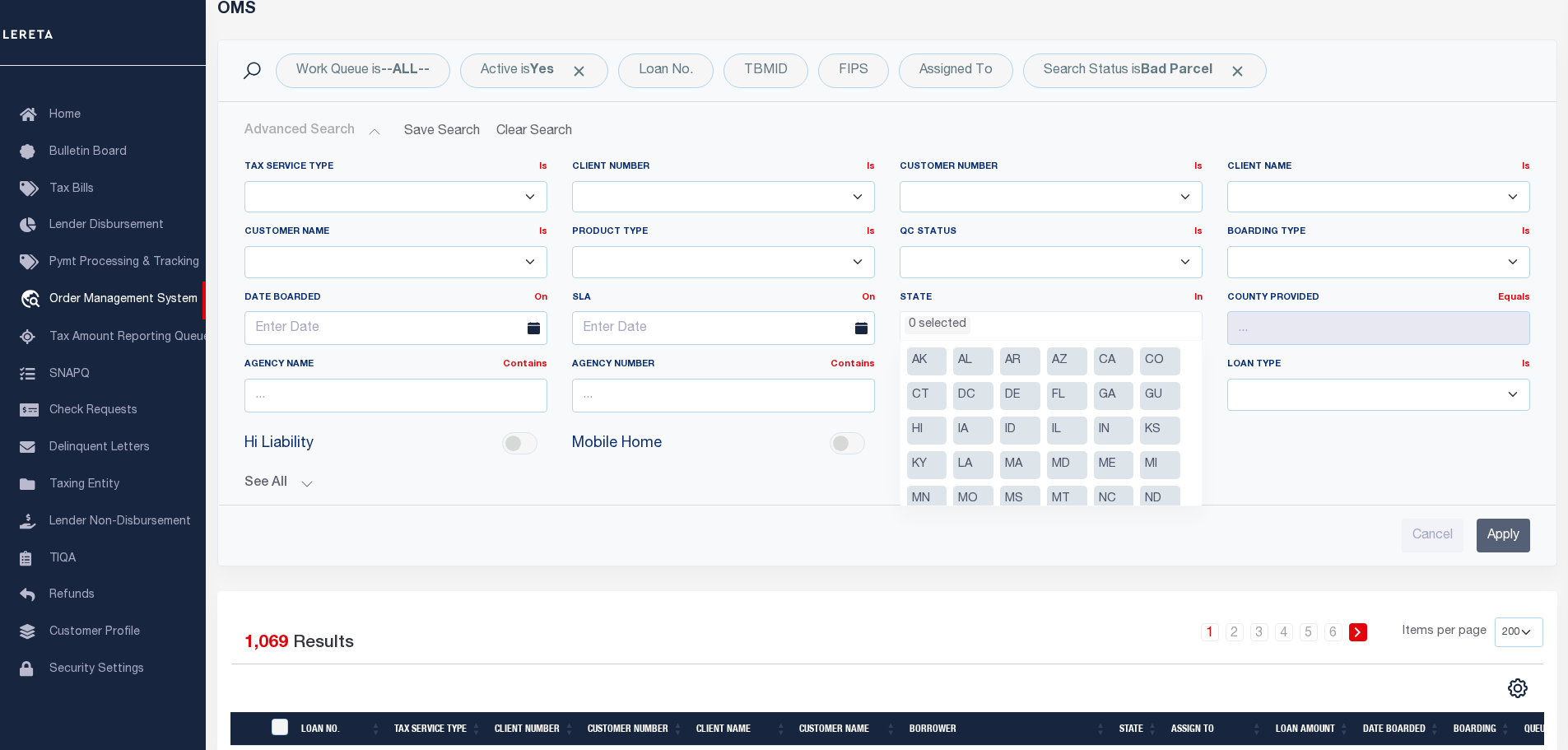
click at [1018, 362] on li "AR" at bounding box center [1020, 361] width 41 height 28
select select "AR"
click at [1320, 496] on div "Tax Service Type Is Is Contains Escrow NonEscrow Client Number Is Is" at bounding box center [888, 349] width 1312 height 405
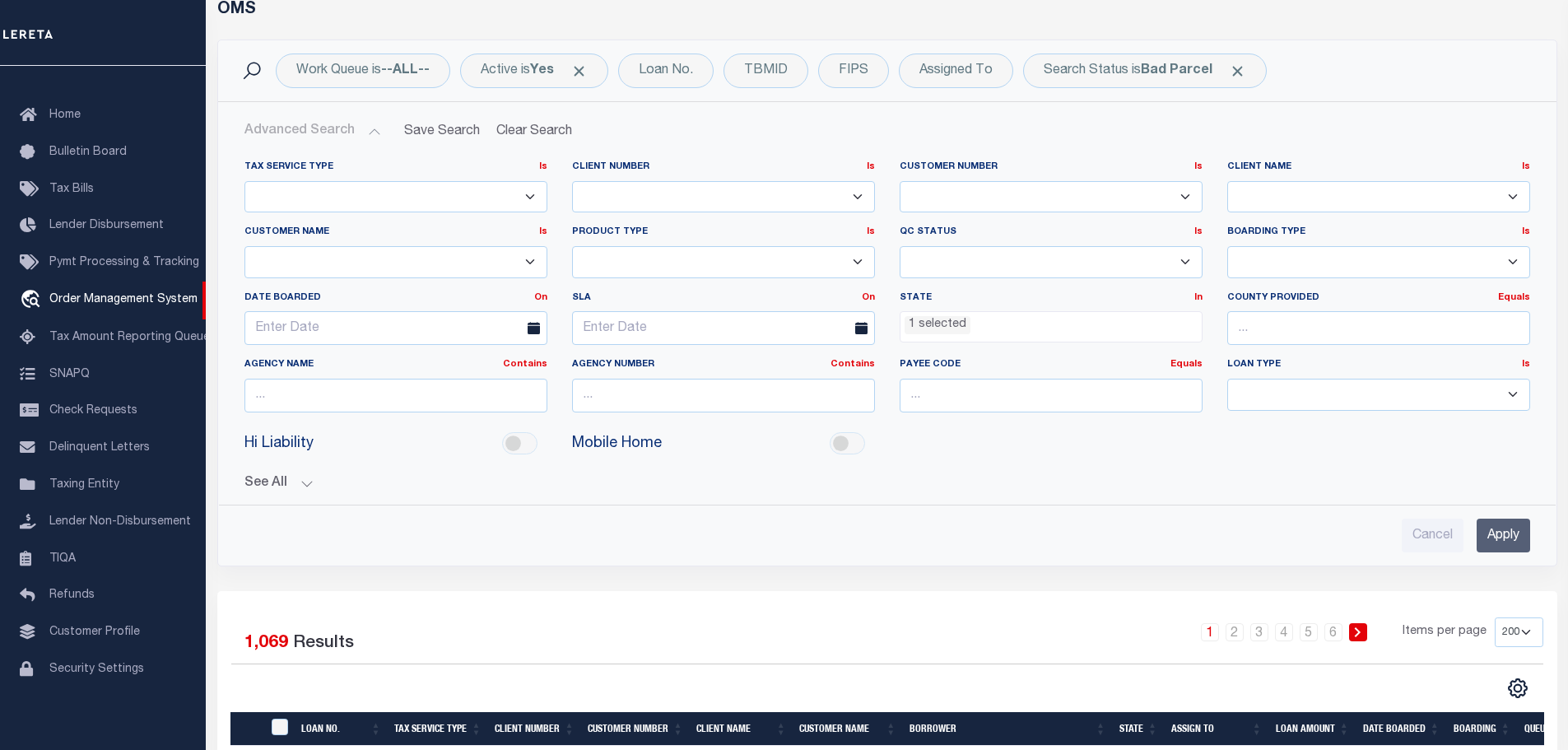
click at [1501, 529] on input "Apply" at bounding box center [1503, 536] width 54 height 34
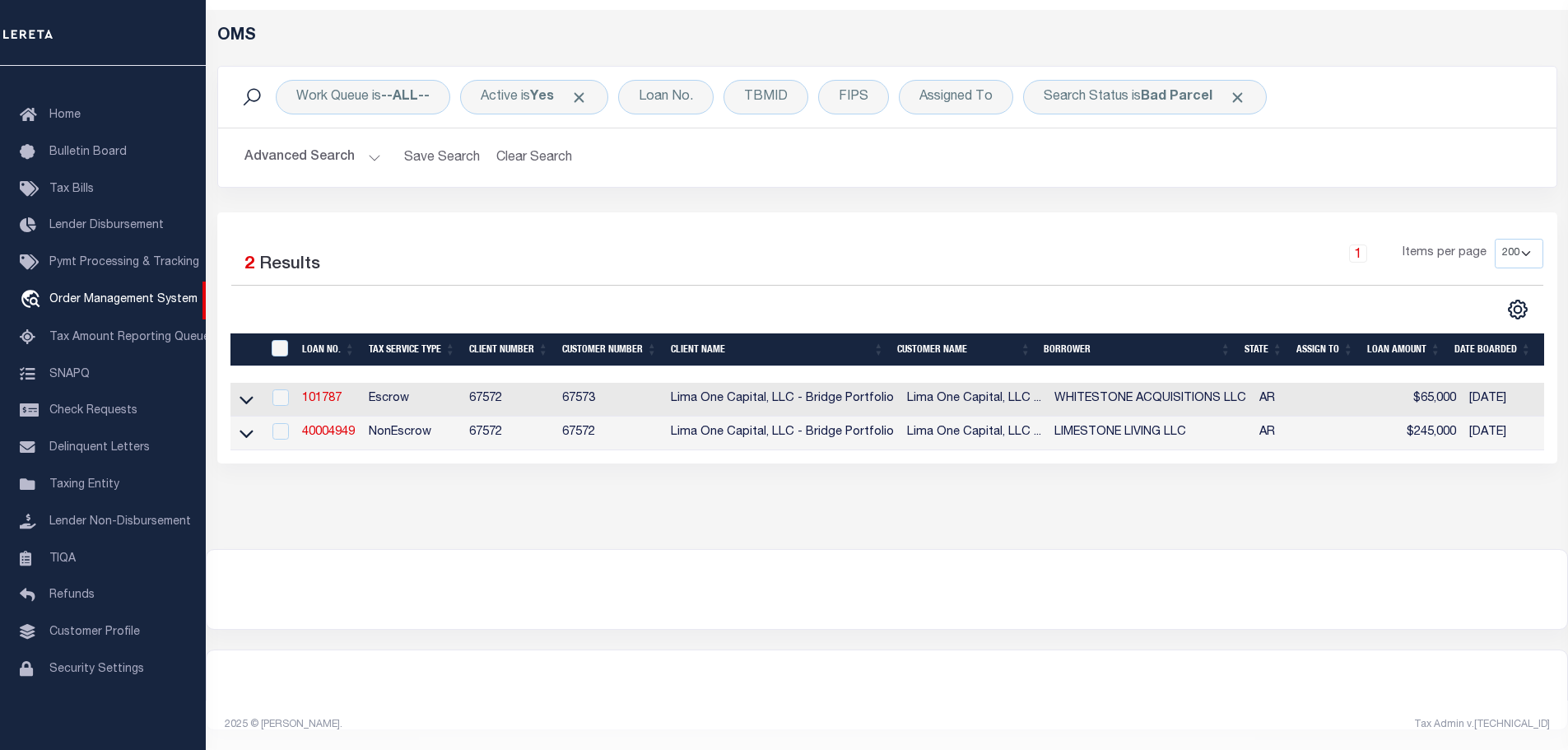
scroll to position [70, 0]
drag, startPoint x: 413, startPoint y: 440, endPoint x: 667, endPoint y: 418, distance: 255.0
click at [667, 418] on tr "40004949 NonEscrow 67572 67572 Lima One Capital, LLC - Bridge Portfolio Lima On…" at bounding box center [1132, 434] width 1803 height 34
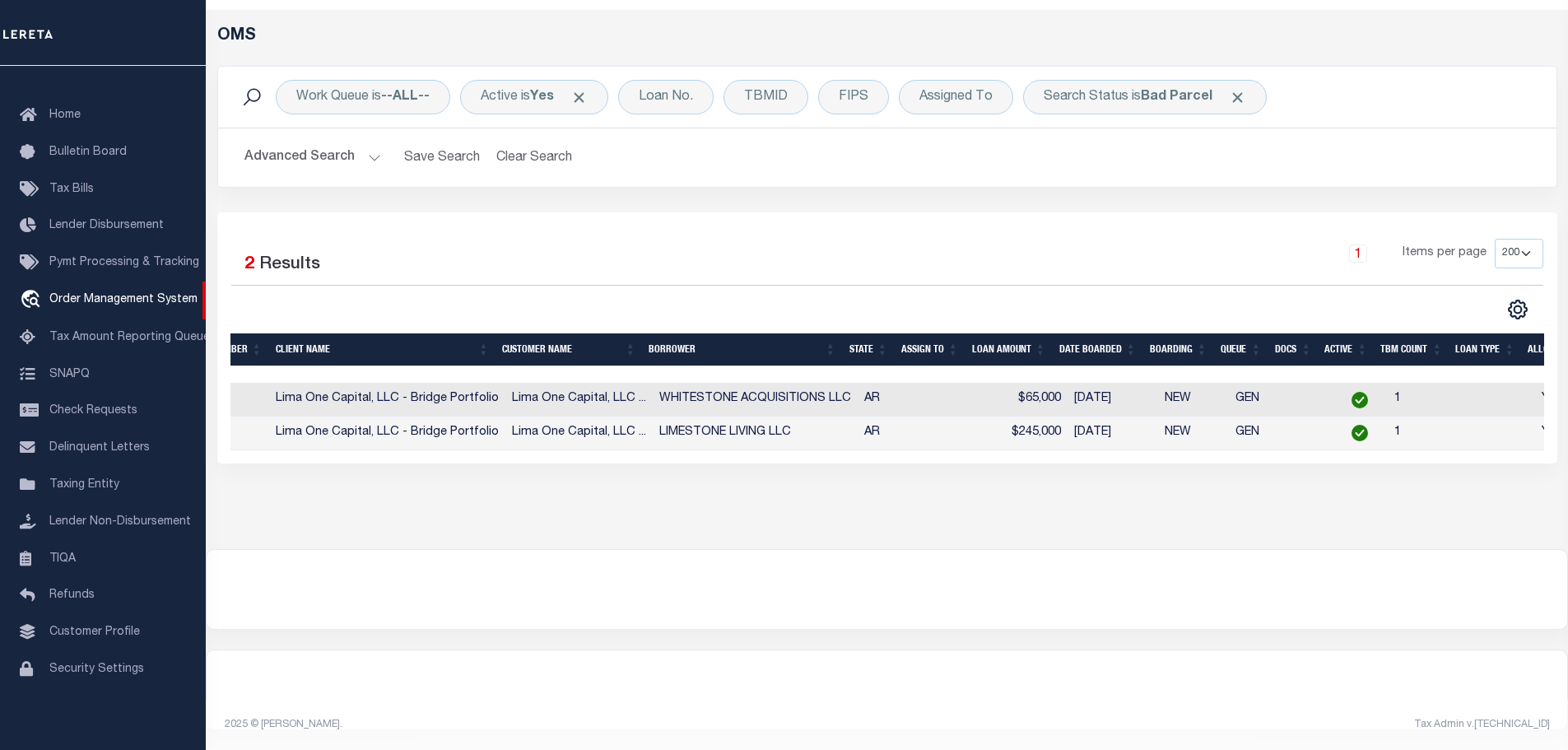
scroll to position [0, 0]
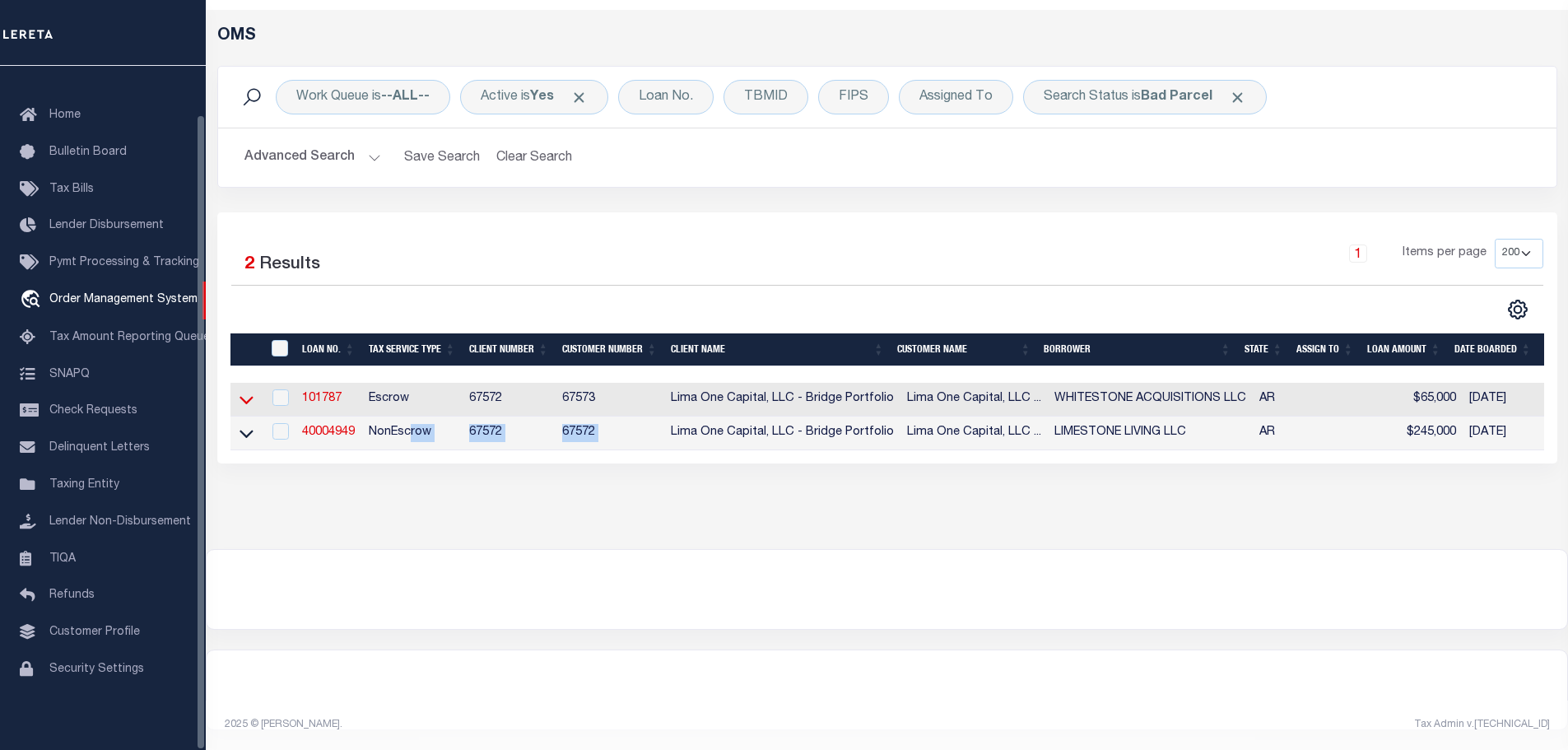
click at [246, 391] on icon at bounding box center [247, 399] width 14 height 17
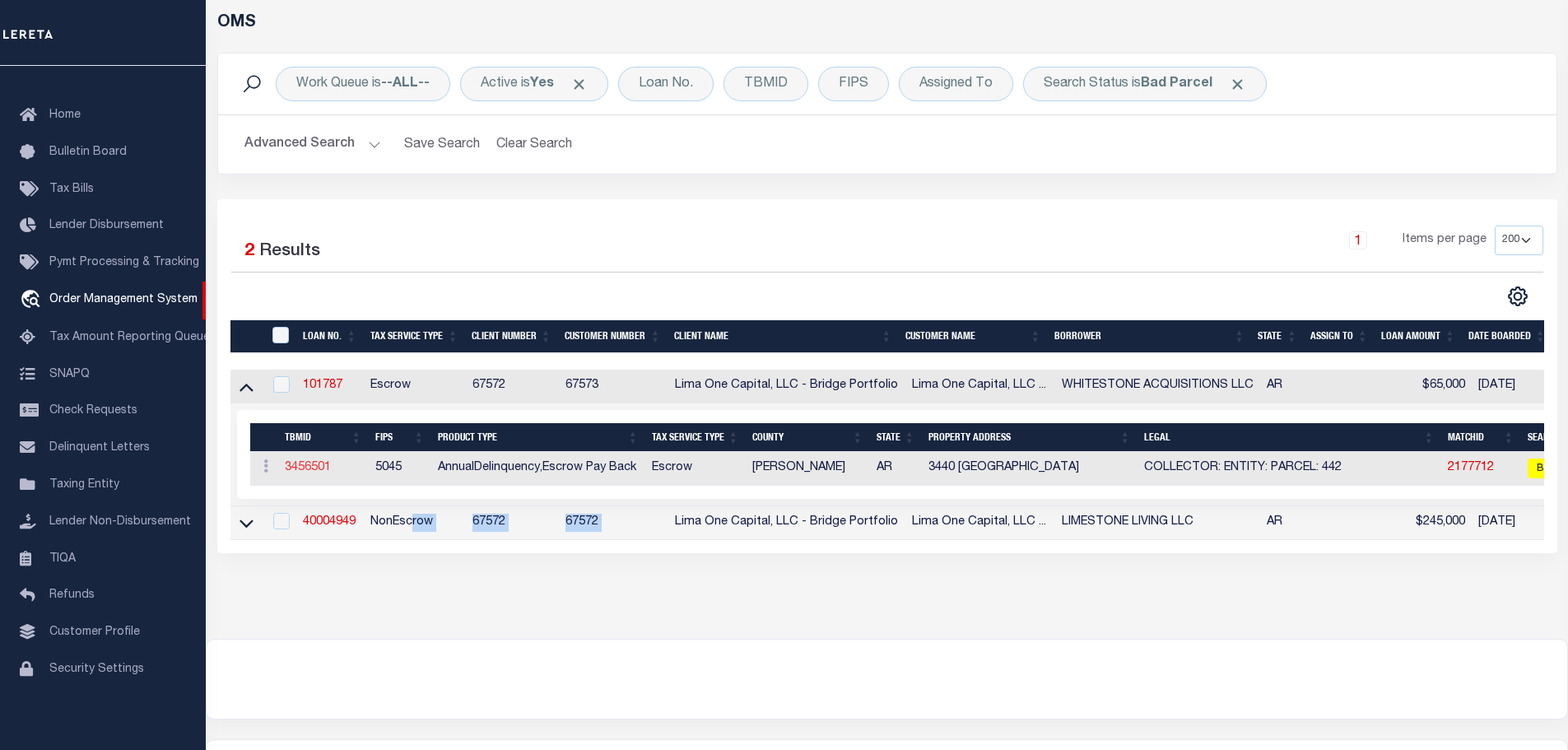
click at [290, 472] on link "3456501" at bounding box center [307, 469] width 46 height 12
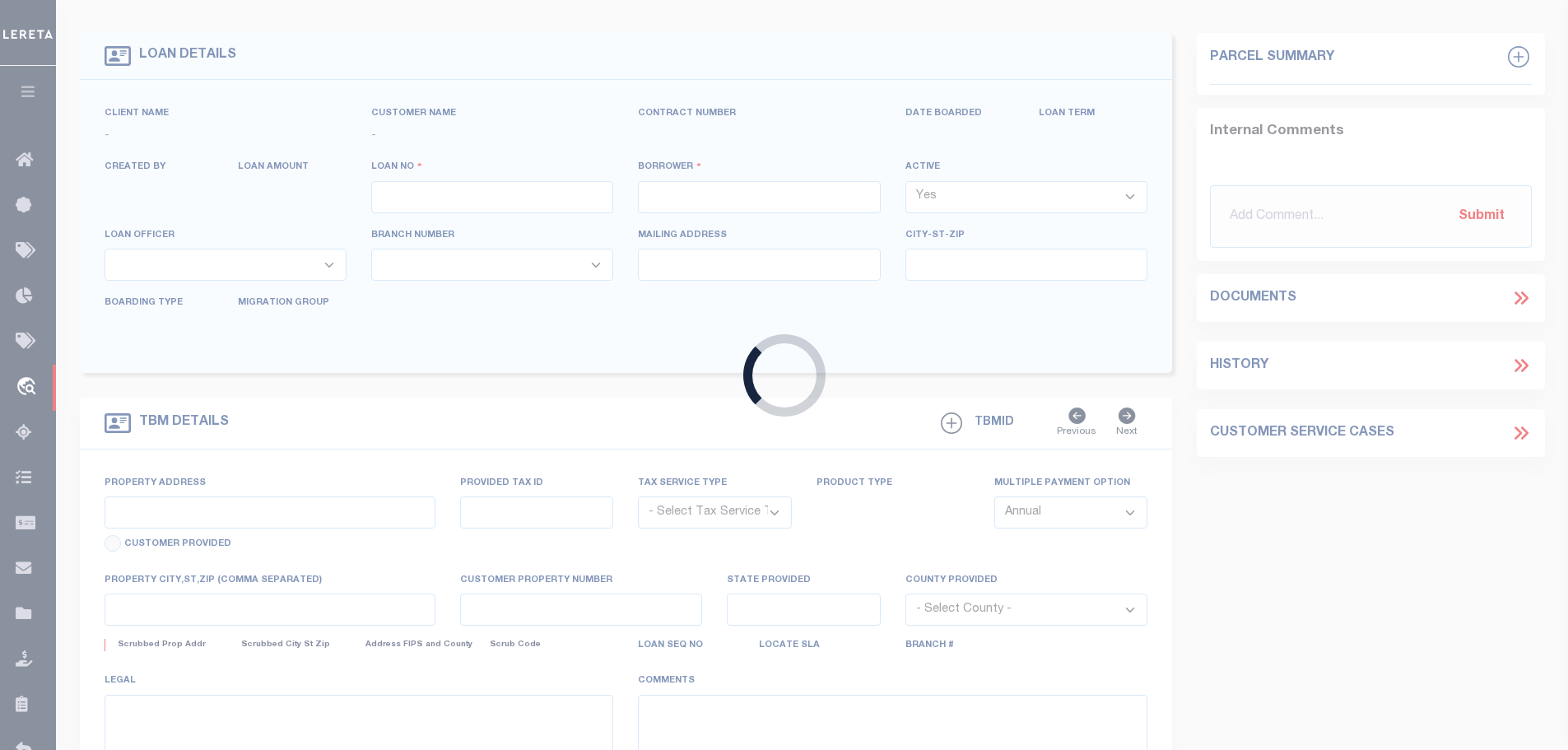
type input "101787"
type input "WHITESTONE ACQUISITIONS LLC"
select select
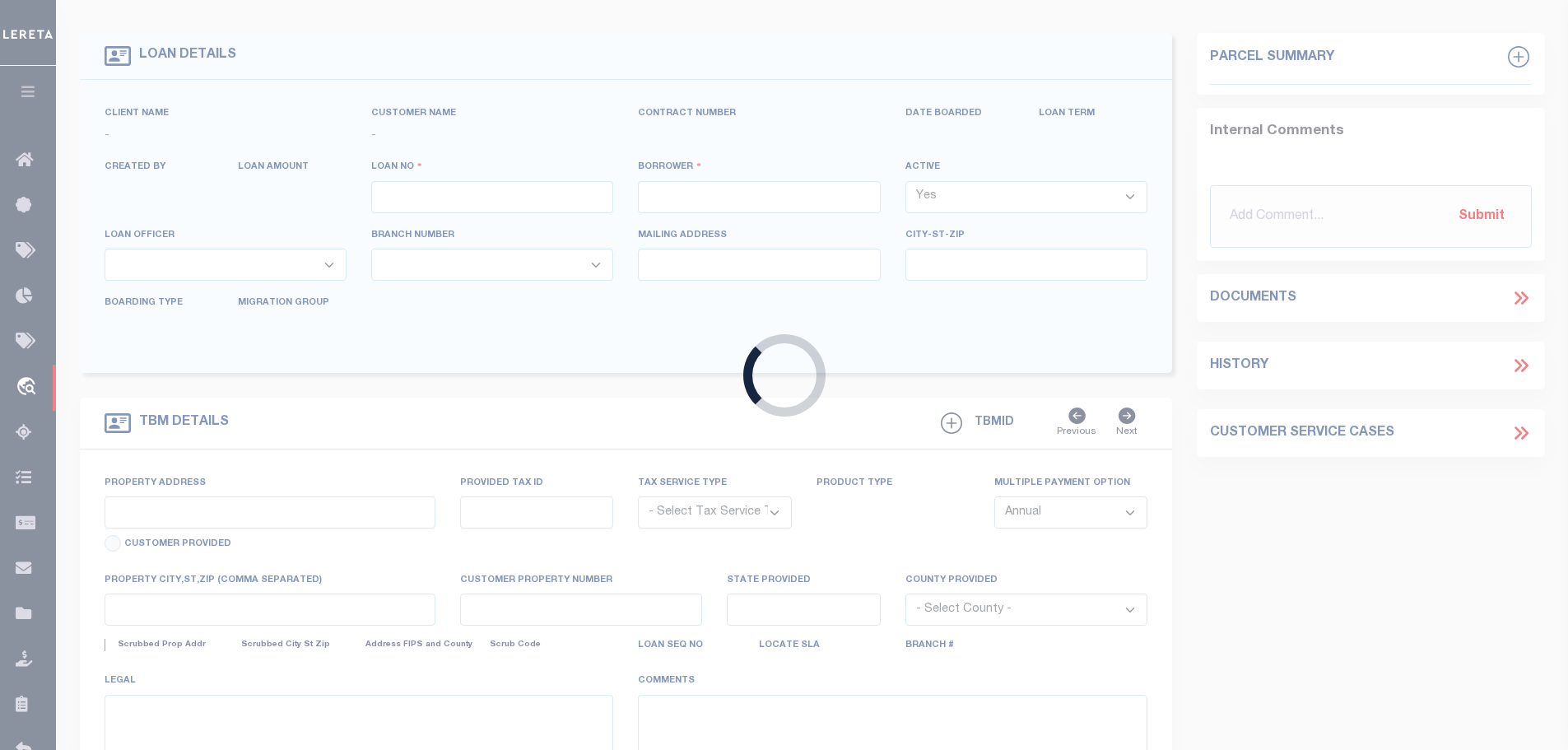
select select
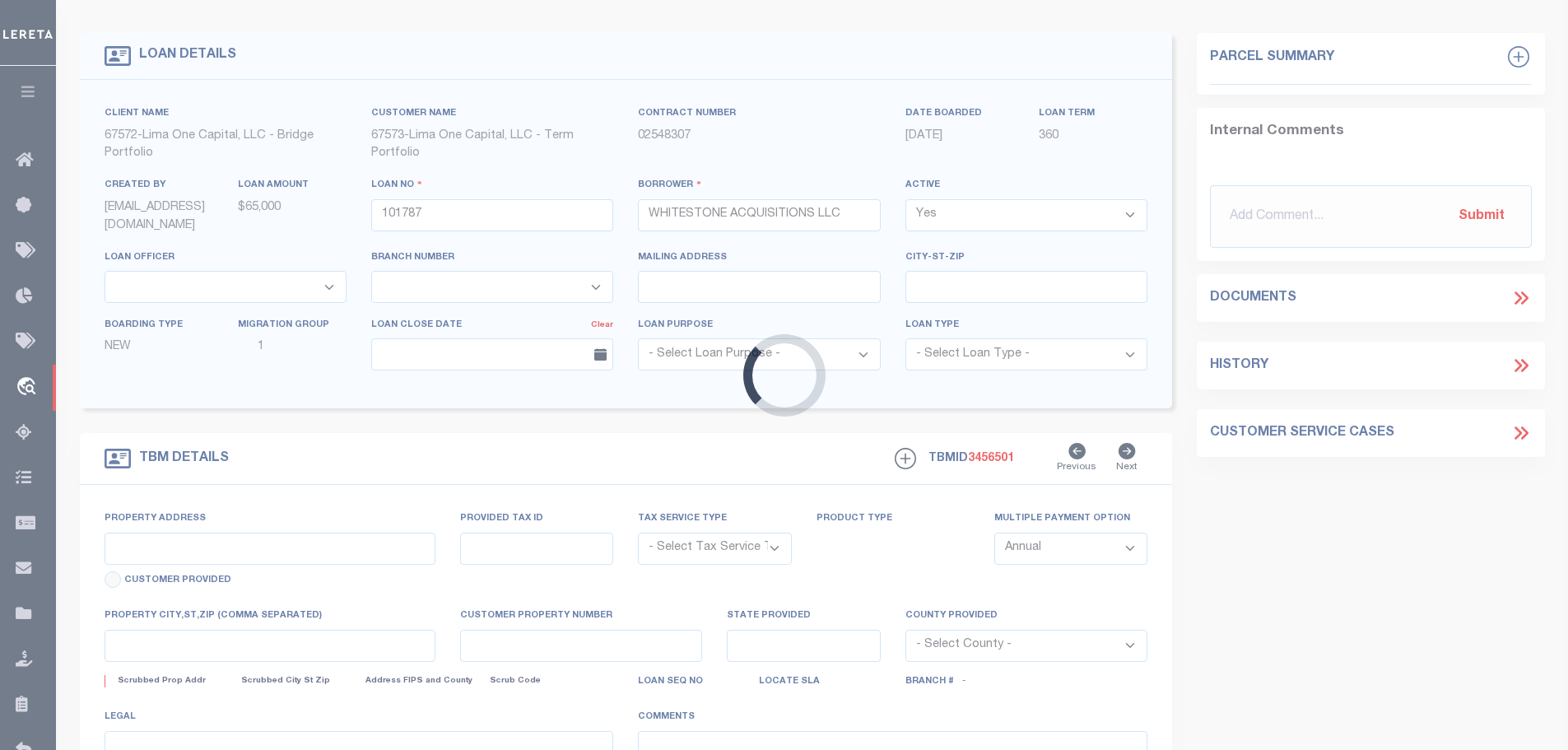
scroll to position [51, 0]
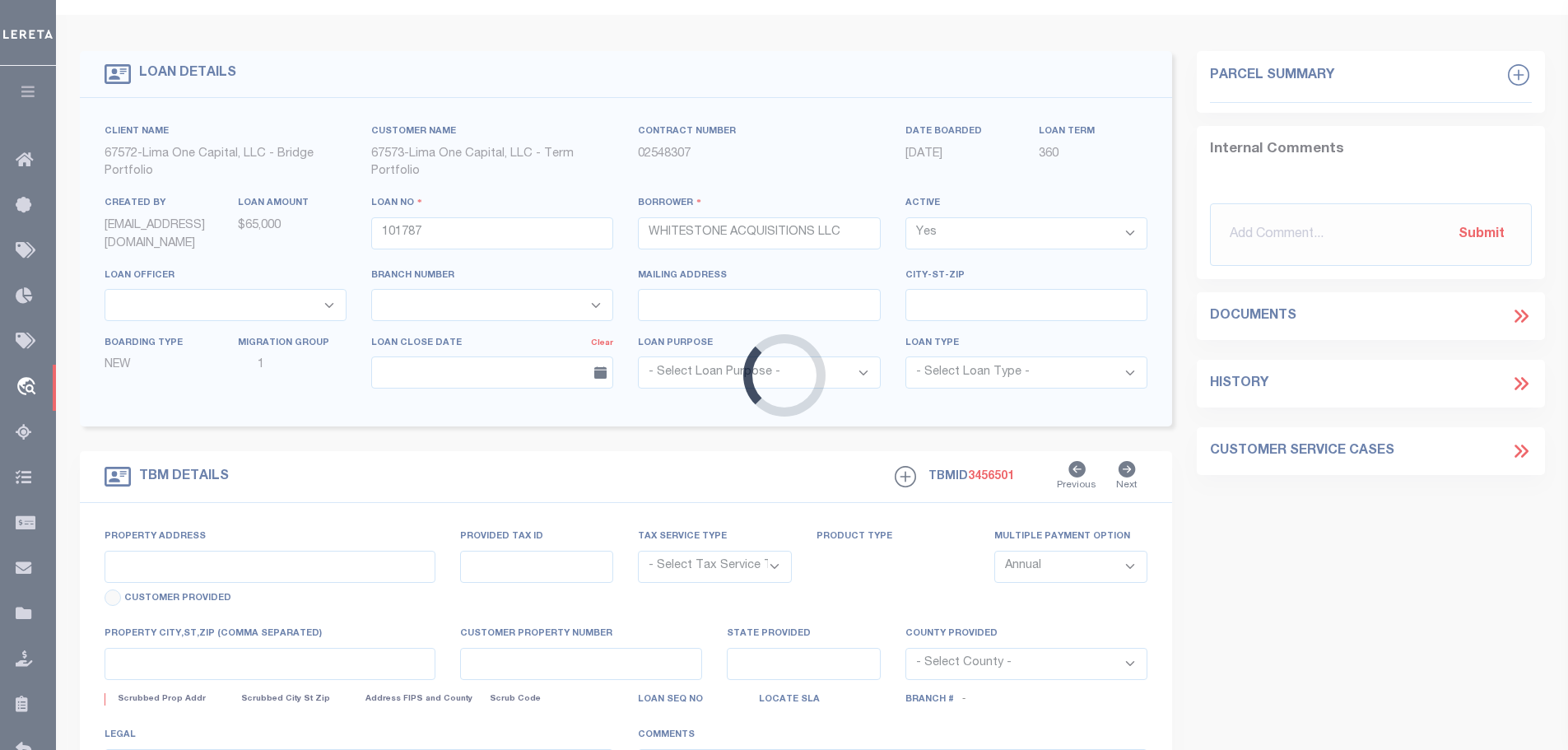
type input "3440 BENTONVILLE"
radio input "true"
select select "Escrow"
select select
type input "CONWAY AR 72032"
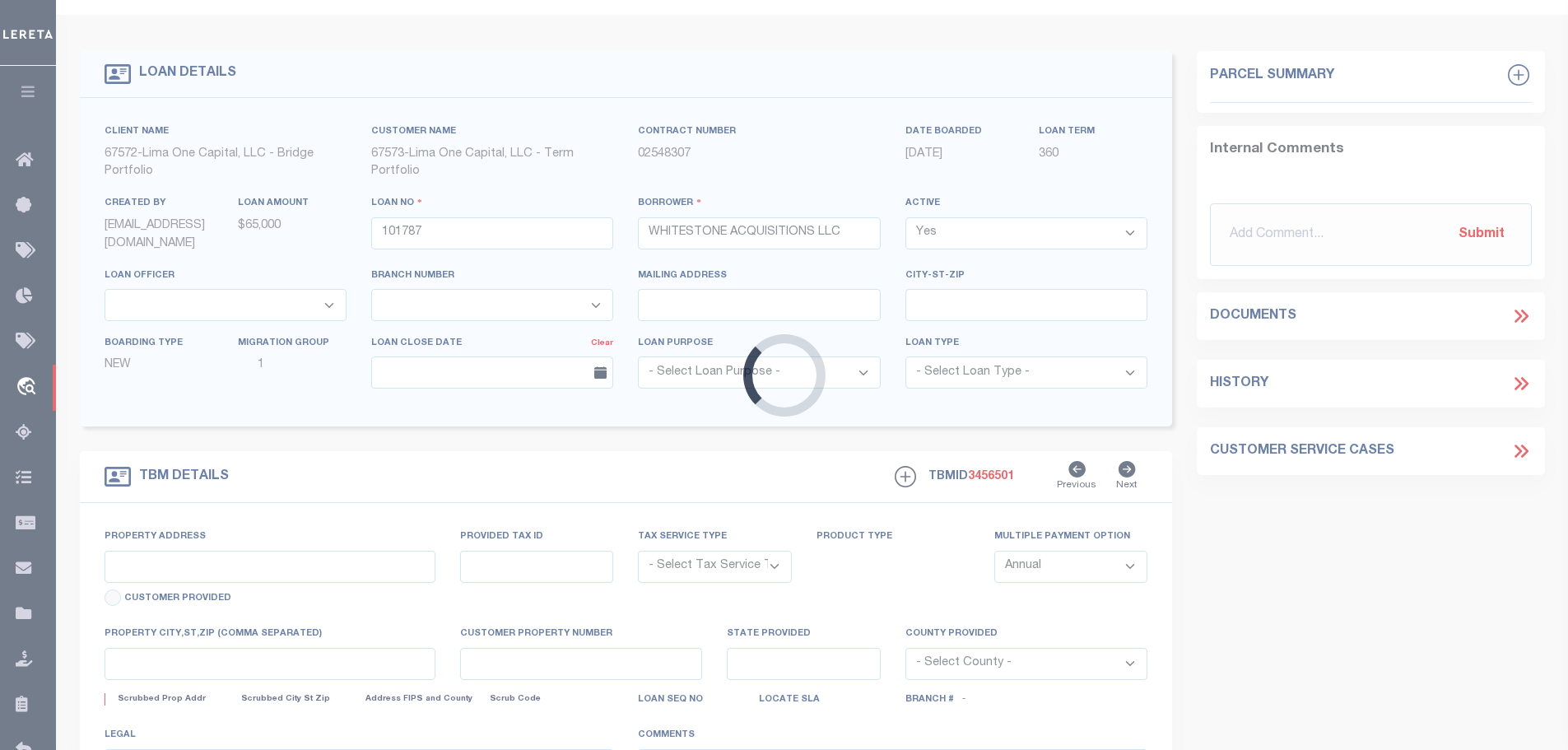
type input "101787-1"
type input "AR"
type textarea "COLLECTOR: ENTITY: PARCEL: 442"
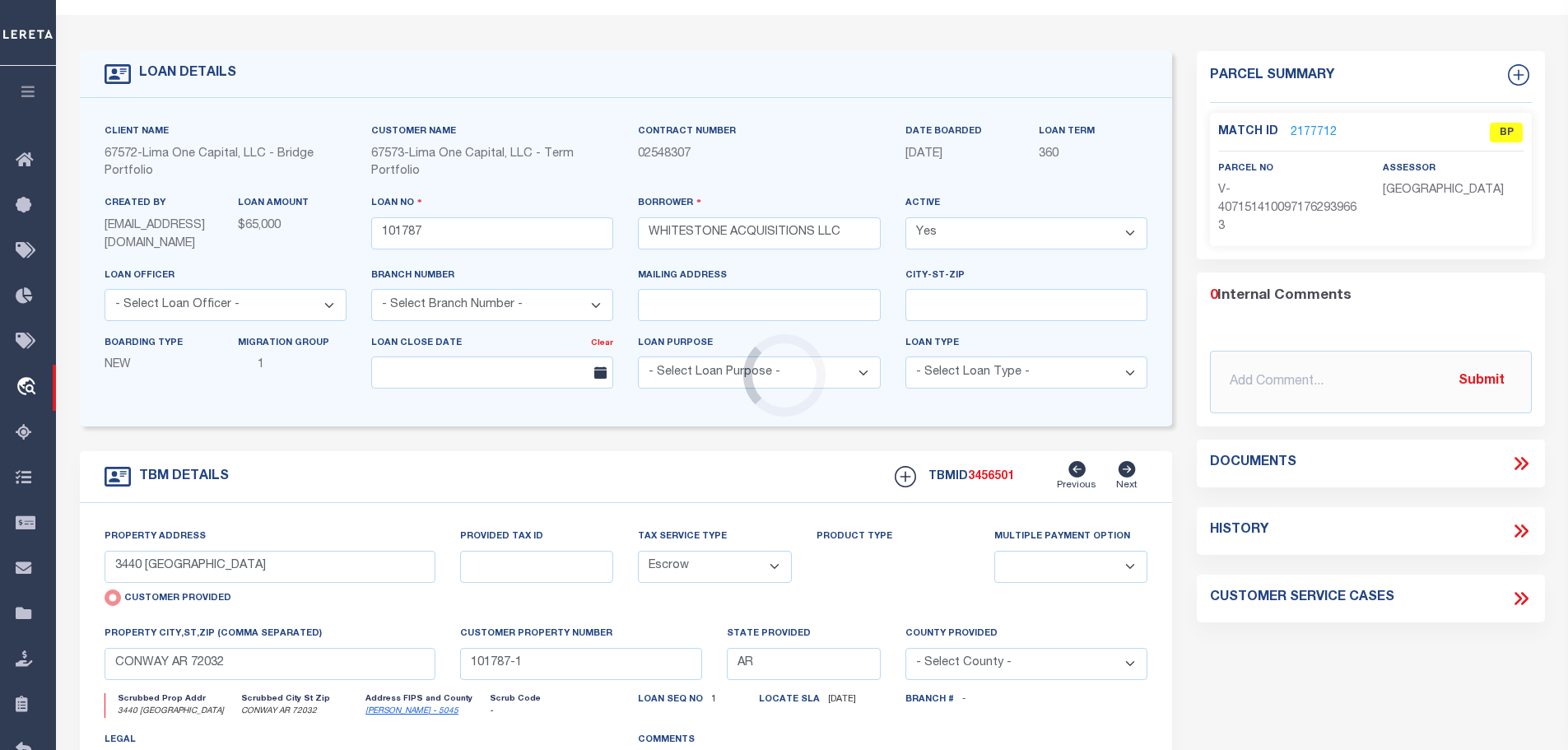
scroll to position [0, 0]
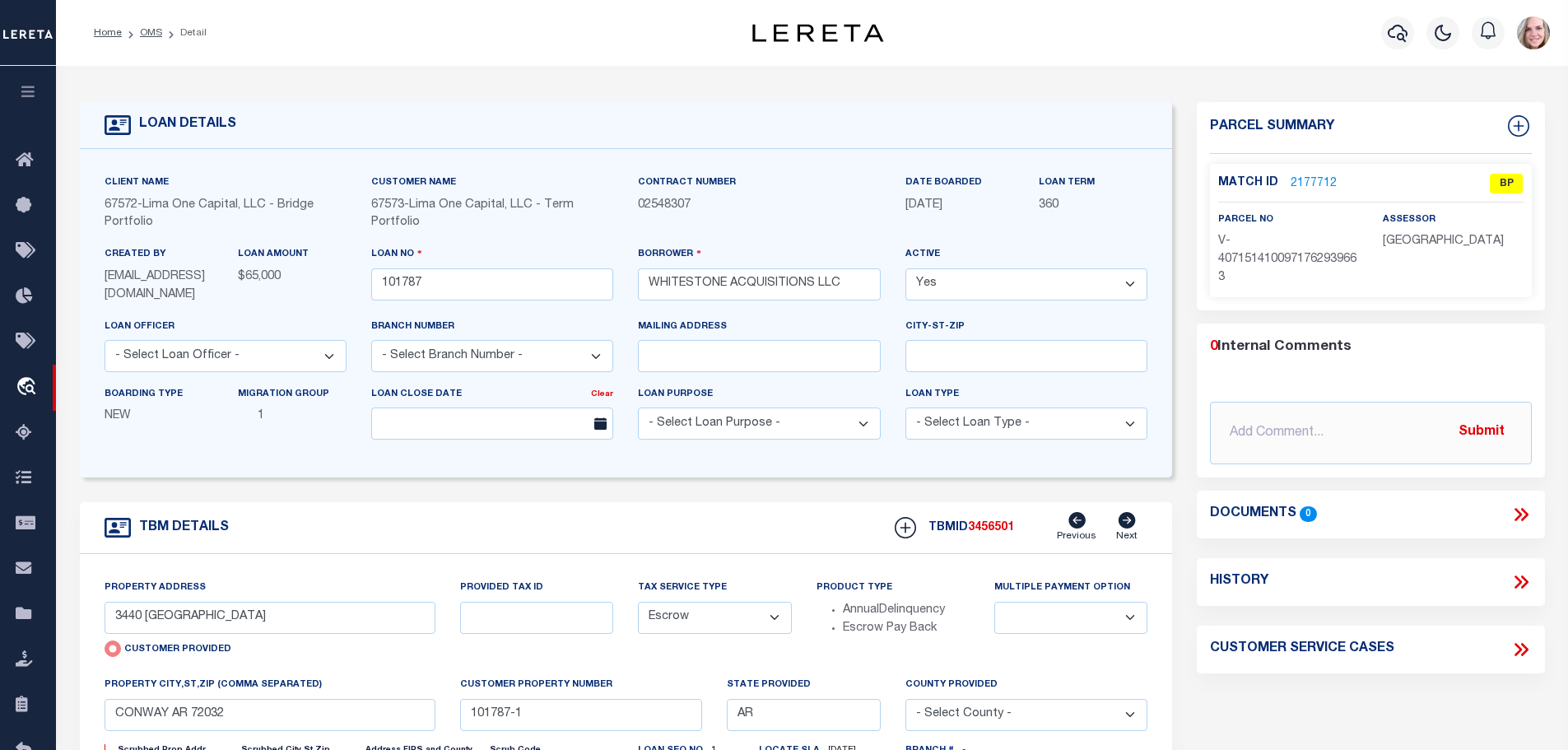
click at [1314, 182] on link "2177712" at bounding box center [1313, 183] width 46 height 17
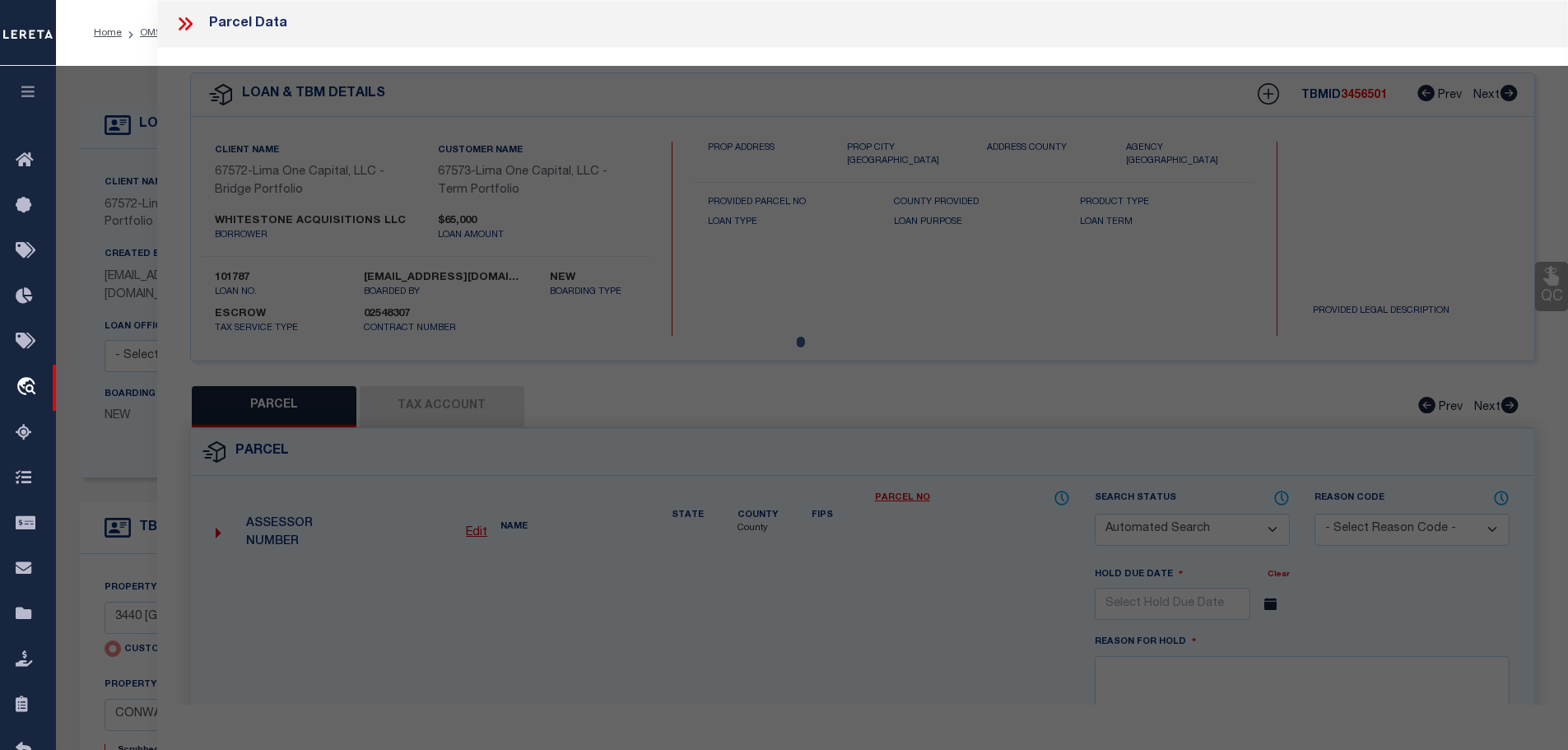
checkbox input "false"
select select "BP"
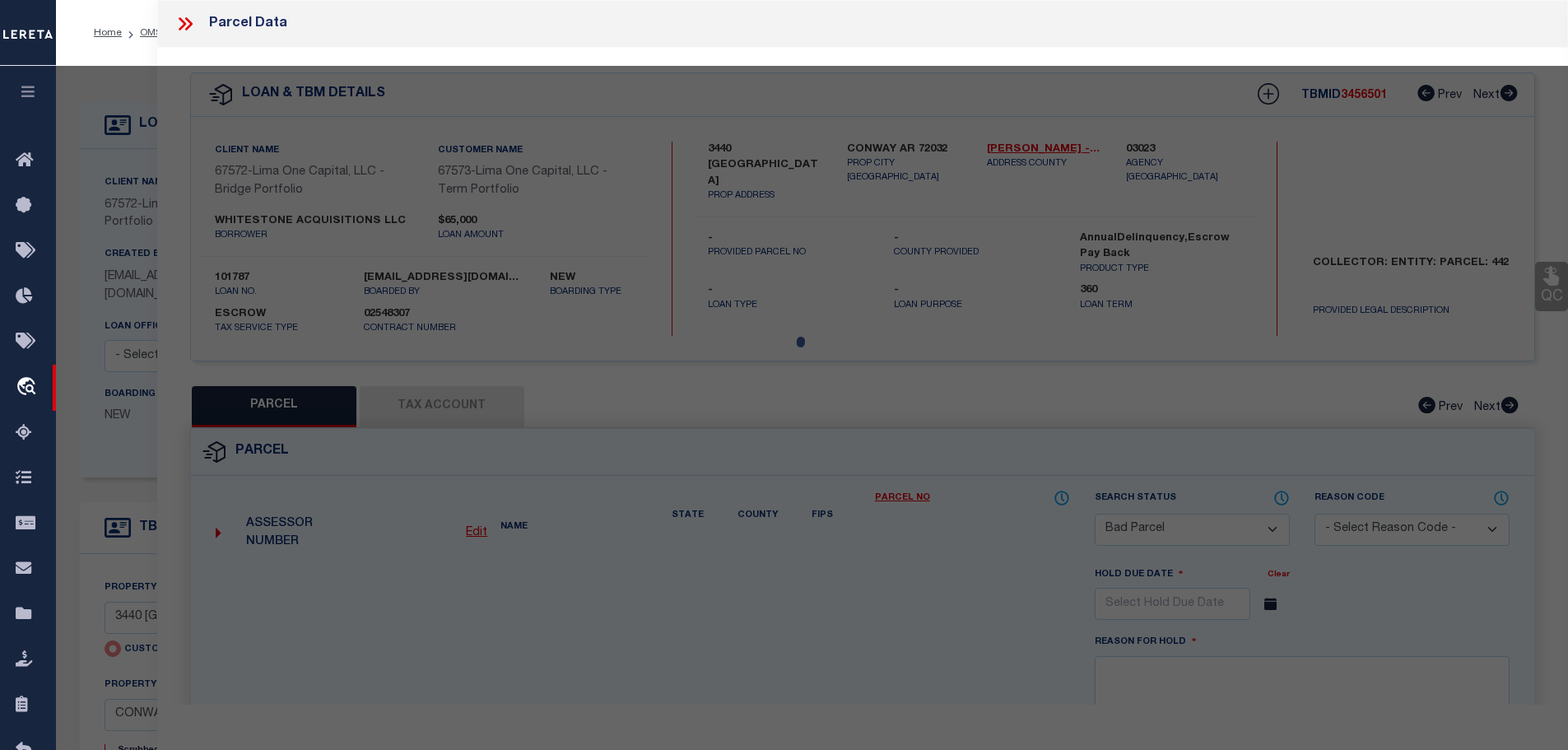
type input "3440 BENTONVILLE"
checkbox input "false"
type input "CONWAY AR 72032"
type textarea "Test sending to search."
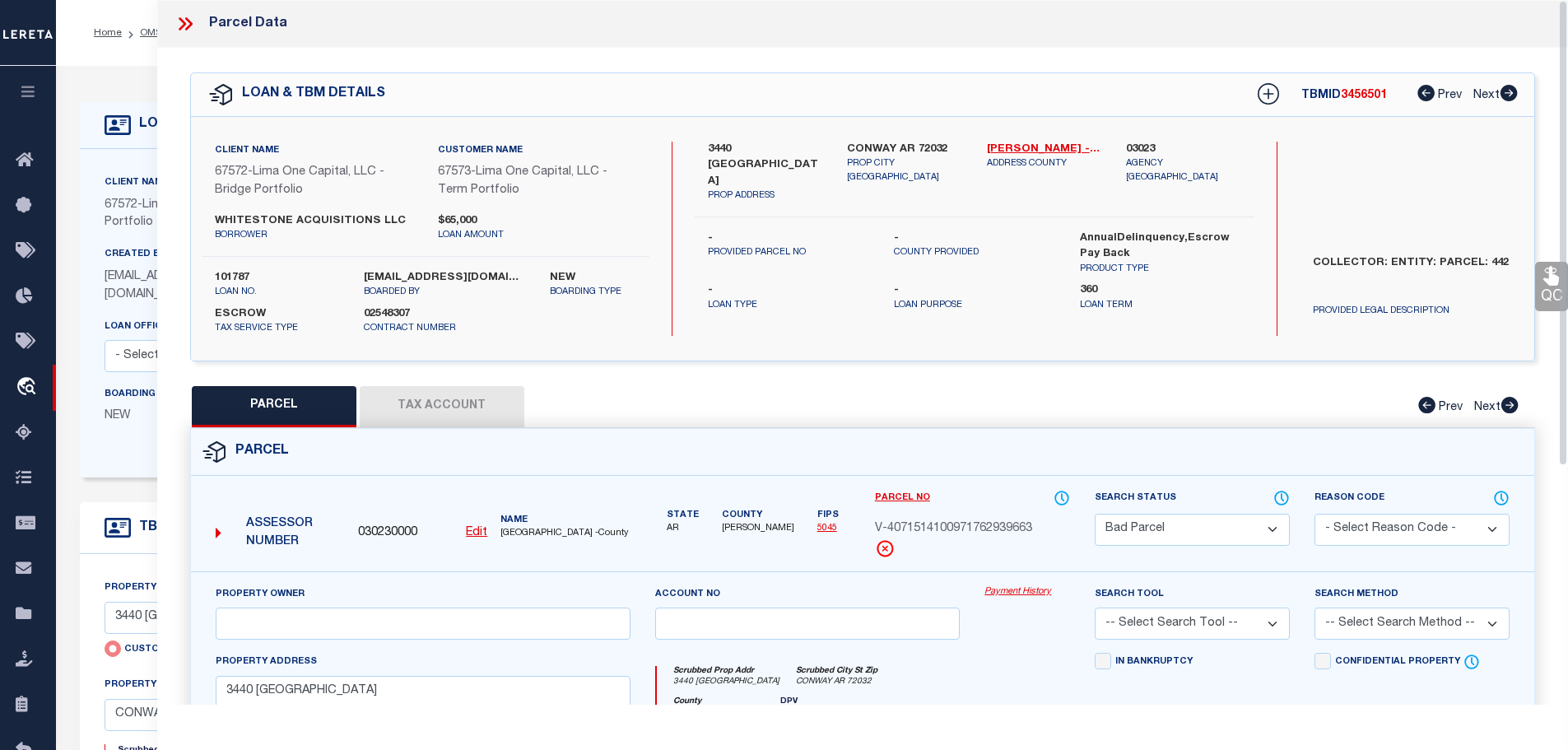
click at [451, 412] on button "Tax Account" at bounding box center [442, 406] width 165 height 41
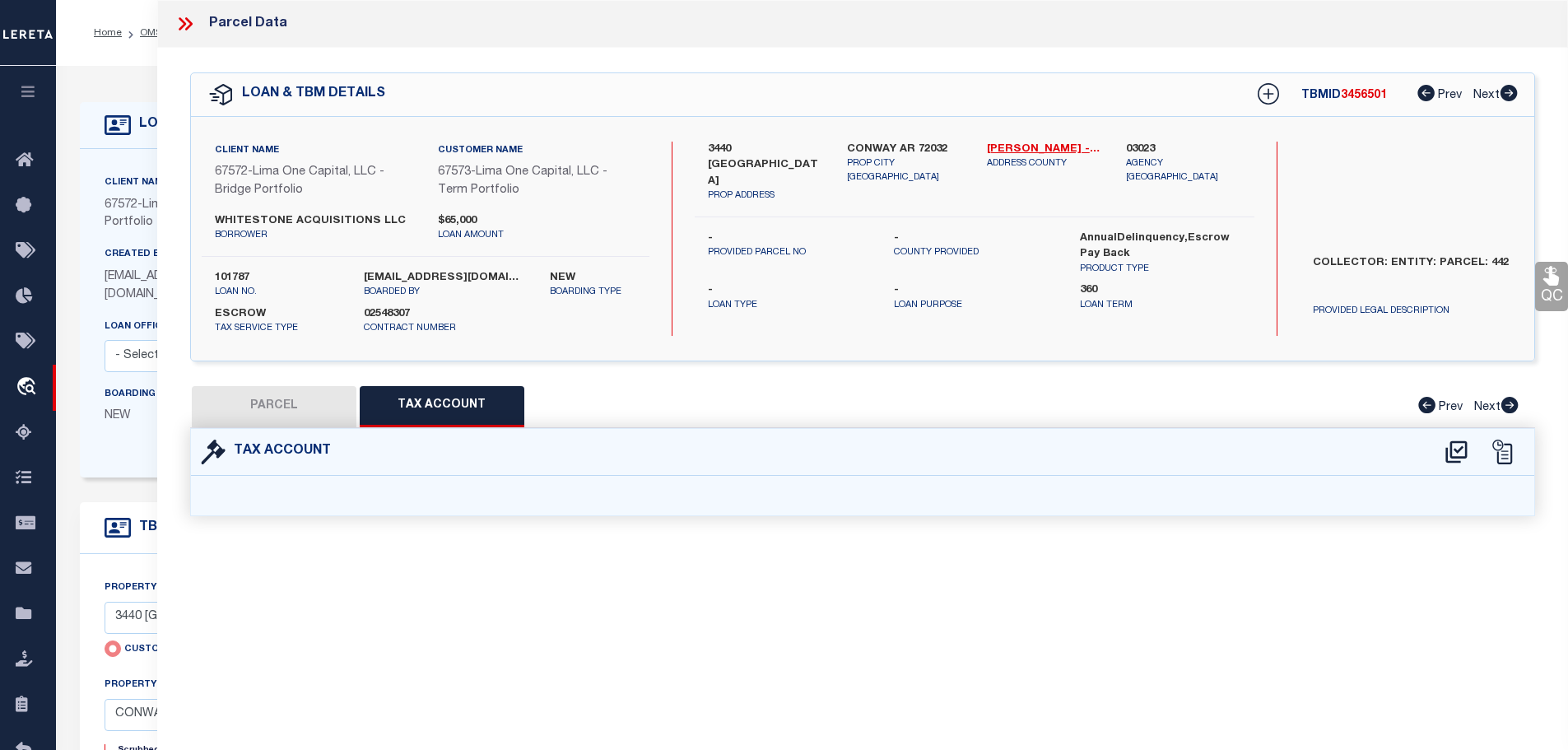
select select "100"
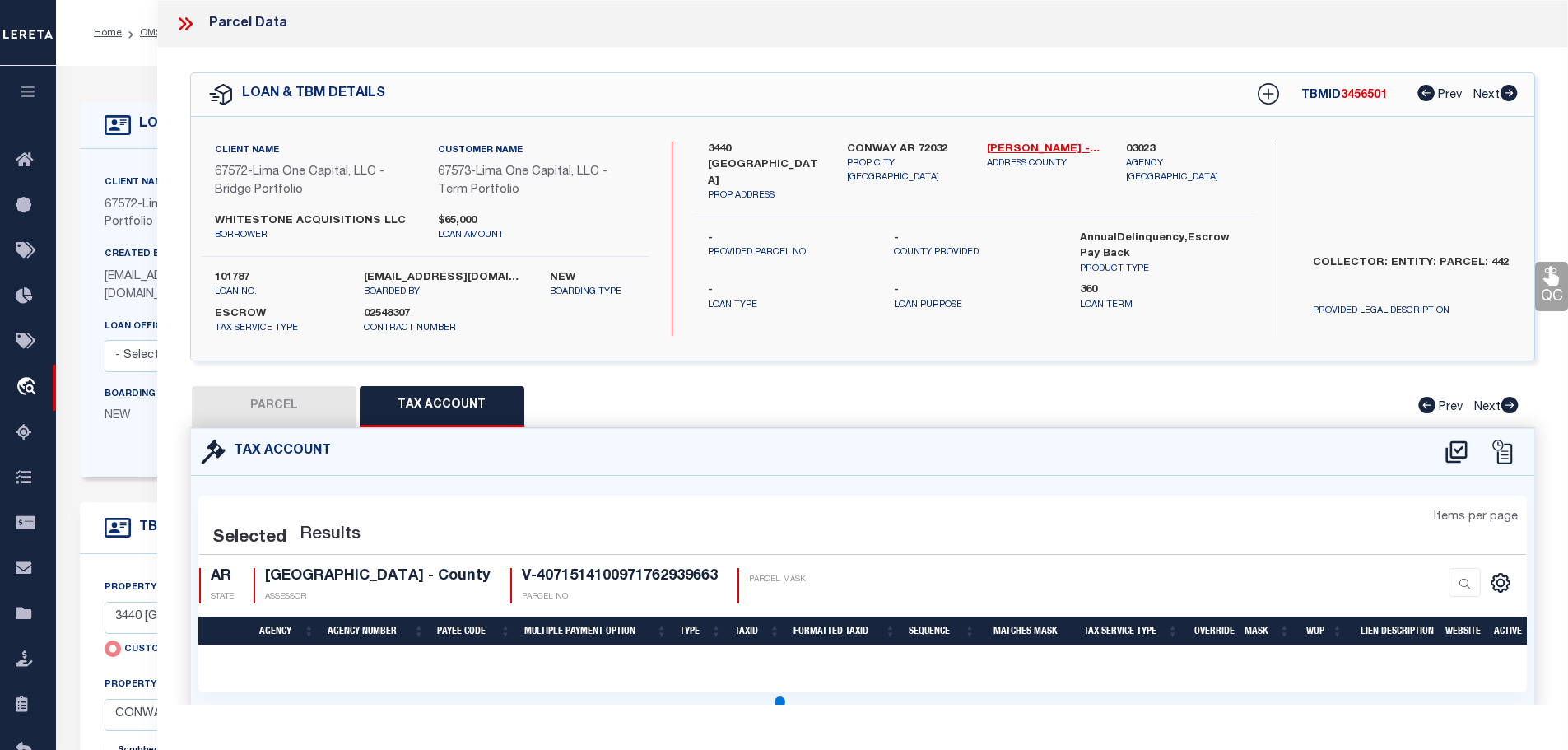
select select "100"
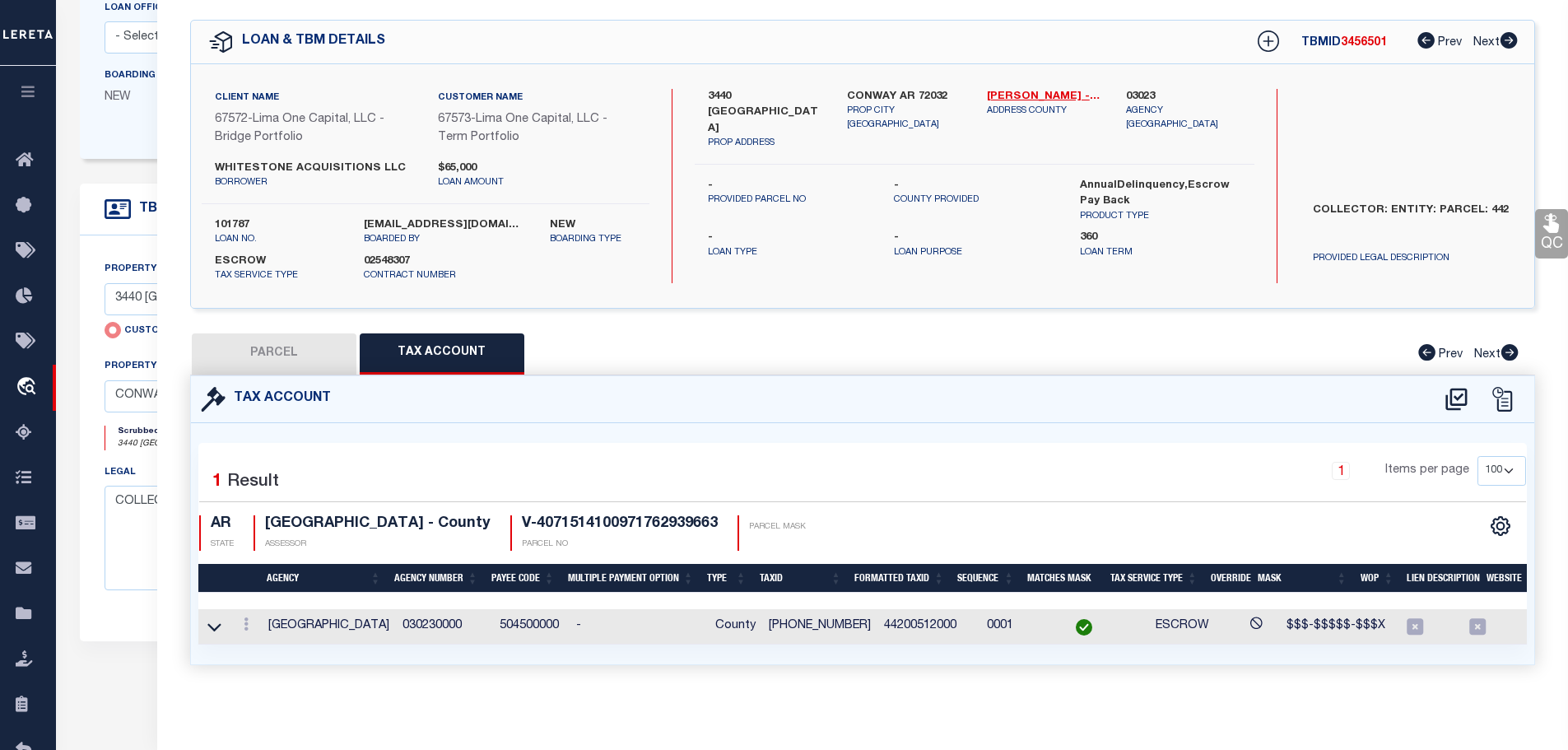
scroll to position [329, 0]
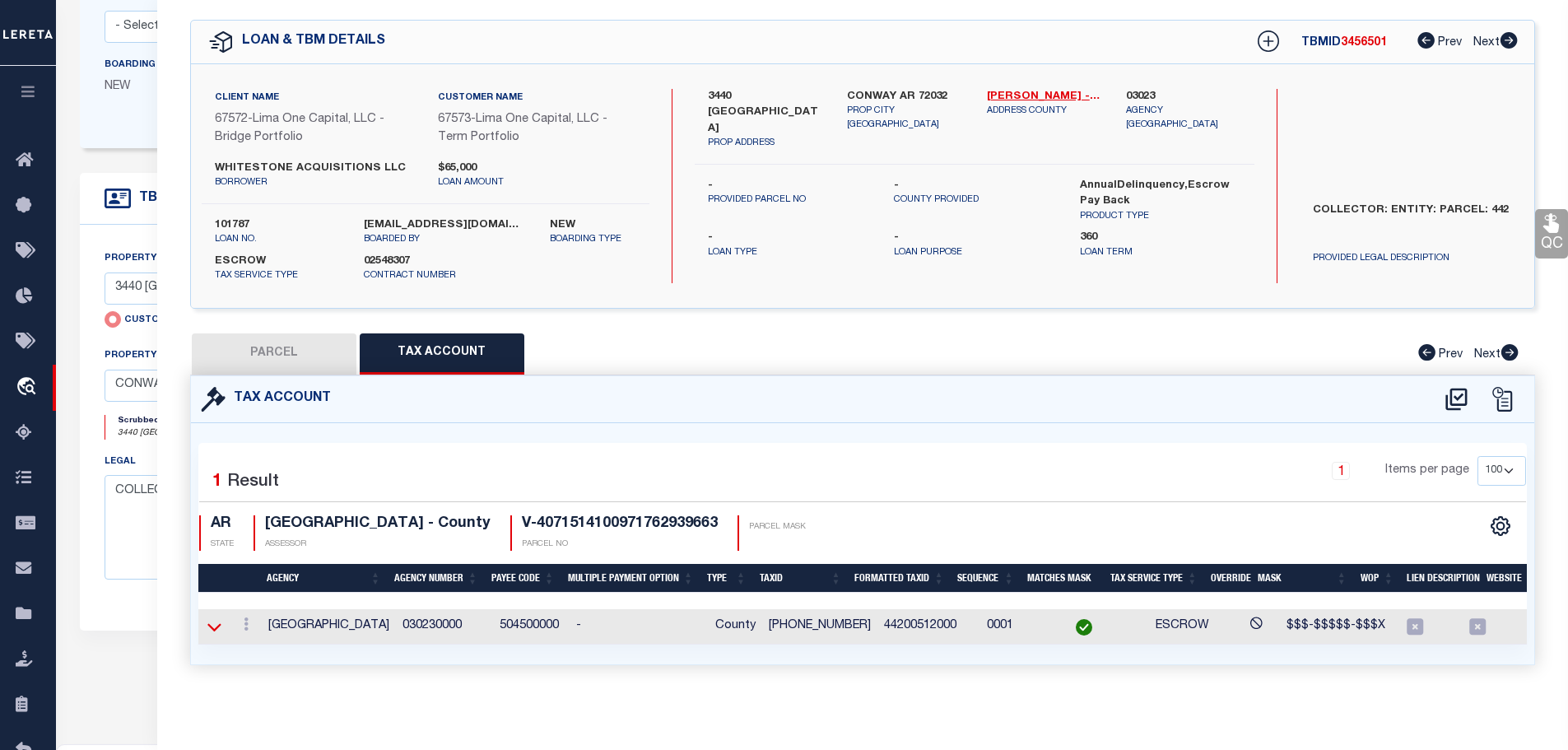
click at [220, 625] on icon at bounding box center [215, 629] width 14 height 8
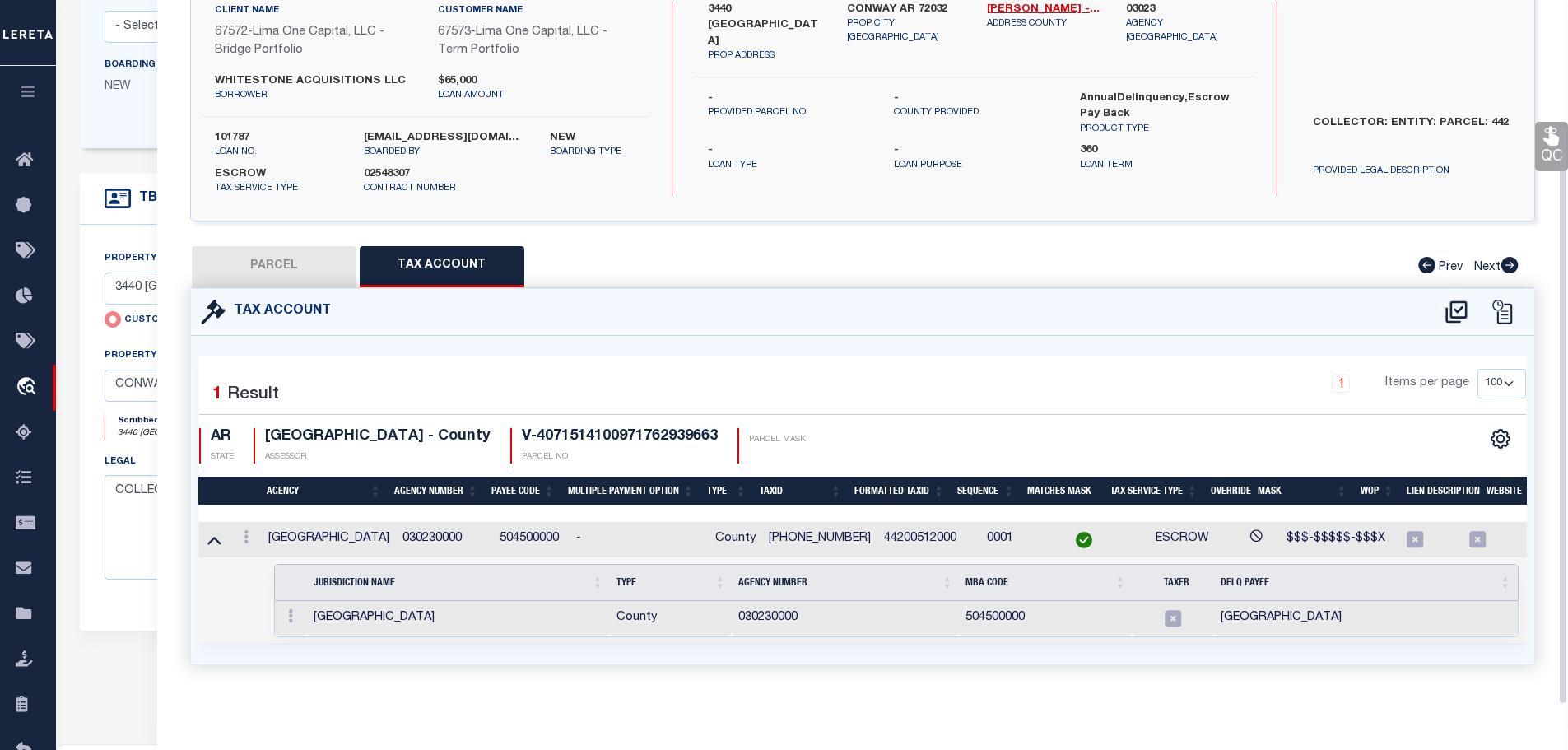
scroll to position [151, 0]
click at [492, 252] on button "Tax Account" at bounding box center [442, 267] width 165 height 41
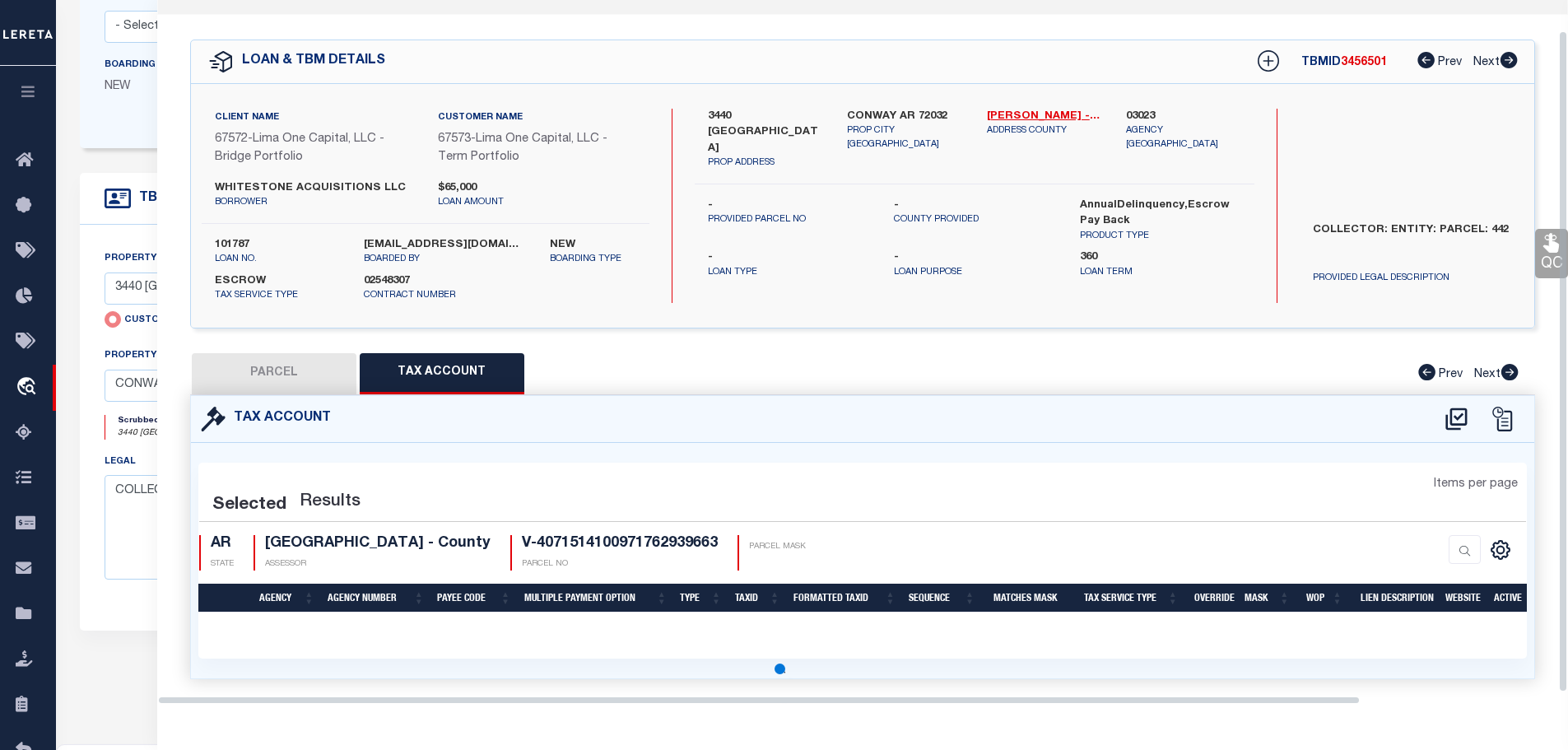
select select "100"
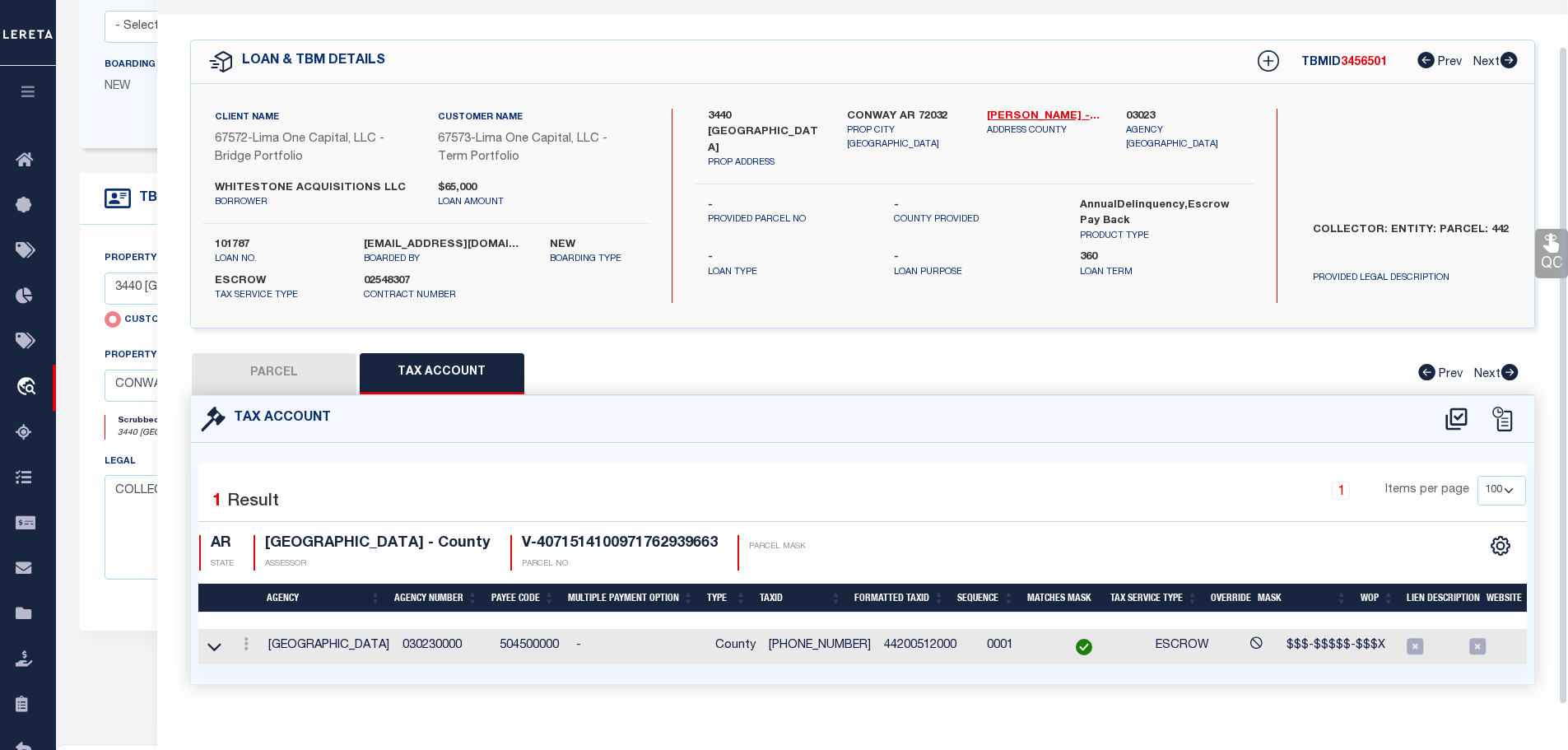
scroll to position [64, 0]
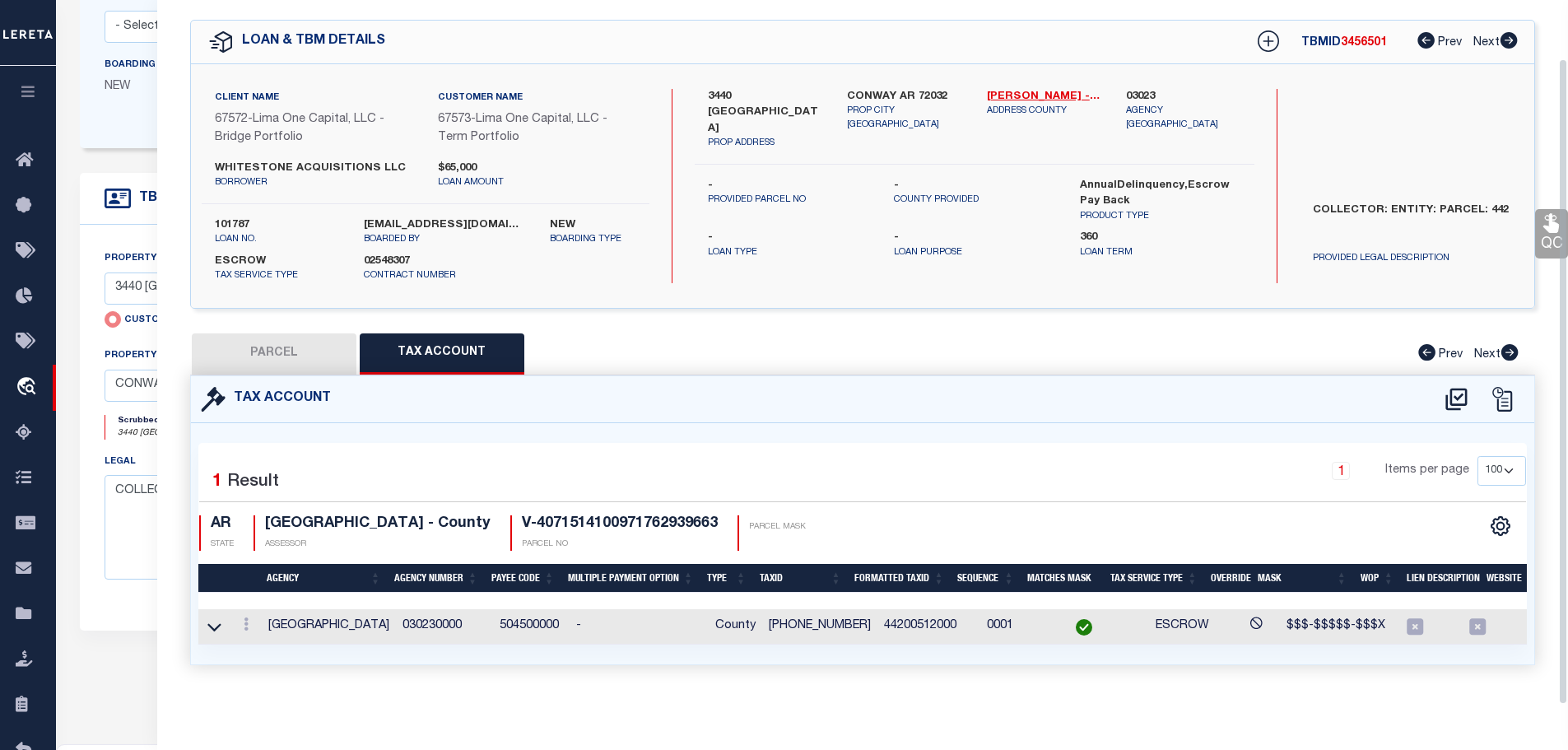
click at [282, 343] on button "PARCEL" at bounding box center [274, 353] width 165 height 41
select select "AS"
checkbox input "false"
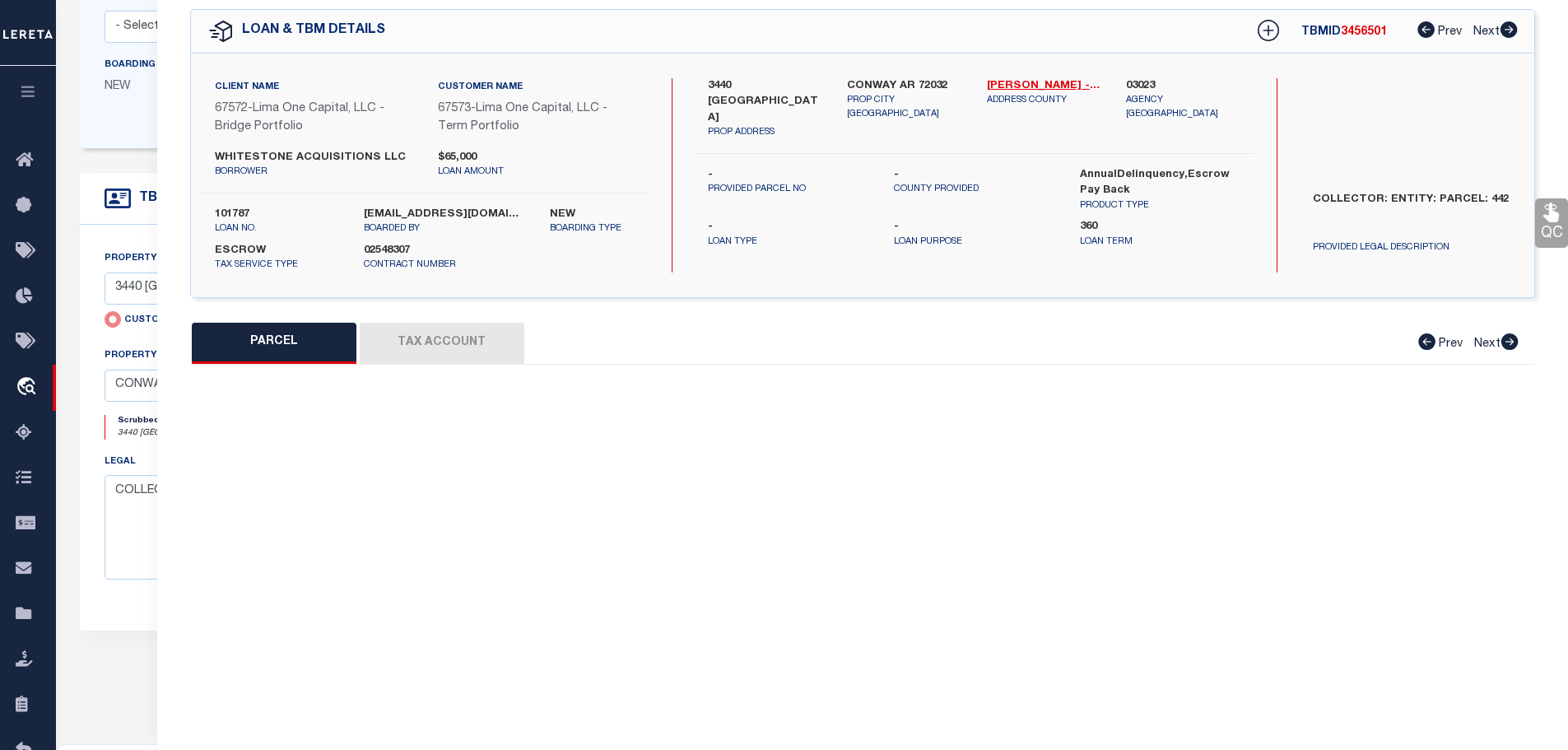
select select "BP"
type input "3440 BENTONVILLE"
checkbox input "false"
type input "CONWAY AR 72032"
type textarea "Test sending to search."
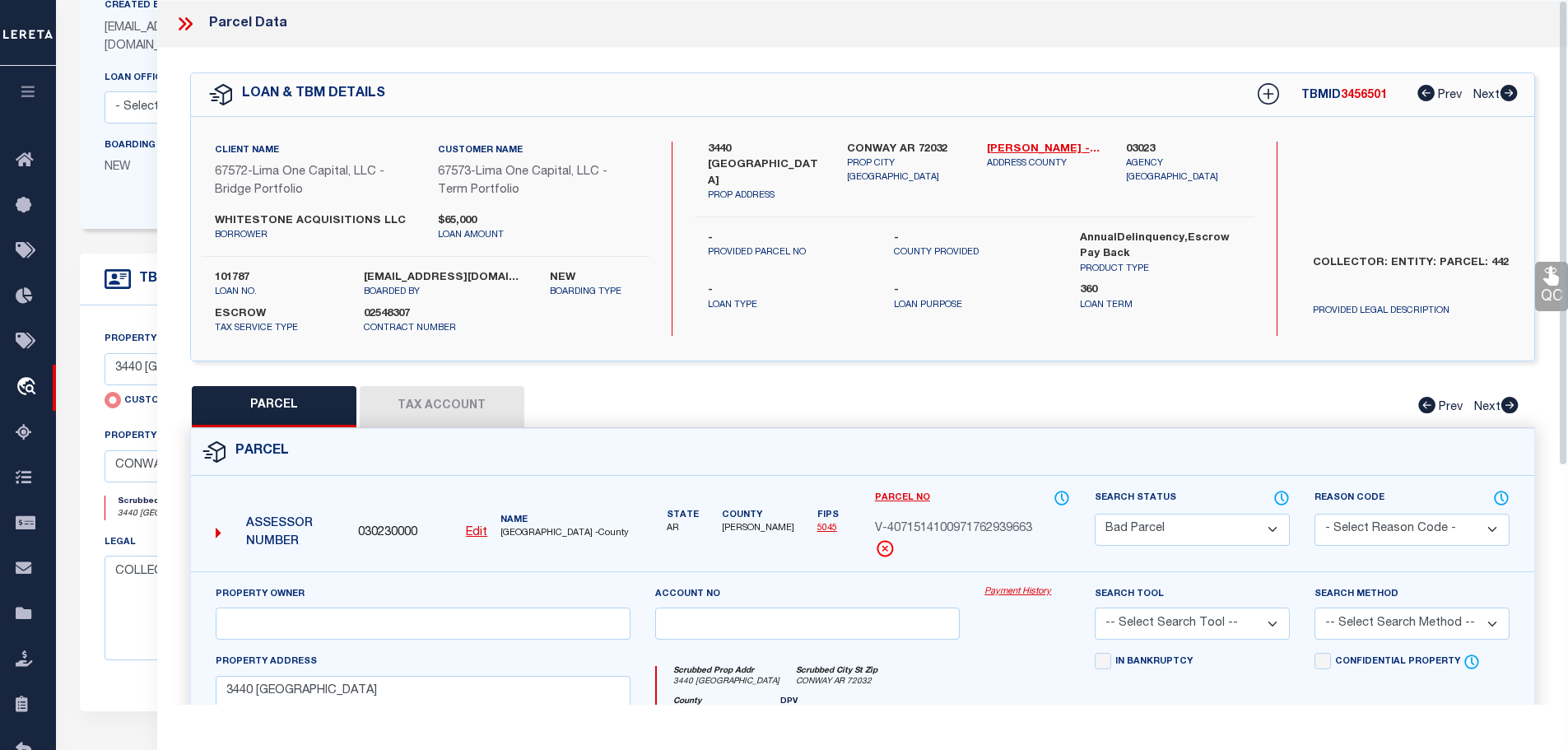
scroll to position [0, 0]
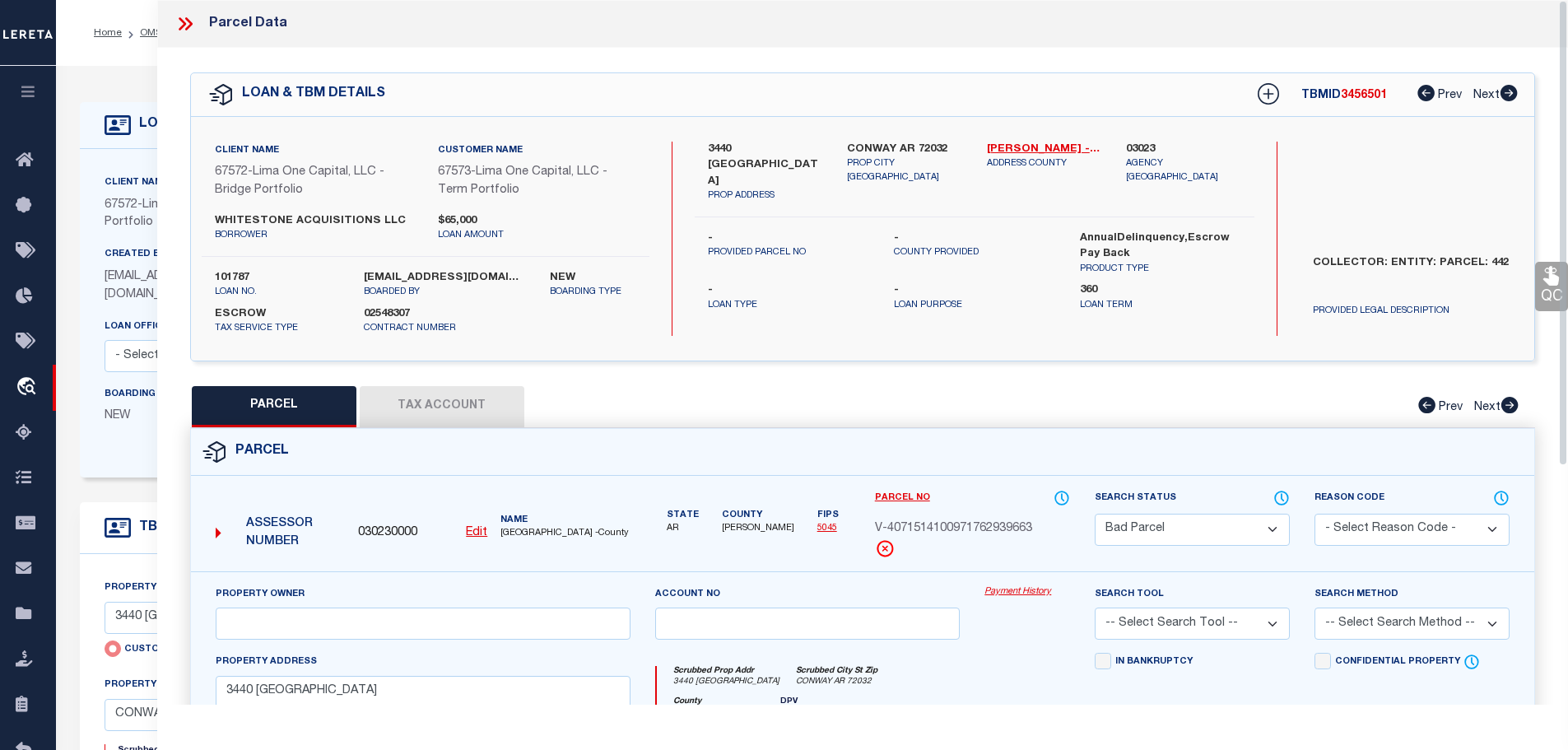
click at [180, 20] on icon at bounding box center [182, 23] width 7 height 13
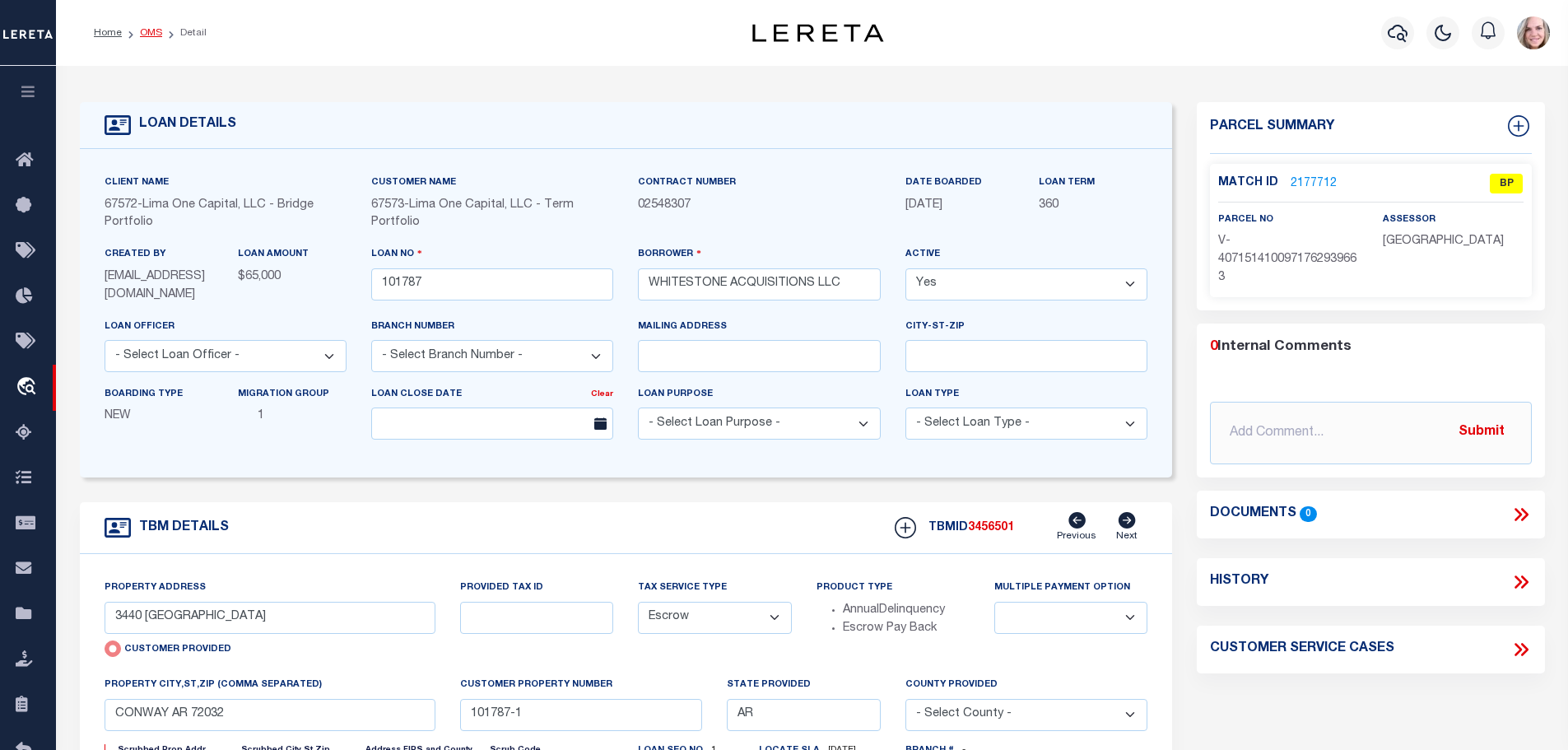
click at [151, 35] on link "OMS" at bounding box center [151, 33] width 22 height 10
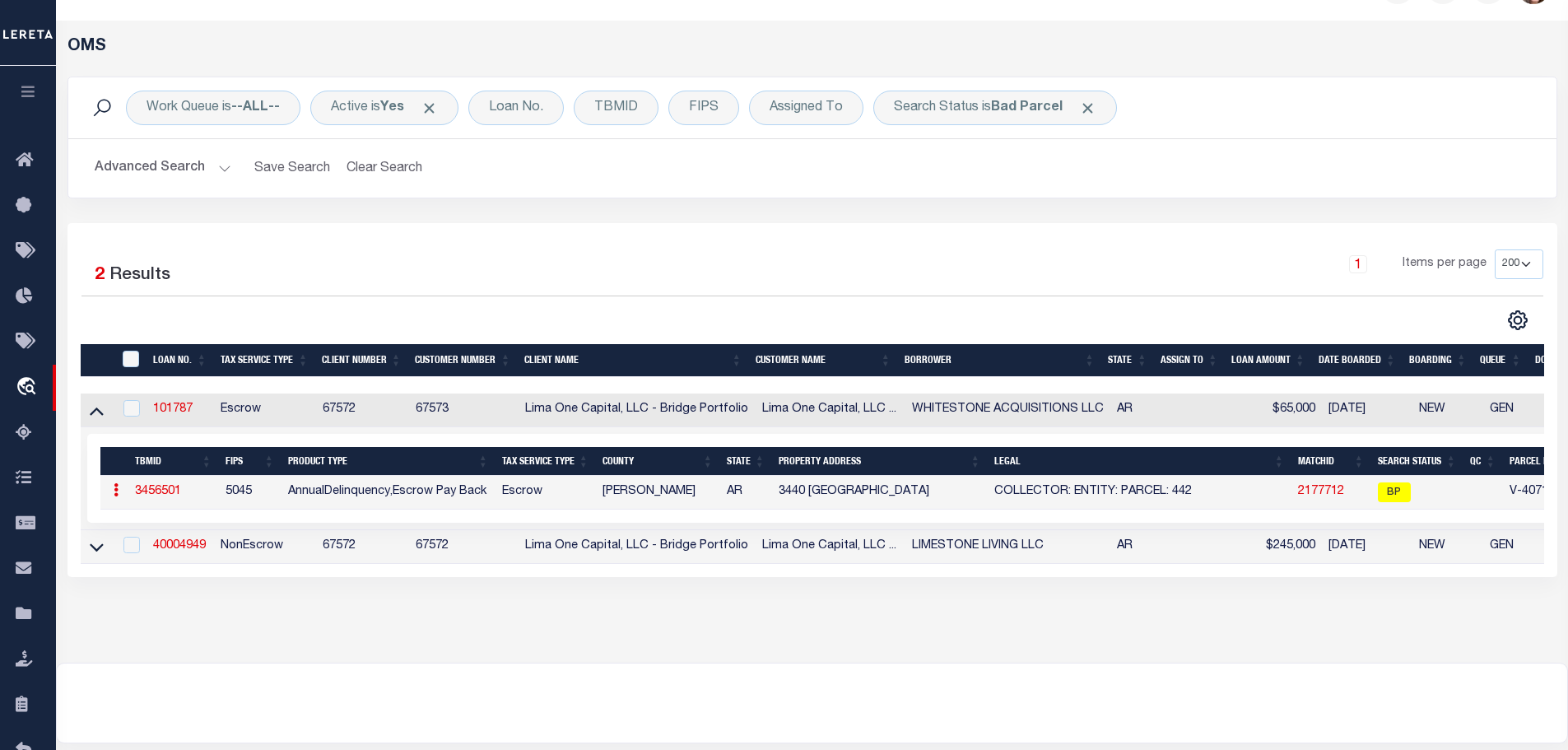
scroll to position [165, 0]
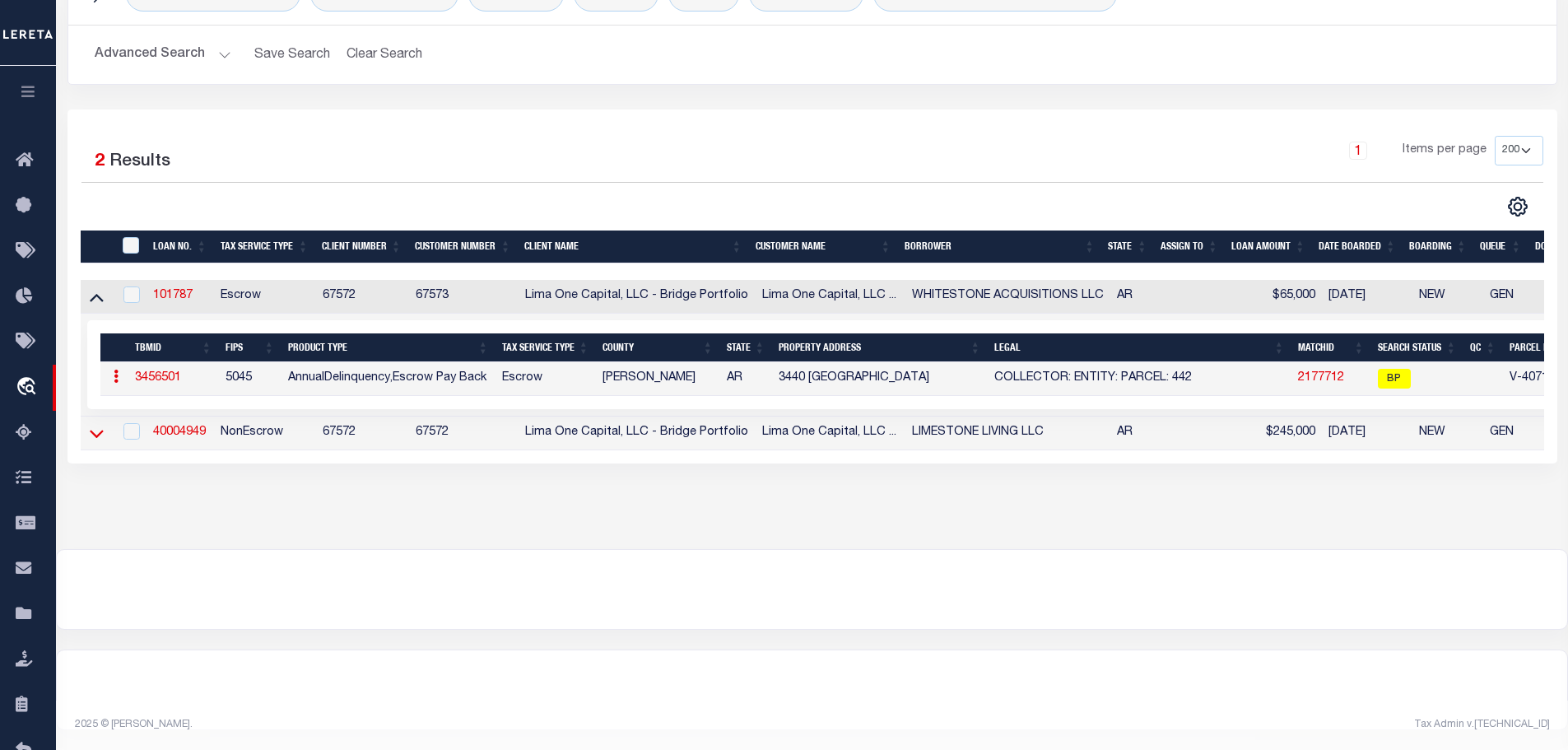
click at [93, 432] on icon at bounding box center [96, 434] width 14 height 8
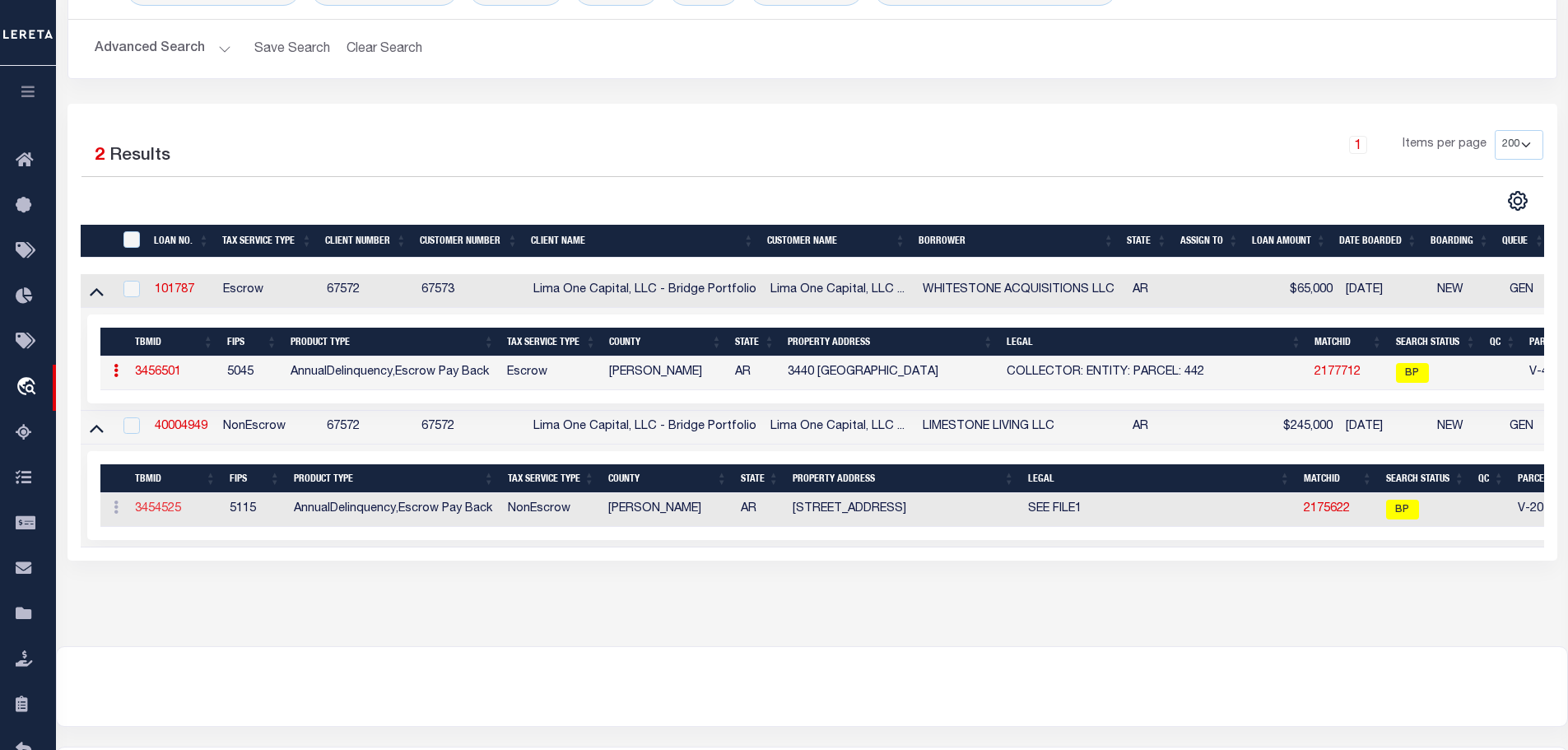
click at [173, 510] on link "3454525" at bounding box center [158, 509] width 46 height 12
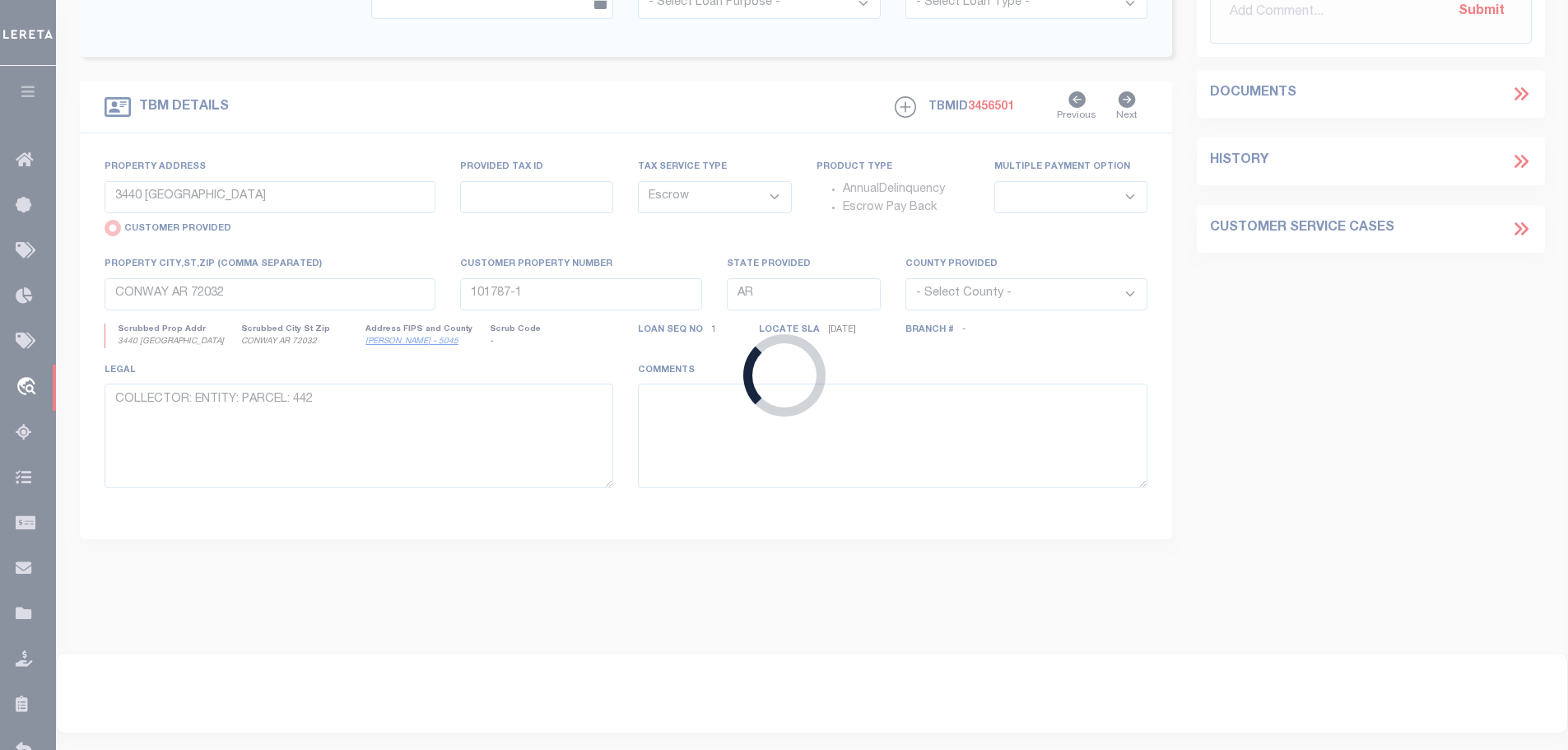
type input "40004949"
type input "LIMESTONE LIVING LLC"
select select
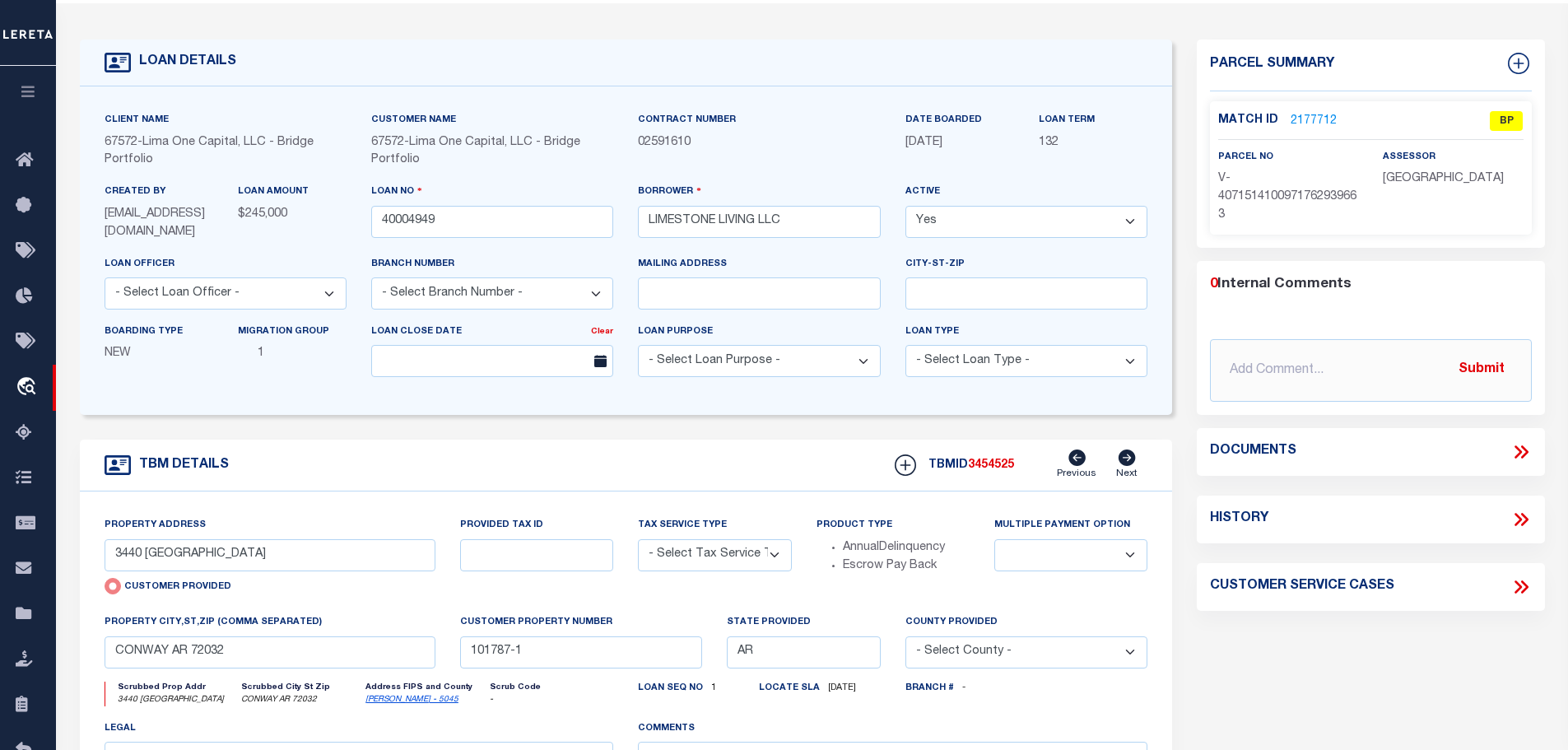
scroll to position [7, 0]
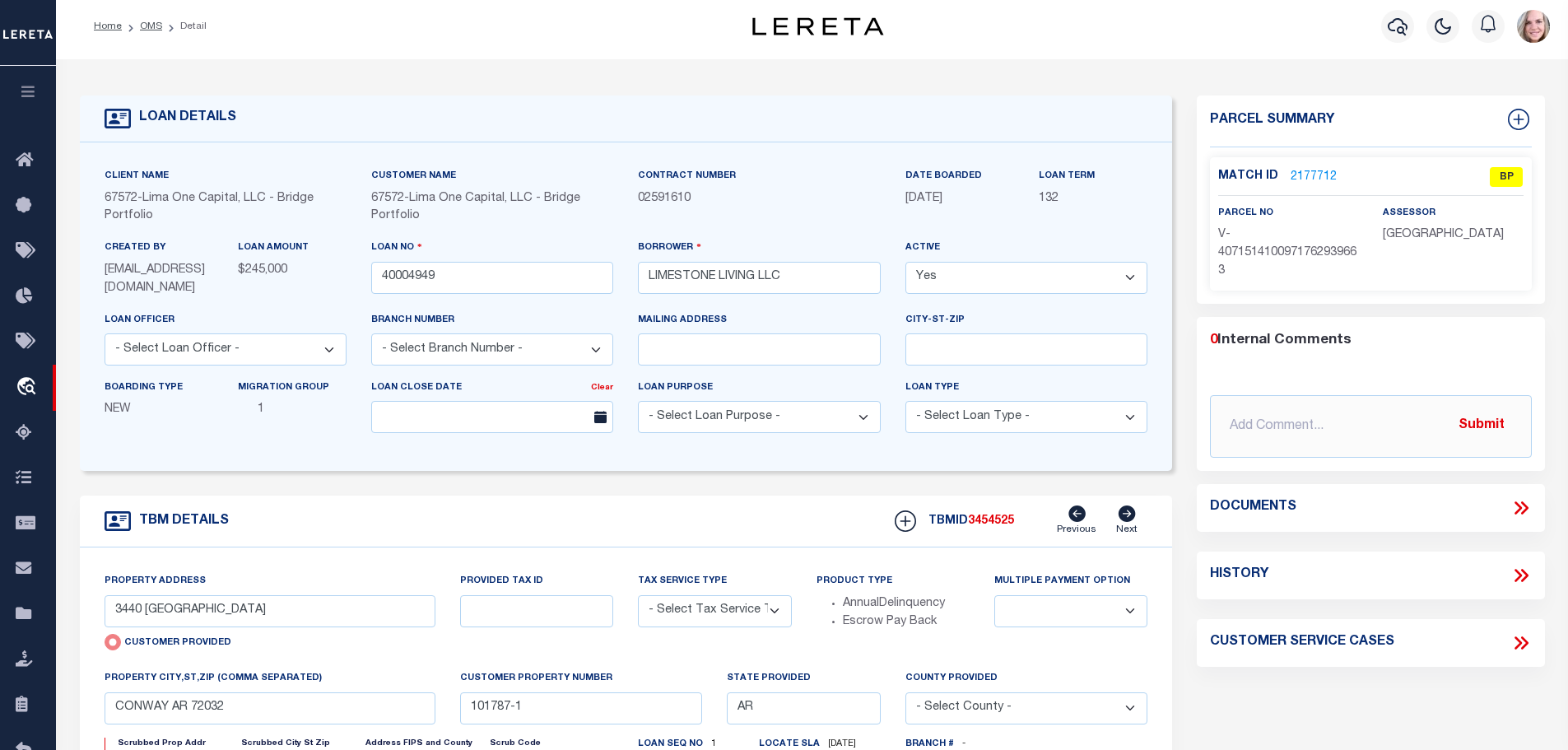
type input "2404 WEST 3RD STREET"
select select "NonEscrow"
select select
type input "RUSSELLVILLE AR 72801"
type input "40004949-1"
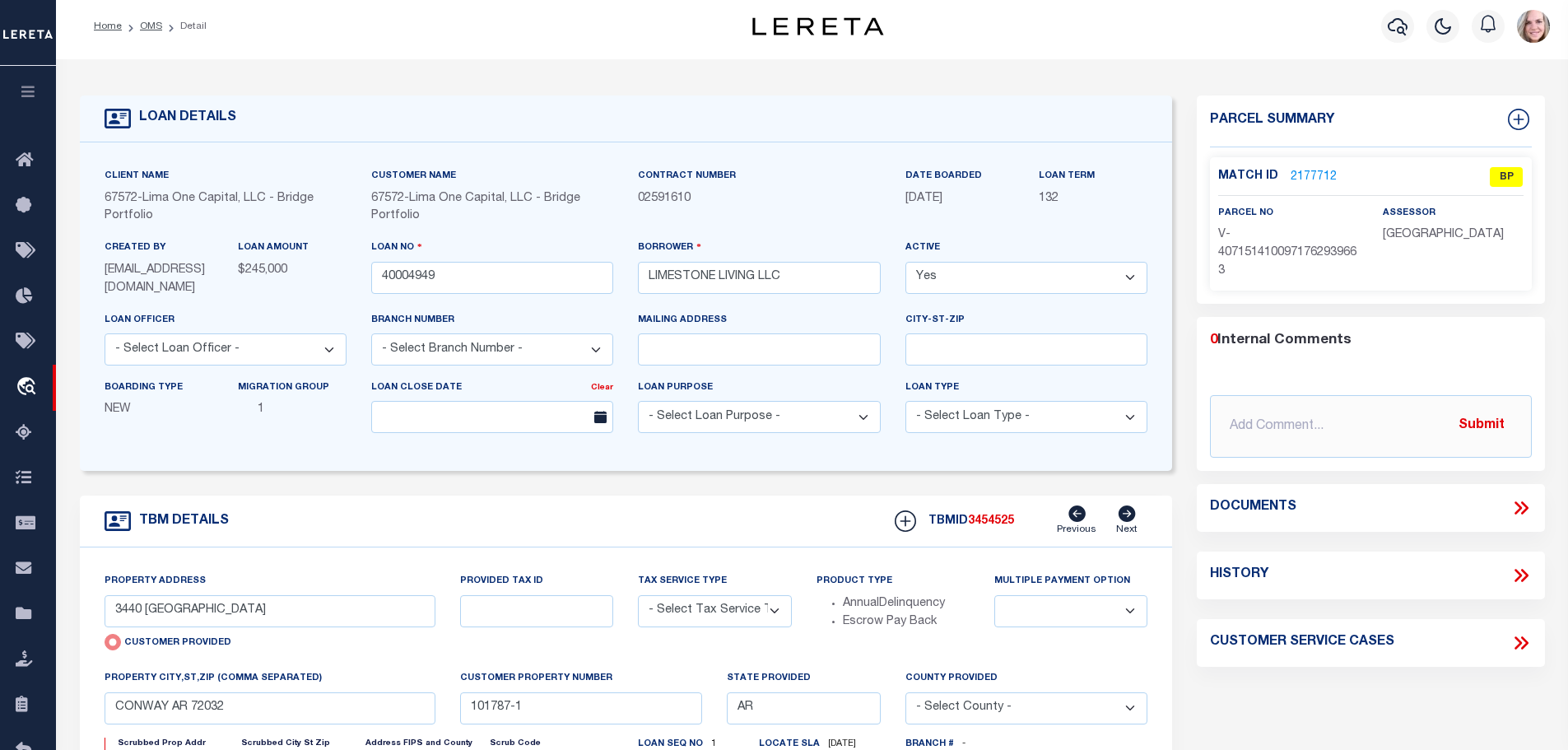
type textarea "SEE FILE1"
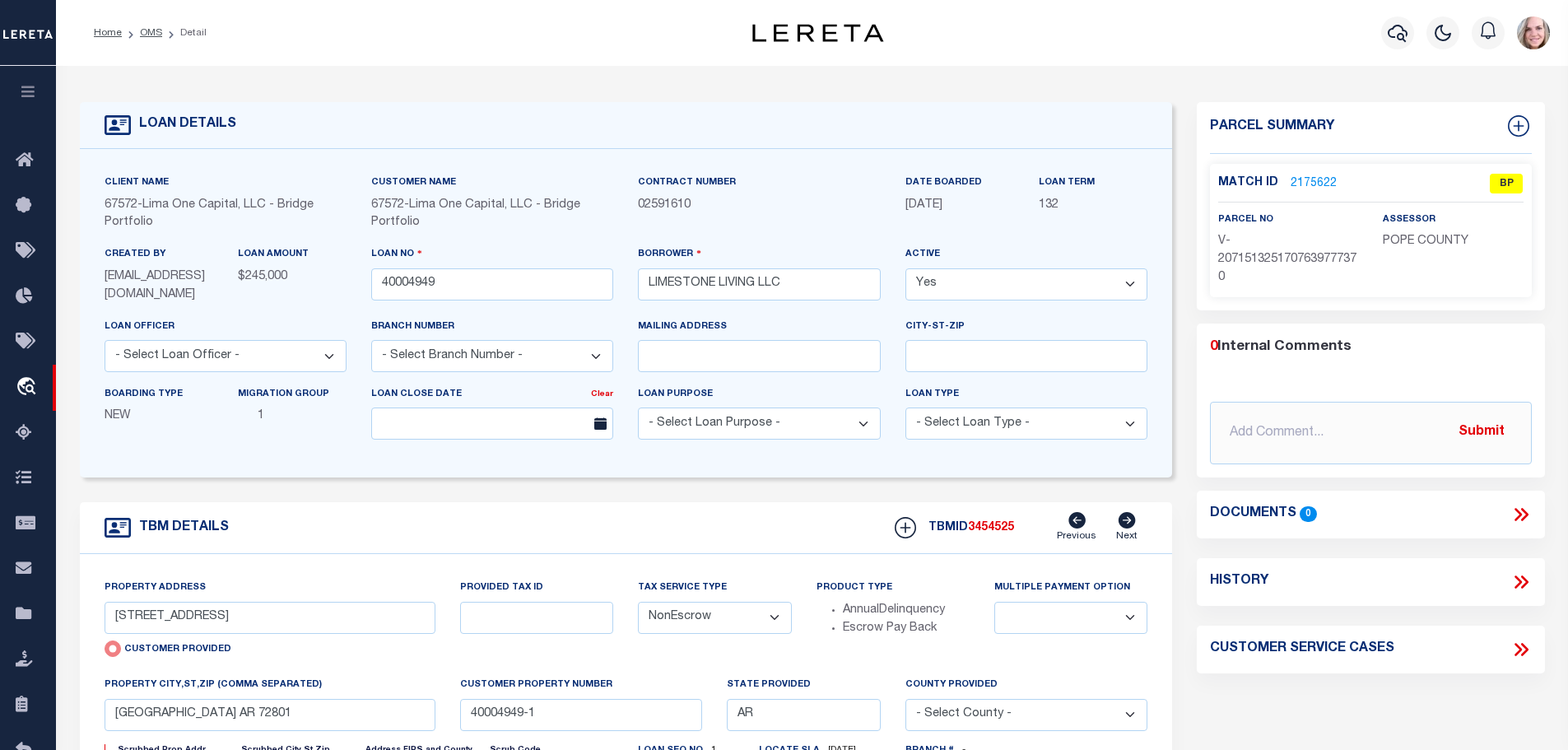
click at [1301, 192] on div "Match ID 2175622 BP" at bounding box center [1370, 188] width 305 height 29
click at [1305, 179] on link "2175622" at bounding box center [1313, 183] width 46 height 17
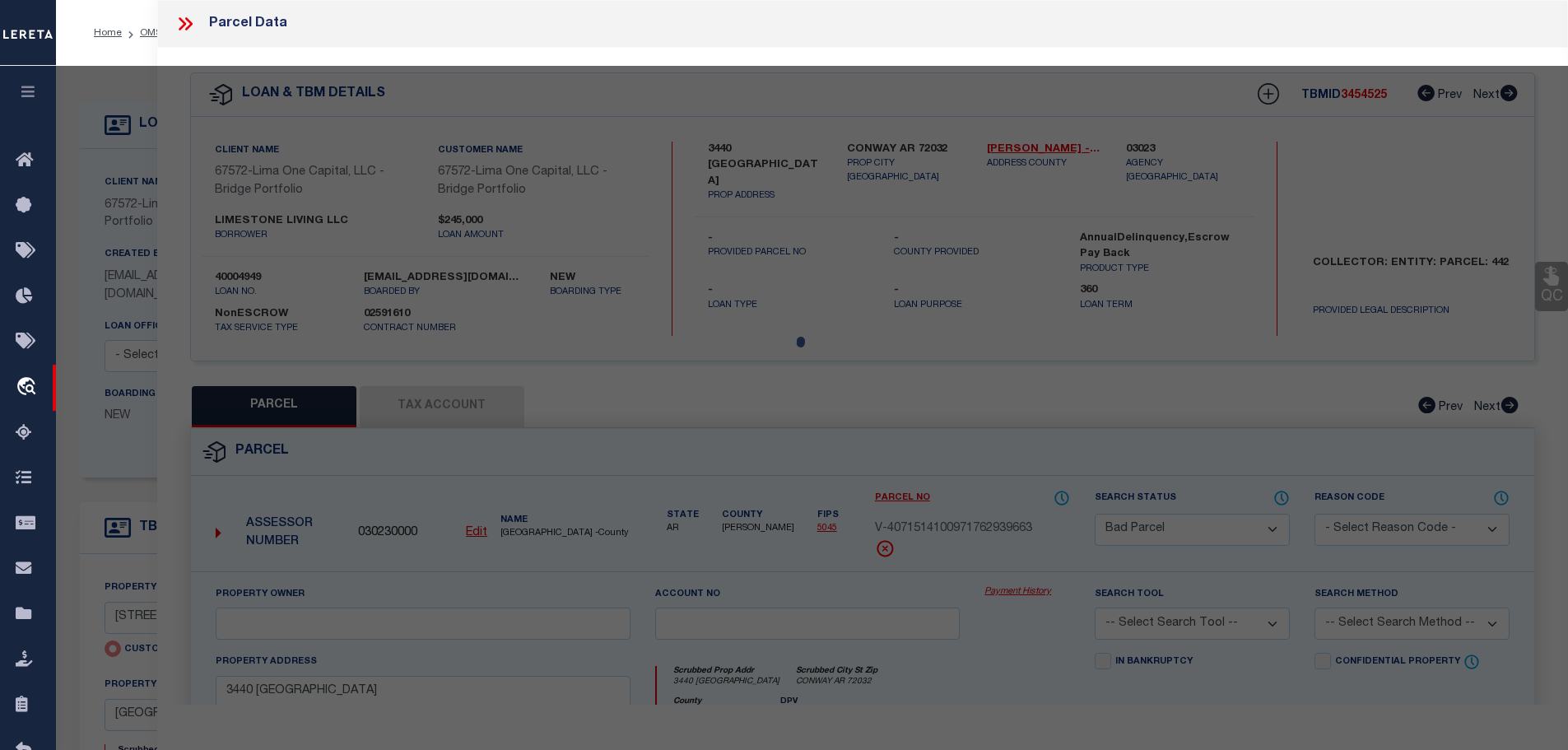
select select "AS"
checkbox input "false"
select select "BP"
select select "AGW"
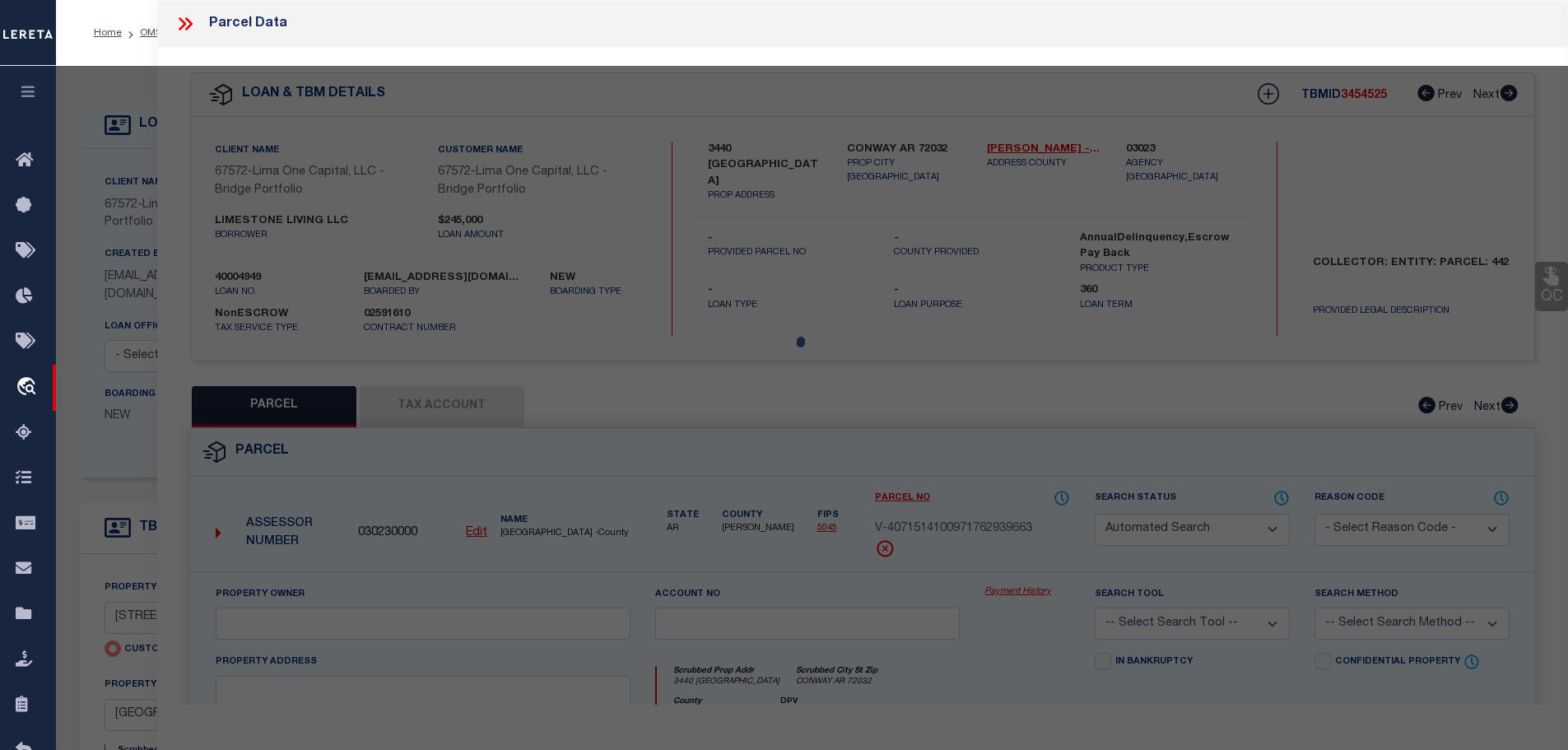
select select
type input "2404 WEST 3RD STREET"
checkbox input "false"
type input "RUSSELLVILLE AR 72801"
type textarea "Test 9/15/25"
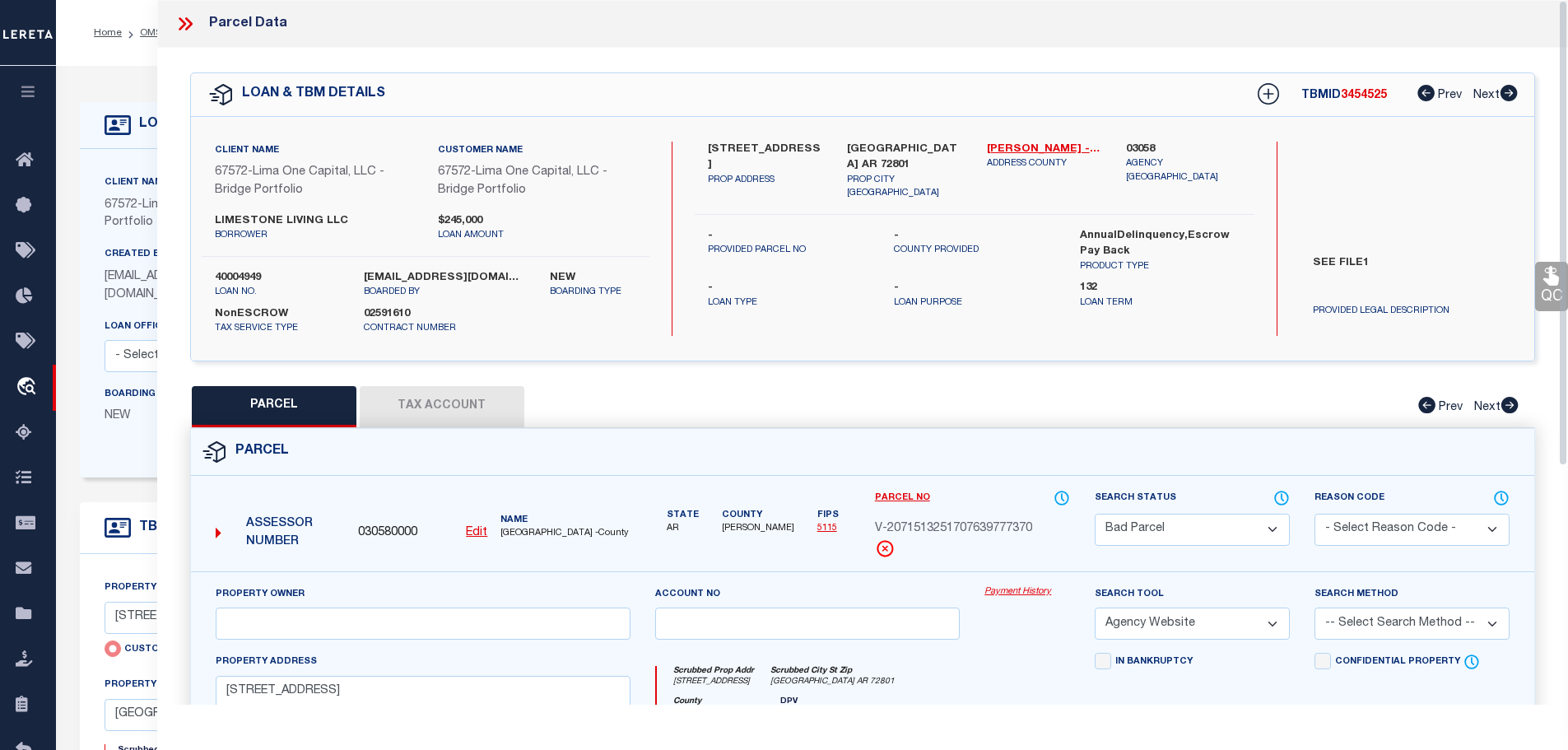
click at [1142, 528] on select "Automated Search Bad Parcel Complete Duplicate Parcel High Dollar Reporting In …" at bounding box center [1192, 530] width 195 height 32
click at [1095, 514] on select "Automated Search Bad Parcel Complete Duplicate Parcel High Dollar Reporting In …" at bounding box center [1192, 530] width 195 height 32
click at [1186, 536] on select "Automated Search Bad Parcel Complete Duplicate Parcel High Dollar Reporting In …" at bounding box center [1192, 530] width 195 height 32
select select "AS"
click at [1095, 514] on select "Automated Search Bad Parcel Complete Duplicate Parcel High Dollar Reporting In …" at bounding box center [1192, 530] width 195 height 32
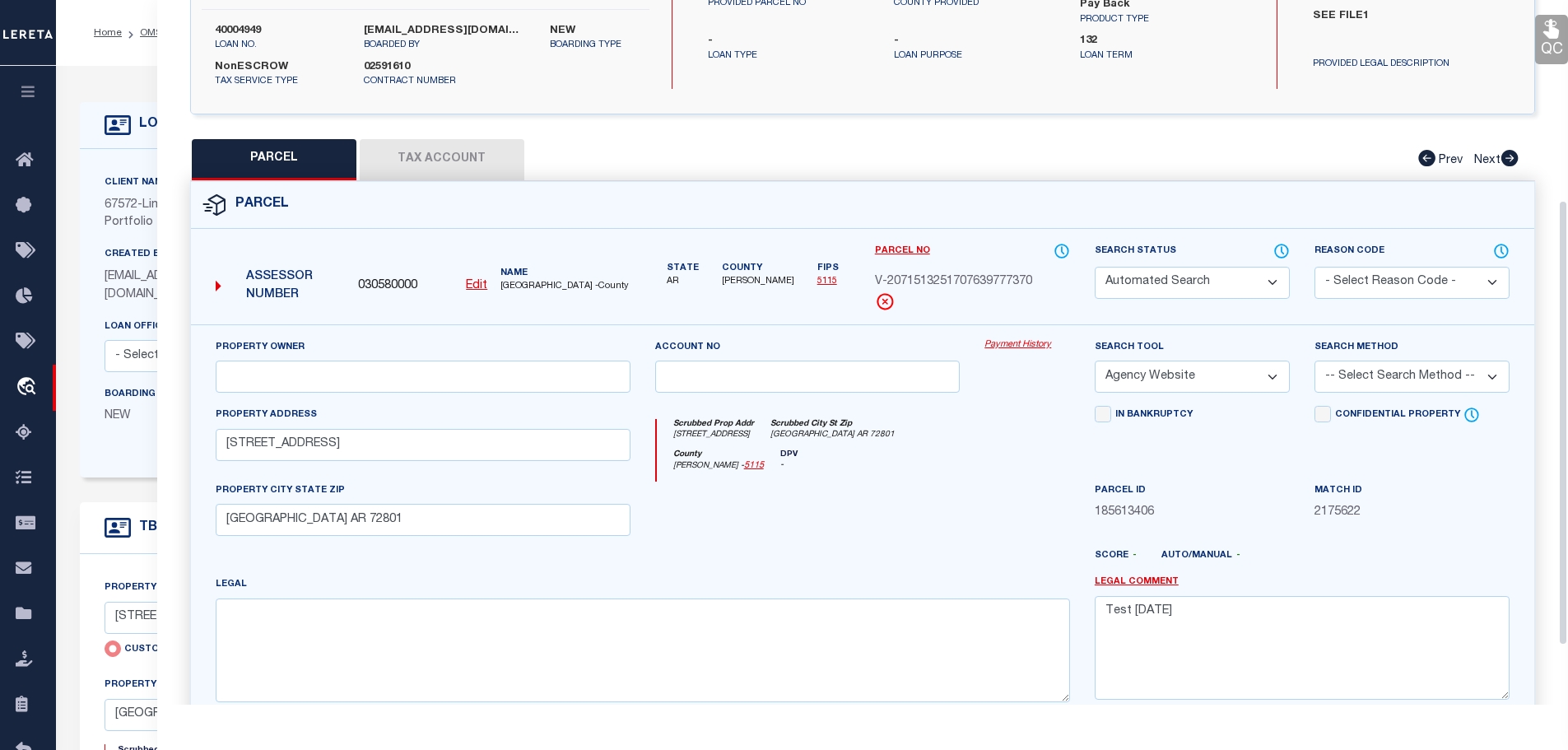
scroll to position [409, 0]
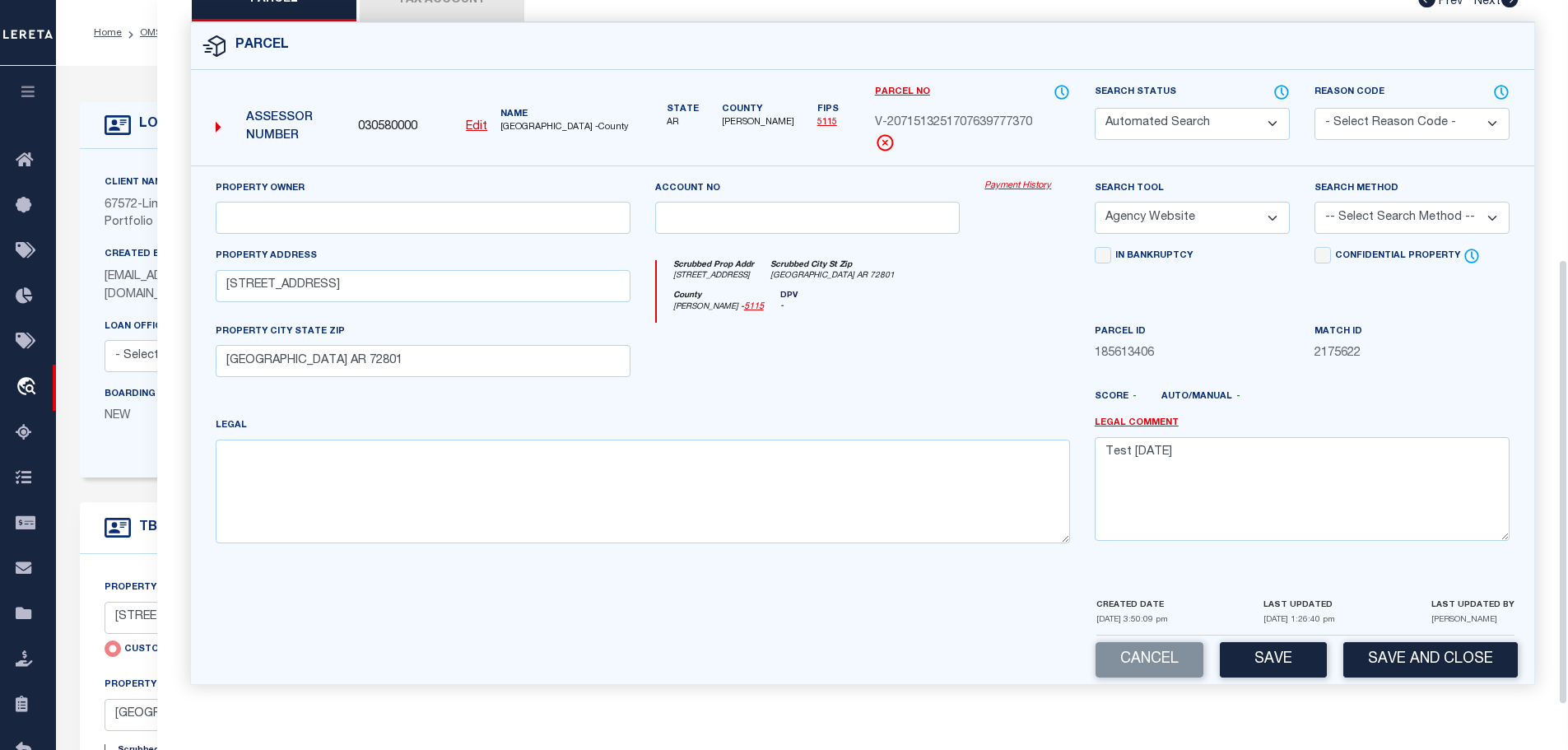
click at [1262, 658] on button "Save" at bounding box center [1274, 660] width 107 height 36
select select
checkbox input "false"
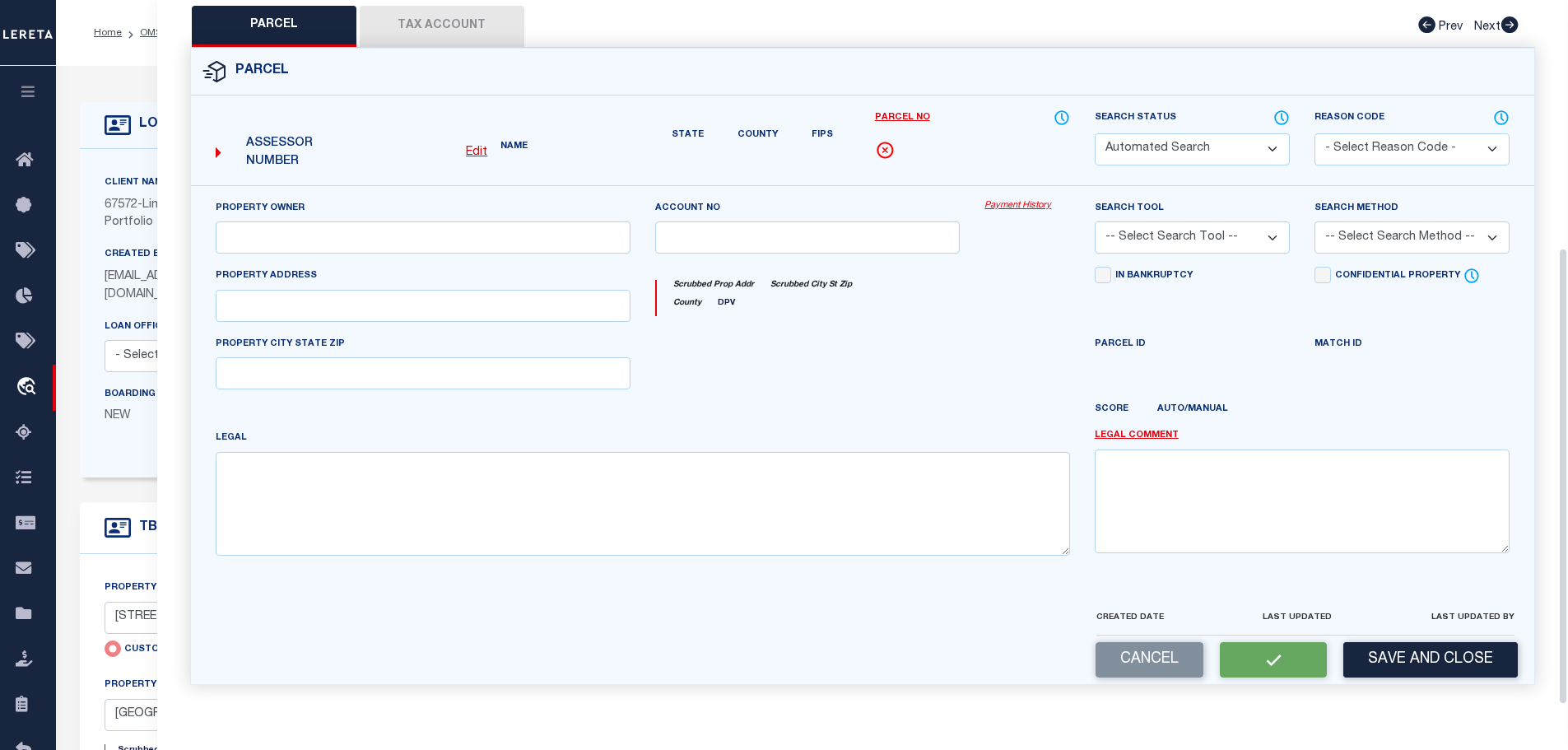
select select "AGW"
select select
type input "2404 WEST 3RD STREET"
type input "RUSSELLVILLE AR 72801"
type textarea "Test 9/15/25"
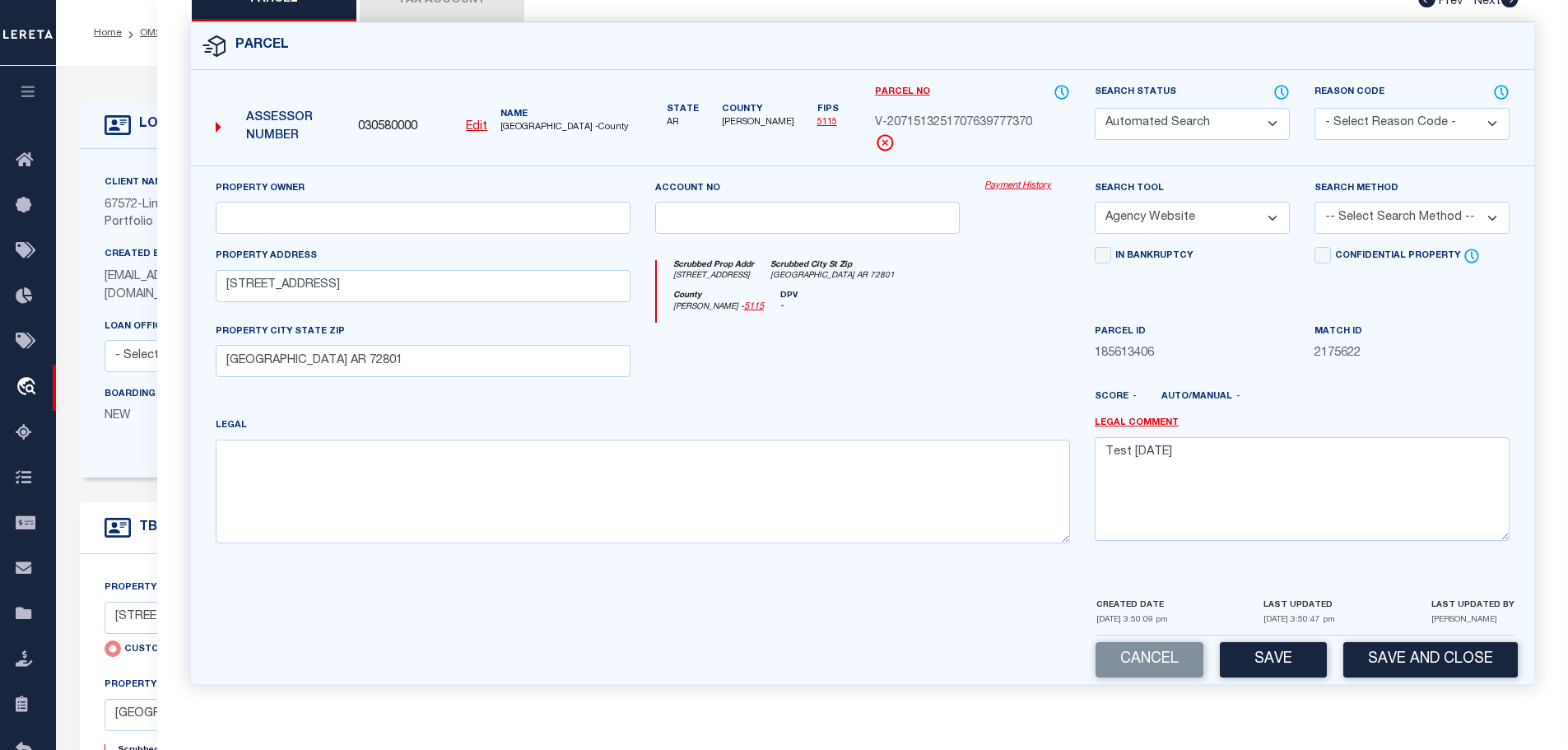
click at [1195, 133] on select "Automated Search Bad Parcel Complete Duplicate Parcel High Dollar Reporting In …" at bounding box center [1192, 123] width 195 height 32
click at [947, 362] on div at bounding box center [808, 357] width 330 height 68
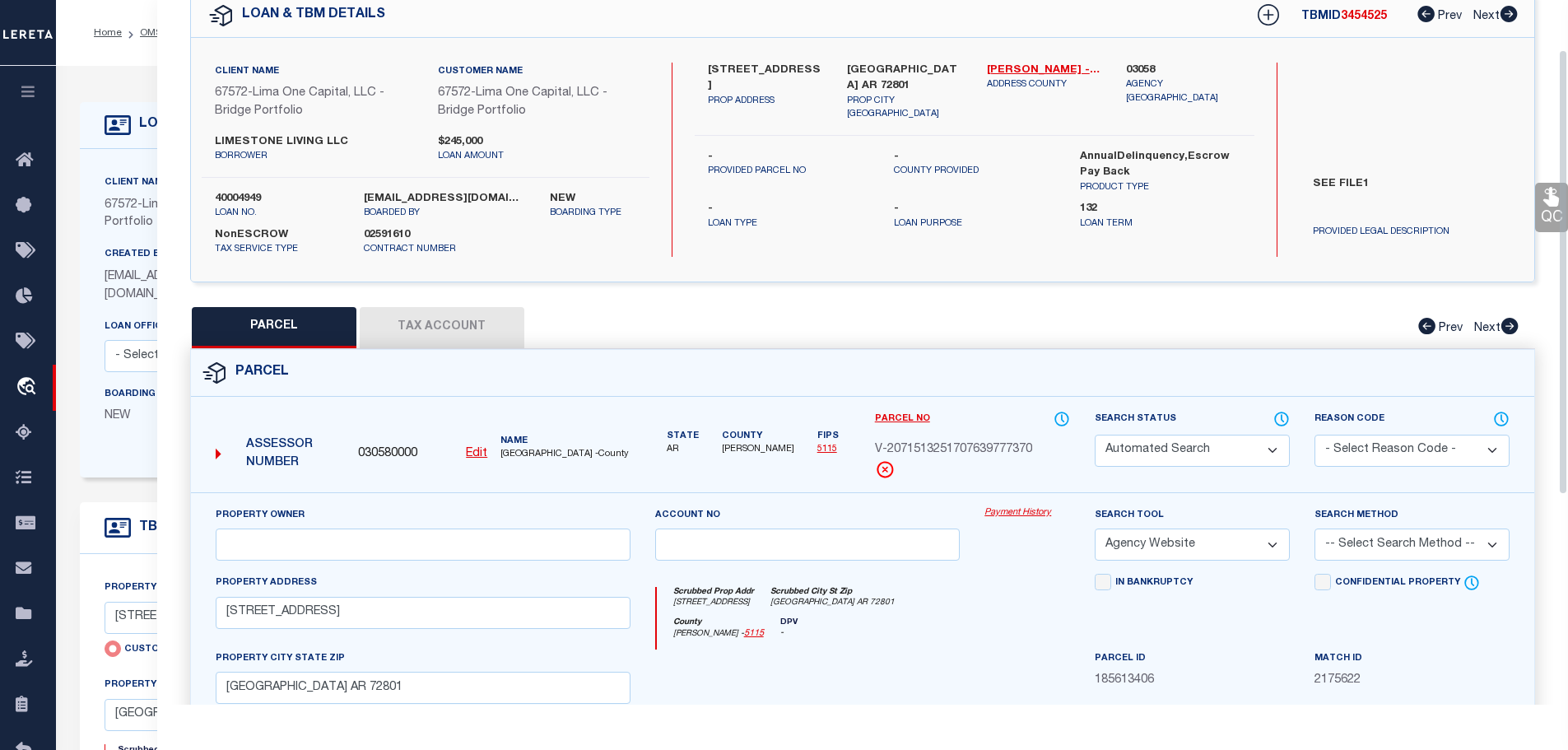
click at [460, 335] on button "Tax Account" at bounding box center [442, 327] width 165 height 41
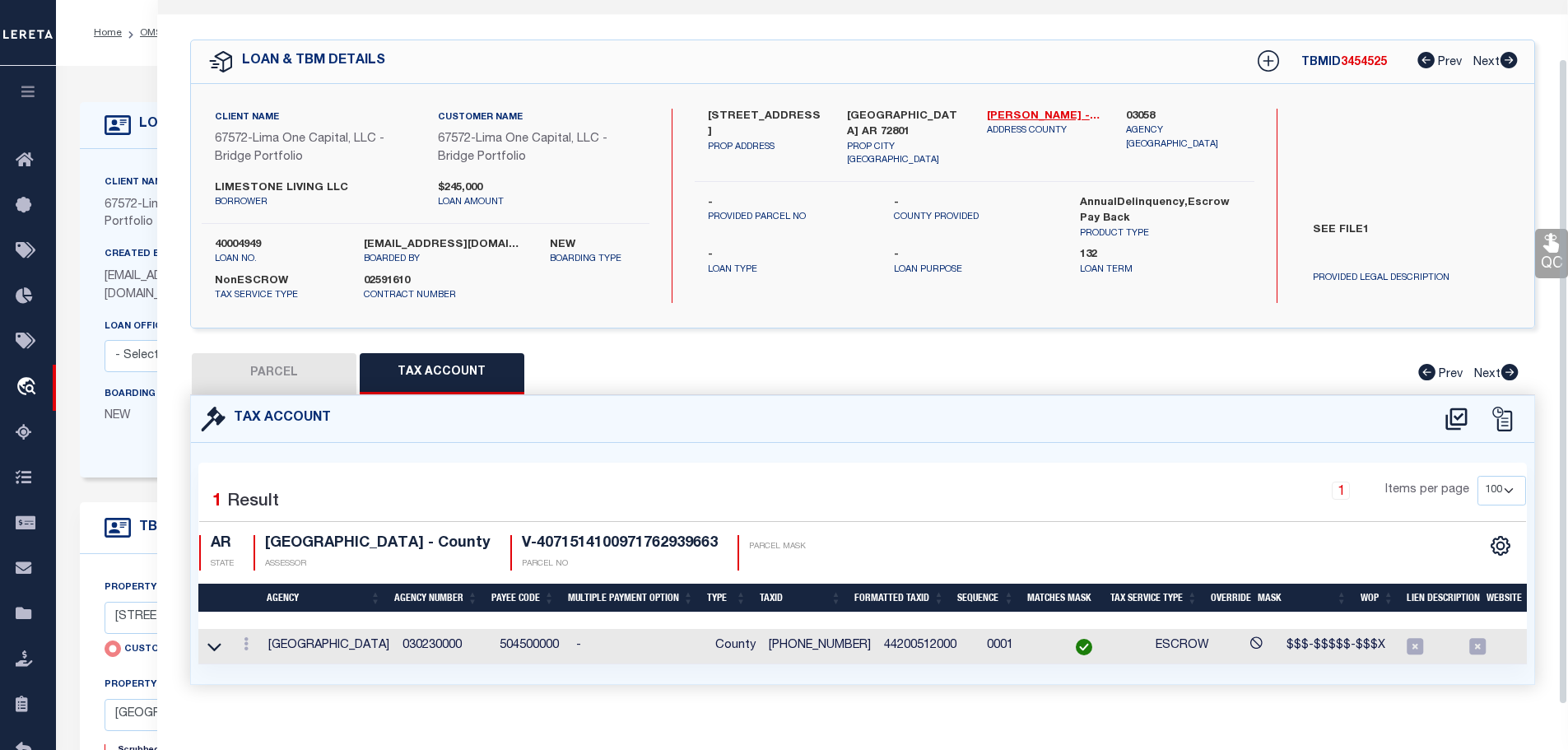
select select "100"
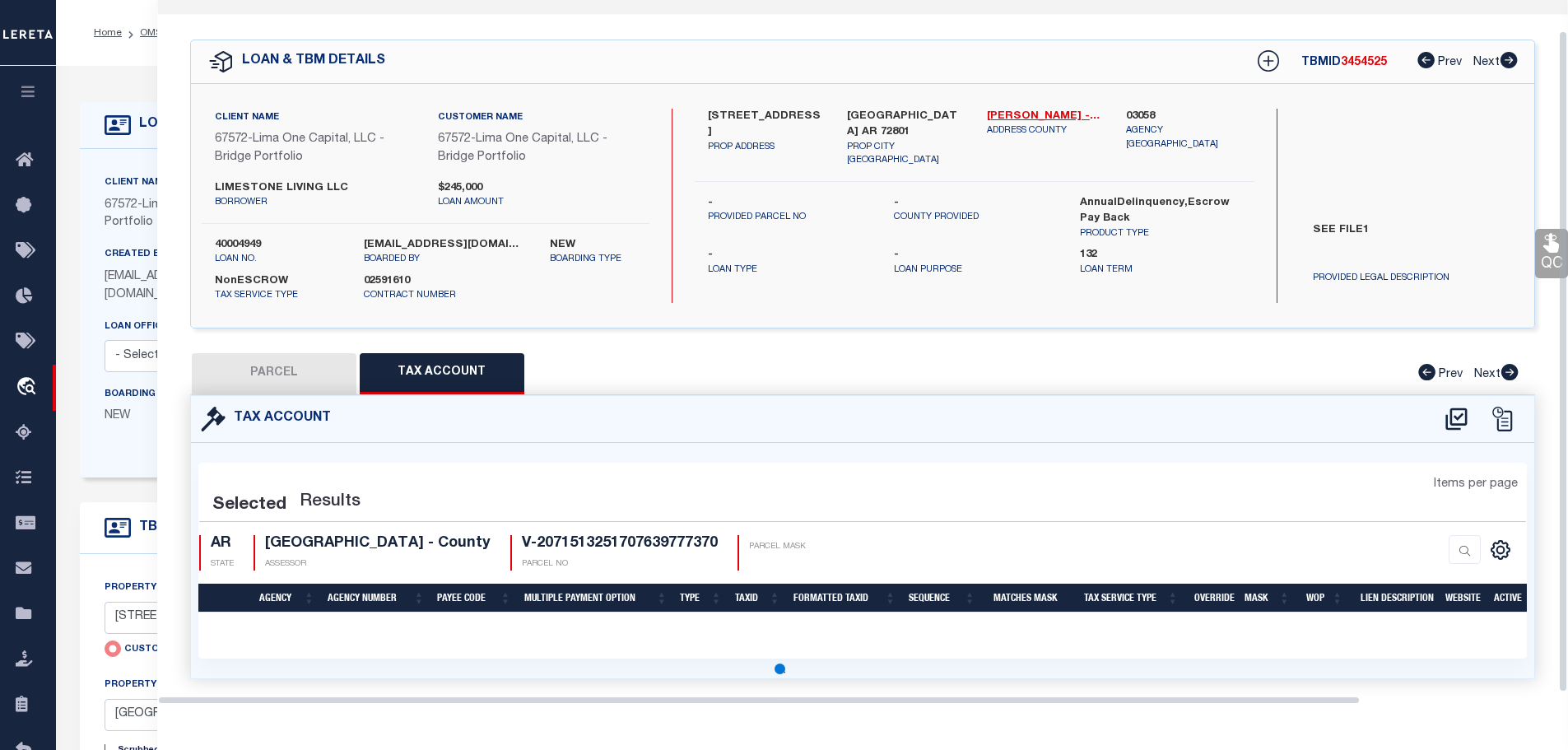
select select "100"
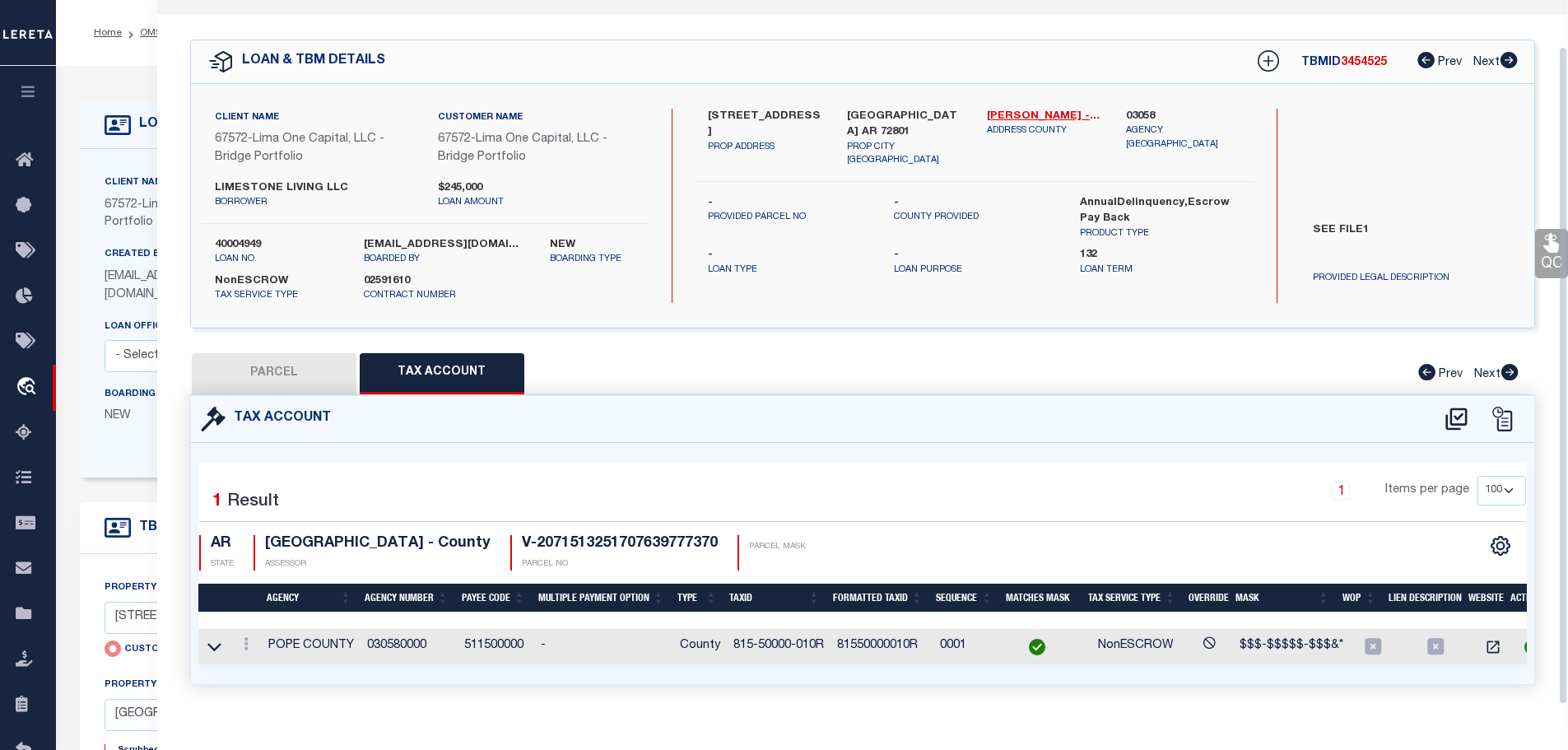
scroll to position [64, 0]
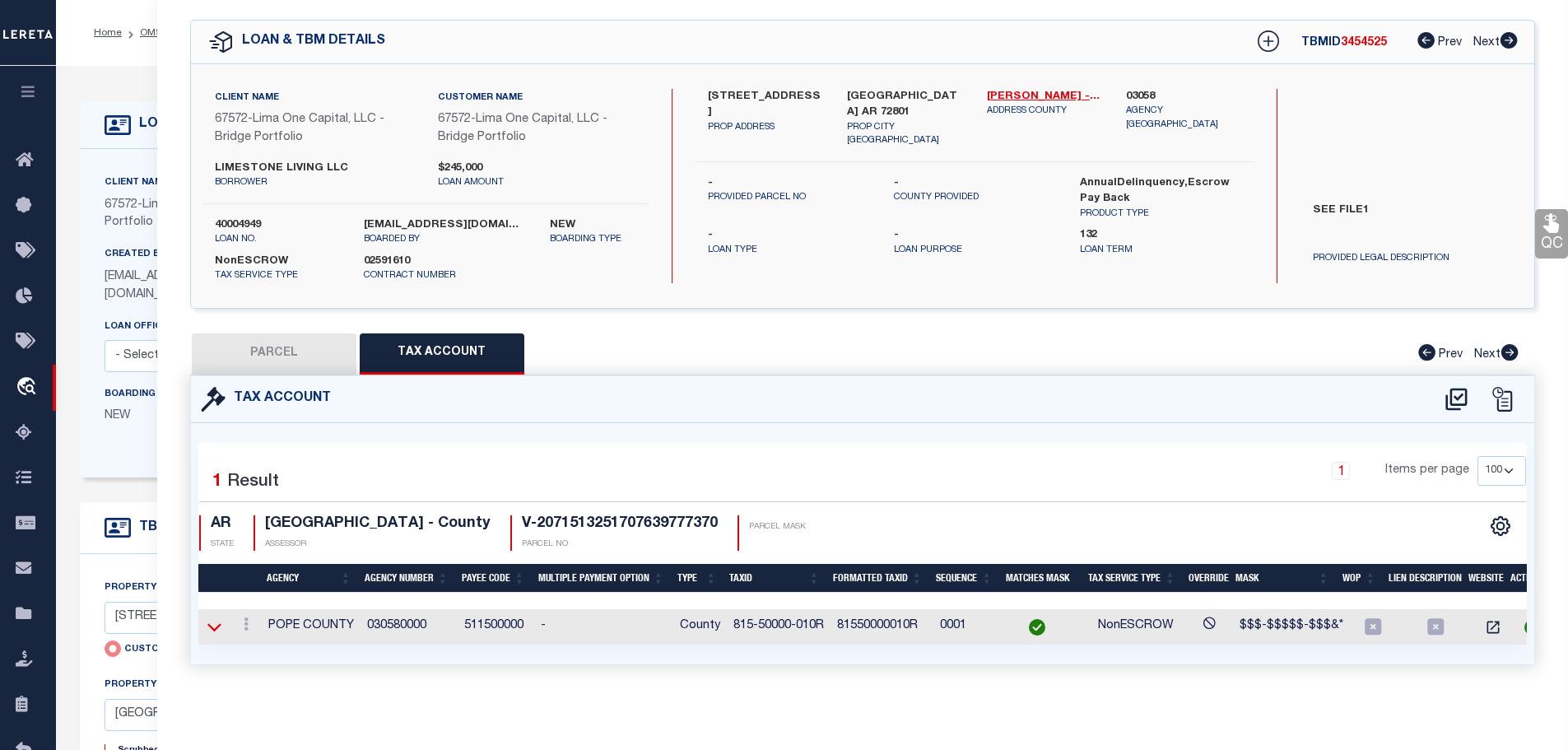
click at [210, 619] on icon at bounding box center [215, 627] width 14 height 17
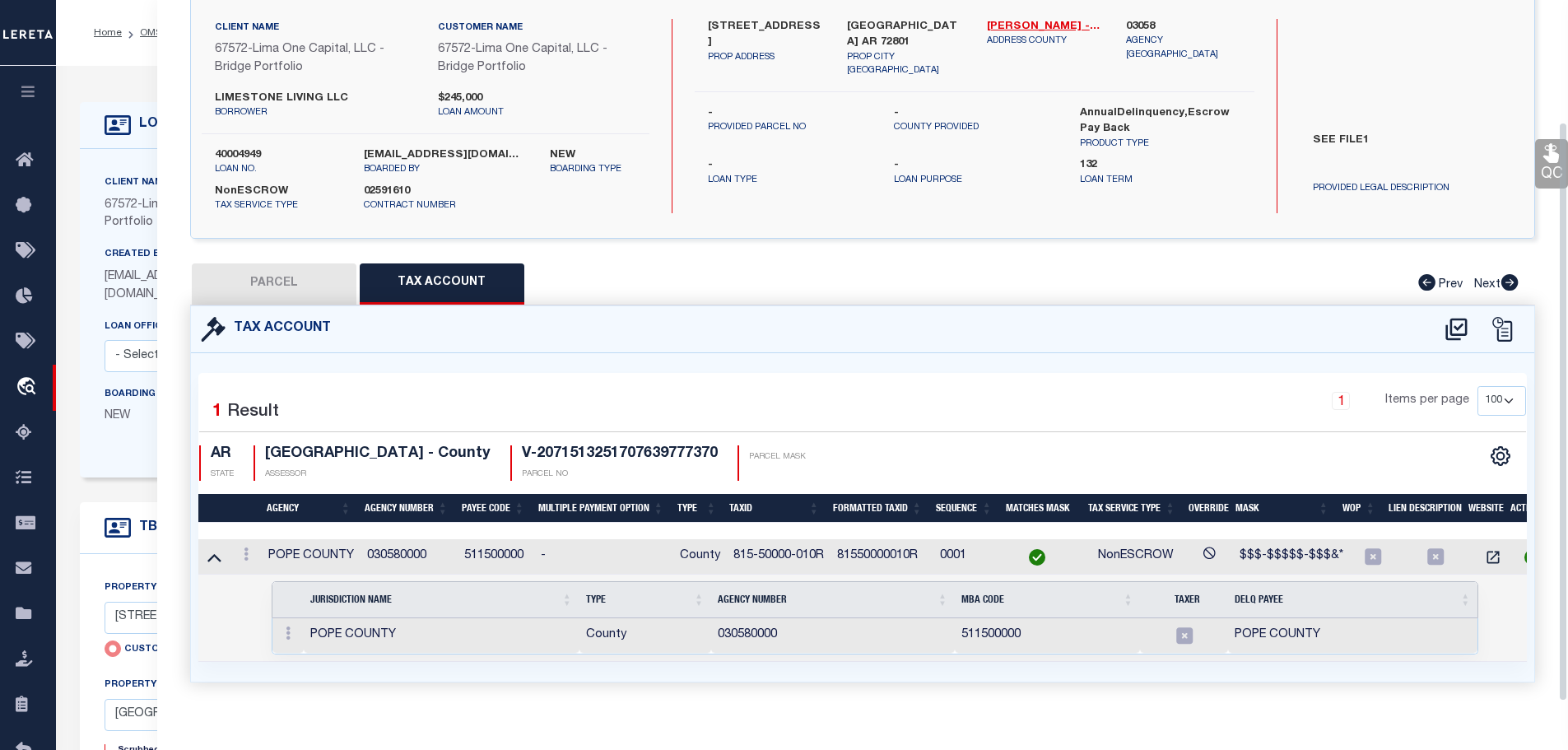
scroll to position [151, 0]
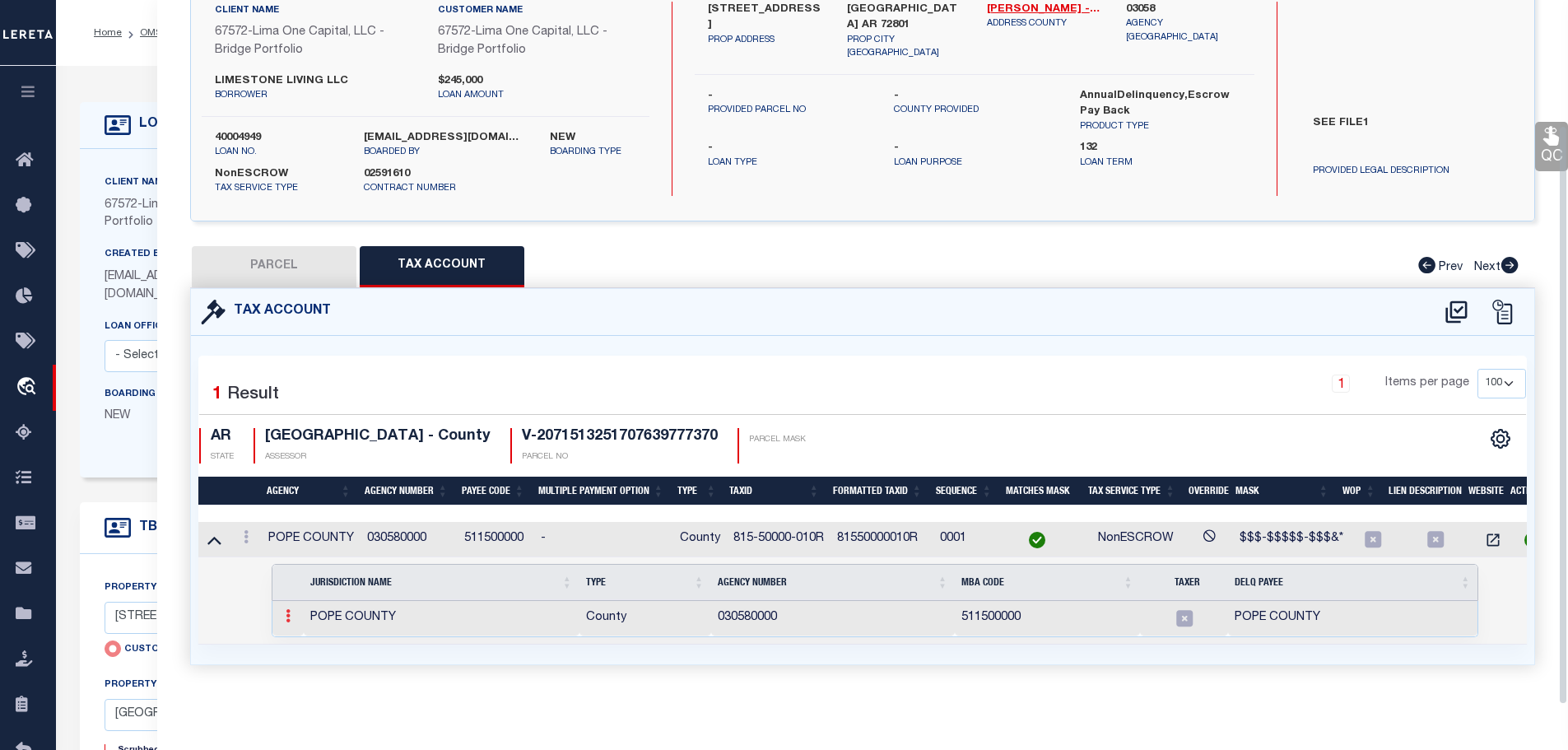
click at [289, 610] on icon at bounding box center [287, 616] width 5 height 13
click at [262, 254] on button "PARCEL" at bounding box center [274, 267] width 165 height 41
select select
checkbox input "false"
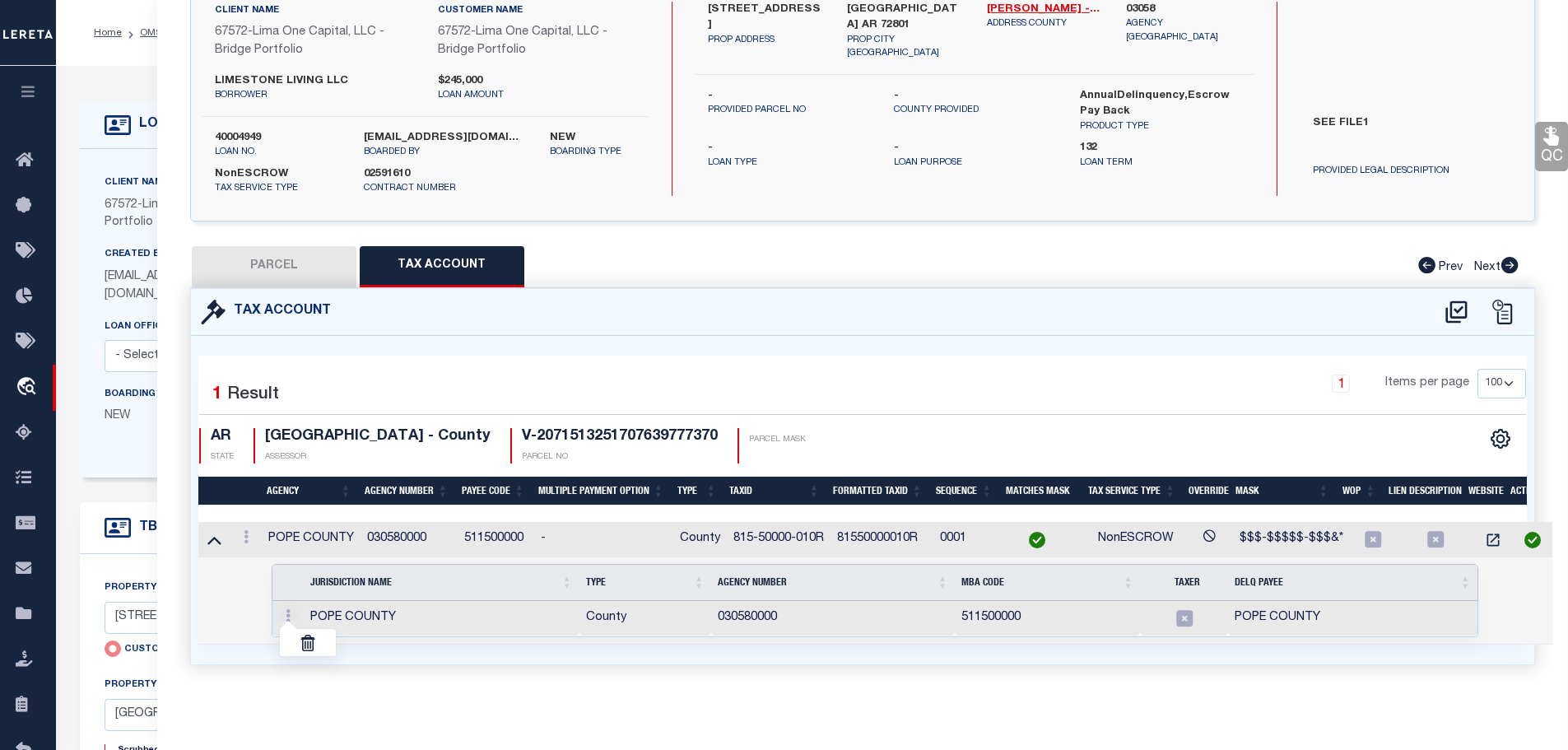
checkbox input "false"
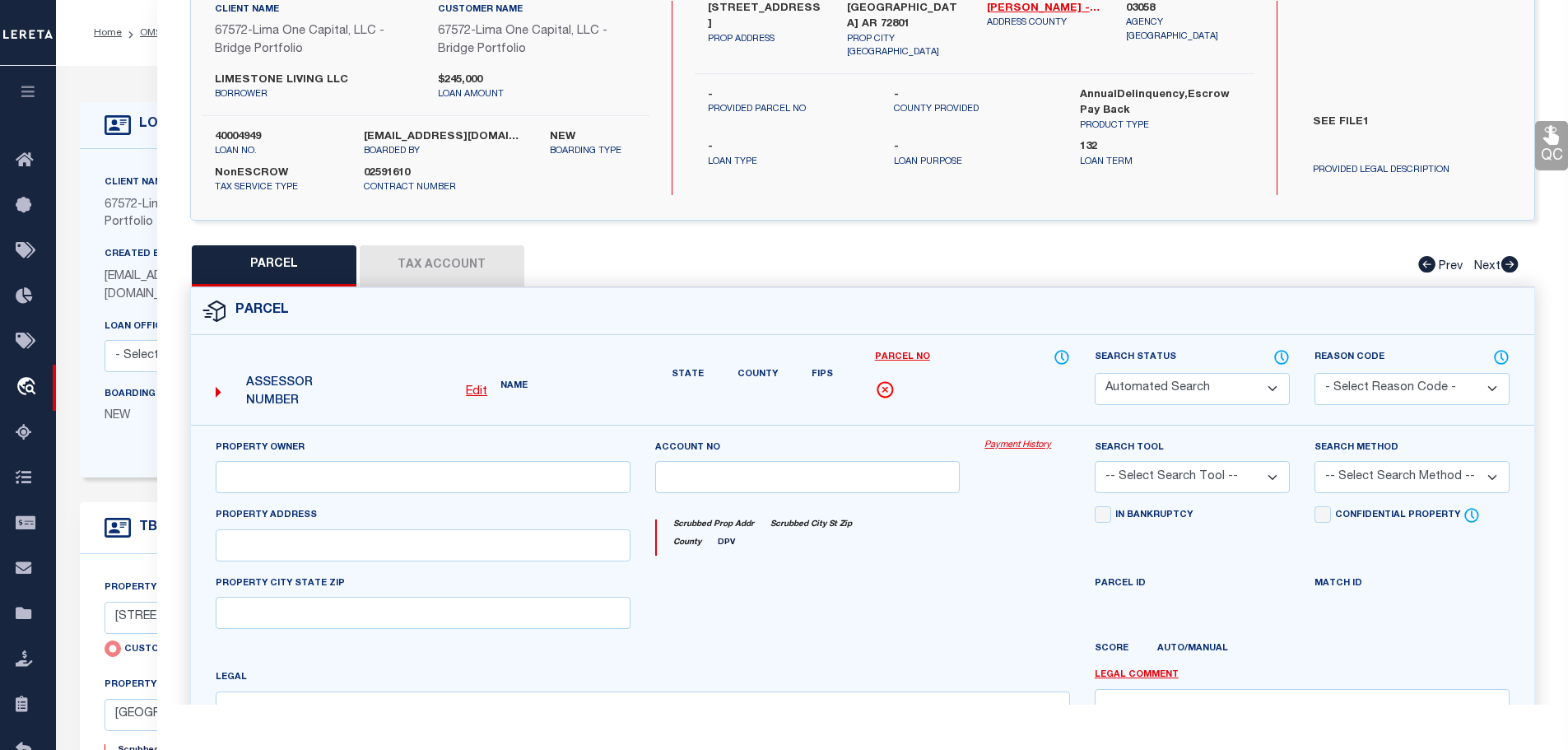
select select "AGW"
select select
type input "2404 WEST 3RD STREET"
type input "RUSSELLVILLE AR 72801"
type textarea "Test 9/15/25"
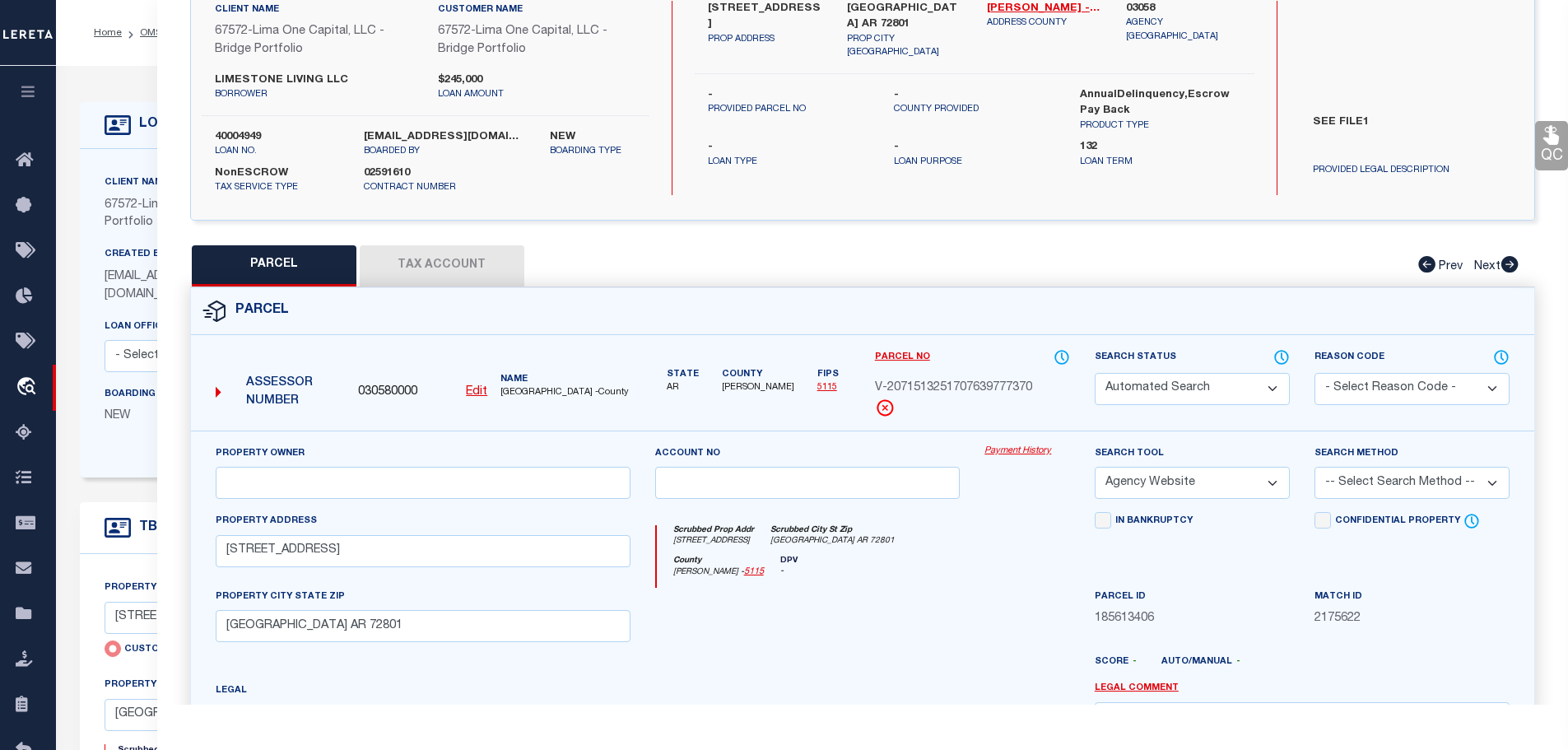
click at [1204, 393] on select "Automated Search Bad Parcel Complete Duplicate Parcel High Dollar Reporting In …" at bounding box center [1192, 389] width 195 height 32
drag, startPoint x: 1008, startPoint y: 592, endPoint x: 1000, endPoint y: 589, distance: 8.5
click at [998, 592] on div at bounding box center [1027, 622] width 110 height 68
click at [1386, 373] on select "- Select Reason Code - 099 - Other (Provide additional detail) ACT - Agency Cha…" at bounding box center [1412, 389] width 195 height 32
select select "099"
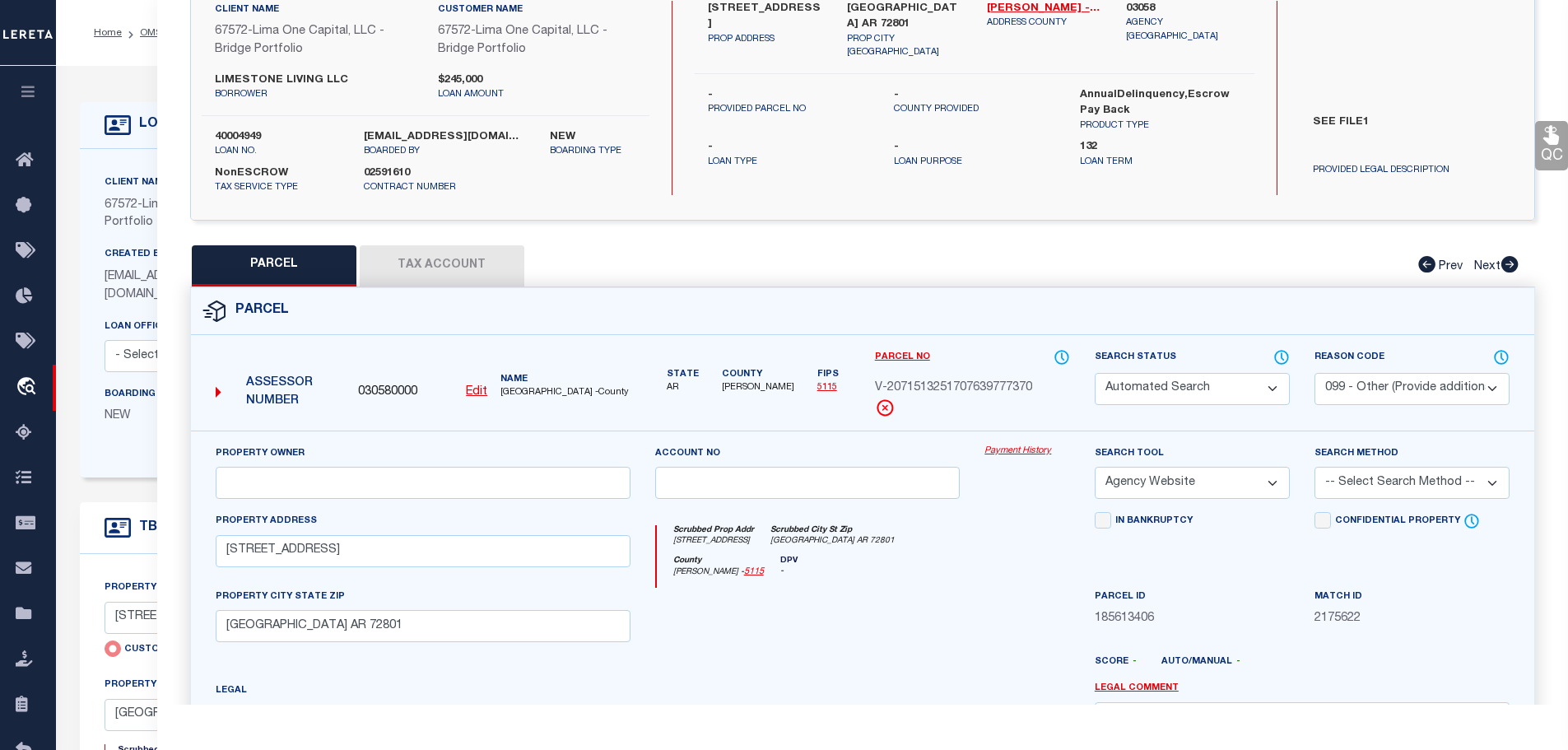
click at [1314, 373] on select "- Select Reason Code - 099 - Other (Provide additional detail) ACT - Agency Cha…" at bounding box center [1412, 389] width 195 height 32
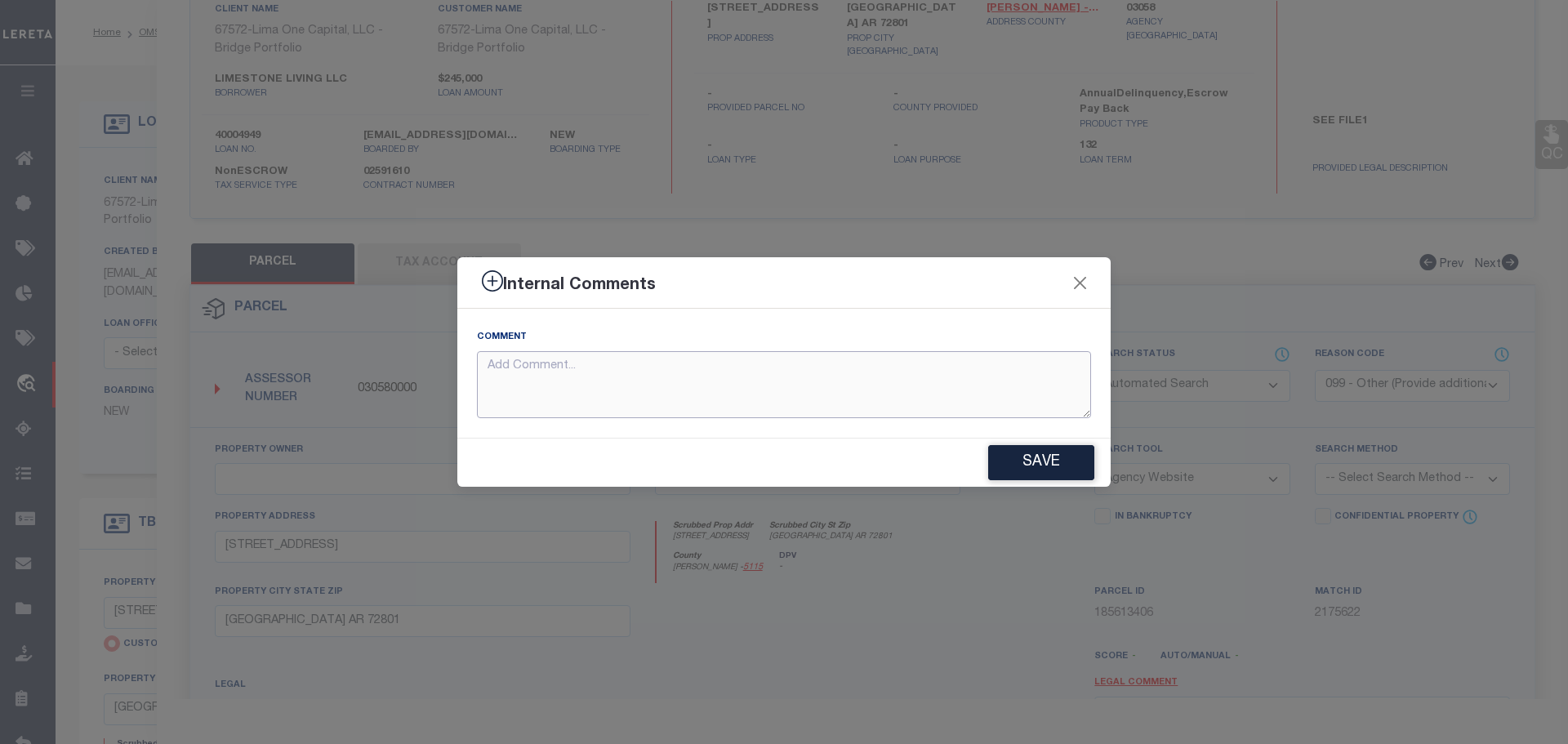
click at [634, 383] on textarea at bounding box center [784, 385] width 614 height 68
type textarea "bad parcel test"
click at [1008, 458] on button "Save" at bounding box center [1041, 463] width 107 height 36
type textarea "bad parcel test"
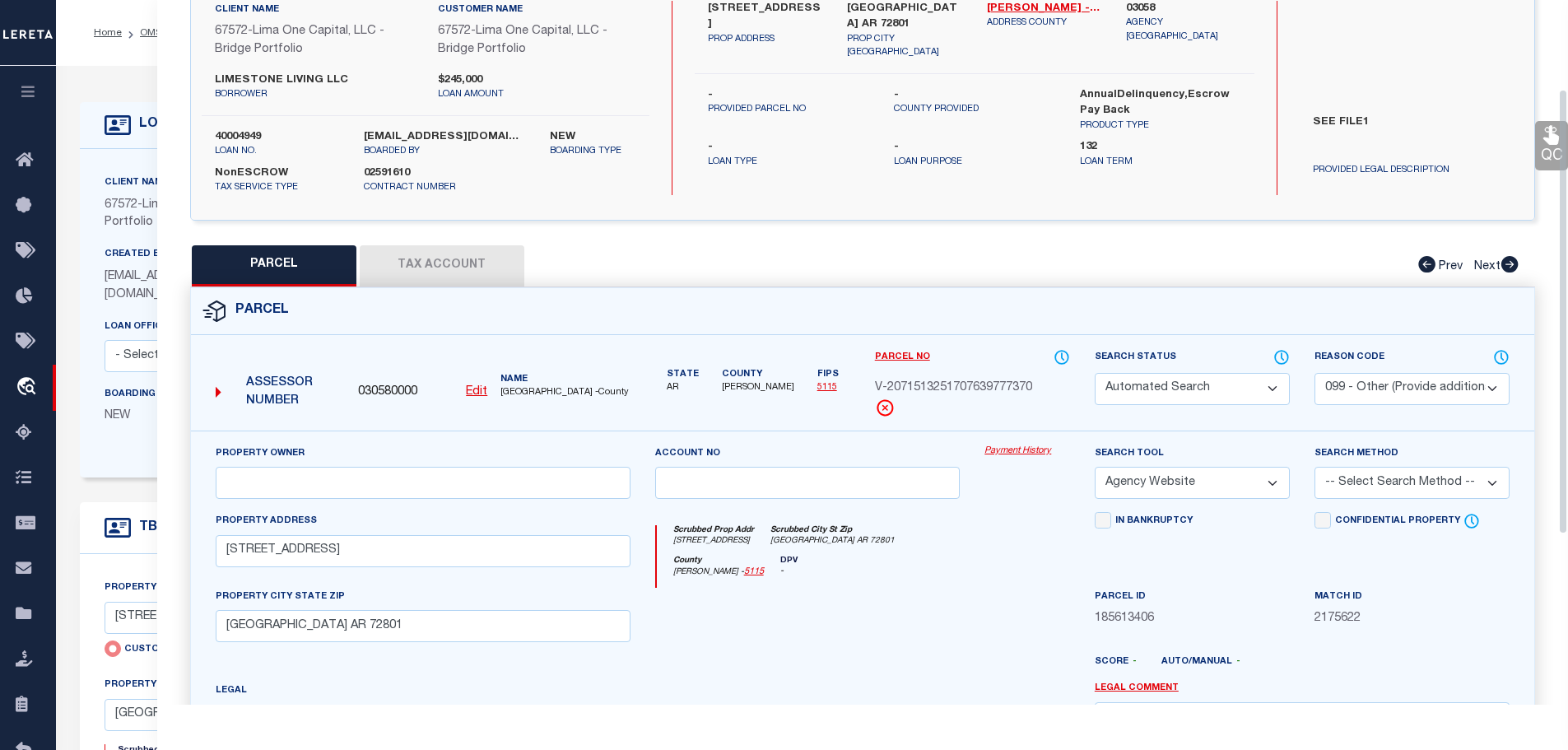
select select
checkbox input "false"
select select "099"
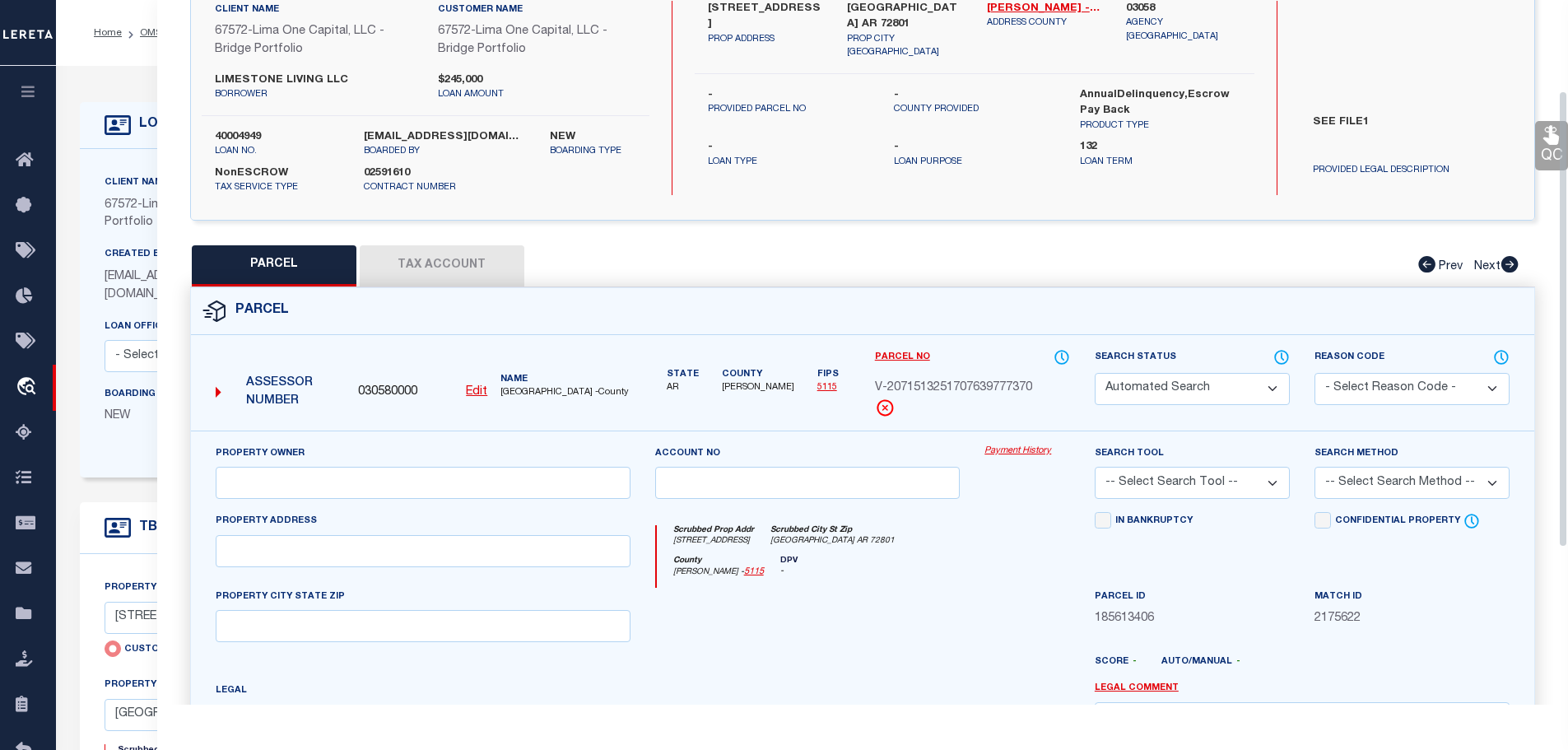
select select "AGW"
select select
type input "2404 WEST 3RD STREET"
type input "RUSSELLVILLE AR 72801"
type textarea "bad parcel test"
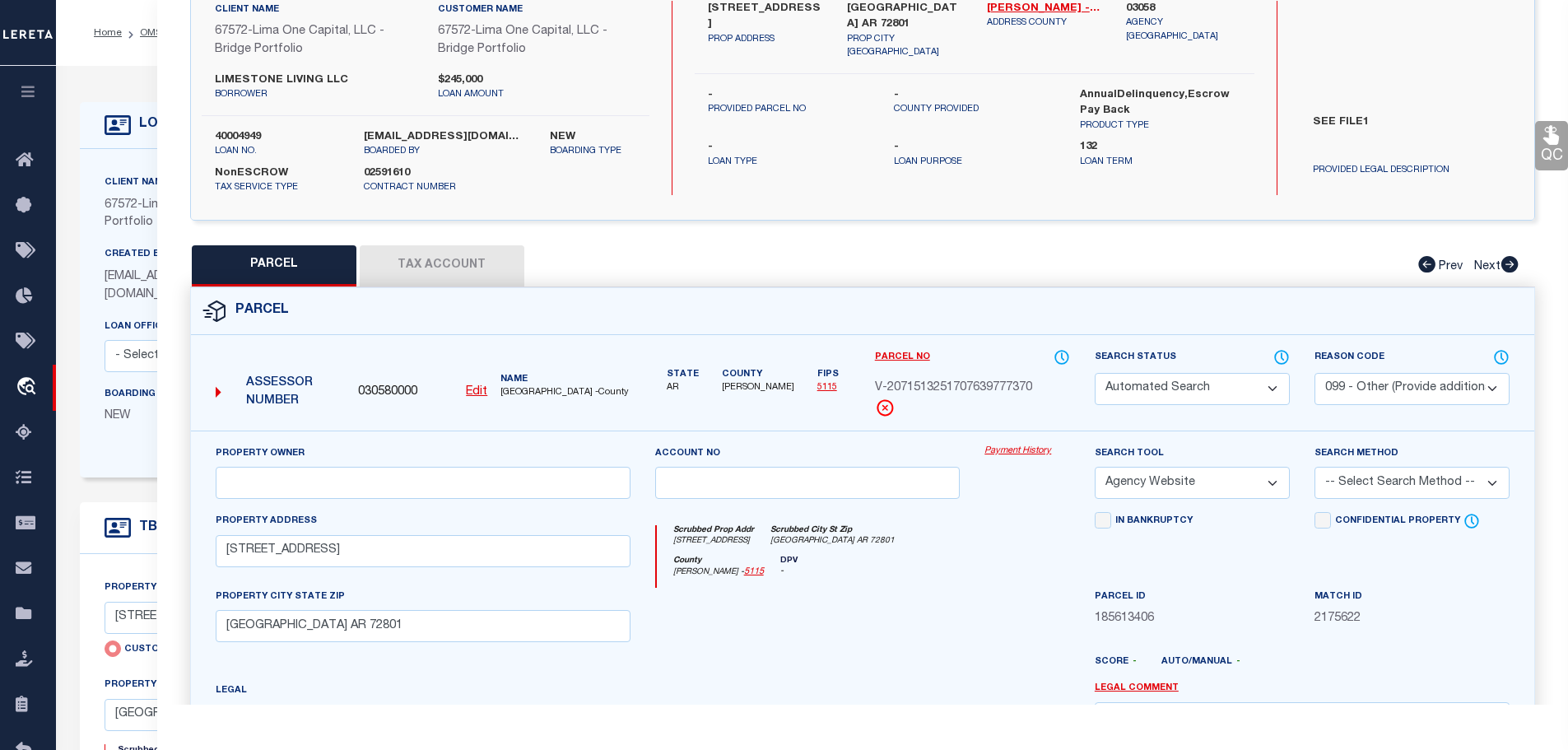
click at [1236, 382] on select "Automated Search Bad Parcel Complete Duplicate Parcel High Dollar Reporting In …" at bounding box center [1192, 389] width 195 height 32
click at [1095, 373] on select "Automated Search Bad Parcel Complete Duplicate Parcel High Dollar Reporting In …" at bounding box center [1192, 389] width 195 height 32
click at [1182, 395] on select "Automated Search Bad Parcel Complete Duplicate Parcel High Dollar Reporting In …" at bounding box center [1192, 389] width 195 height 32
select select "AS"
click at [1095, 373] on select "Automated Search Bad Parcel Complete Duplicate Parcel High Dollar Reporting In …" at bounding box center [1192, 389] width 195 height 32
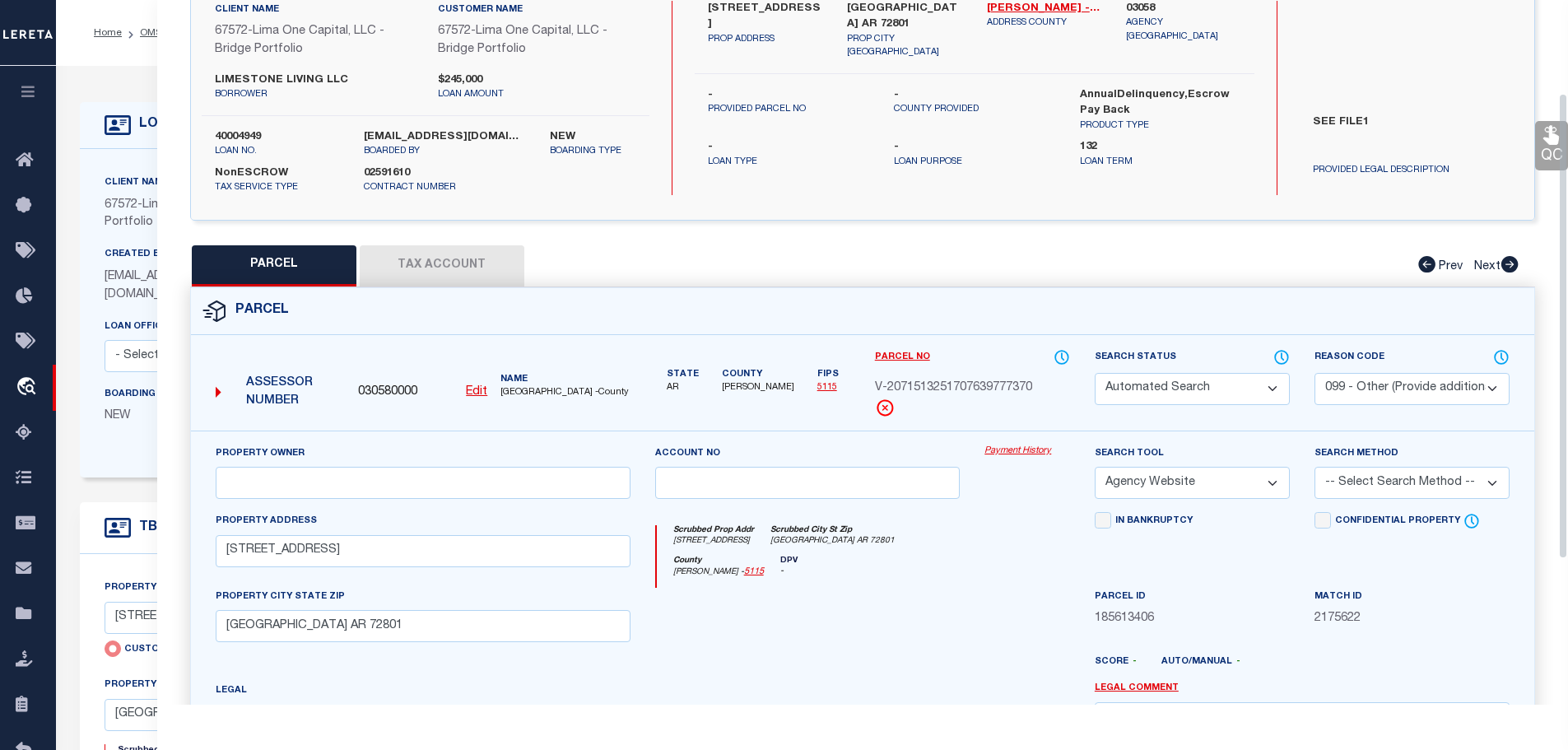
click at [1027, 524] on div "Scrubbed Prop Addr 2404 WEST 3RD STREET Scrubbed City St Zip RUSSELLVILLE AR 72…" at bounding box center [863, 550] width 439 height 76
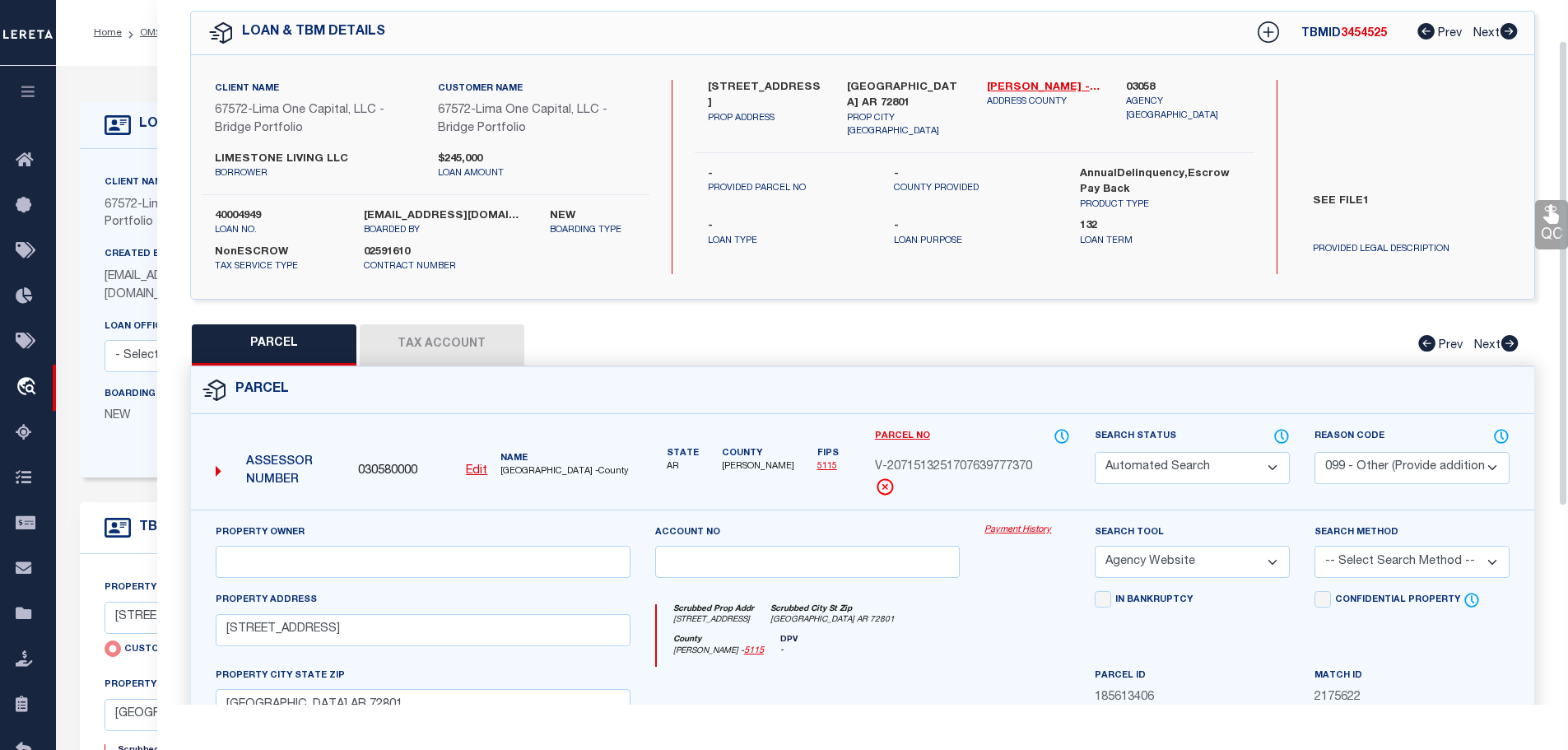
scroll to position [0, 0]
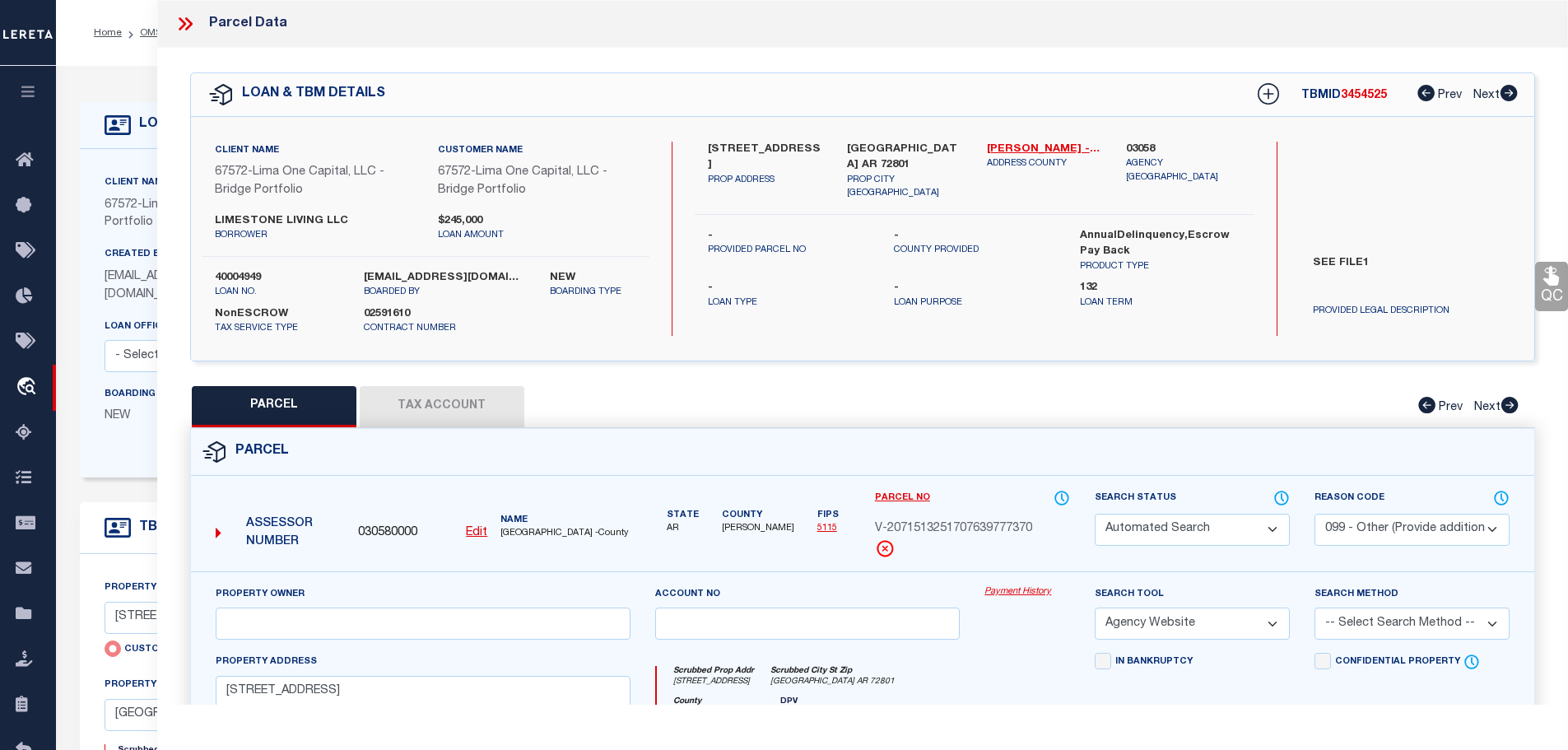
click at [430, 423] on button "Tax Account" at bounding box center [442, 406] width 165 height 41
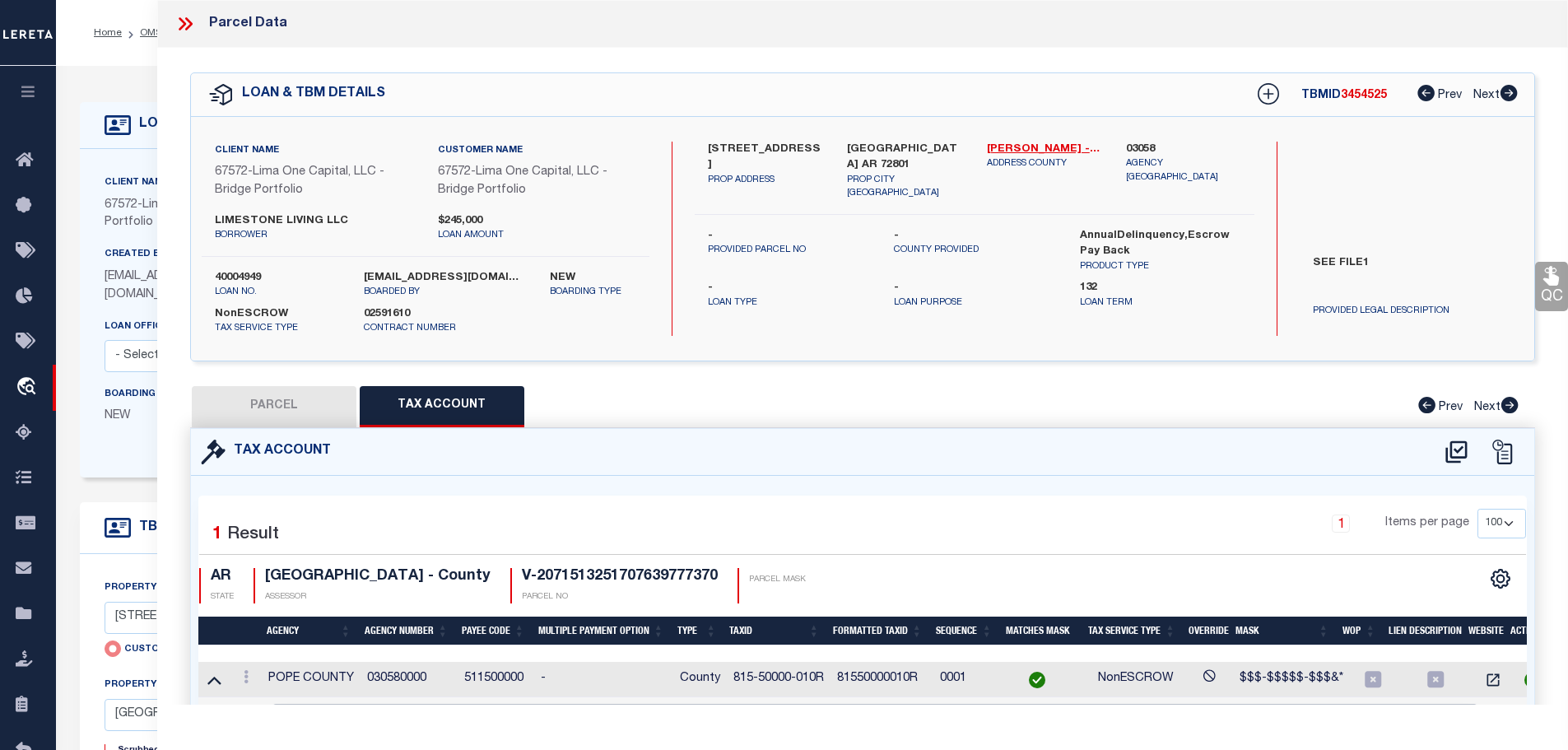
select select "100"
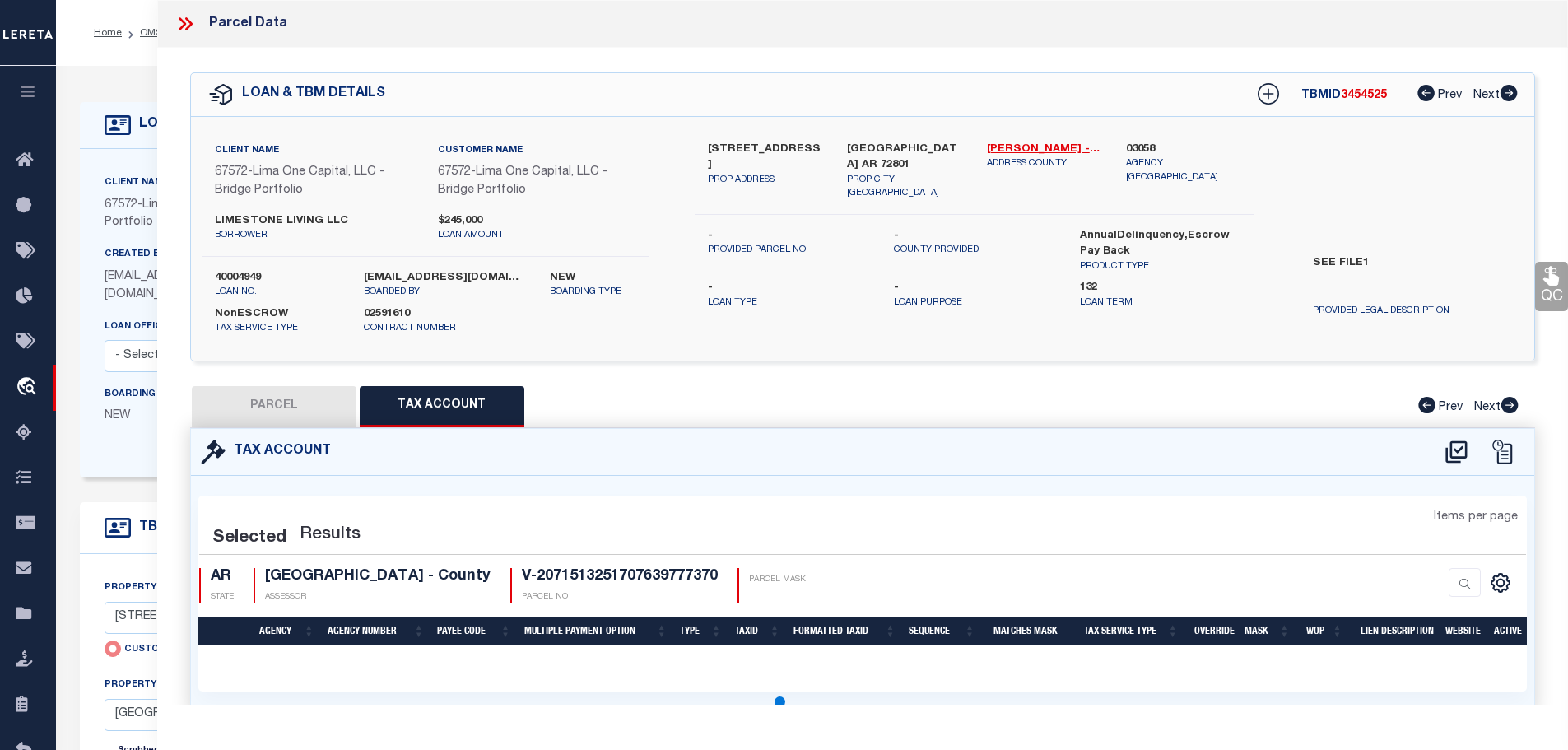
select select "100"
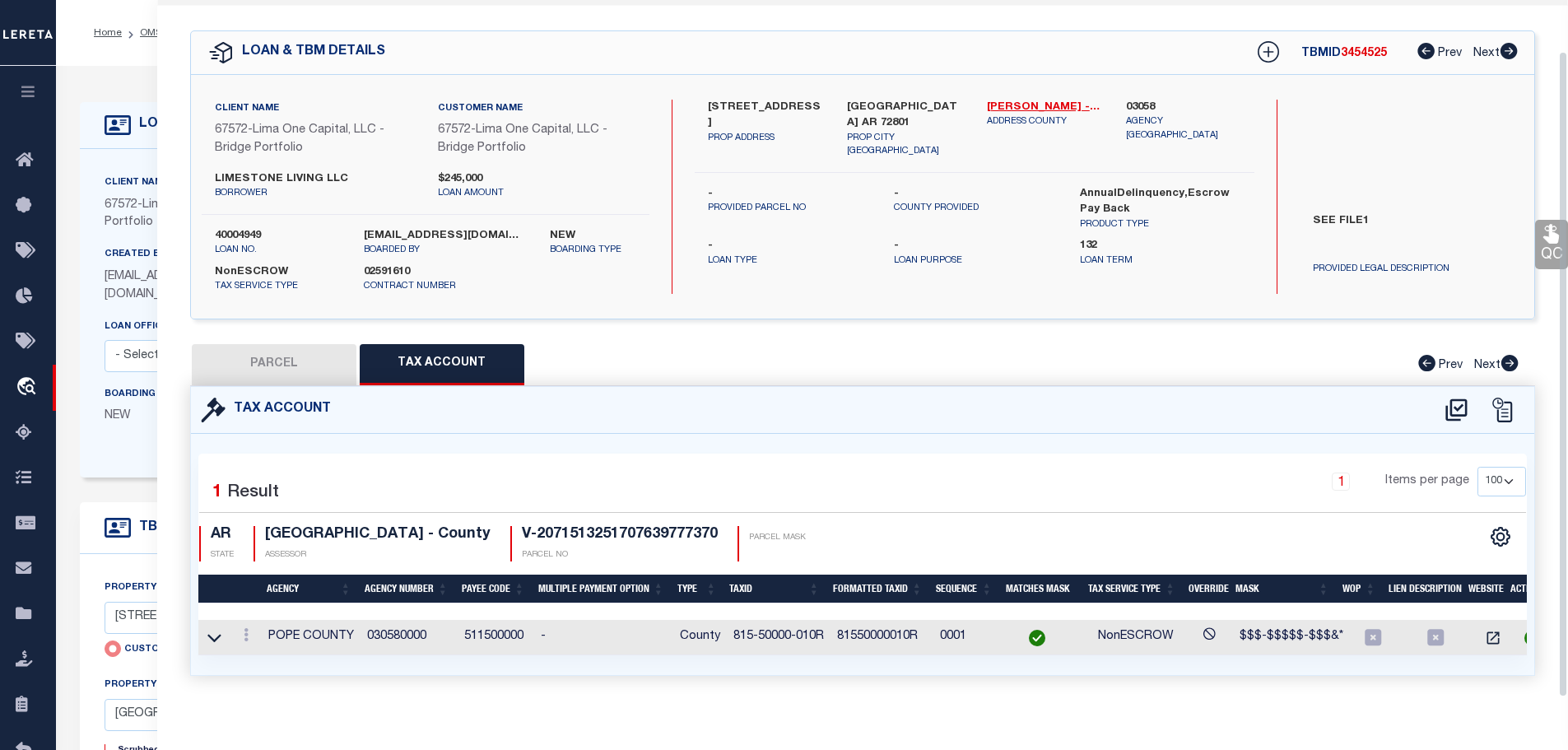
scroll to position [64, 0]
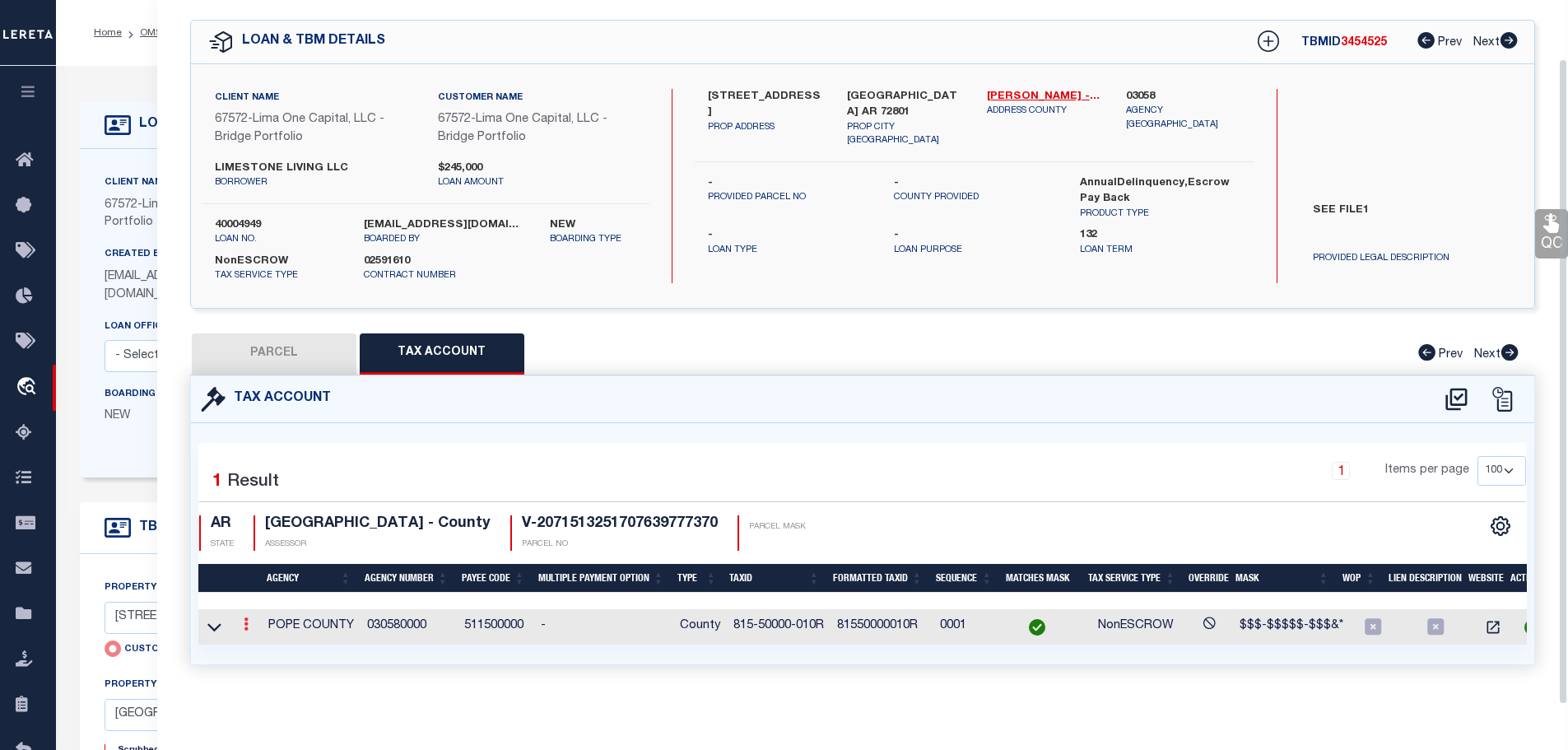
click at [247, 620] on icon at bounding box center [246, 624] width 5 height 13
click at [266, 573] on icon at bounding box center [263, 574] width 12 height 12
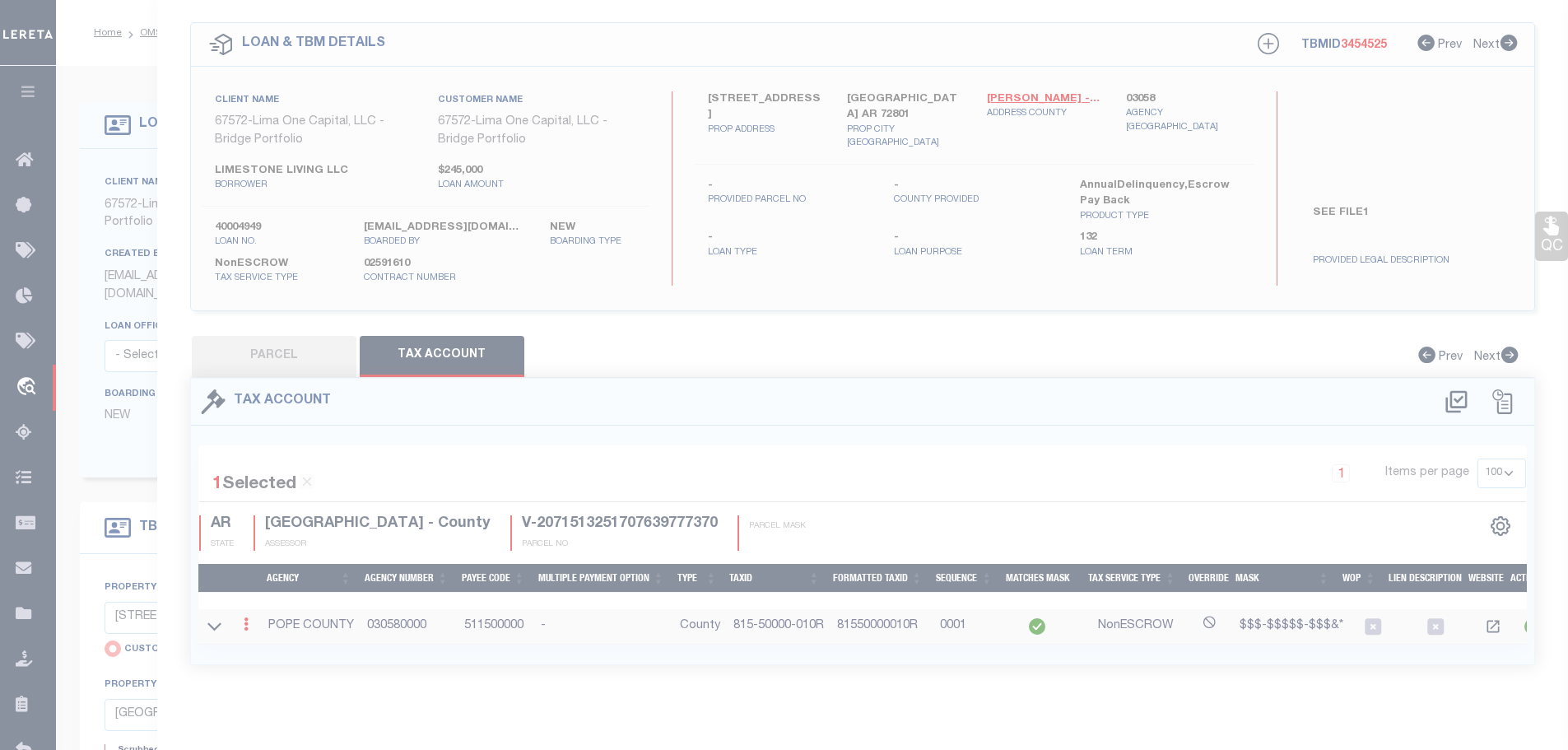
type input "815-50000-010R"
type textarea "$$$-$$$$$-$$$&*"
checkbox input "true"
type input "XXXXXXXXXXXXXXX*"
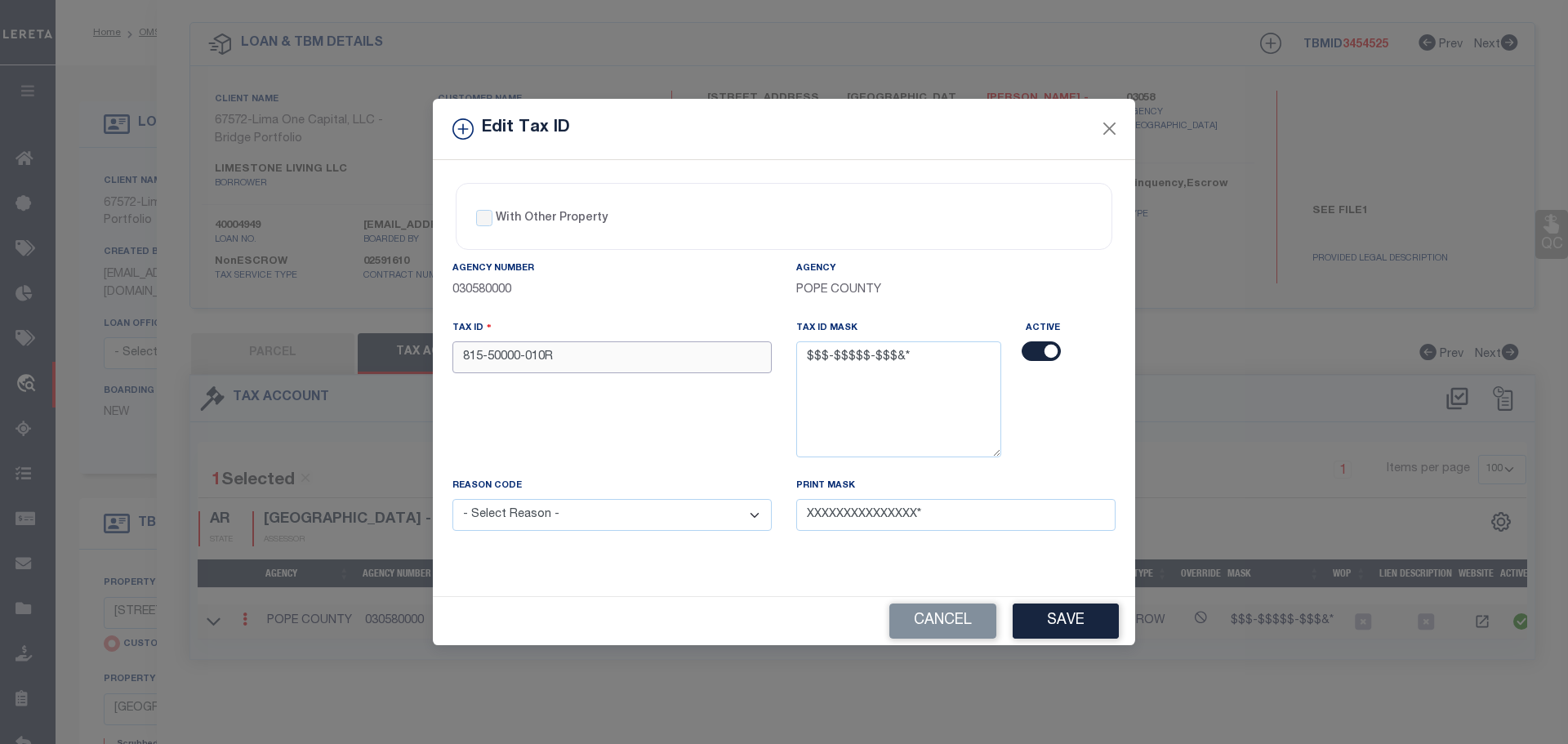
click at [577, 353] on input "815-50000-010R" at bounding box center [612, 357] width 320 height 32
click at [480, 360] on input "815-50000-010R" at bounding box center [612, 357] width 320 height 32
type input "888-50000-010R"
click at [1089, 627] on button "Save" at bounding box center [1066, 622] width 107 height 36
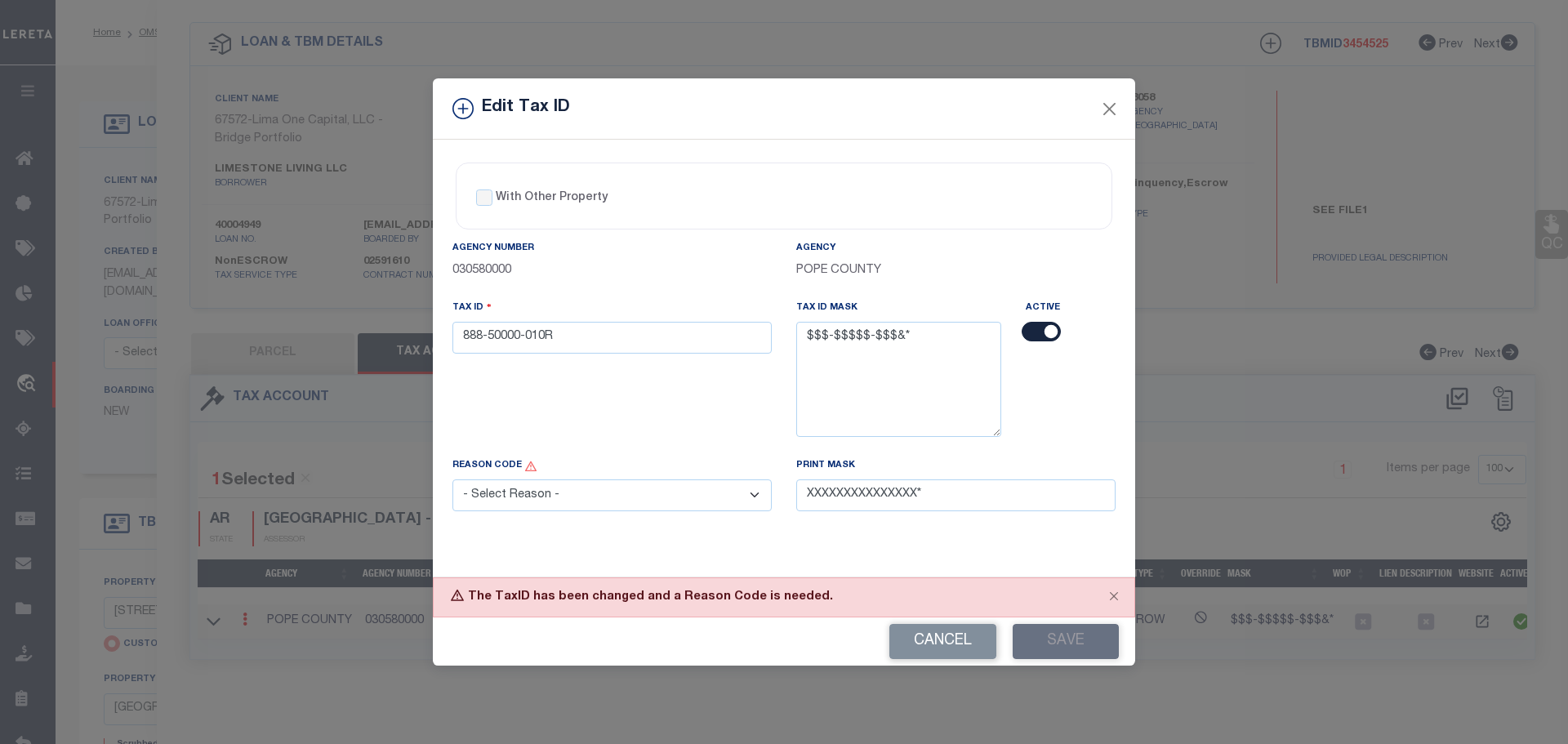
drag, startPoint x: 520, startPoint y: 488, endPoint x: 510, endPoint y: 489, distance: 10.0
click at [510, 489] on select "- Select Reason - 099 - Other (Provide additional detail) ACT - Agency Changed …" at bounding box center [612, 495] width 320 height 32
select select "099"
click at [453, 481] on select "- Select Reason - 099 - Other (Provide additional detail) ACT - Agency Changed …" at bounding box center [612, 495] width 320 height 32
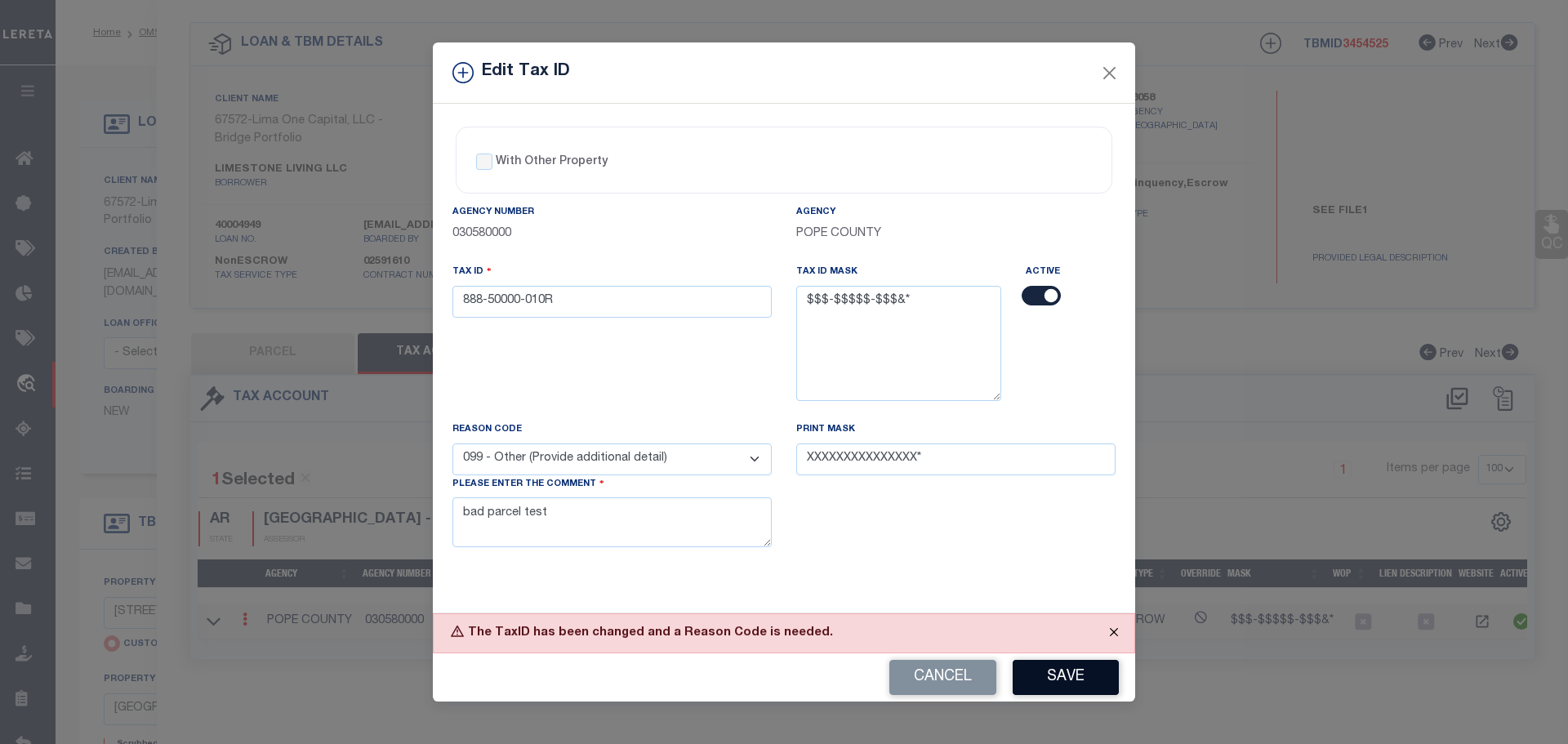
click at [1114, 637] on button "Close" at bounding box center [1113, 632] width 40 height 36
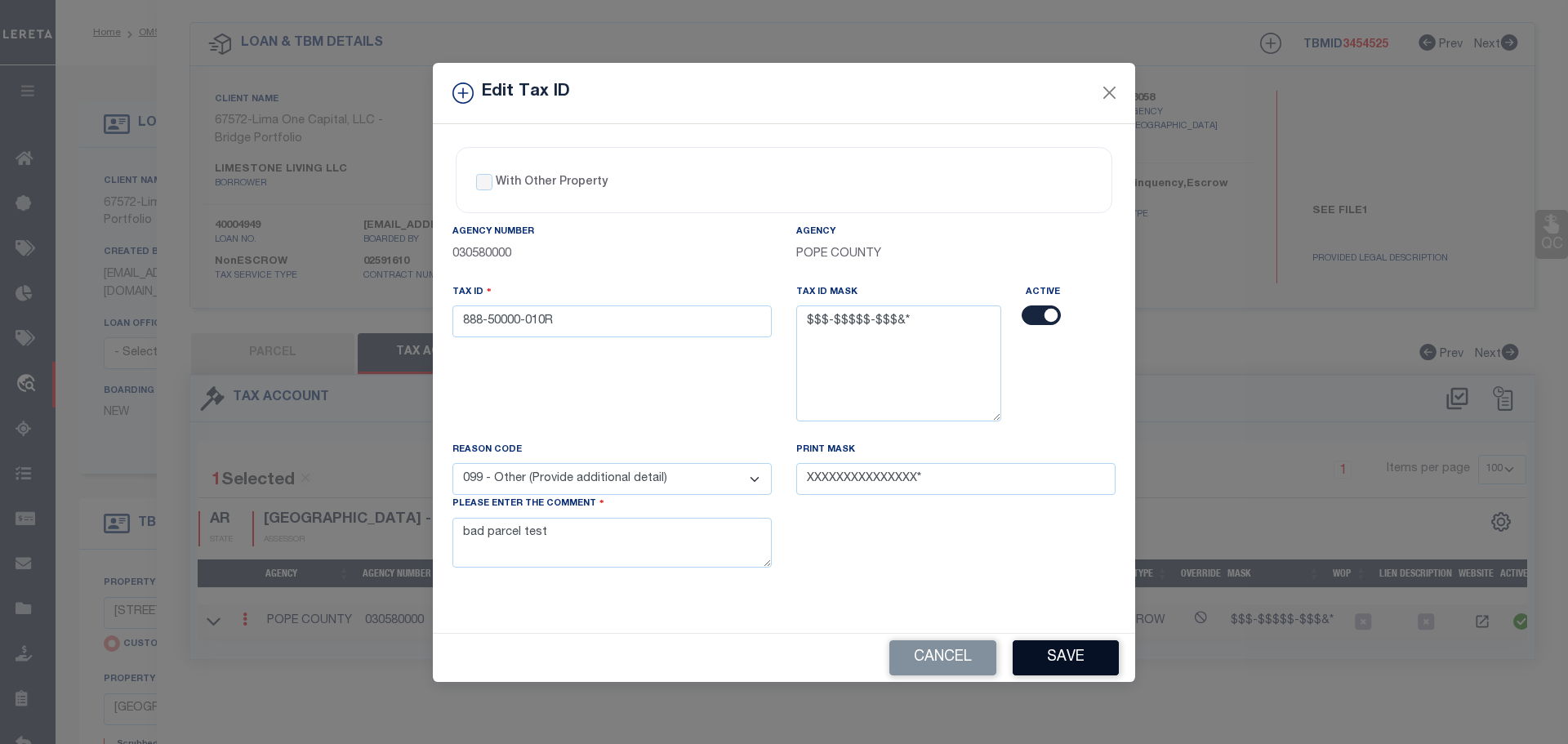
click at [1071, 652] on button "Save" at bounding box center [1066, 658] width 107 height 36
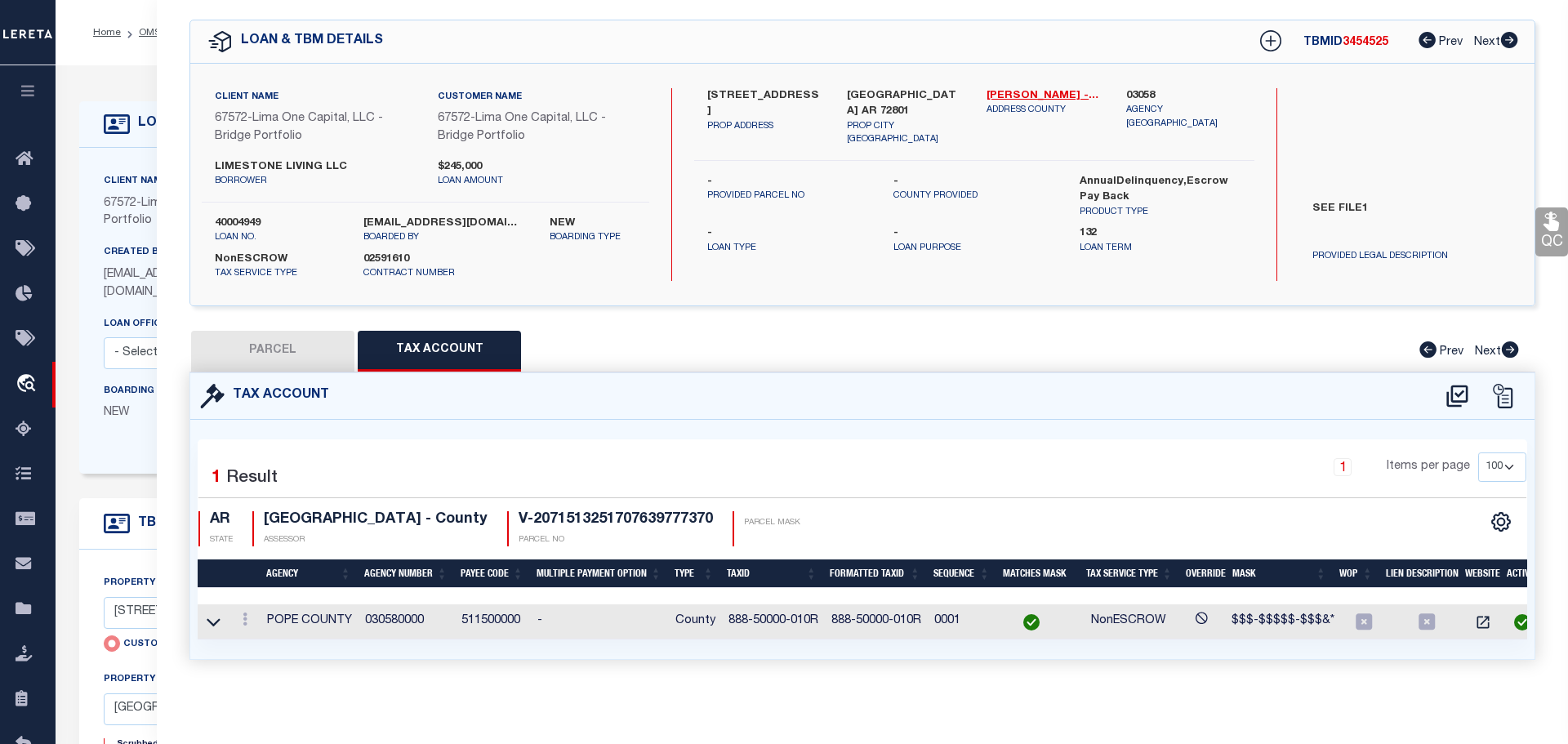
select select
type textarea "TAX ID Update last comment: bad parcel test"
click at [288, 343] on button "PARCEL" at bounding box center [272, 350] width 164 height 40
select select
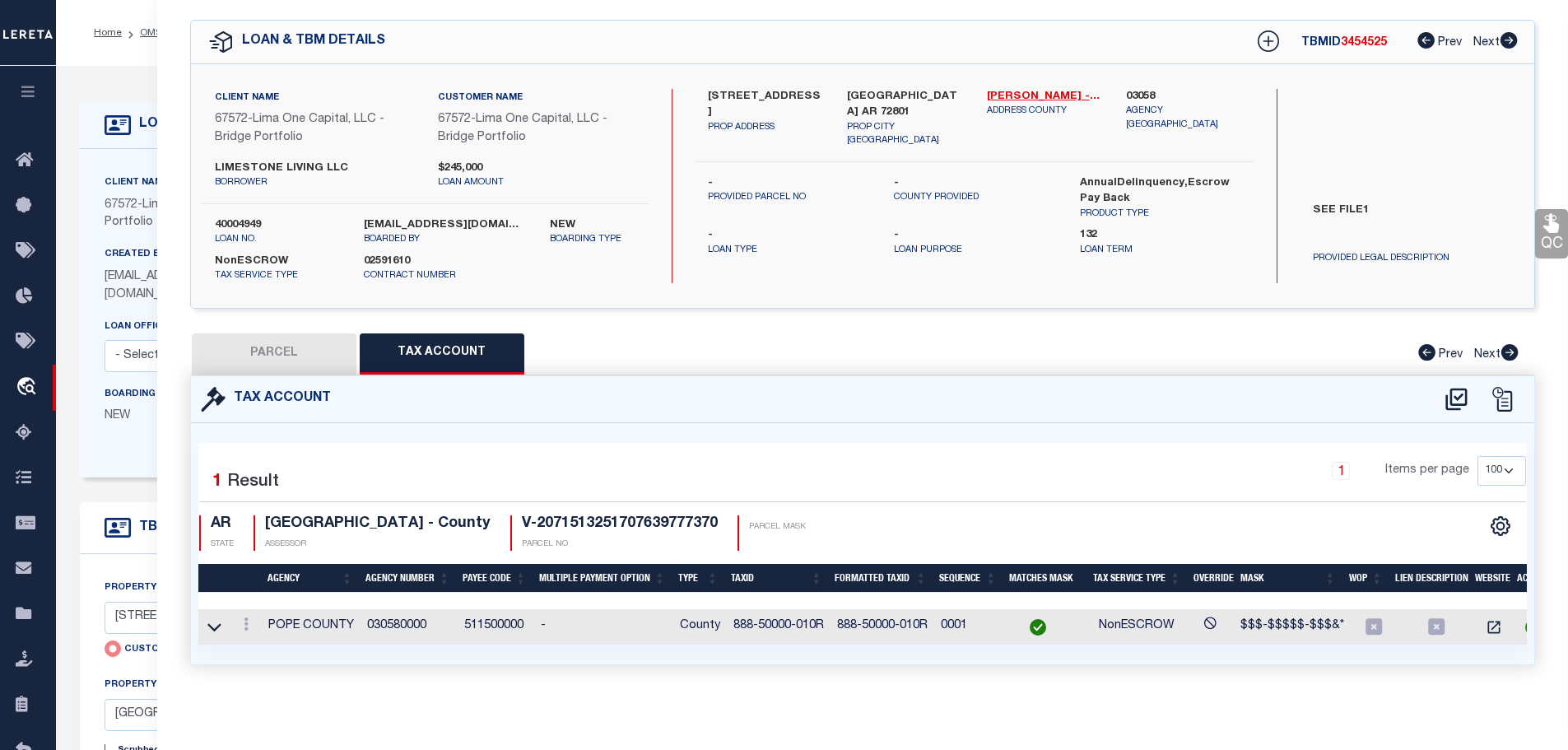
checkbox input "false"
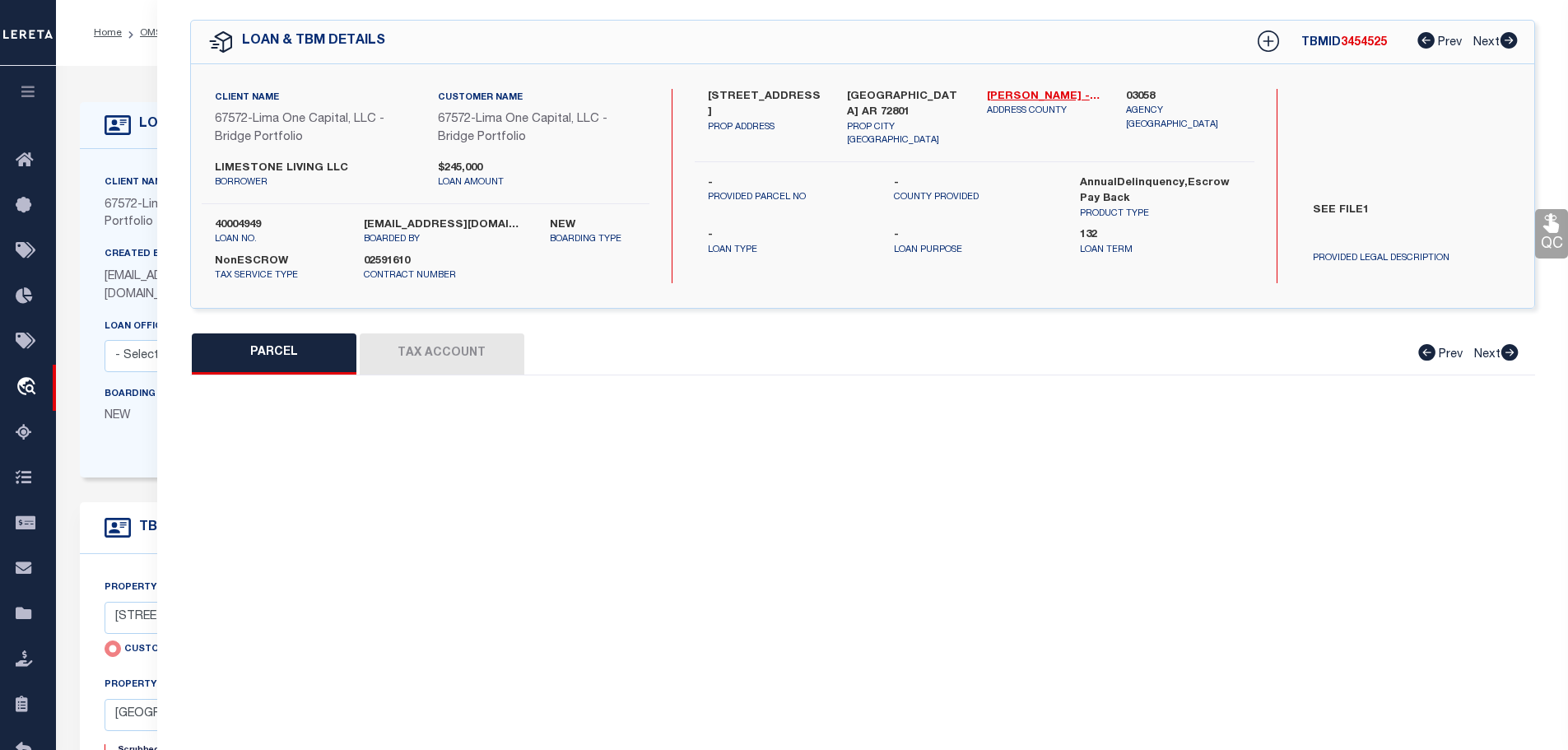
select select "099"
select select "AGW"
select select
type input "2404 WEST 3RD STREET"
type input "RUSSELLVILLE AR 72801"
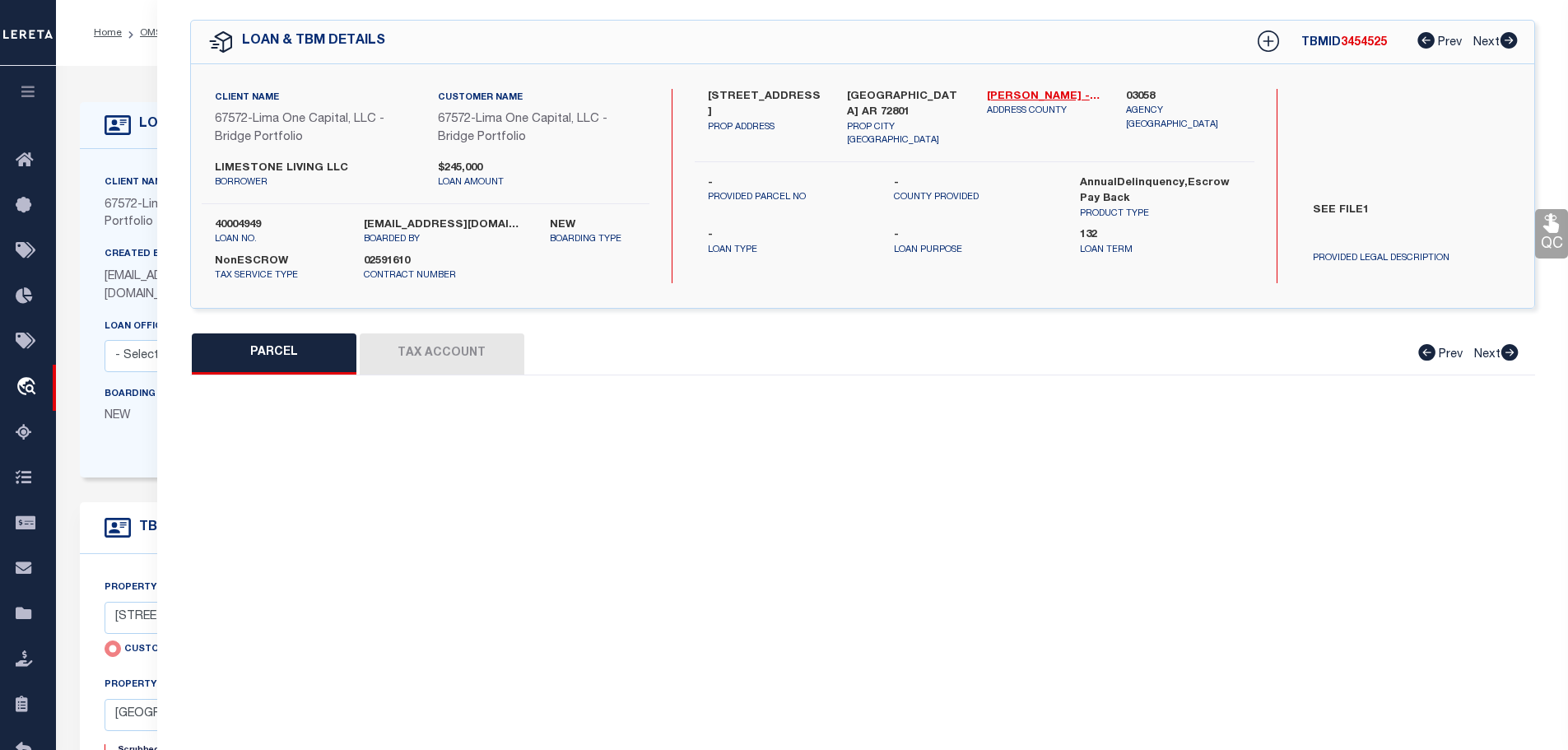
type textarea "bad parcel test"
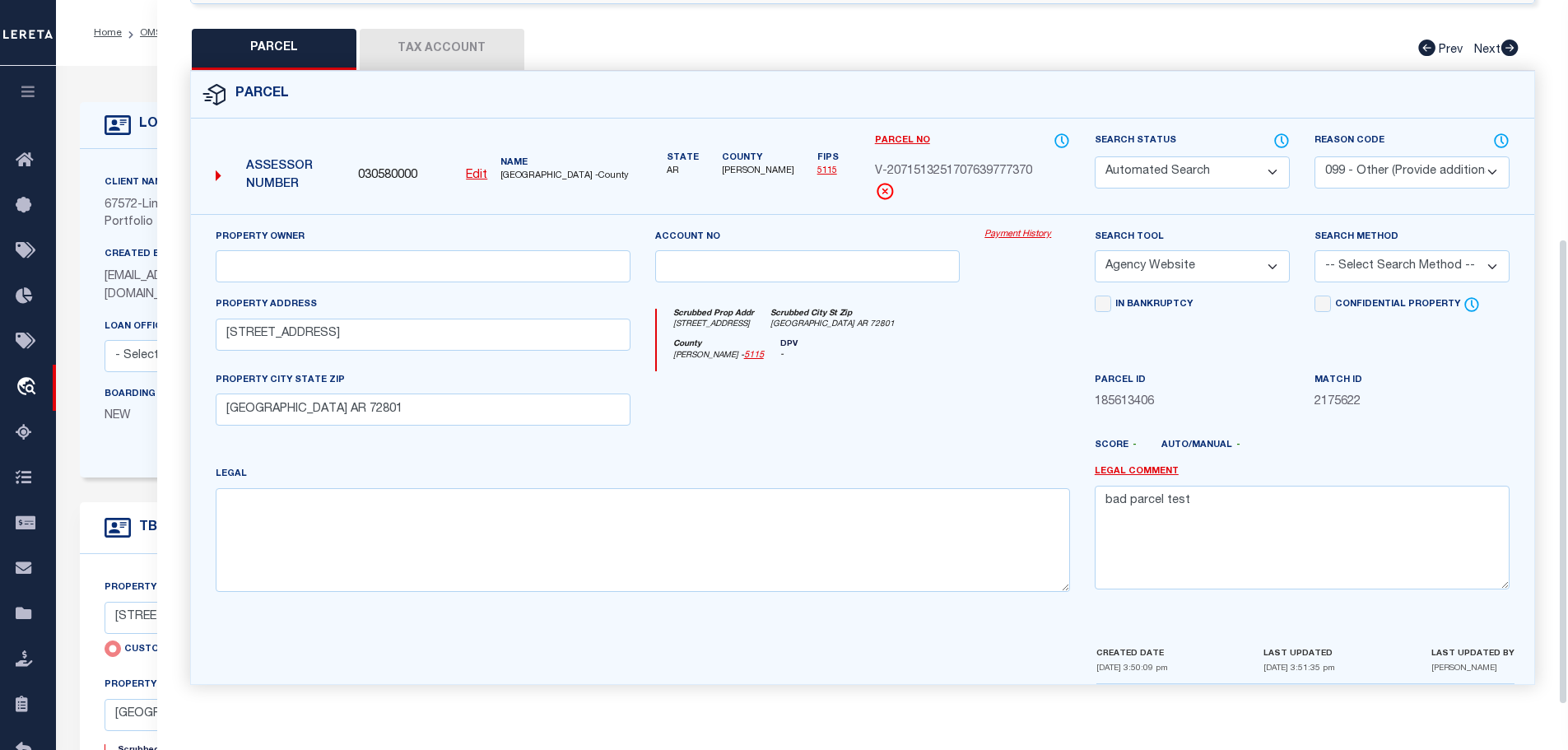
click at [438, 44] on button "Tax Account" at bounding box center [442, 49] width 165 height 41
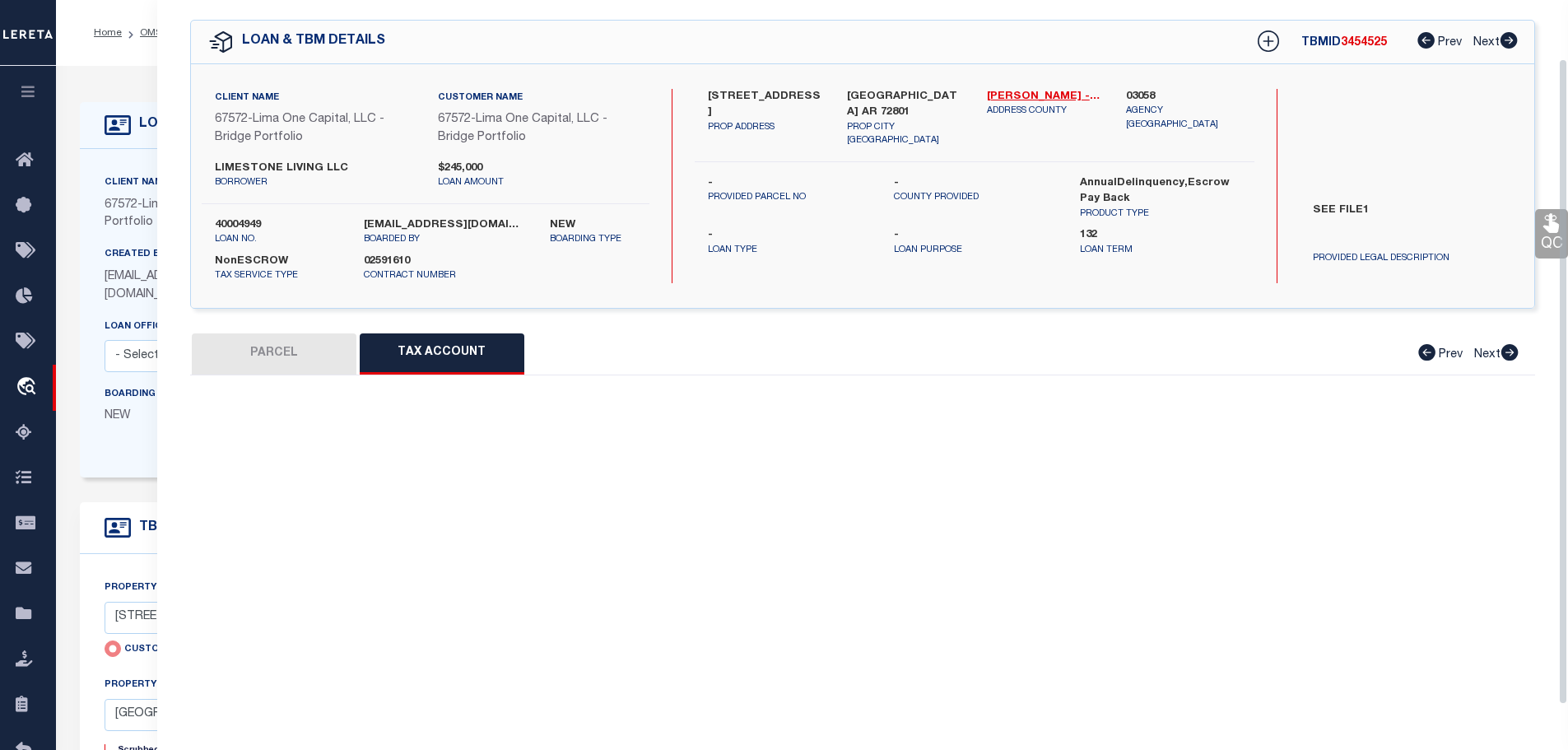
select select "100"
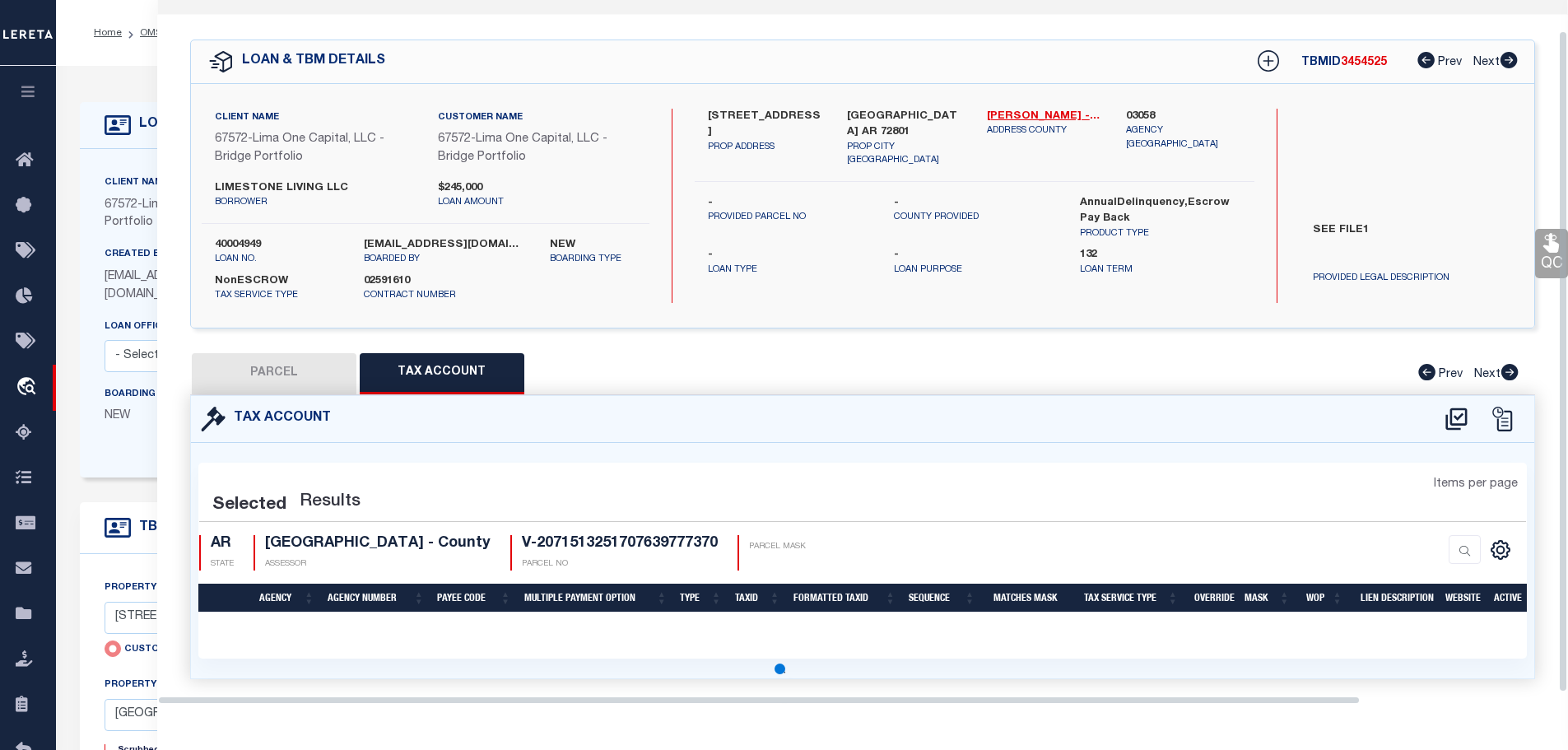
select select "100"
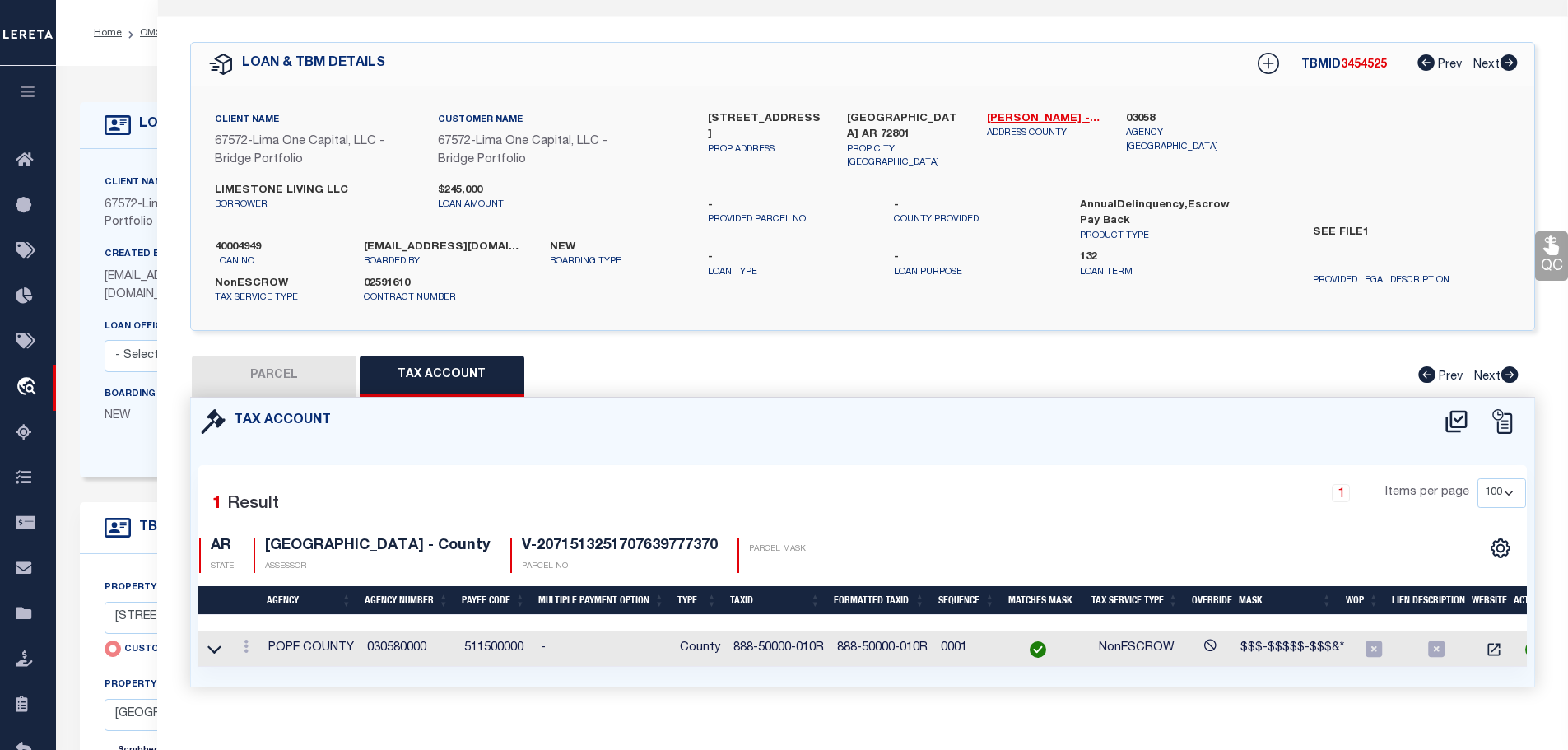
scroll to position [0, 0]
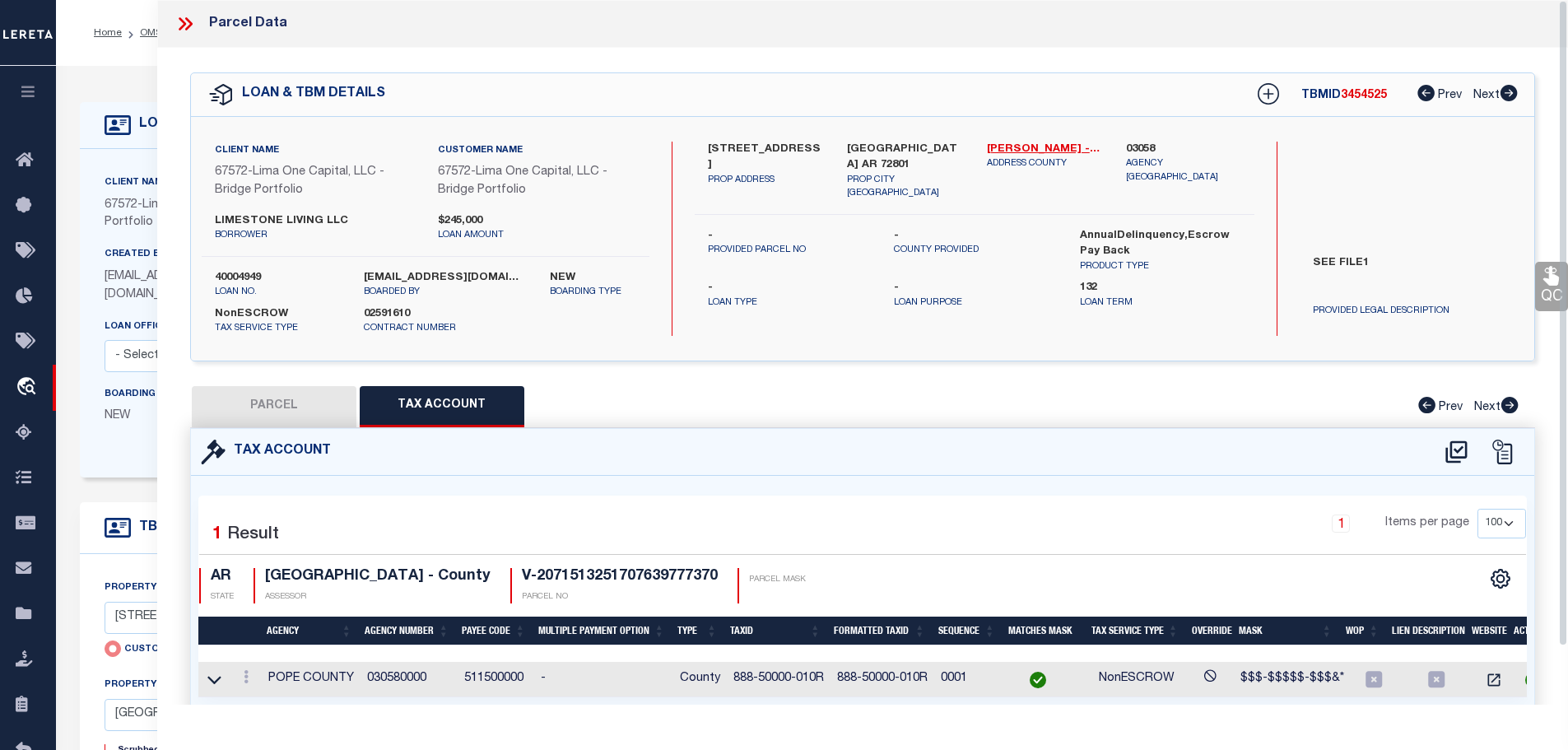
click at [250, 396] on button "PARCEL" at bounding box center [274, 406] width 165 height 41
select select
checkbox input "false"
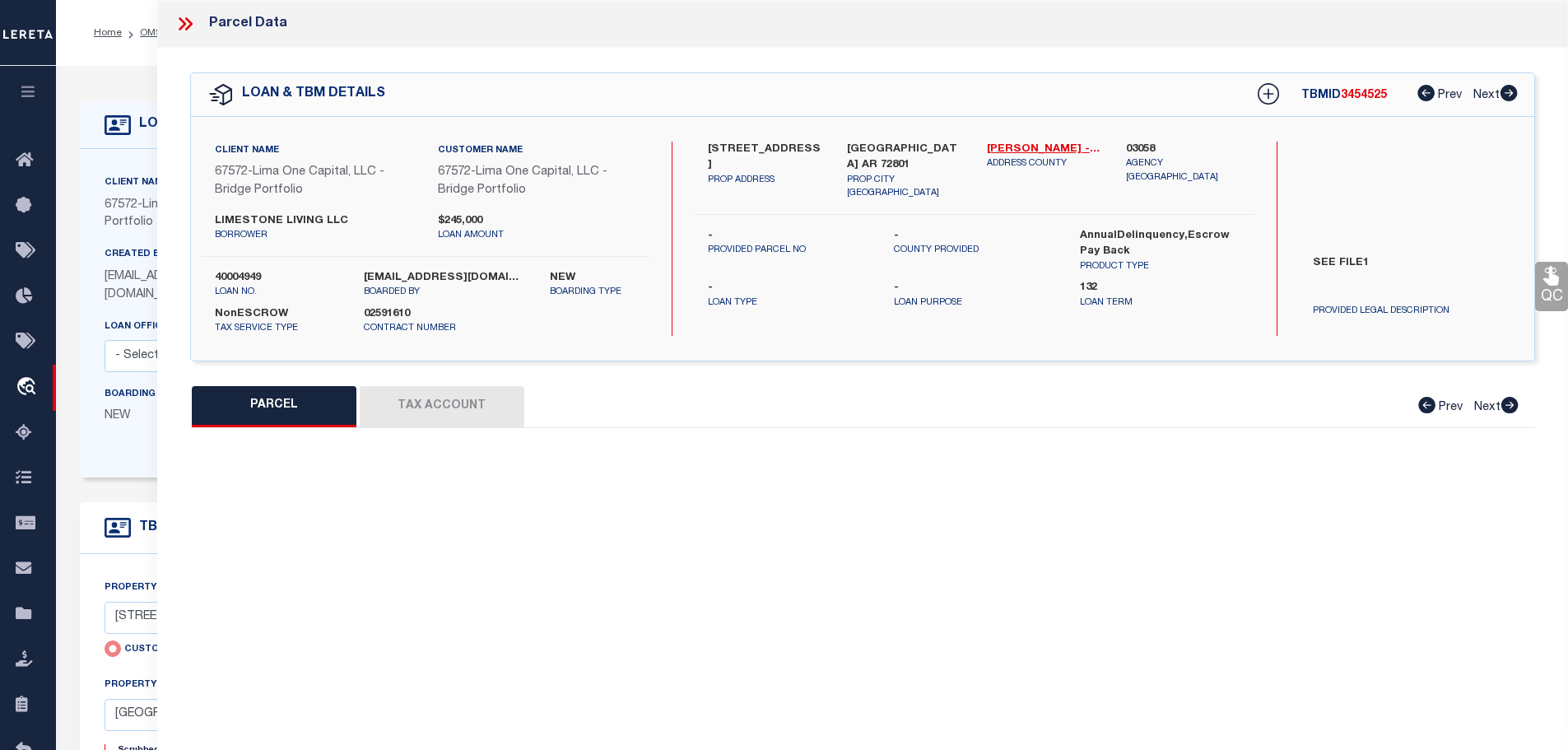
select select "099"
select select "AGW"
select select
type input "2404 WEST 3RD STREET"
type input "RUSSELLVILLE AR 72801"
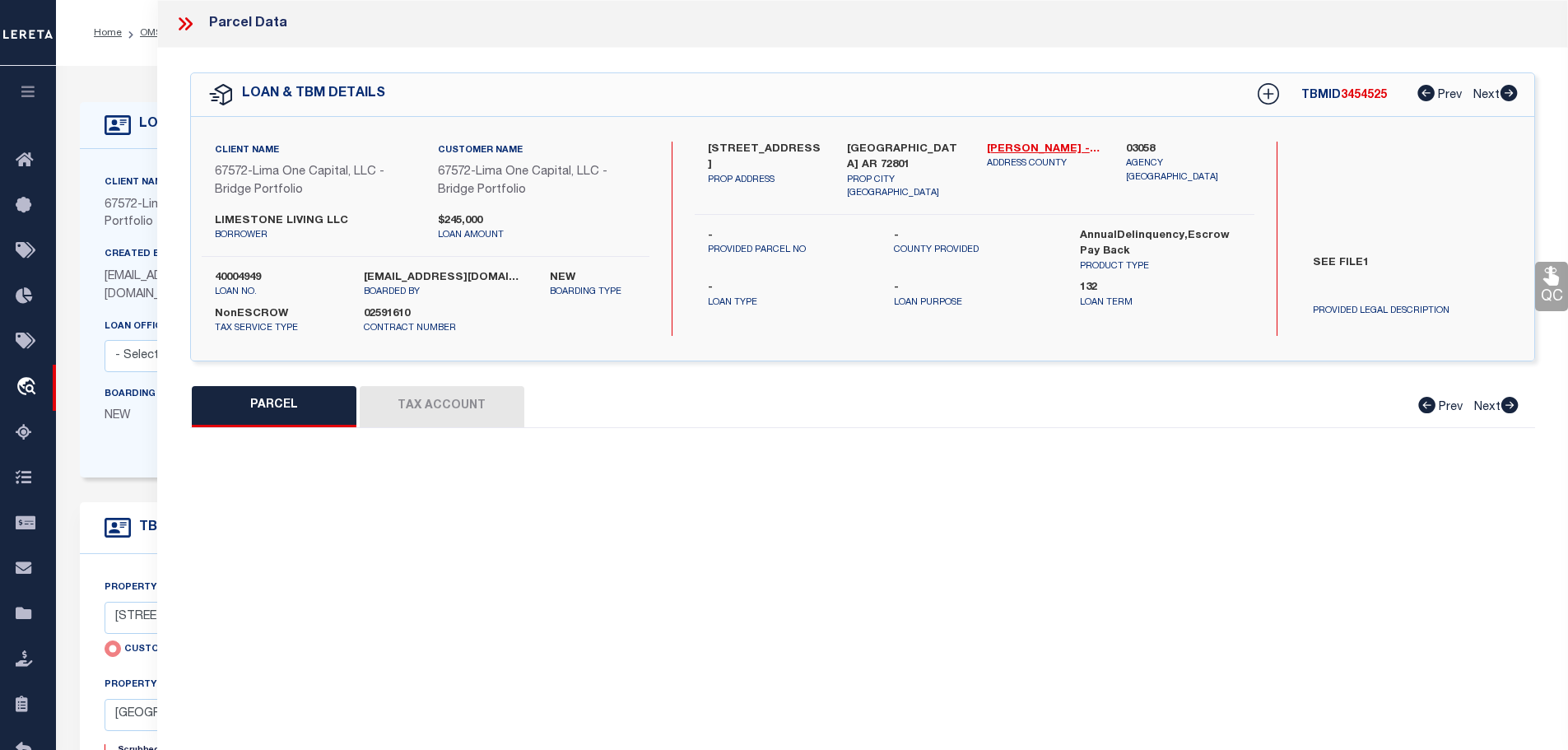
type textarea "bad parcel test"
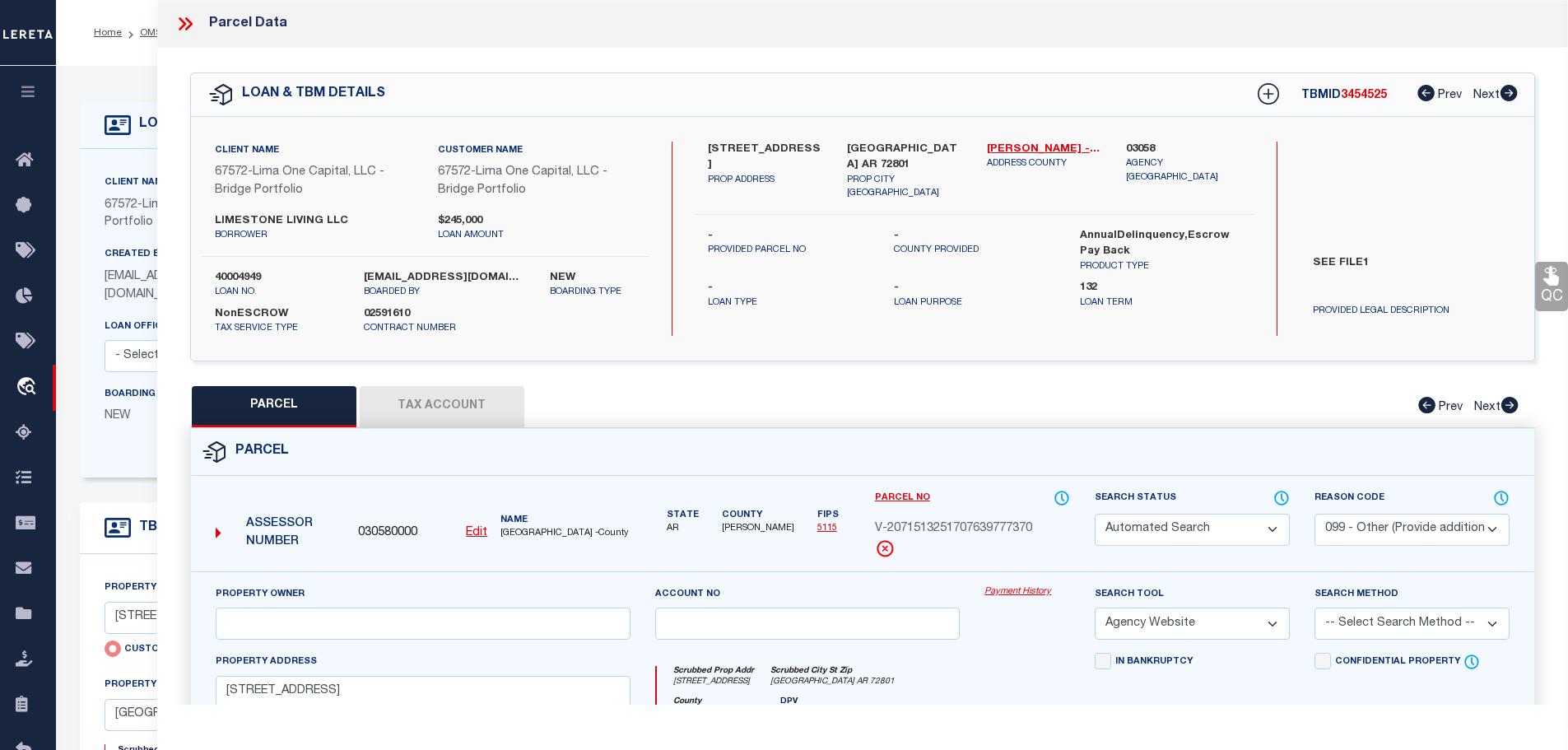
click at [1120, 532] on select "Automated Search Bad Parcel Complete Duplicate Parcel High Dollar Reporting In …" at bounding box center [1192, 530] width 195 height 32
click at [1025, 607] on div "Payment History" at bounding box center [1027, 620] width 110 height 68
click at [192, 16] on icon at bounding box center [186, 24] width 22 height 22
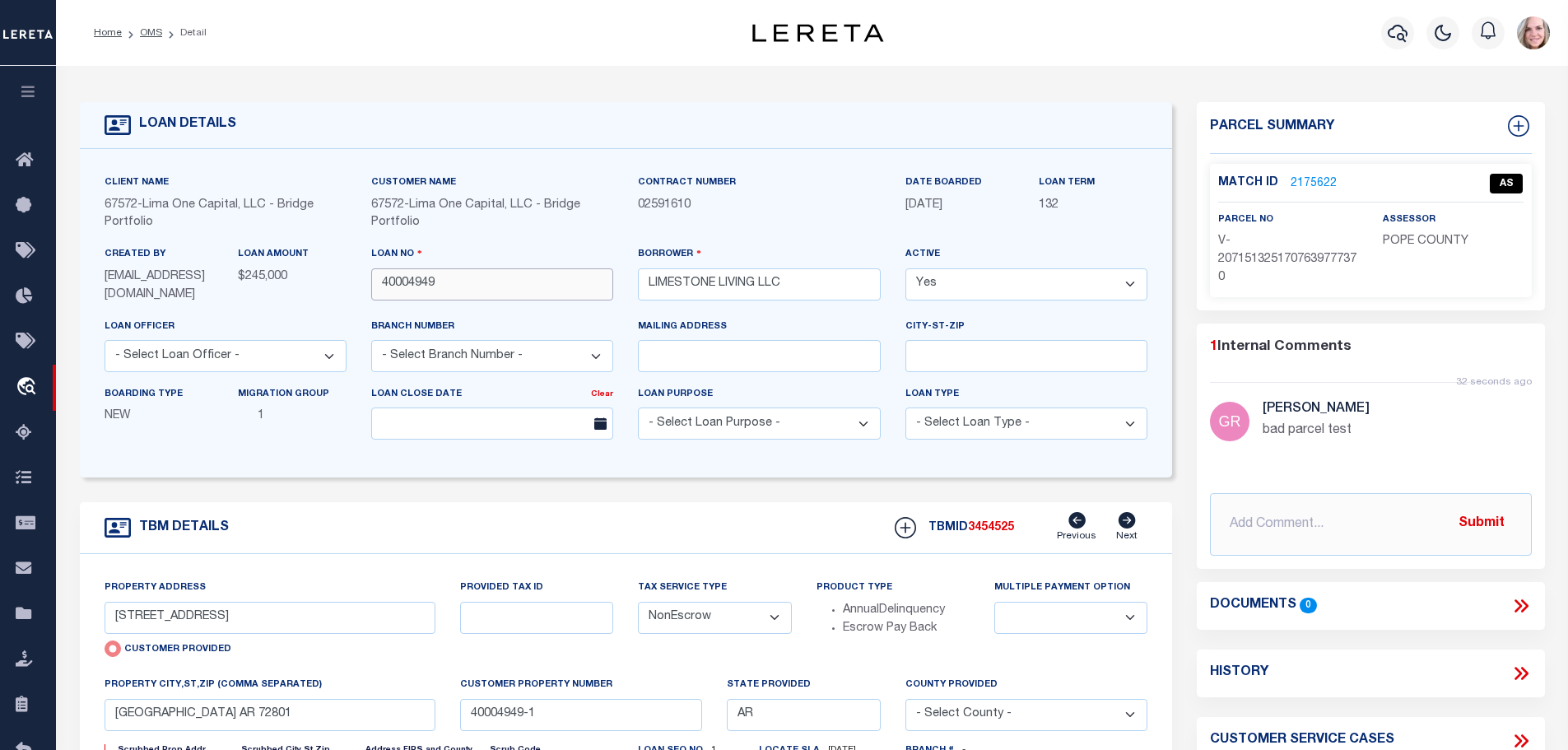
click at [398, 288] on input "40004949" at bounding box center [491, 284] width 242 height 32
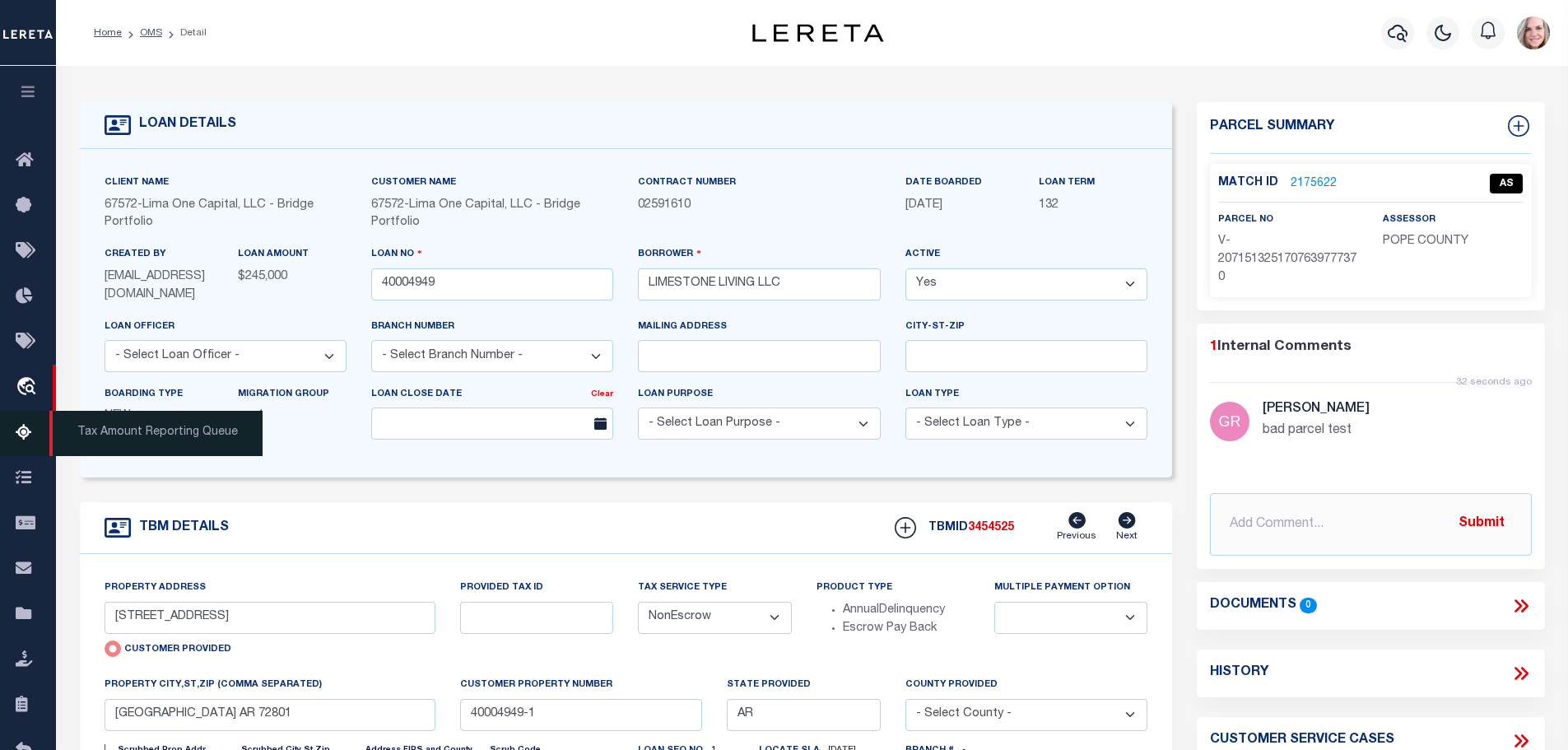
click at [22, 437] on icon at bounding box center [29, 434] width 26 height 21
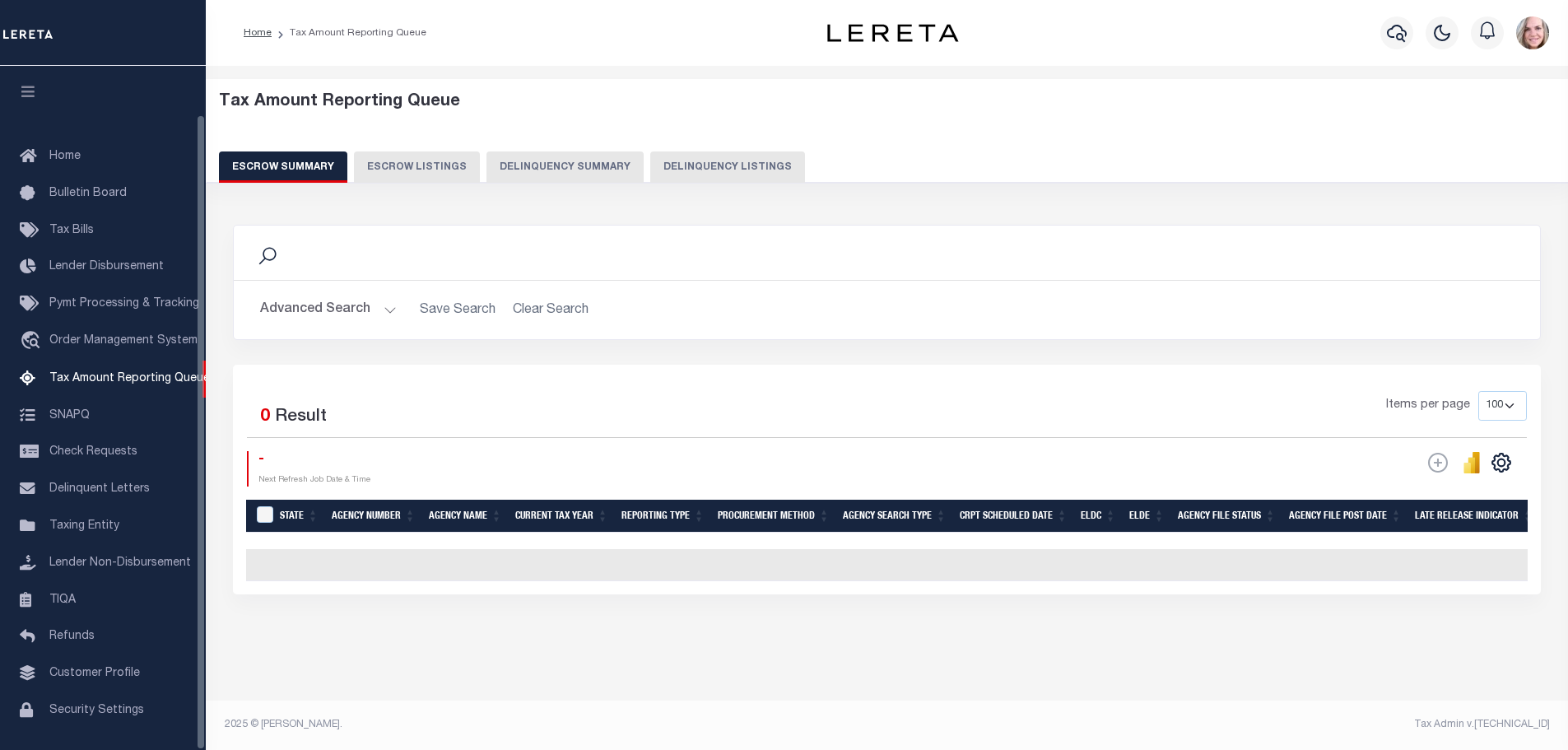
select select "100"
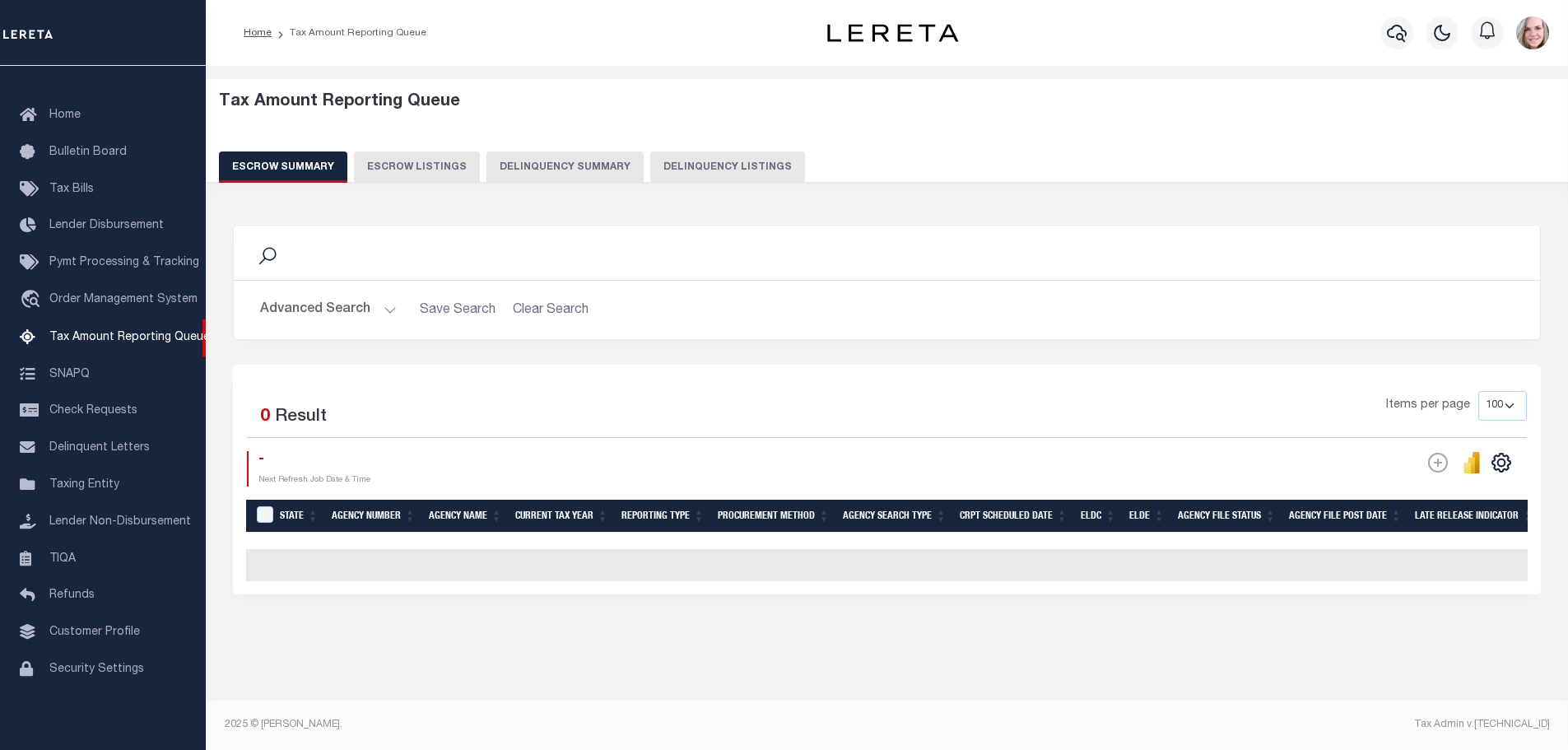
click at [564, 163] on button "Delinquency Summary" at bounding box center [565, 166] width 157 height 31
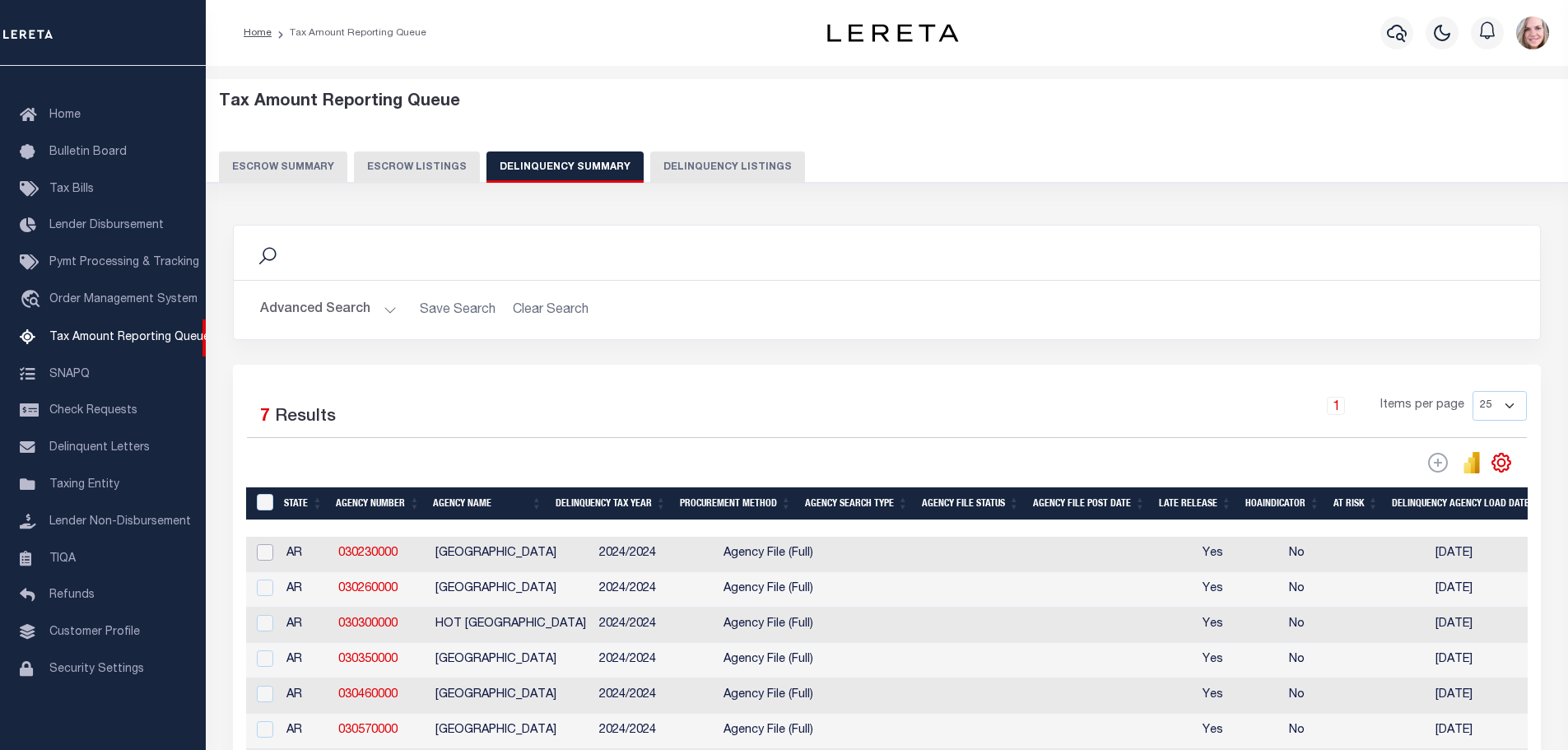
click at [263, 553] on input "checkbox" at bounding box center [264, 552] width 17 height 17
checkbox input "true"
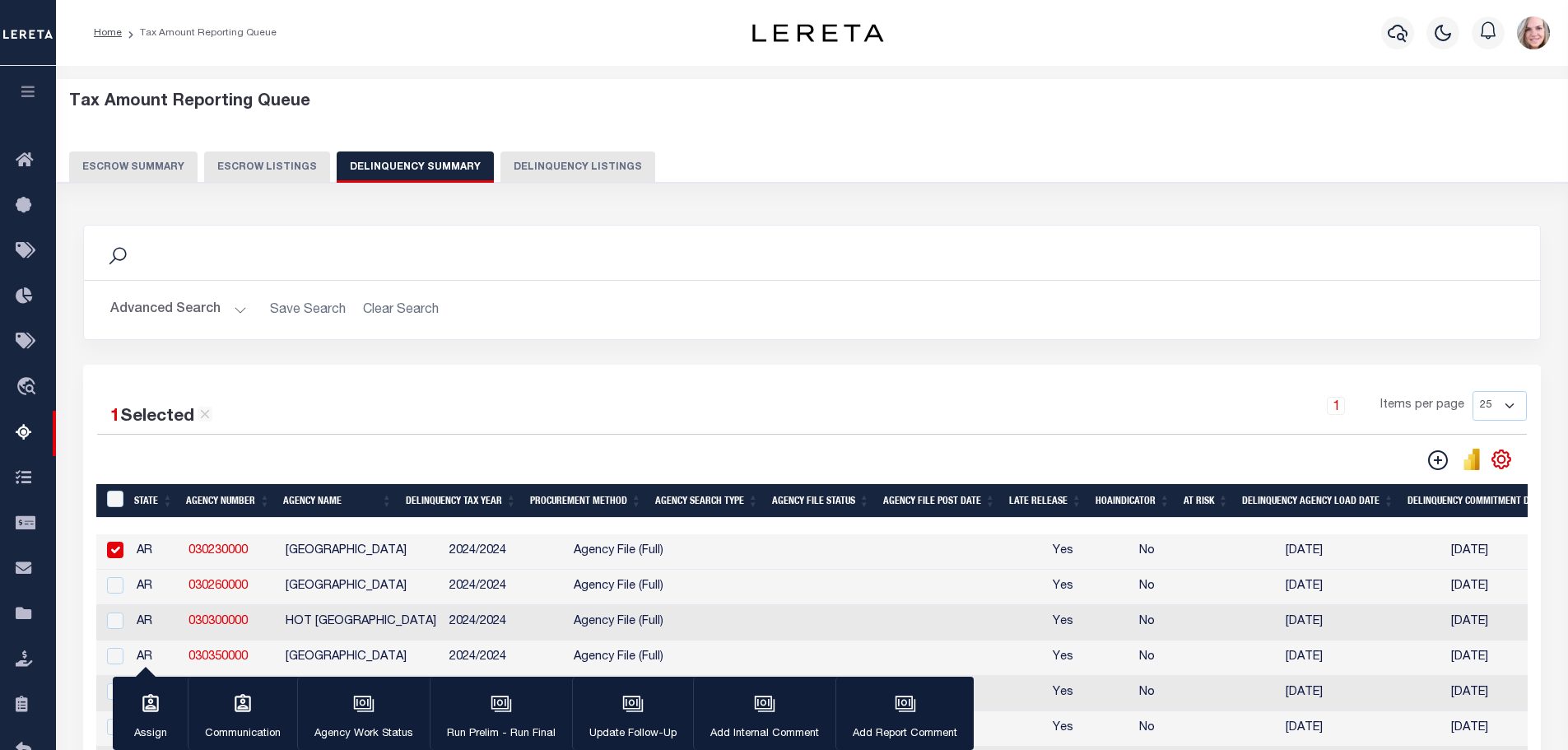
click at [418, 333] on div "Advanced Search Save Search Clear Search SummaryGridWrapper_dynamictable_____De…" at bounding box center [811, 309] width 1457 height 59
click at [487, 441] on div "1 Selected 7 Results 1 Items per page 25 100 200 500 1000" at bounding box center [811, 431] width 1457 height 80
click at [113, 500] on input "&nbsp;" at bounding box center [115, 499] width 17 height 17
checkbox input "true"
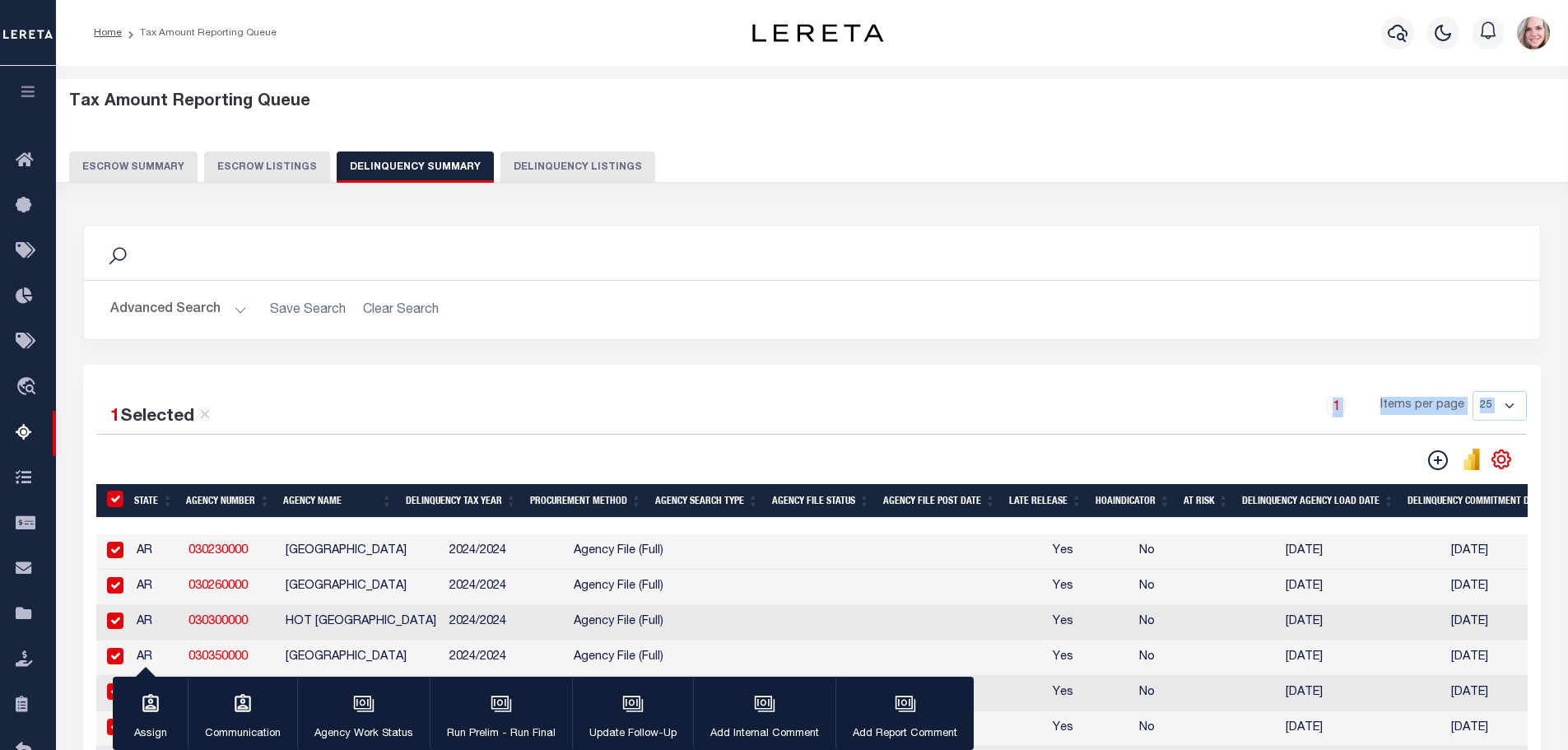
checkbox input "true"
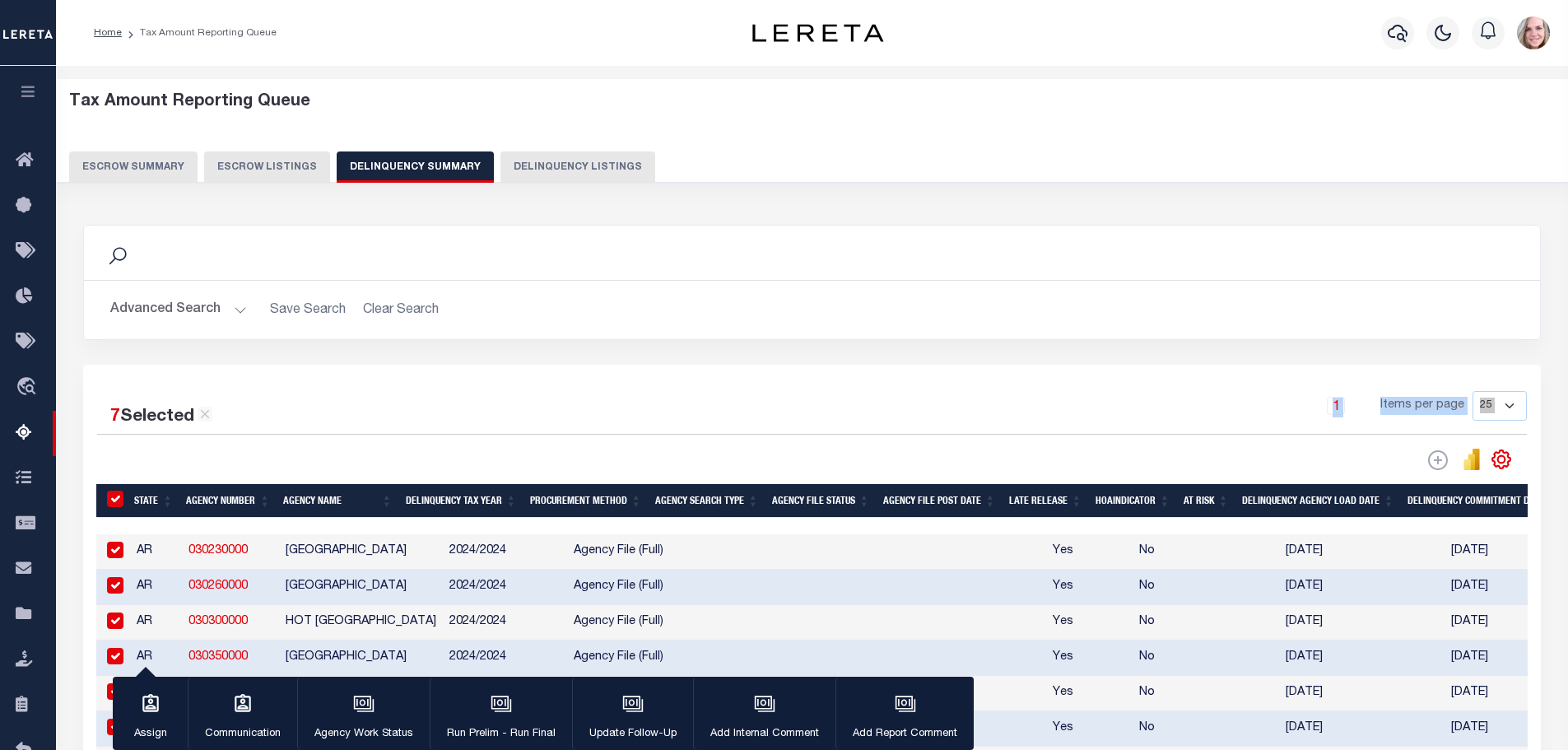
click at [1239, 229] on div "Search" at bounding box center [811, 253] width 1457 height 55
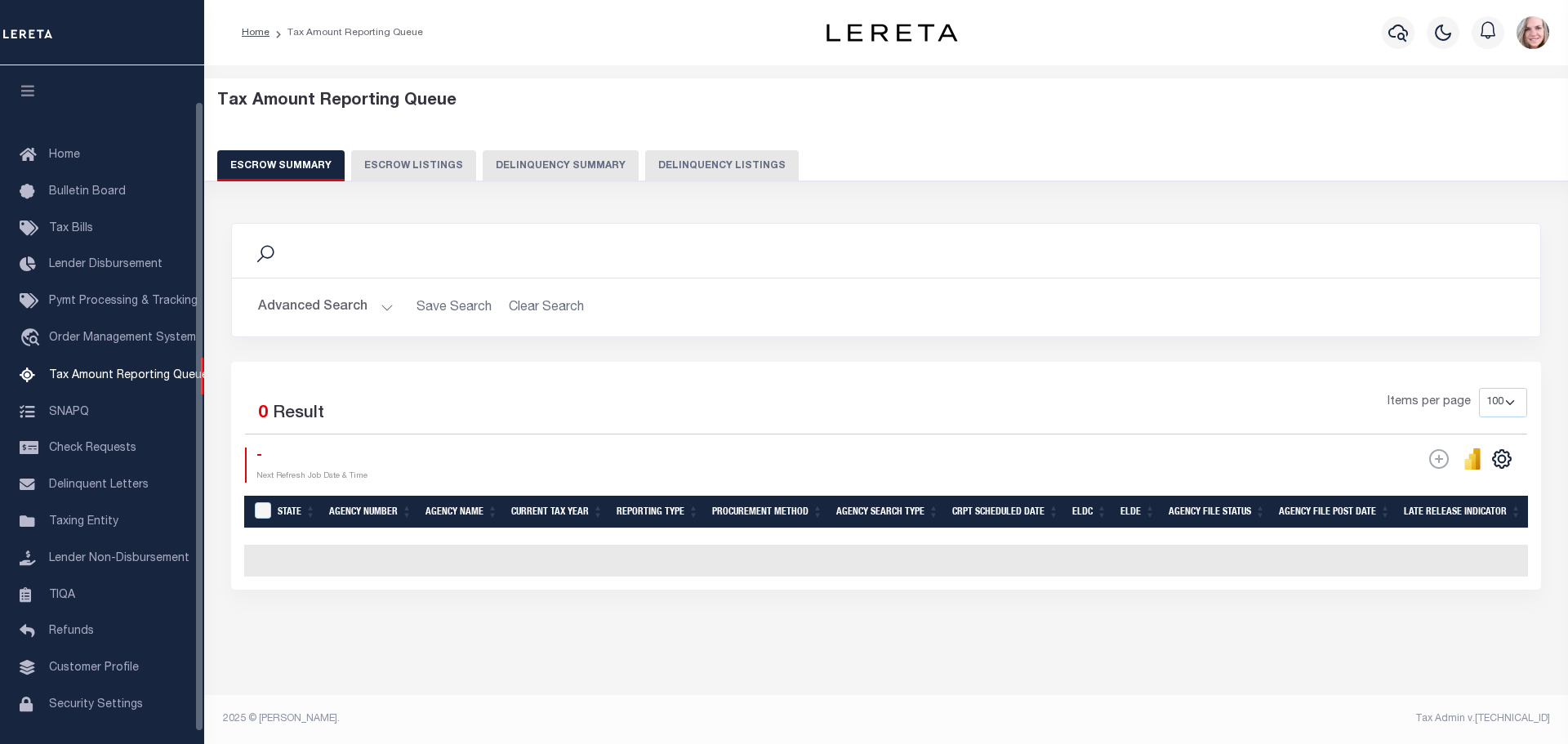
select select "100"
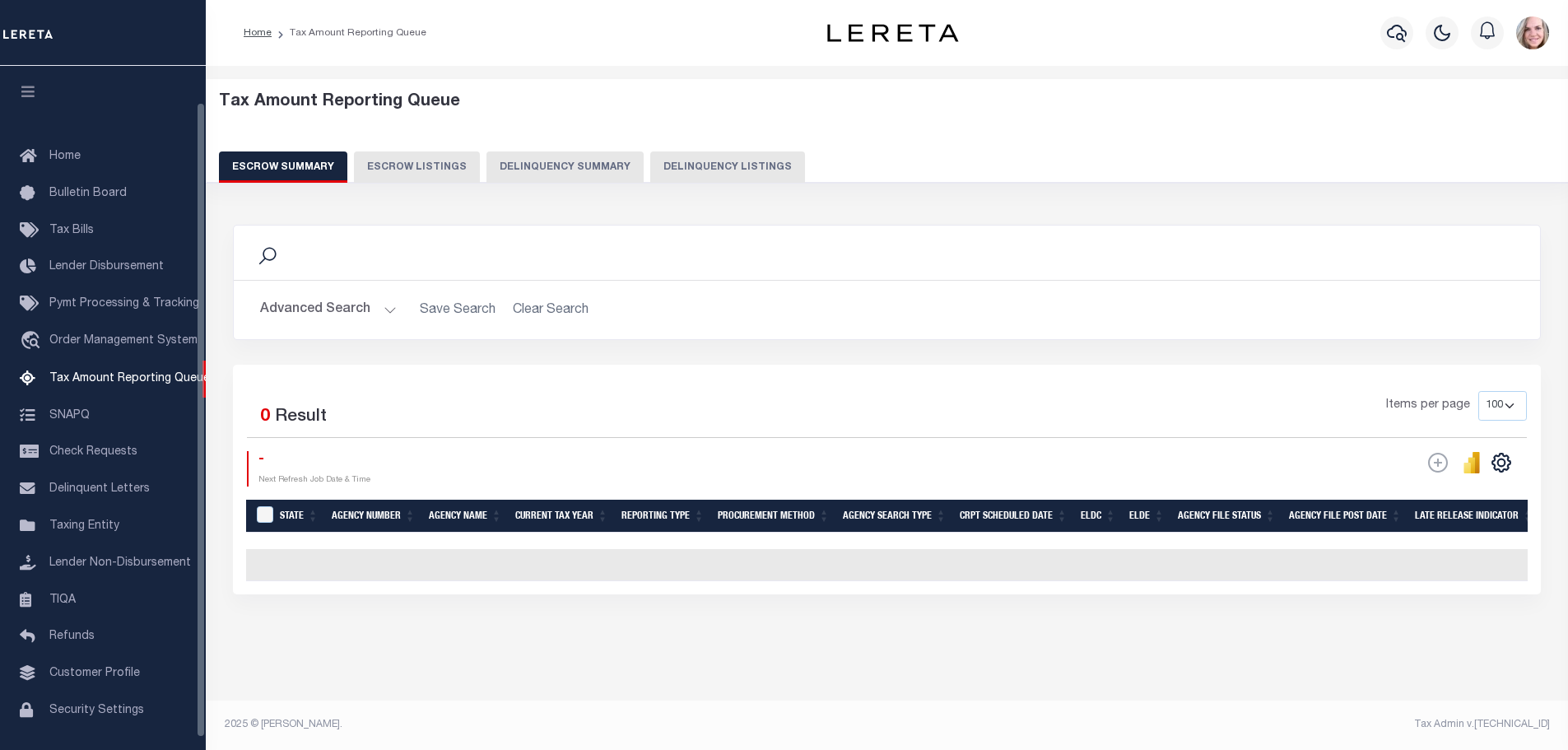
scroll to position [40, 0]
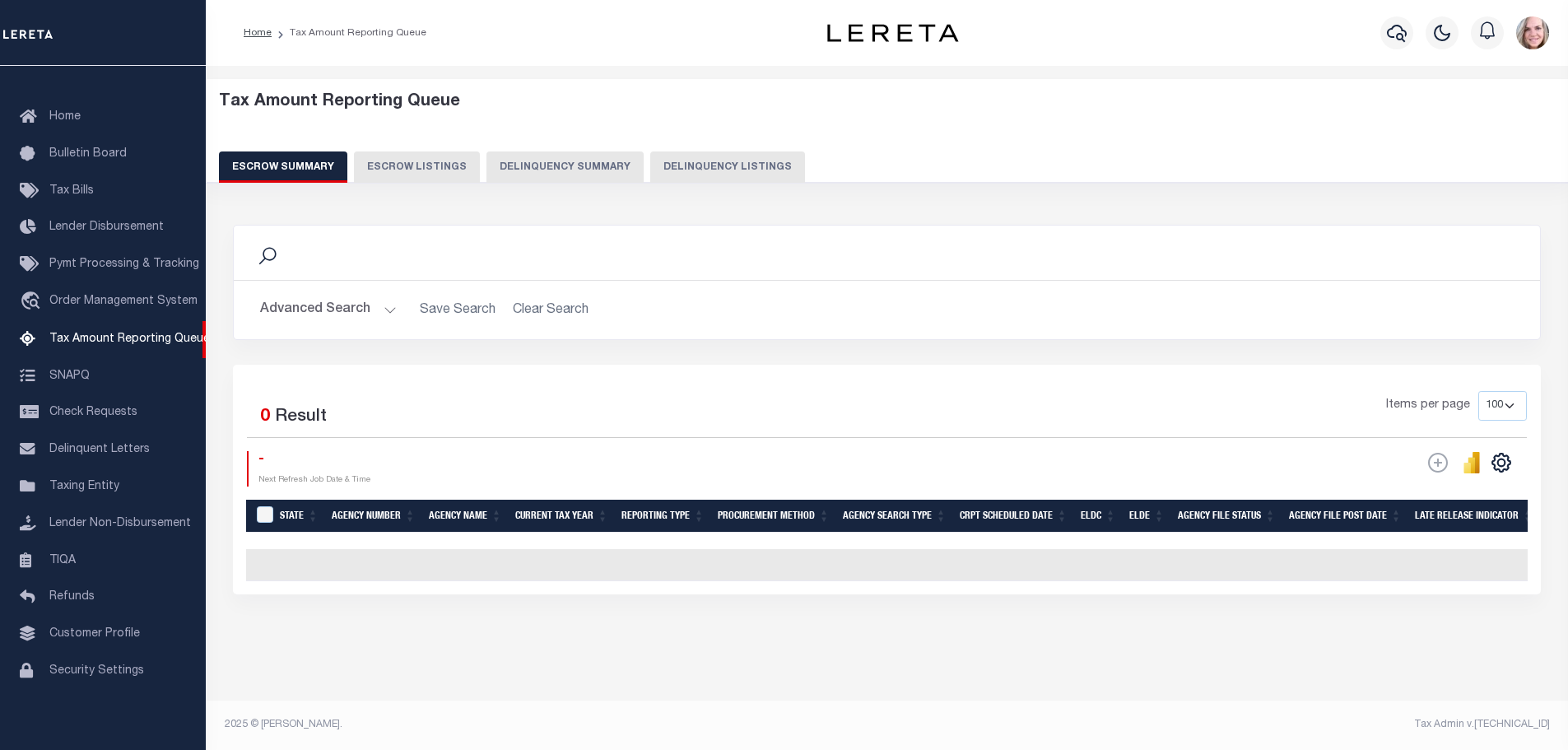
click at [579, 159] on button "Delinquency Summary" at bounding box center [565, 166] width 157 height 31
select select "AR"
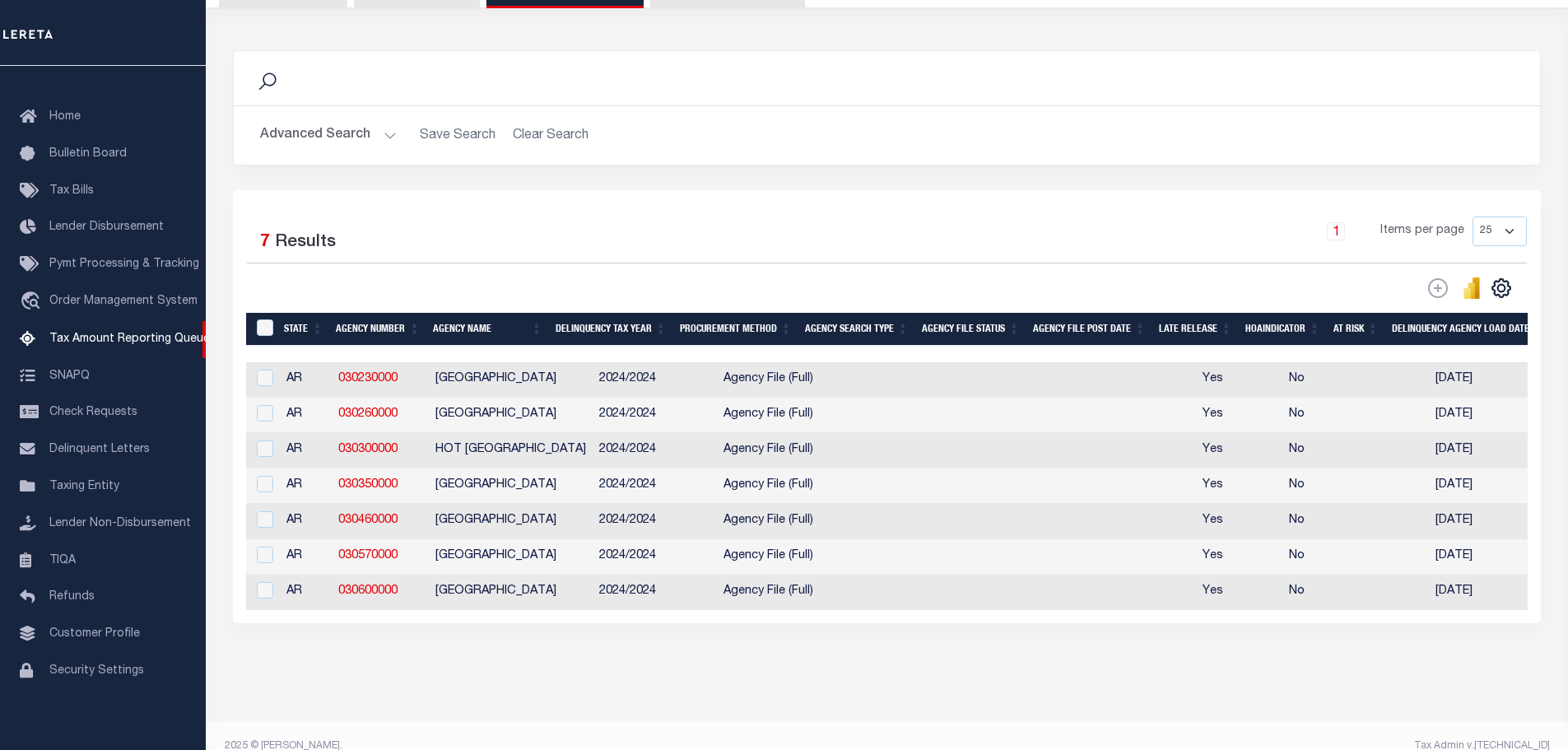
scroll to position [217, 0]
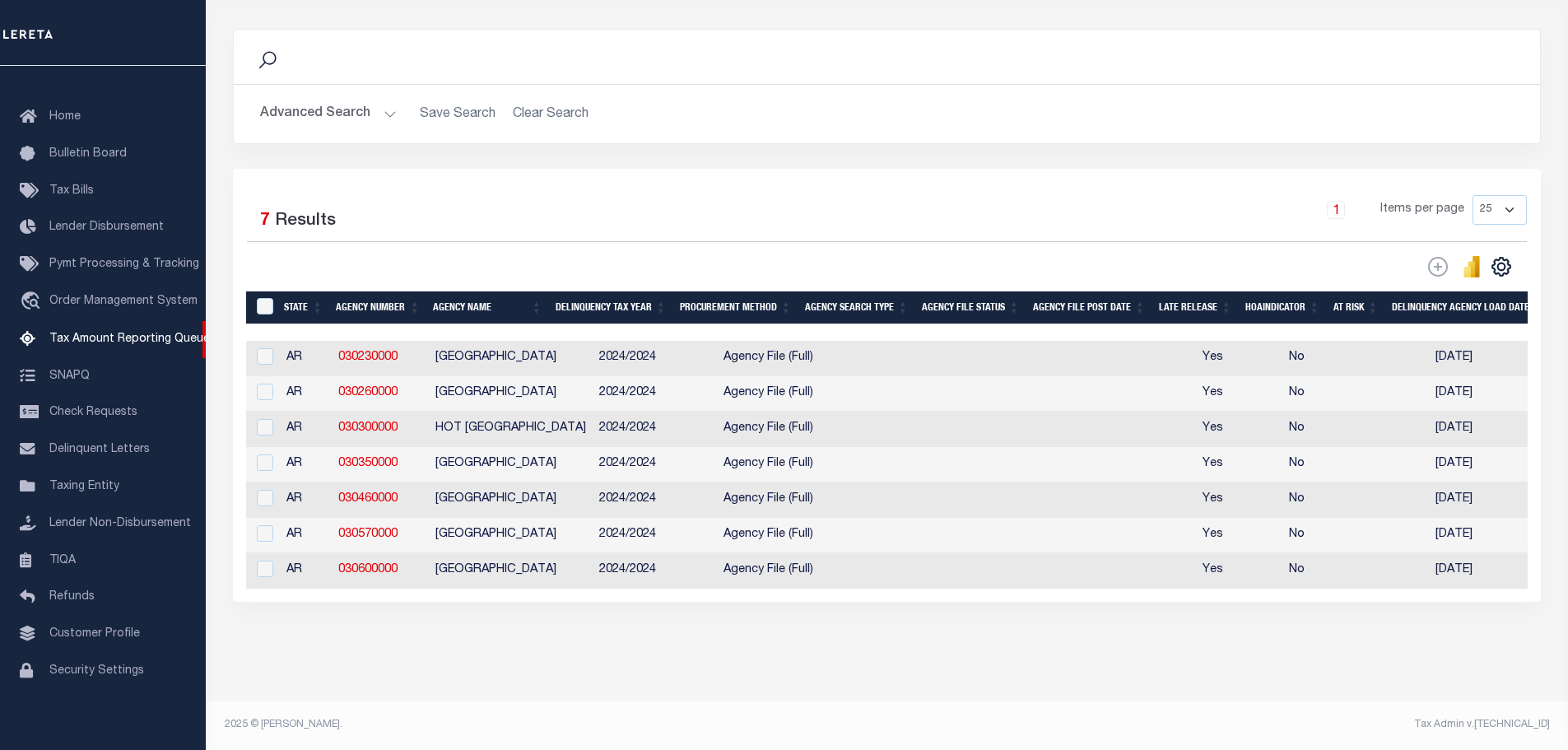
click at [342, 98] on button "Advanced Search" at bounding box center [328, 114] width 136 height 32
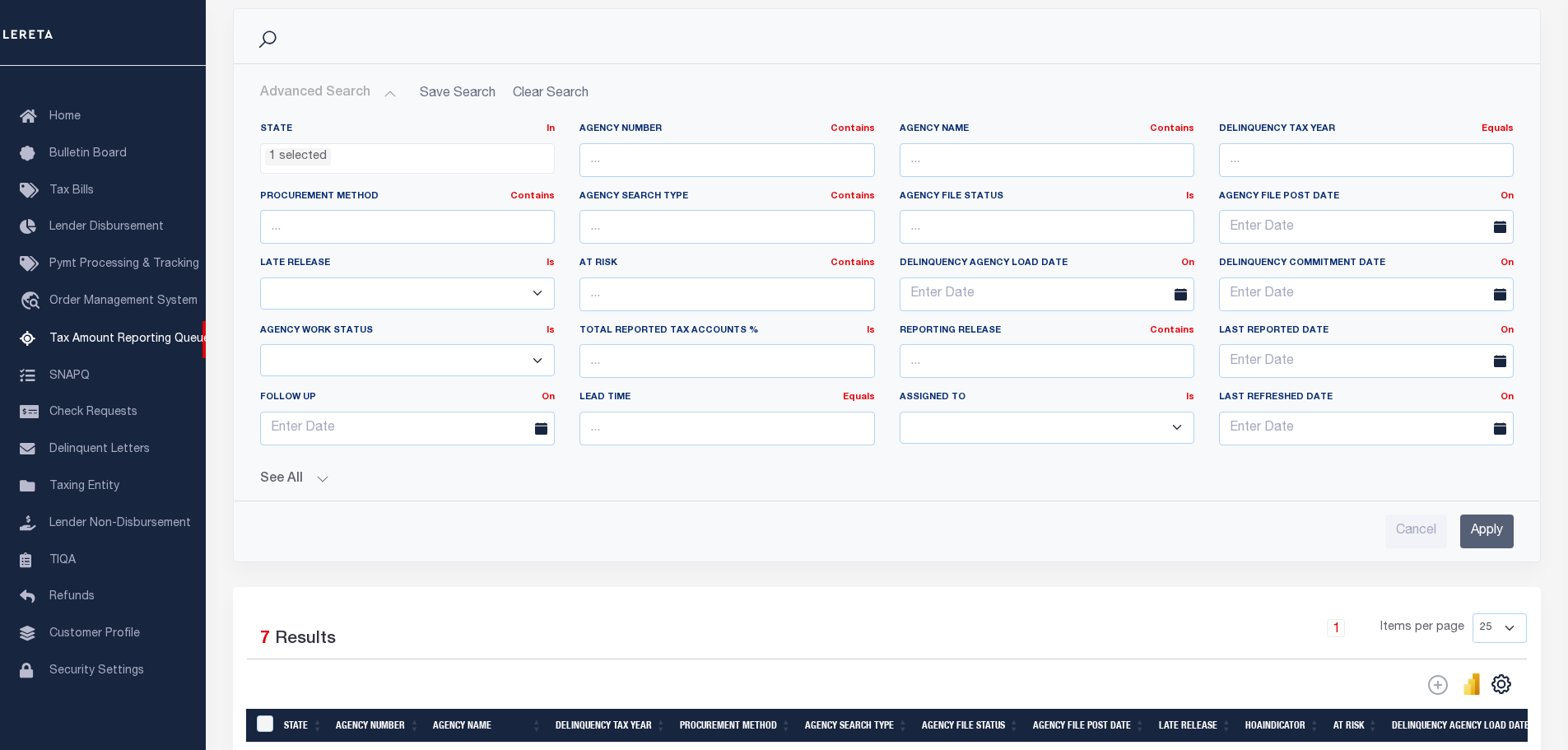
click at [341, 163] on ul "1 selected" at bounding box center [407, 155] width 293 height 22
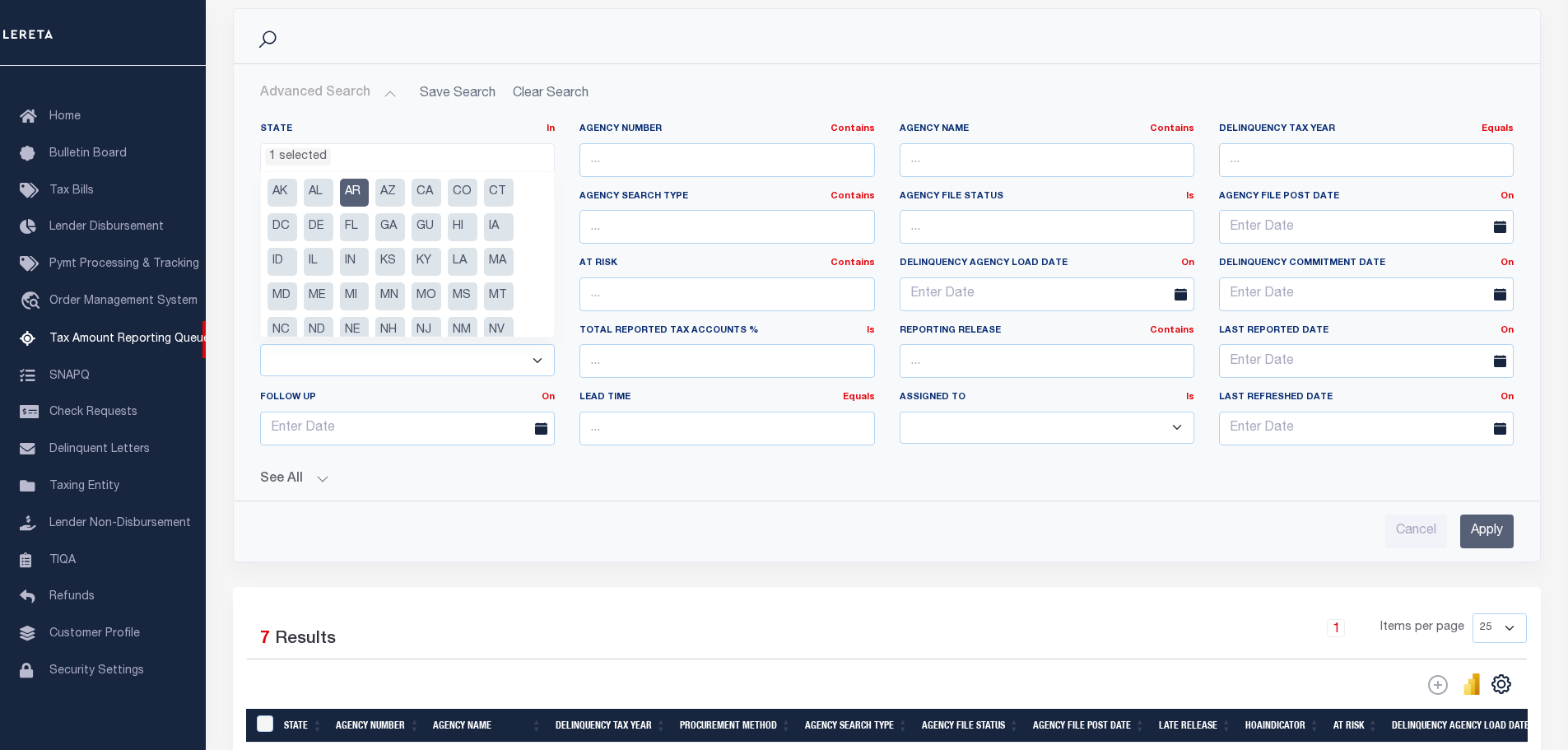
click at [347, 189] on li "AR" at bounding box center [355, 193] width 30 height 28
select select
drag, startPoint x: 839, startPoint y: 493, endPoint x: 917, endPoint y: 500, distance: 78.3
click at [839, 491] on div "State In In AK AL AR AZ CA CO CT DC DE FL GA GU HI IA ID IL IN KS KY LA MA MD M…" at bounding box center [887, 328] width 1281 height 439
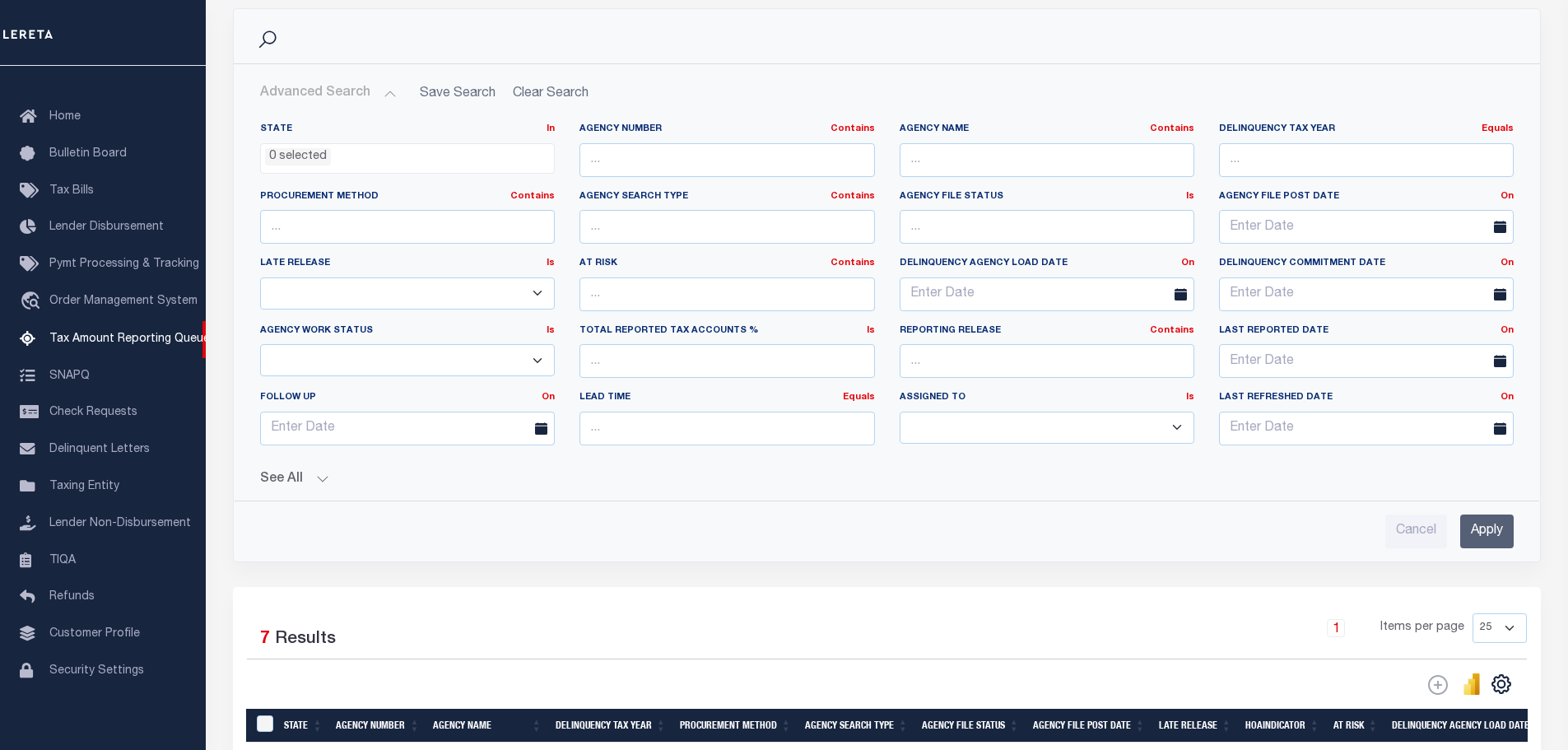
click at [1492, 532] on input "Apply" at bounding box center [1487, 532] width 54 height 34
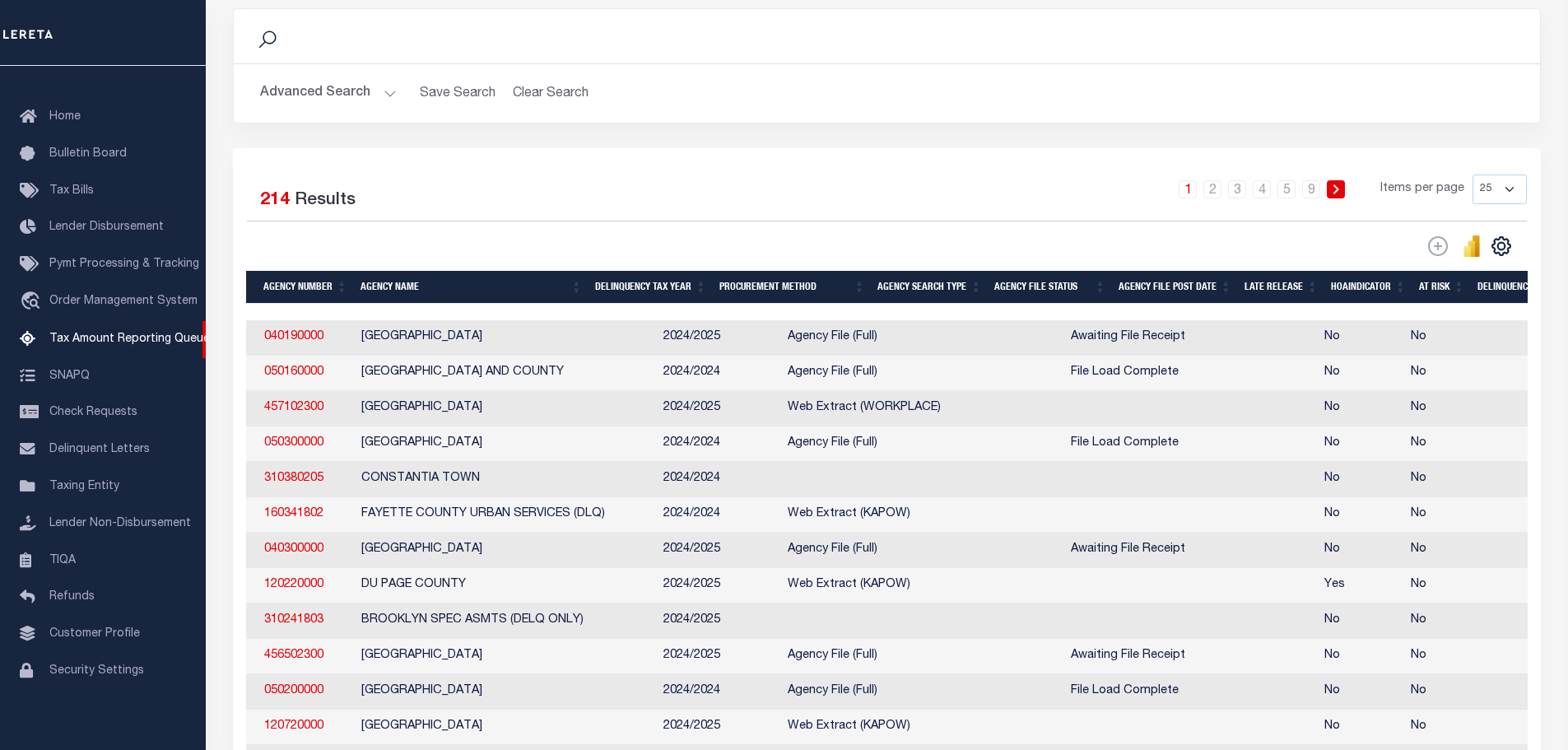
scroll to position [0, 67]
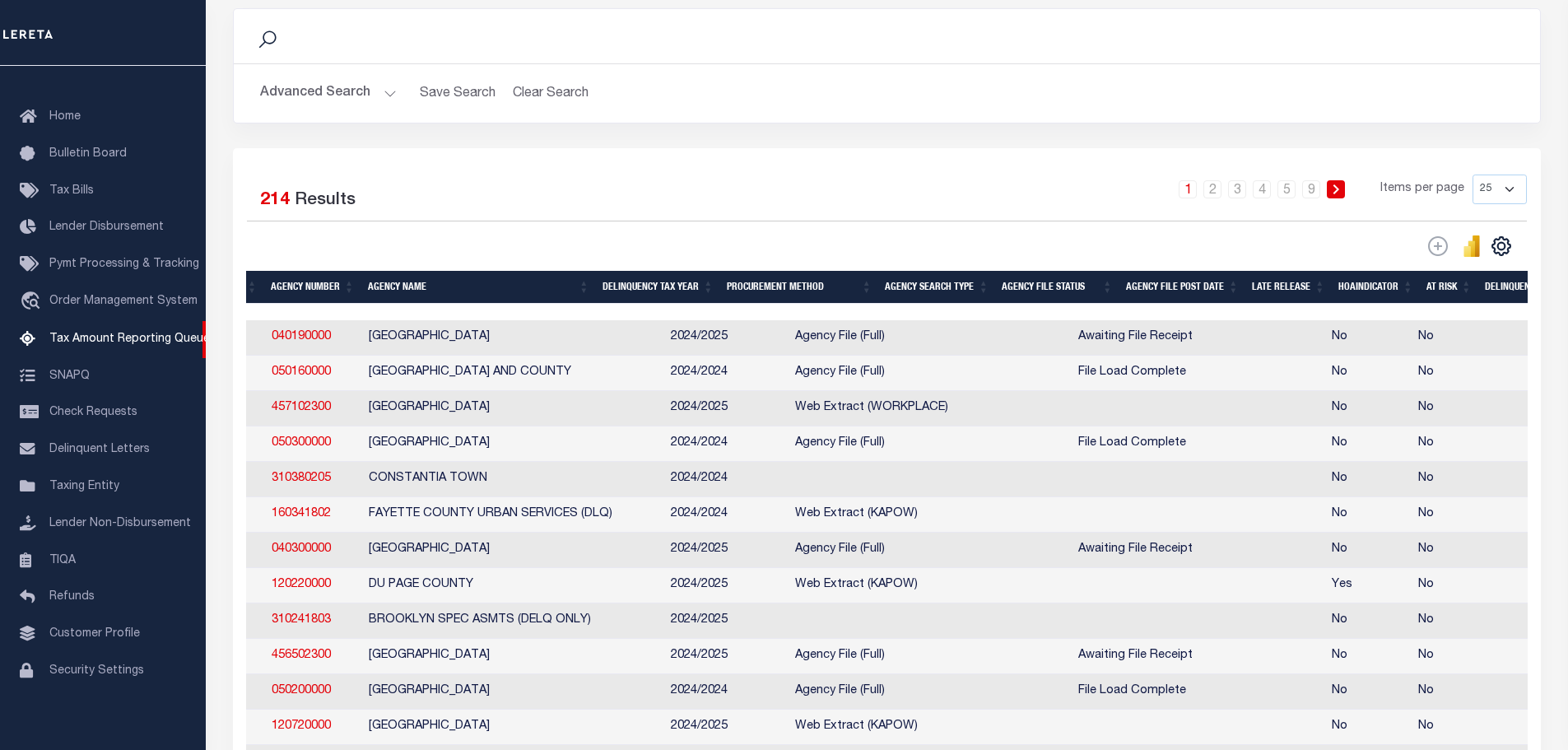
click at [1069, 285] on th "Agency File Status" at bounding box center [1057, 287] width 123 height 34
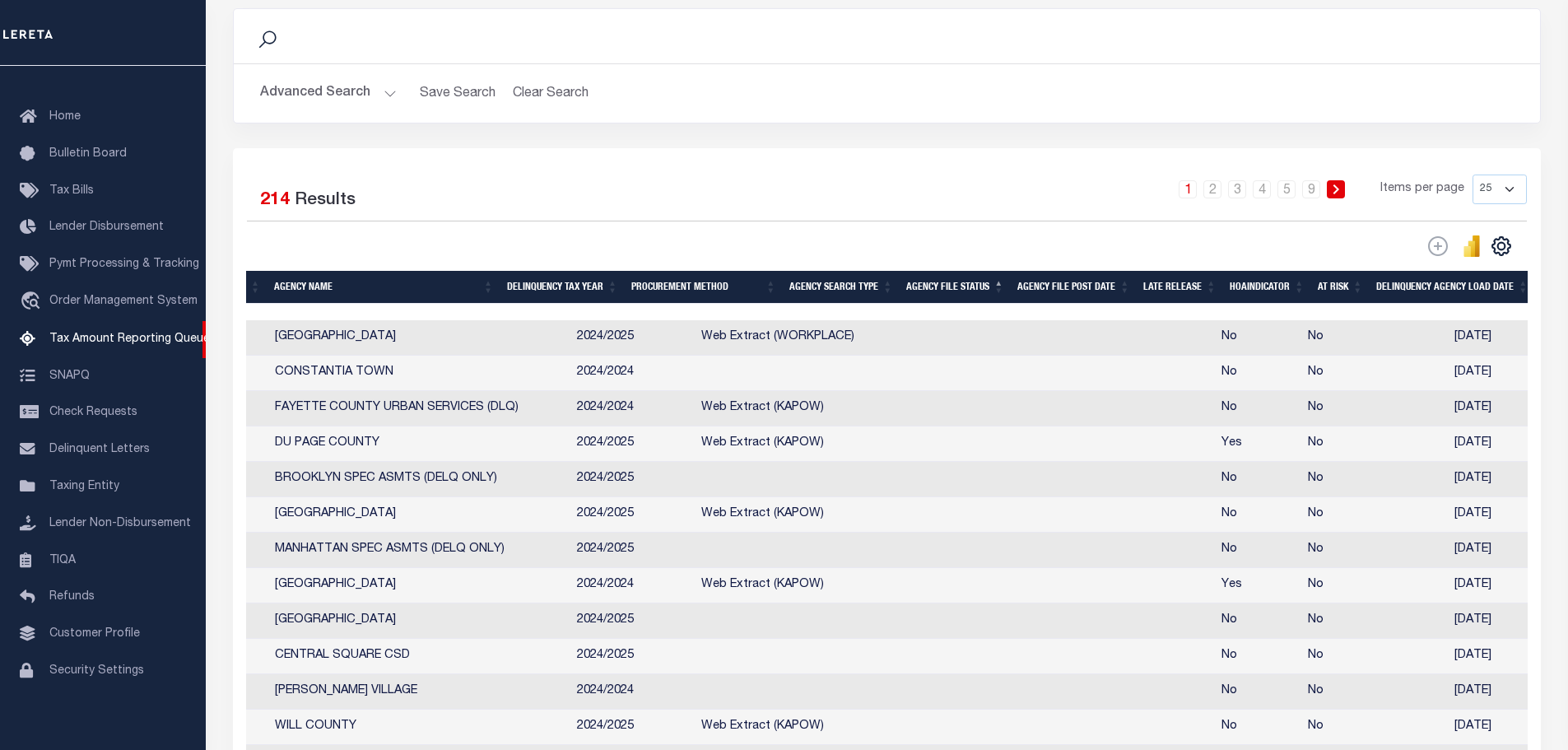
scroll to position [0, 0]
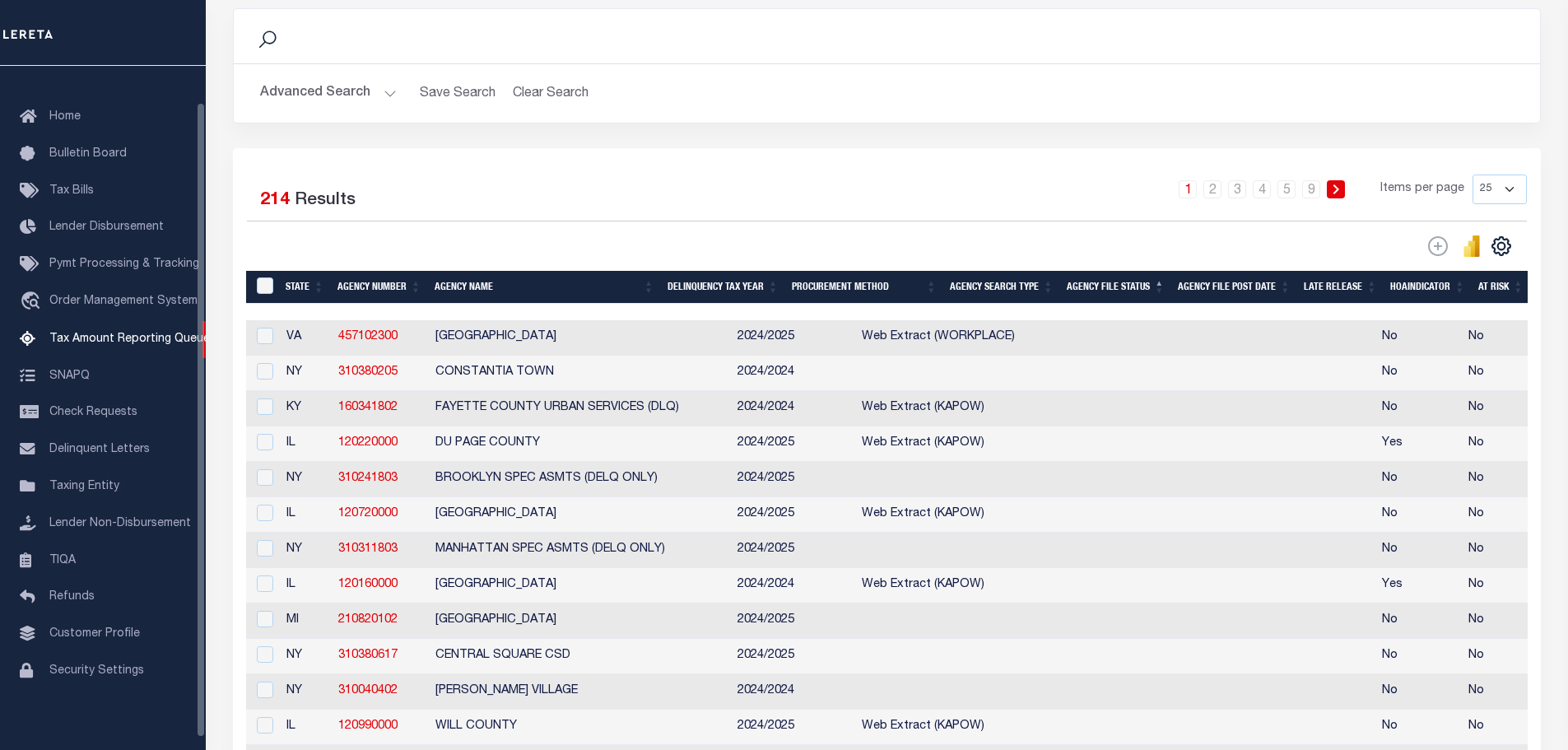
click at [329, 96] on button "Advanced Search" at bounding box center [328, 94] width 136 height 32
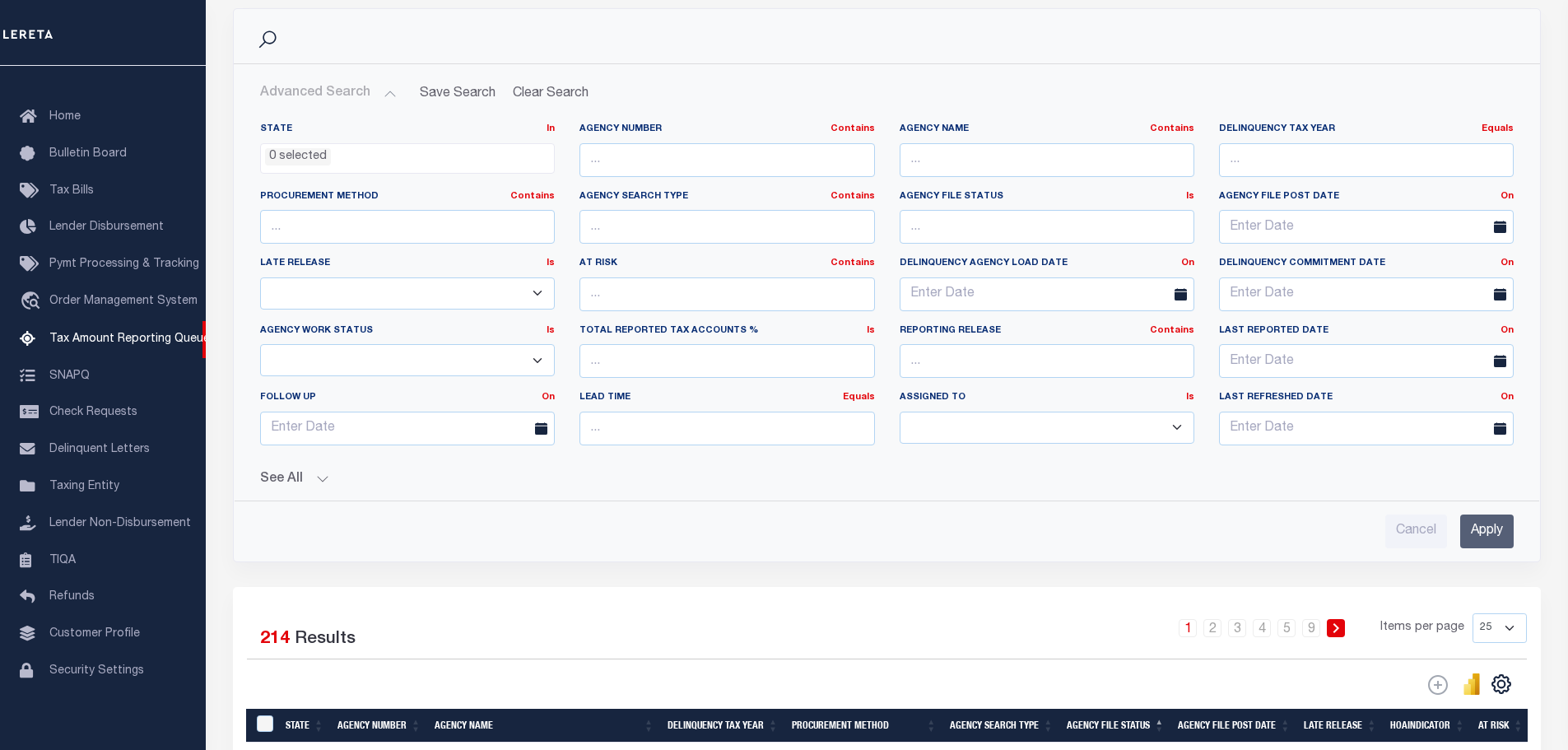
click at [290, 481] on button "See All" at bounding box center [887, 479] width 1254 height 16
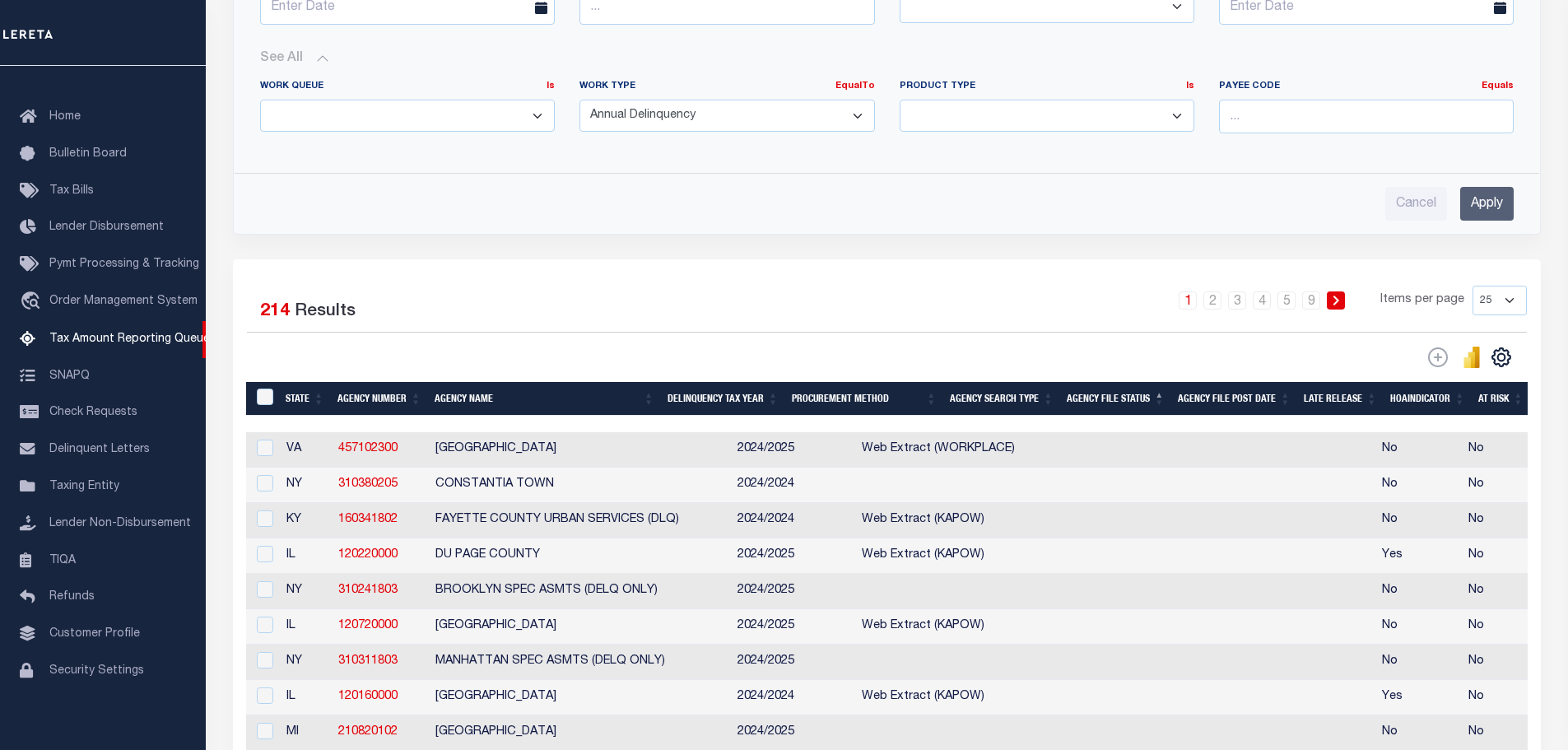
scroll to position [741, 0]
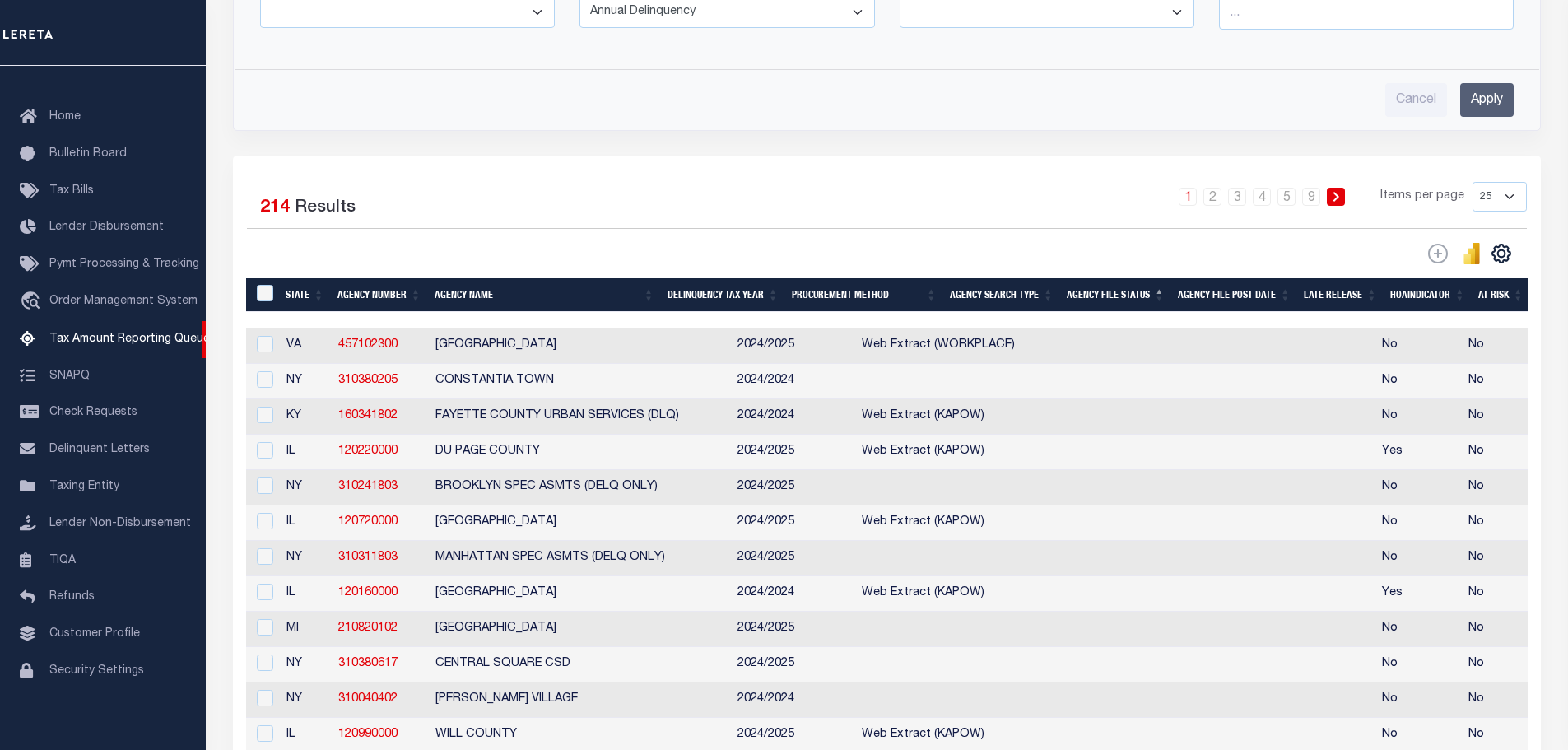
click at [1293, 114] on div "Cancel Apply" at bounding box center [887, 100] width 1254 height 34
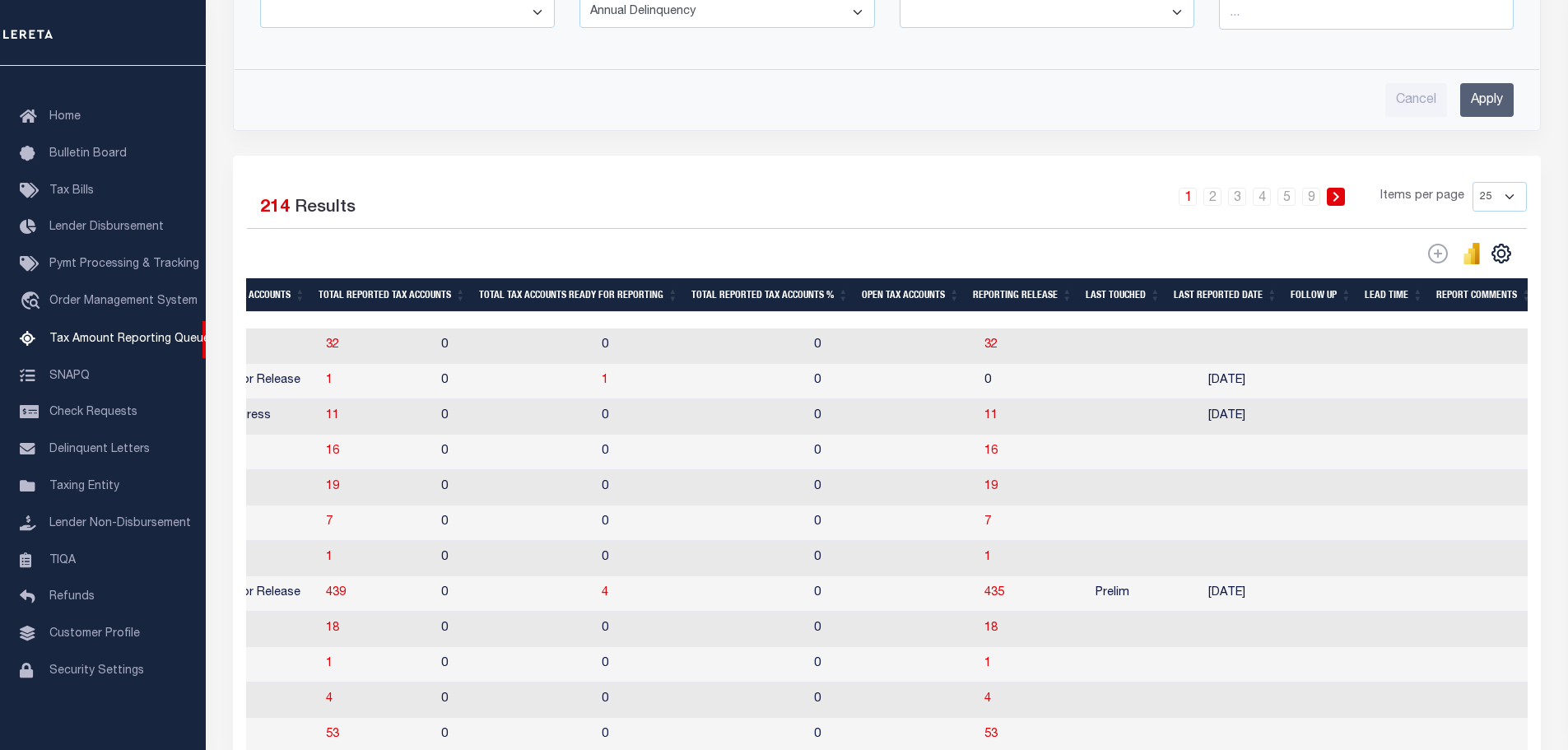
scroll to position [0, 1782]
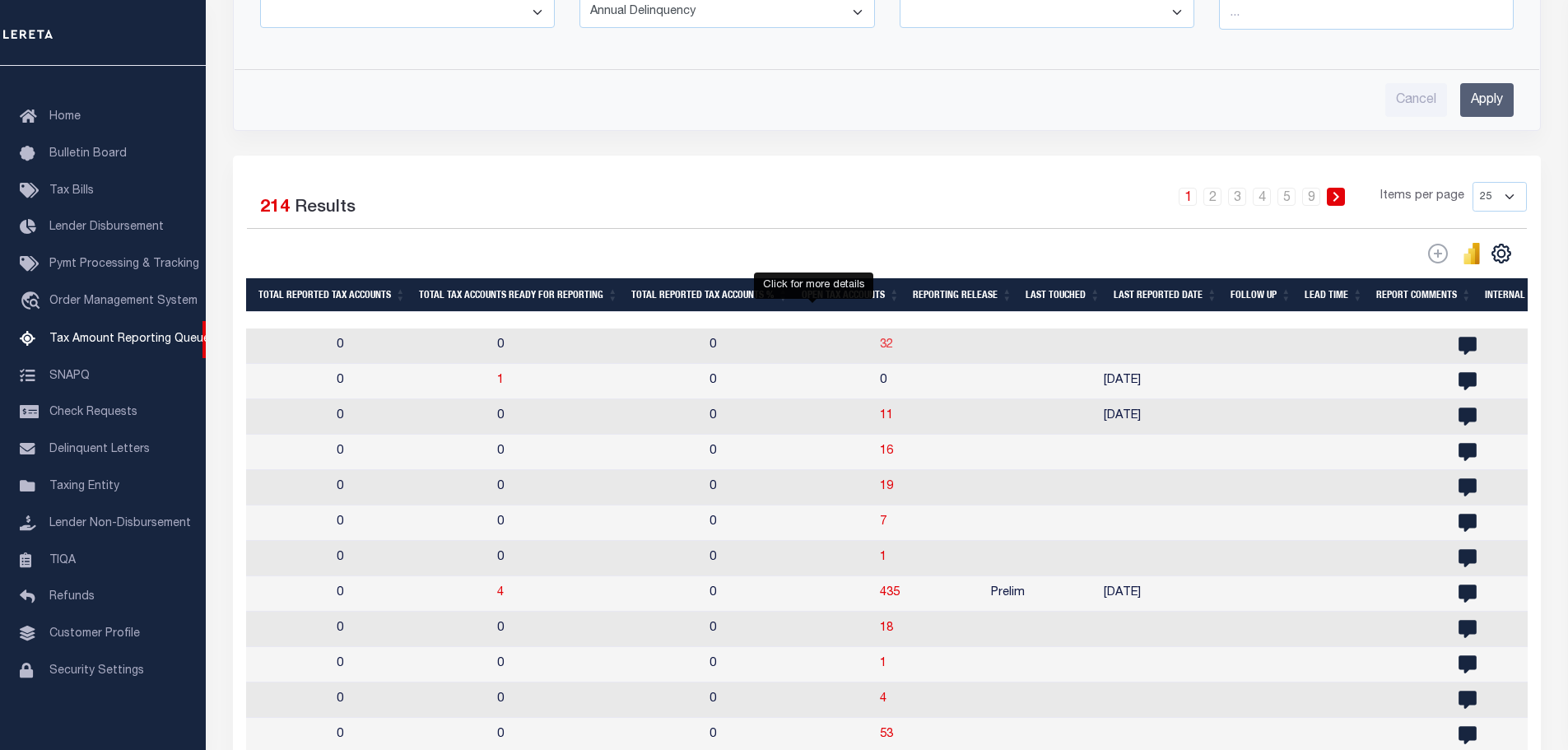
click at [880, 348] on span "32" at bounding box center [886, 345] width 13 height 12
select select "100"
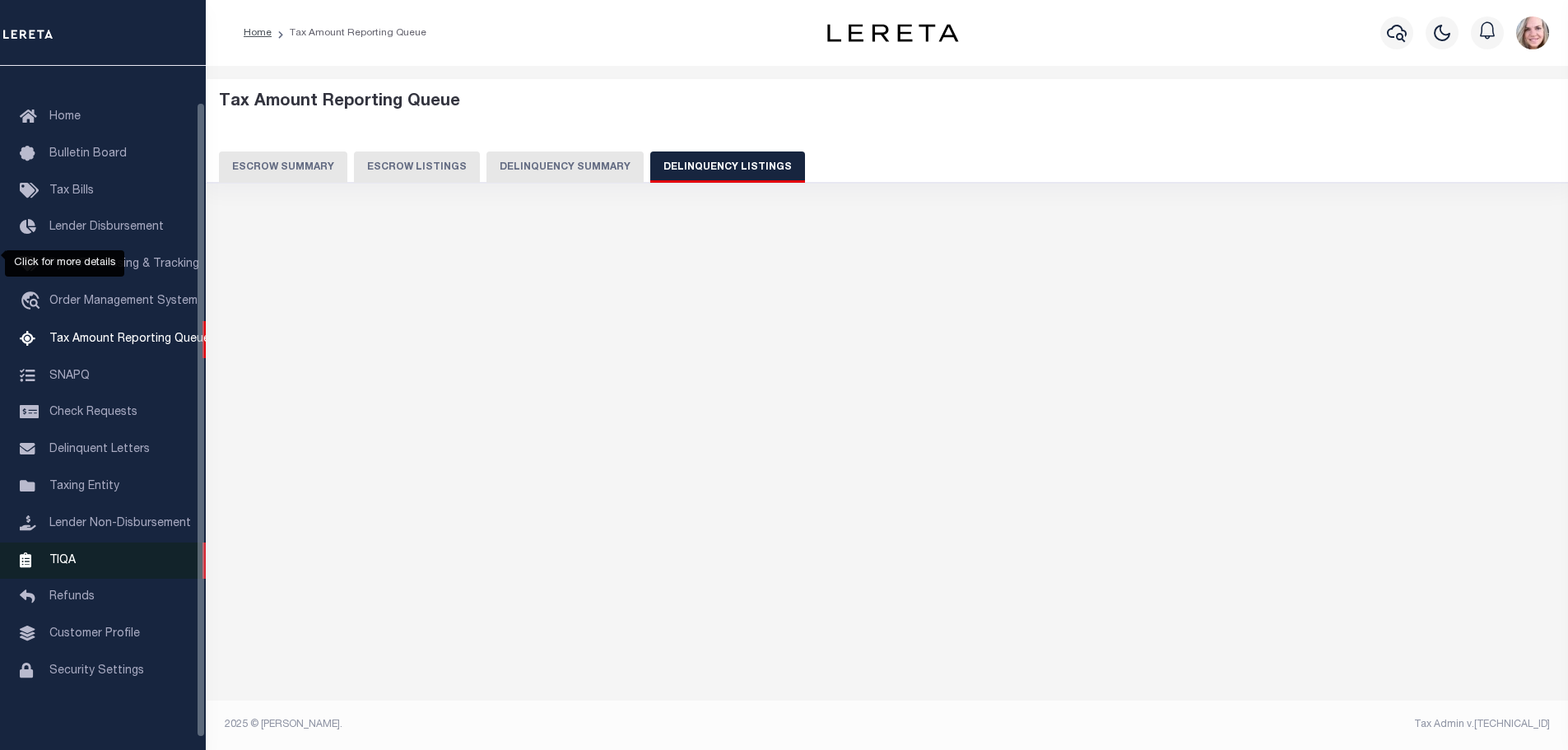
scroll to position [0, 0]
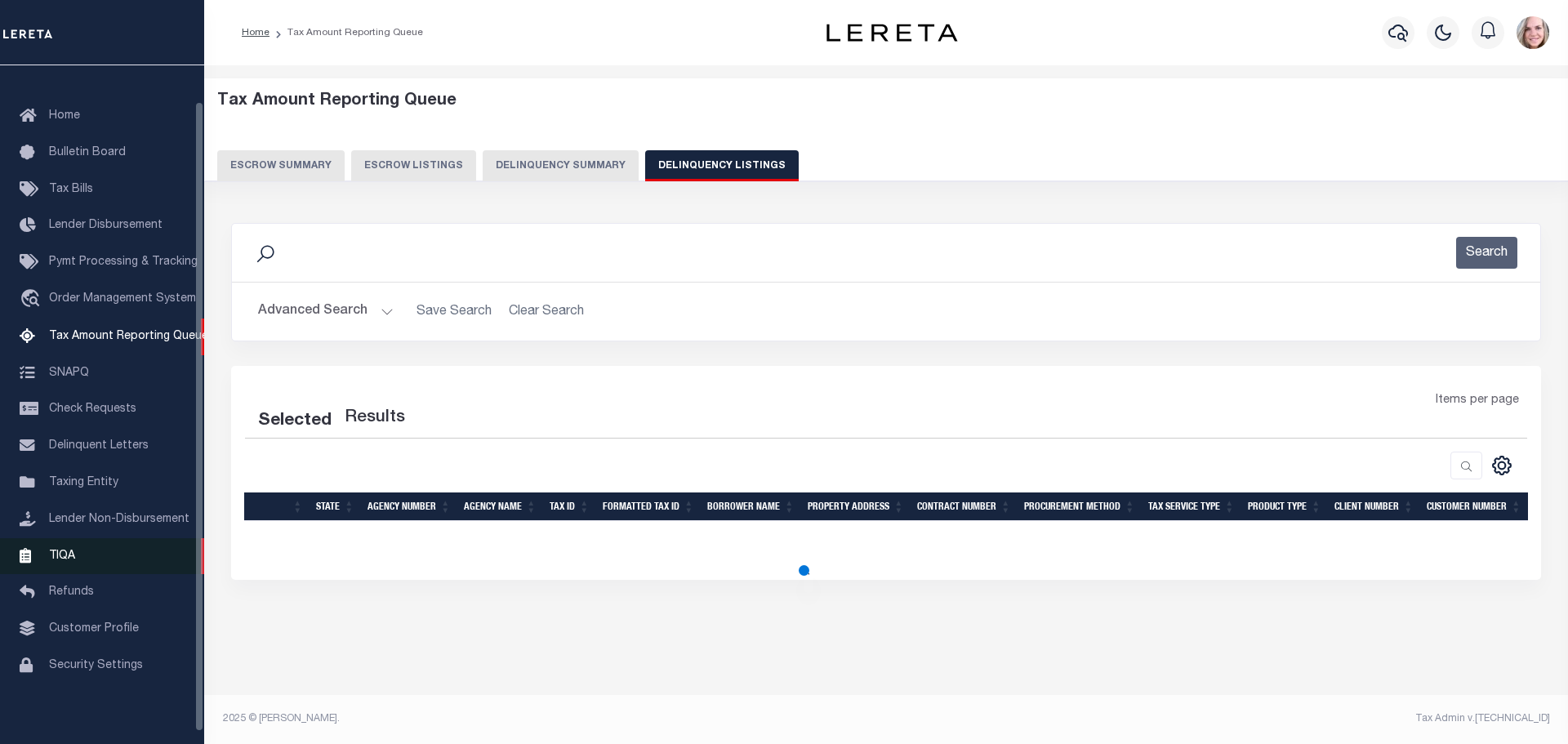
select select "100"
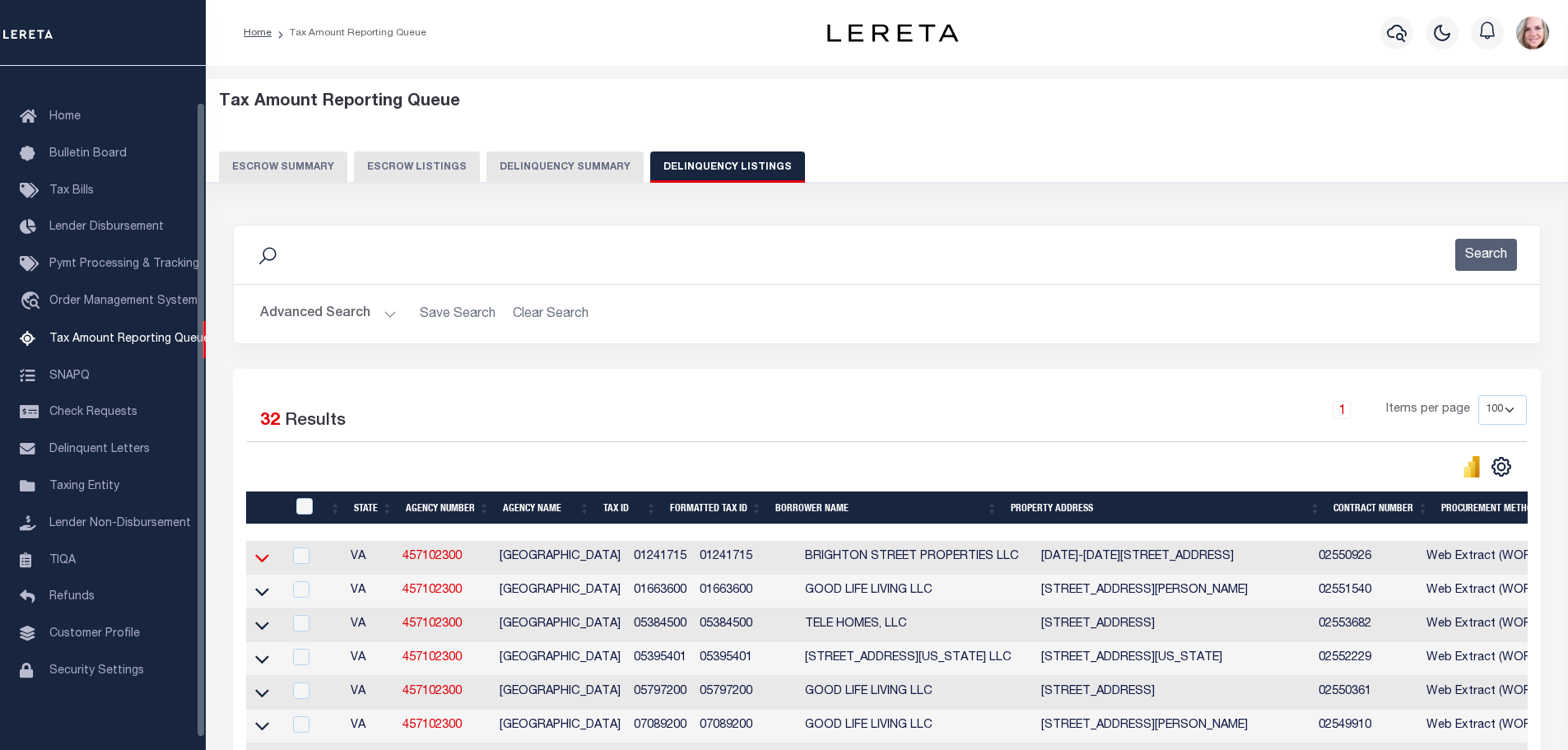
click at [261, 560] on icon at bounding box center [262, 557] width 14 height 17
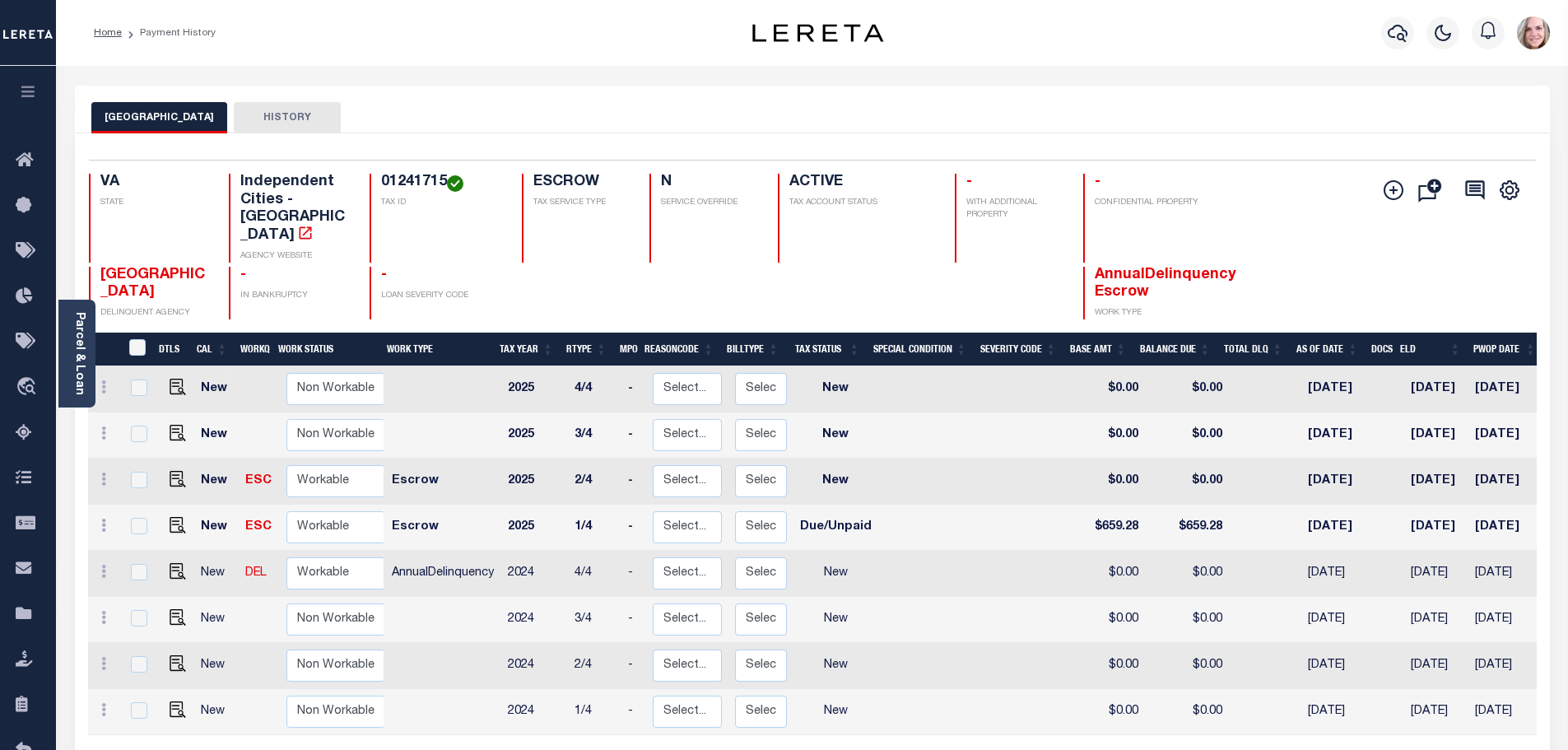
click at [1477, 247] on div "Add Installment Line [GEOGRAPHIC_DATA] Request Check" at bounding box center [1447, 247] width 153 height 146
click at [1395, 193] on icon "" at bounding box center [1394, 190] width 8 height 8
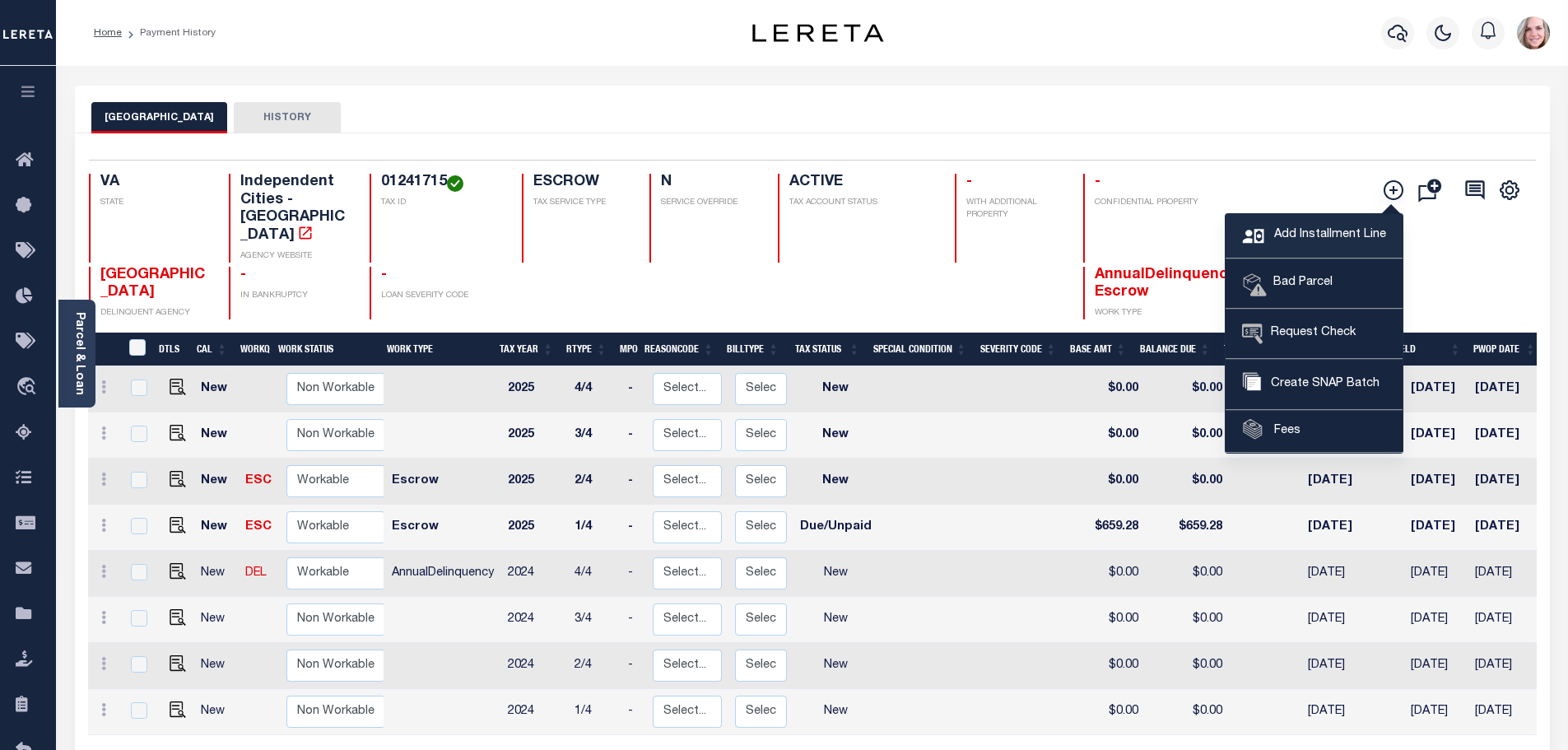
click at [1290, 229] on span "Add Installment Line" at bounding box center [1328, 236] width 116 height 18
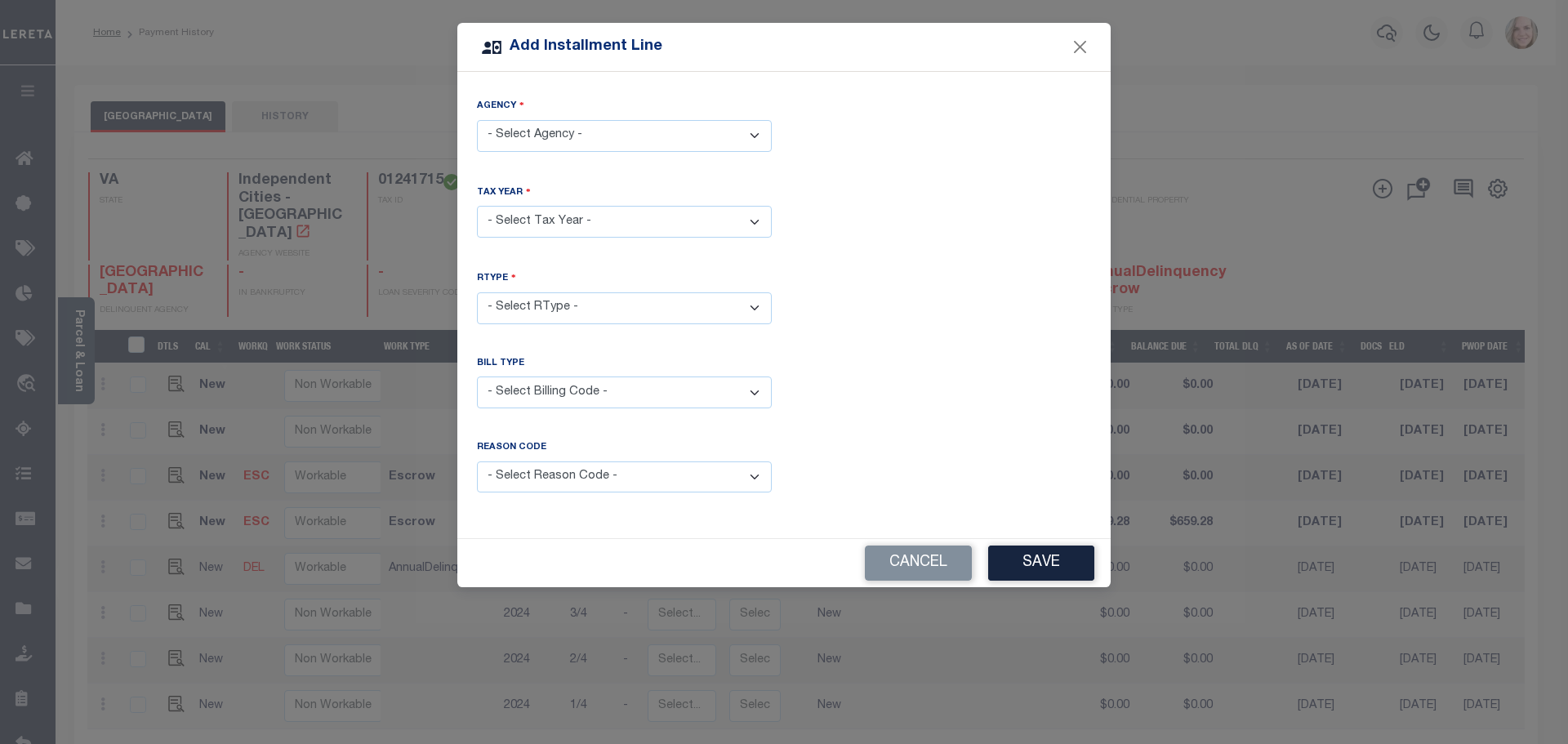
click at [645, 396] on select "- Select Billing Code - Regular Delinquent Supplemental Corrected/Adjusted Bill…" at bounding box center [624, 393] width 295 height 32
click at [1081, 46] on button "Close" at bounding box center [1081, 47] width 22 height 22
